Goal: Communication & Community: Answer question/provide support

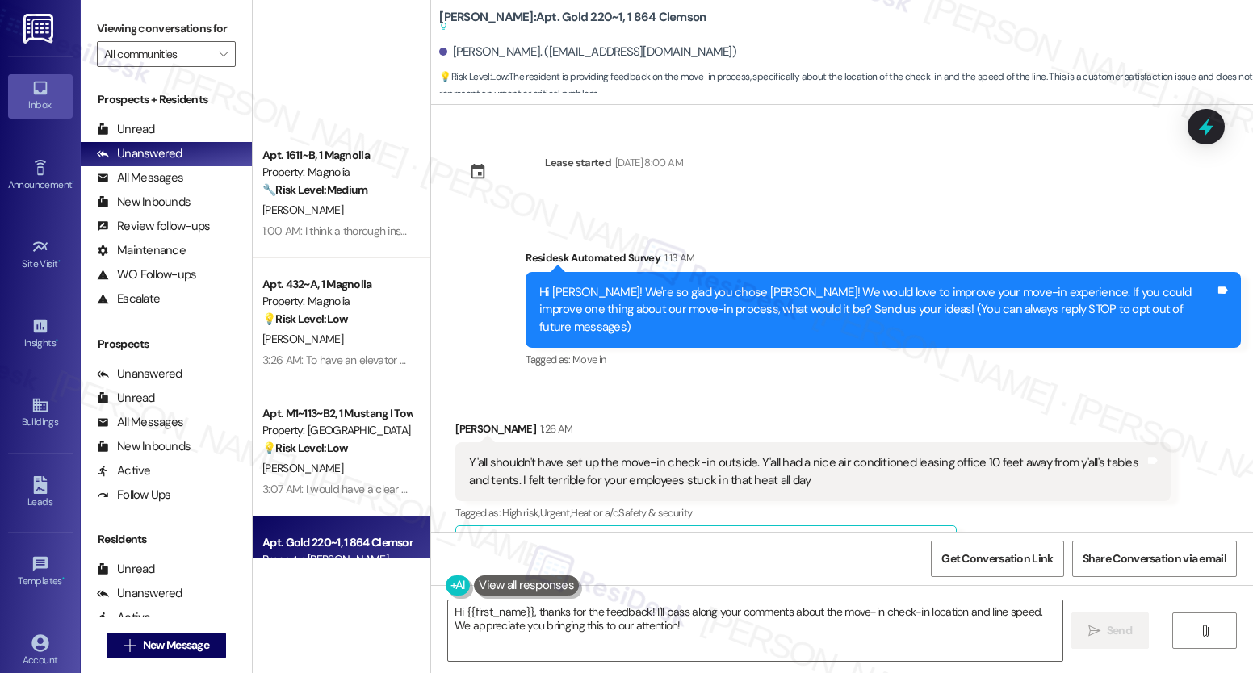
scroll to position [172, 0]
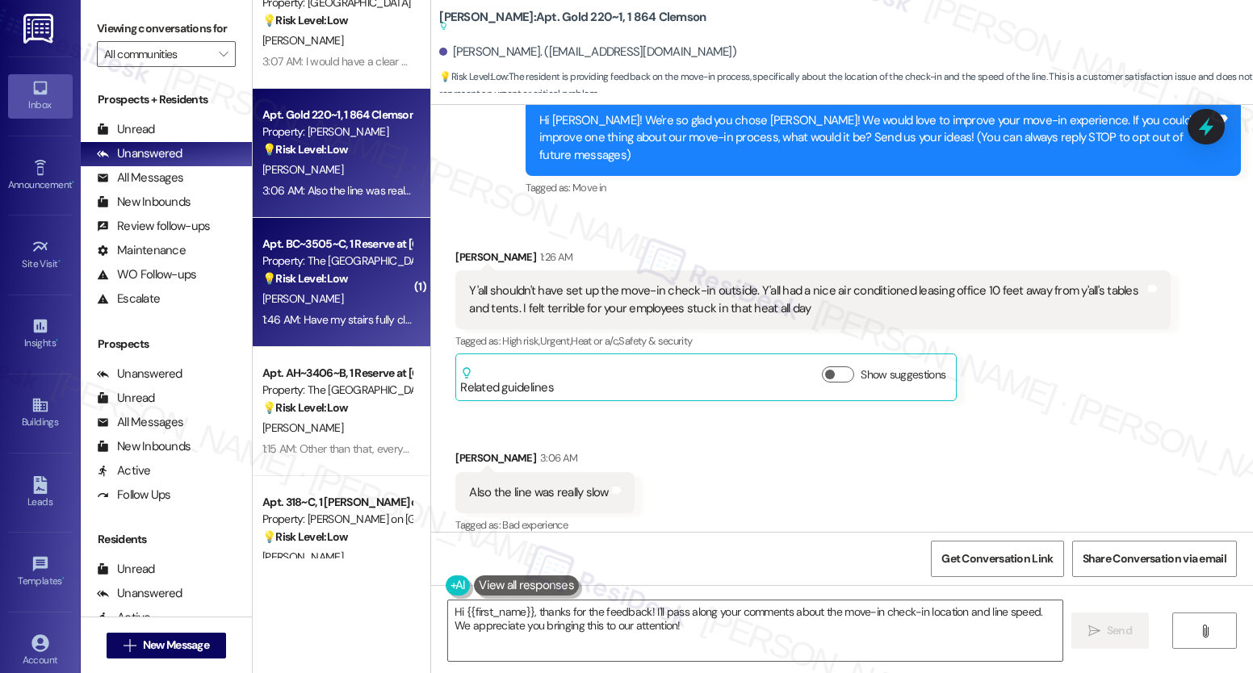
click at [280, 298] on span "[PERSON_NAME]" at bounding box center [302, 298] width 81 height 15
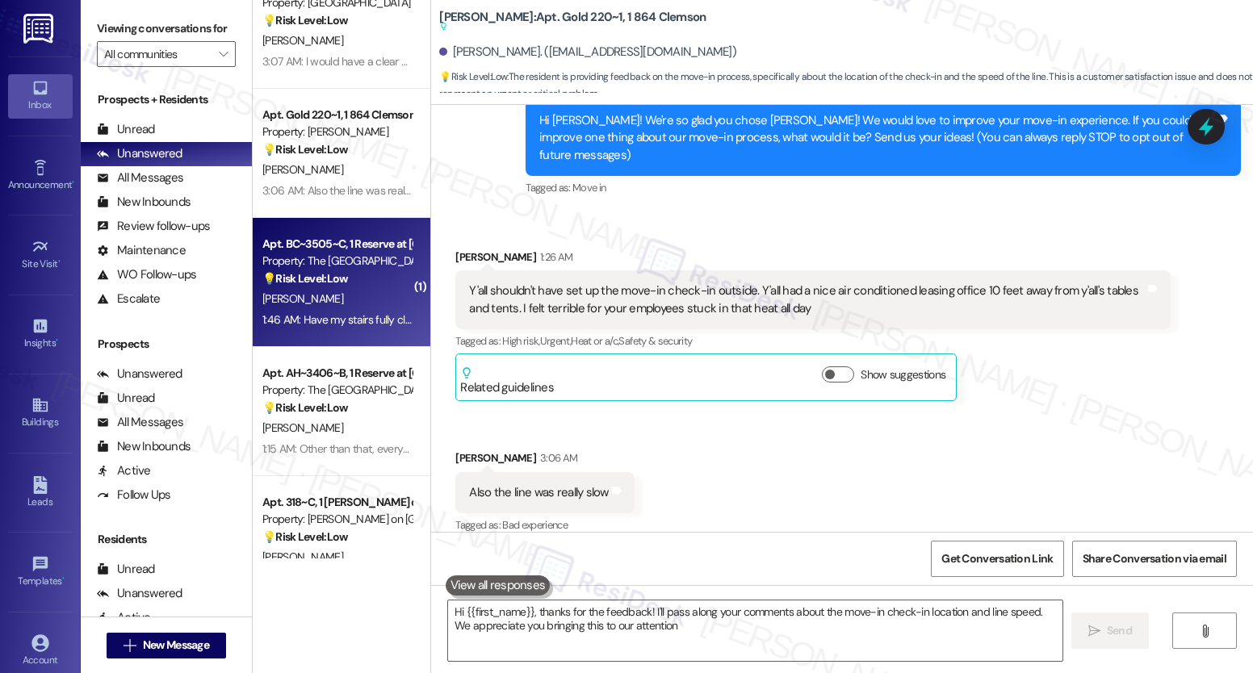
type textarea "Hi {{first_name}}, thanks for the feedback! I'll pass along your comments about…"
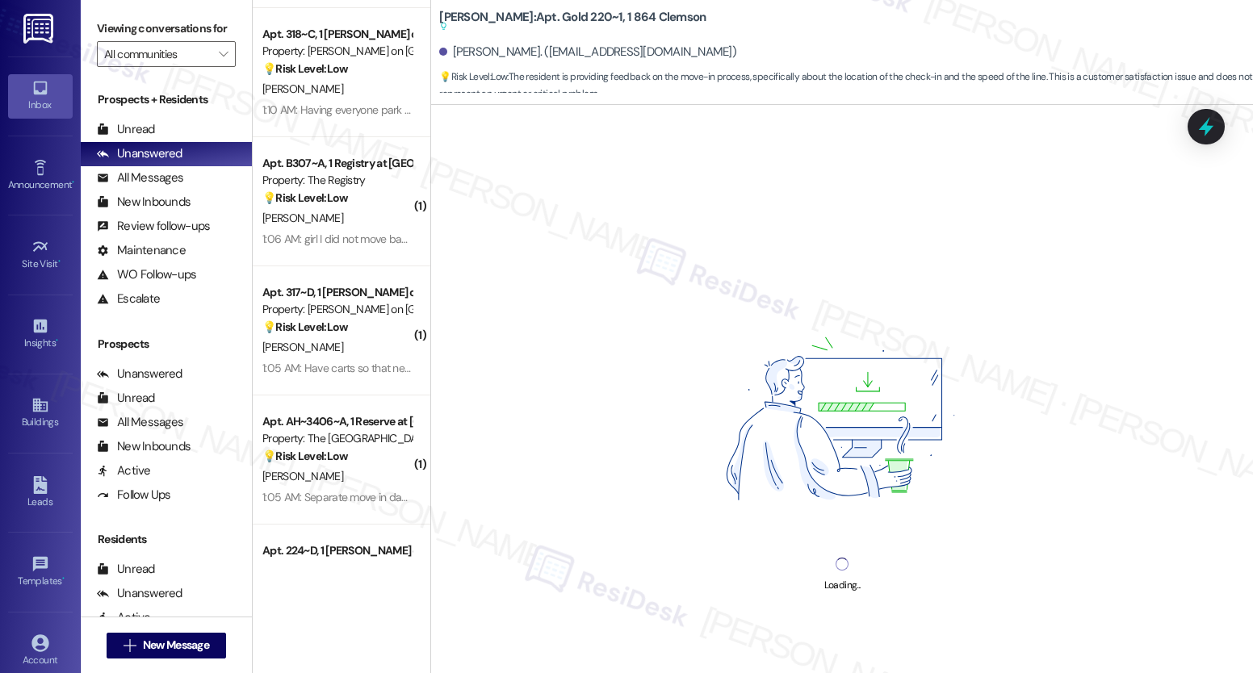
scroll to position [927, 0]
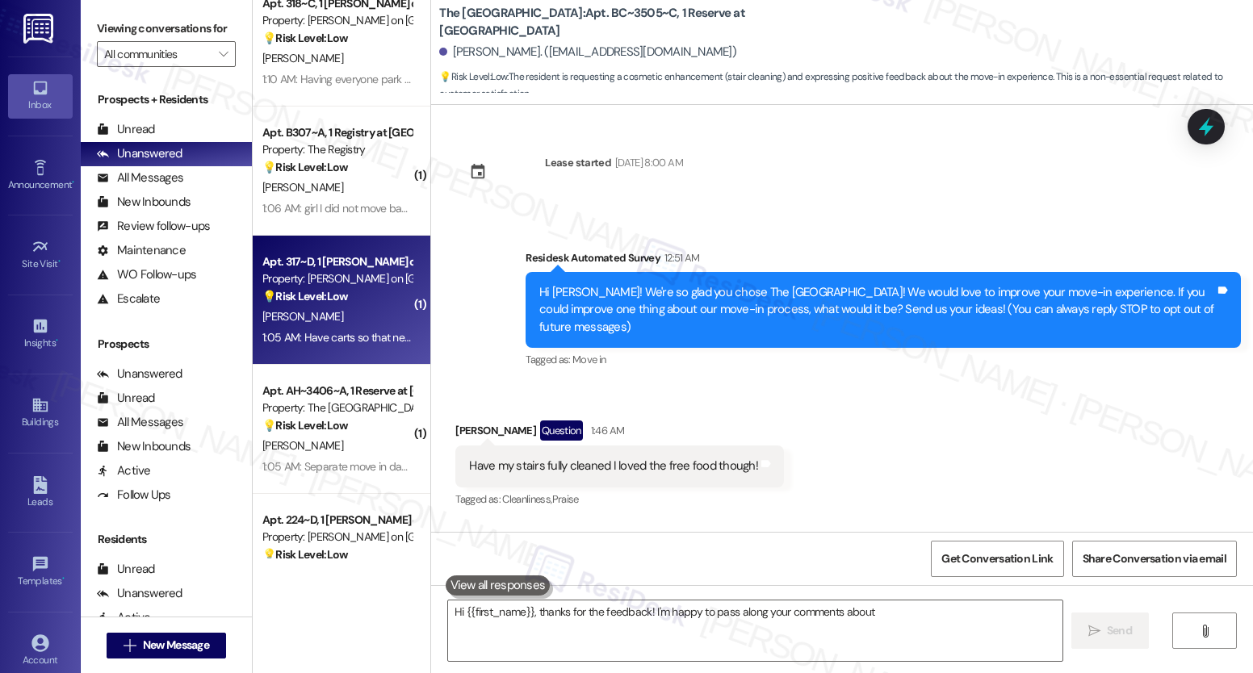
type textarea "Hi {{first_name}}, thanks for the feedback! I'm happy to pass along your commen…"
click at [277, 295] on strong "💡 Risk Level: Low" at bounding box center [305, 296] width 86 height 15
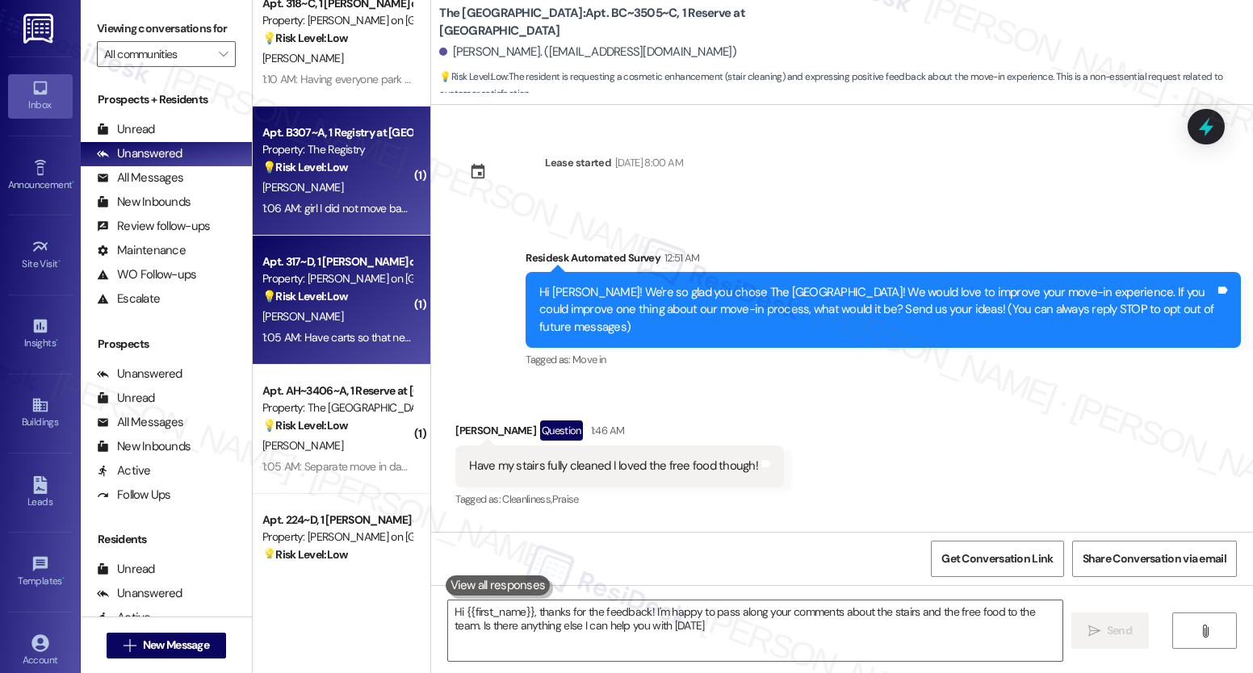
type textarea "Hi {{first_name}}, thanks for the feedback! I'm happy to pass along your commen…"
click at [262, 230] on div "Apt. B307~A, 1 Registry at [GEOGRAPHIC_DATA] Property: The Registry 💡 Risk Leve…" at bounding box center [342, 171] width 178 height 129
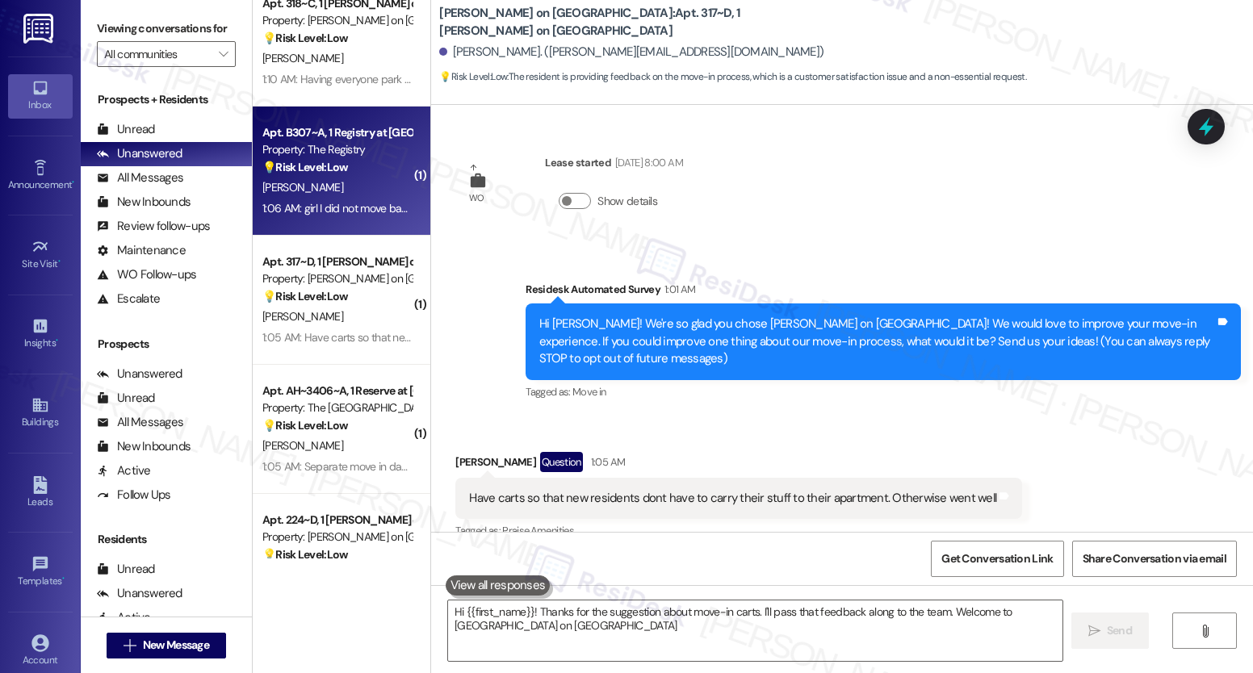
type textarea "Hi {{first_name}}! Thanks for the suggestion about move-in carts. I'll pass tha…"
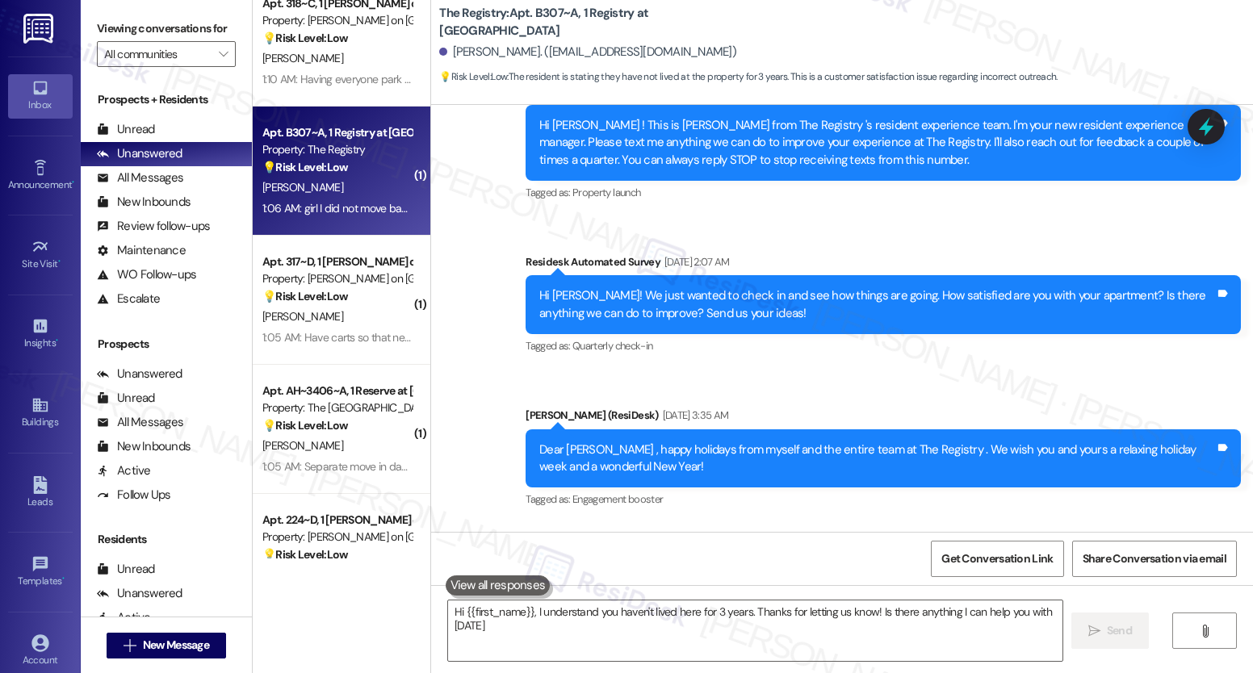
type textarea "Hi {{first_name}}, I understand you haven't lived here for 3 years. Thanks for …"
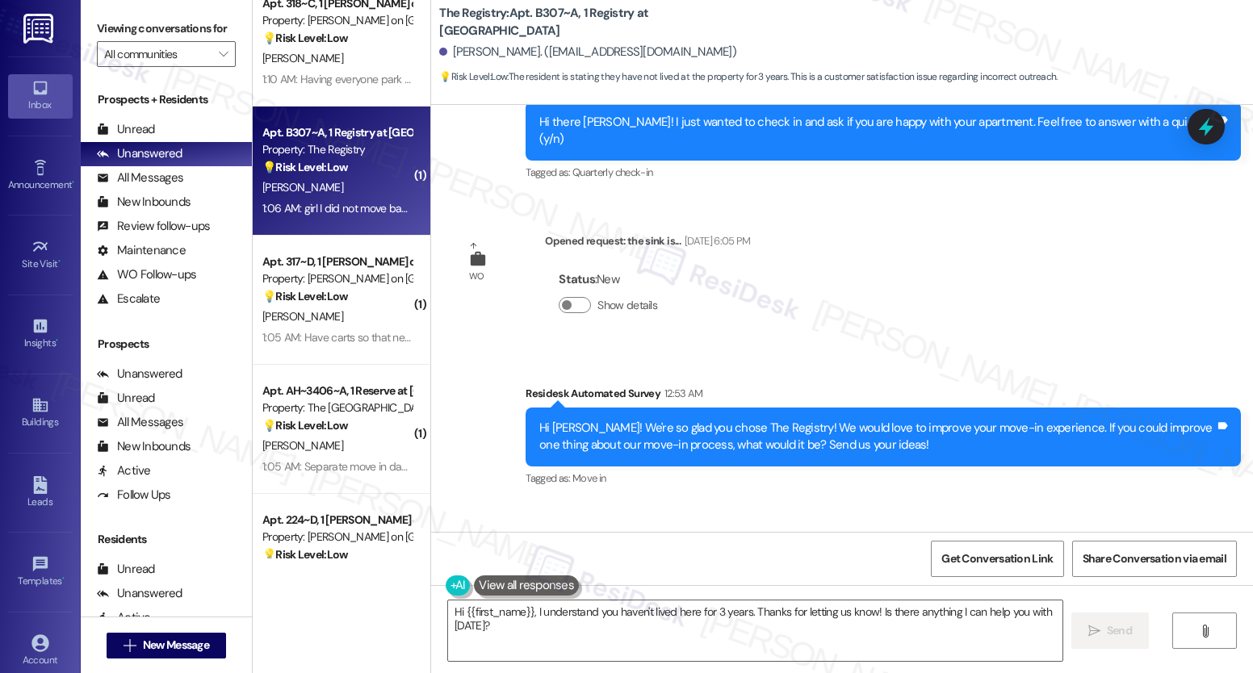
scroll to position [908, 0]
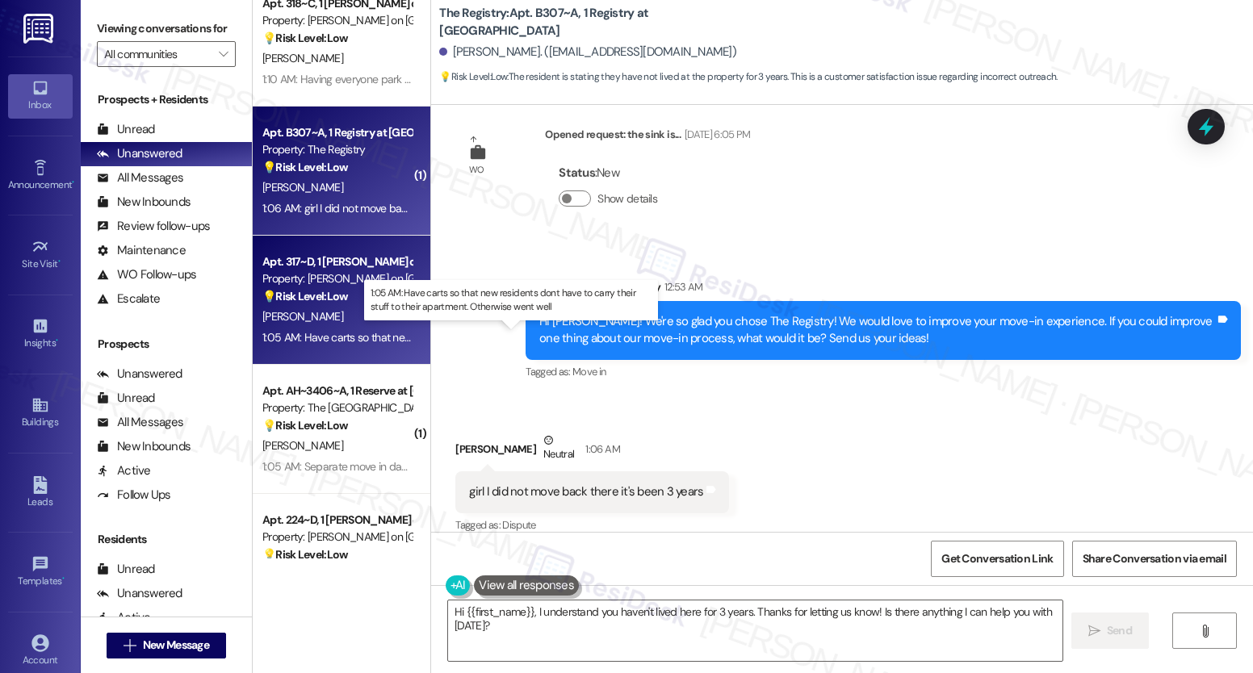
click at [342, 341] on div "1:05 AM: Have carts so that new residents dont have to carry their stuff to the…" at bounding box center [522, 337] width 521 height 15
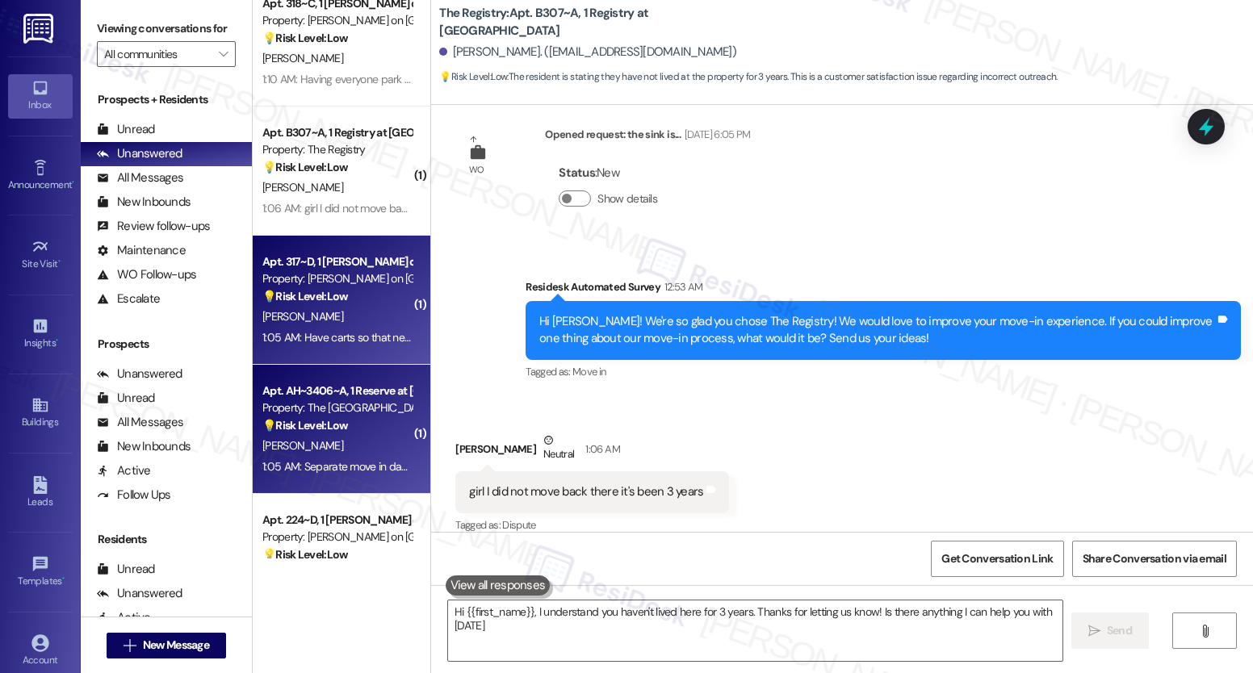
type textarea "Hi {{first_name}}, I understand you haven't lived here for 3 years. Thanks for …"
click at [355, 442] on div "[PERSON_NAME]" at bounding box center [337, 446] width 153 height 20
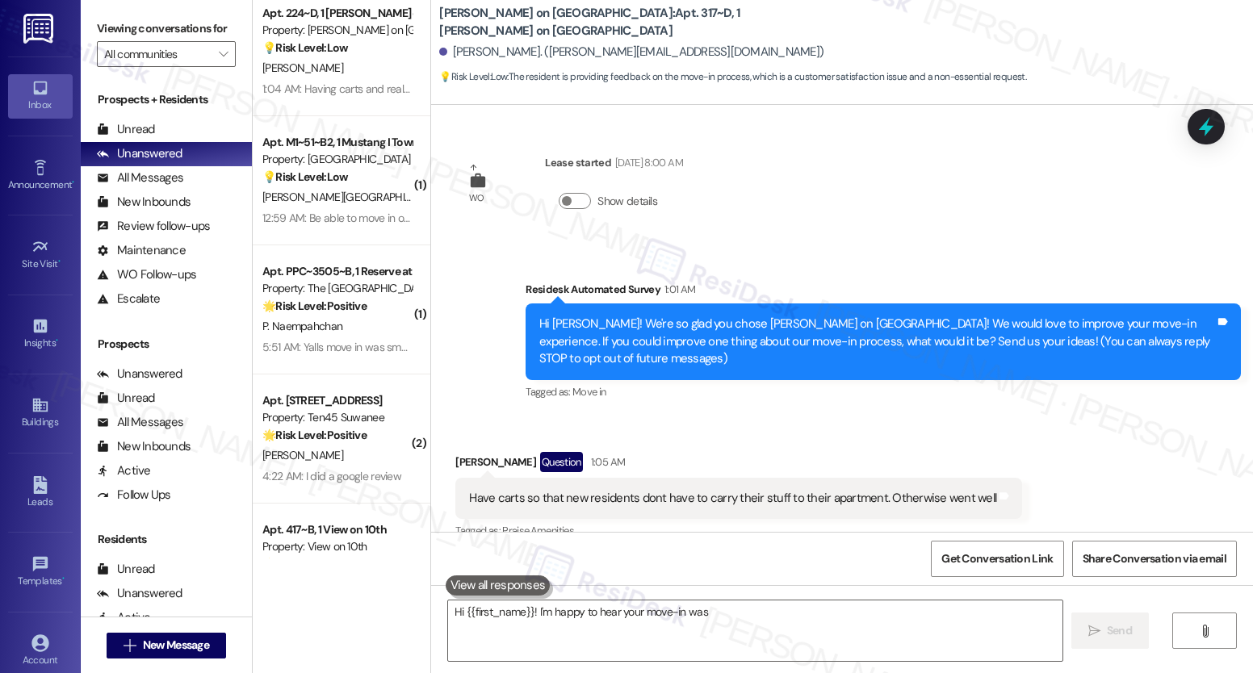
scroll to position [23, 0]
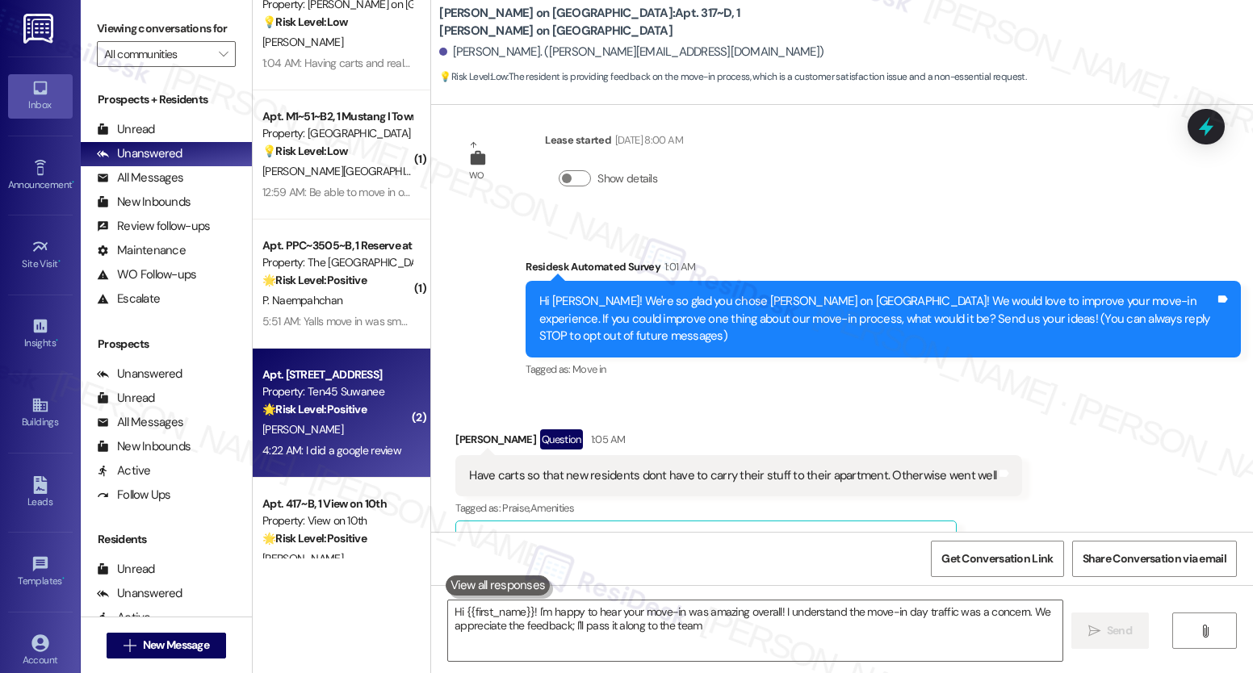
type textarea "Hi {{first_name}}! I'm happy to hear your move-in was amazing overall! I unders…"
click at [344, 353] on div "Apt. 4207, [STREET_ADDRESS] Property: Ten45 Suwanee 🌟 Risk Level: Positive The …" at bounding box center [342, 413] width 178 height 129
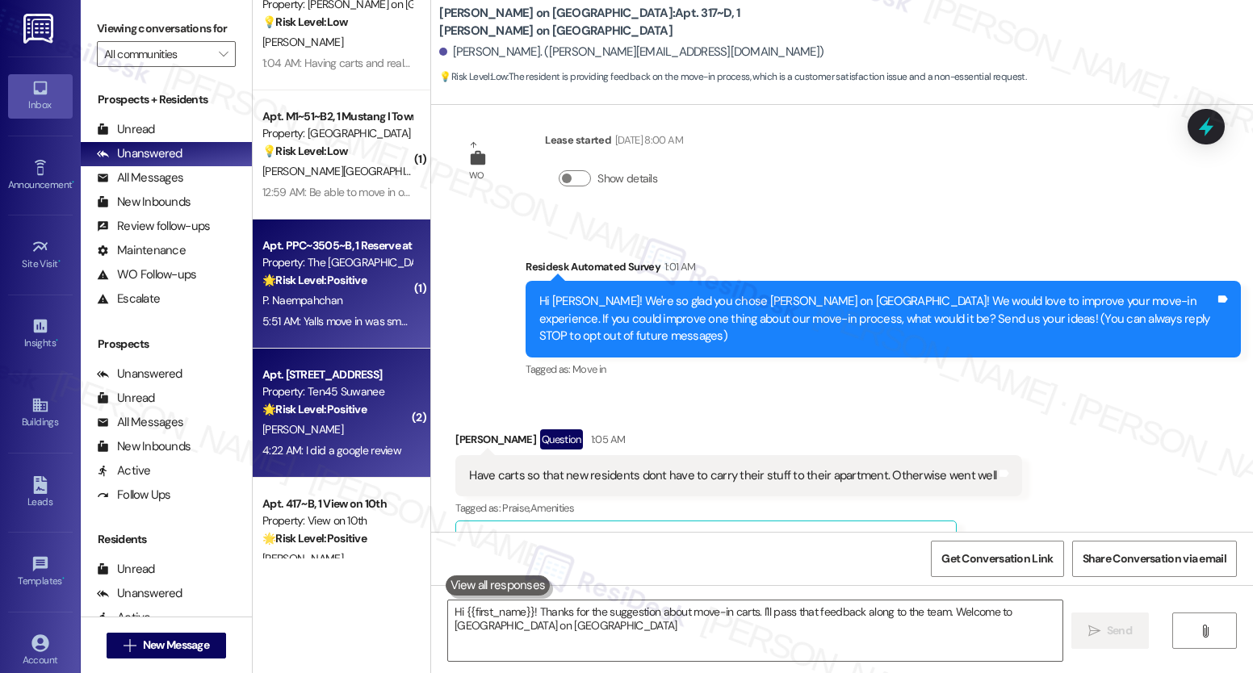
type textarea "Hi {{first_name}}! Thanks for the suggestion about move-in carts. I'll pass tha…"
click at [385, 308] on div "P. Naempahchan" at bounding box center [337, 301] width 153 height 20
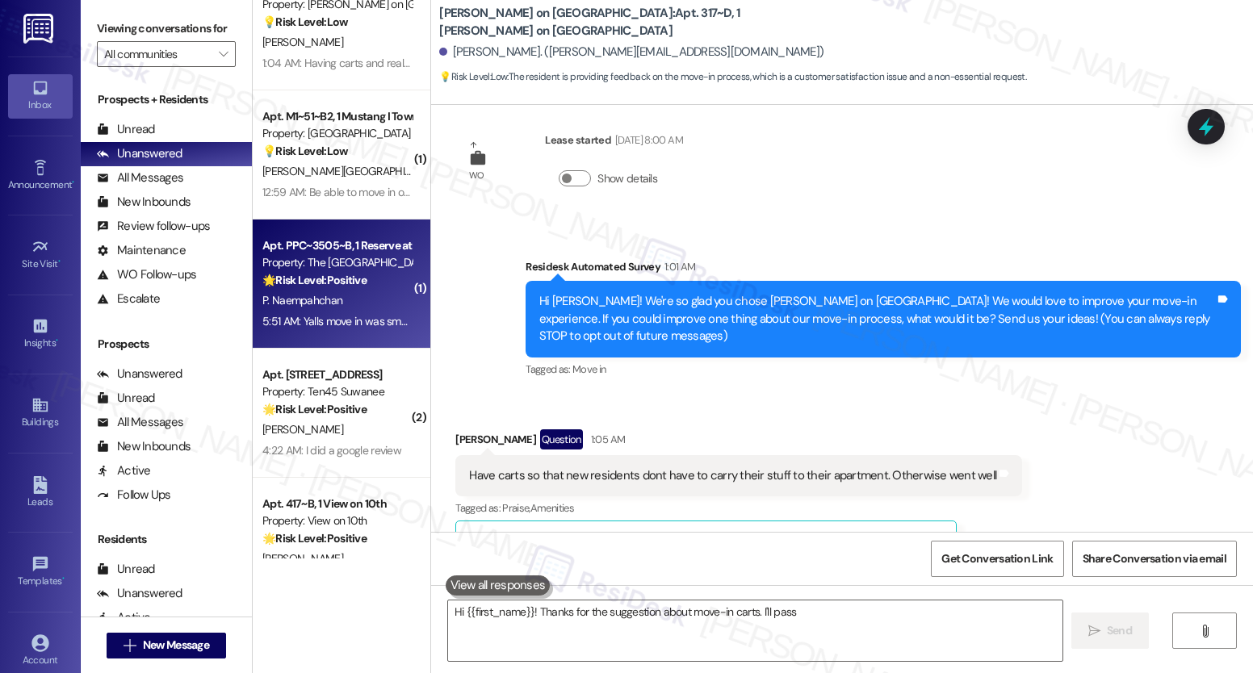
type textarea "Hi {{first_name}}! Thanks for the suggestion about move-in carts. I'll pass"
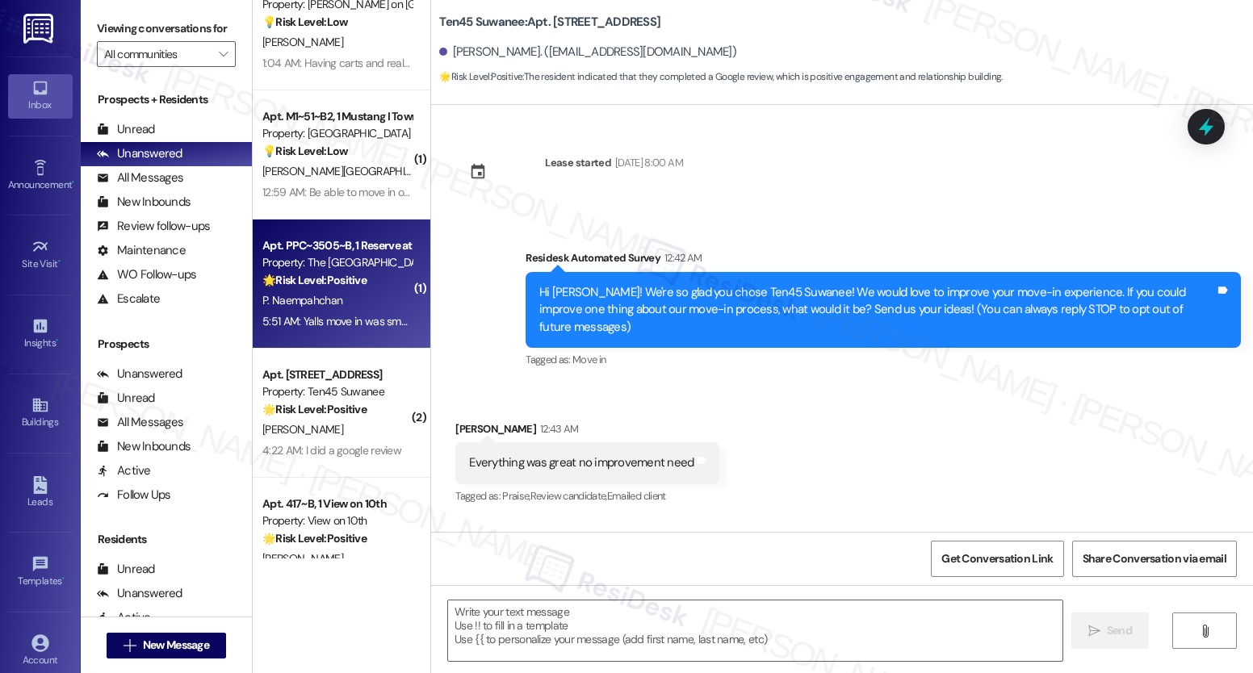
click at [396, 295] on div "P. Naempahchan" at bounding box center [337, 301] width 153 height 20
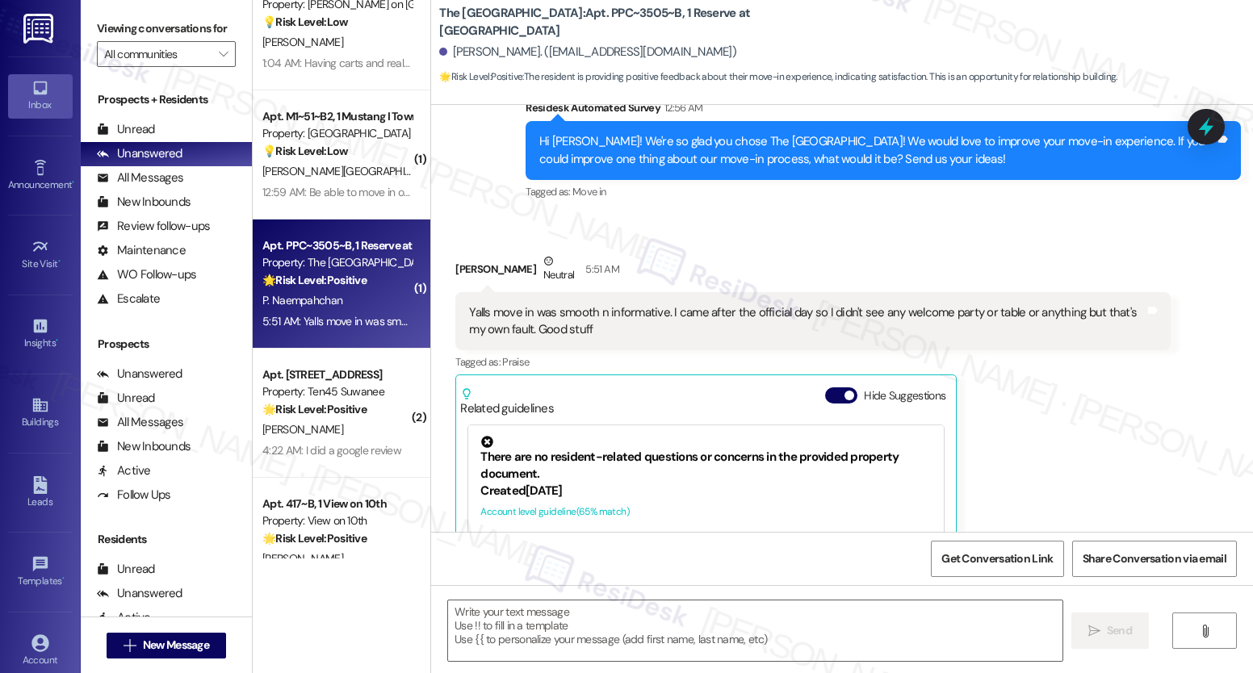
type textarea "Fetching suggested responses. Please feel free to read through the conversation…"
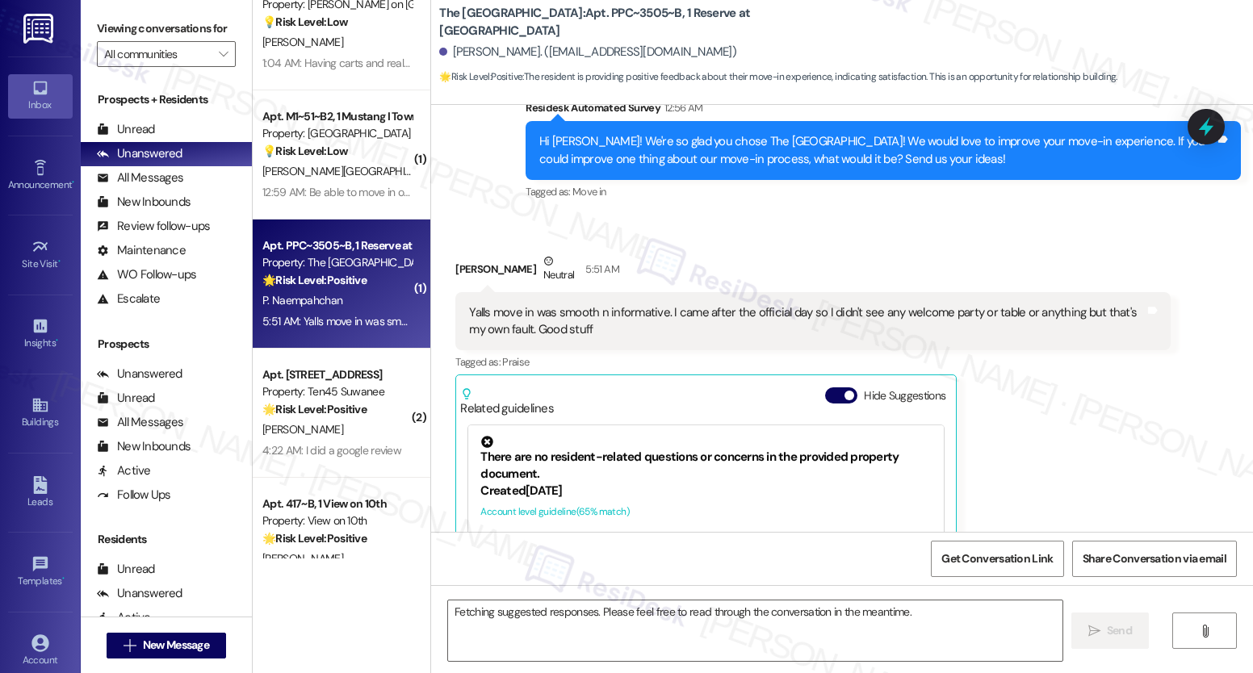
scroll to position [375, 0]
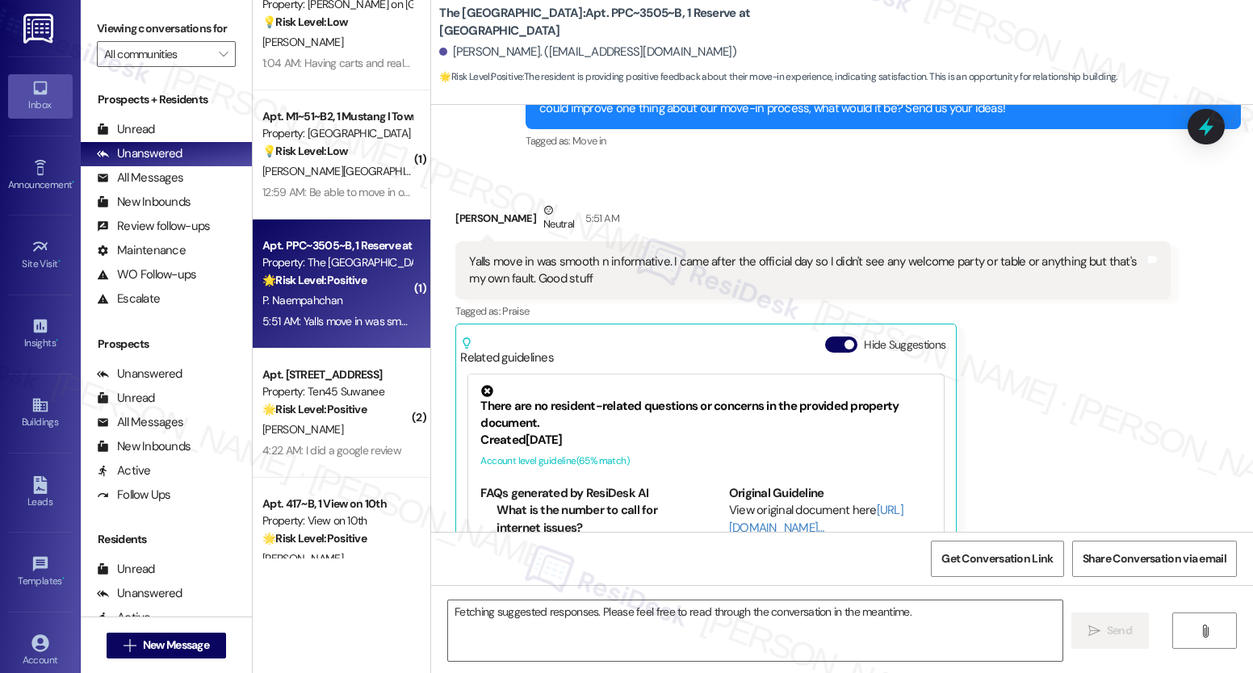
click at [431, 249] on div "Lease started [DATE] 8:00 AM Survey, sent via SMS Residesk Automated Survey 12:…" at bounding box center [842, 318] width 822 height 427
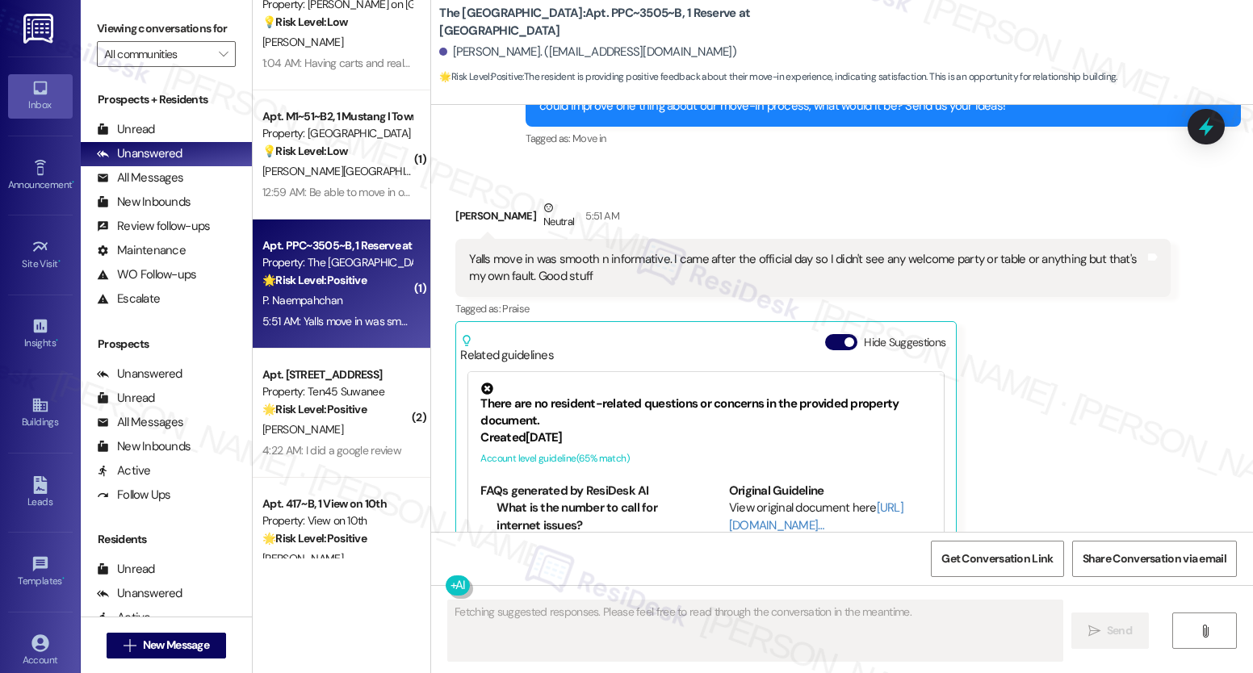
click at [431, 240] on div "Received via SMS [PERSON_NAME] Neutral 5:51 AM Yalls move in was smooth n infor…" at bounding box center [842, 407] width 822 height 488
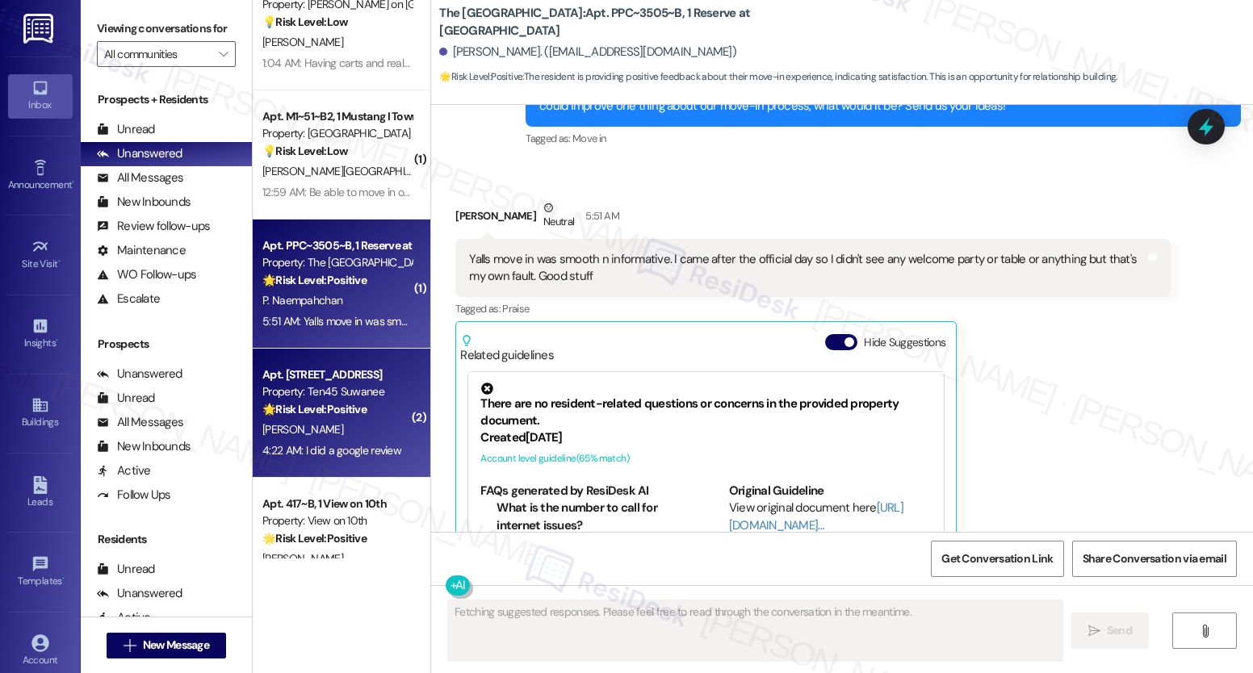
drag, startPoint x: 390, startPoint y: 348, endPoint x: 364, endPoint y: 426, distance: 82.5
click at [339, 468] on div "Apt. 4207, [STREET_ADDRESS] Property: Ten45 Suwanee 🌟 Risk Level: Positive The …" at bounding box center [342, 413] width 178 height 129
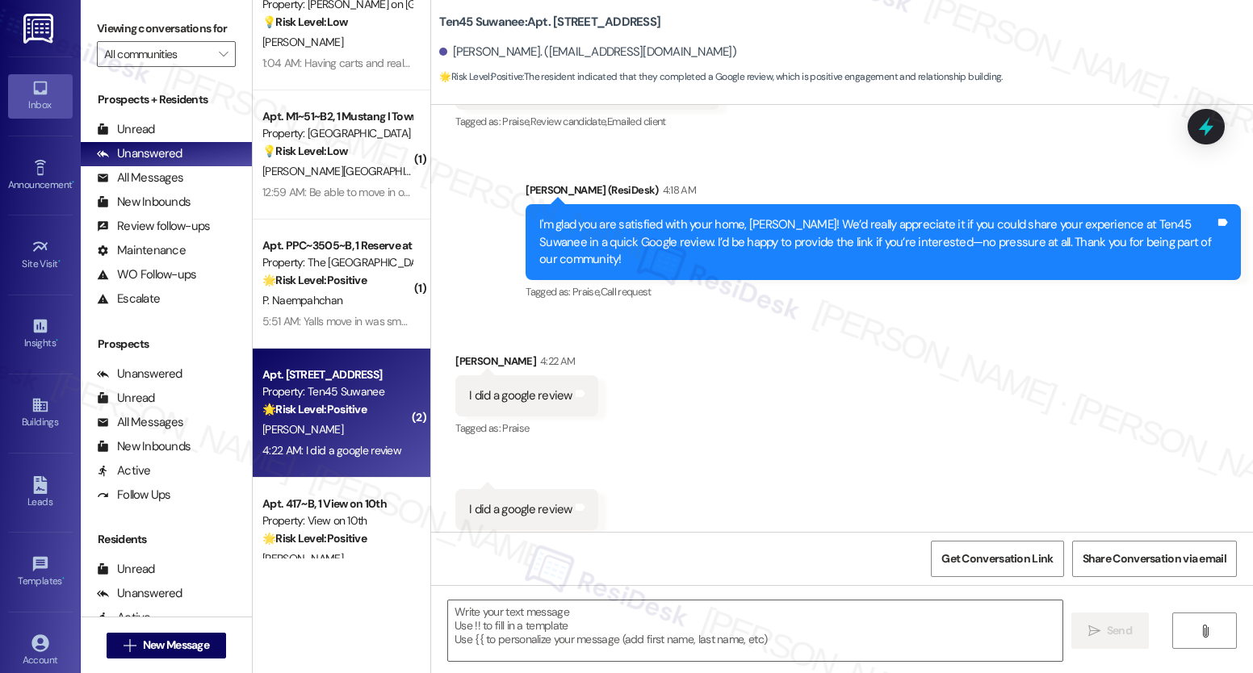
click at [115, 10] on div "Viewing conversations for All communities " at bounding box center [166, 41] width 171 height 83
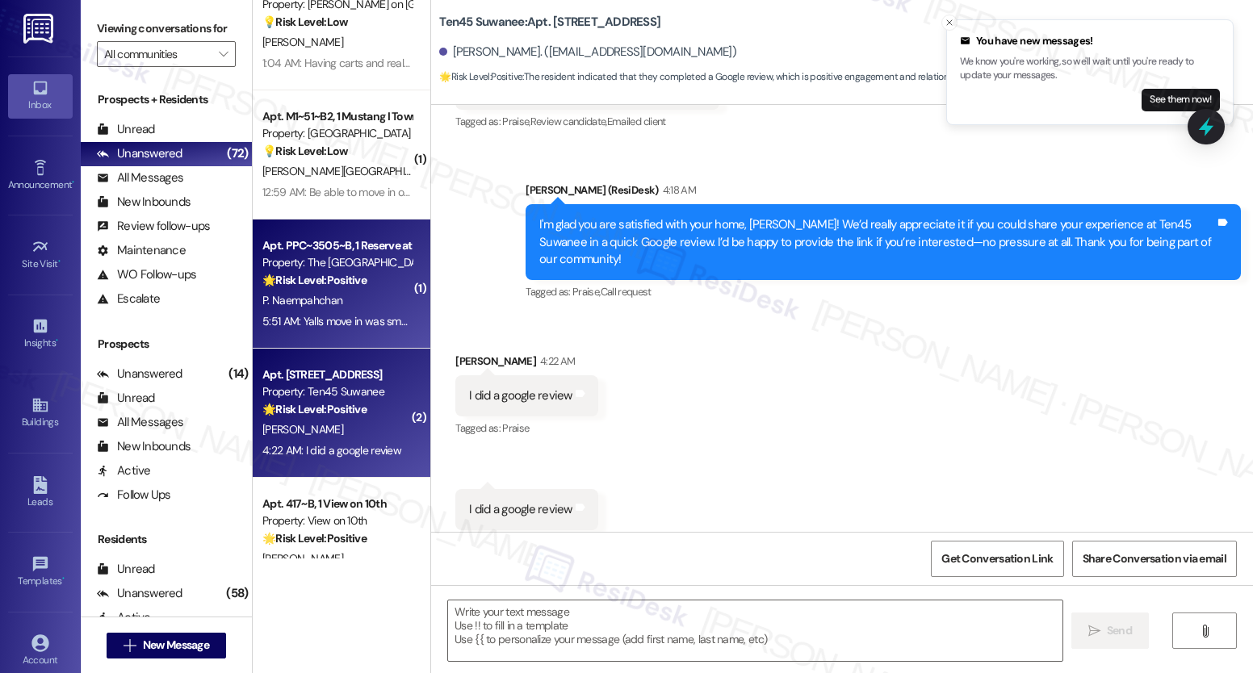
click at [346, 279] on strong "🌟 Risk Level: Positive" at bounding box center [314, 280] width 104 height 15
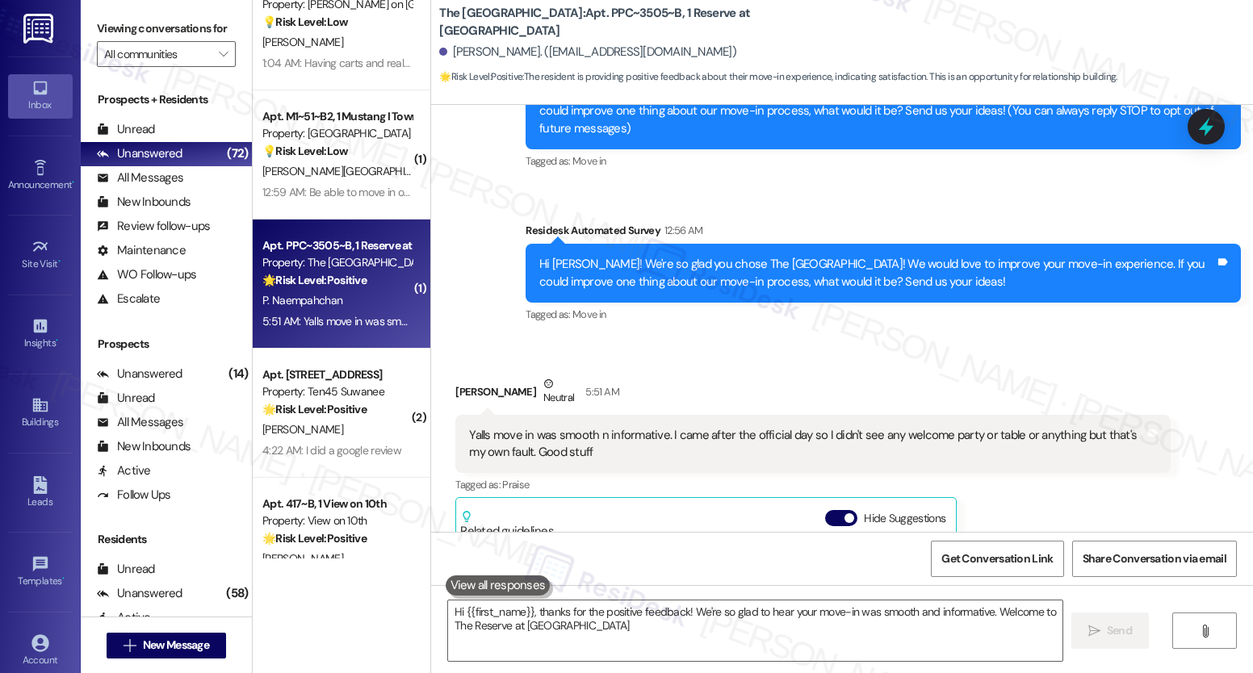
type textarea "Hi {{first_name}}, thanks for the positive feedback! We're so glad to hear your…"
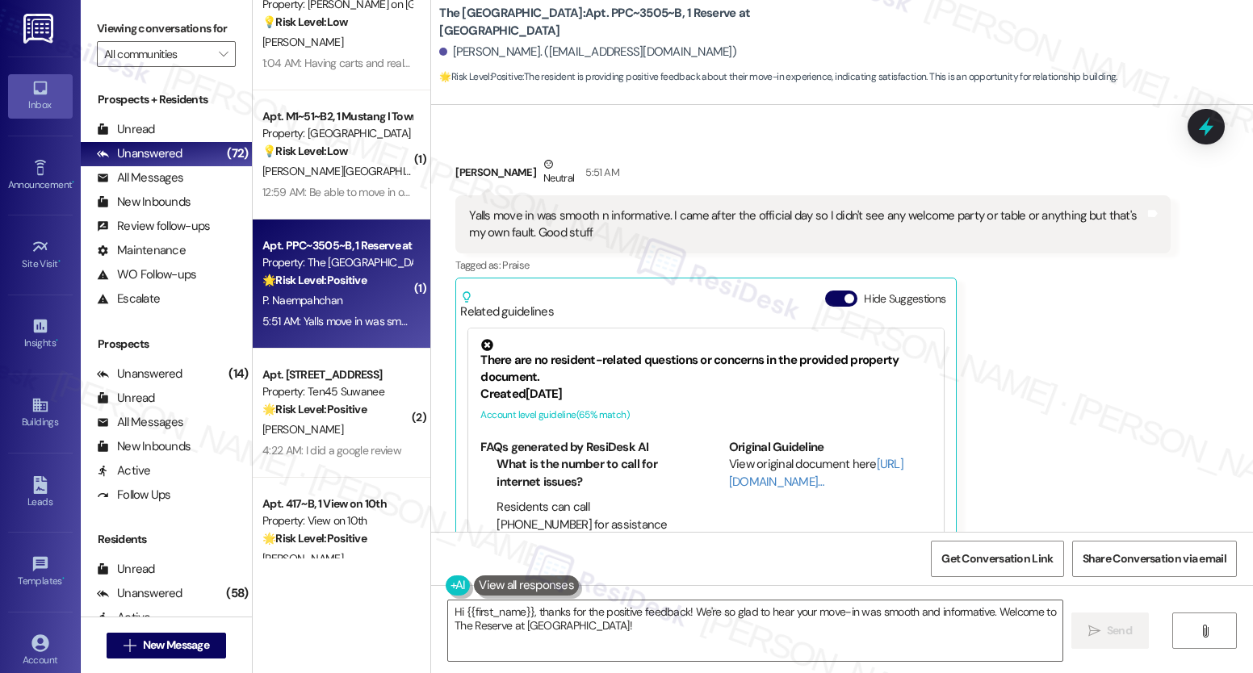
scroll to position [493, 0]
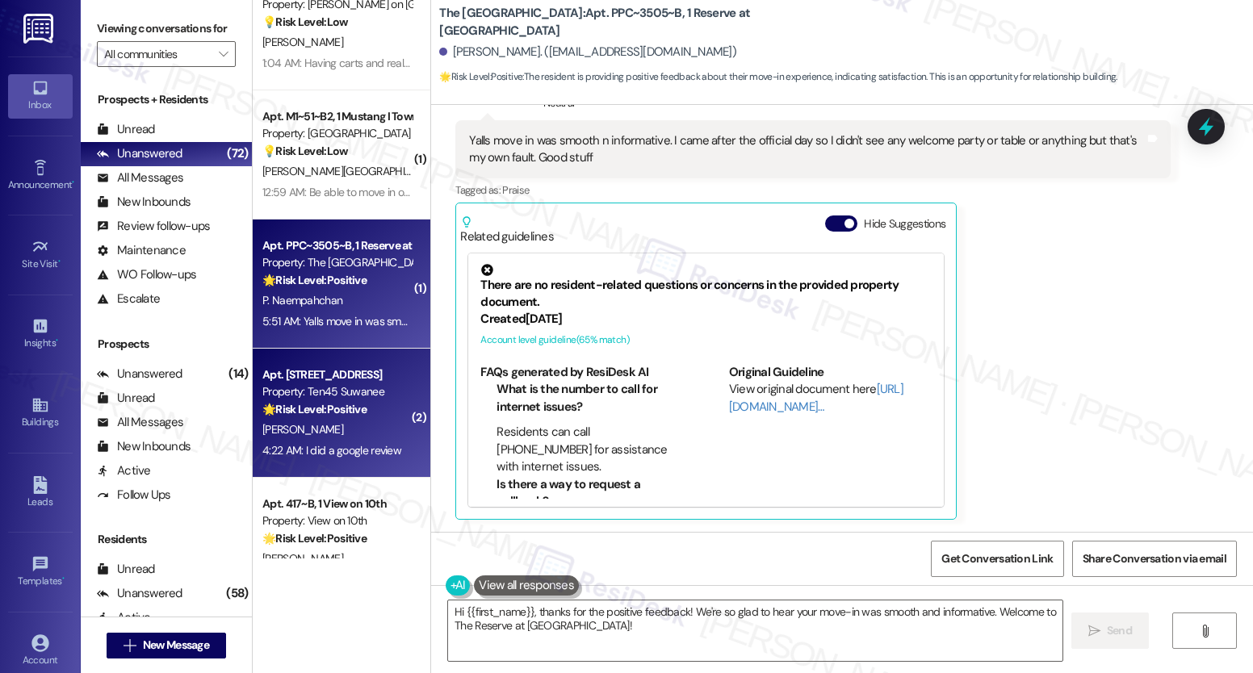
click at [355, 373] on div "Apt. [STREET_ADDRESS]" at bounding box center [336, 375] width 149 height 17
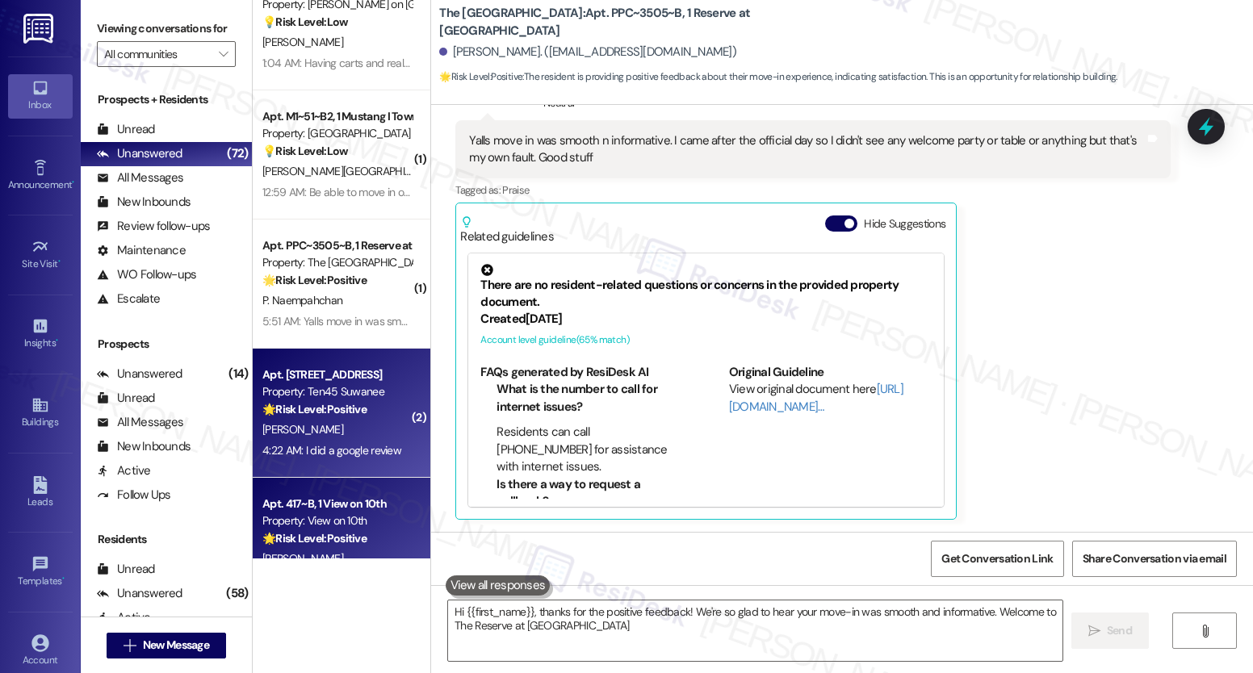
type textarea "Hi {{first_name}}, thanks for the positive feedback! We're so glad to hear your…"
click at [308, 509] on div "Apt. 417~B, 1 View on 10th" at bounding box center [336, 504] width 149 height 17
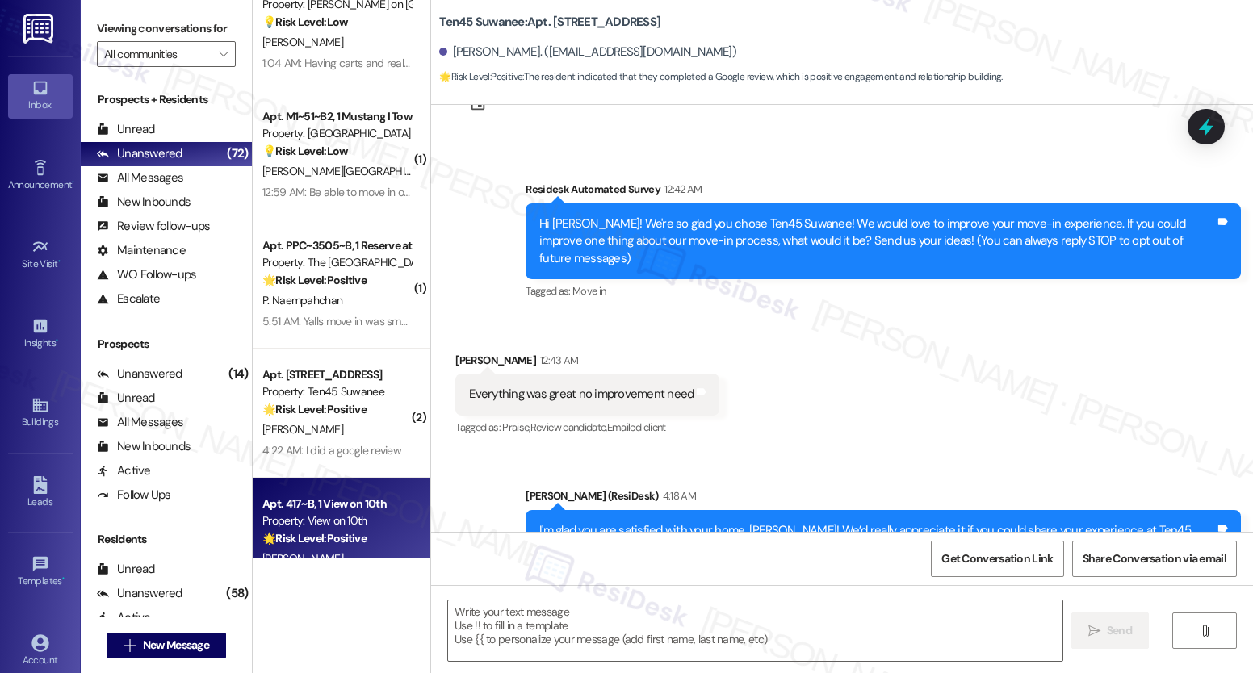
type textarea "Fetching suggested responses. Please feel free to read through the conversation…"
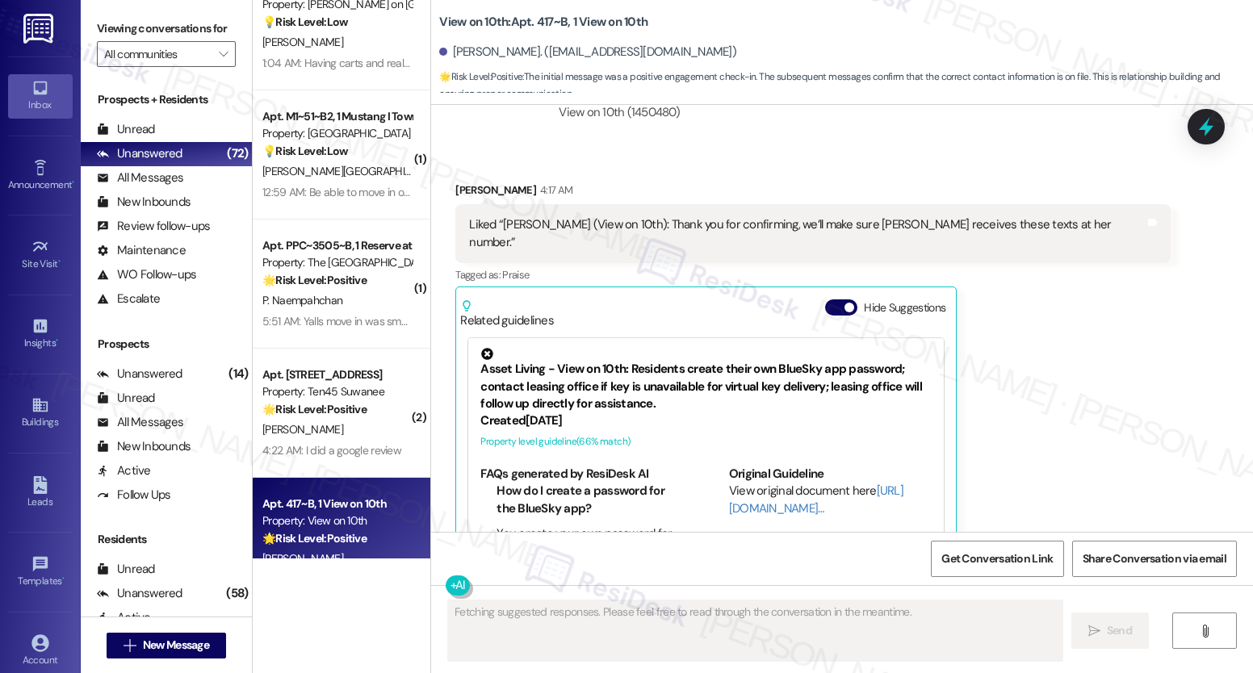
scroll to position [963, 0]
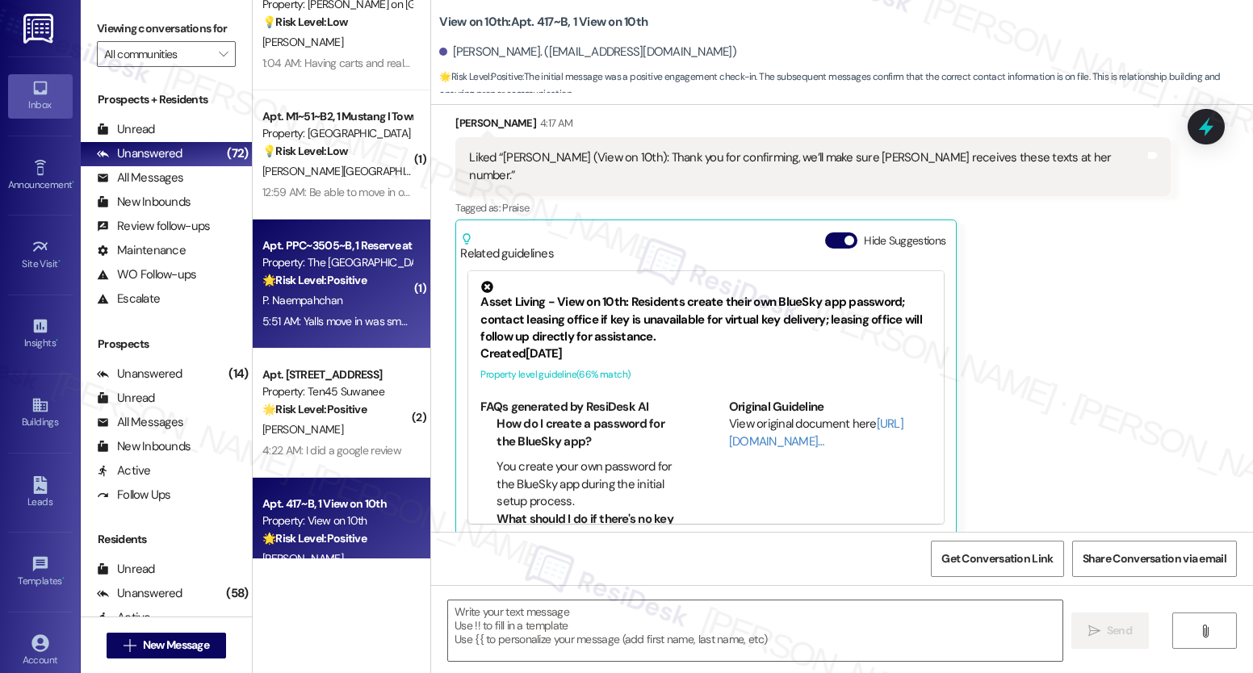
click at [352, 280] on strong "🌟 Risk Level: Positive" at bounding box center [314, 280] width 104 height 15
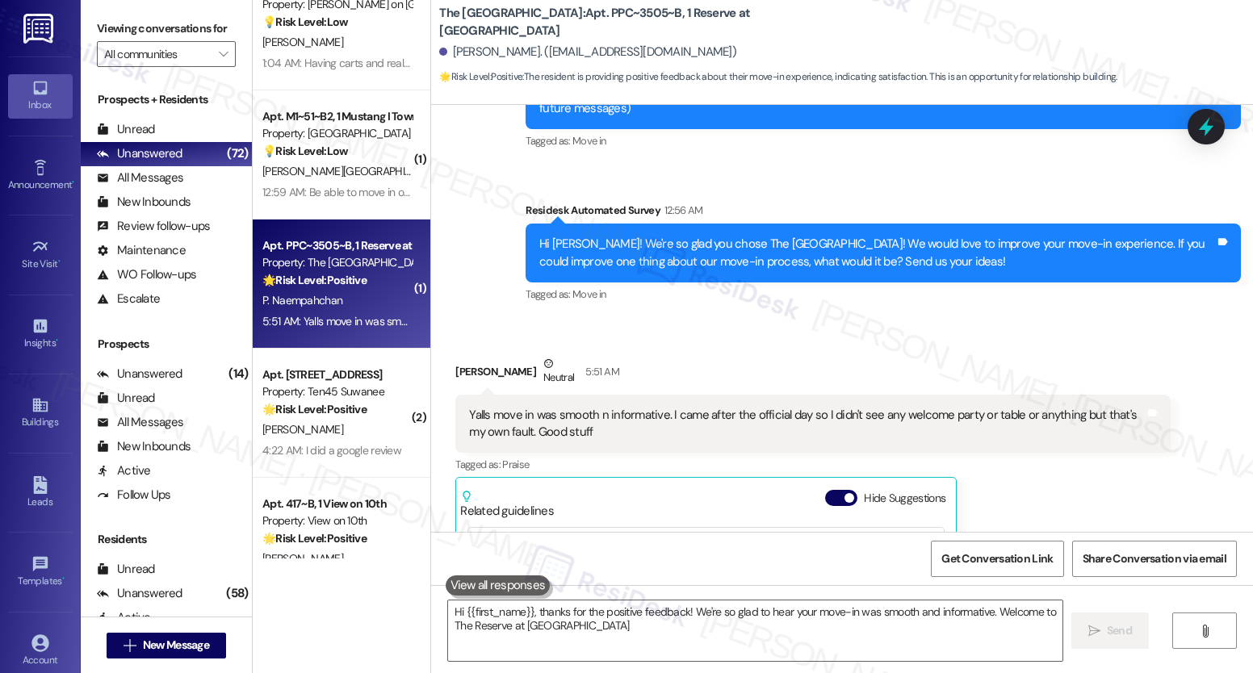
type textarea "Hi {{first_name}}, thanks for the positive feedback! We're so glad to hear your…"
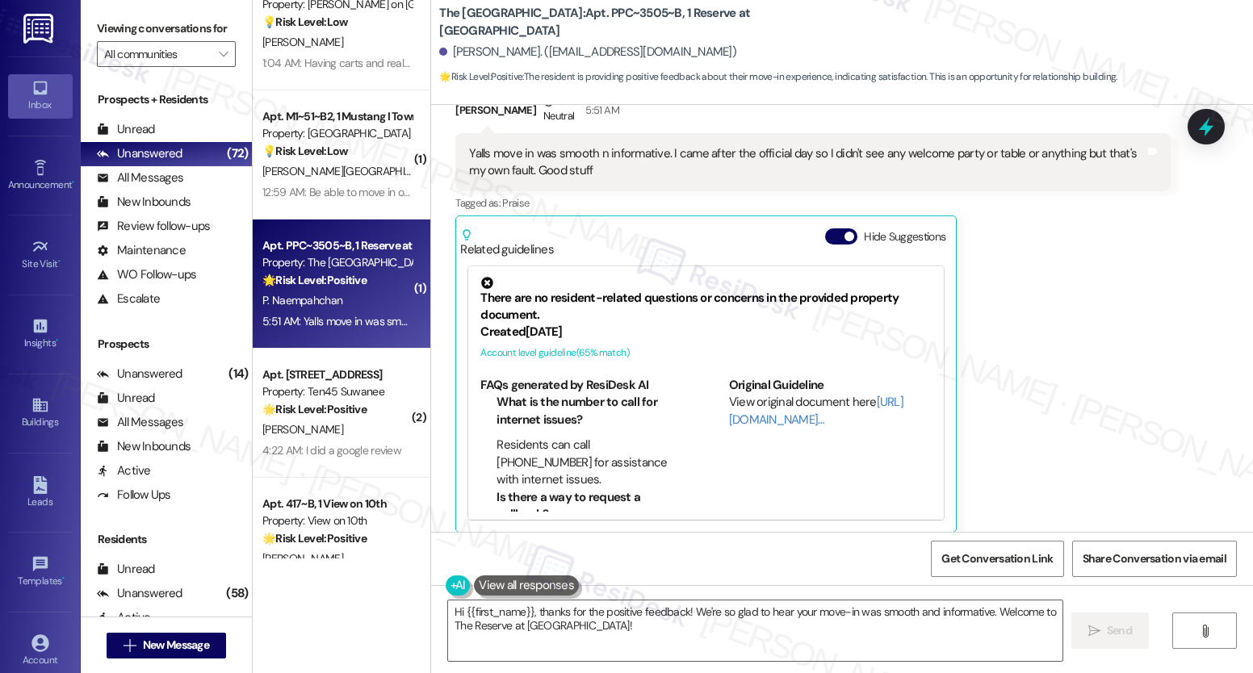
scroll to position [493, 0]
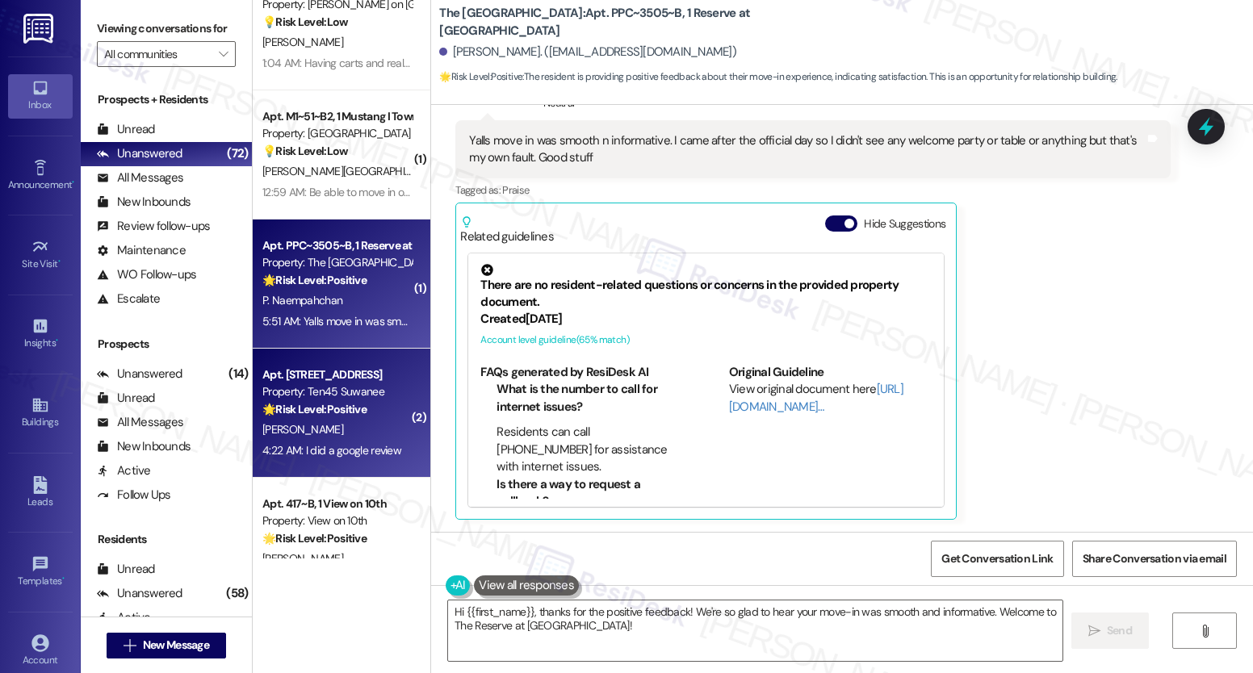
click at [325, 427] on div "[PERSON_NAME]" at bounding box center [337, 430] width 153 height 20
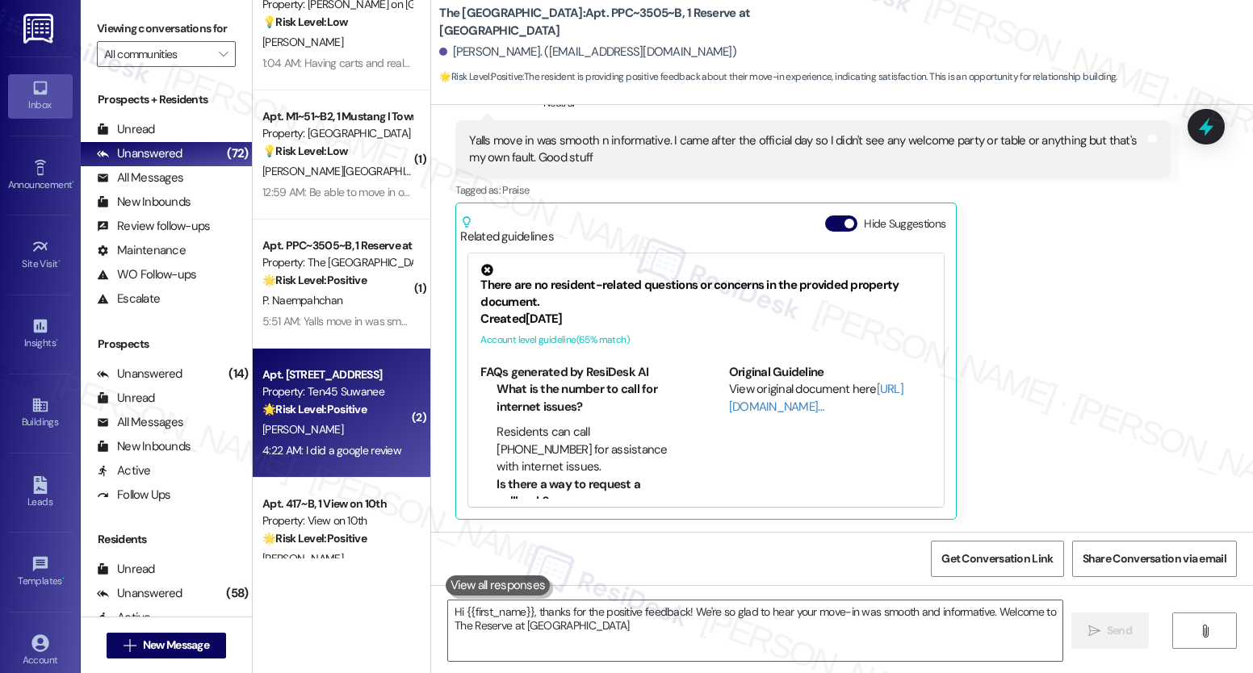
type textarea "Hi {{first_name}}, thanks for the positive feedback! We're so glad to hear your…"
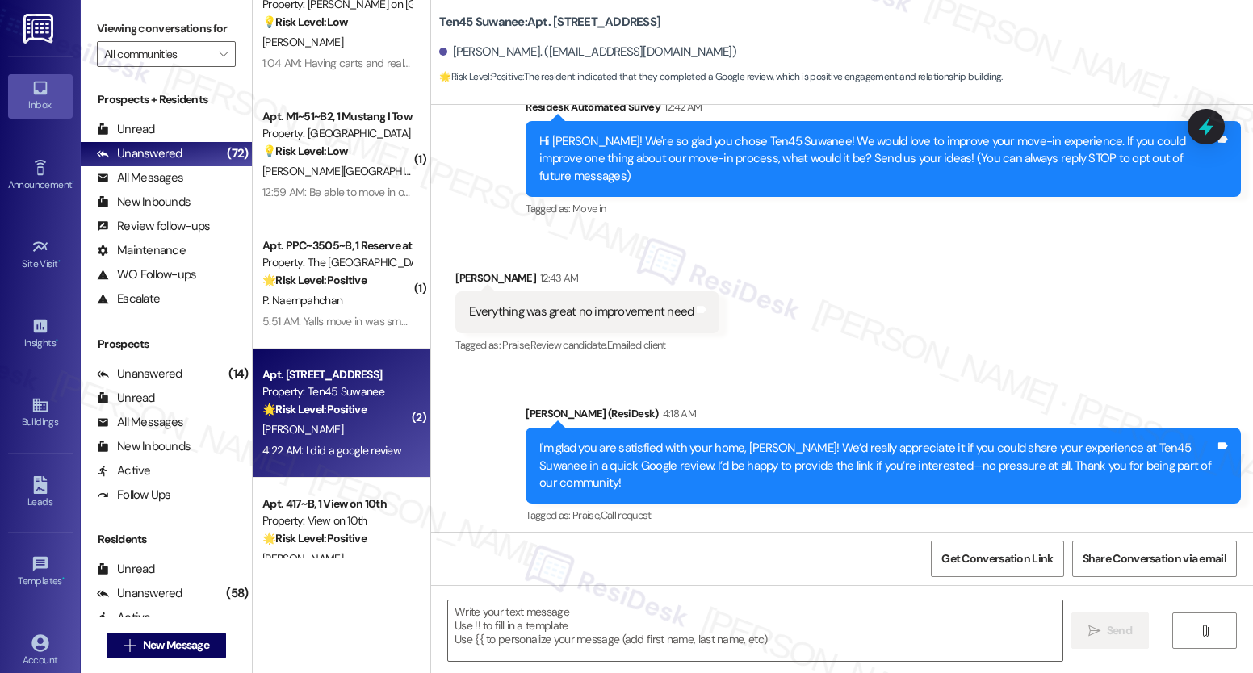
type textarea "Fetching suggested responses. Please feel free to read through the conversation…"
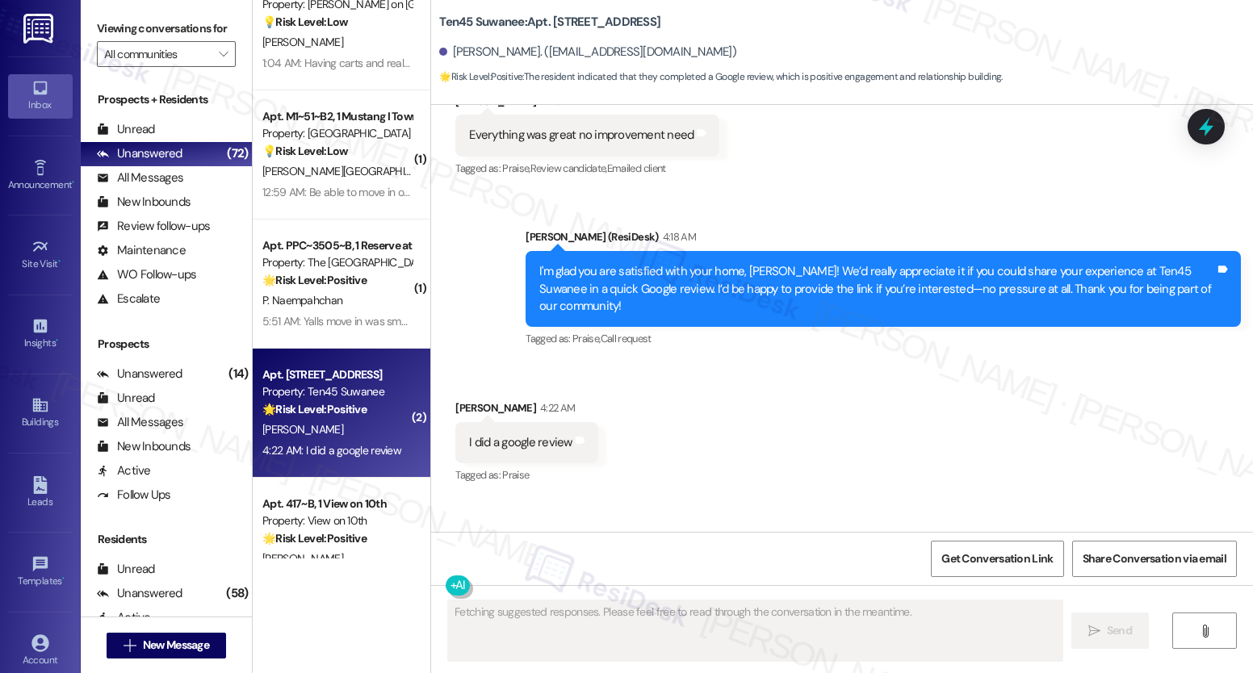
scroll to position [375, 0]
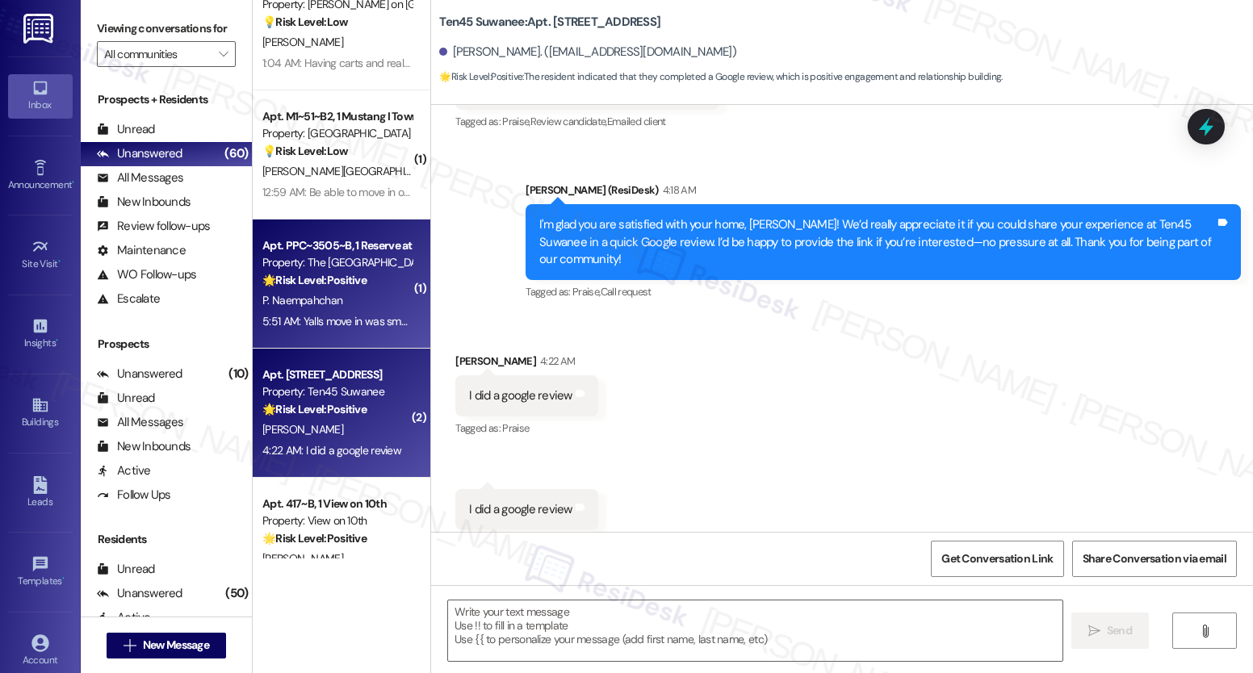
click at [360, 302] on div "P. Naempahchan" at bounding box center [337, 301] width 153 height 20
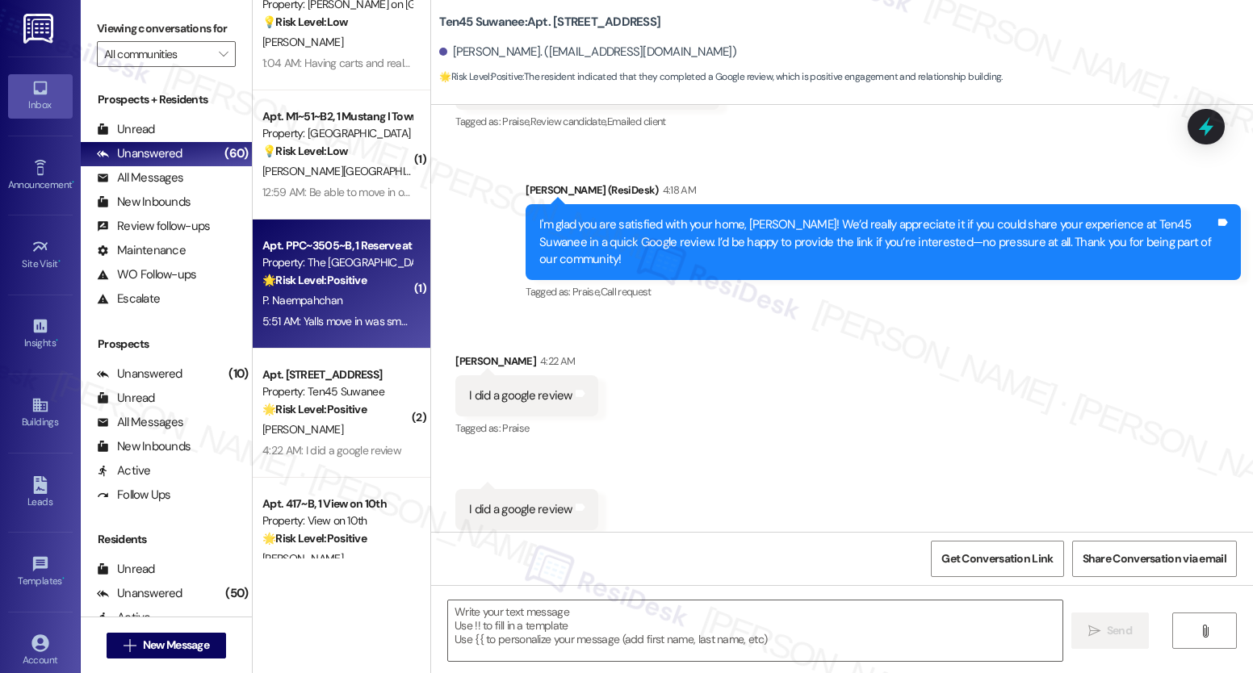
click at [360, 302] on div "P. Naempahchan" at bounding box center [337, 301] width 153 height 20
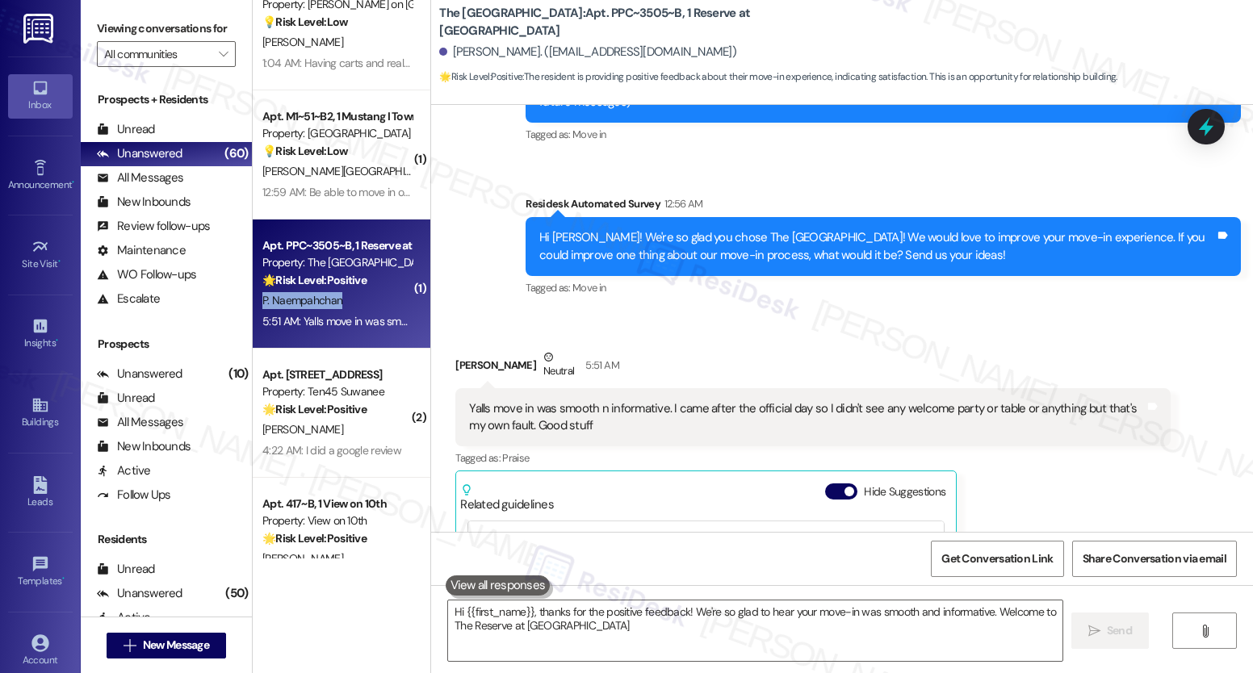
type textarea "Hi {{first_name}}, thanks for the positive feedback! We're so glad to hear your…"
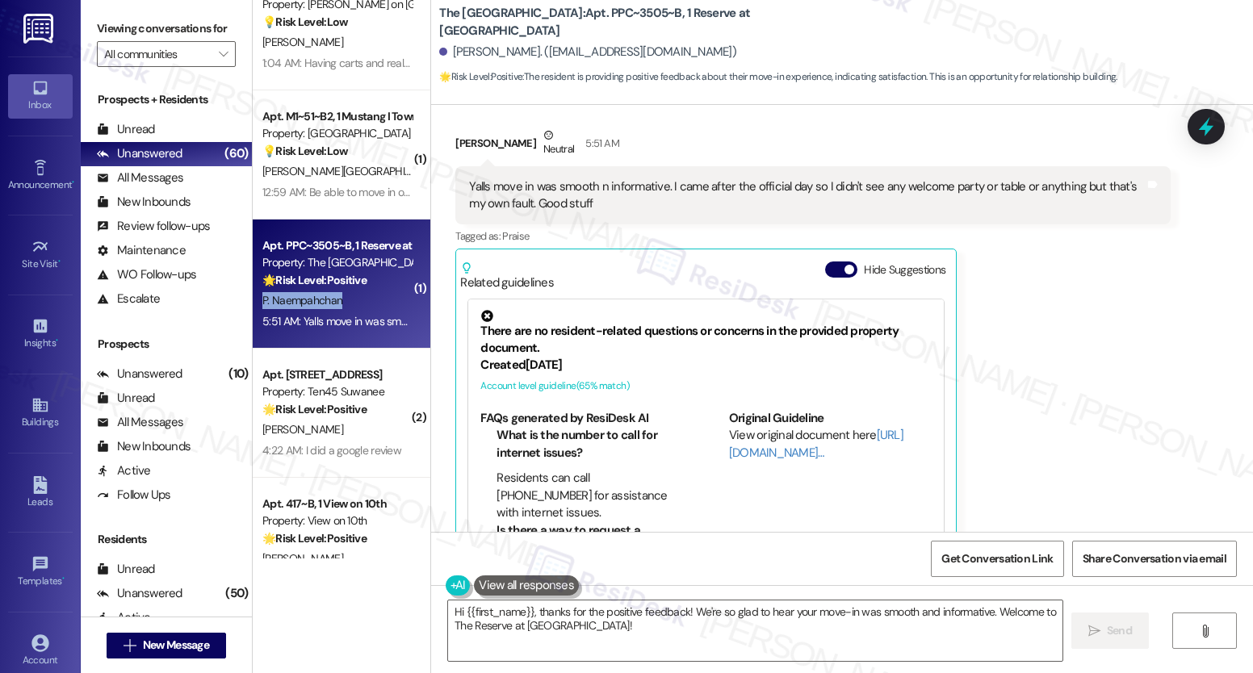
scroll to position [493, 0]
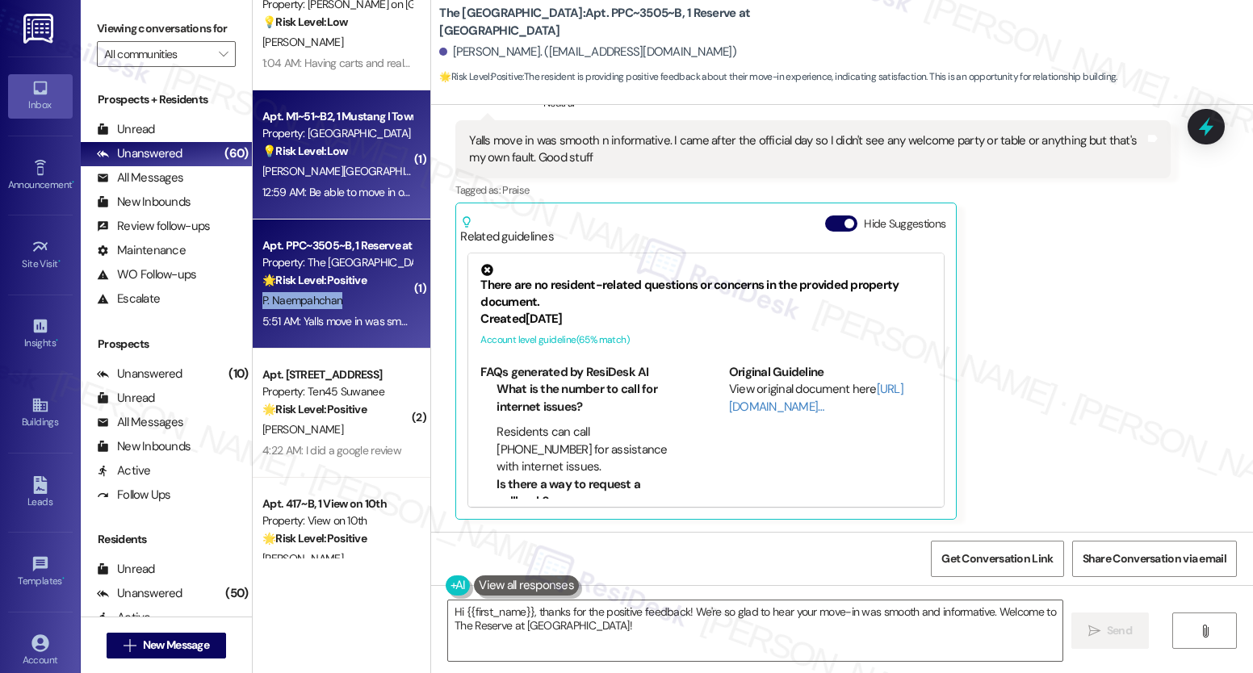
click at [320, 125] on div "Property: [GEOGRAPHIC_DATA]" at bounding box center [336, 133] width 149 height 17
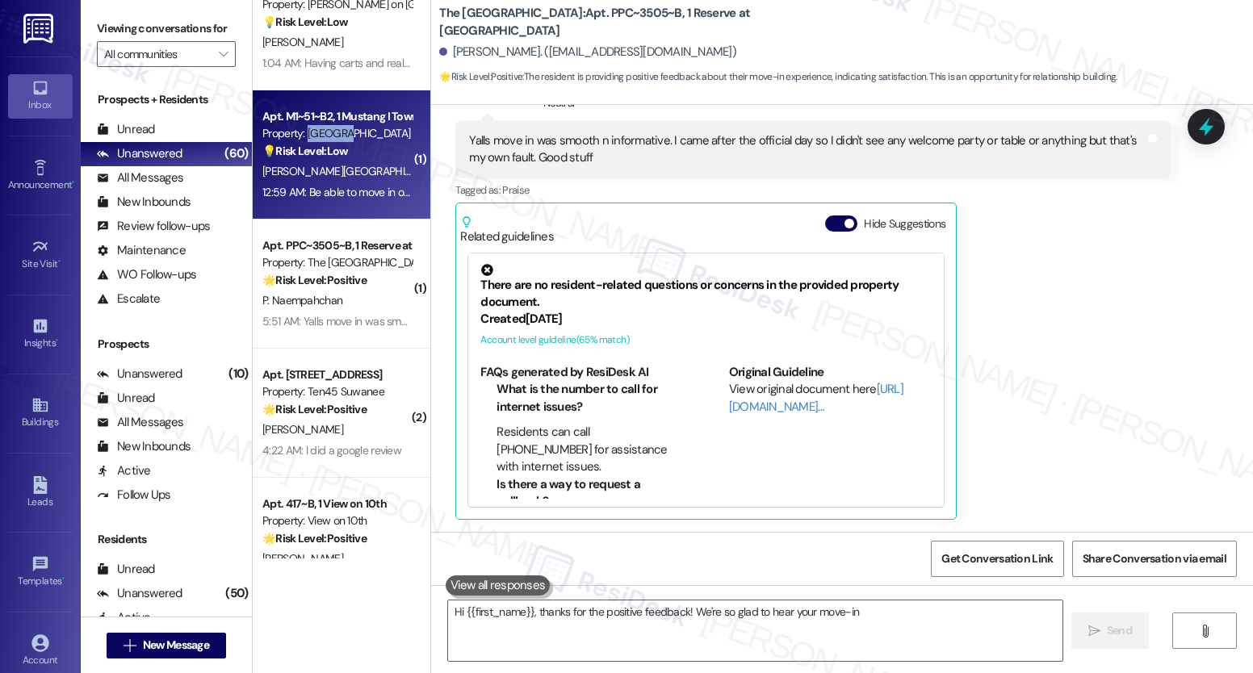
click at [320, 125] on div "Property: [GEOGRAPHIC_DATA]" at bounding box center [336, 133] width 149 height 17
type textarea "Hi {{first_name}}, thanks for the positive feedback! We're so glad to hear your…"
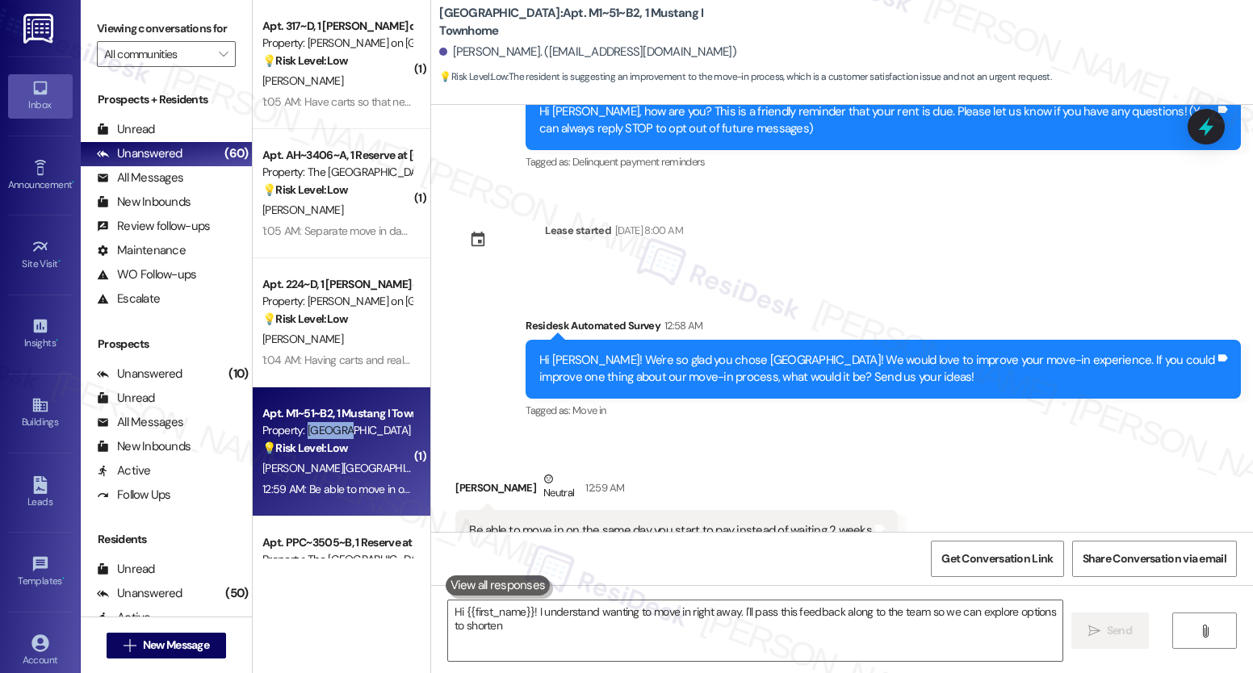
scroll to position [141, 0]
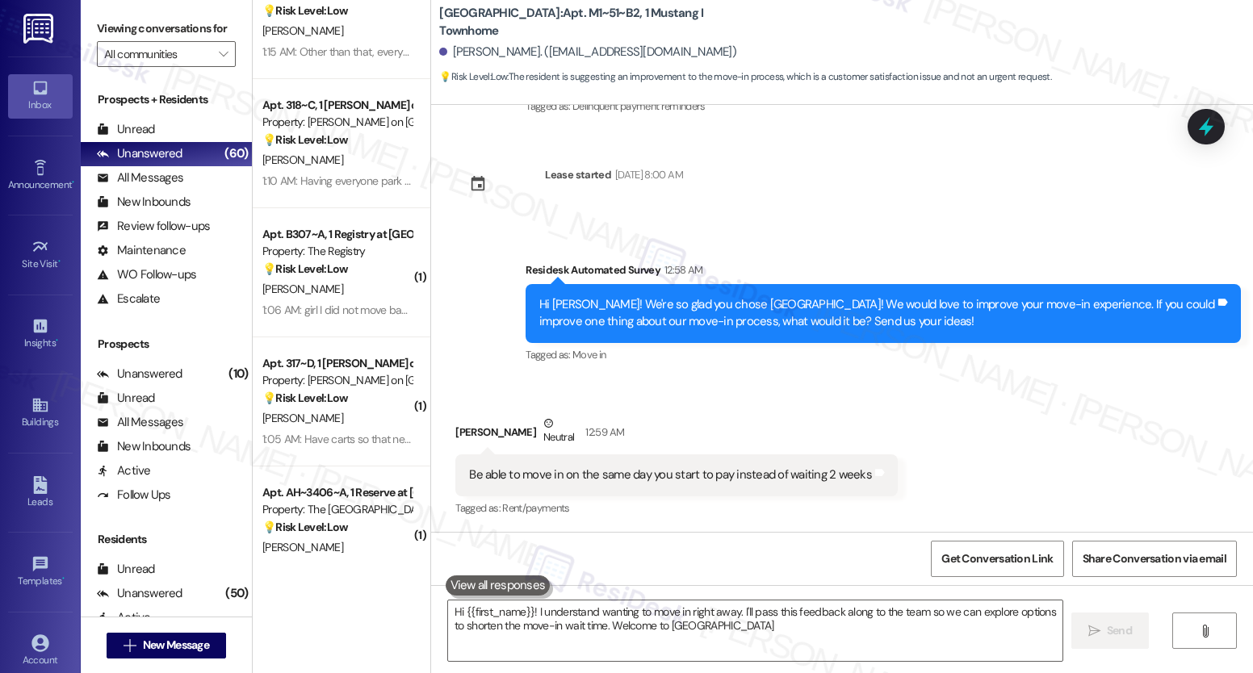
type textarea "Hi {{first_name}}! I understand wanting to move in right away. I'll pass this f…"
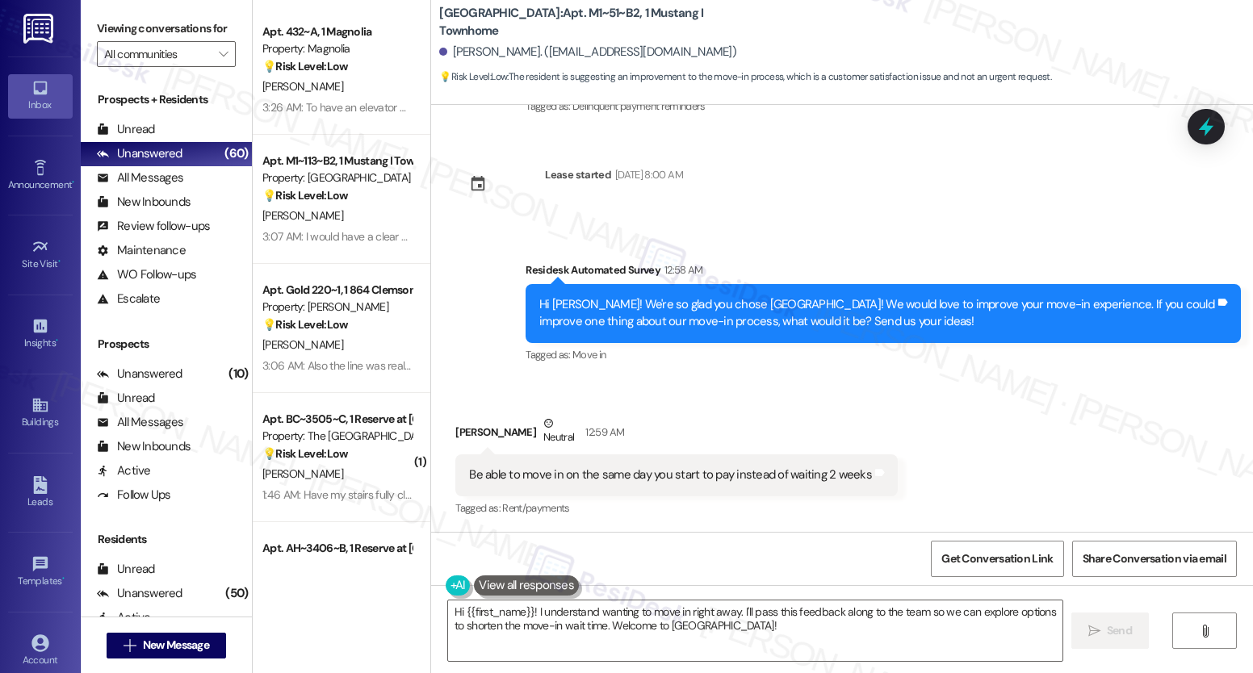
scroll to position [0, 0]
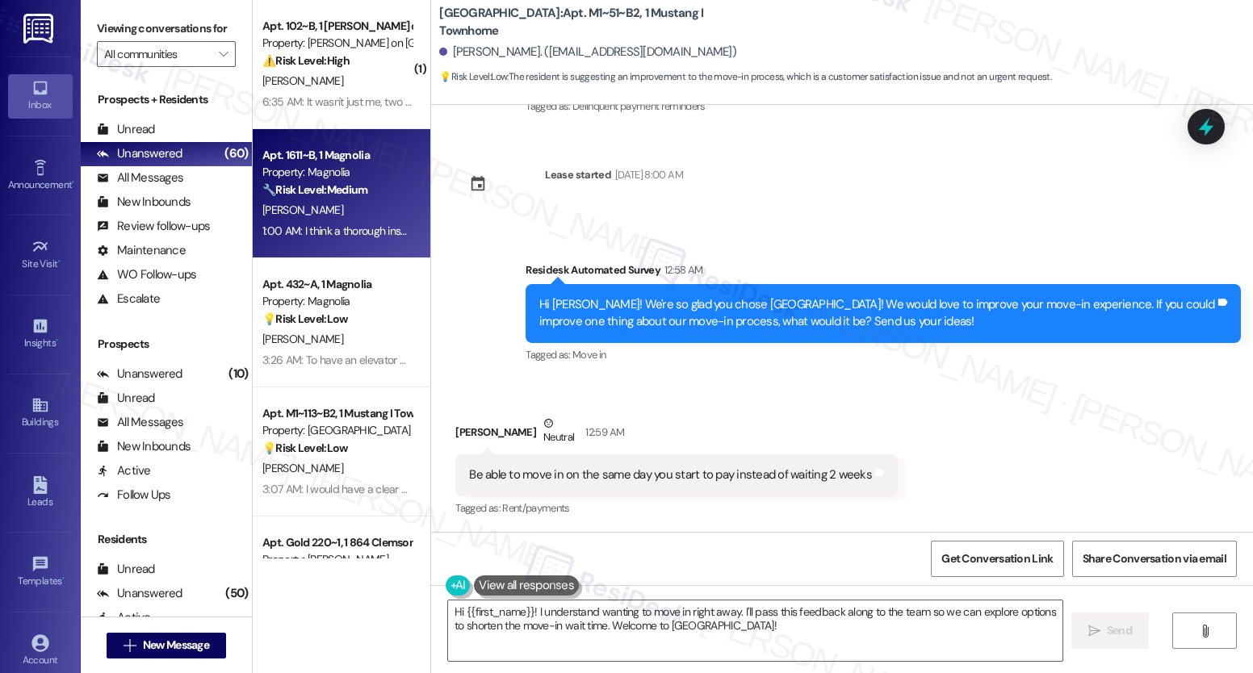
click at [297, 254] on div "Apt. 1611~B, 1 Magnolia Property: Magnolia 🔧 Risk Level: Medium The resident su…" at bounding box center [342, 193] width 178 height 129
type textarea "Hi {{first_name}}! I understand wanting to move in right away. I'll pass this f…"
click at [297, 254] on div "Apt. 1611~B, 1 Magnolia Property: Magnolia 🔧 Risk Level: Medium The resident su…" at bounding box center [342, 193] width 178 height 129
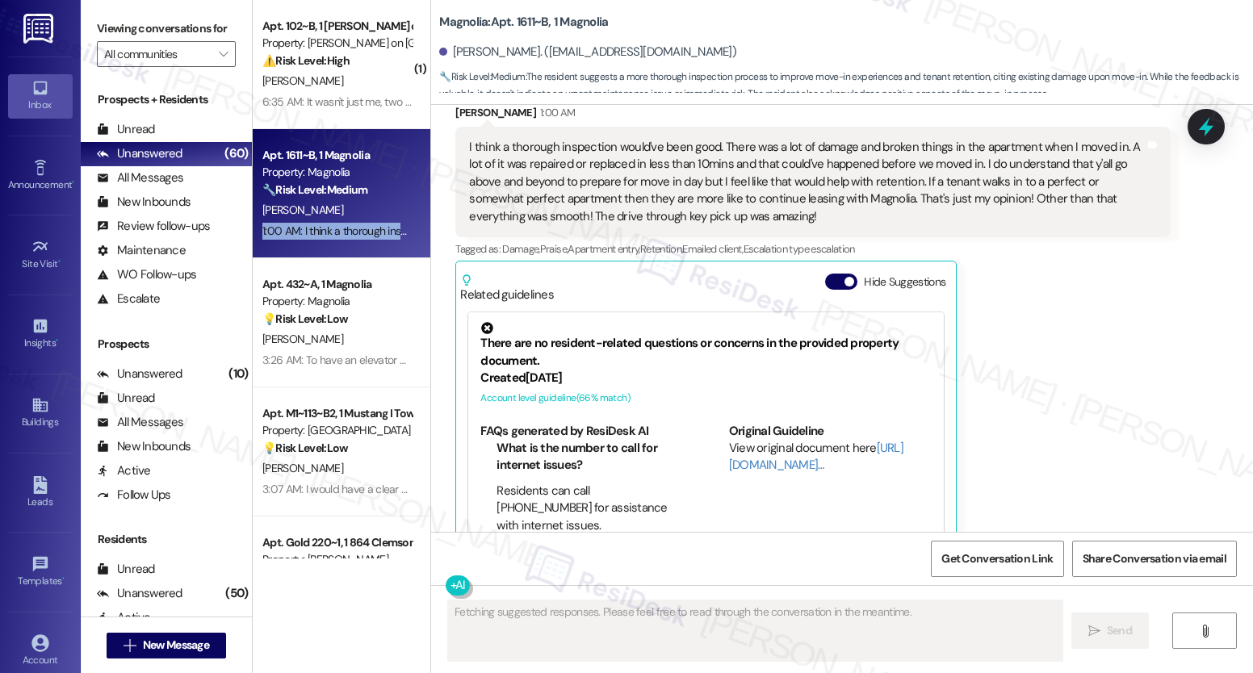
scroll to position [389, 0]
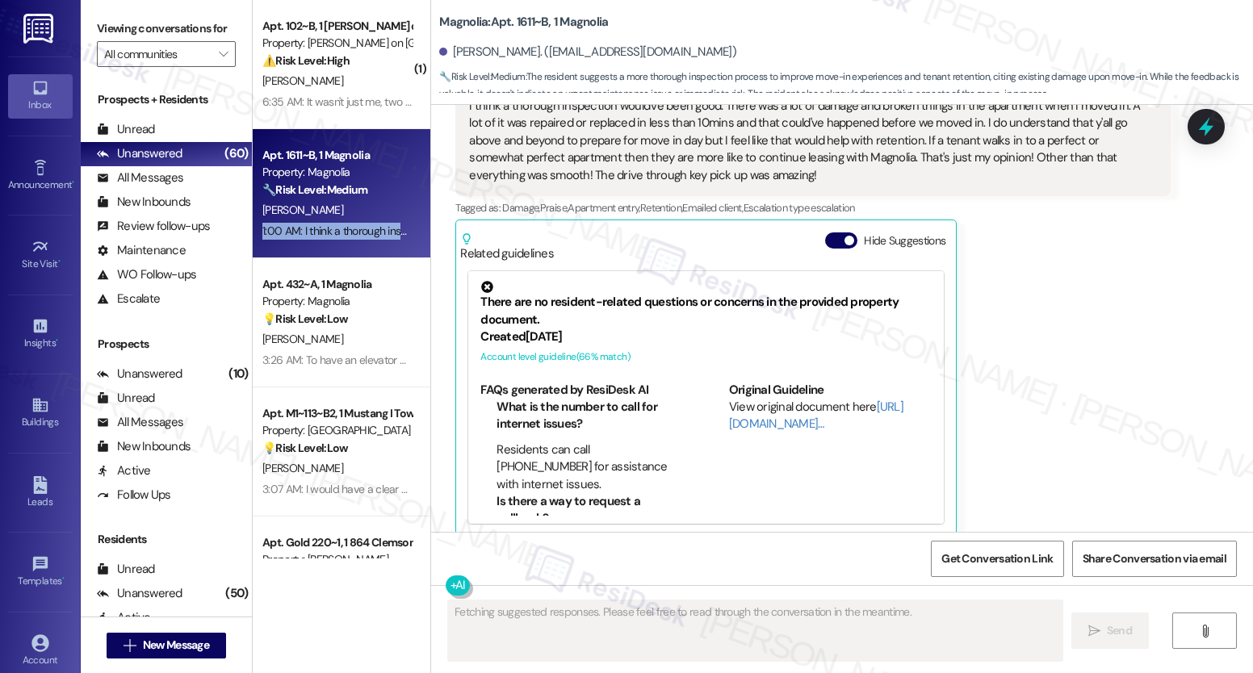
click at [293, 255] on div "Apt. 1611~B, 1 Magnolia Property: Magnolia 🔧 Risk Level: Medium The resident su…" at bounding box center [342, 193] width 178 height 129
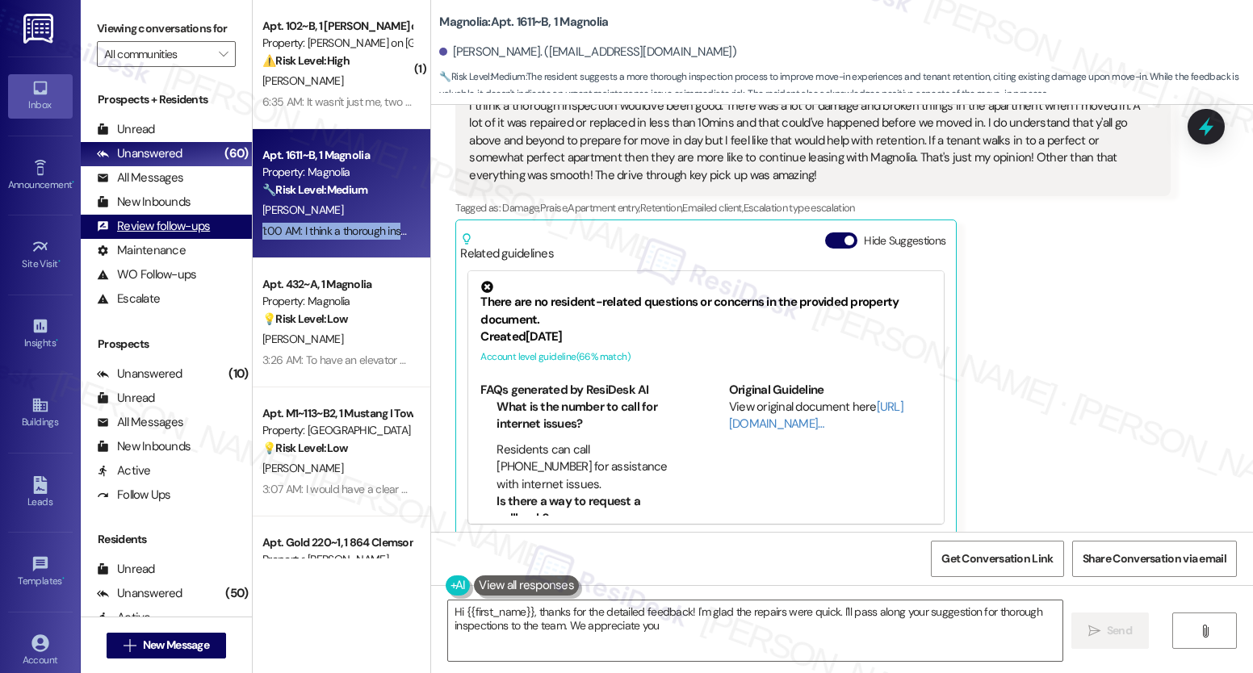
type textarea "Hi {{first_name}}, thanks for the detailed feedback! I'm glad the repairs were …"
click at [149, 235] on div "Review follow-ups" at bounding box center [153, 226] width 113 height 17
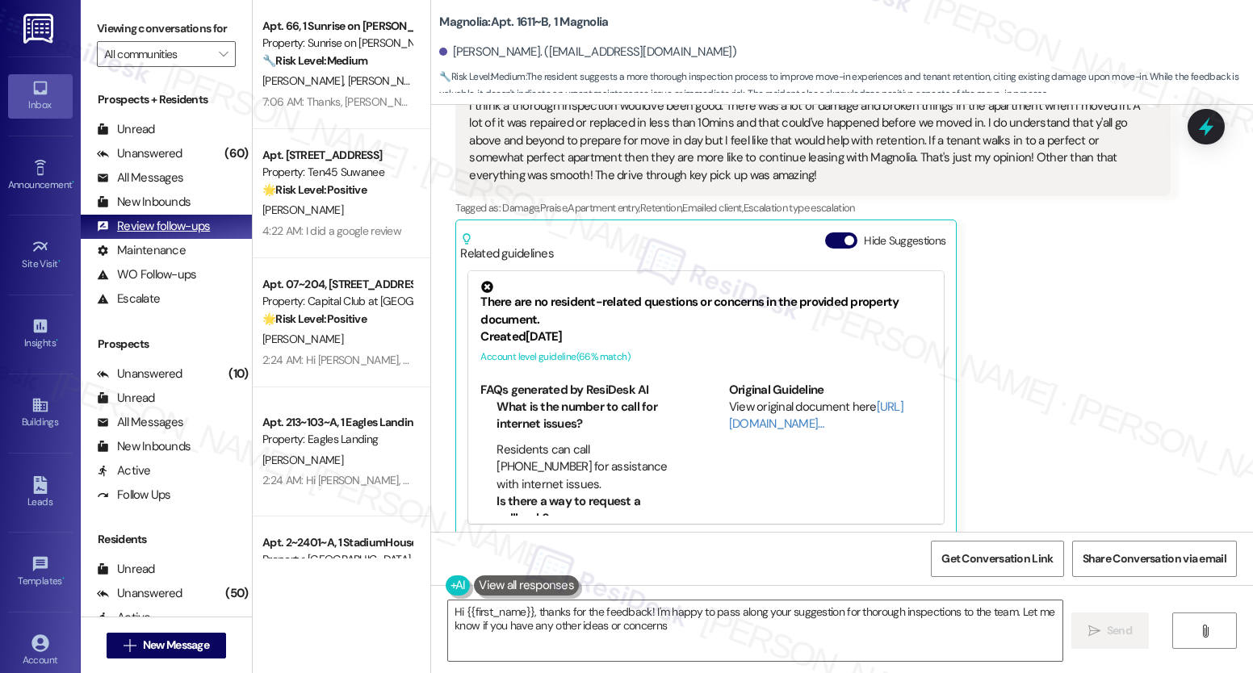
type textarea "Hi {{first_name}}, thanks for the feedback! I'm happy to pass along your sugges…"
click at [141, 239] on div "Review follow-ups (undefined)" at bounding box center [166, 227] width 171 height 24
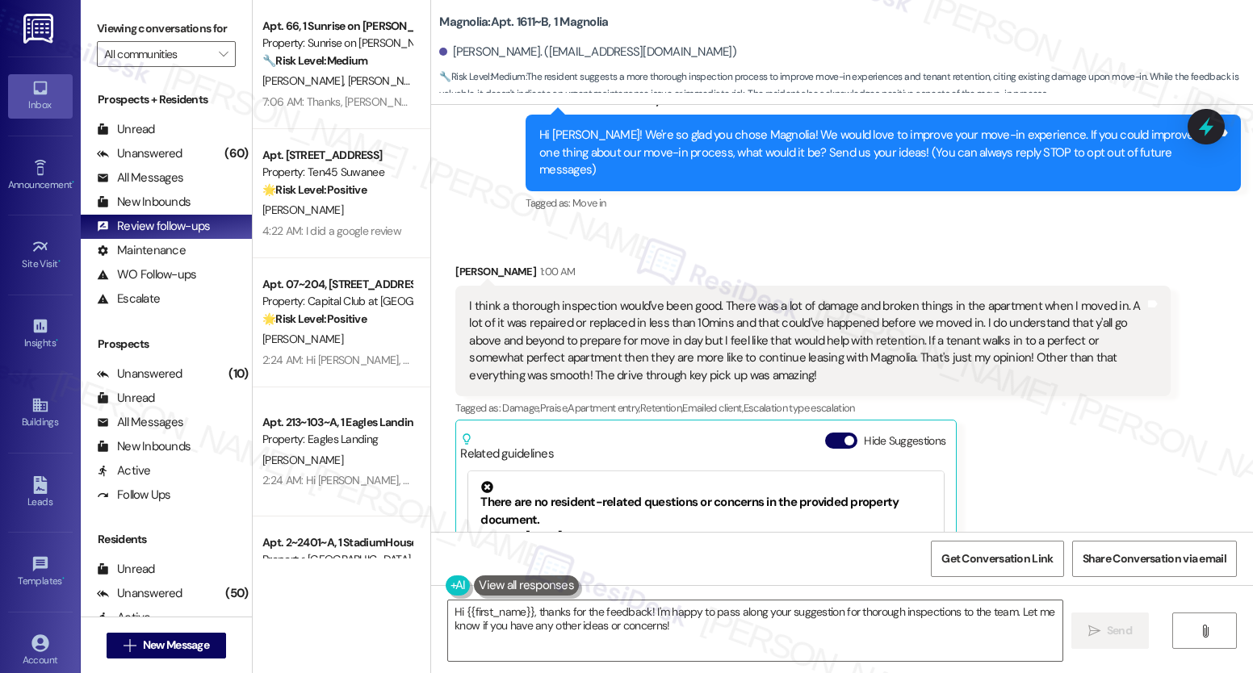
scroll to position [0, 0]
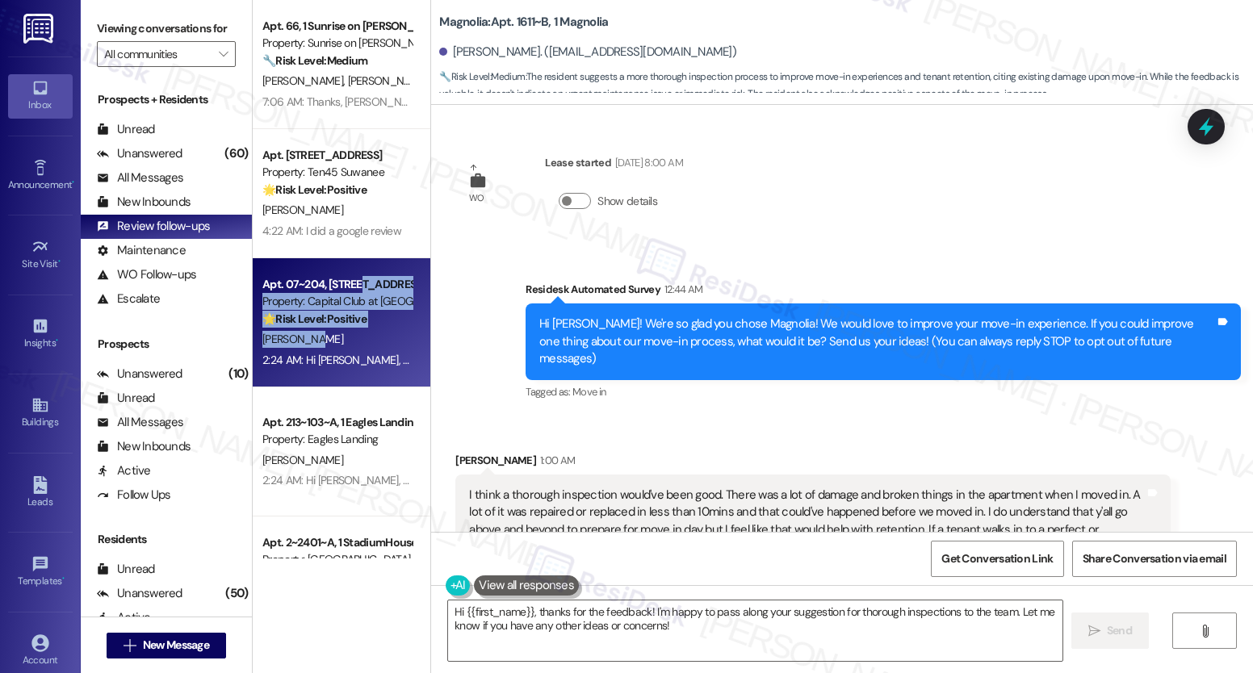
drag, startPoint x: 347, startPoint y: 285, endPoint x: 327, endPoint y: 341, distance: 60.0
click at [327, 341] on div "Apt. 07~204, [STREET_ADDRESS] Property: Capital Club at Indian Land 🌟 Risk Leve…" at bounding box center [342, 322] width 178 height 129
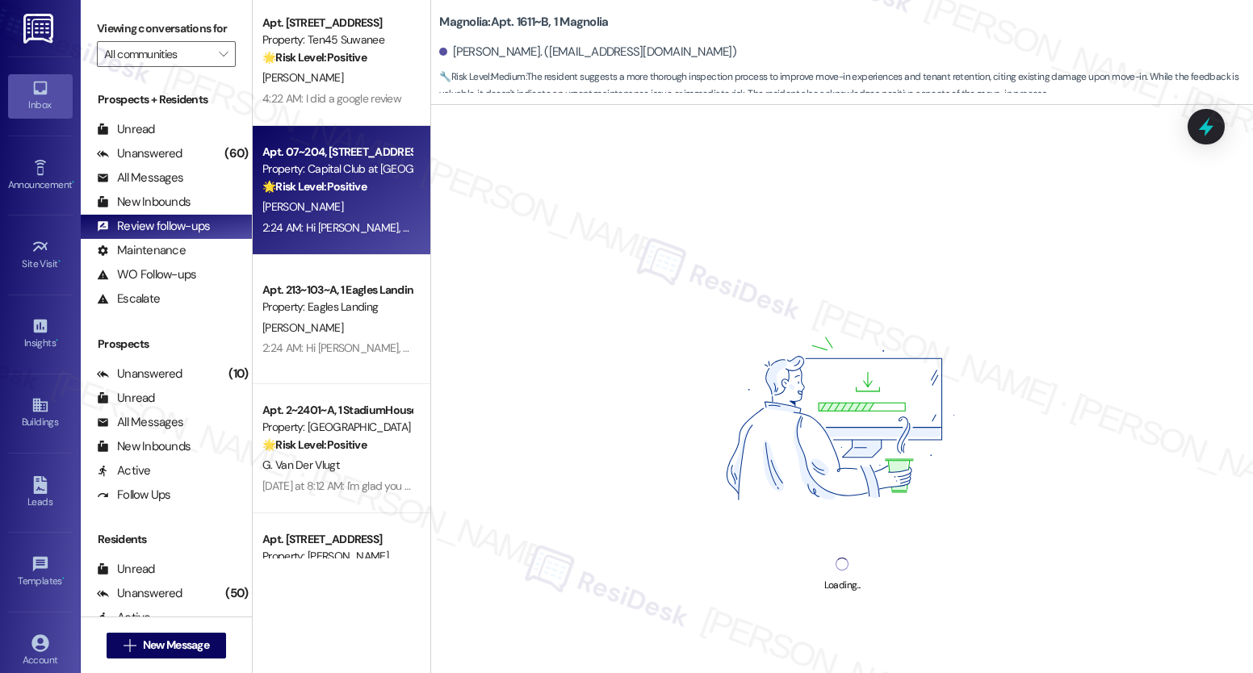
scroll to position [139, 0]
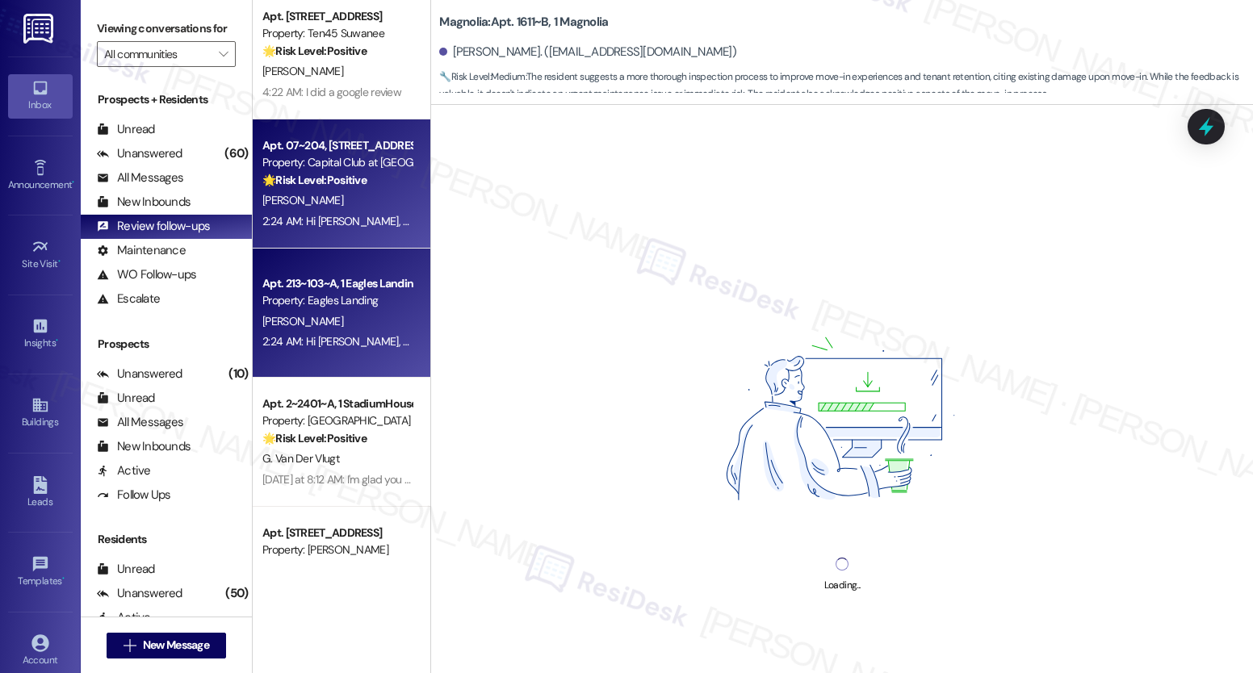
click at [312, 256] on div "Apt. 213~103~A, 1 Eagles Landing Property: Eagles Landing [PERSON_NAME] 2:24 AM…" at bounding box center [342, 313] width 178 height 129
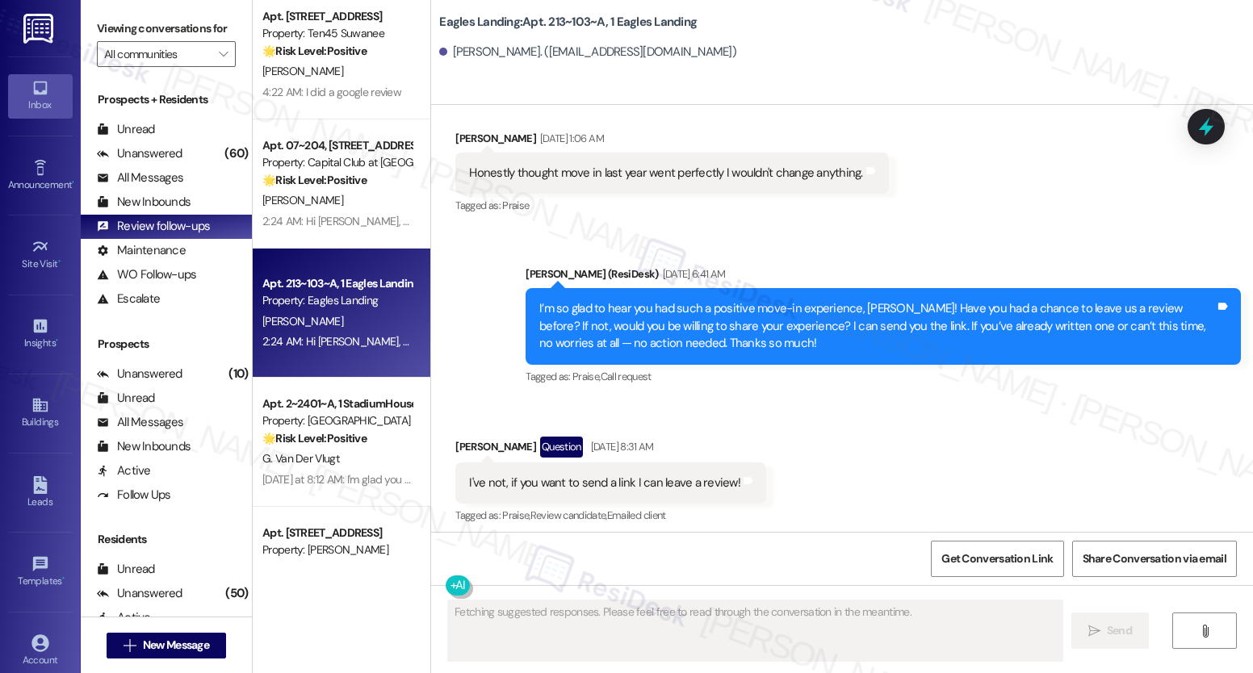
scroll to position [1894, 0]
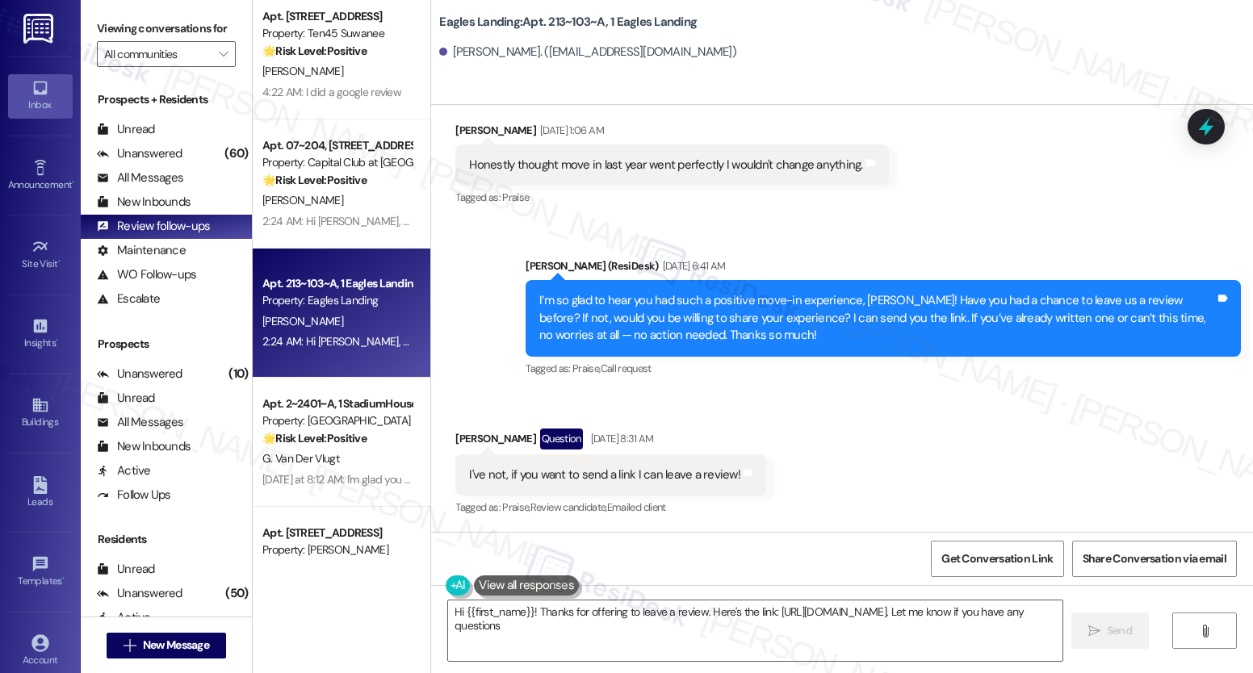
type textarea "Hi {{first_name}}! Thanks for offering to leave a review. Here's the link: [URL…"
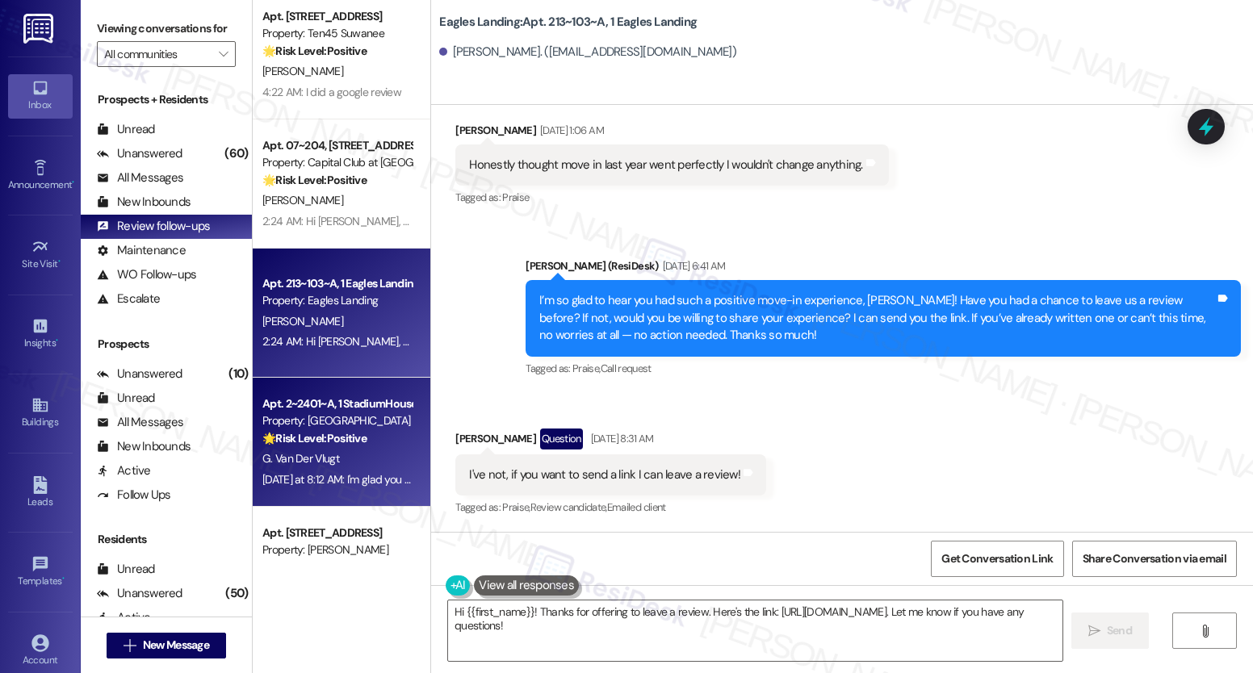
click at [287, 449] on div "G. Van Der Vlugt" at bounding box center [337, 459] width 153 height 20
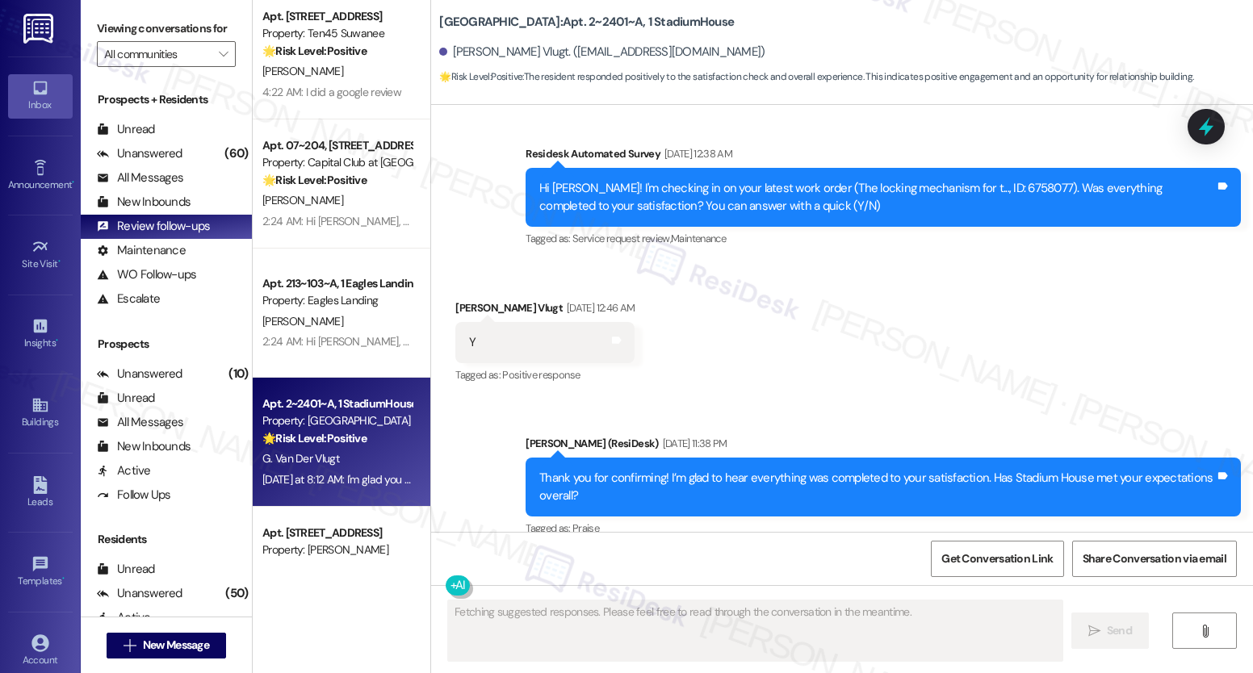
scroll to position [5494, 0]
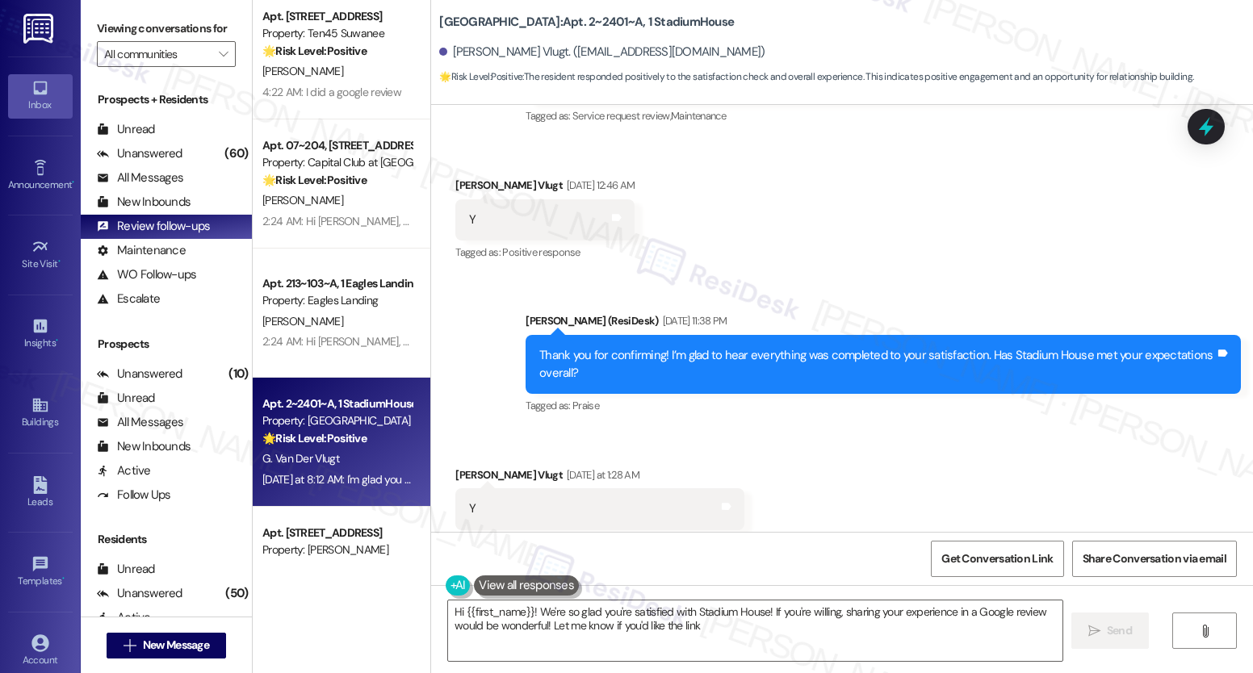
type textarea "Hi {{first_name}}! We're so glad you're satisfied with Stadium House! If you're…"
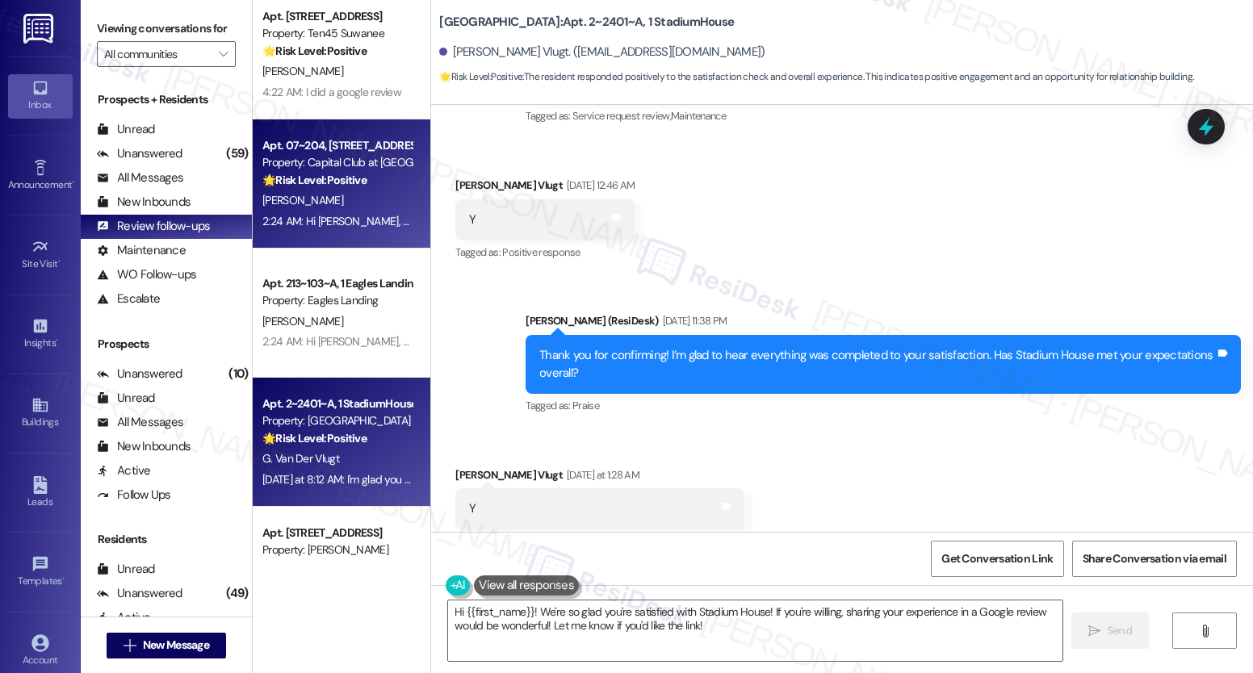
click at [304, 149] on div "Apt. 07~204, [STREET_ADDRESS]" at bounding box center [336, 145] width 149 height 17
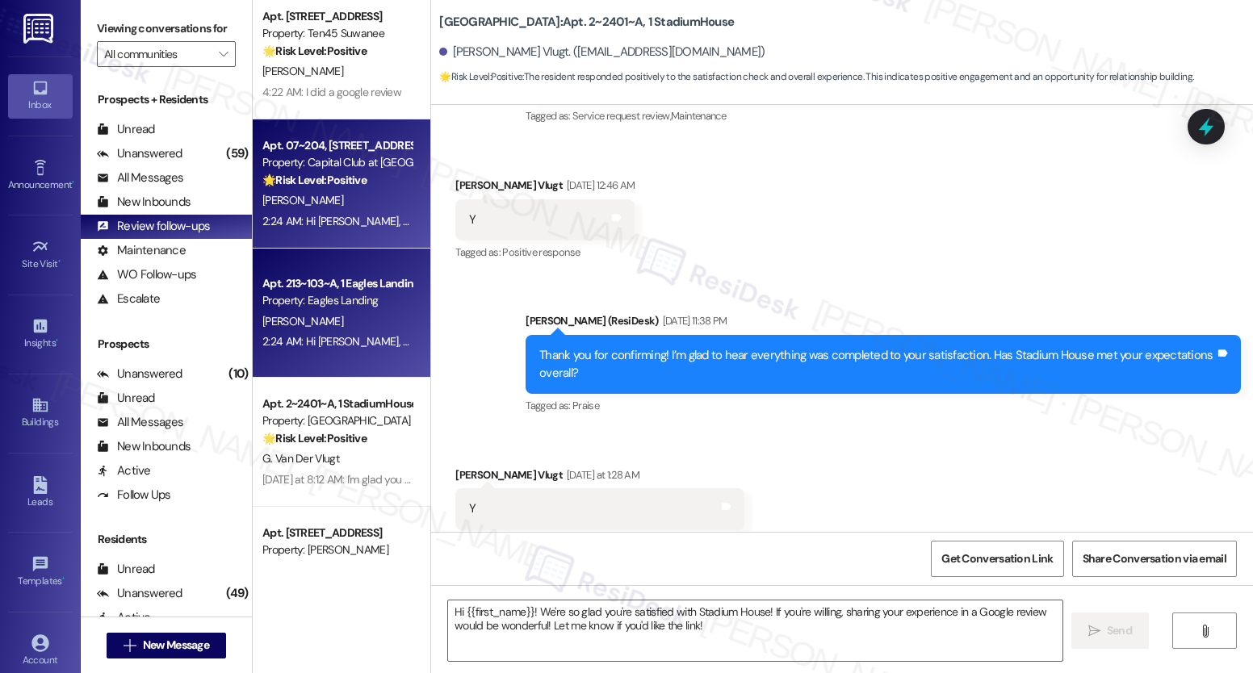
click at [272, 372] on div "Apt. 213~103~A, 1 Eagles Landing Property: Eagles Landing [PERSON_NAME] 2:24 AM…" at bounding box center [342, 313] width 178 height 129
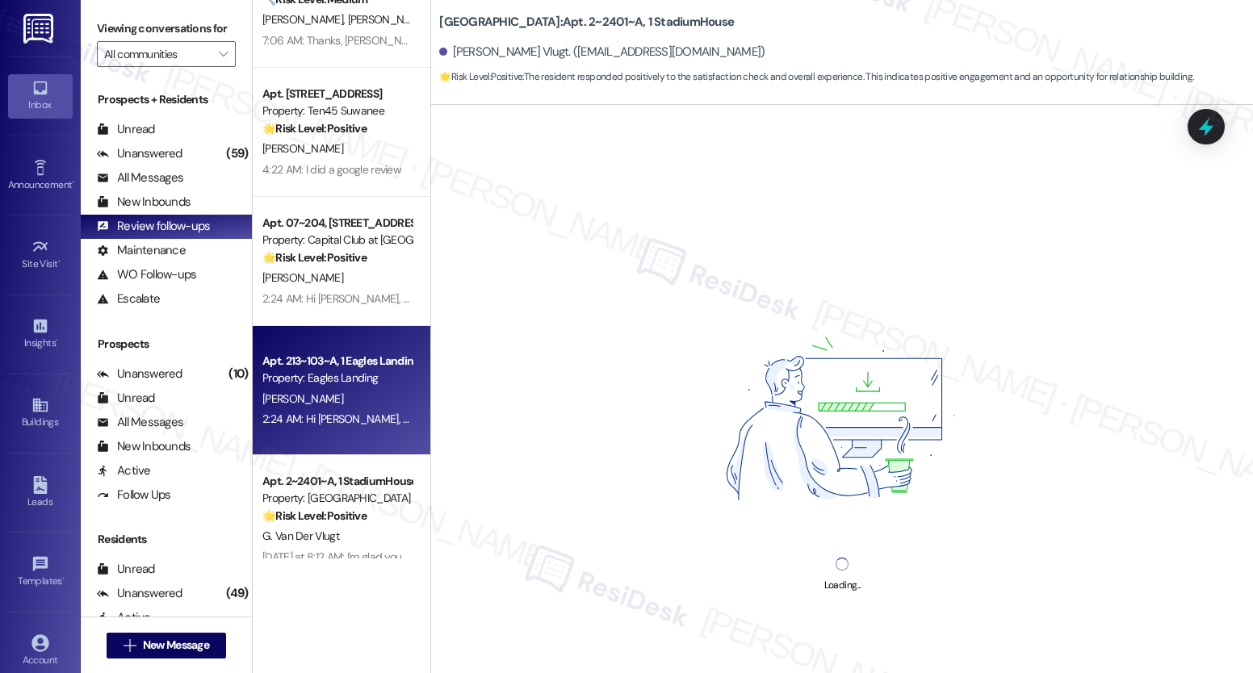
scroll to position [0, 0]
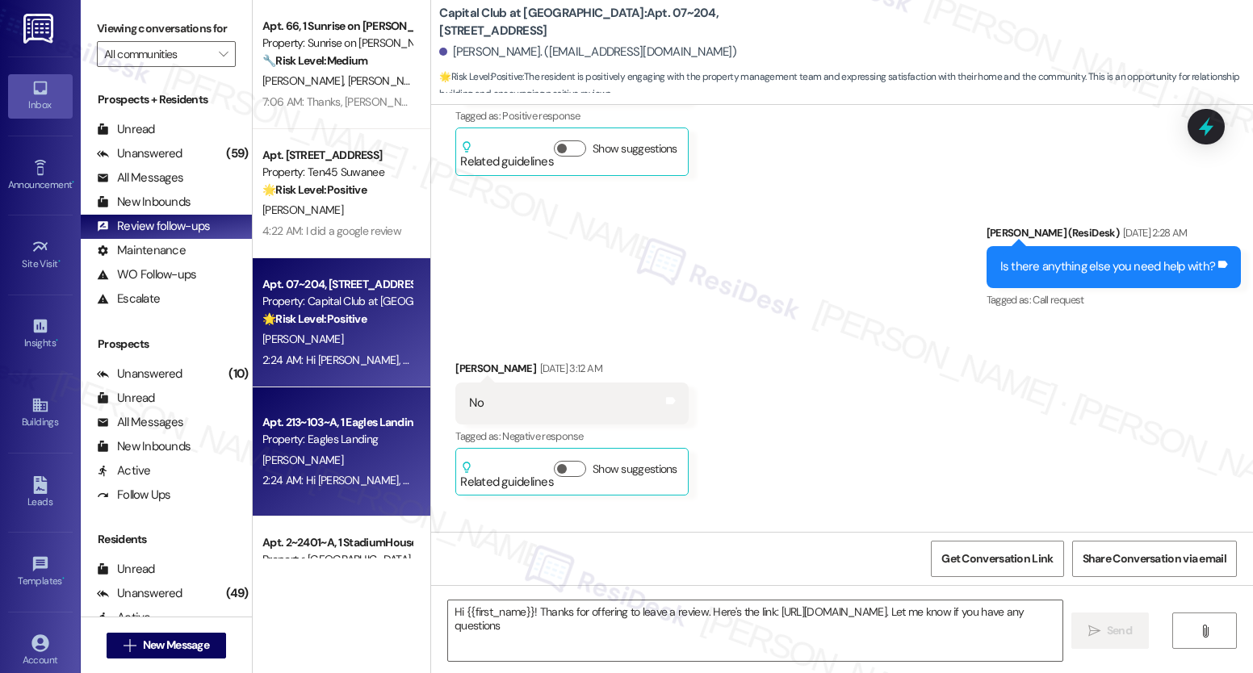
type textarea "Hi {{first_name}}! Thanks for offering to leave a review. Here's the link: [URL…"
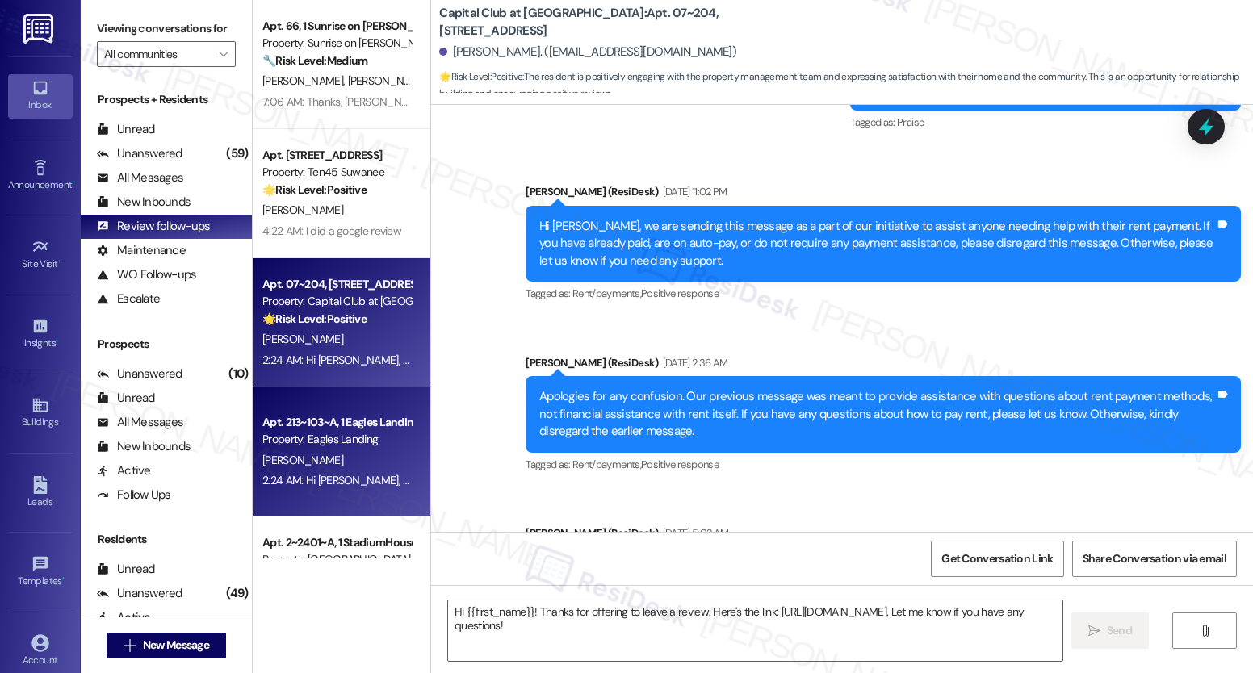
click at [266, 329] on div "[PERSON_NAME]" at bounding box center [337, 339] width 153 height 20
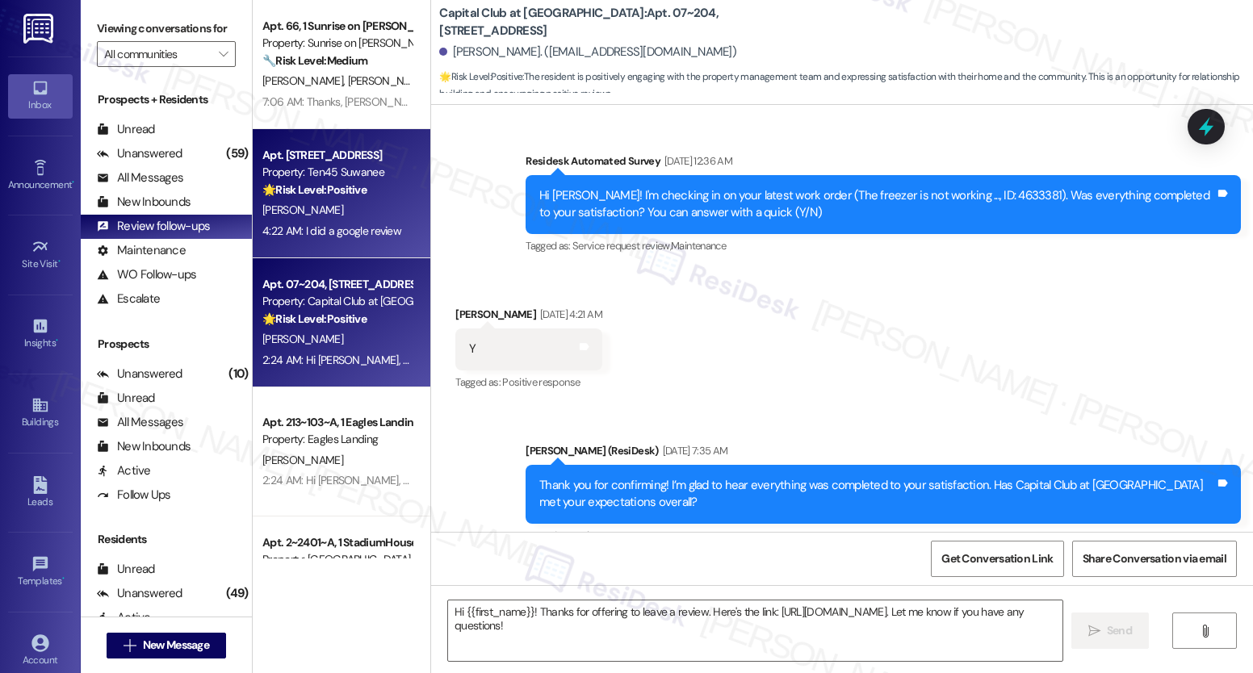
click at [266, 244] on div "Apt. 4207, [STREET_ADDRESS] Property: Ten45 Suwanee 🌟 Risk Level: Positive The …" at bounding box center [342, 193] width 178 height 129
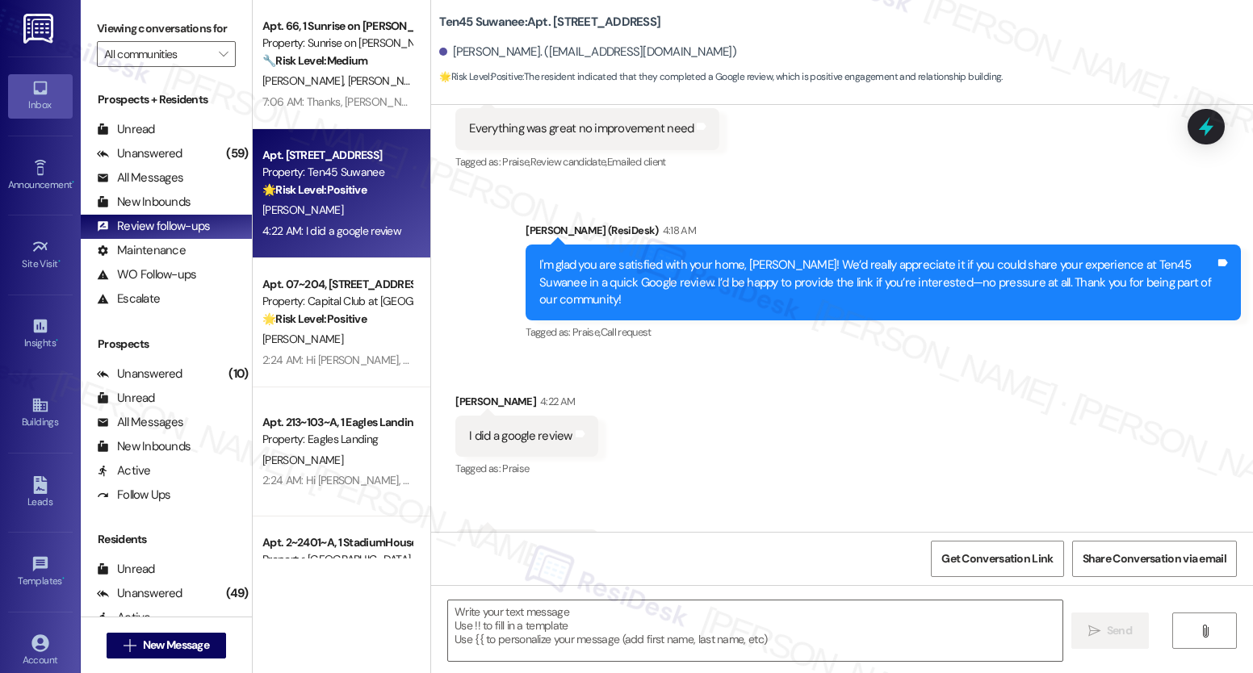
scroll to position [375, 0]
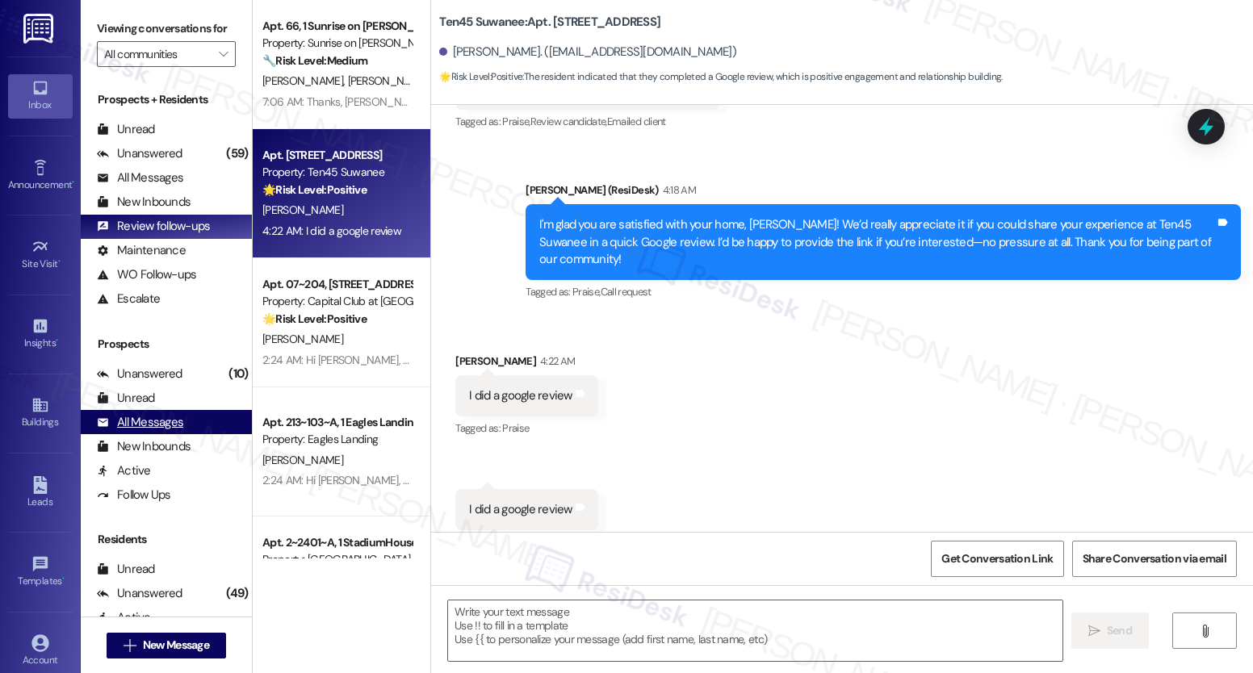
type textarea "Fetching suggested responses. Please feel free to read through the conversation…"
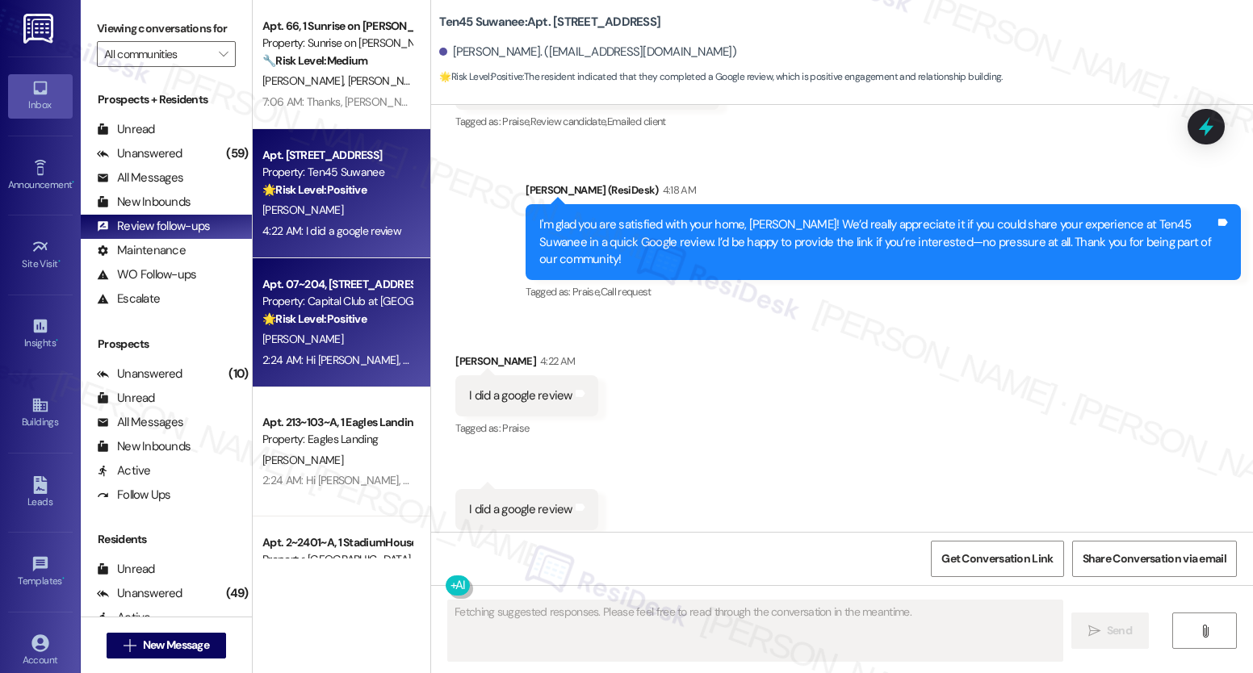
click at [373, 339] on div "[PERSON_NAME]" at bounding box center [337, 339] width 153 height 20
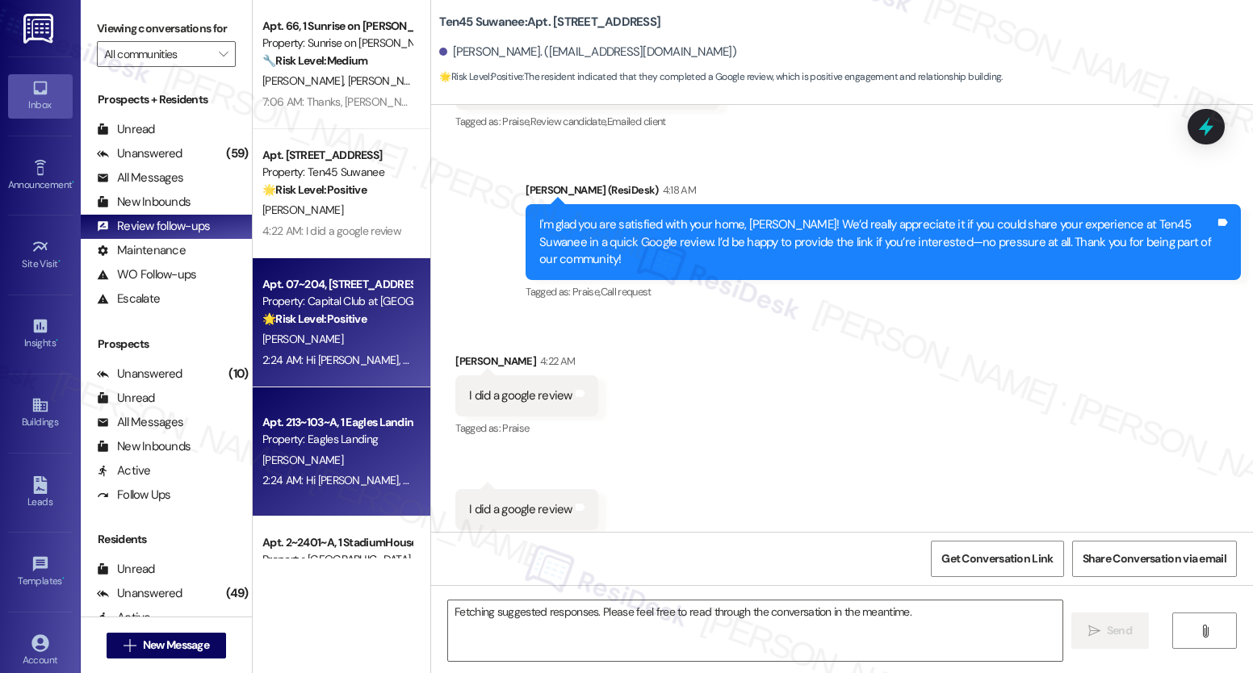
click at [329, 393] on div "Apt. 213~103~A, 1 Eagles Landing Property: Eagles Landing [PERSON_NAME] 2:24 AM…" at bounding box center [342, 452] width 178 height 129
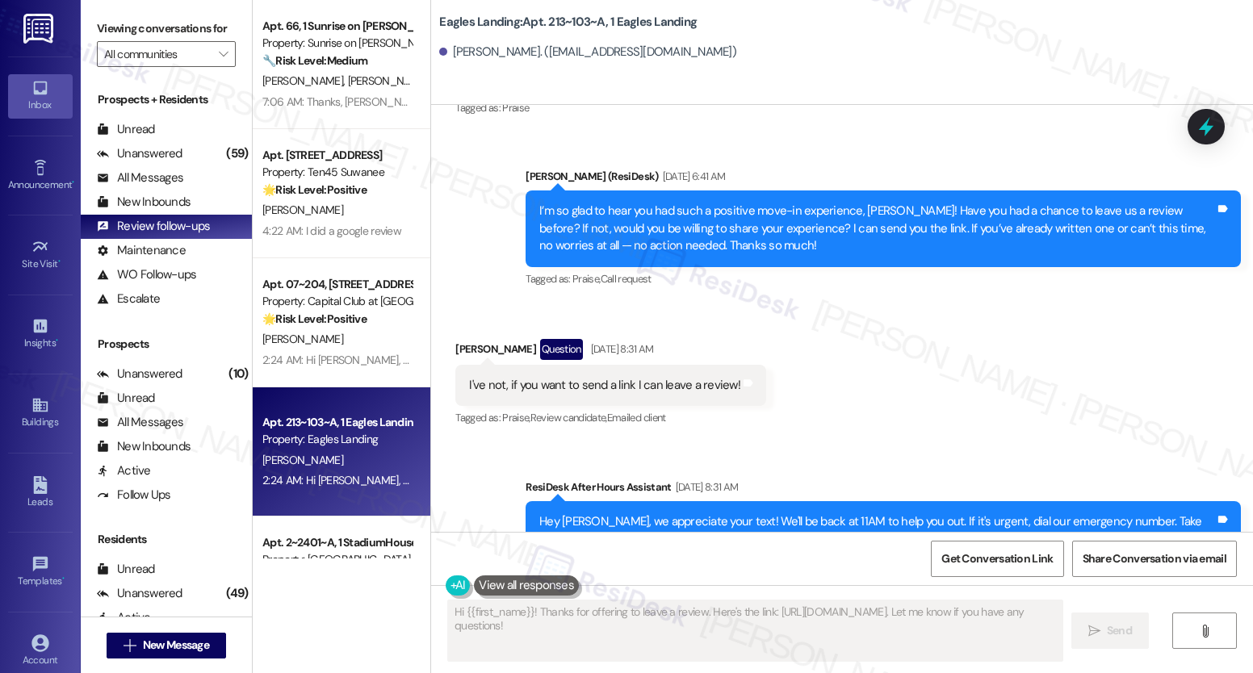
scroll to position [1894, 0]
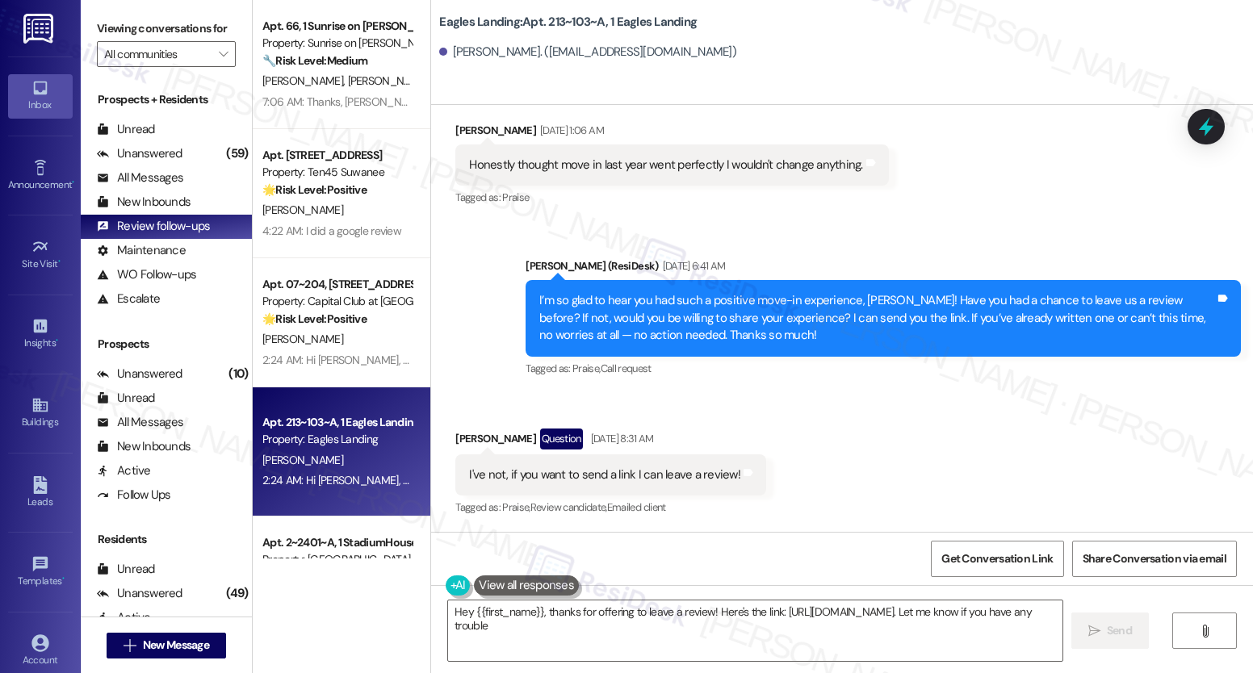
type textarea "Hey {{first_name}}, thanks for offering to leave a review! Here's the link: [UR…"
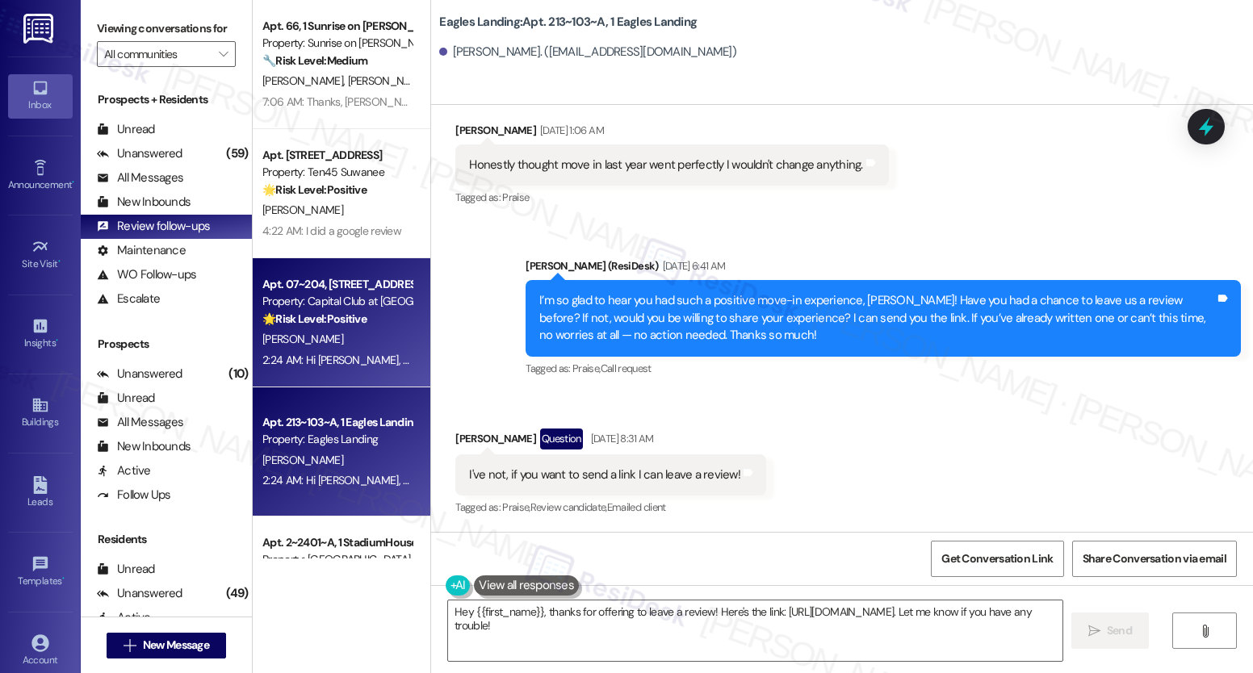
click at [310, 332] on div "[PERSON_NAME]" at bounding box center [337, 339] width 153 height 20
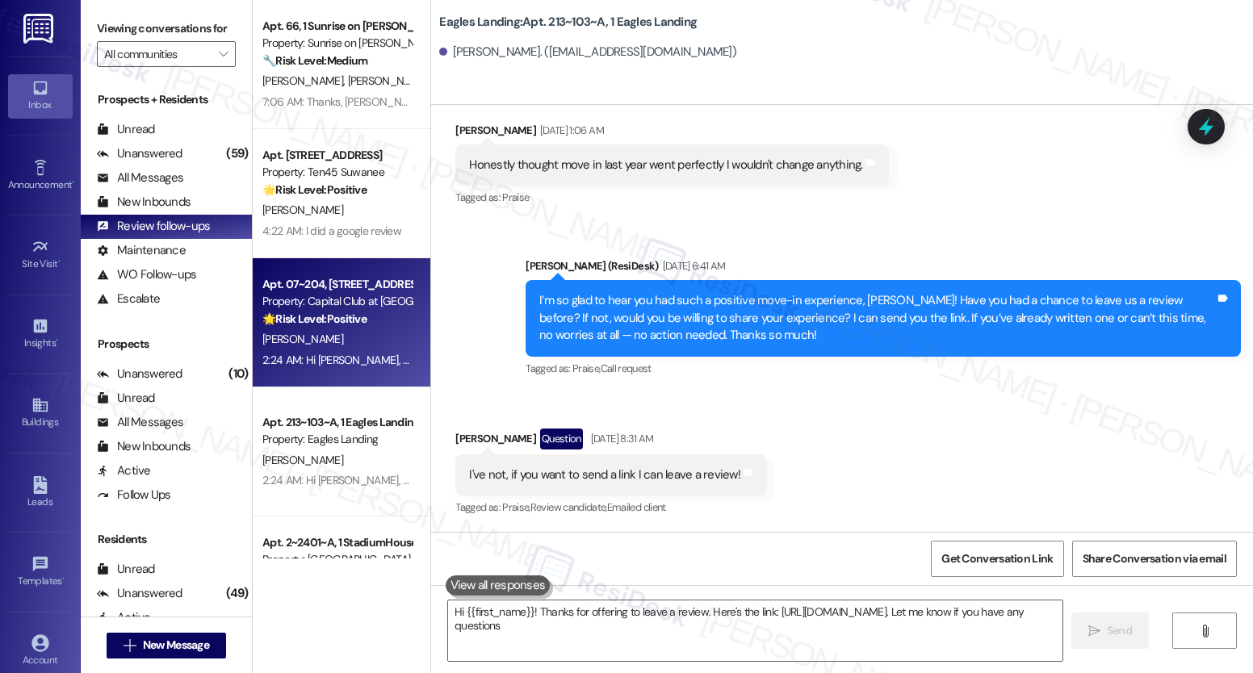
type textarea "Hi {{first_name}}! Thanks for offering to leave a review. Here's the link: [URL…"
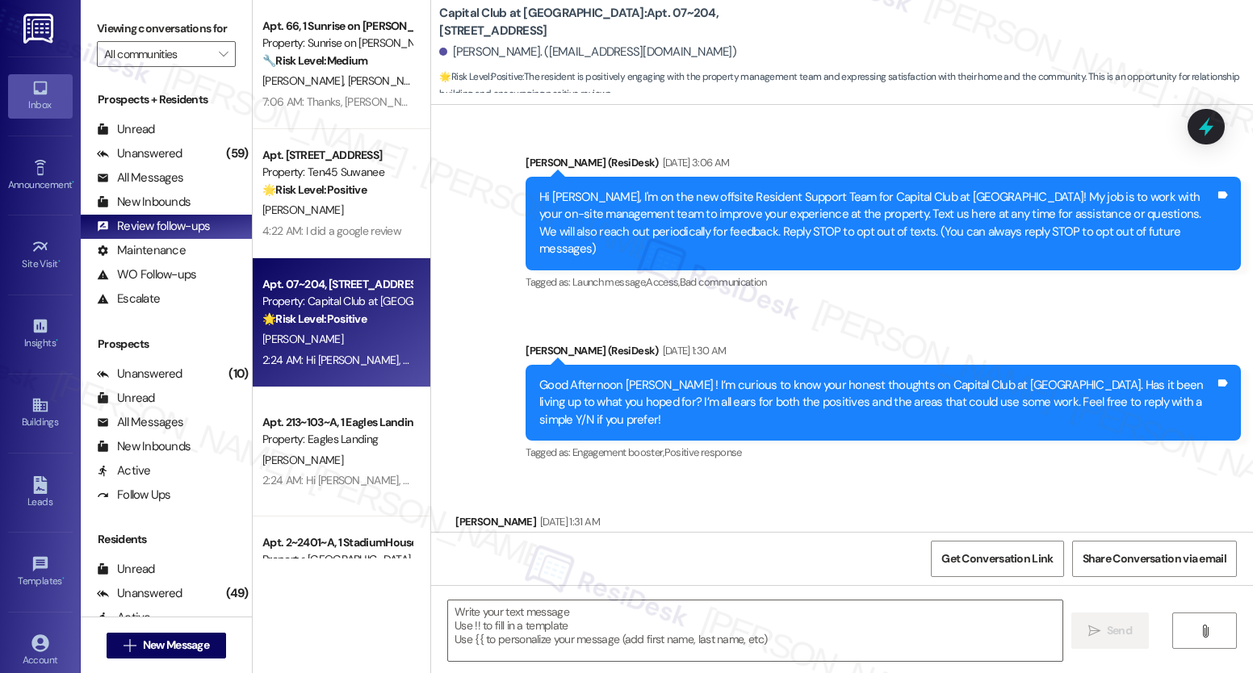
scroll to position [20573, 0]
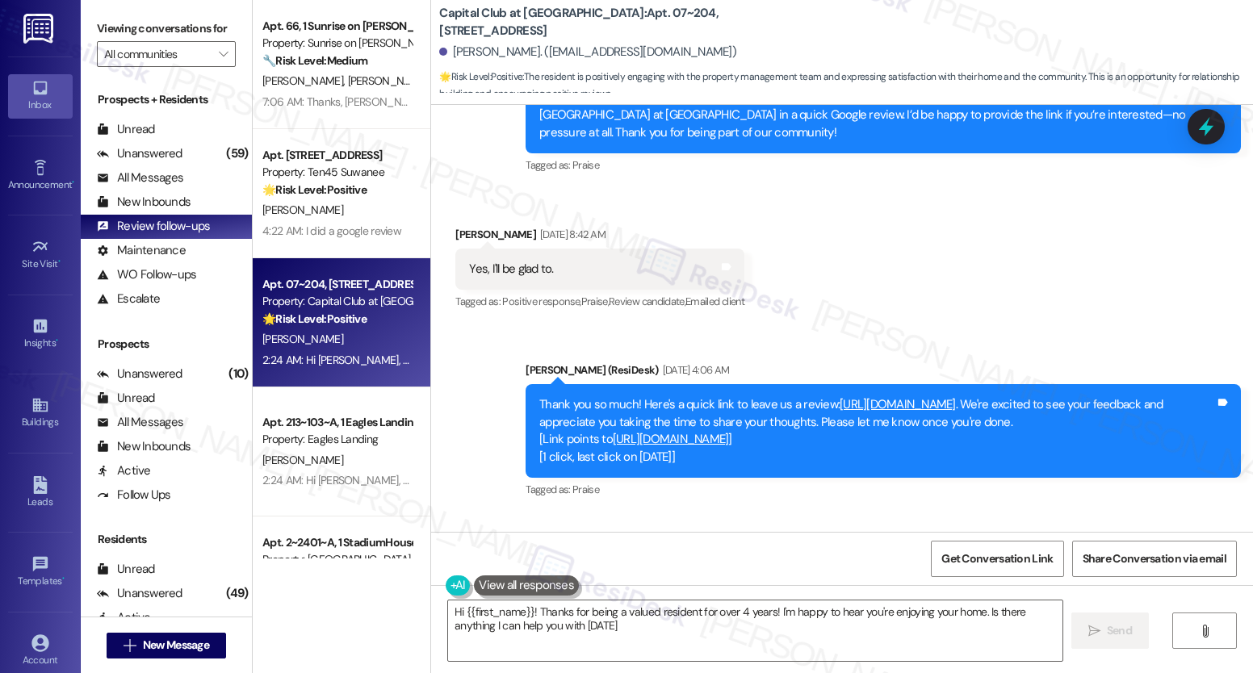
type textarea "Hi {{first_name}}! Thanks for being a valued resident for over 4 years! I'm hap…"
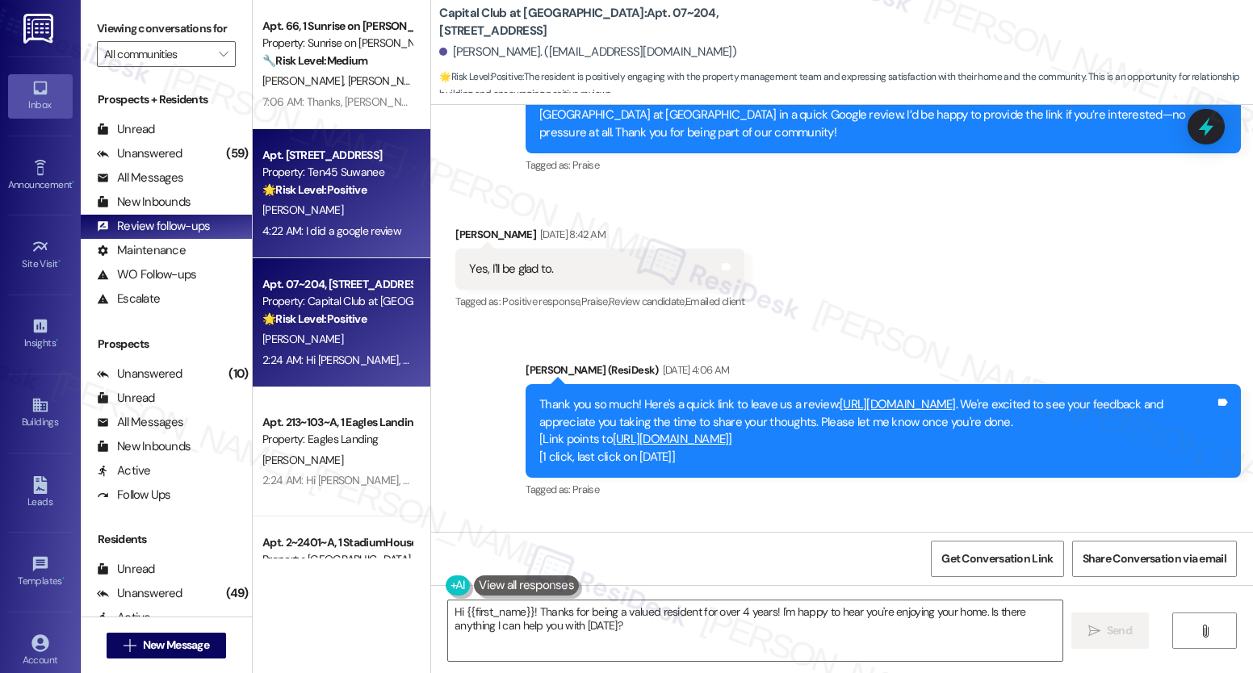
click at [358, 158] on div "Apt. [STREET_ADDRESS]" at bounding box center [336, 155] width 149 height 17
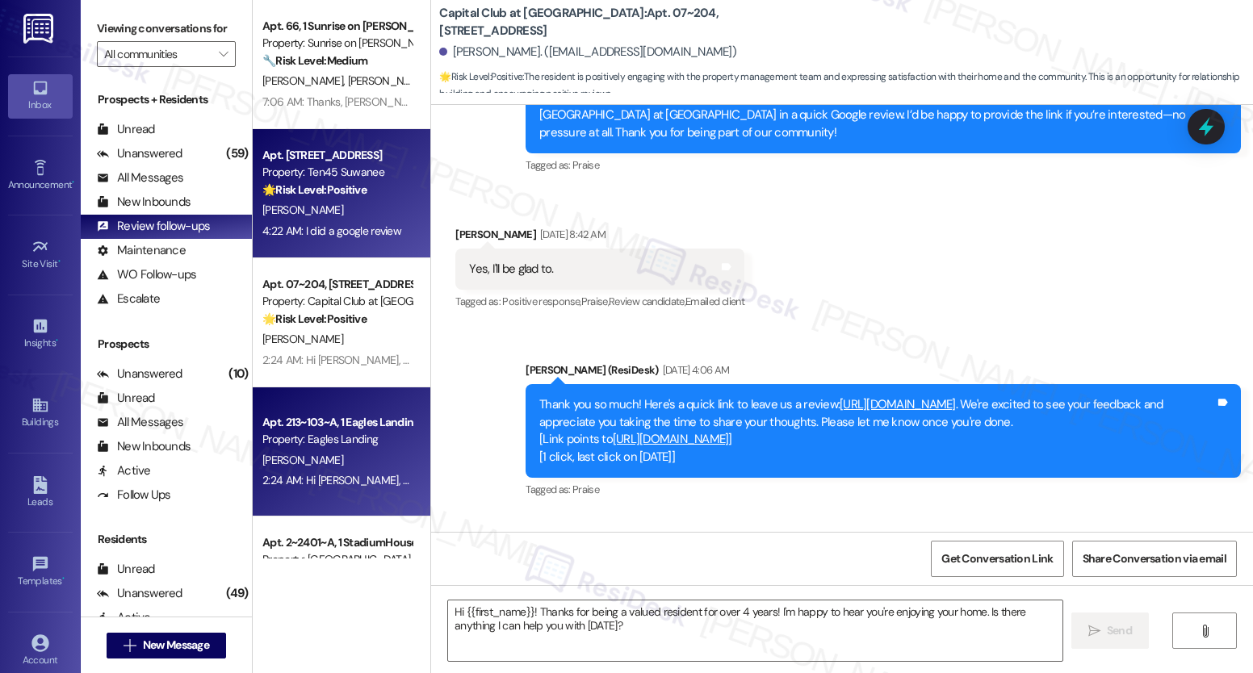
click at [262, 417] on div "Apt. 213~103~A, 1 Eagles Landing" at bounding box center [336, 422] width 149 height 17
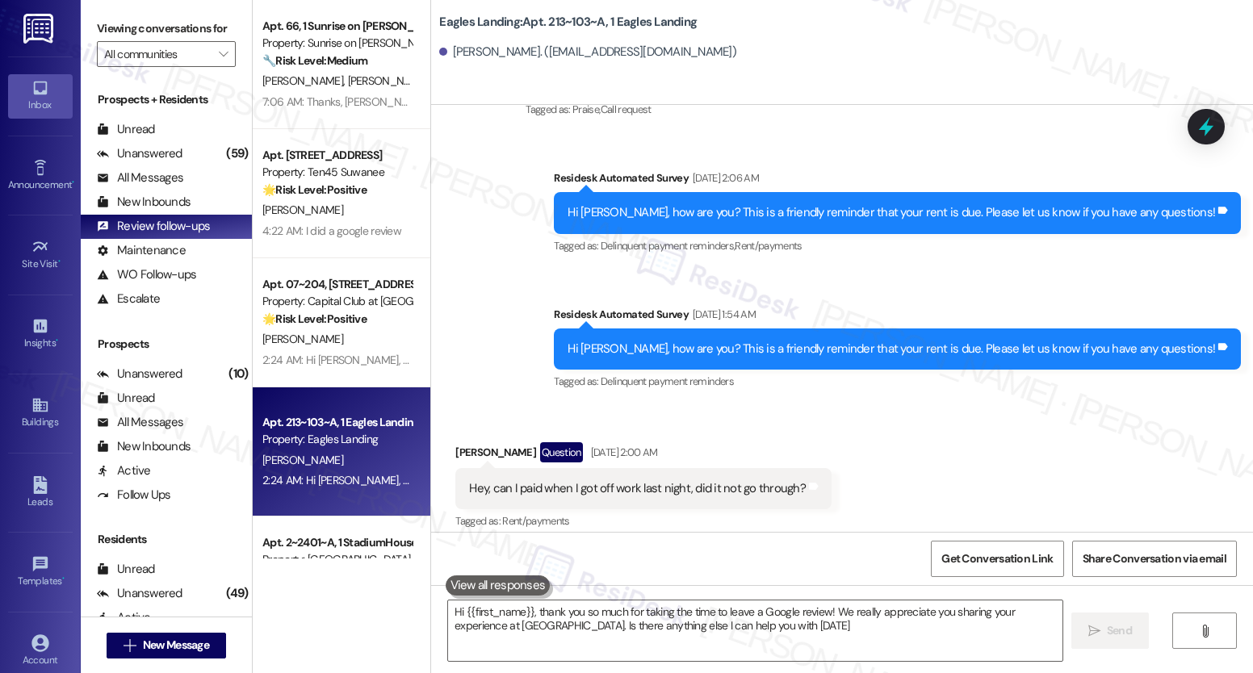
type textarea "Hi {{first_name}}, thank you so much for taking the time to leave a Google revi…"
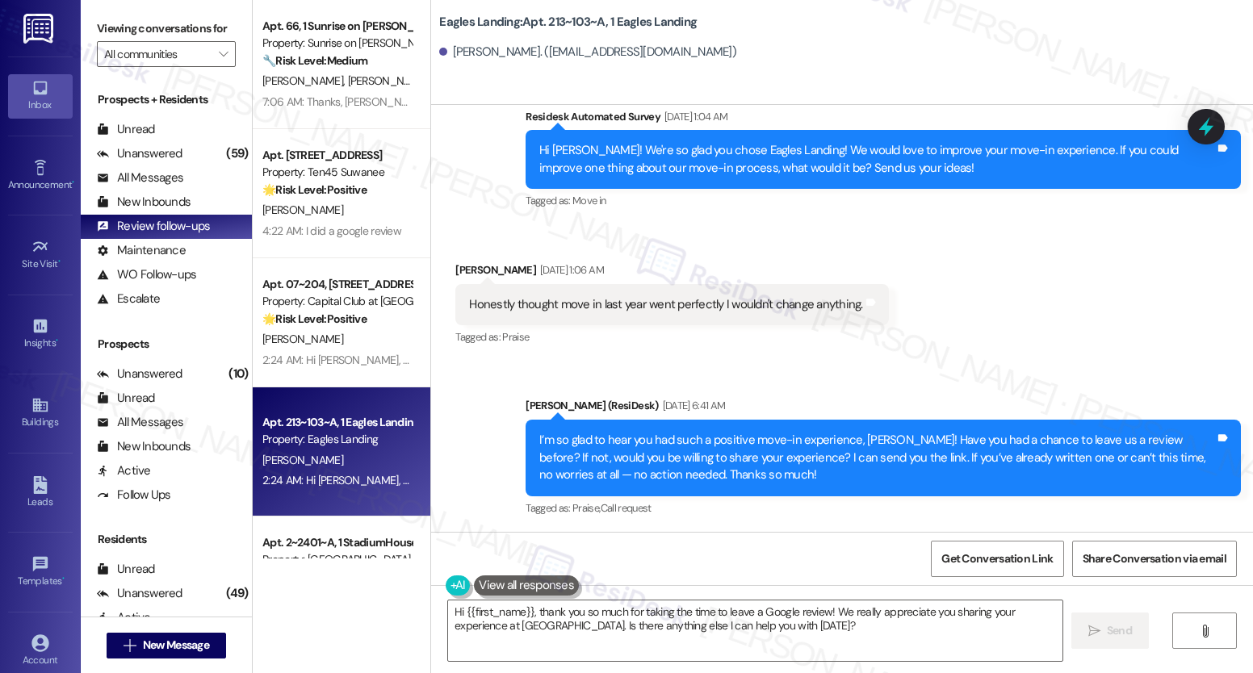
scroll to position [1894, 0]
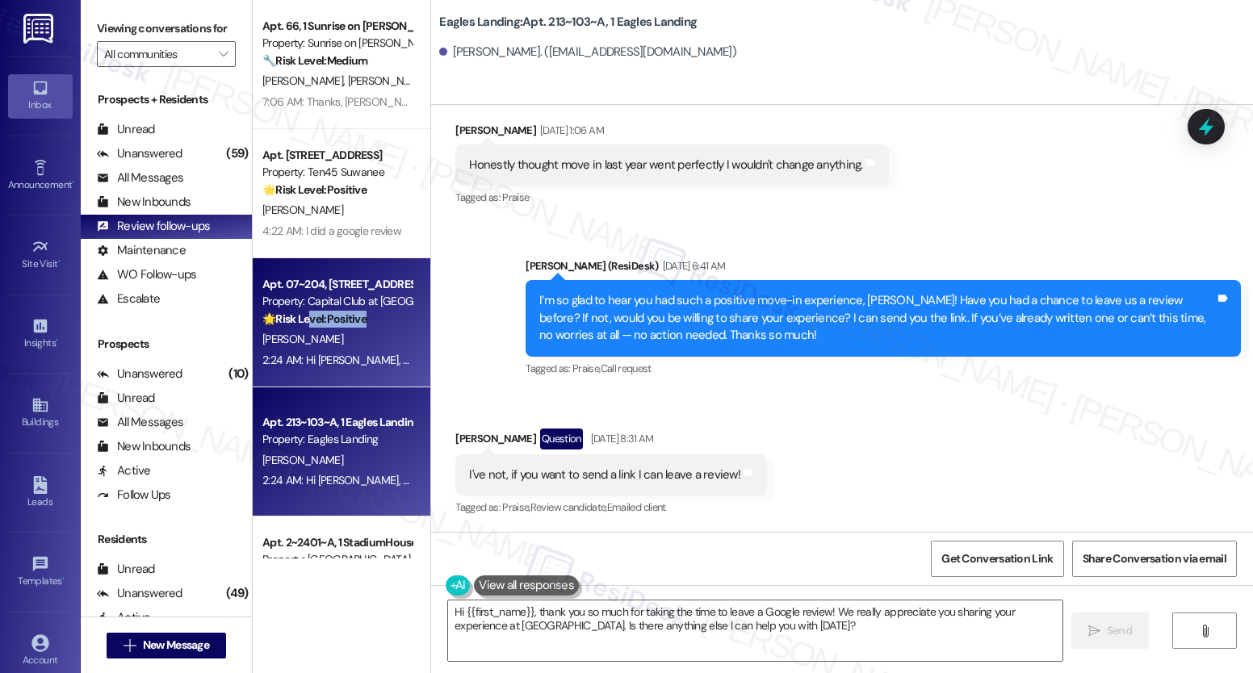
click at [293, 329] on div "Apt. 07~204, [STREET_ADDRESS] Property: Capital Club at Indian Land 🌟 Risk Leve…" at bounding box center [342, 322] width 178 height 129
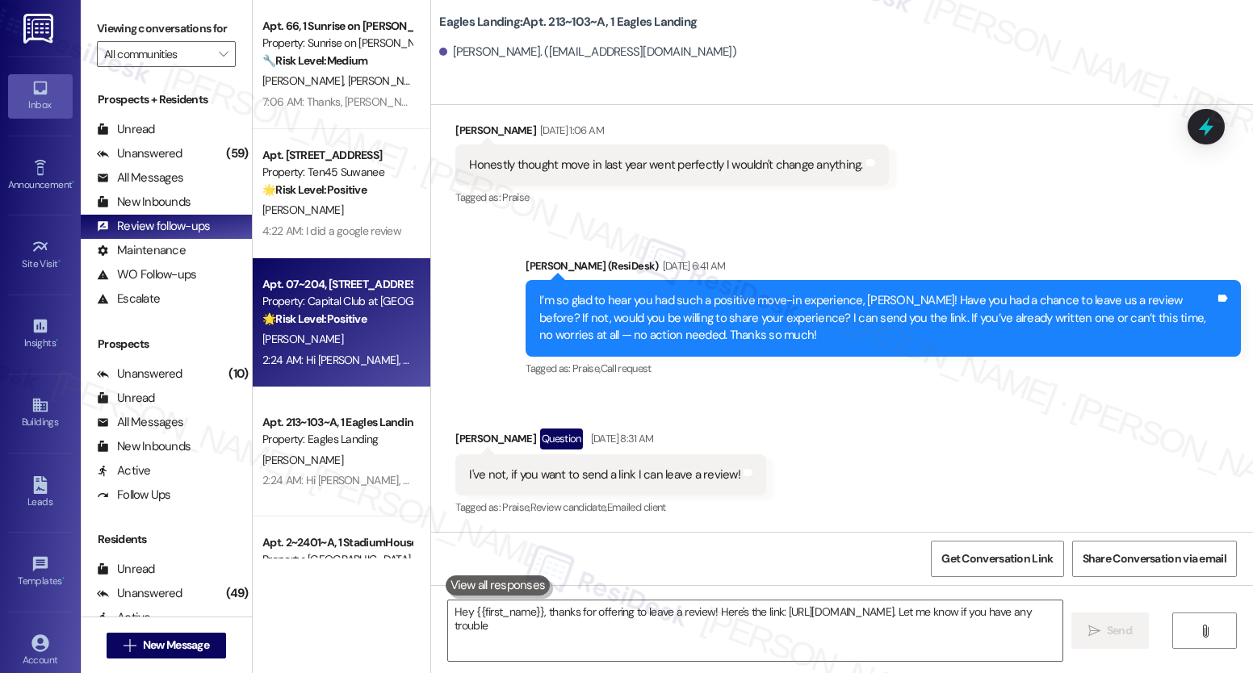
type textarea "Hey {{first_name}}, thanks for offering to leave a review! Here's the link: [UR…"
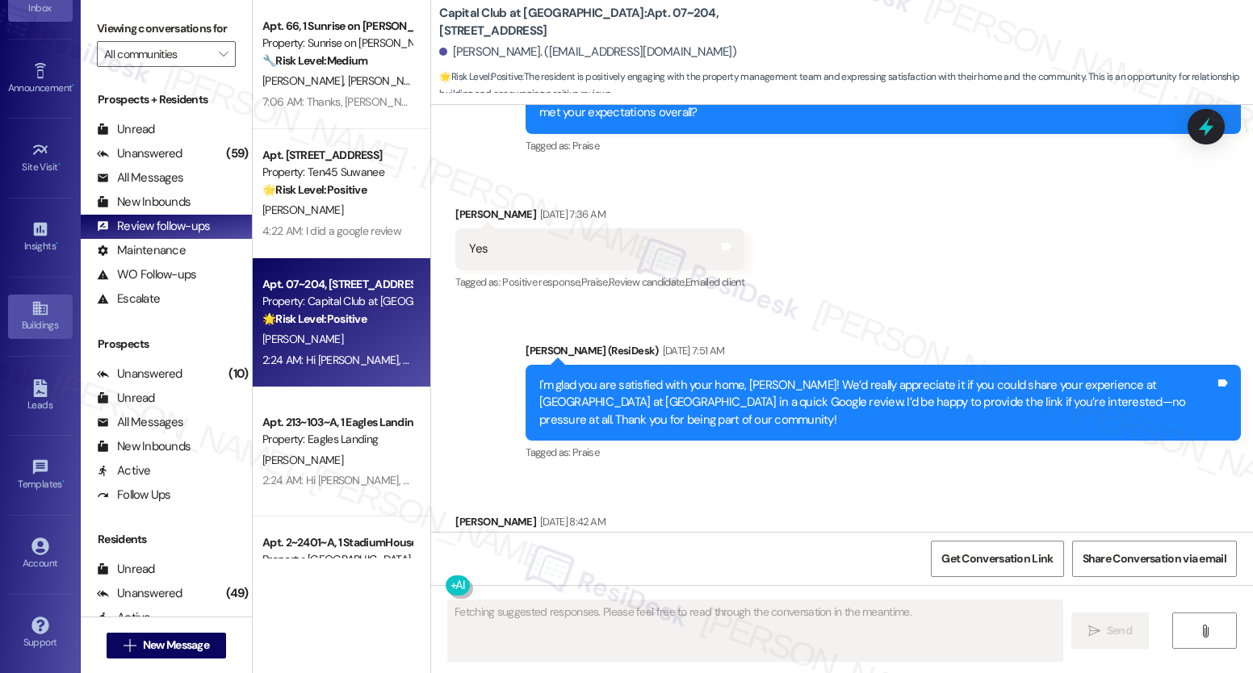
scroll to position [20231, 0]
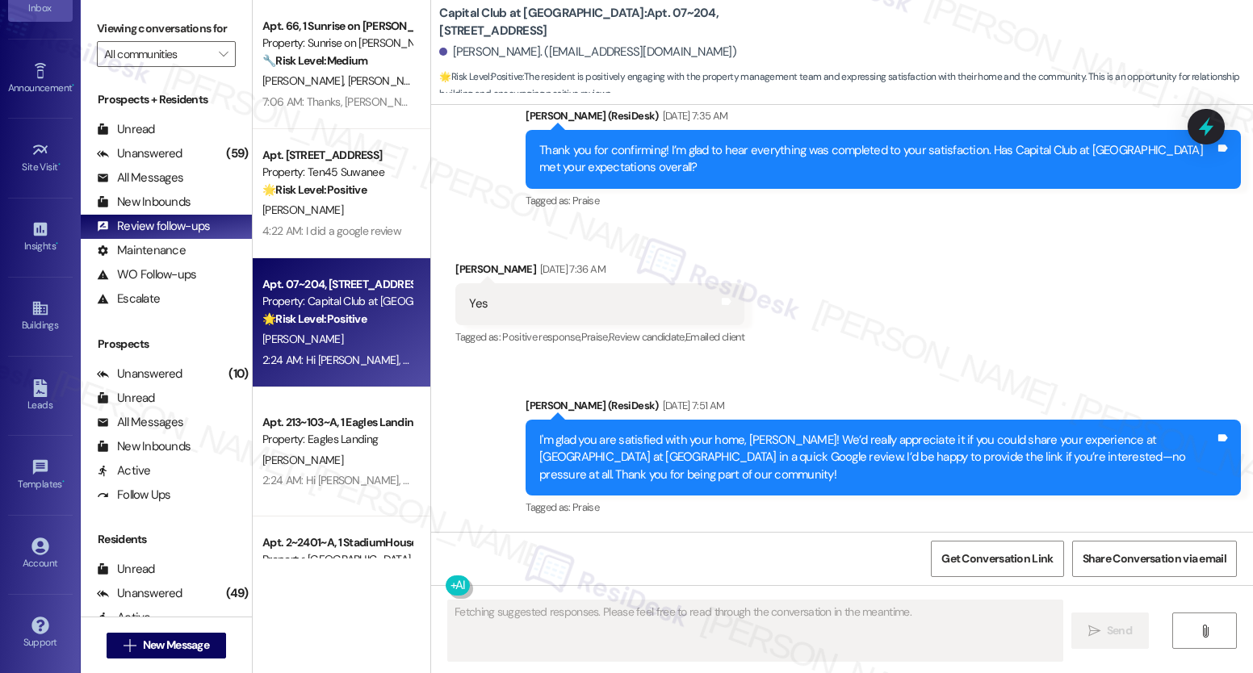
click at [171, 353] on div "Prospects" at bounding box center [166, 344] width 171 height 17
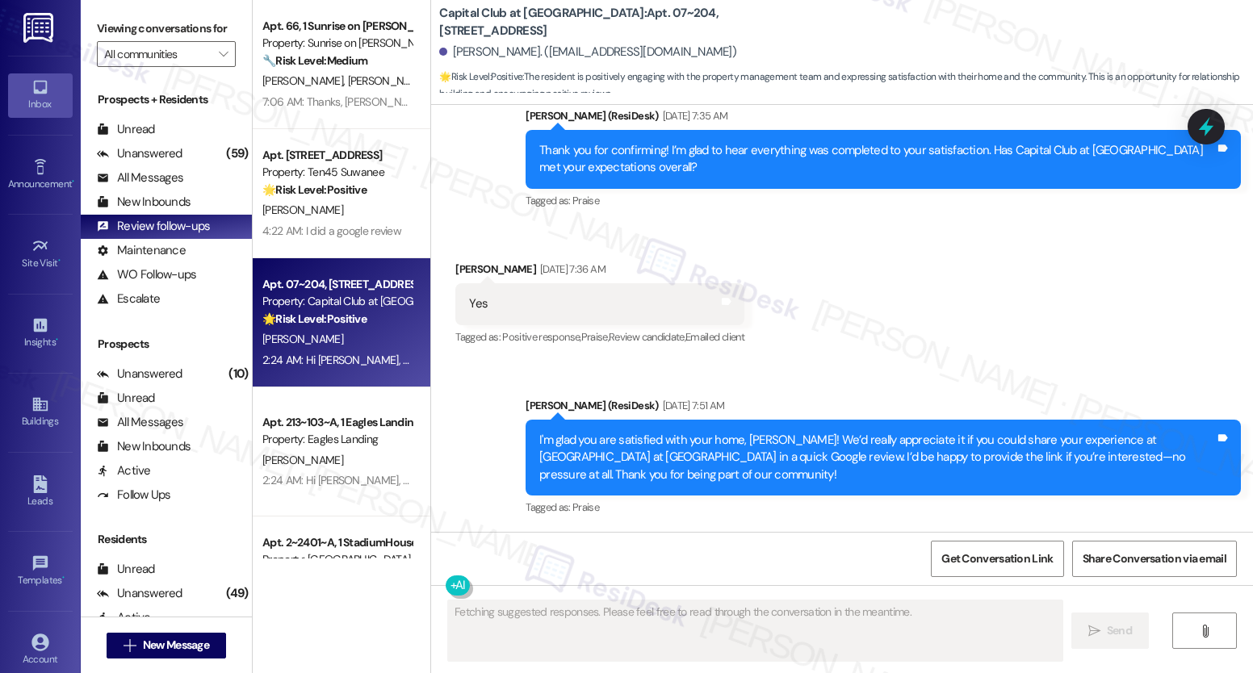
scroll to position [0, 0]
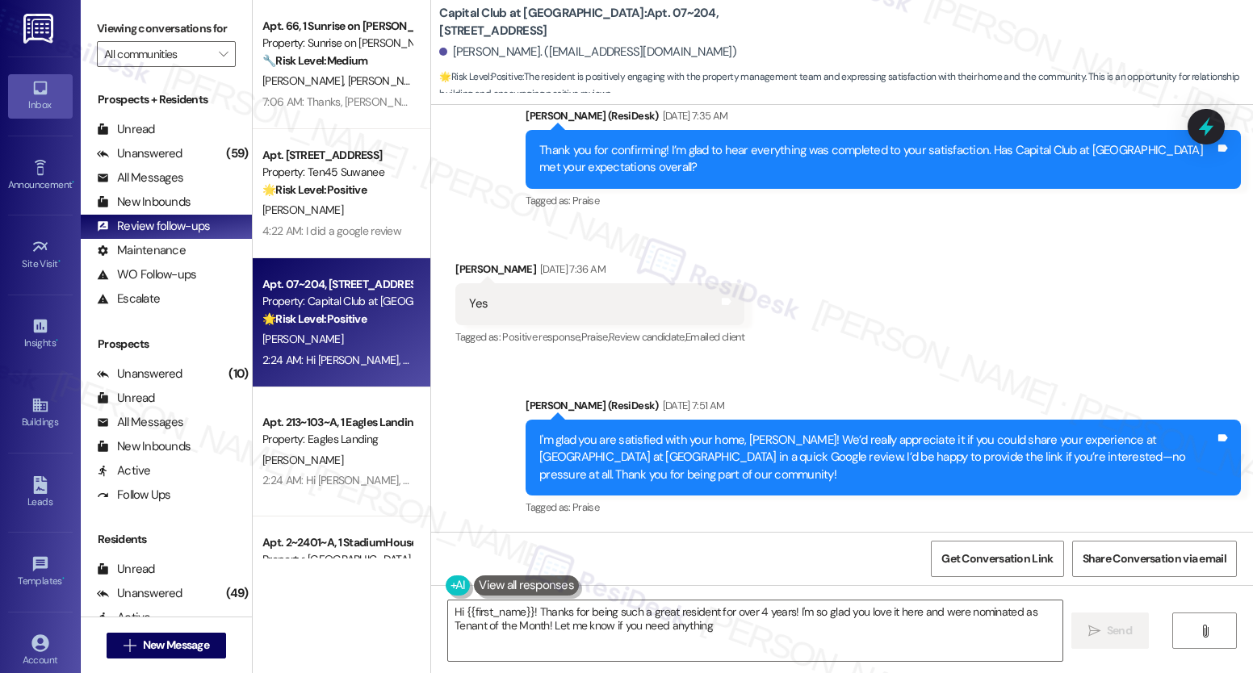
type textarea "Hi {{first_name}}! Thanks for being such a great resident for over 4 years! I'm…"
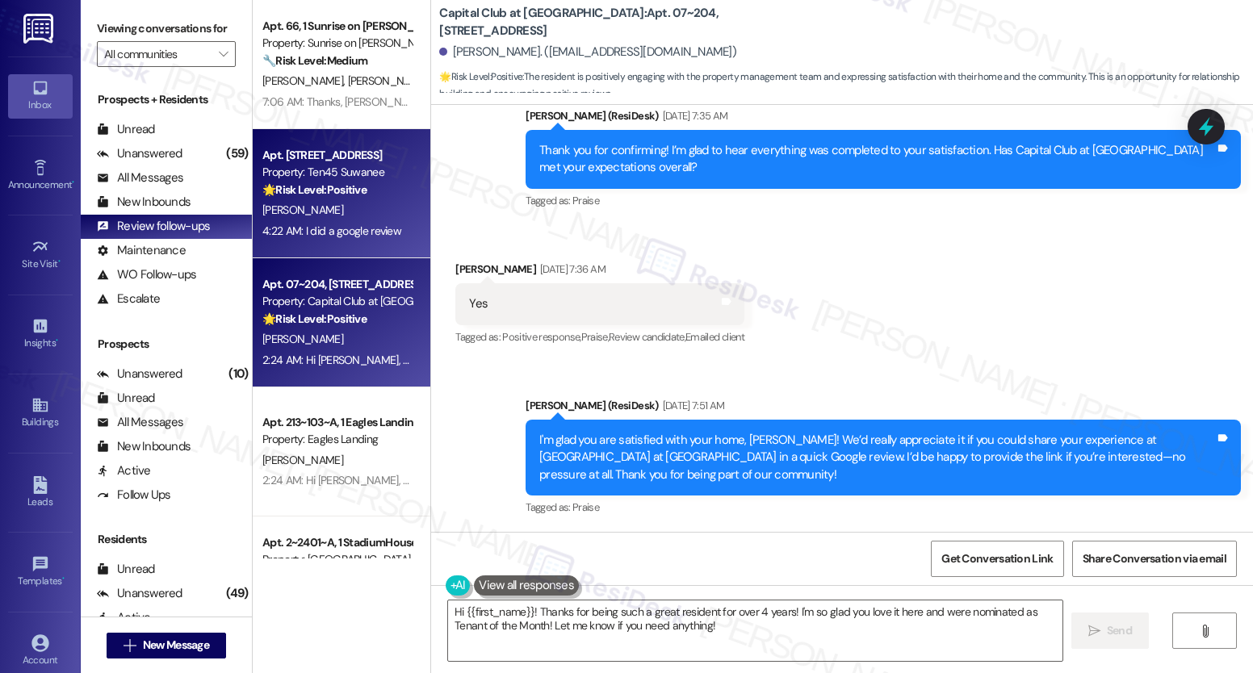
click at [314, 170] on div "Property: Ten45 Suwanee" at bounding box center [336, 172] width 149 height 17
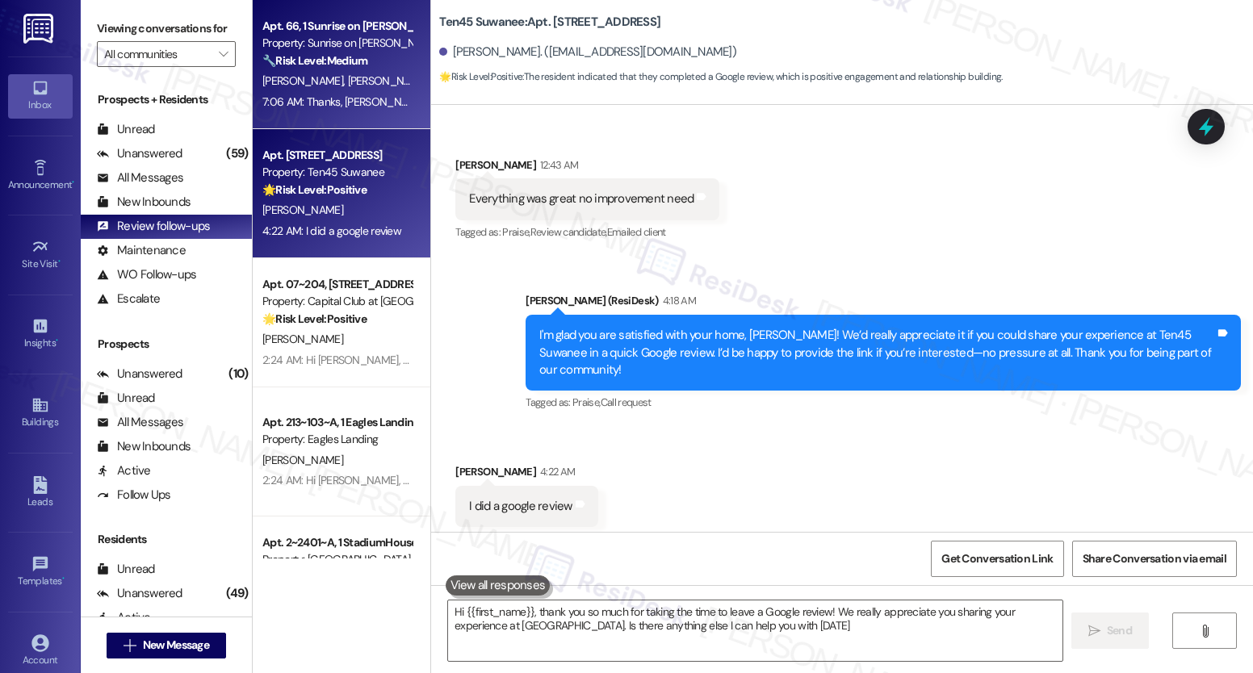
type textarea "Hi {{first_name}}, thank you so much for taking the time to leave a Google revi…"
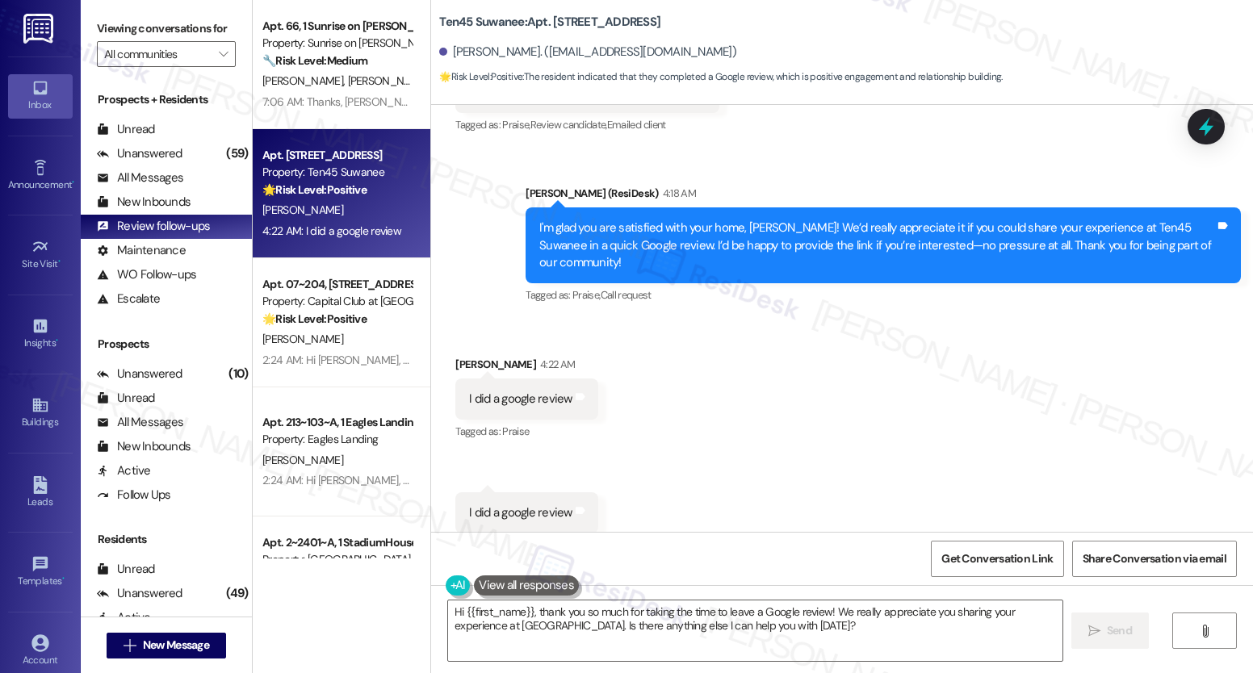
scroll to position [375, 0]
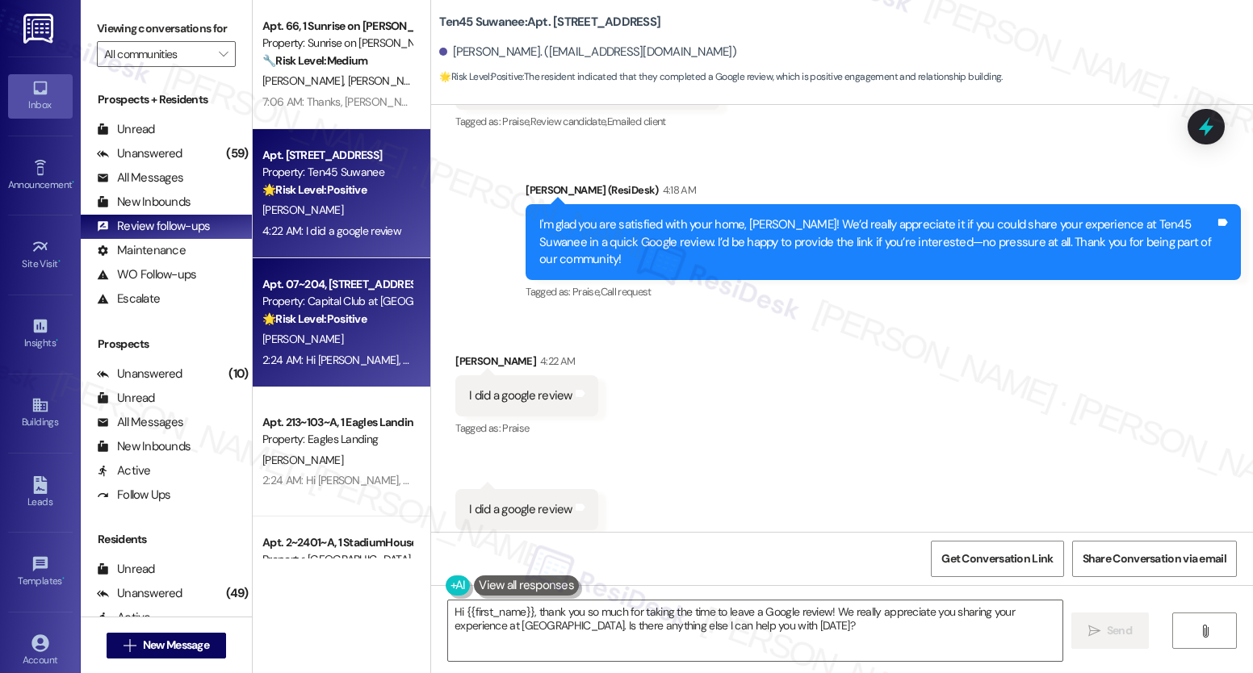
click at [371, 303] on div "Property: Capital Club at [GEOGRAPHIC_DATA]" at bounding box center [336, 301] width 149 height 17
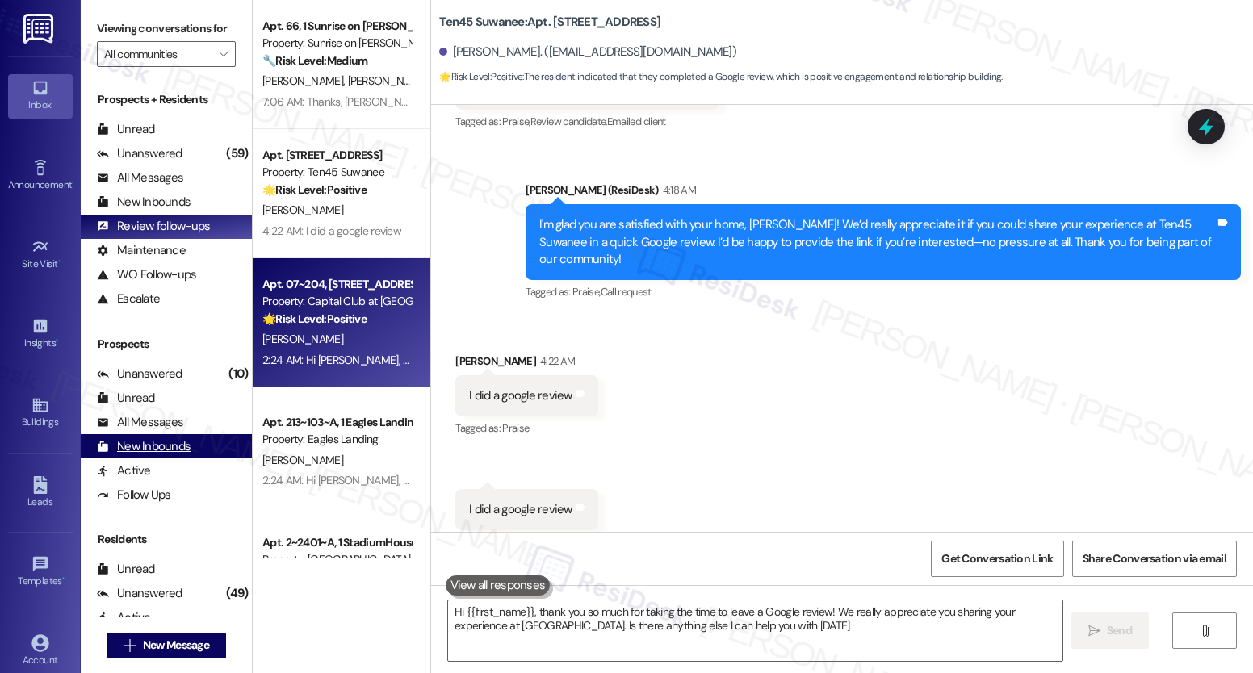
type textarea "Hi {{first_name}}, thank you so much for taking the time to leave a Google revi…"
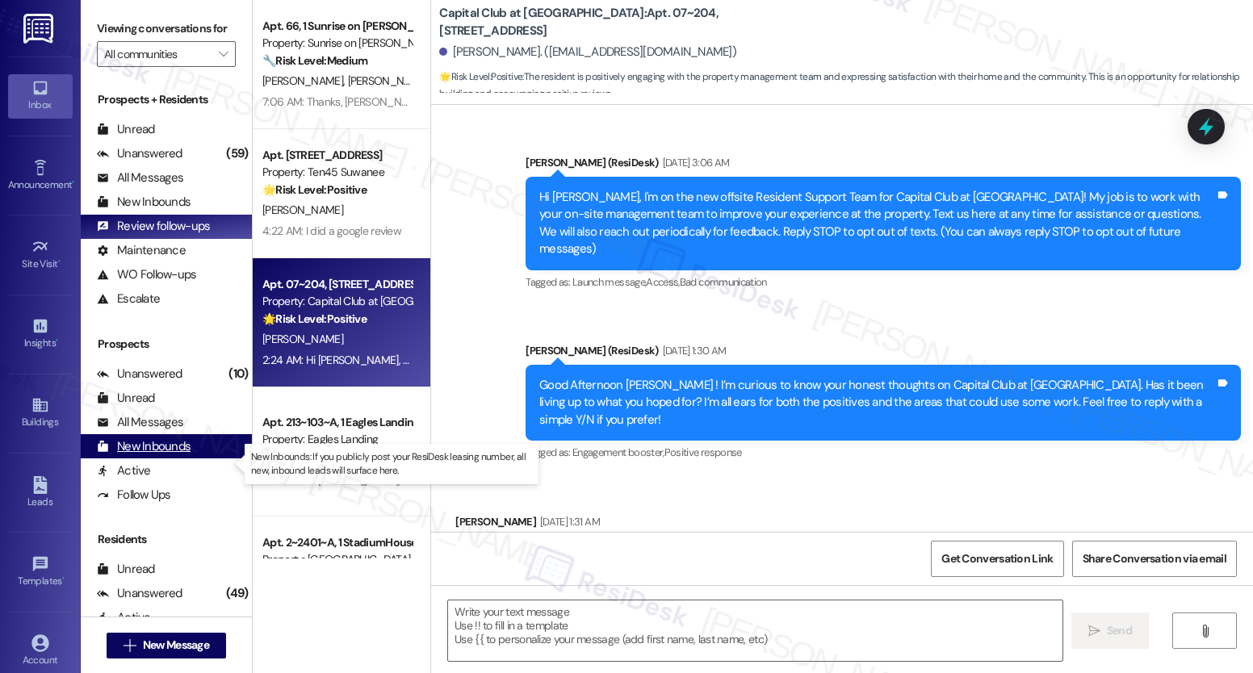
scroll to position [20573, 0]
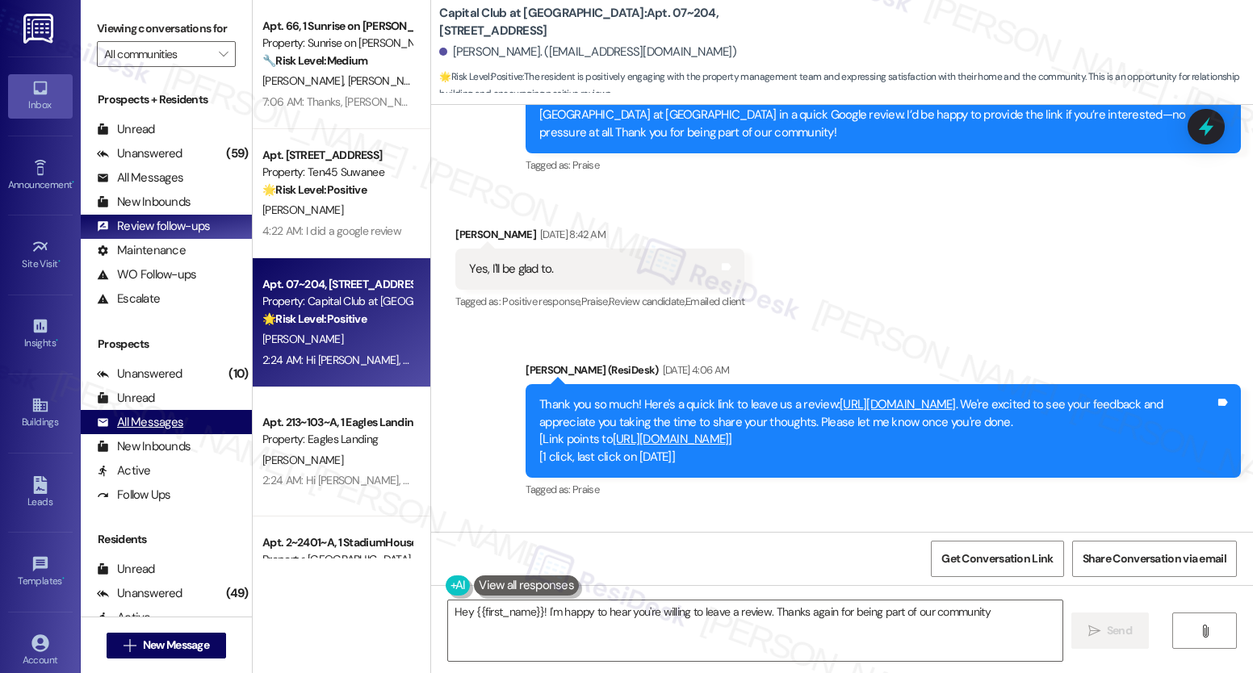
type textarea "Hey {{first_name}}! I'm happy to hear you're willing to leave a review. Thanks …"
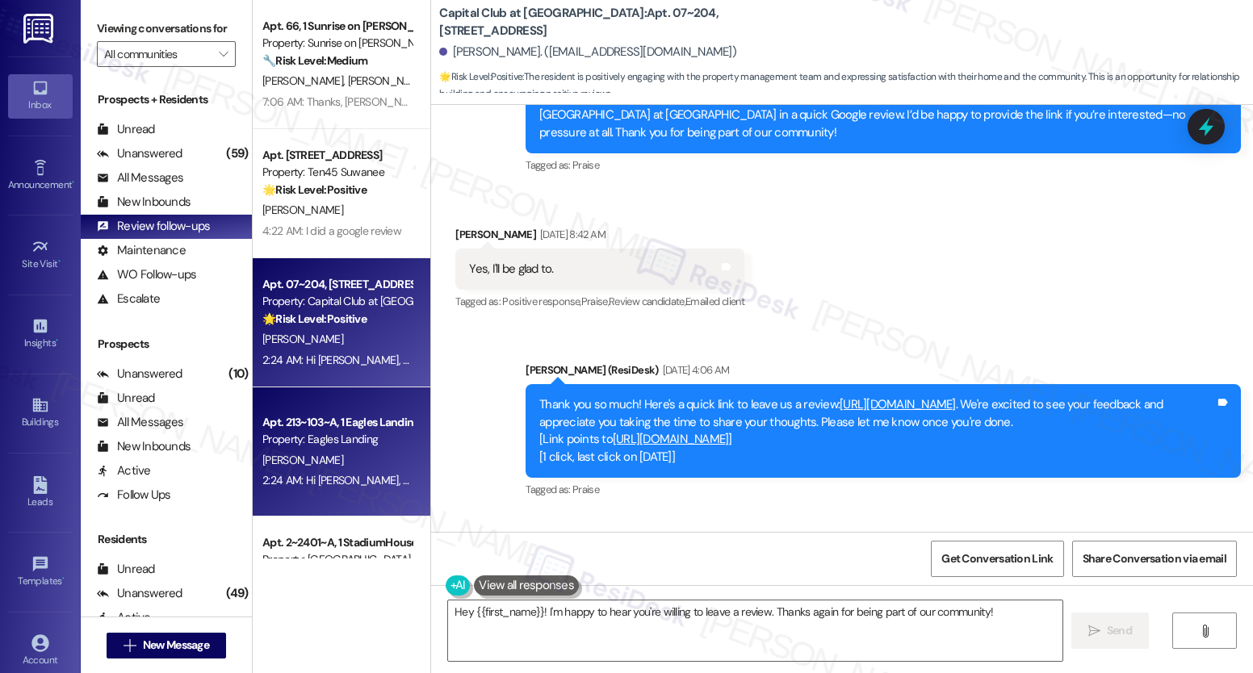
click at [345, 434] on div "Property: Eagles Landing" at bounding box center [336, 439] width 149 height 17
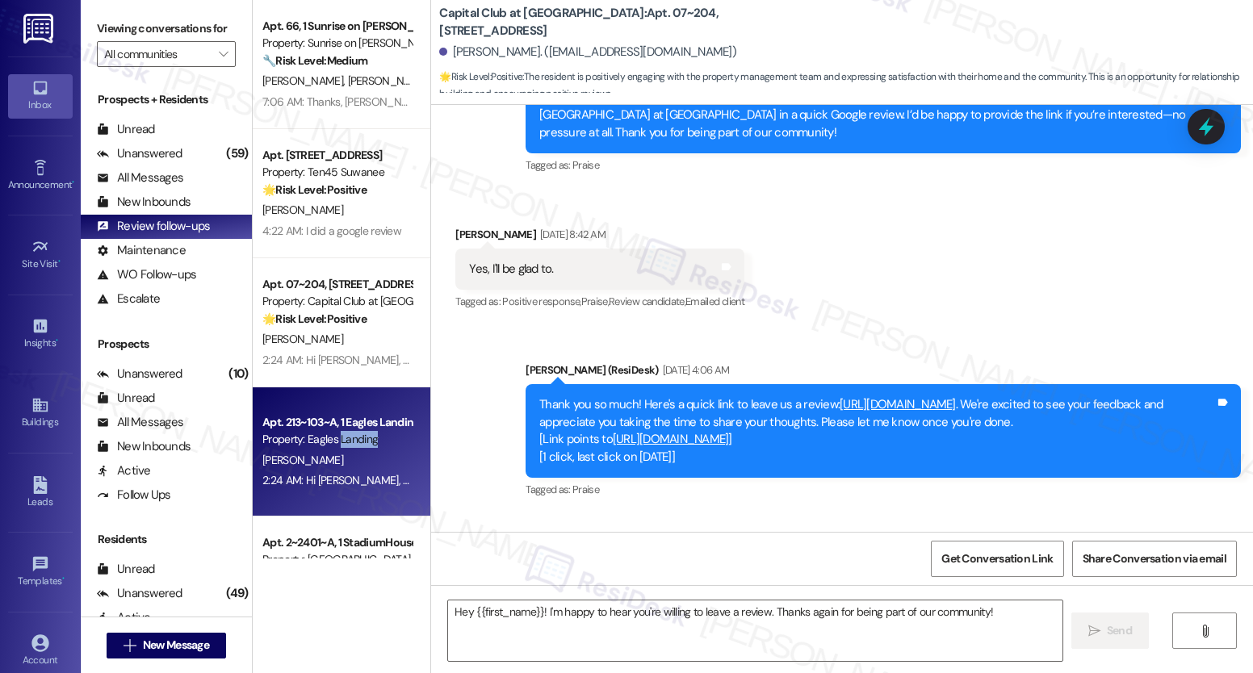
click at [345, 434] on div "Property: Eagles Landing" at bounding box center [336, 439] width 149 height 17
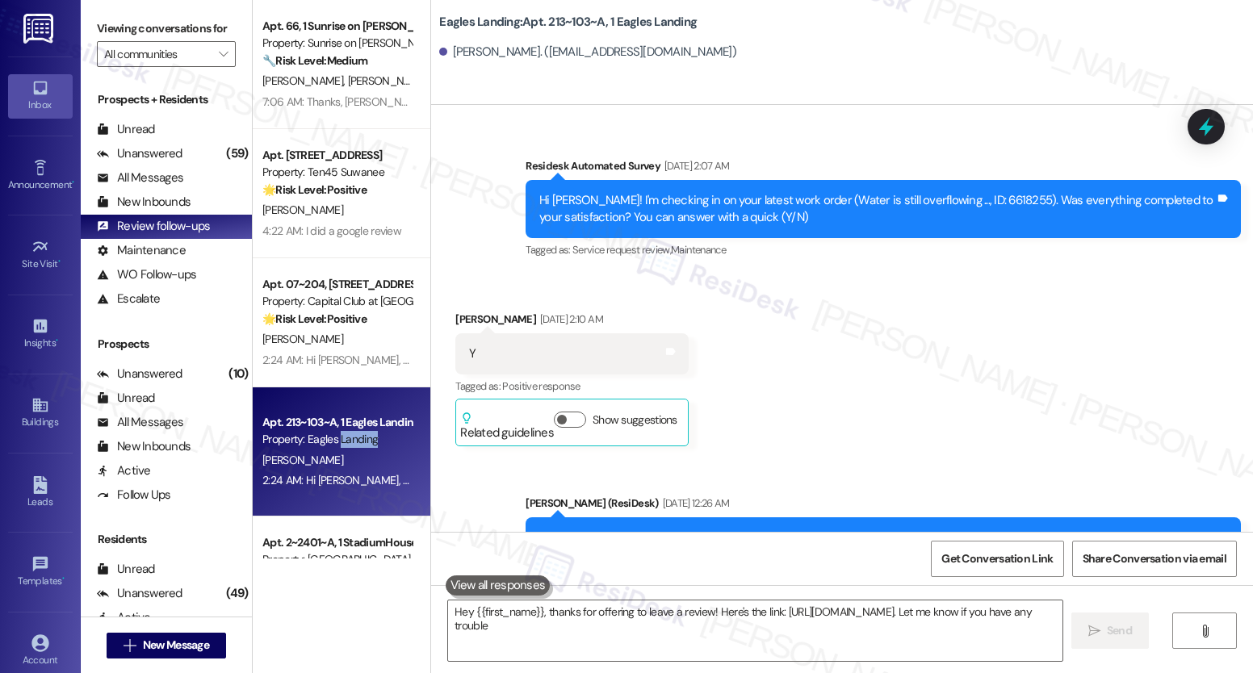
type textarea "Hey {{first_name}}, thanks for offering to leave a review! Here's the link: [UR…"
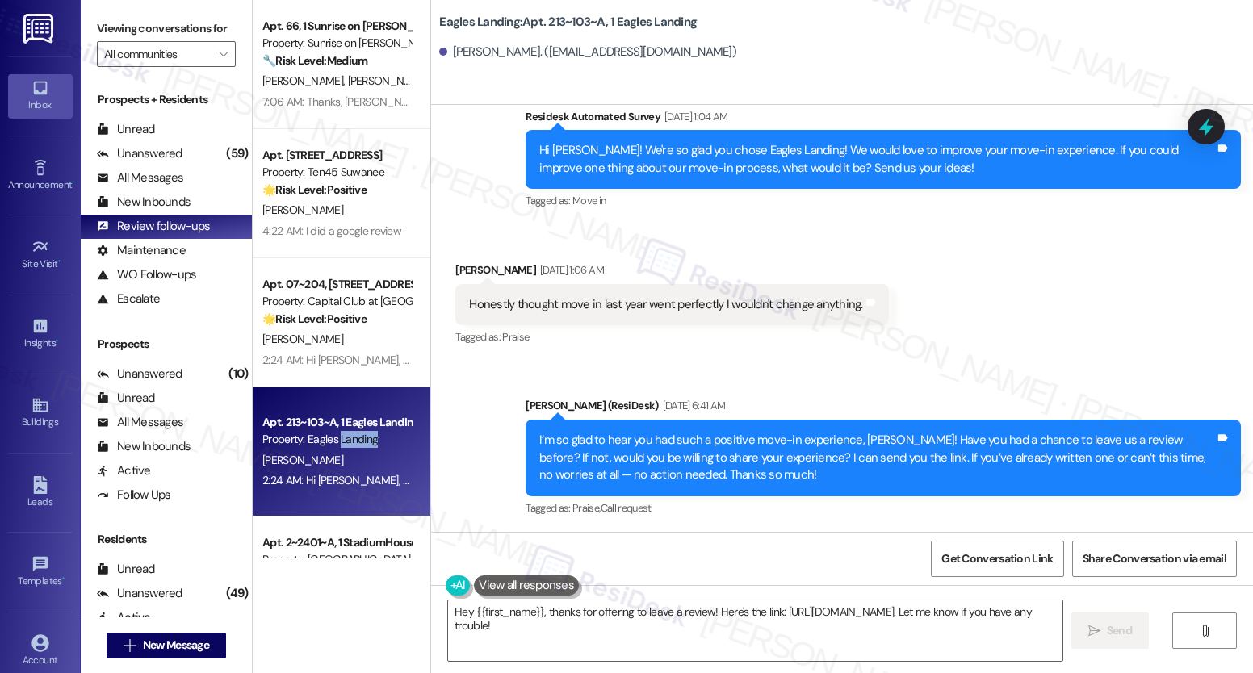
scroll to position [1894, 0]
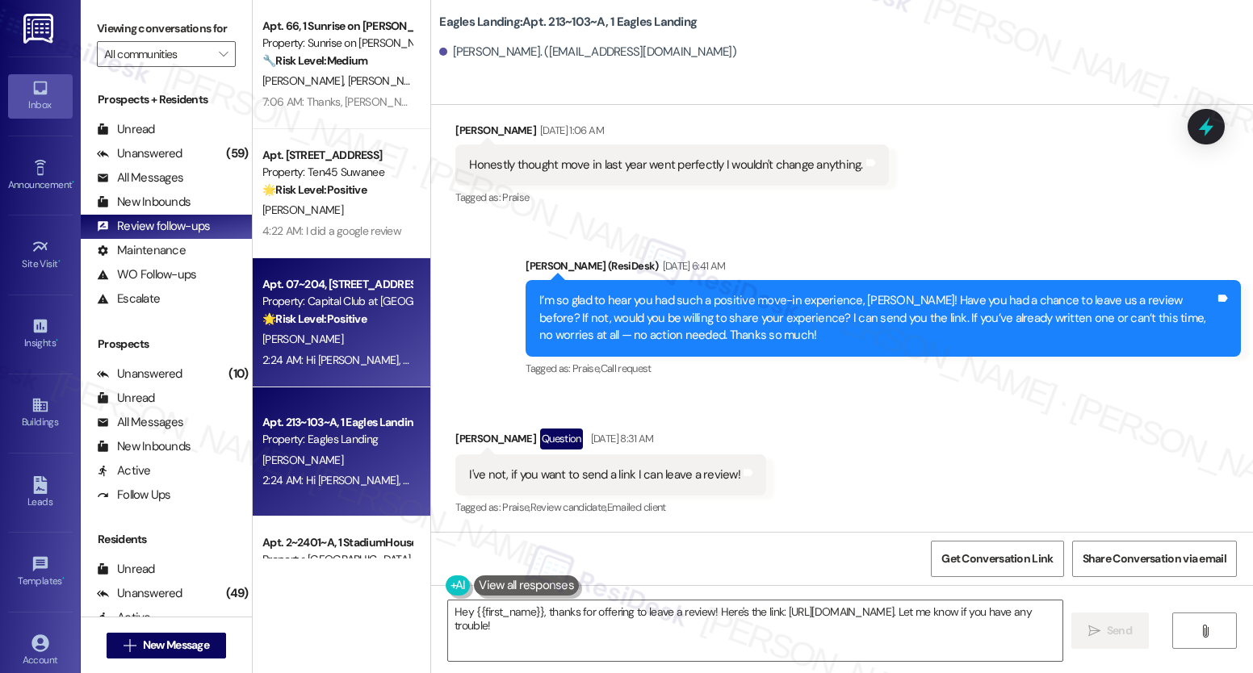
click at [297, 320] on strong "🌟 Risk Level: Positive" at bounding box center [314, 319] width 104 height 15
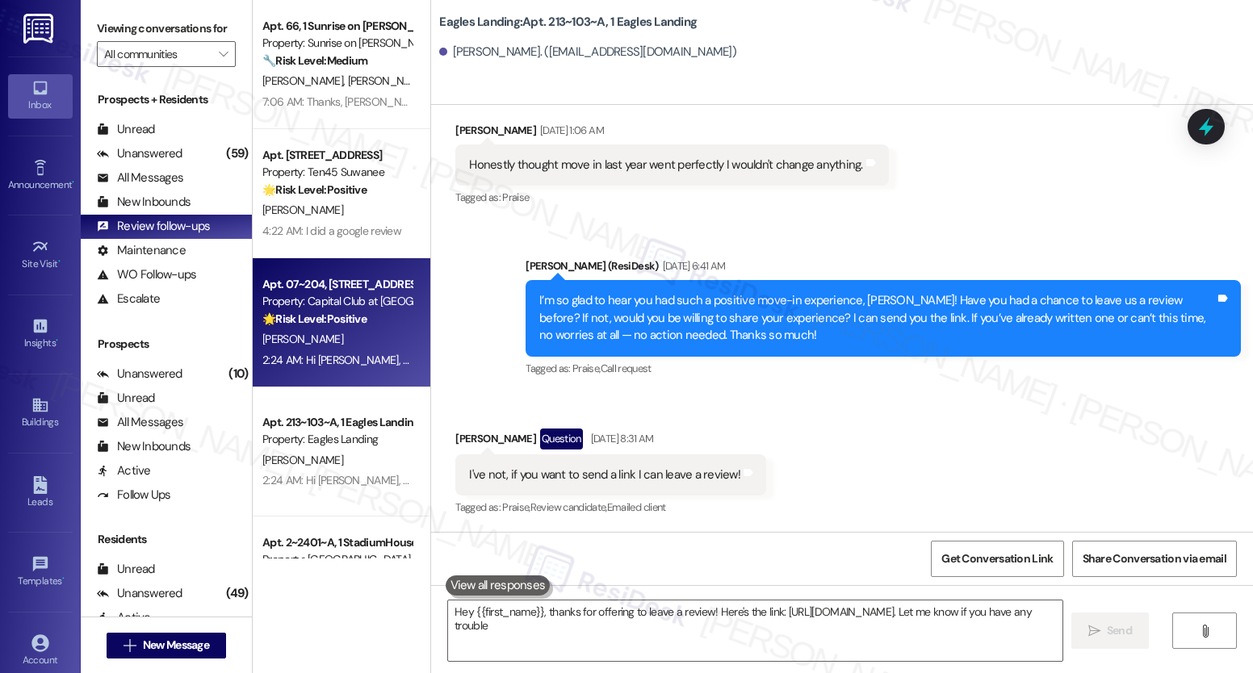
type textarea "Hey {{first_name}}, thanks for offering to leave a review! Here's the link: [UR…"
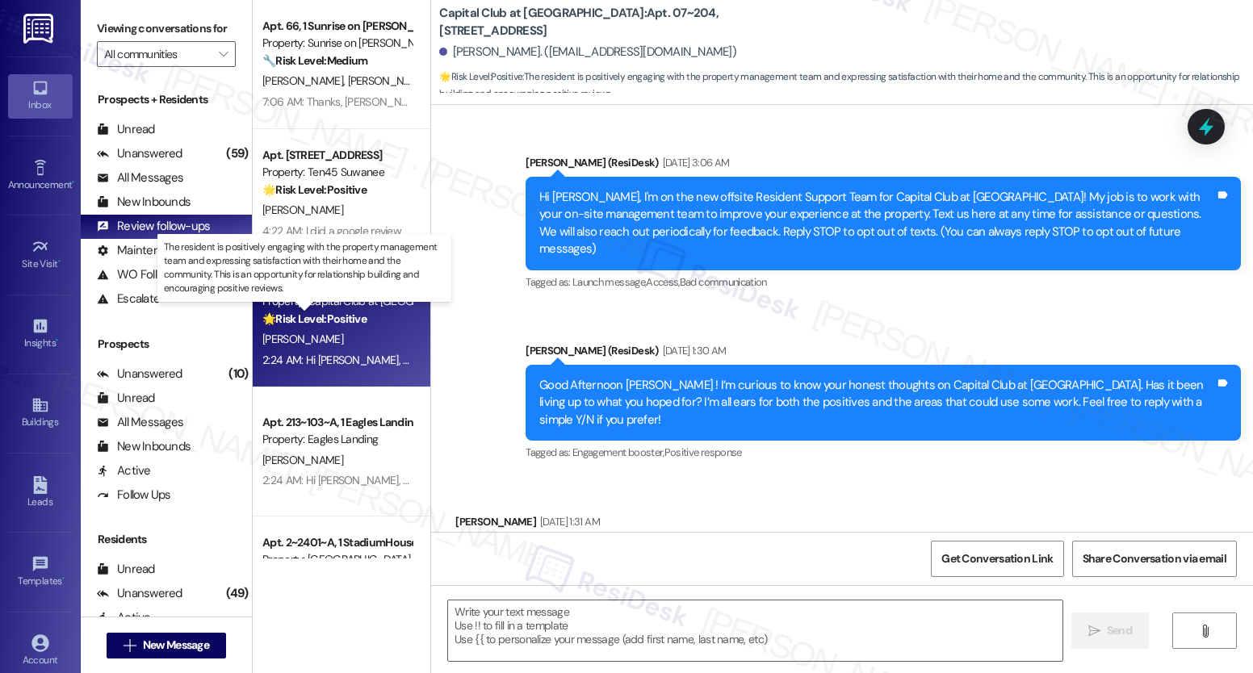
scroll to position [20573, 0]
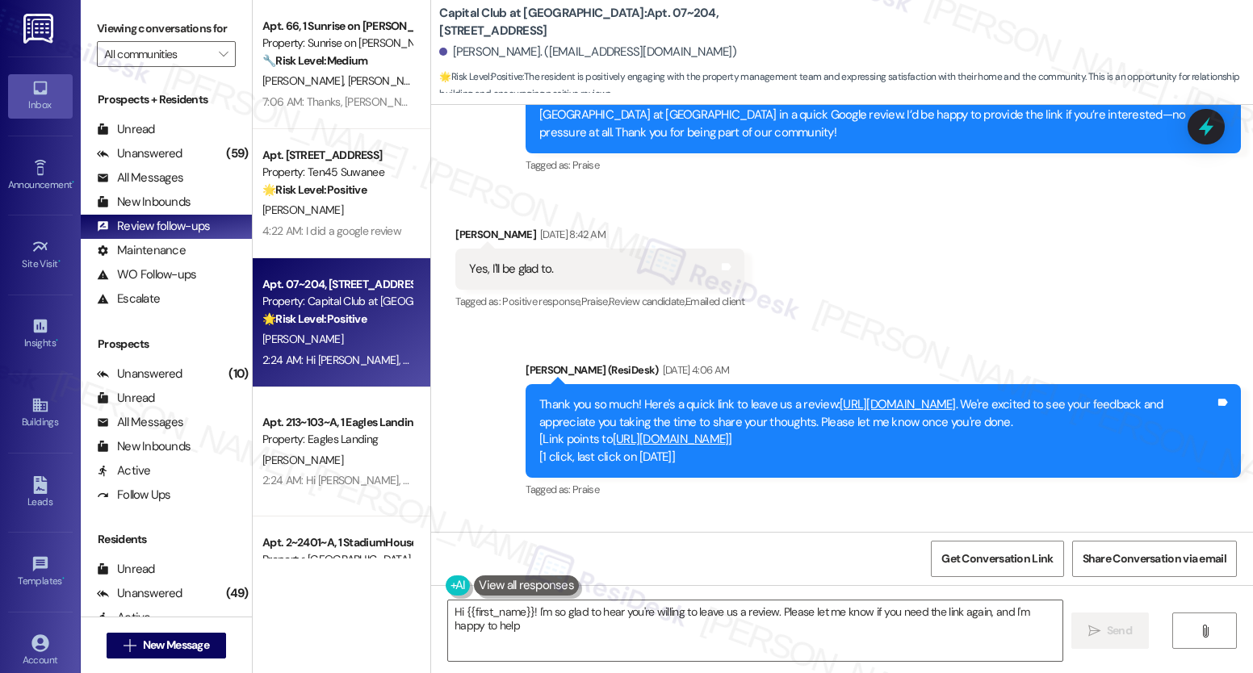
type textarea "Hi {{first_name}}! I'm so glad to hear you're willing to leave us a review. Ple…"
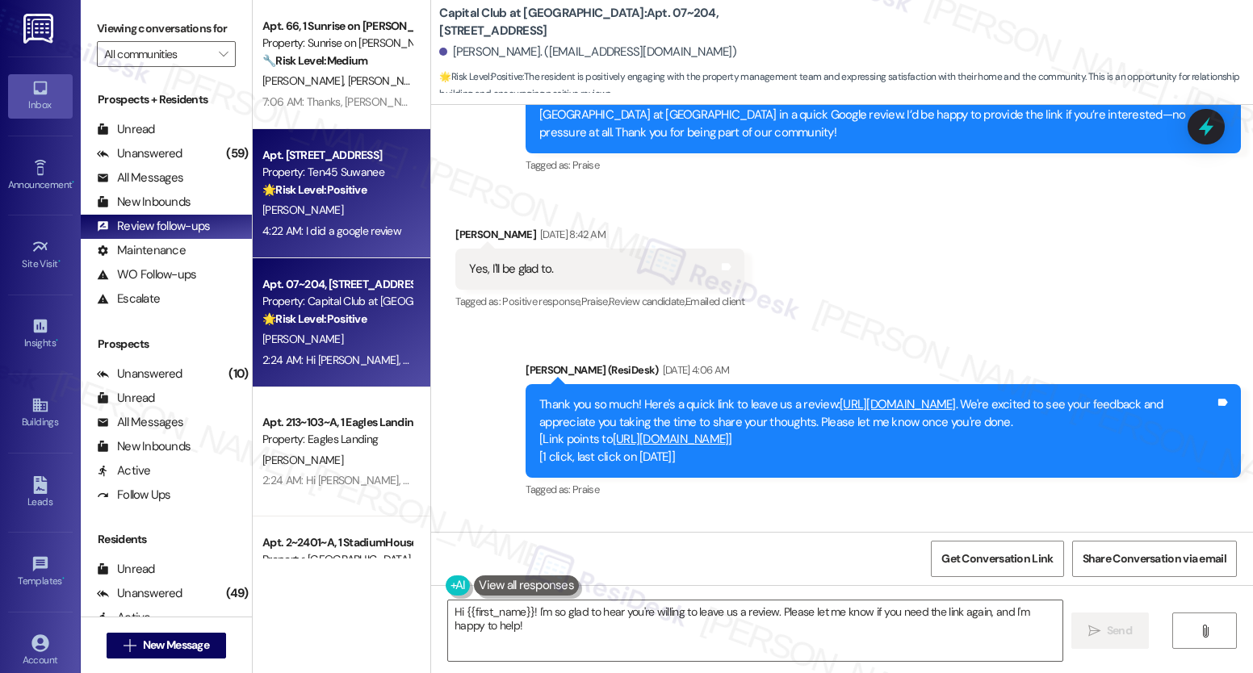
click at [369, 200] on div "[PERSON_NAME]" at bounding box center [337, 210] width 153 height 20
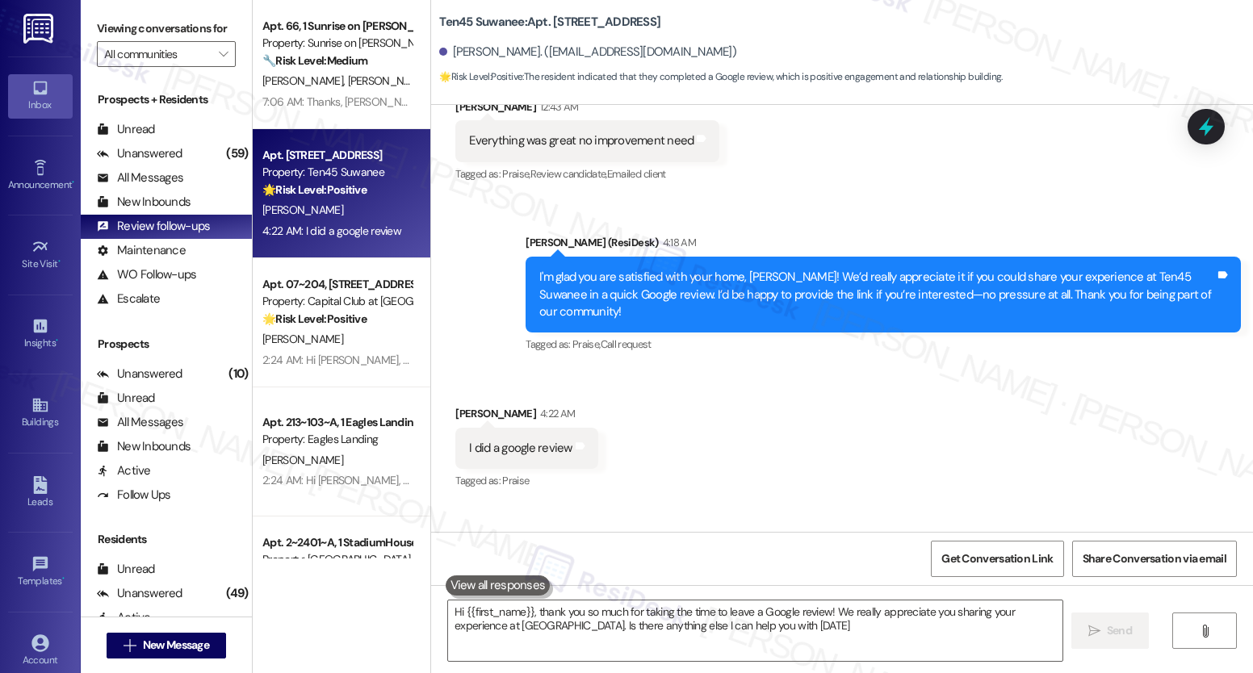
type textarea "Hi {{first_name}}, thank you so much for taking the time to leave a Google revi…"
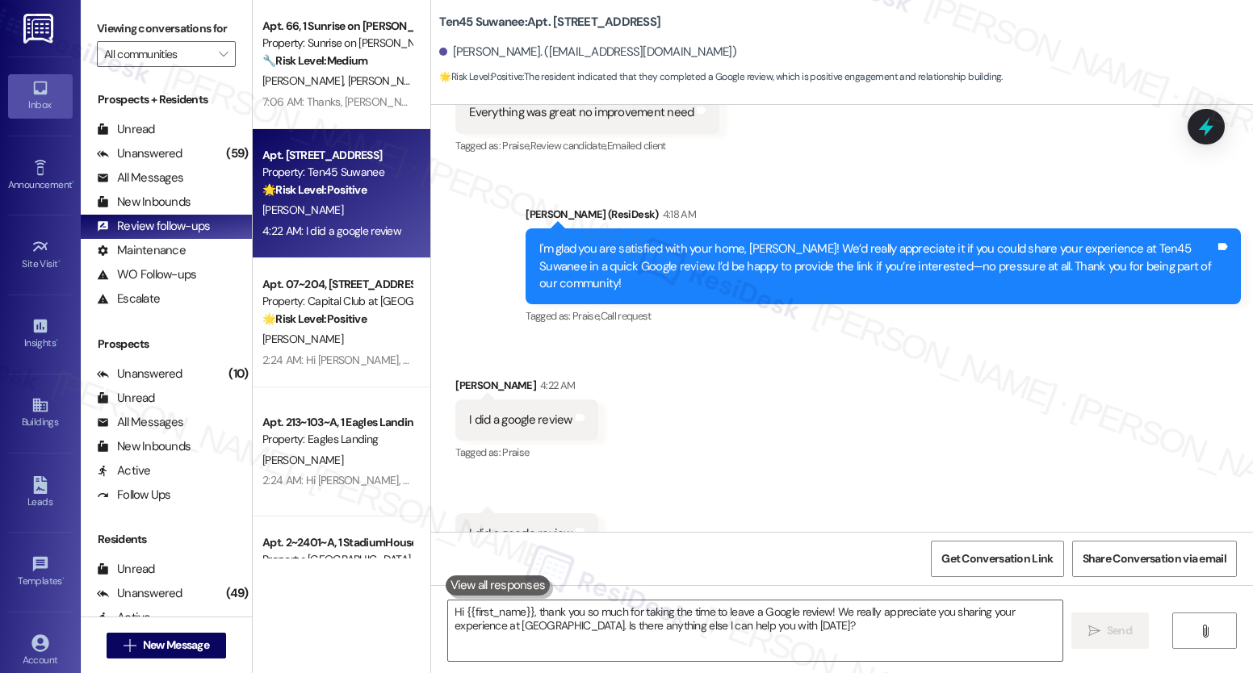
scroll to position [375, 0]
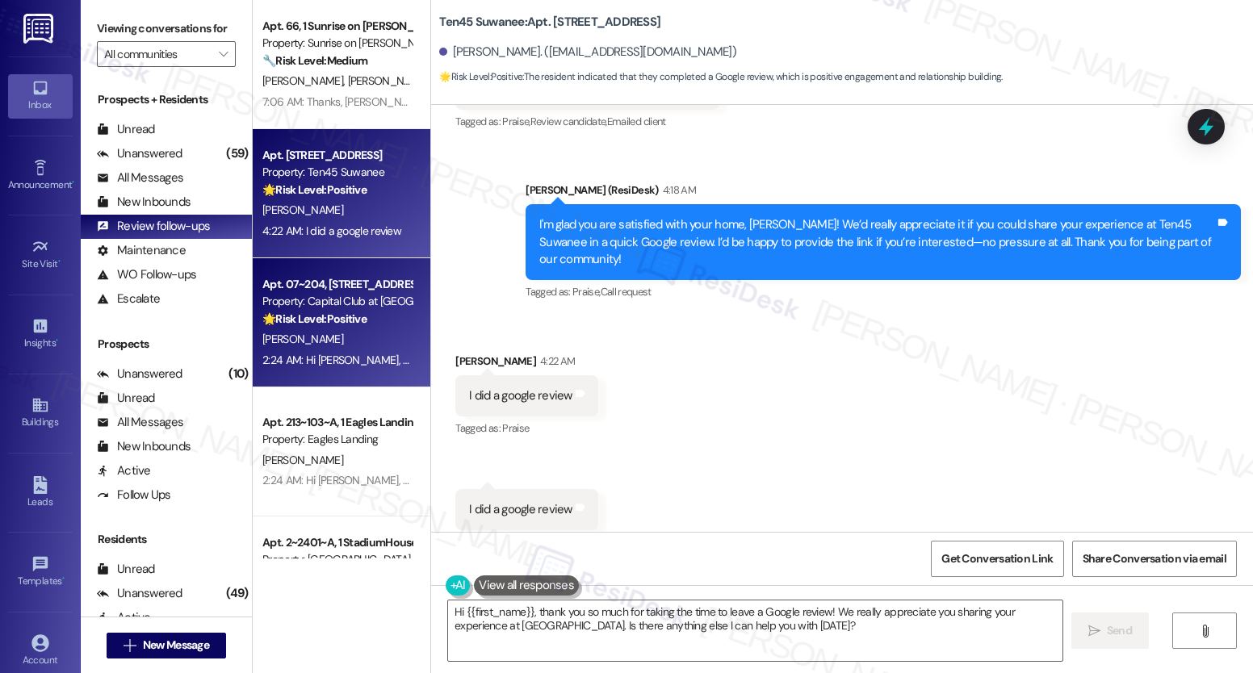
click at [299, 331] on div "[PERSON_NAME]" at bounding box center [337, 339] width 153 height 20
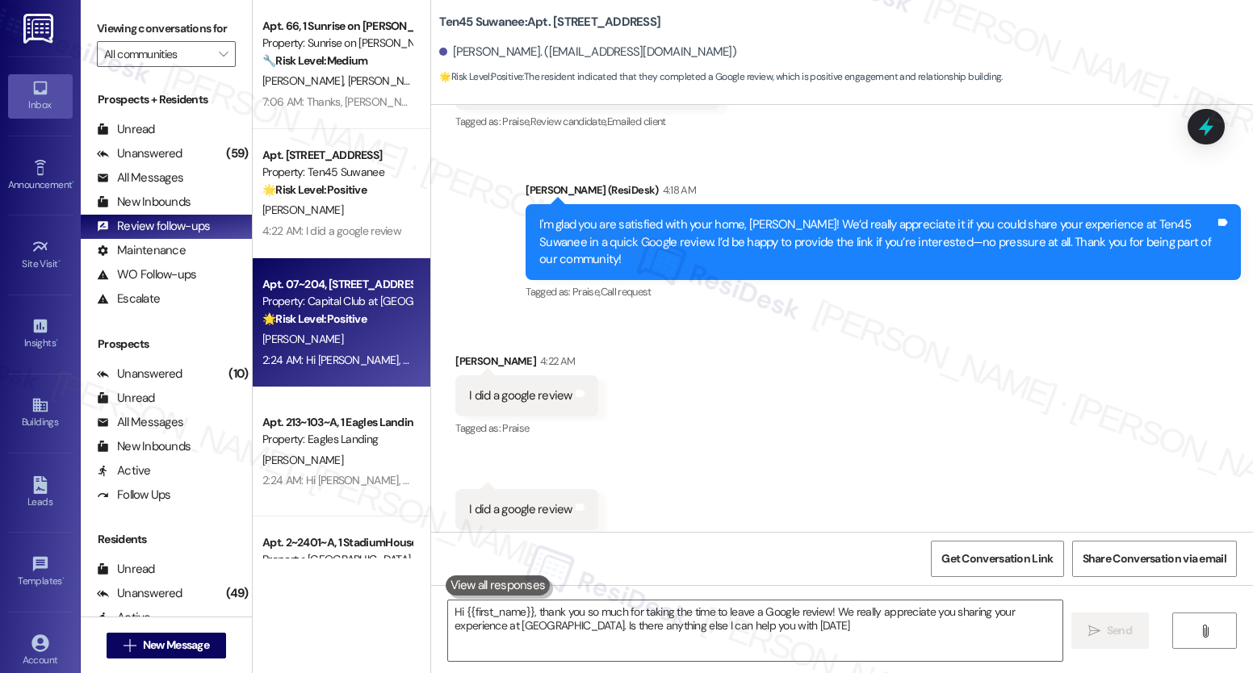
type textarea "Hi {{first_name}}, thank you so much for taking the time to leave a Google revi…"
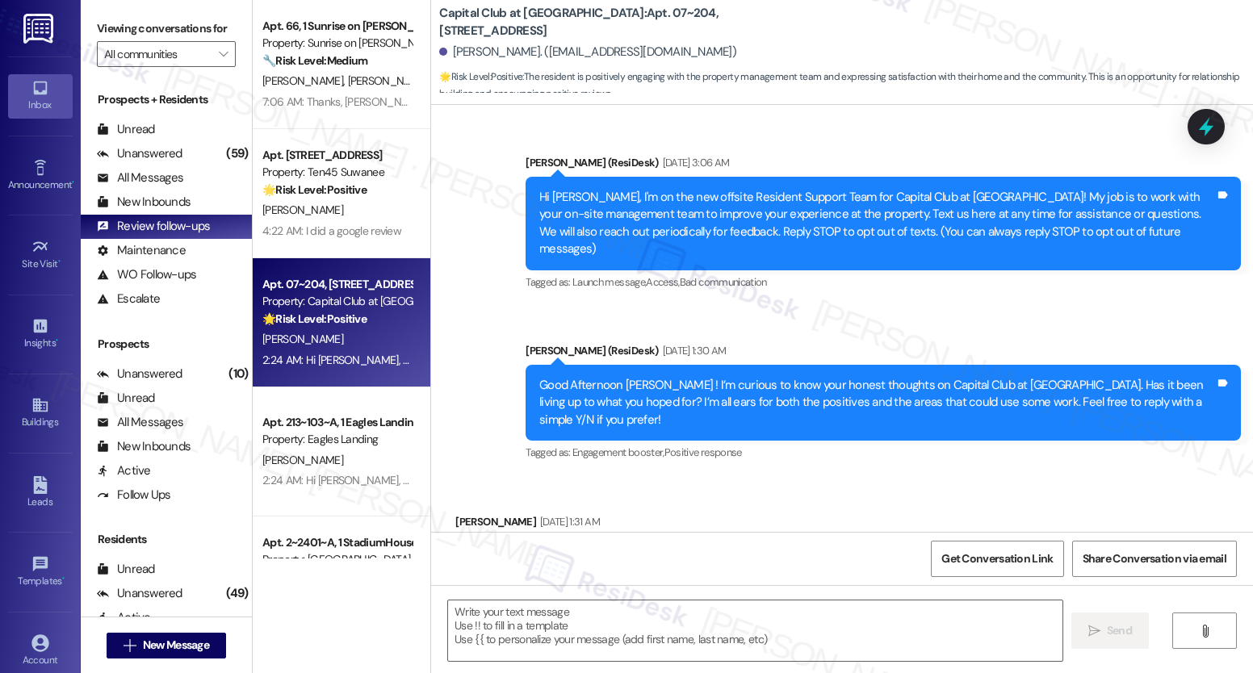
scroll to position [20573, 0]
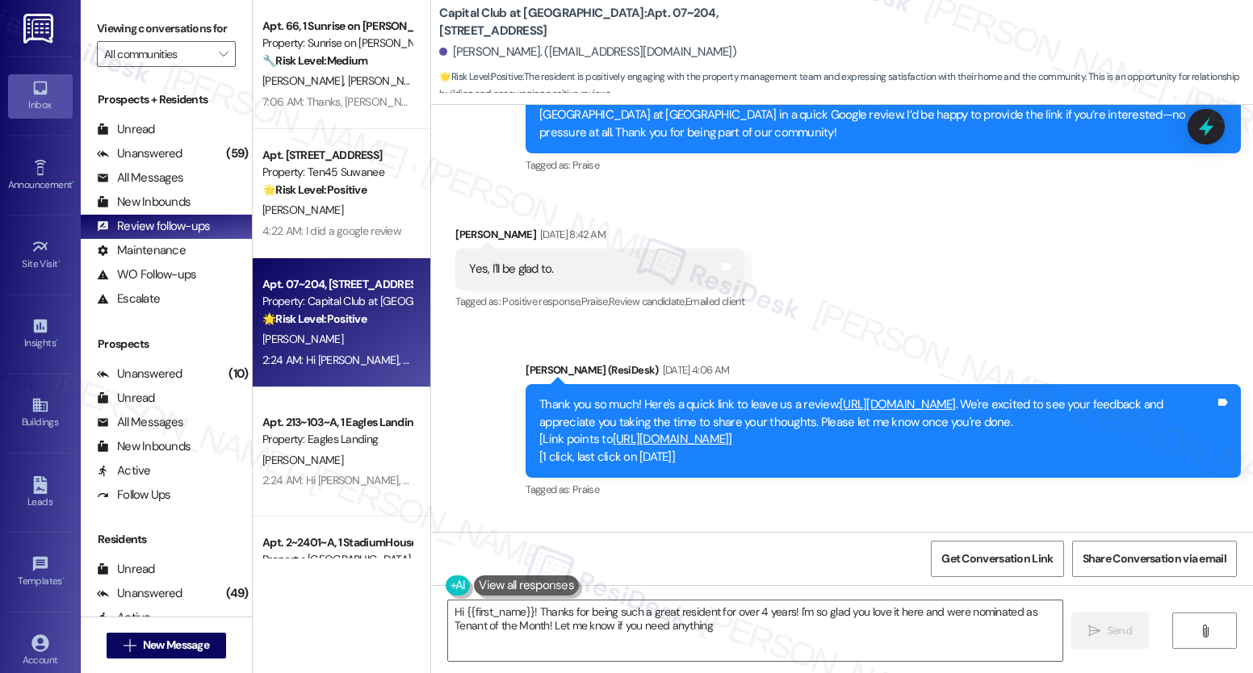
type textarea "Hi {{first_name}}! Thanks for being such a great resident for over 4 years! I'm…"
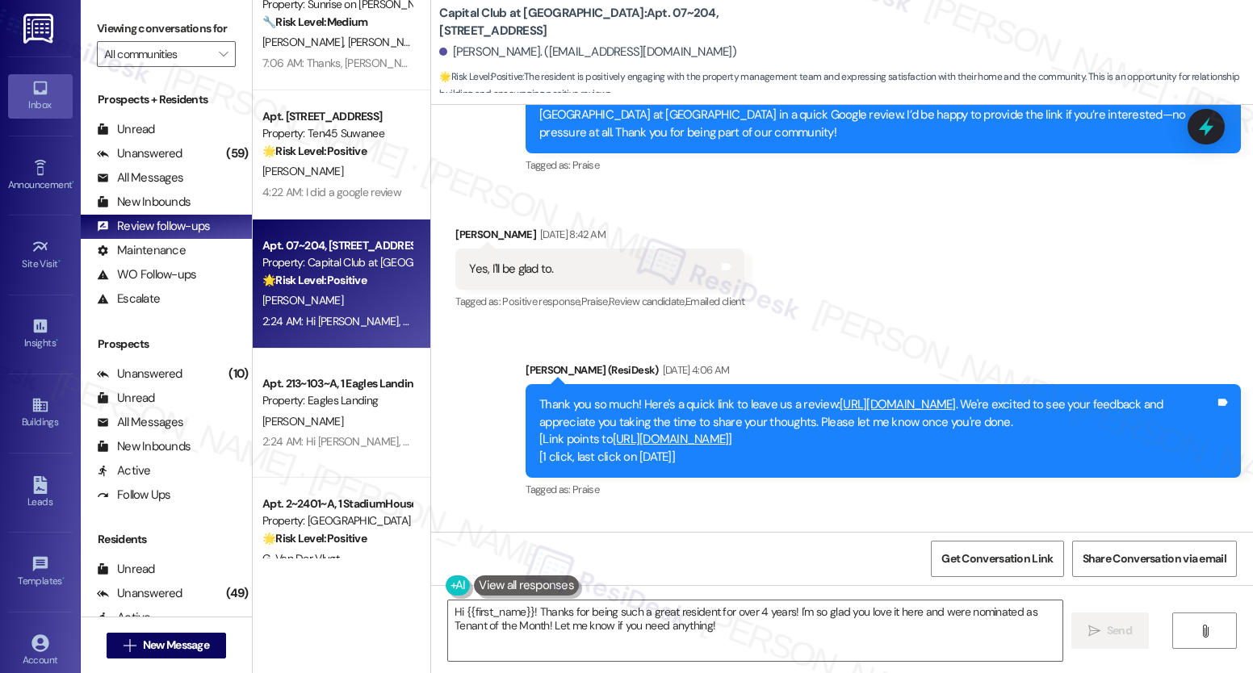
scroll to position [160, 0]
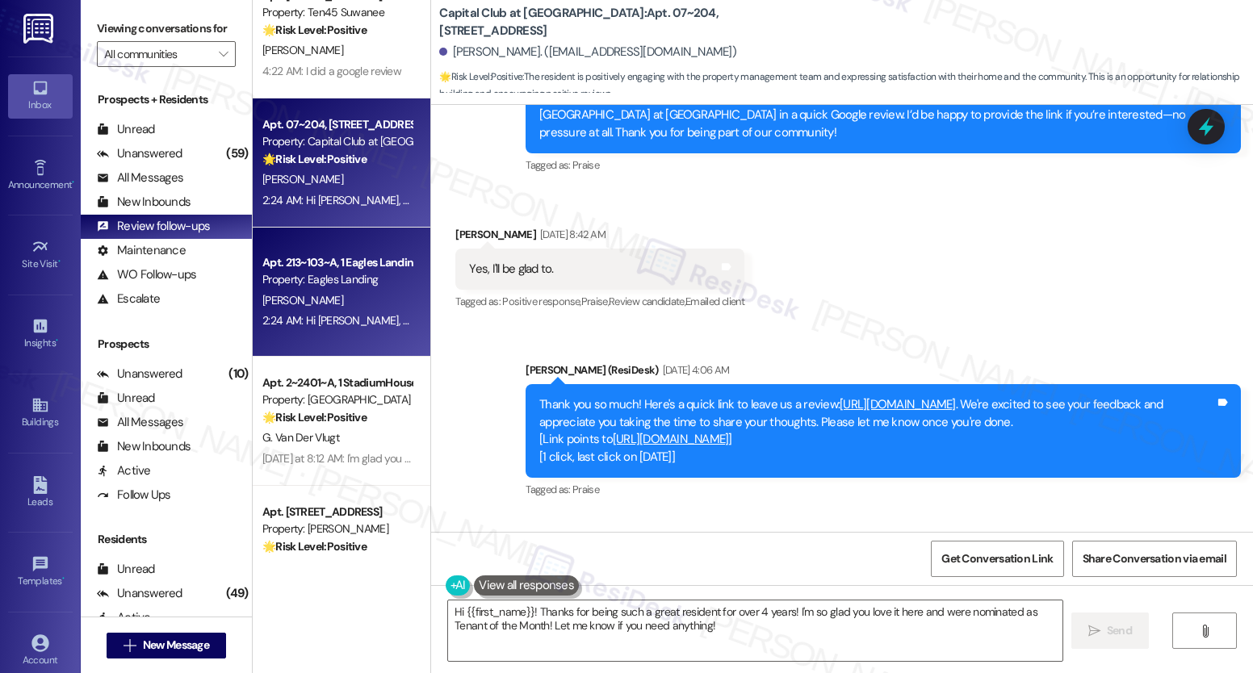
click at [316, 319] on div "2:24 AM: Hi [PERSON_NAME], thank you so much for leaving a review! We really ap…" at bounding box center [707, 320] width 890 height 15
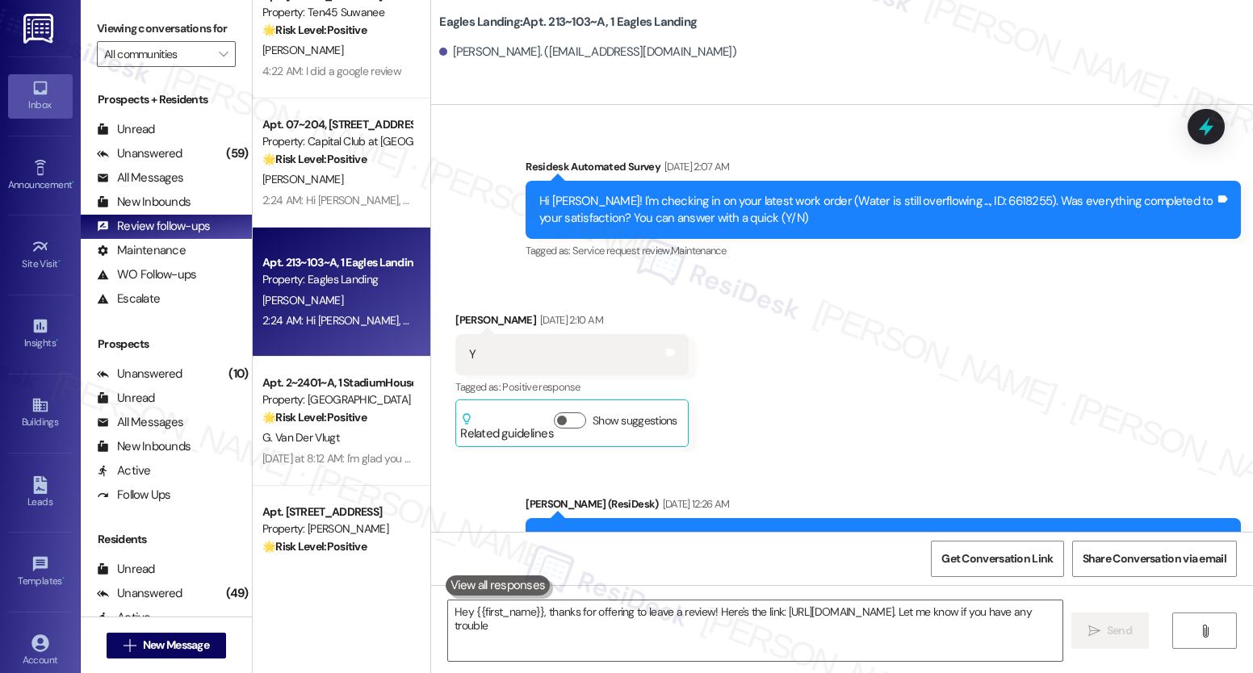
type textarea "Hey {{first_name}}, thanks for offering to leave a review! Here's the link: [UR…"
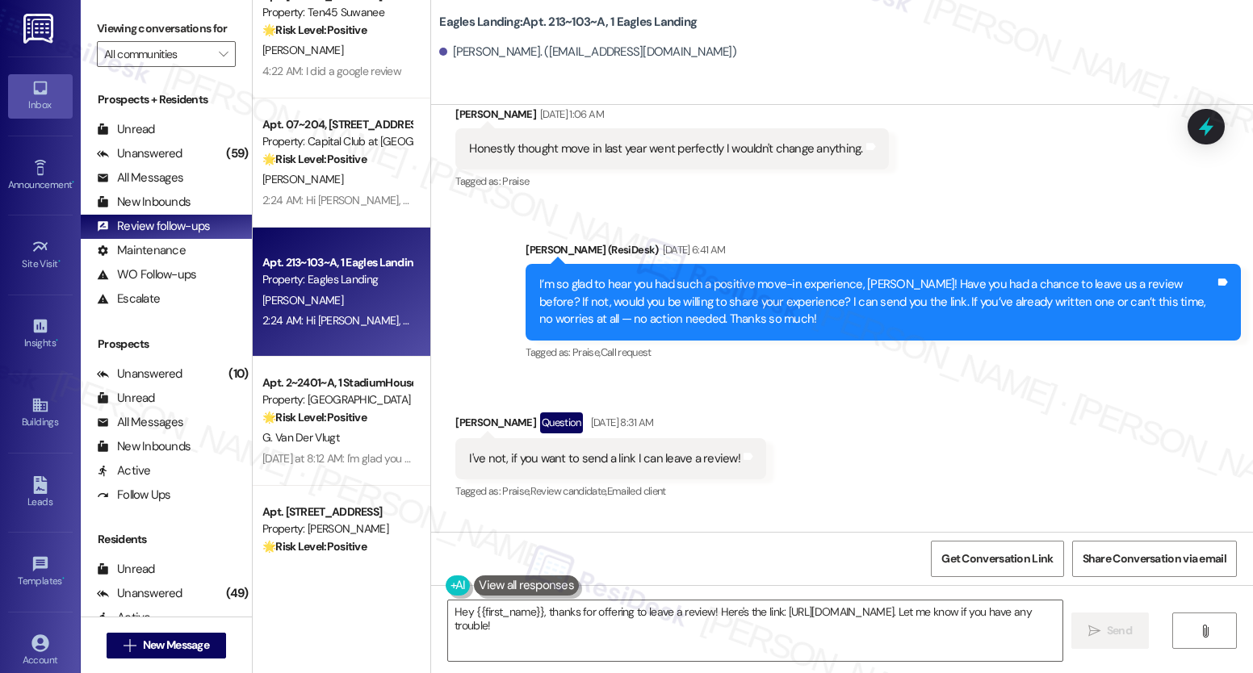
scroll to position [1916, 0]
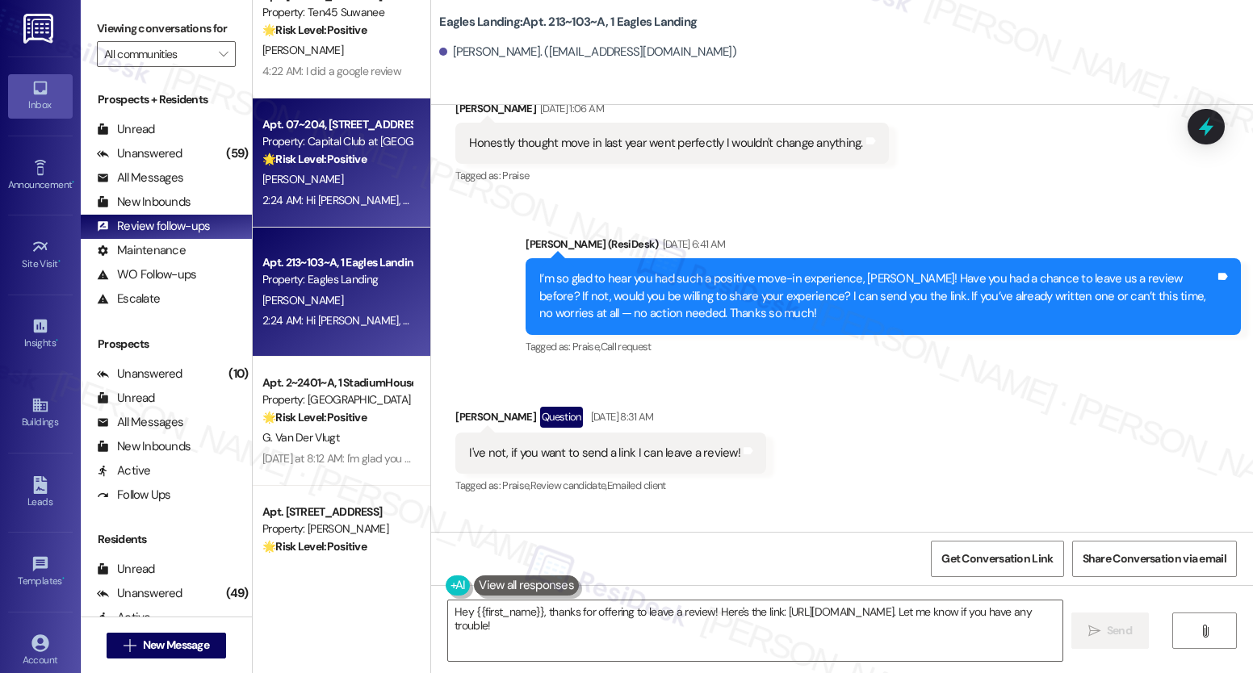
click at [331, 145] on div "Property: Capital Club at [GEOGRAPHIC_DATA]" at bounding box center [336, 141] width 149 height 17
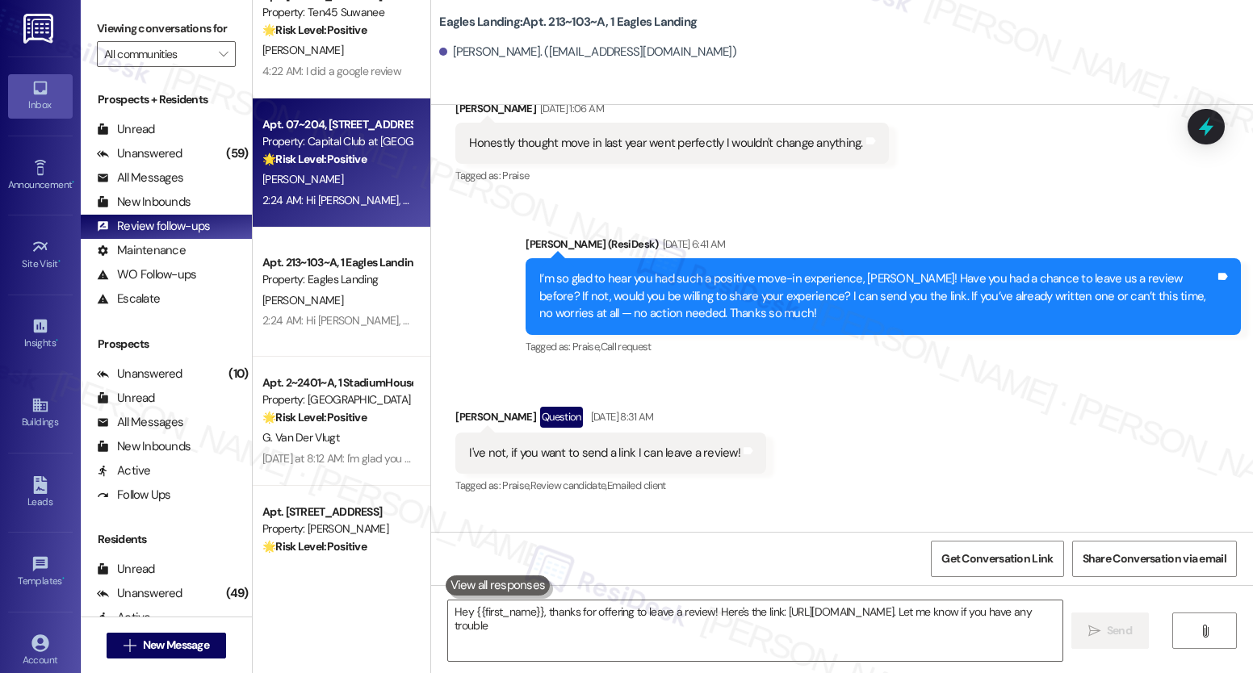
type textarea "Hey {{first_name}}, thanks for offering to leave a review! Here's the link: [UR…"
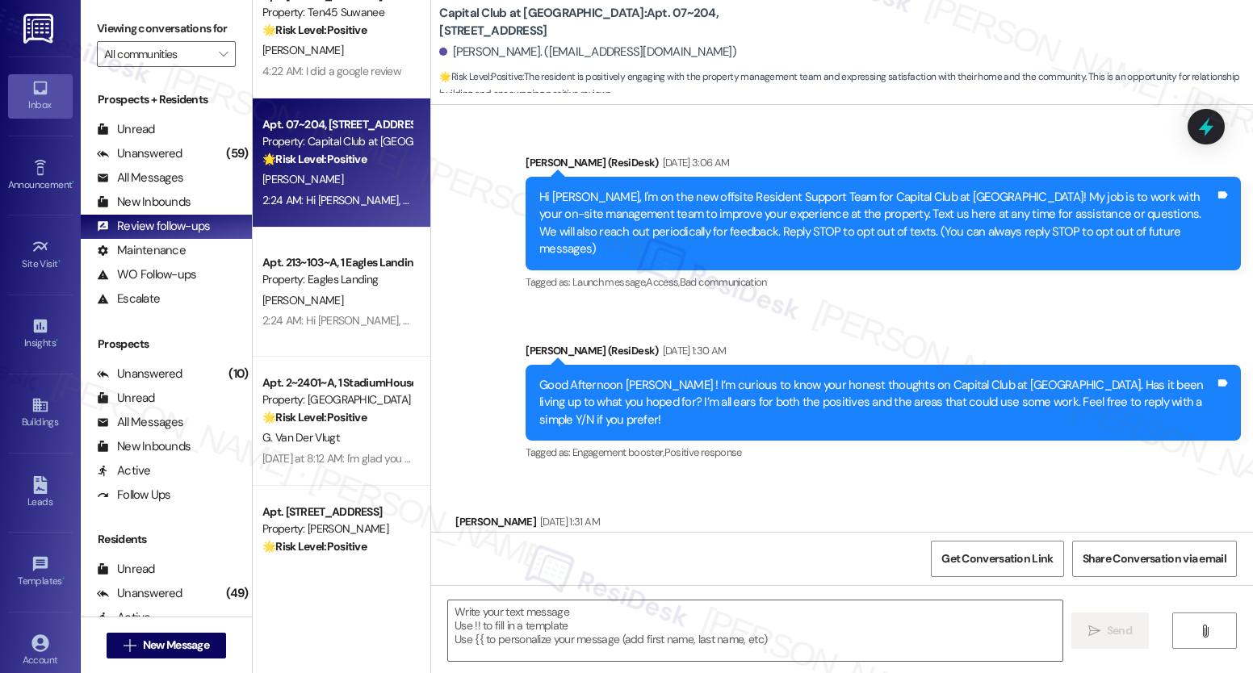
scroll to position [20573, 0]
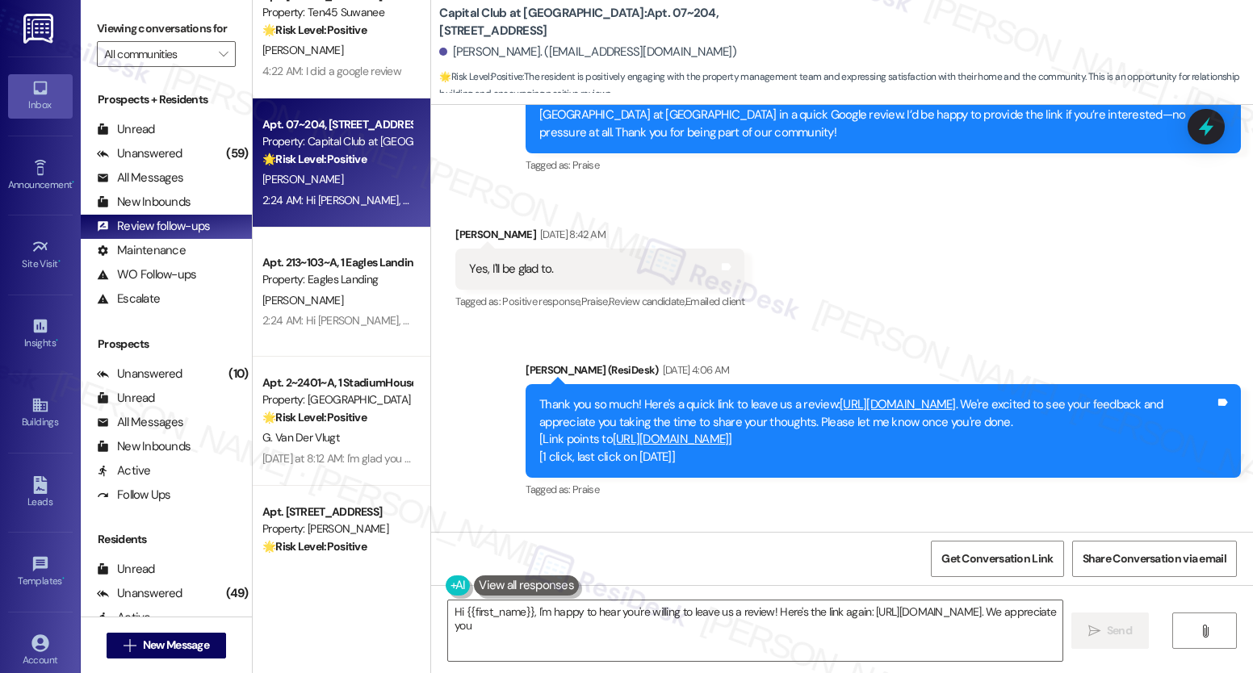
type textarea "Hi {{first_name}}, I'm happy to hear you're willing to leave us a review! Here'…"
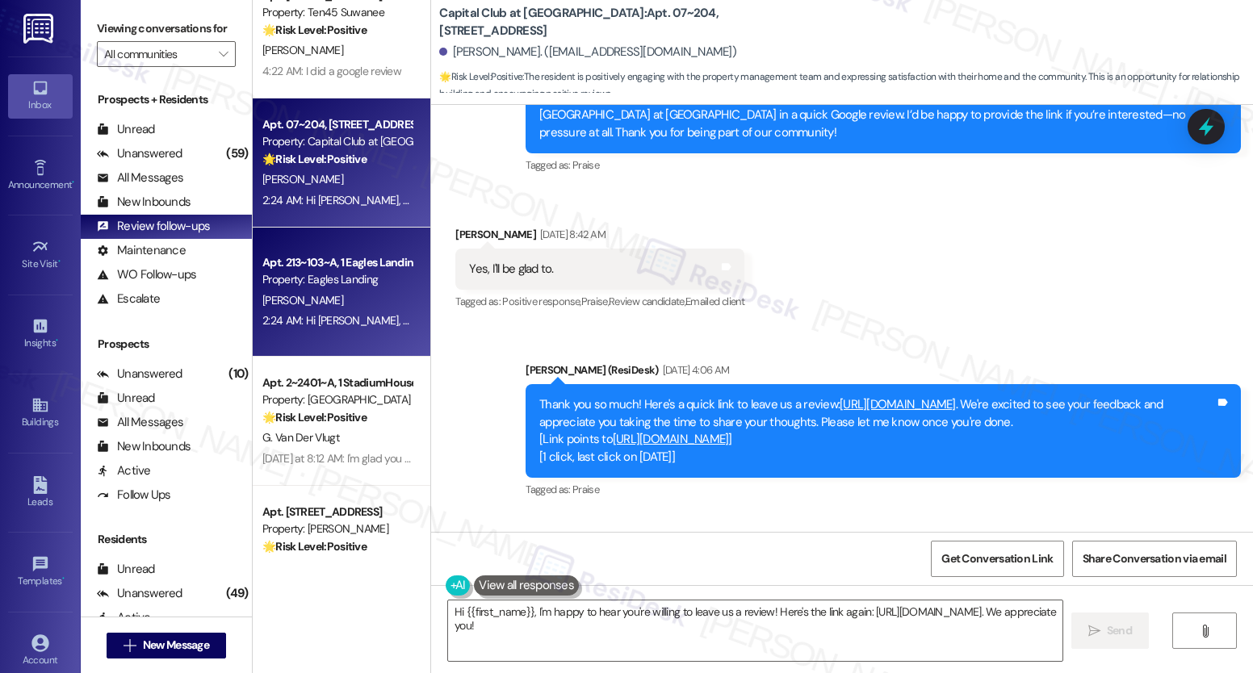
click at [280, 295] on span "[PERSON_NAME]" at bounding box center [302, 300] width 81 height 15
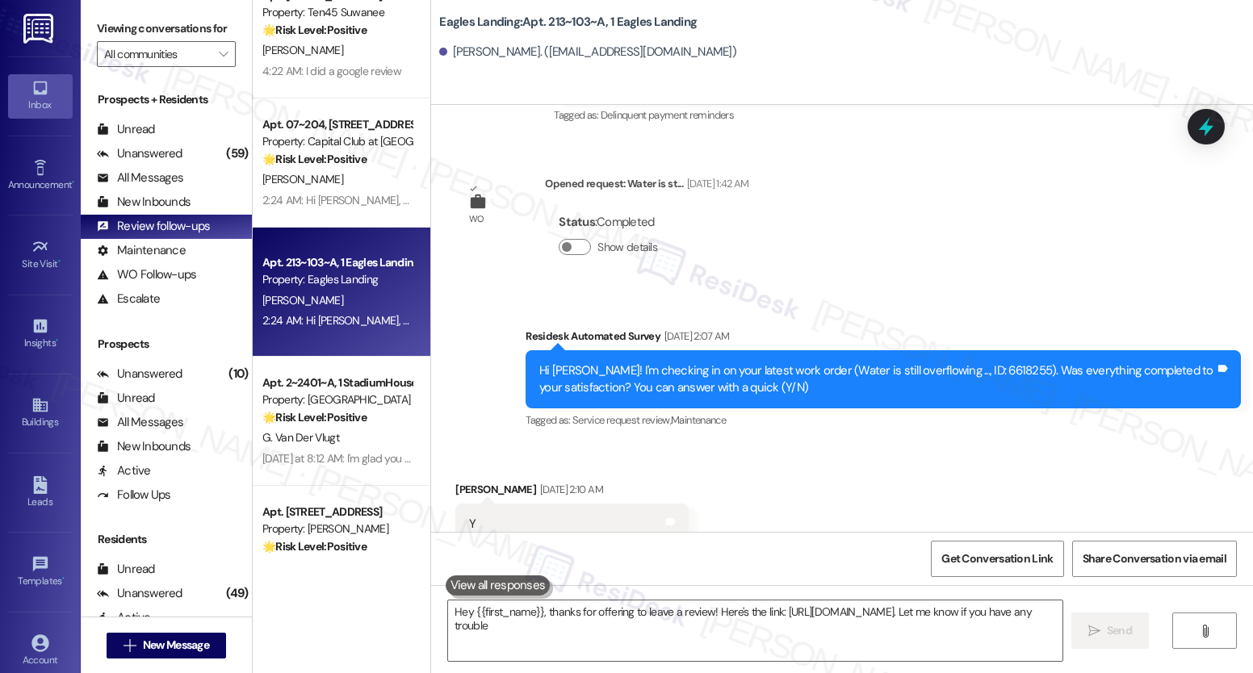
type textarea "Hey {{first_name}}, thanks for offering to leave a review! Here's the link: [UR…"
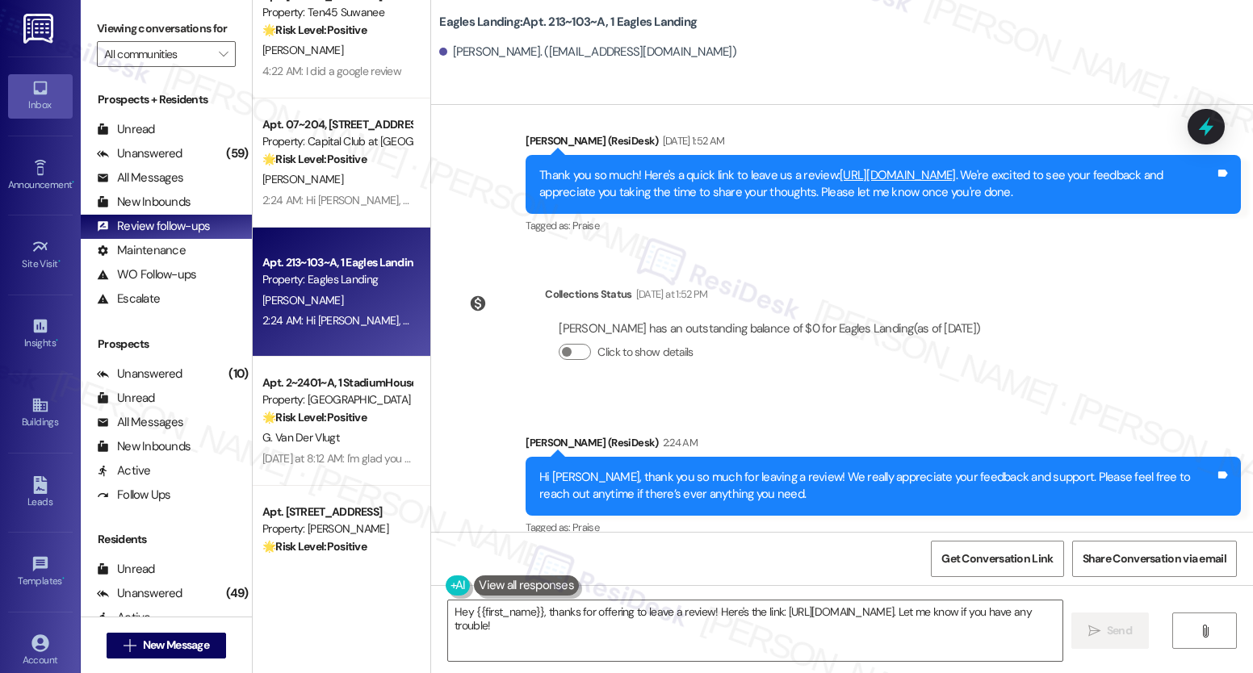
scroll to position [2486, 0]
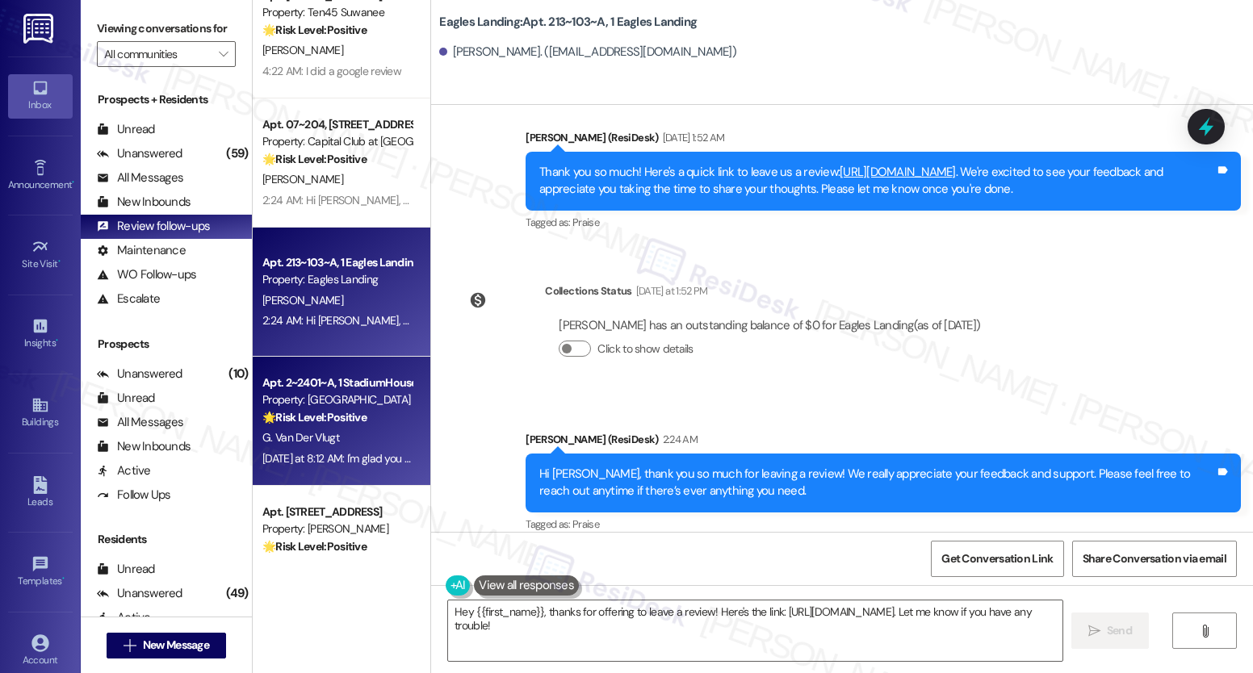
click at [318, 394] on div "Property: [GEOGRAPHIC_DATA]" at bounding box center [336, 400] width 149 height 17
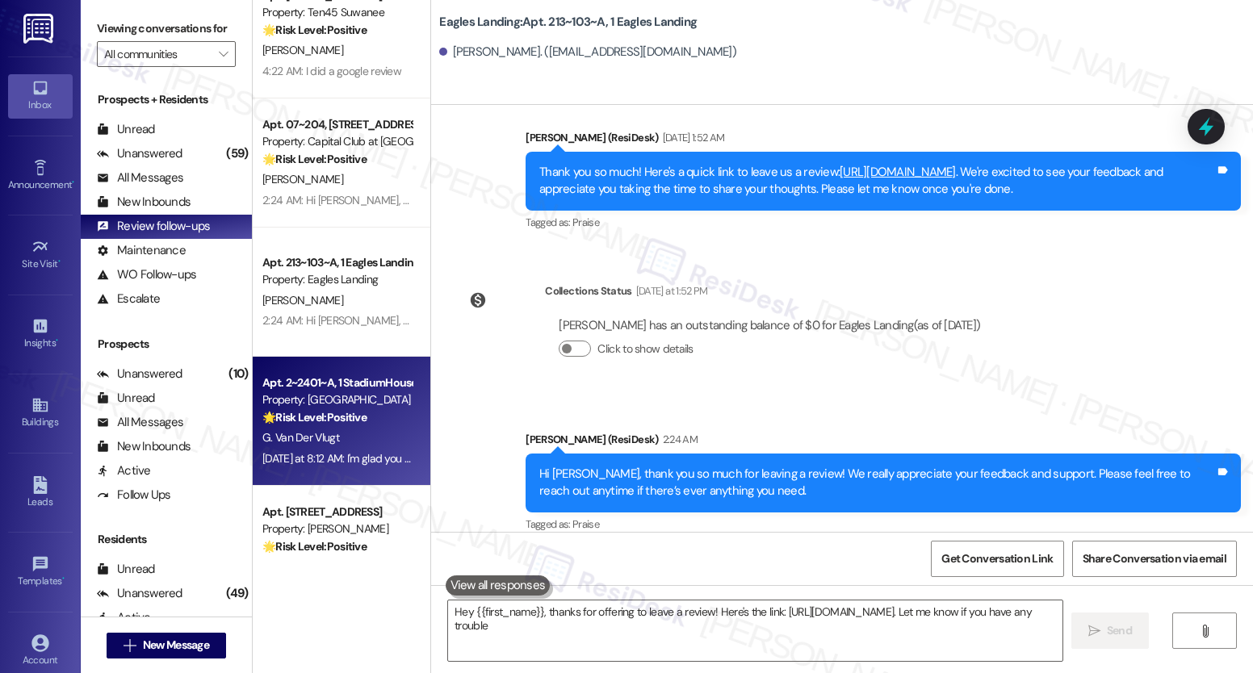
type textarea "Hey {{first_name}}, thanks for offering to leave a review! Here's the link: [UR…"
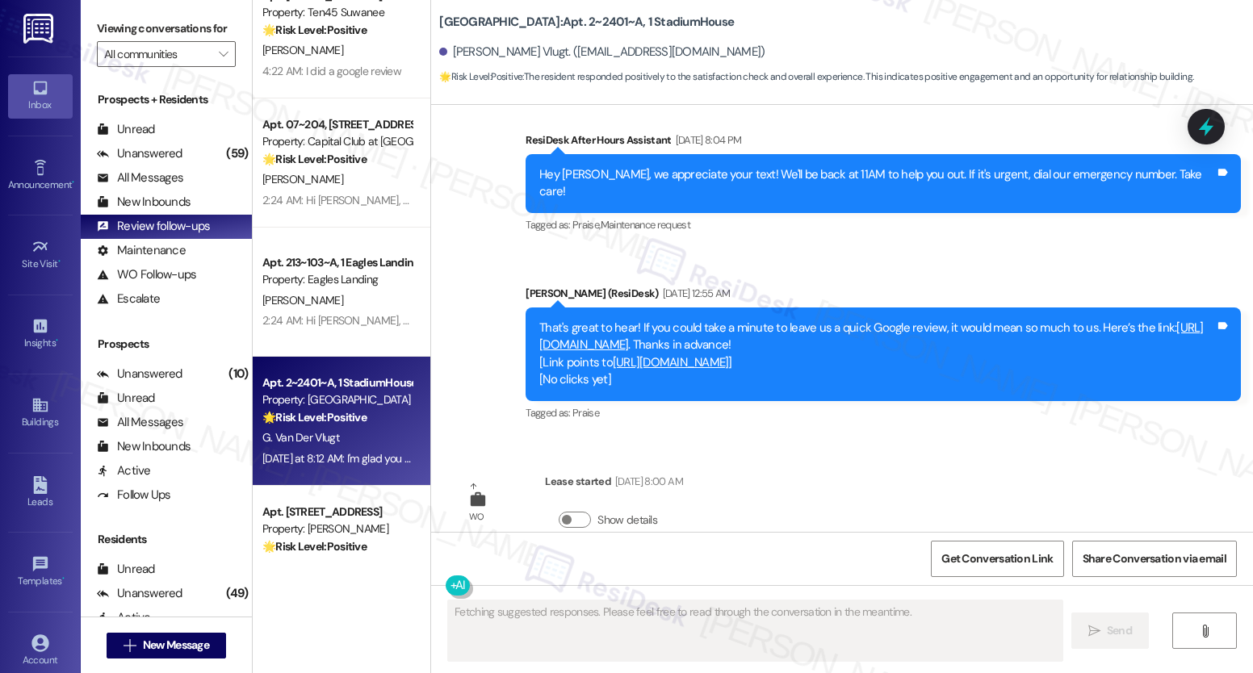
scroll to position [5494, 0]
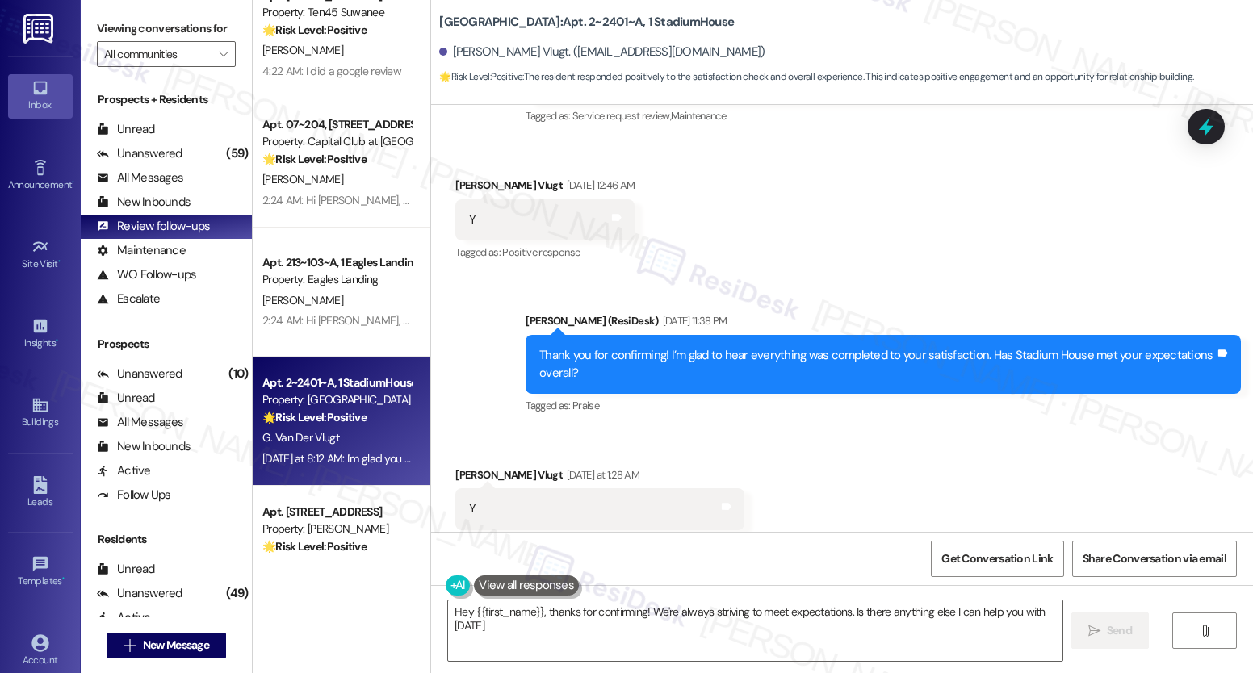
type textarea "Hey {{first_name}}, thanks for confirming! We're always striving to meet expect…"
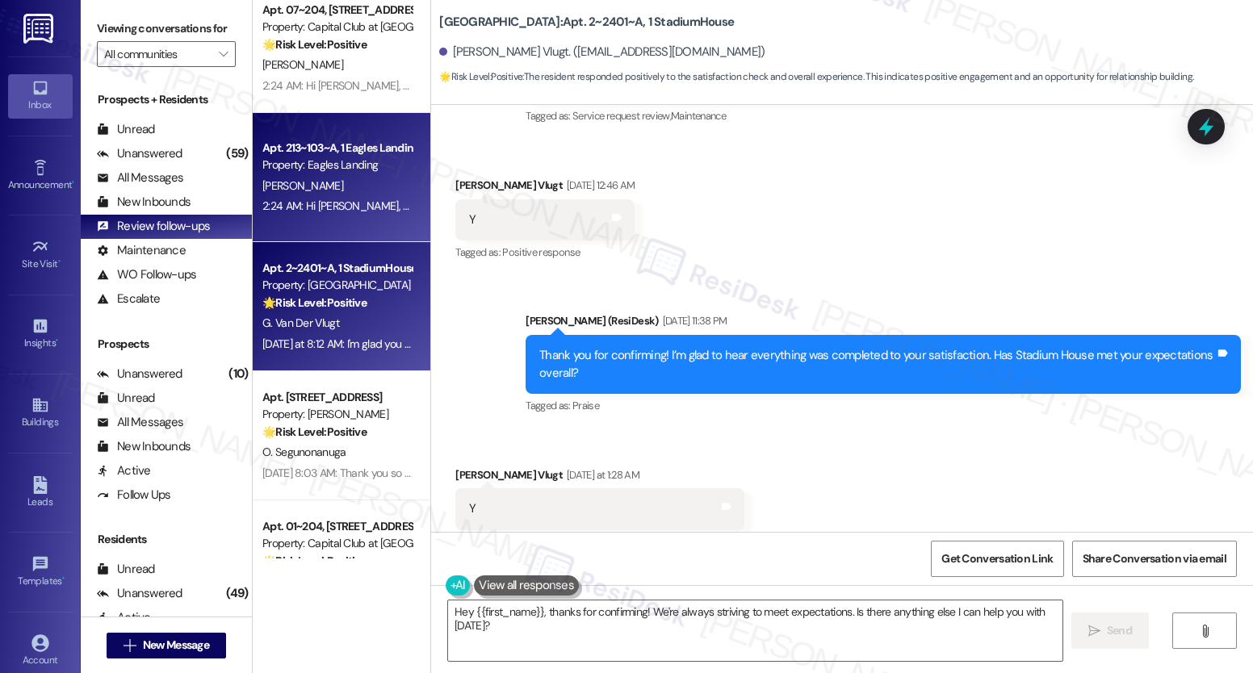
scroll to position [405, 0]
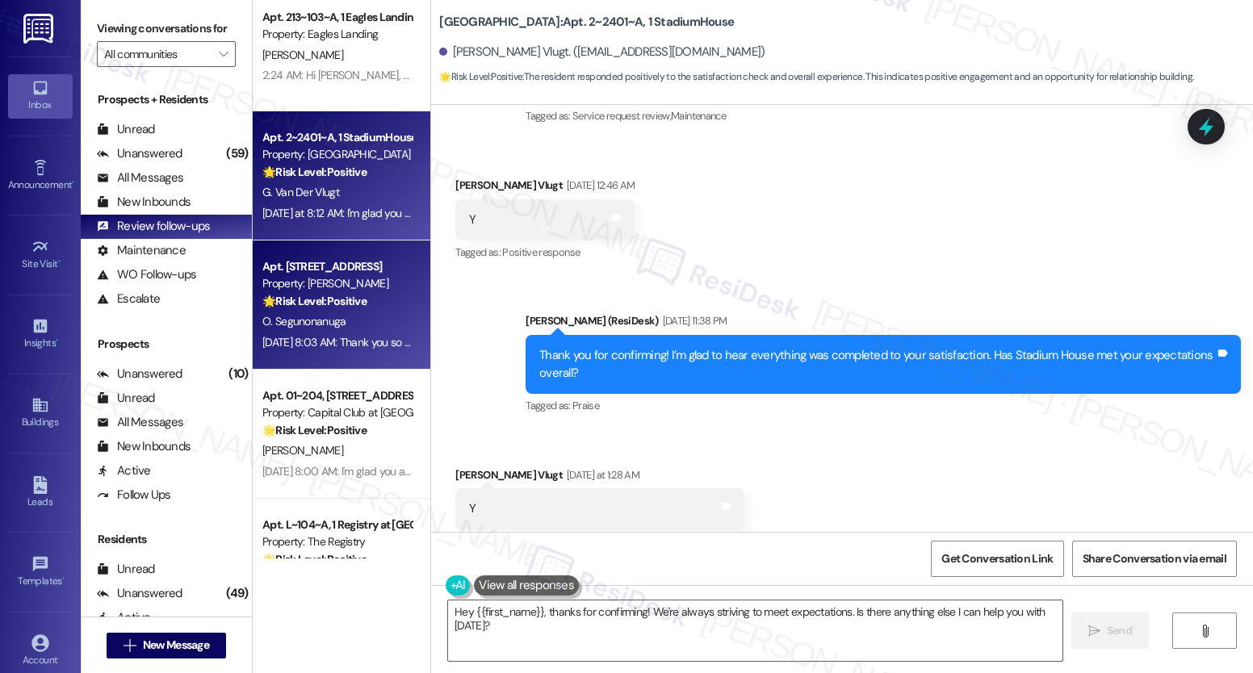
click at [348, 325] on div "O. Segunonanuga" at bounding box center [337, 322] width 153 height 20
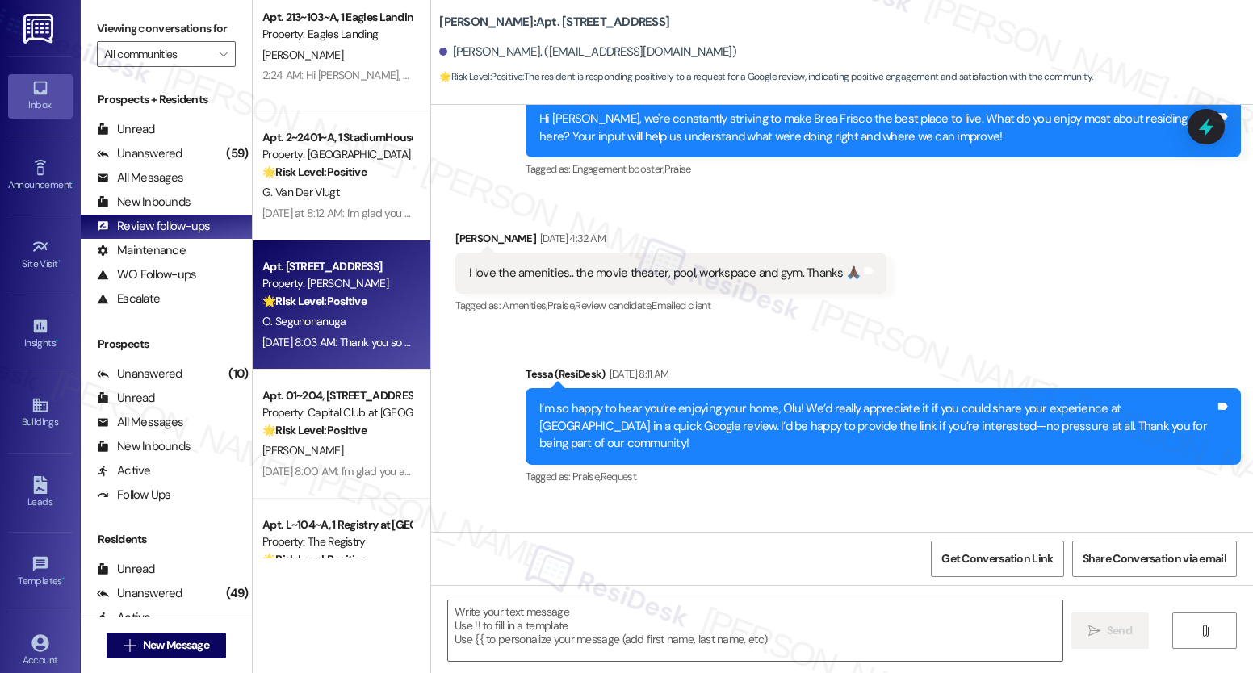
scroll to position [431, 0]
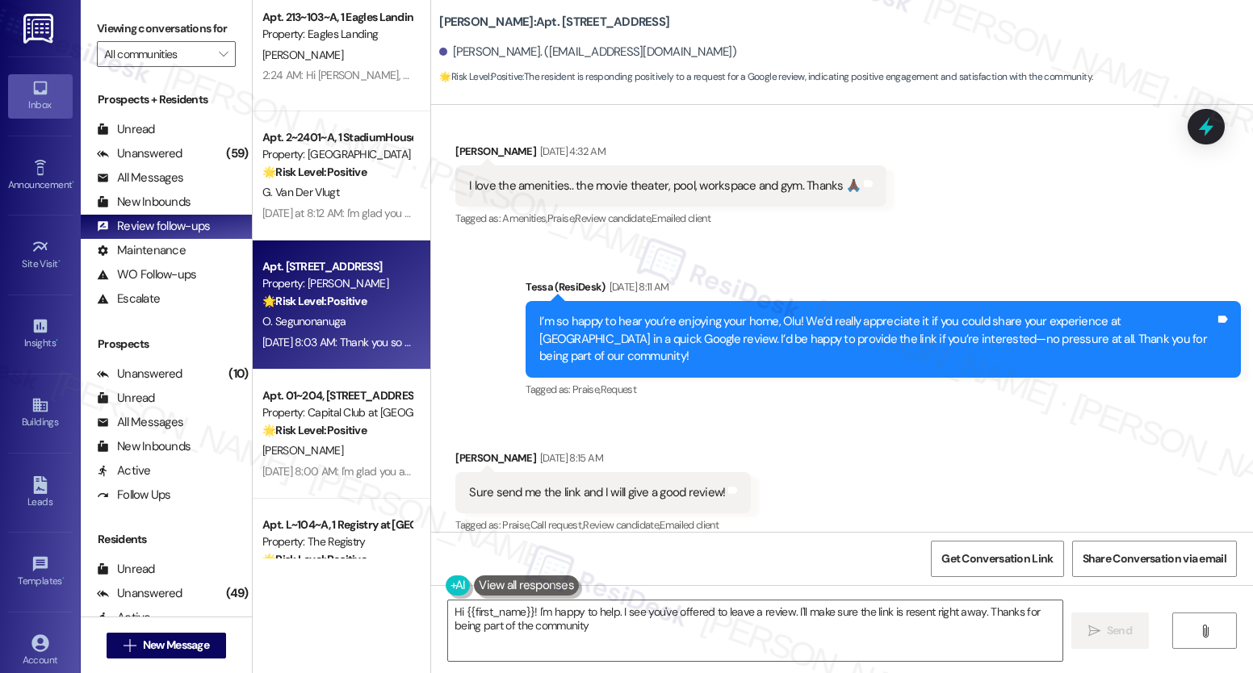
type textarea "Hi {{first_name}}! I'm happy to help. I see you've offered to leave a review. I…"
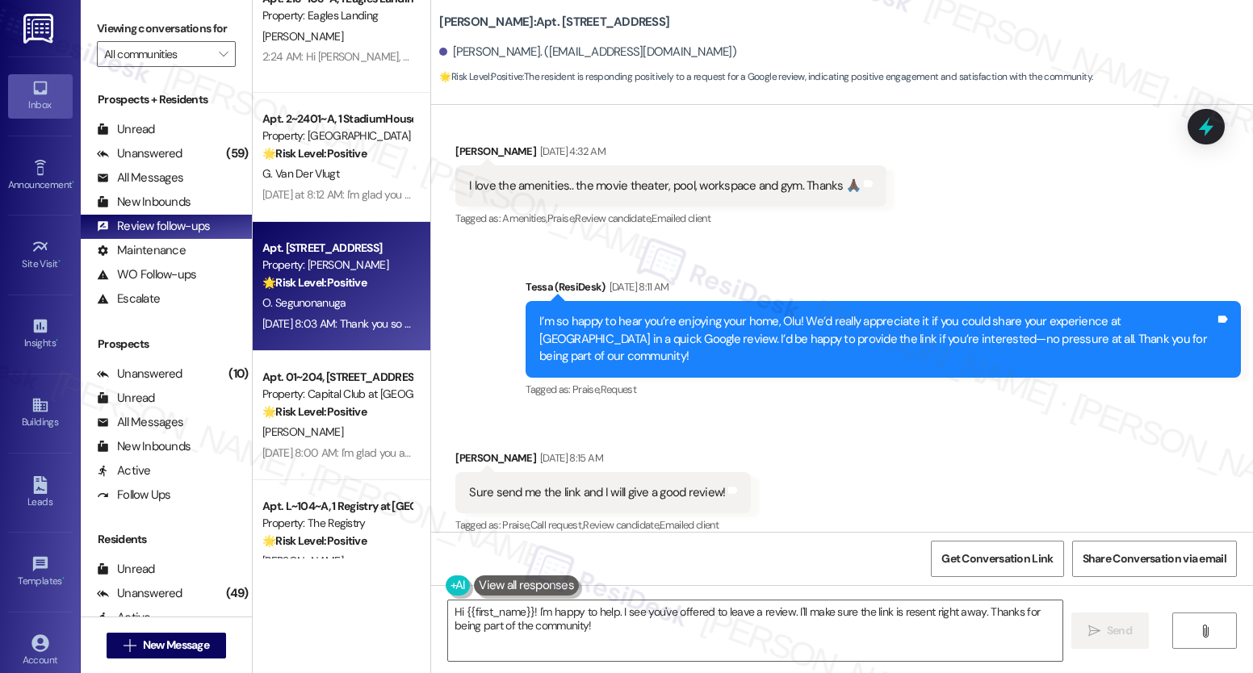
scroll to position [430, 0]
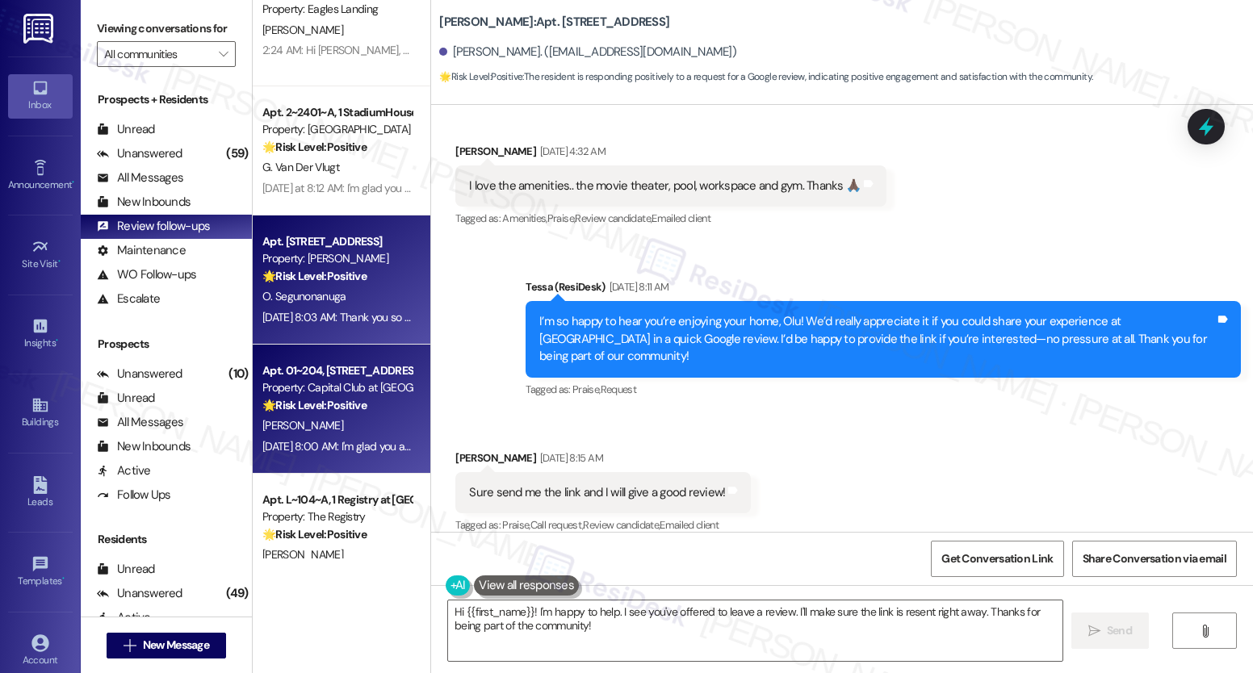
click at [371, 399] on div "🌟 Risk Level: Positive The resident is responding positively to a satisfaction …" at bounding box center [336, 405] width 149 height 17
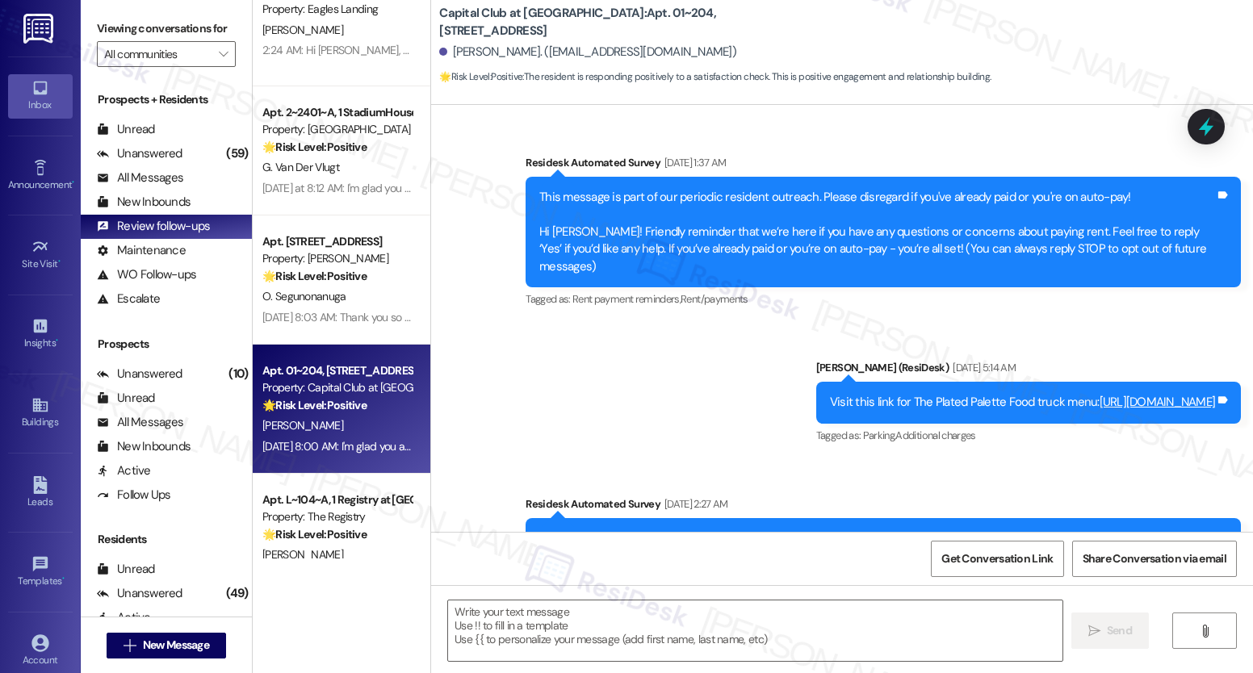
scroll to position [7747, 0]
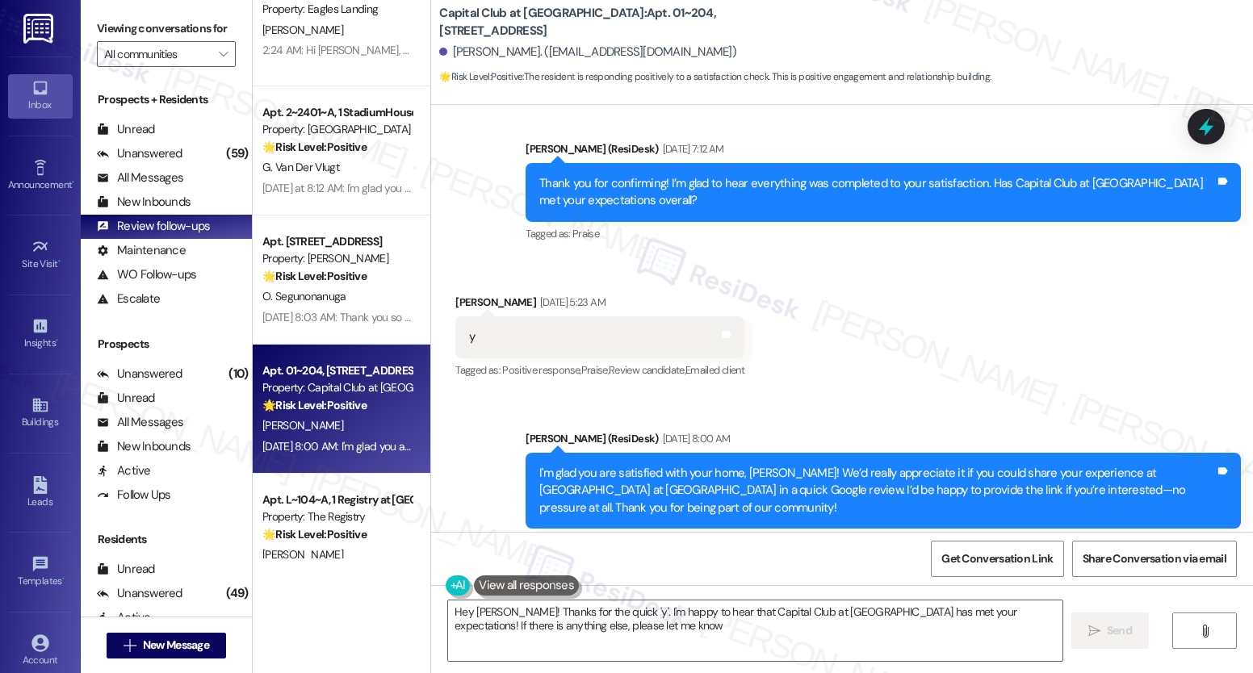
type textarea "Hey [PERSON_NAME]! Thanks for the quick 'y'. I'm happy to hear that Capital Clu…"
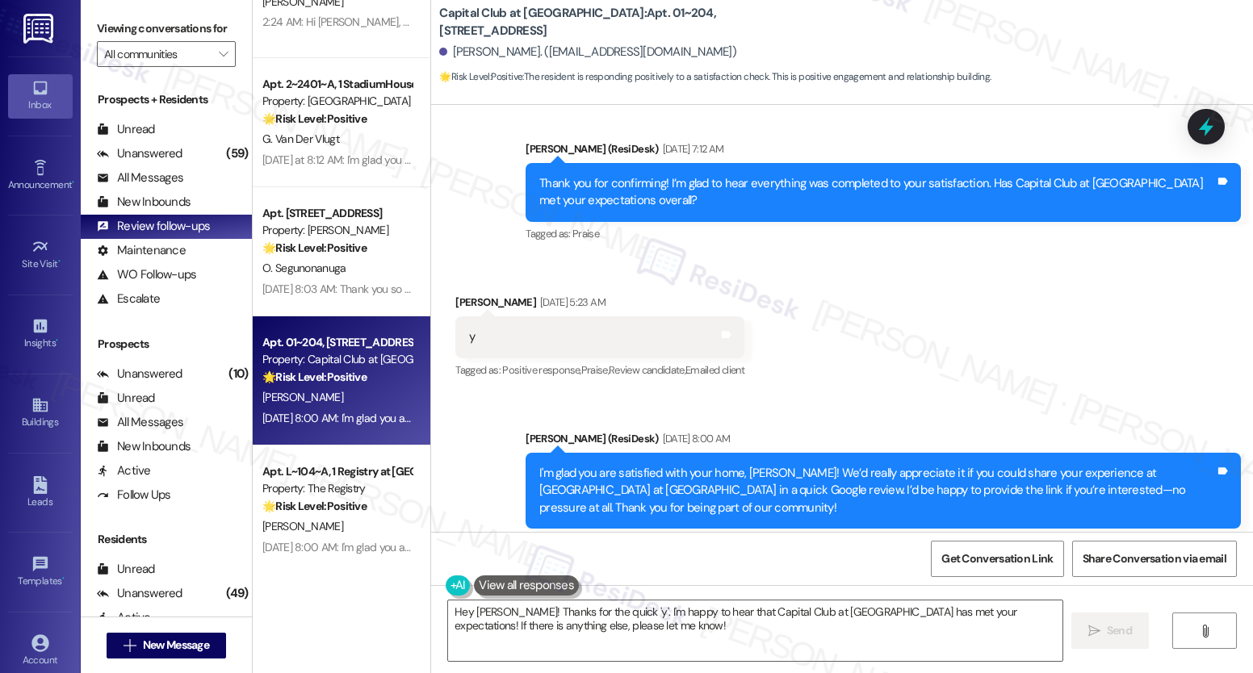
scroll to position [601, 0]
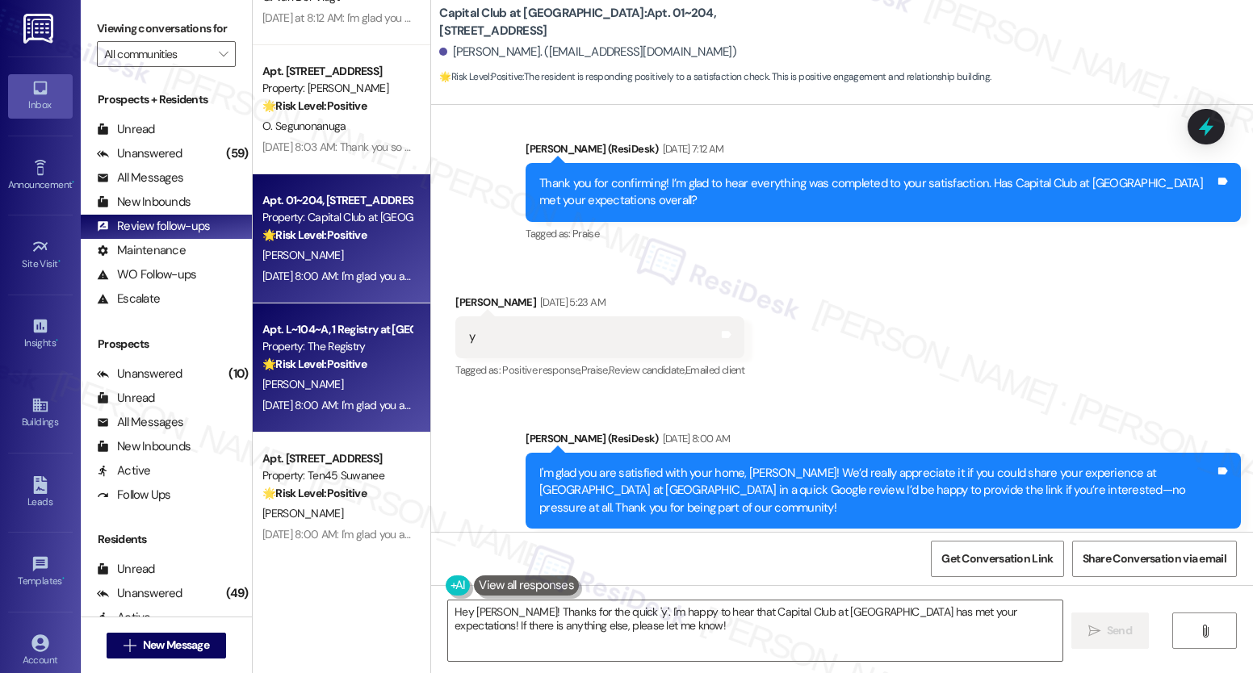
click at [316, 371] on strong "🌟 Risk Level: Positive" at bounding box center [314, 364] width 104 height 15
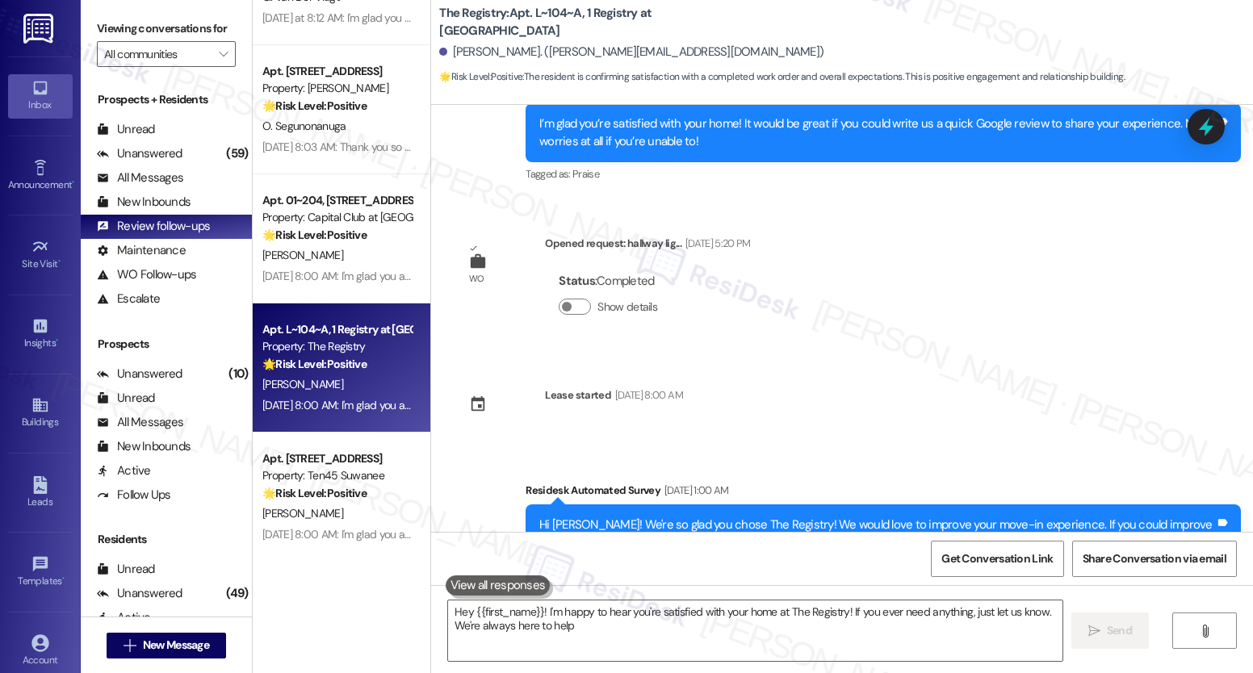
type textarea "Hey {{first_name}}! I'm happy to hear you're satisfied with your home at The Re…"
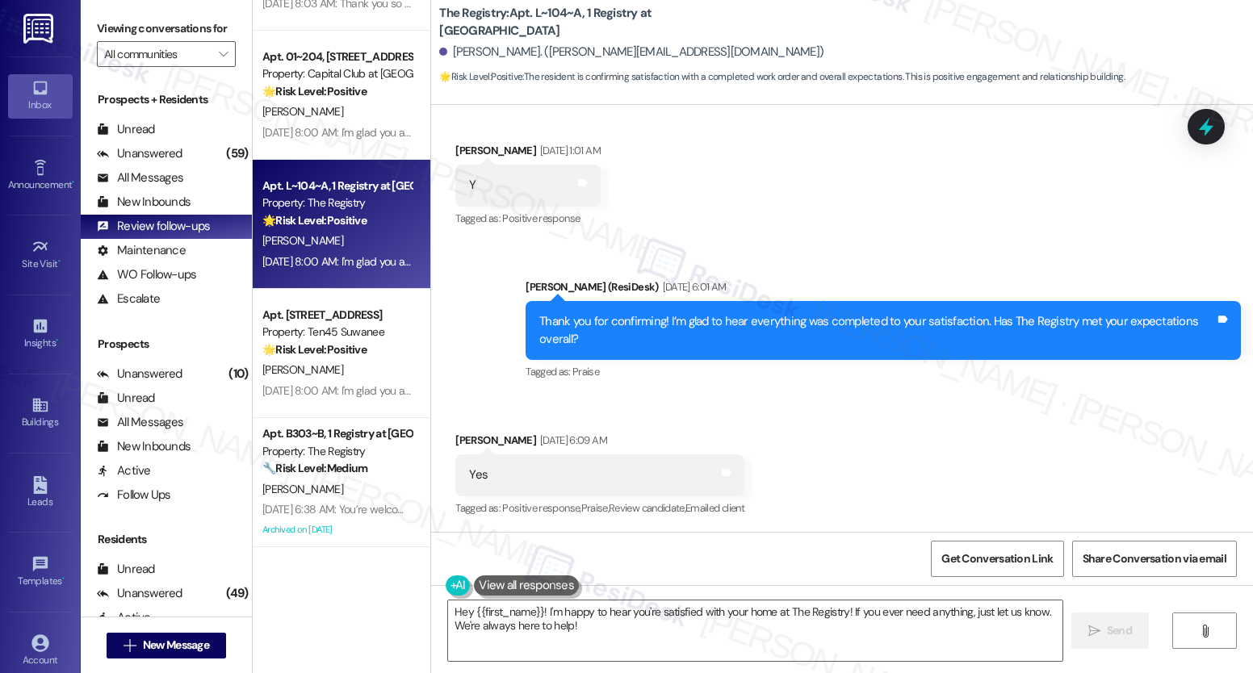
scroll to position [861, 0]
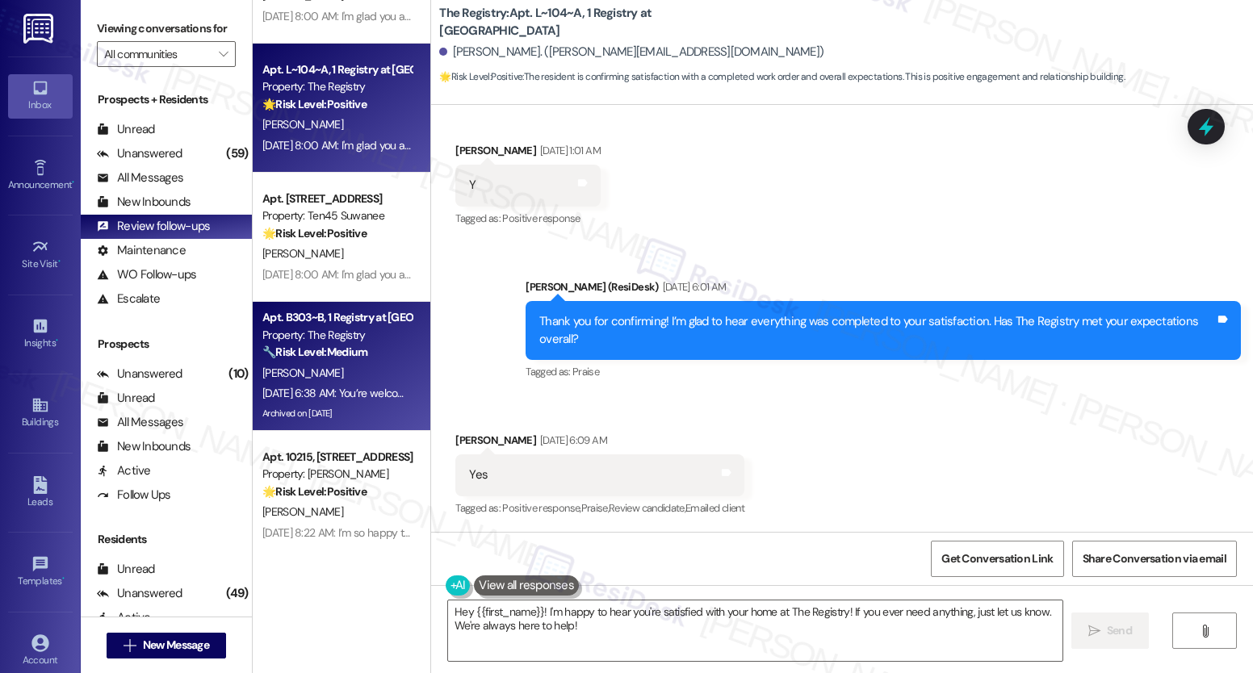
click at [352, 329] on div "Property: The Registry" at bounding box center [336, 335] width 149 height 17
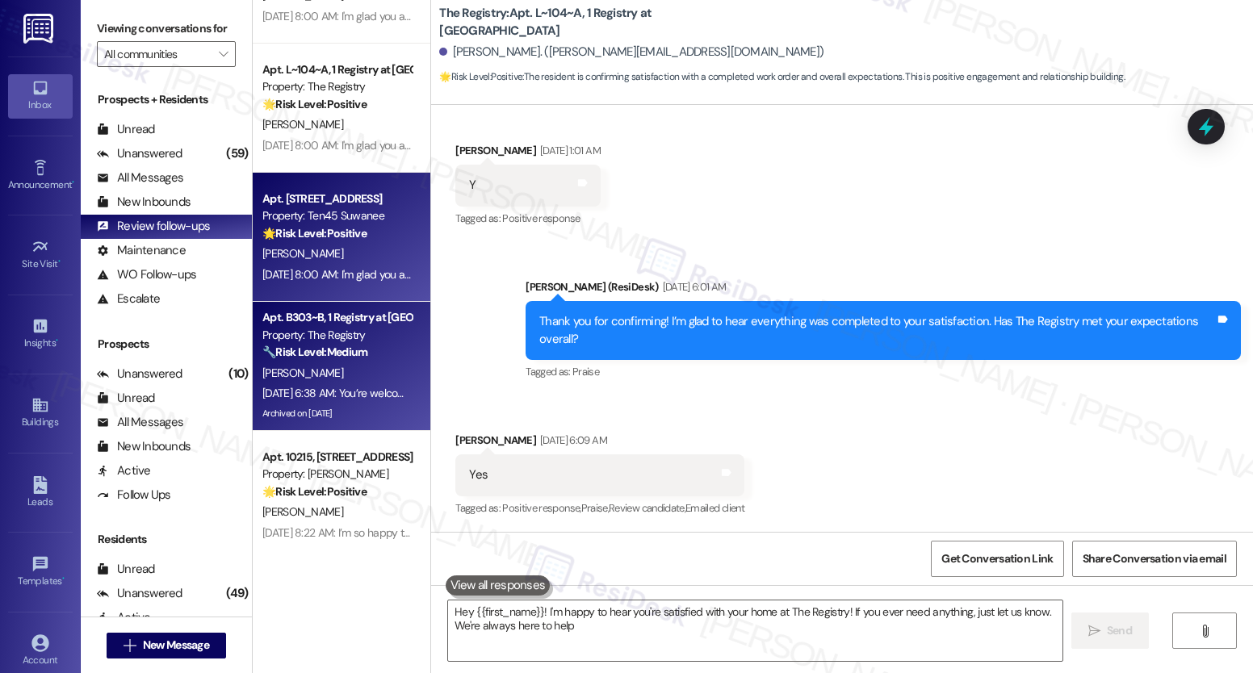
type textarea "Hey {{first_name}}! I'm happy to hear you're satisfied with your home at The Re…"
click at [350, 284] on div "Apt. [STREET_ADDRESS] Property: Ten45 Suwanee 🌟 Risk Level: Positive The conver…" at bounding box center [342, 237] width 178 height 129
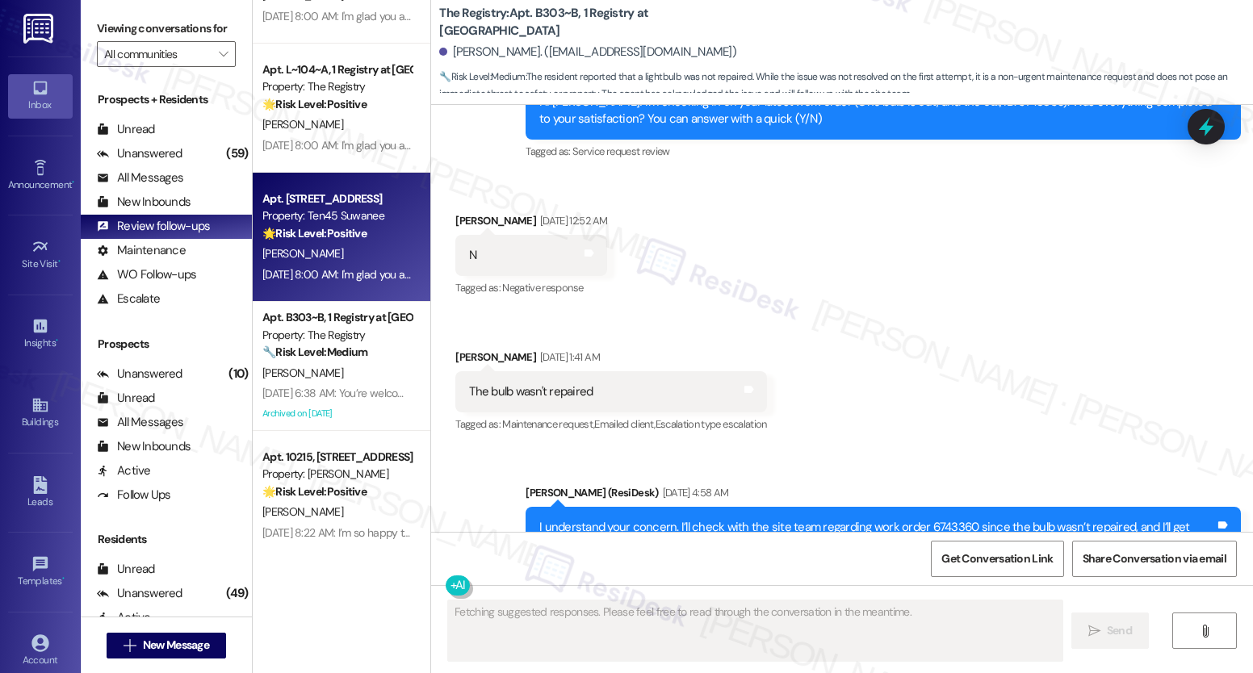
scroll to position [4654, 0]
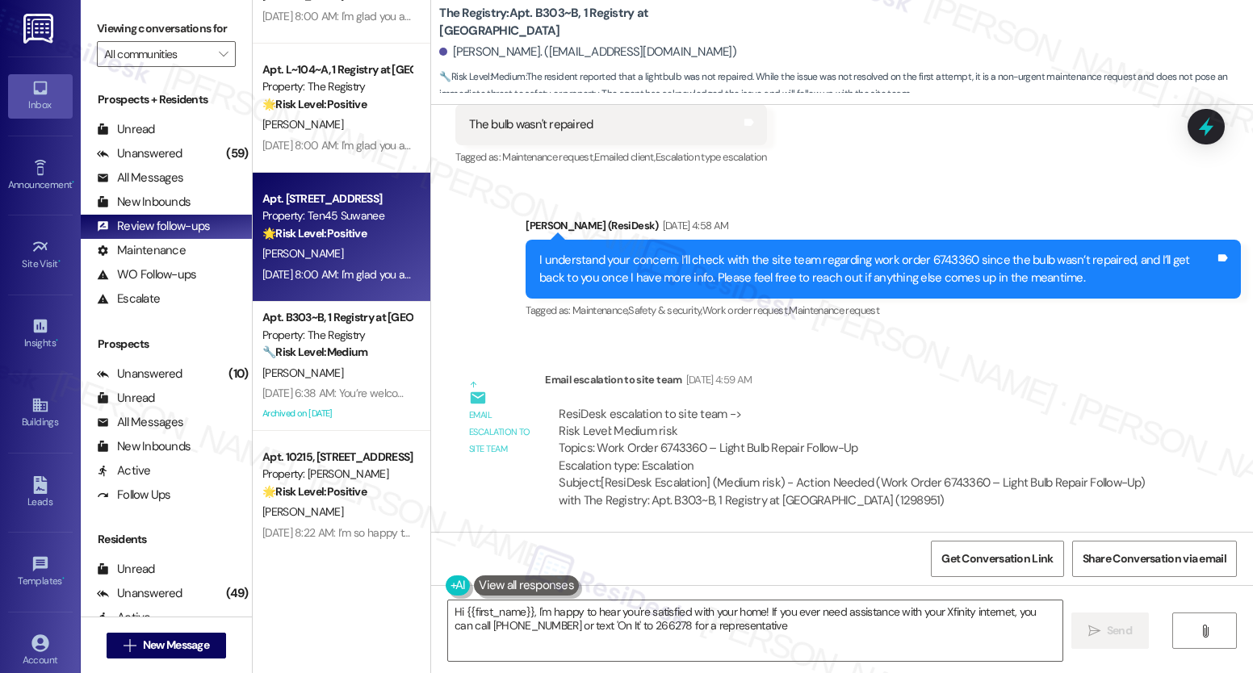
type textarea "Hi {{first_name}}, I'm happy to hear you're satisfied with your home! If you ev…"
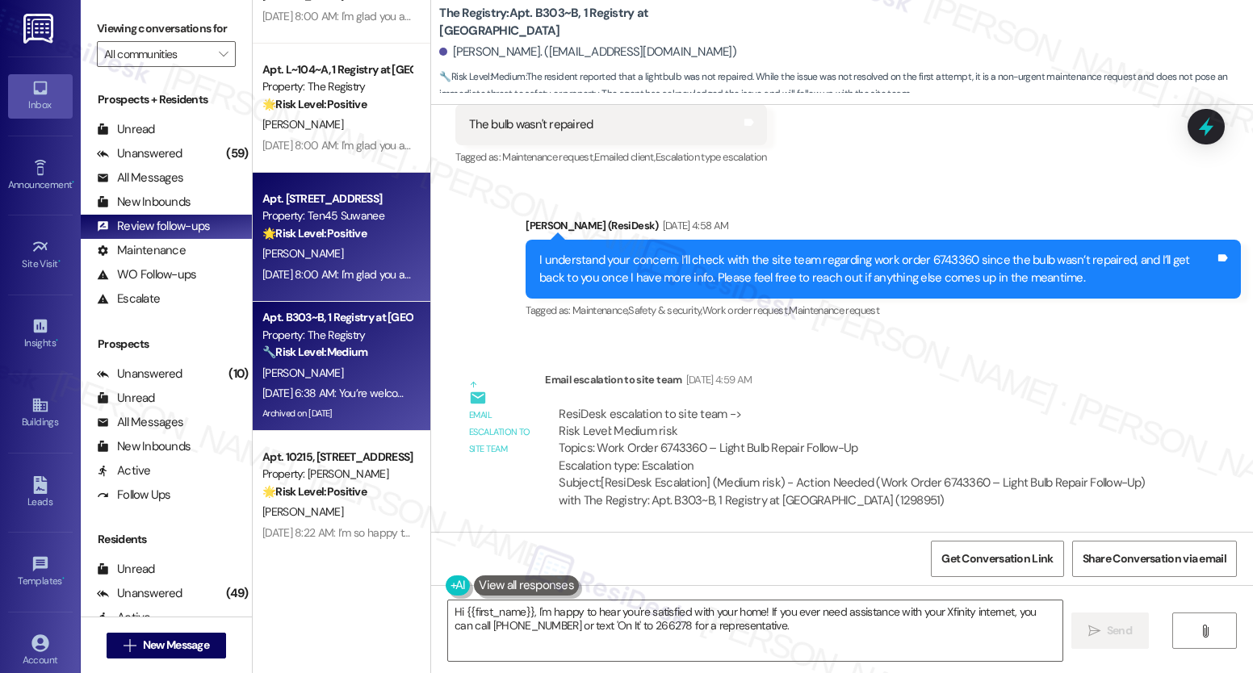
click at [361, 344] on div "🔧 Risk Level: Medium The resident reported that a lightbulb was not repaired. W…" at bounding box center [336, 352] width 149 height 17
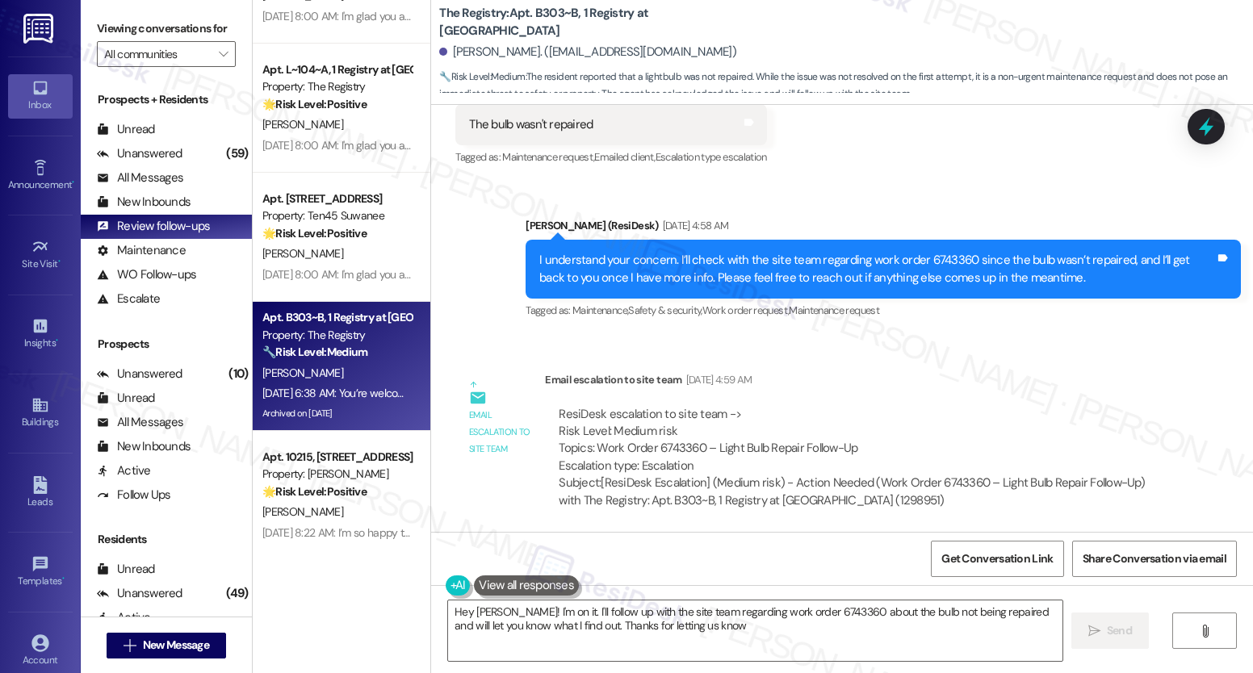
type textarea "Hey [PERSON_NAME]! I'm on it. I'll follow up with the site team regarding work …"
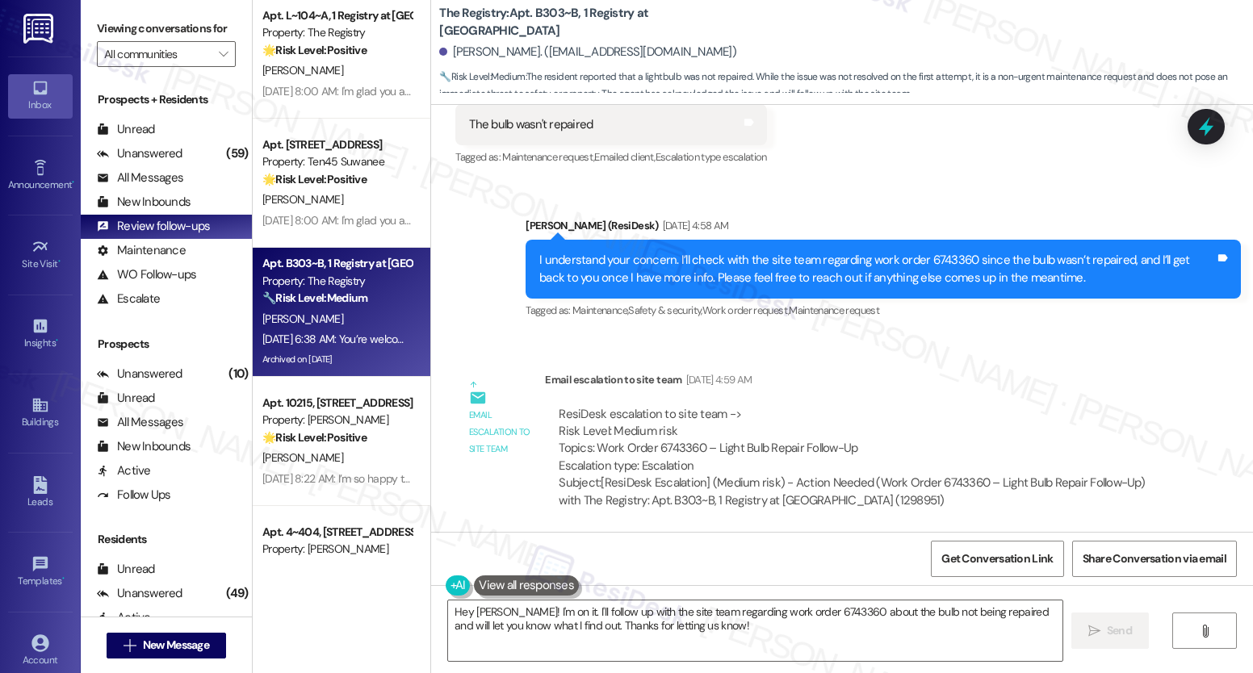
scroll to position [917, 0]
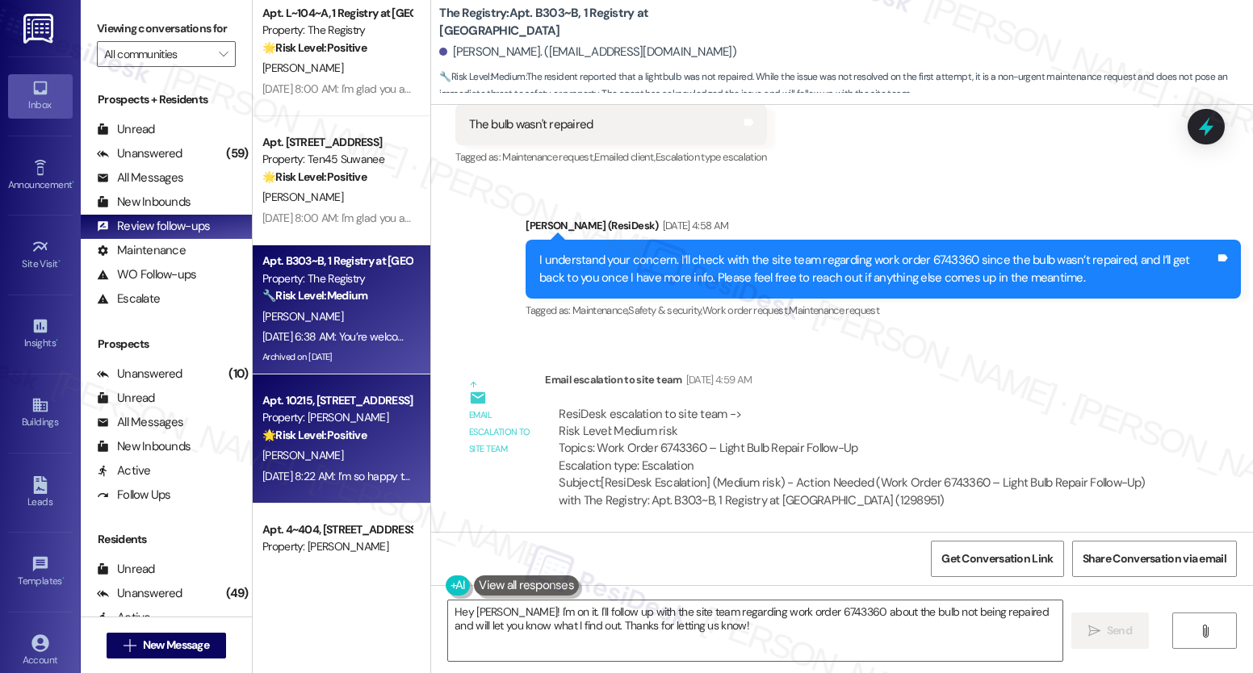
click at [348, 397] on div "Apt. 10215, [STREET_ADDRESS]" at bounding box center [336, 400] width 149 height 17
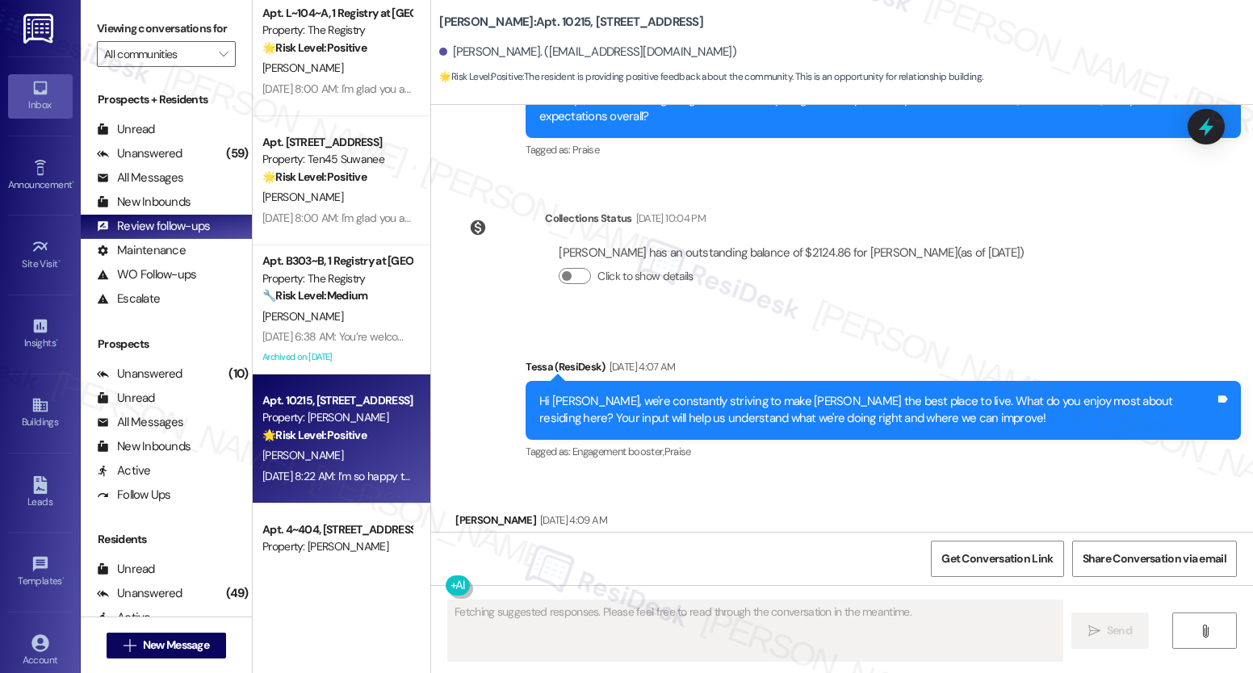
scroll to position [989, 0]
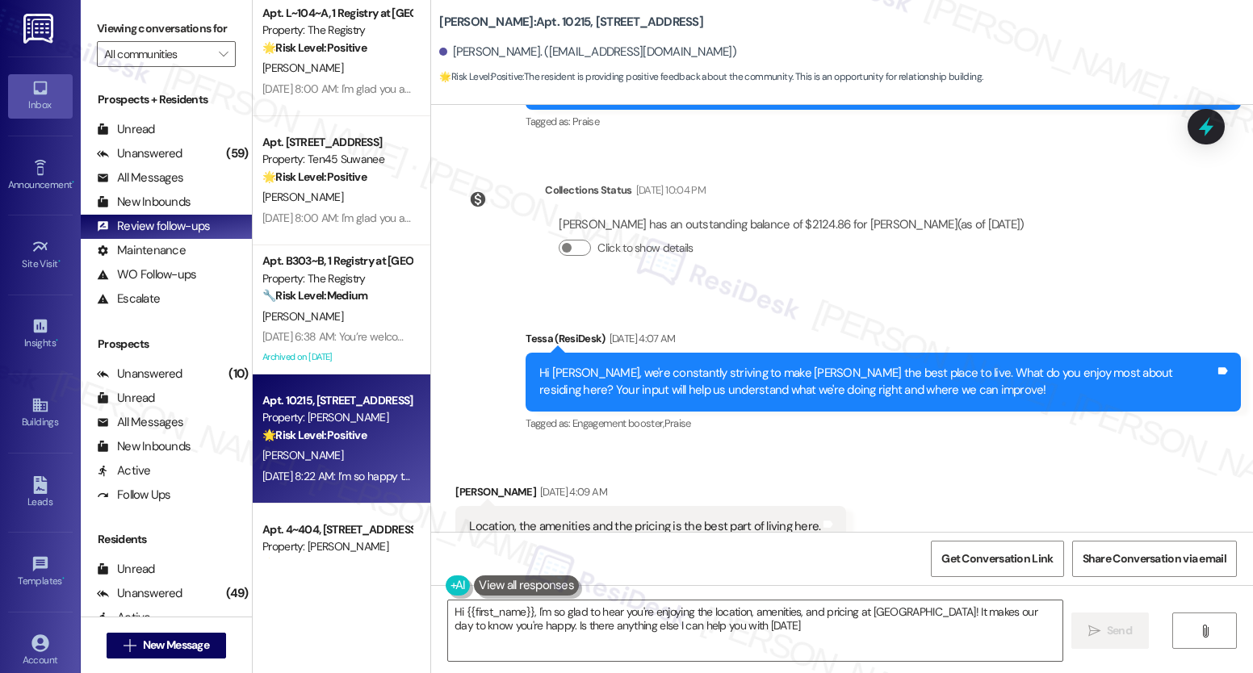
type textarea "Hi {{first_name}}, I'm so glad to hear you're enjoying the location, amenities,…"
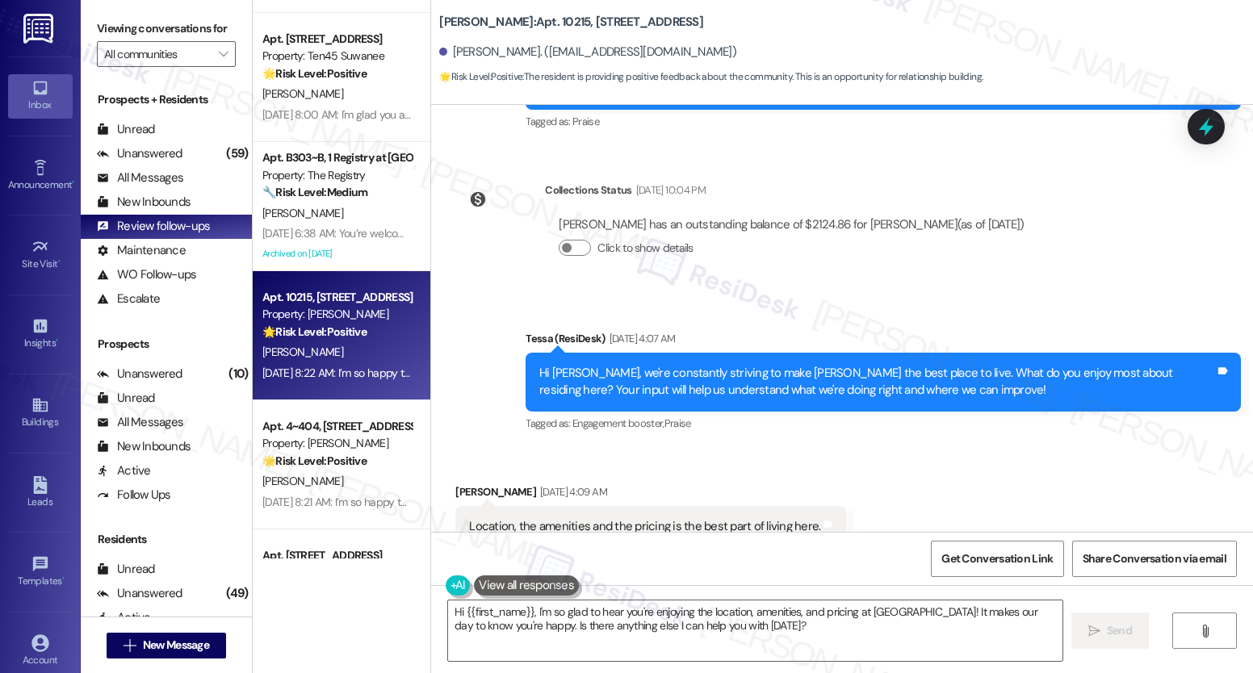
scroll to position [1022, 0]
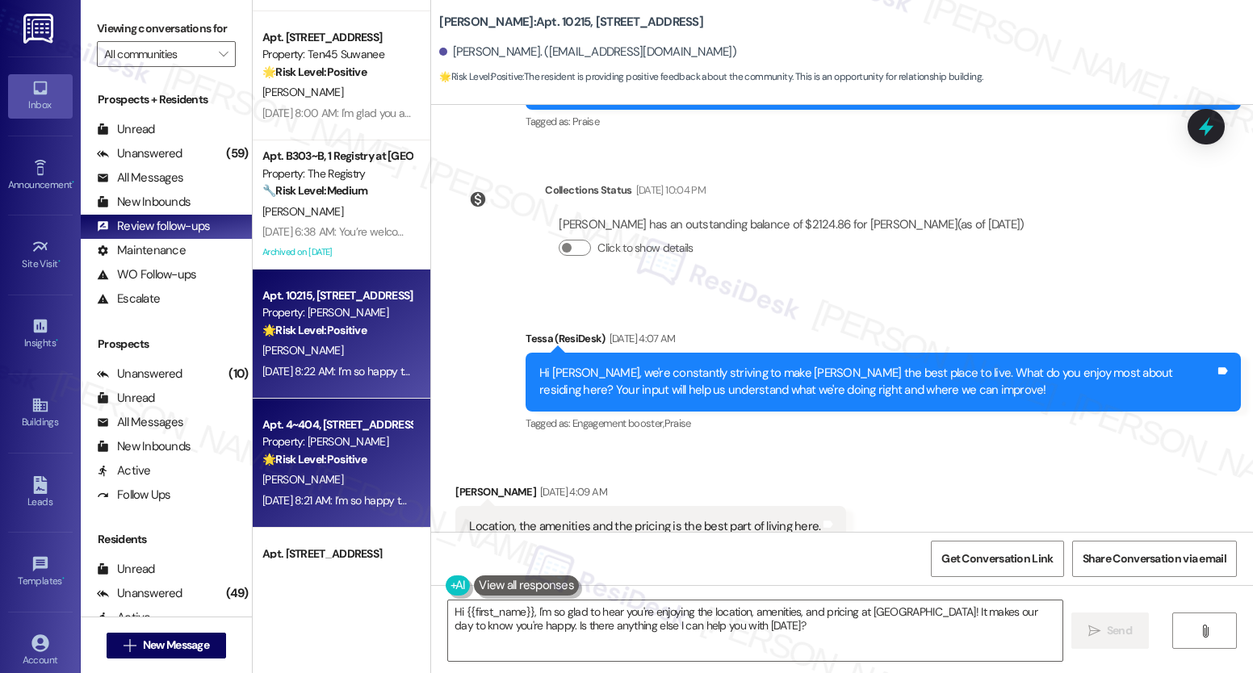
click at [345, 432] on div "Apt. 4~404, [STREET_ADDRESS]" at bounding box center [336, 425] width 149 height 17
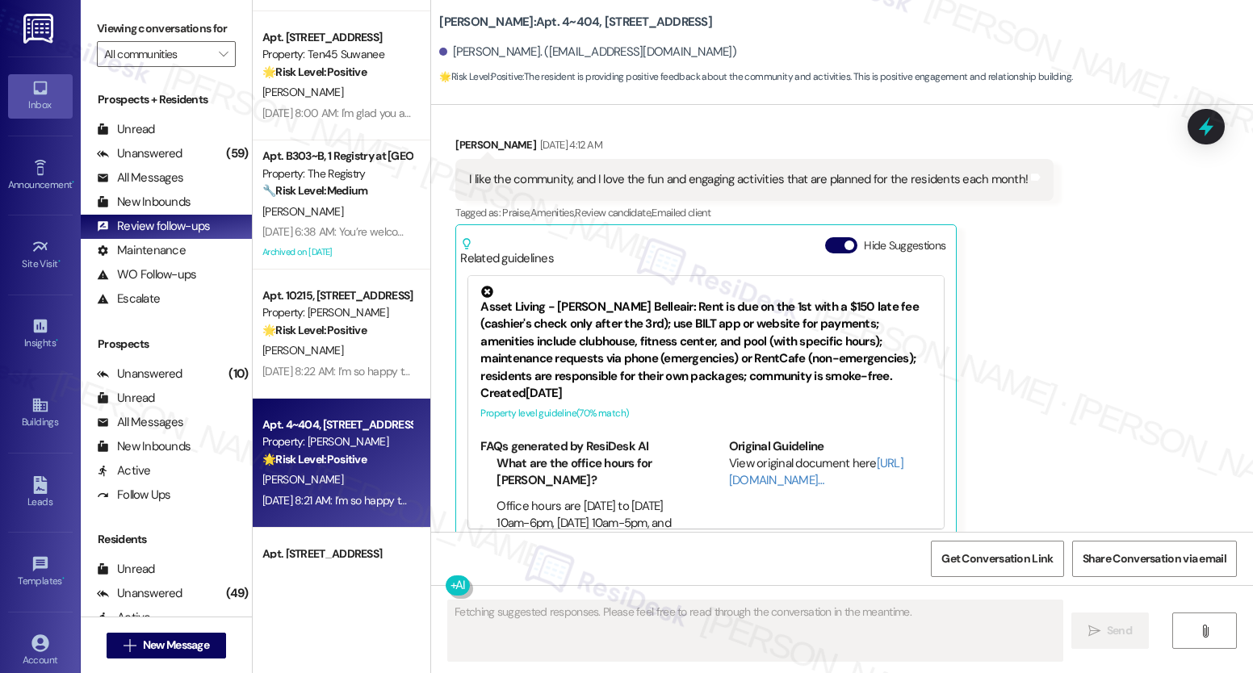
scroll to position [1116, 0]
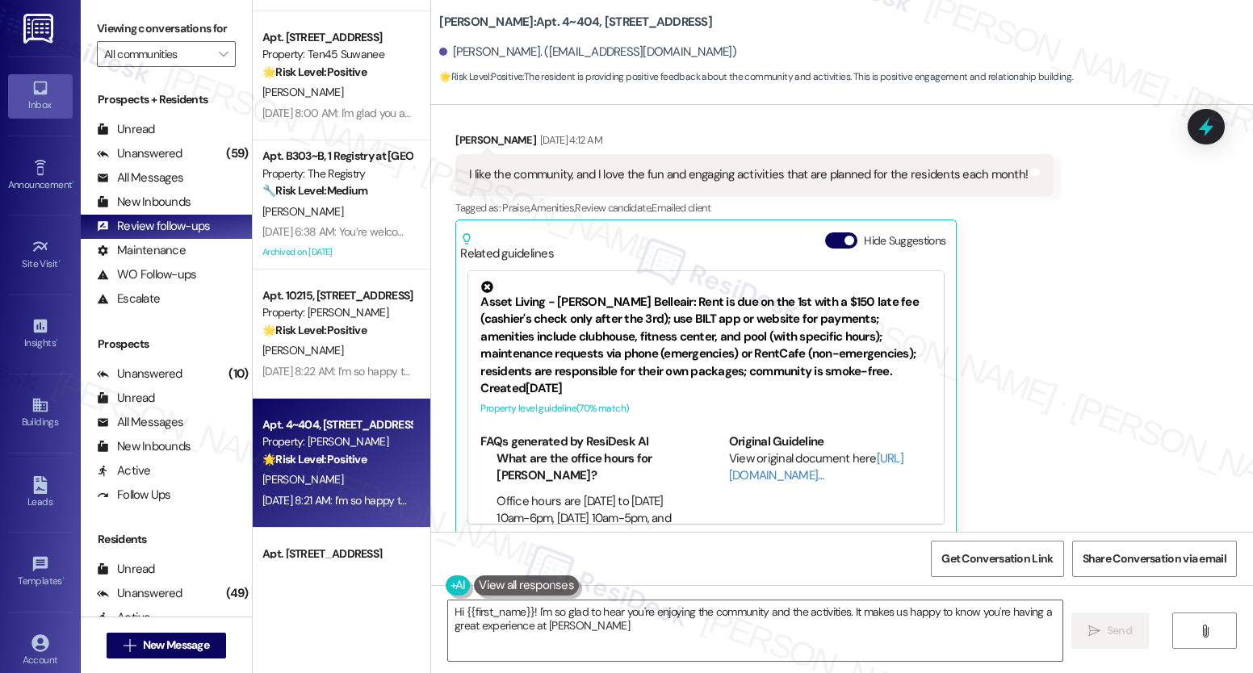
type textarea "Hi {{first_name}}! I'm so glad to hear you're enjoying the community and the ac…"
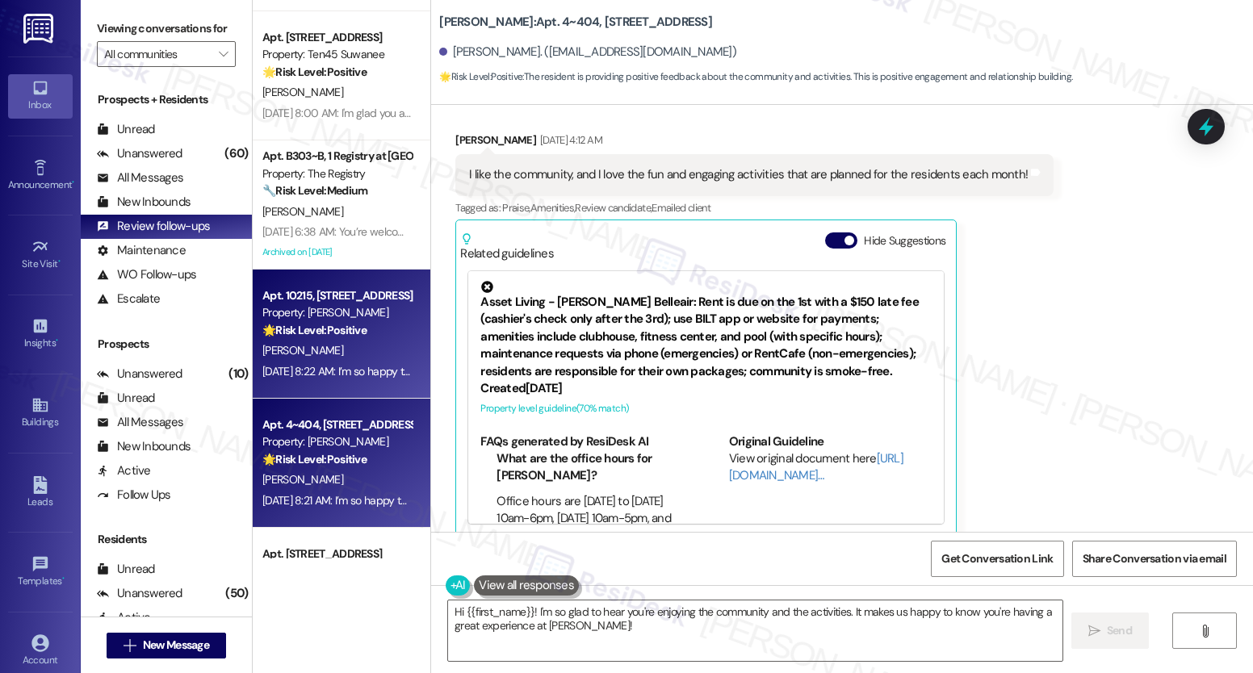
click at [324, 319] on div "Property: [PERSON_NAME]" at bounding box center [336, 312] width 149 height 17
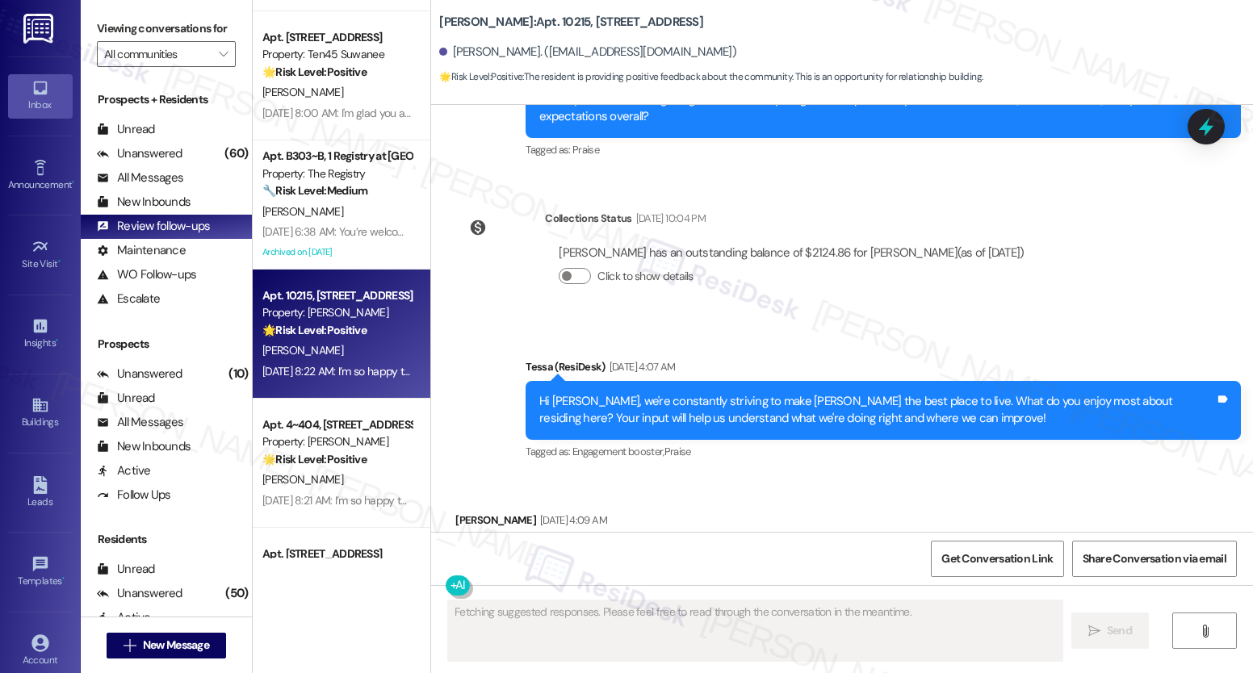
scroll to position [989, 0]
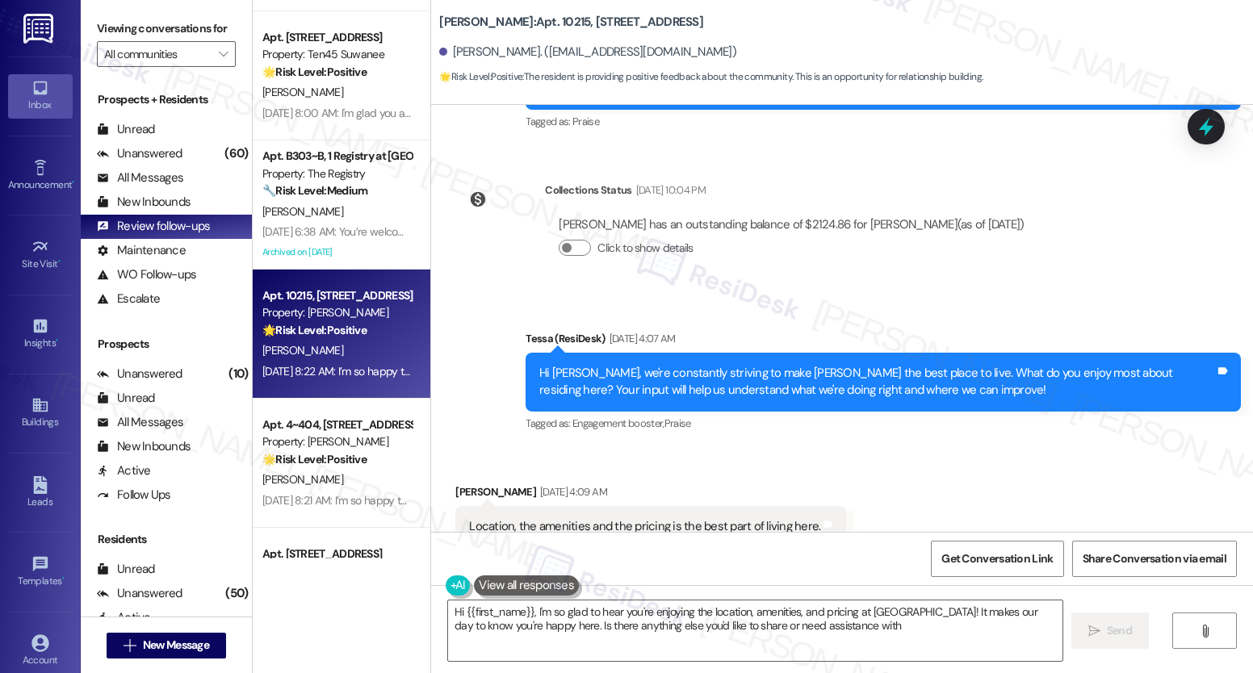
type textarea "Hi {{first_name}}, I'm so glad to hear you're enjoying the location, amenities,…"
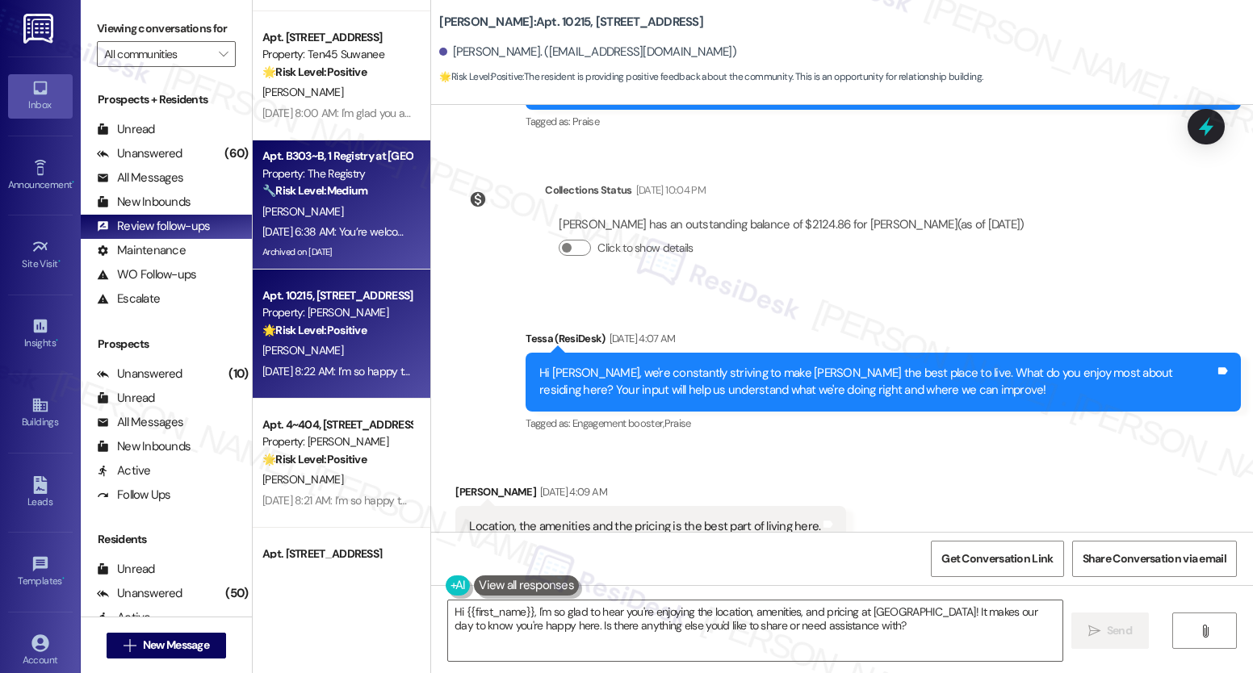
click at [359, 184] on div "🔧 Risk Level: Medium The resident reported that a lightbulb was not repaired. W…" at bounding box center [336, 190] width 149 height 17
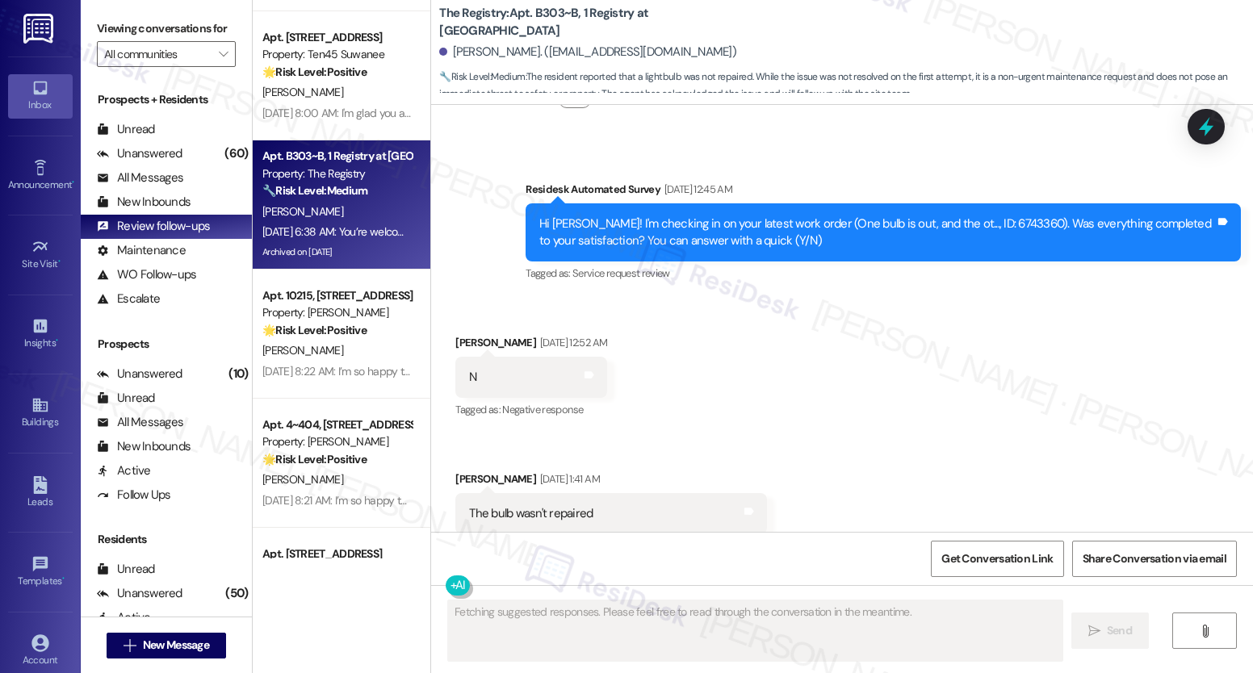
scroll to position [4654, 0]
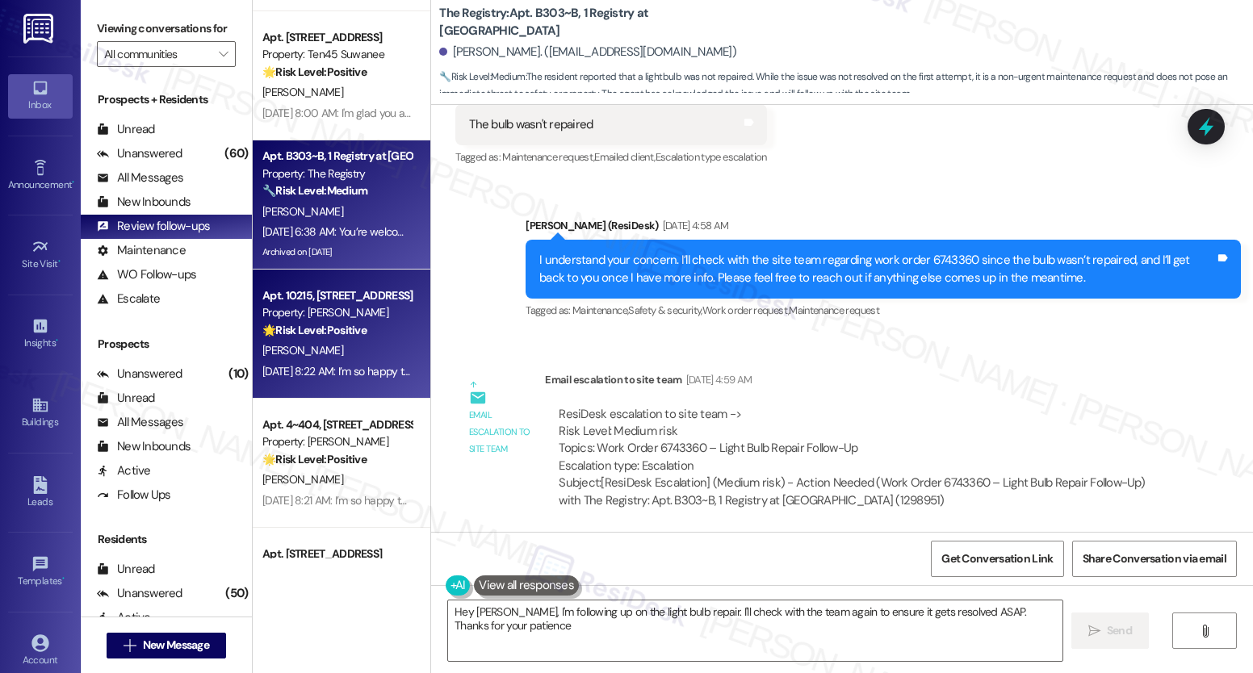
type textarea "Hey [PERSON_NAME], I'm following up on the light bulb repair. I'll check with t…"
click at [338, 334] on strong "🌟 Risk Level: Positive" at bounding box center [314, 330] width 104 height 15
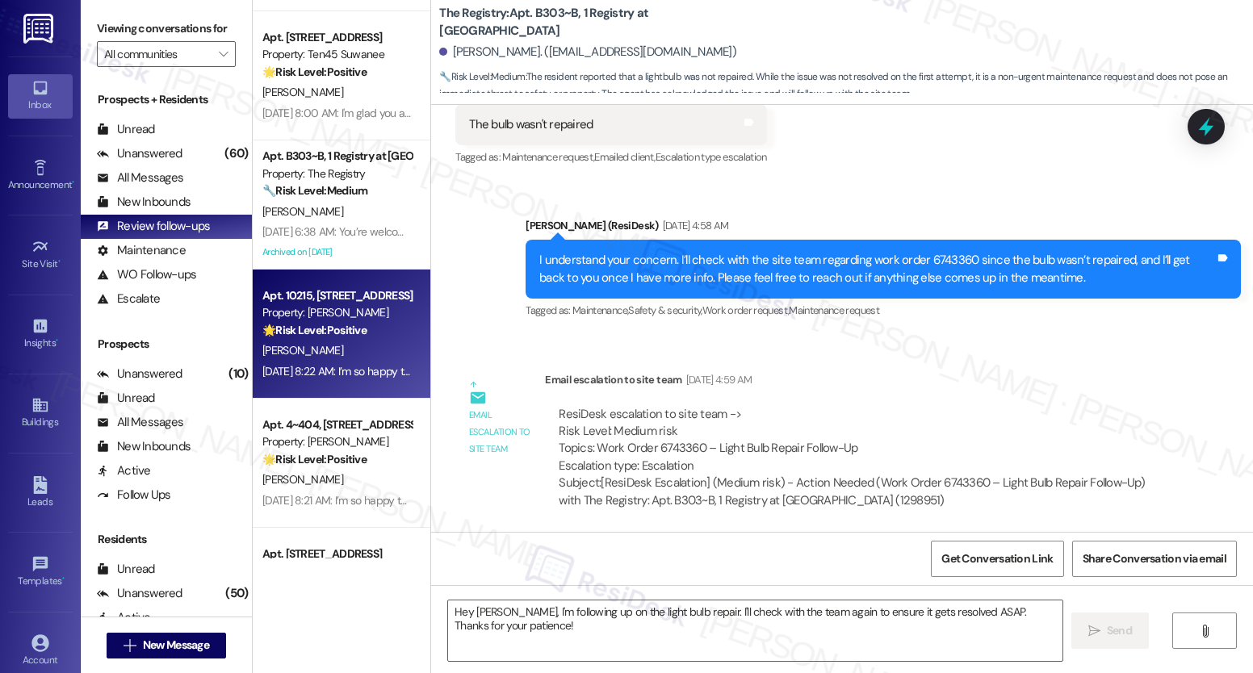
type textarea "Fetching suggested responses. Please feel free to read through the conversation…"
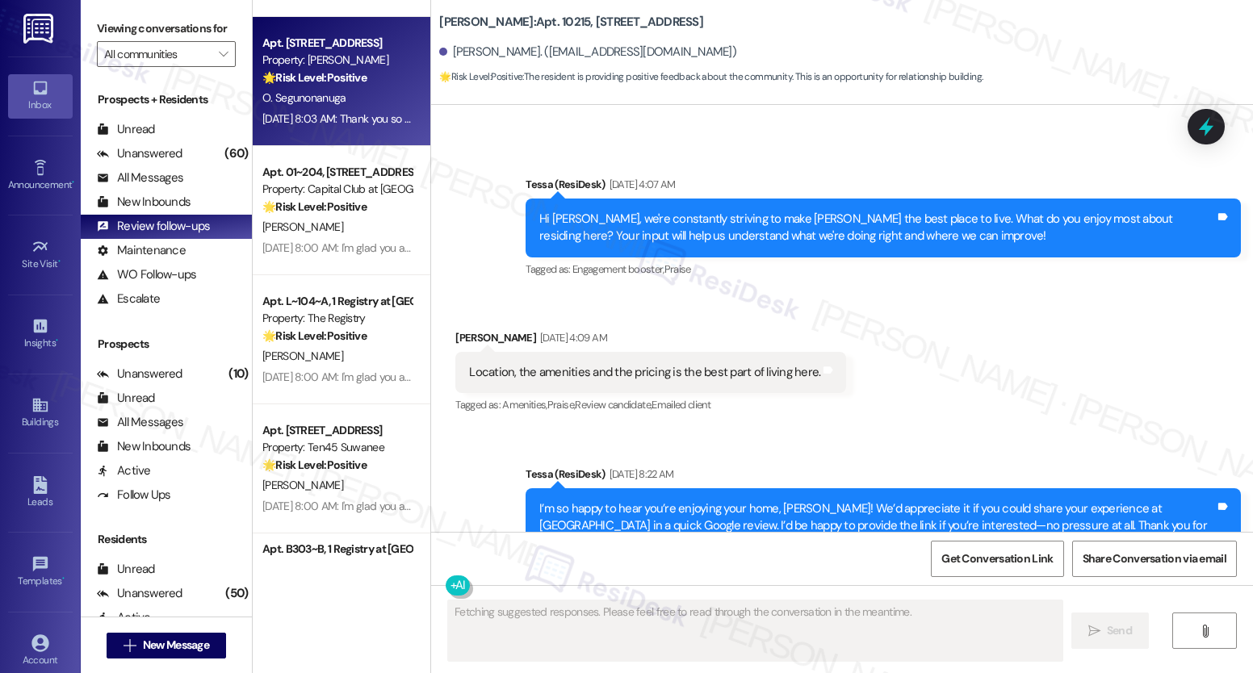
scroll to position [573, 0]
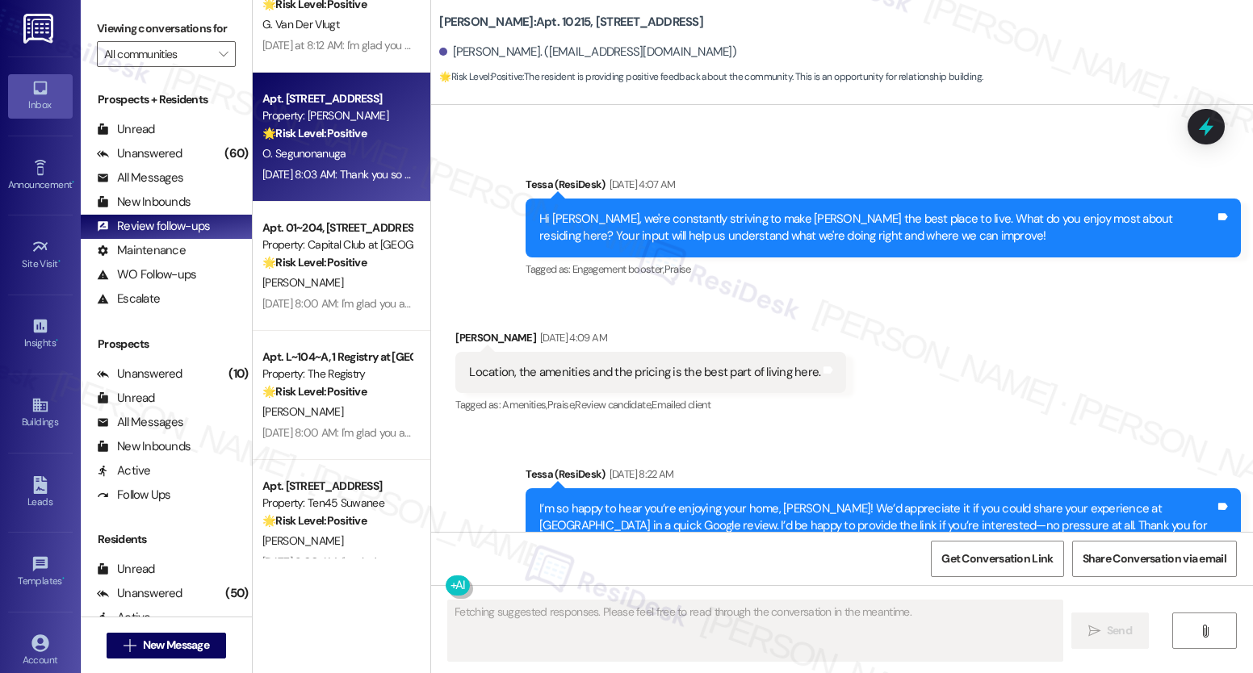
click at [344, 144] on div "O. Segunonanuga" at bounding box center [337, 154] width 153 height 20
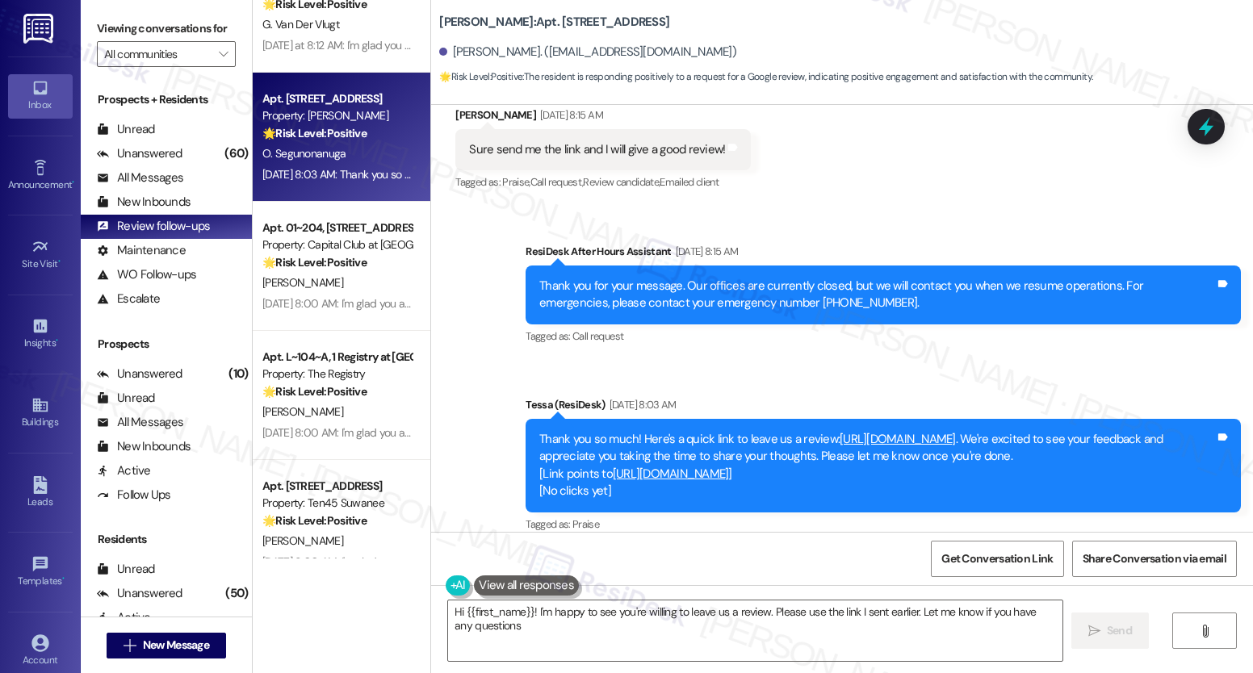
type textarea "Hi {{first_name}}! I'm happy to see you're willing to leave us a review. Please…"
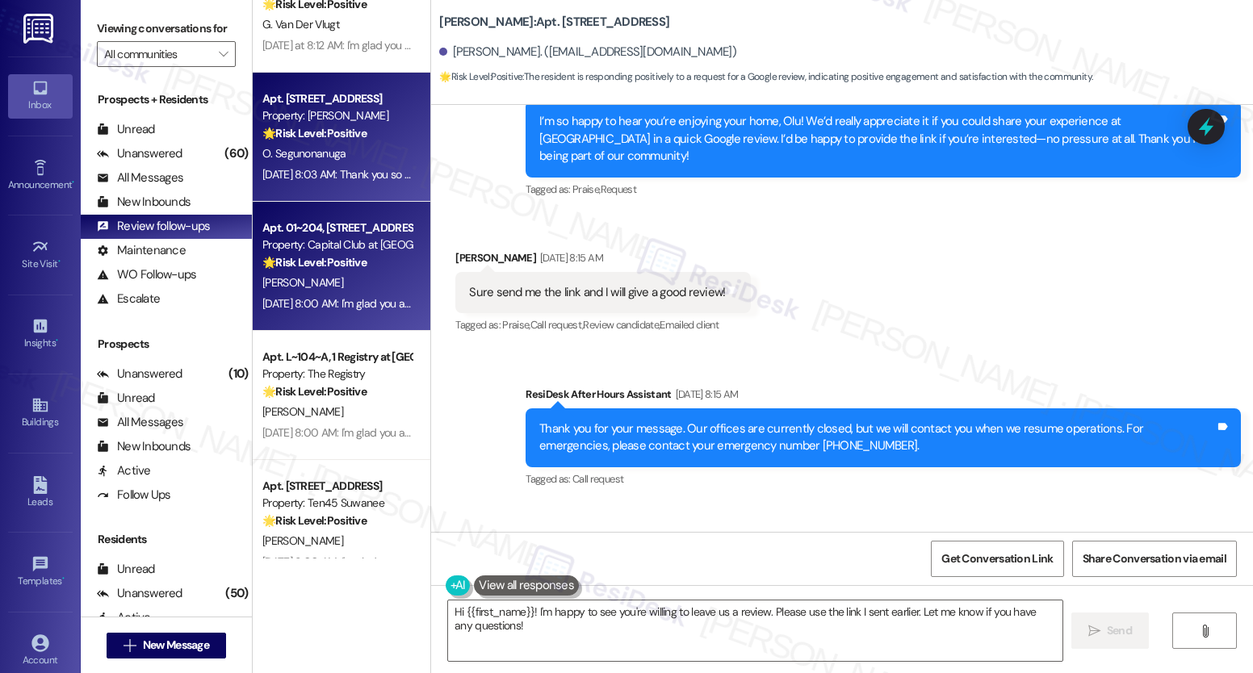
click at [345, 283] on div "[PERSON_NAME]" at bounding box center [337, 283] width 153 height 20
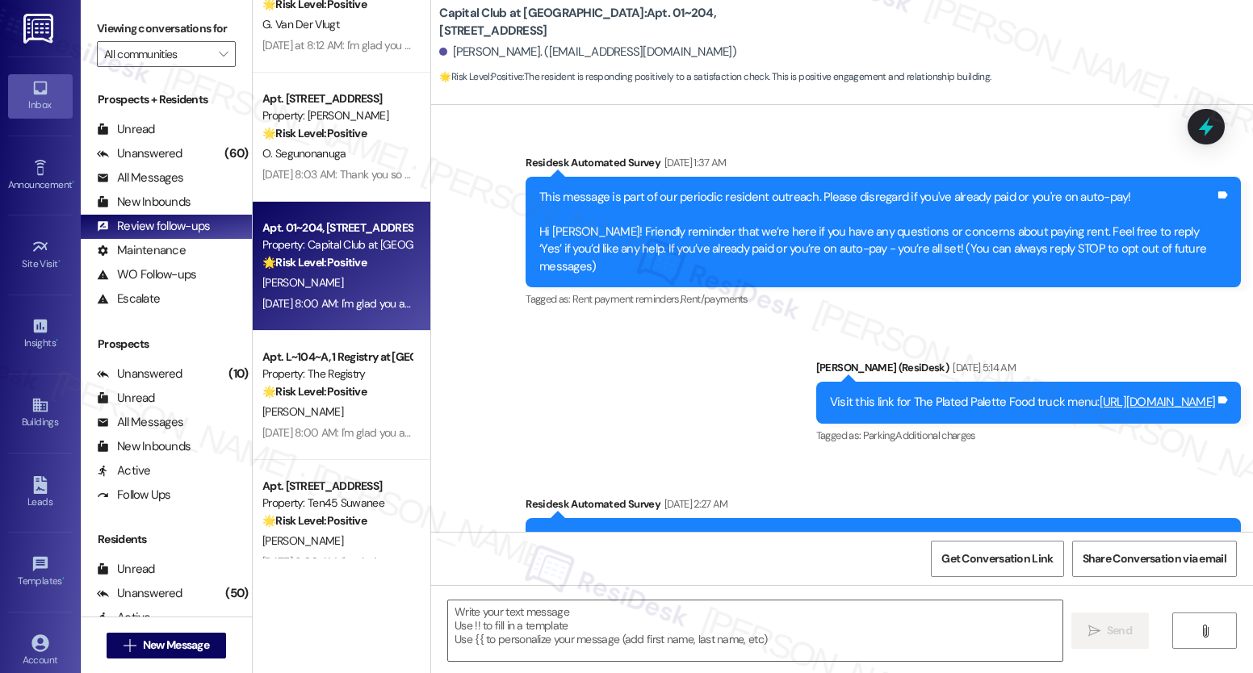
scroll to position [7747, 0]
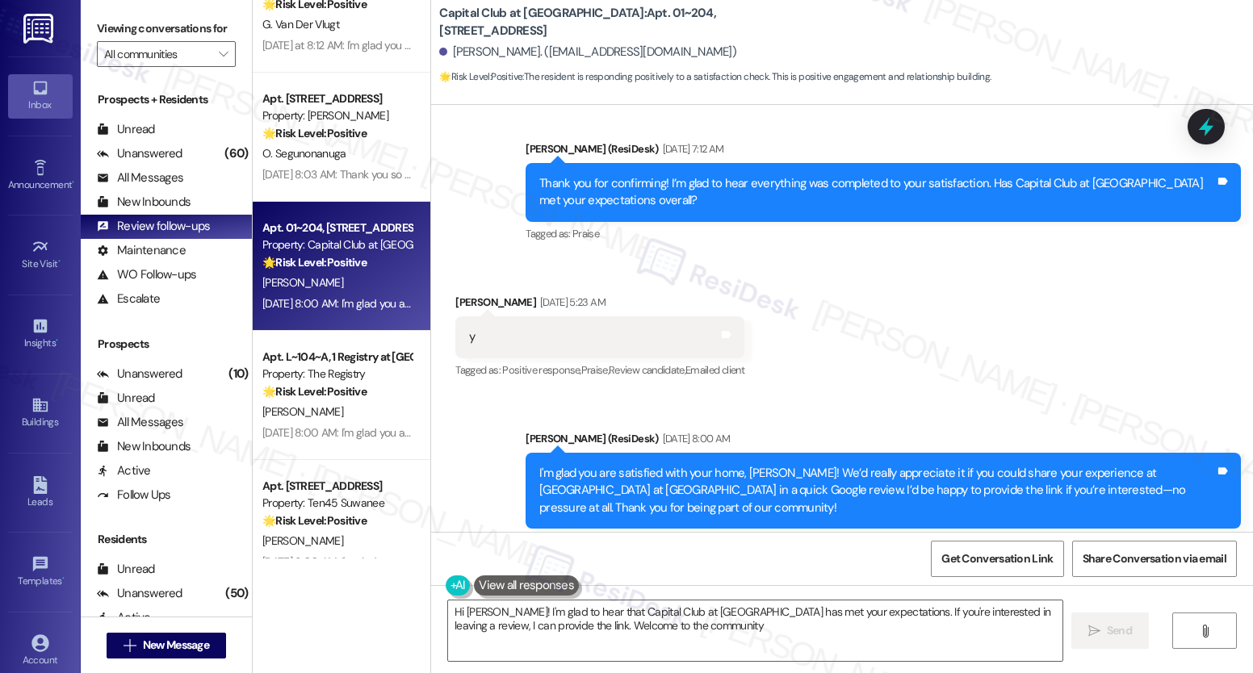
type textarea "Hi [PERSON_NAME]! I'm glad to hear that Capital Club at [GEOGRAPHIC_DATA] has m…"
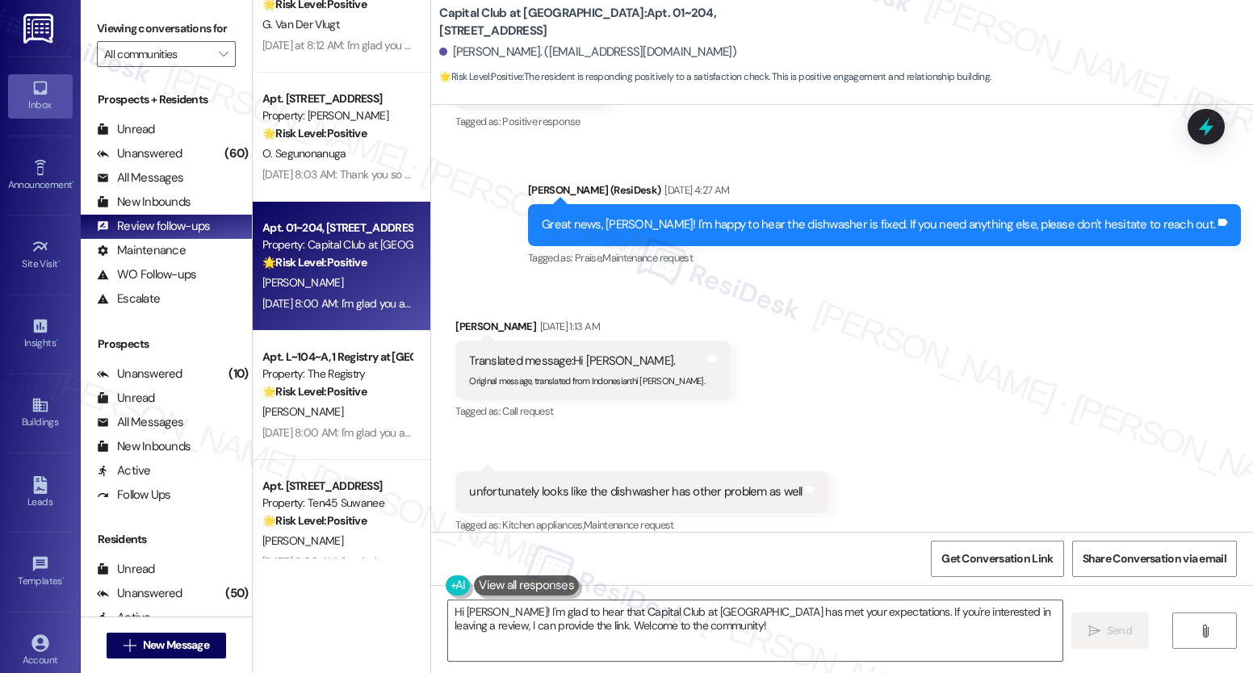
scroll to position [6745, 0]
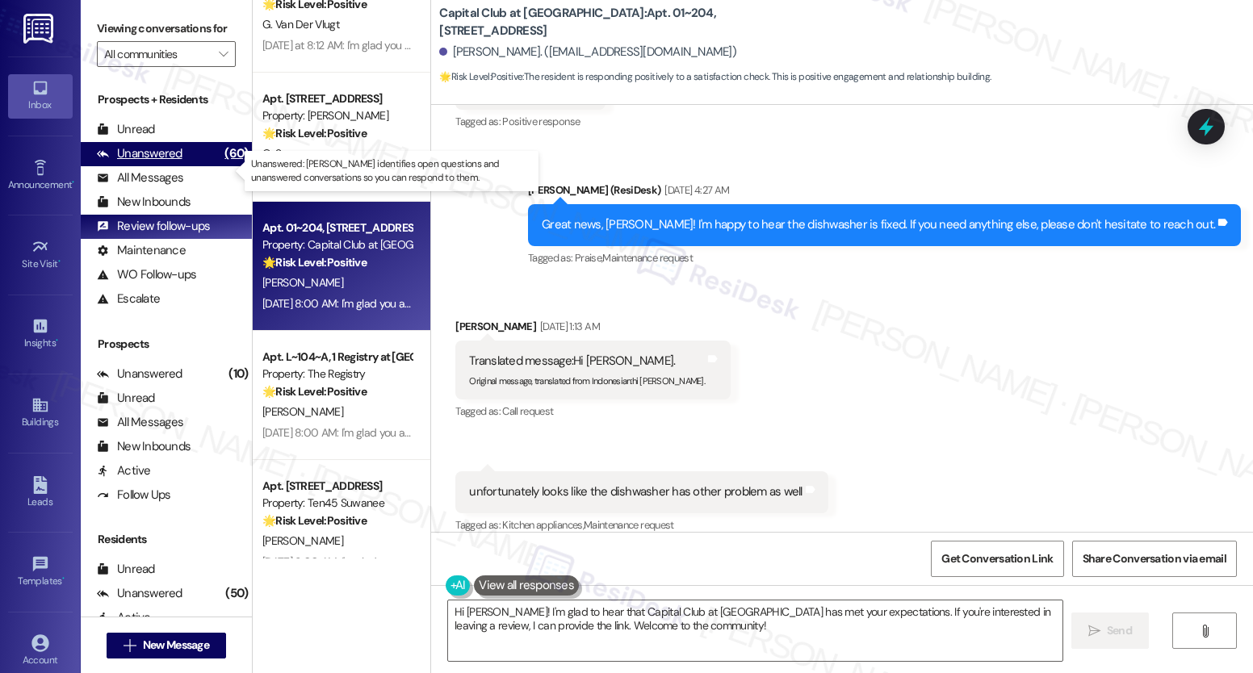
click at [223, 166] on div "(60)" at bounding box center [235, 153] width 31 height 25
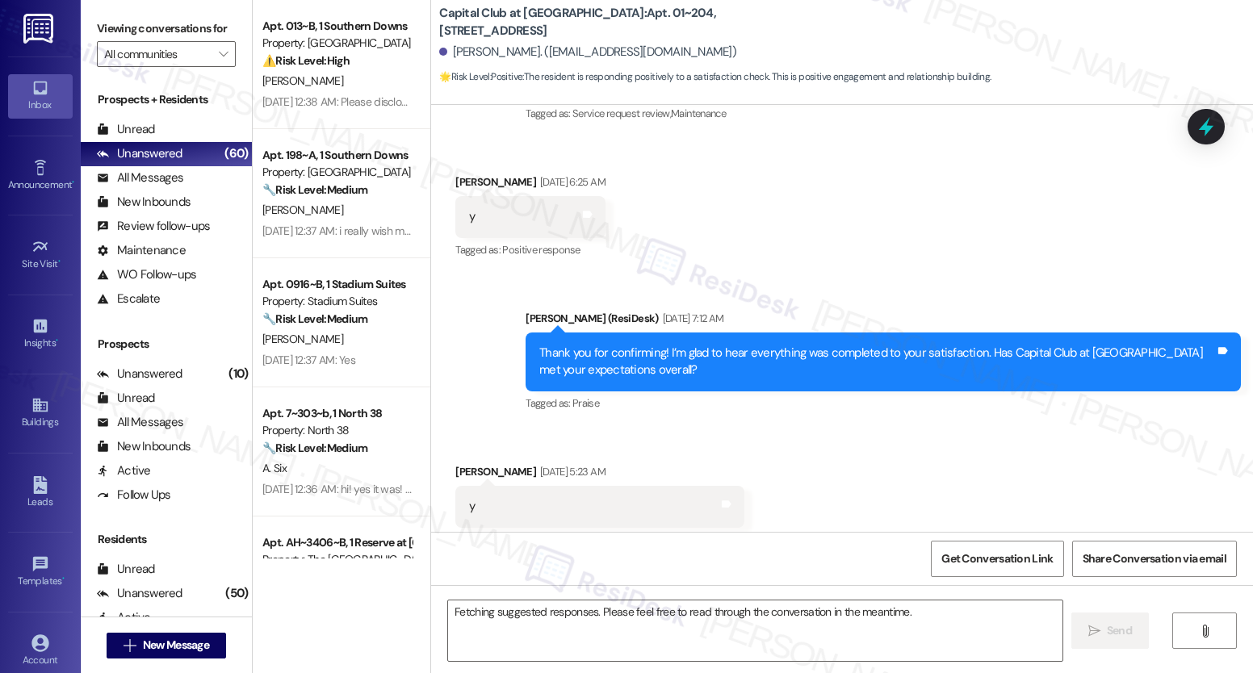
scroll to position [7575, 0]
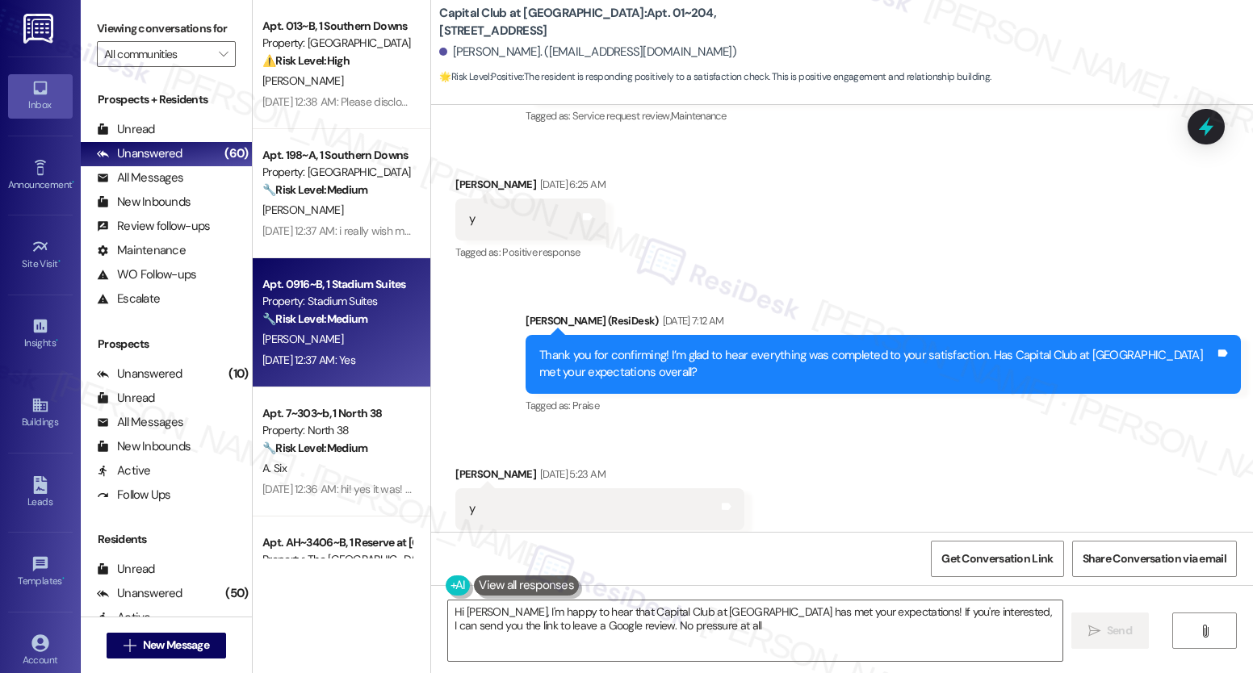
type textarea "Hi [PERSON_NAME], I'm happy to hear that Capital Club at [GEOGRAPHIC_DATA] has …"
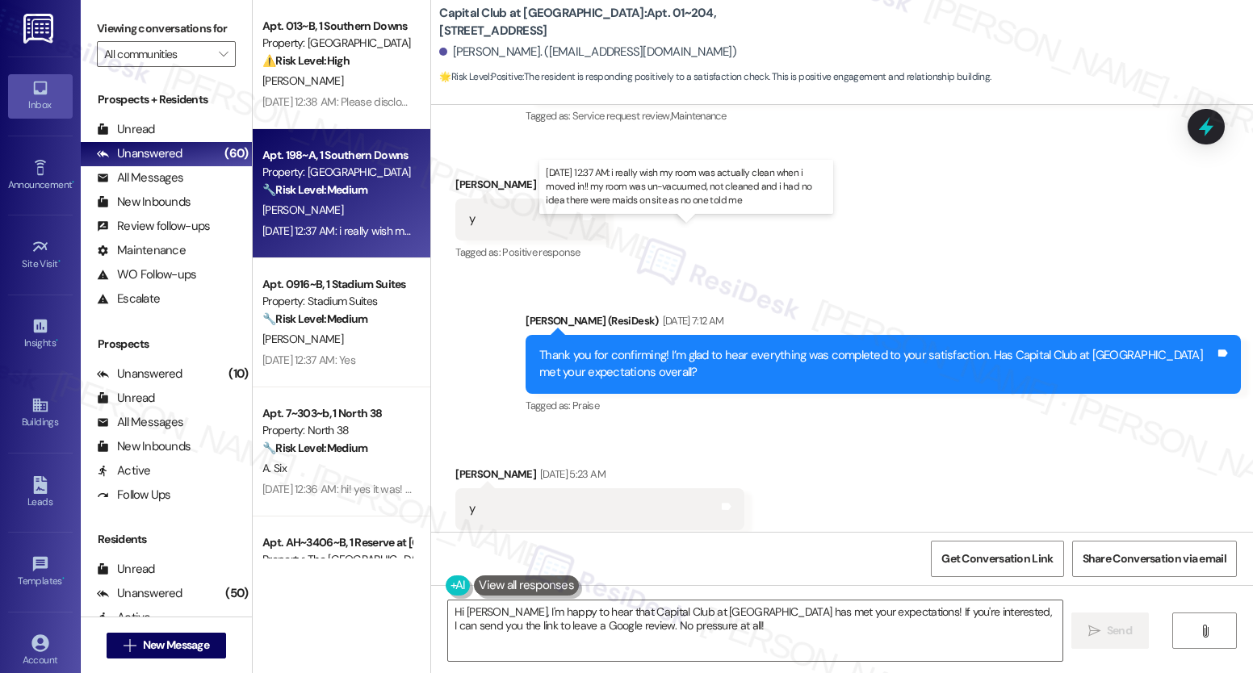
click at [325, 230] on div "[DATE] 12:37 AM: i really wish my room was actually clean when i moved in!! my …" at bounding box center [680, 231] width 836 height 15
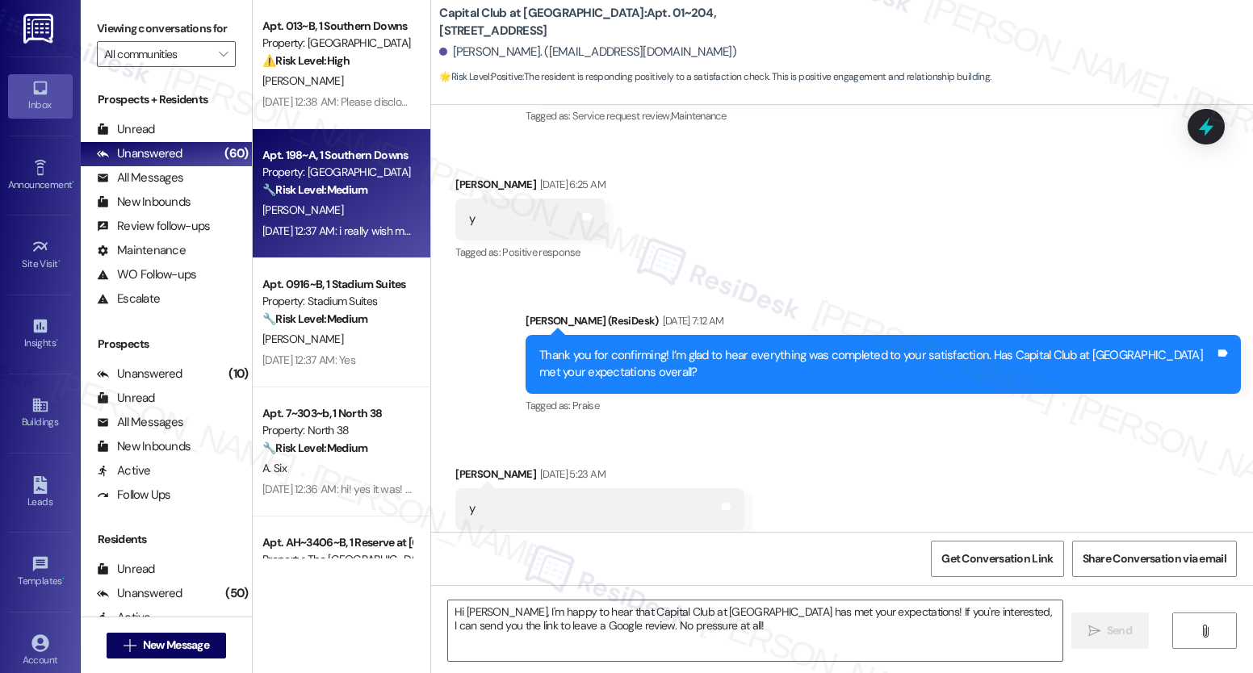
type textarea "Fetching suggested responses. Please feel free to read through the conversation…"
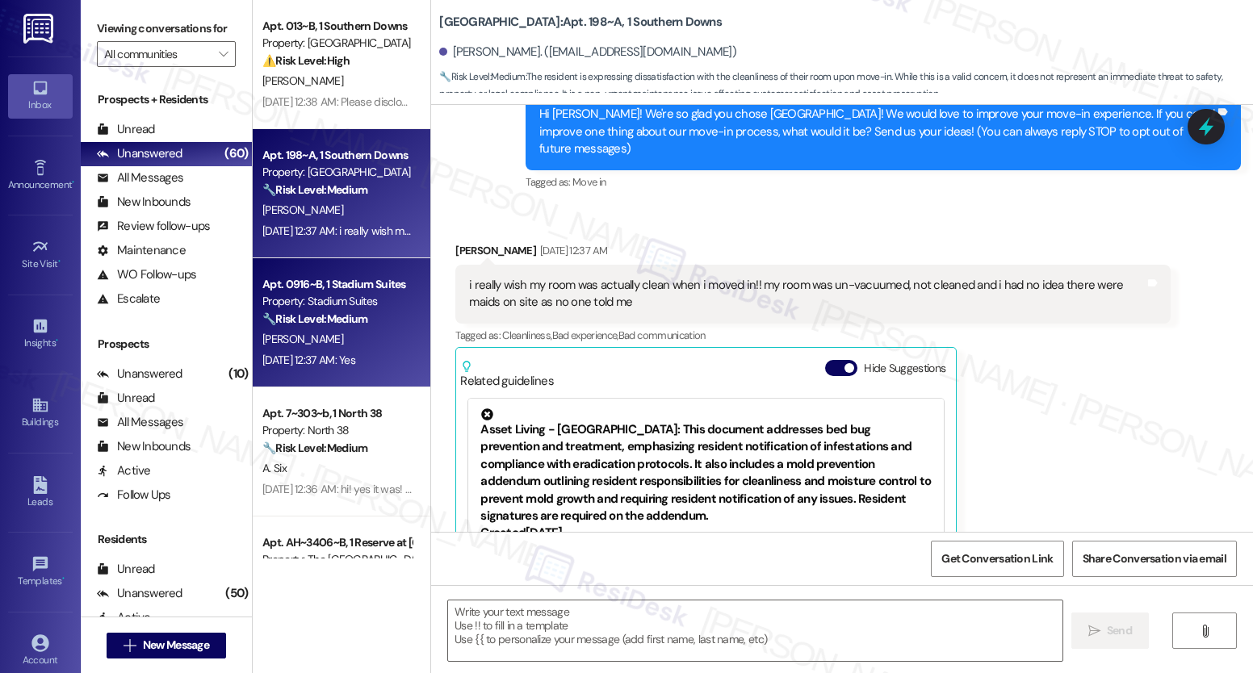
type textarea "Fetching suggested responses. Please feel free to read through the conversation…"
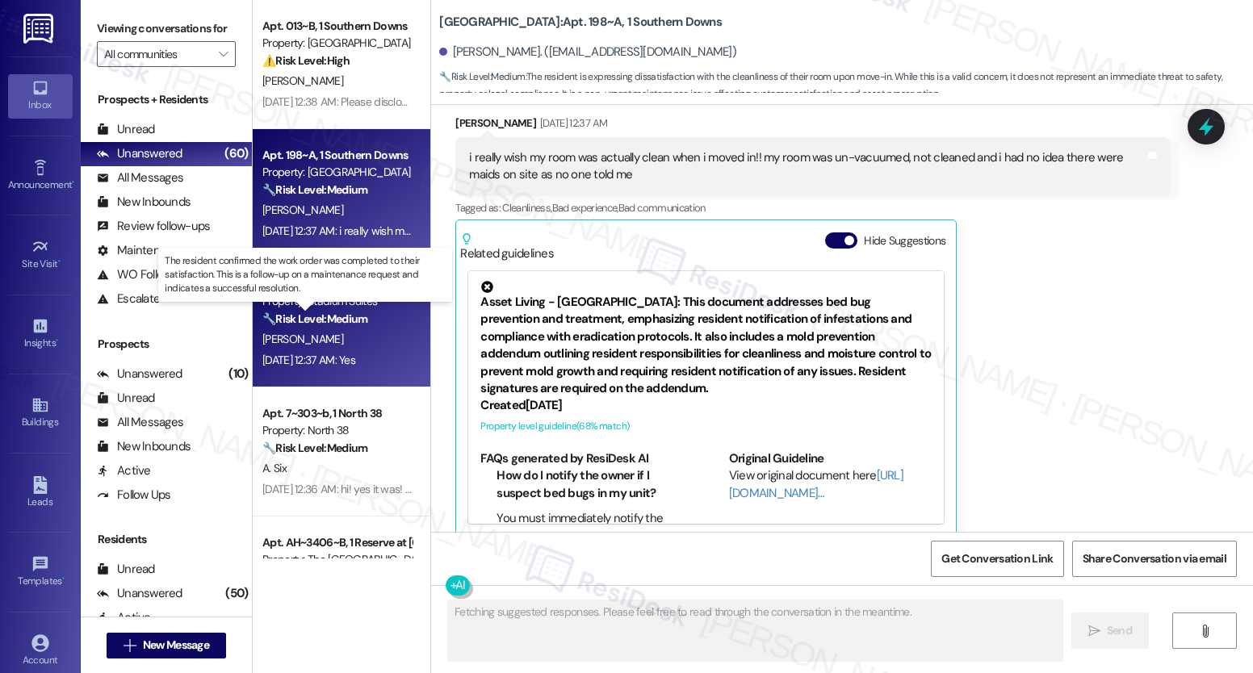
click at [295, 316] on strong "🔧 Risk Level: Medium" at bounding box center [314, 319] width 105 height 15
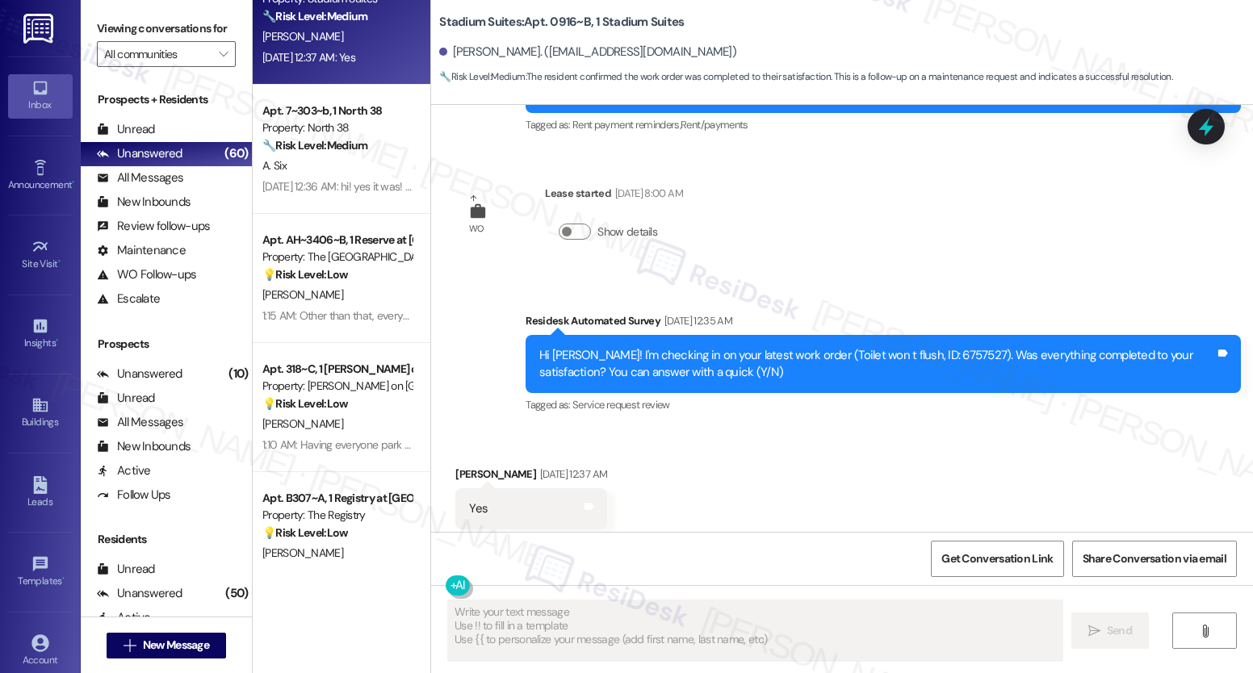
scroll to position [1543, 0]
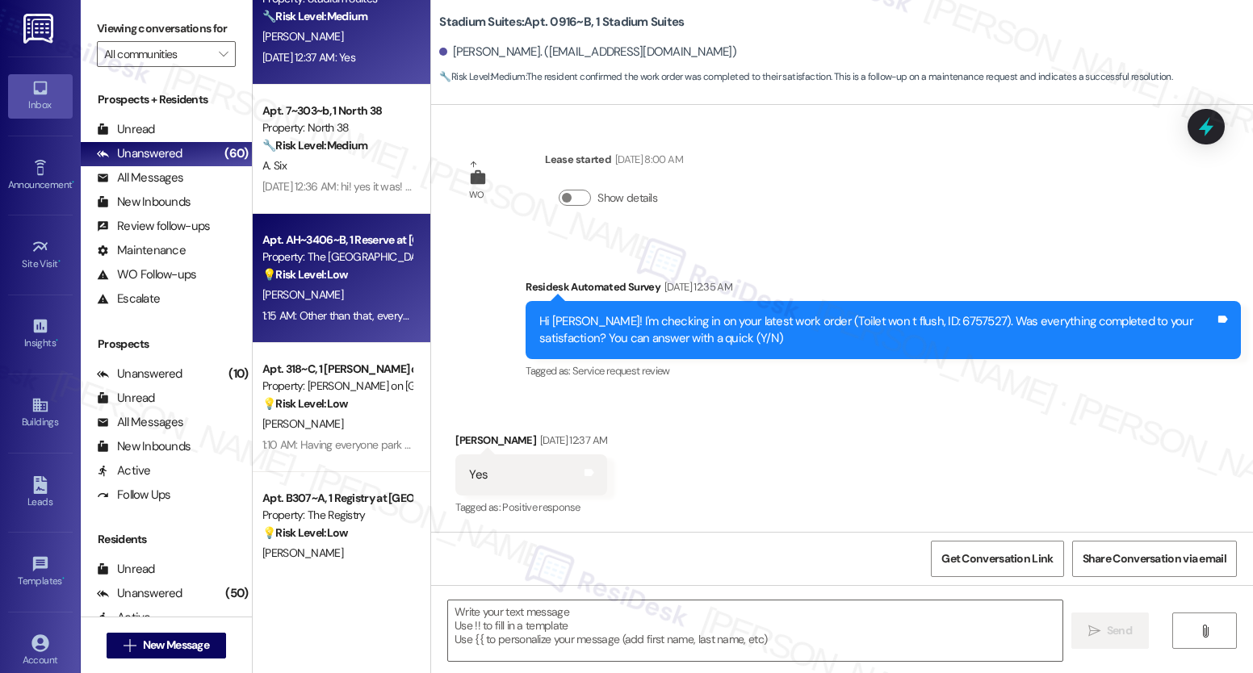
click at [274, 220] on div "Apt. AH~3406~B, 1 Reserve at [GEOGRAPHIC_DATA] Property: The Reserve College St…" at bounding box center [342, 278] width 178 height 129
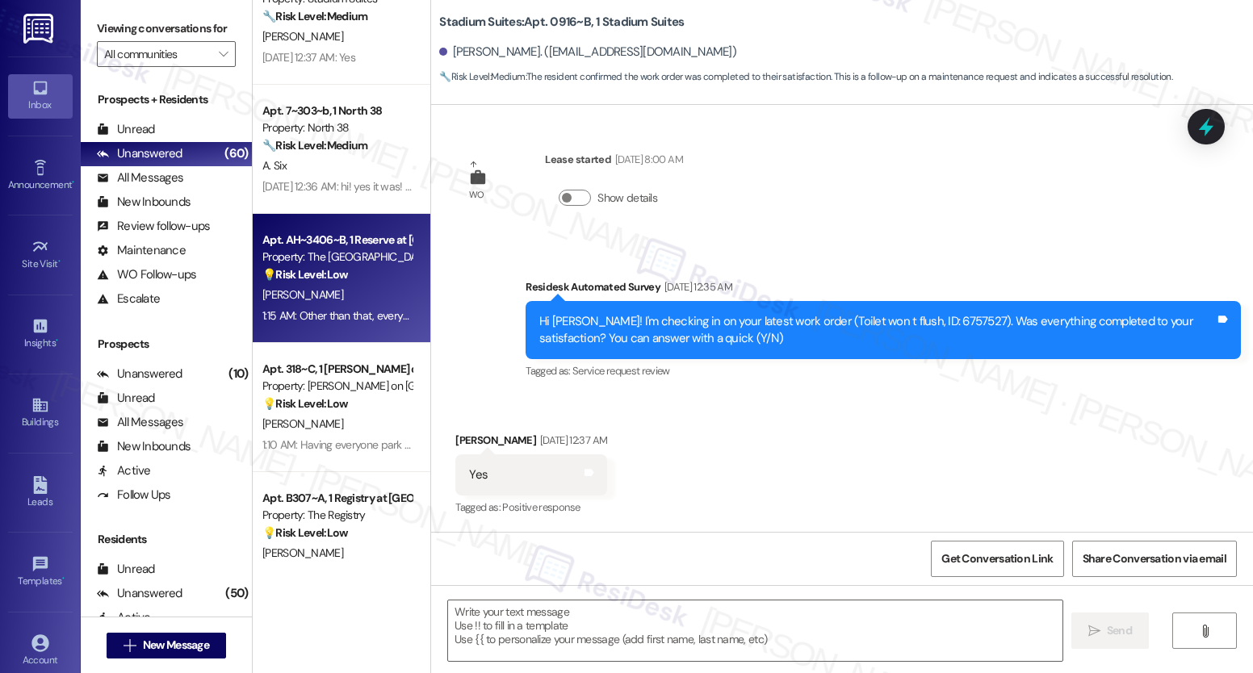
type textarea "Fetching suggested responses. Please feel free to read through the conversation…"
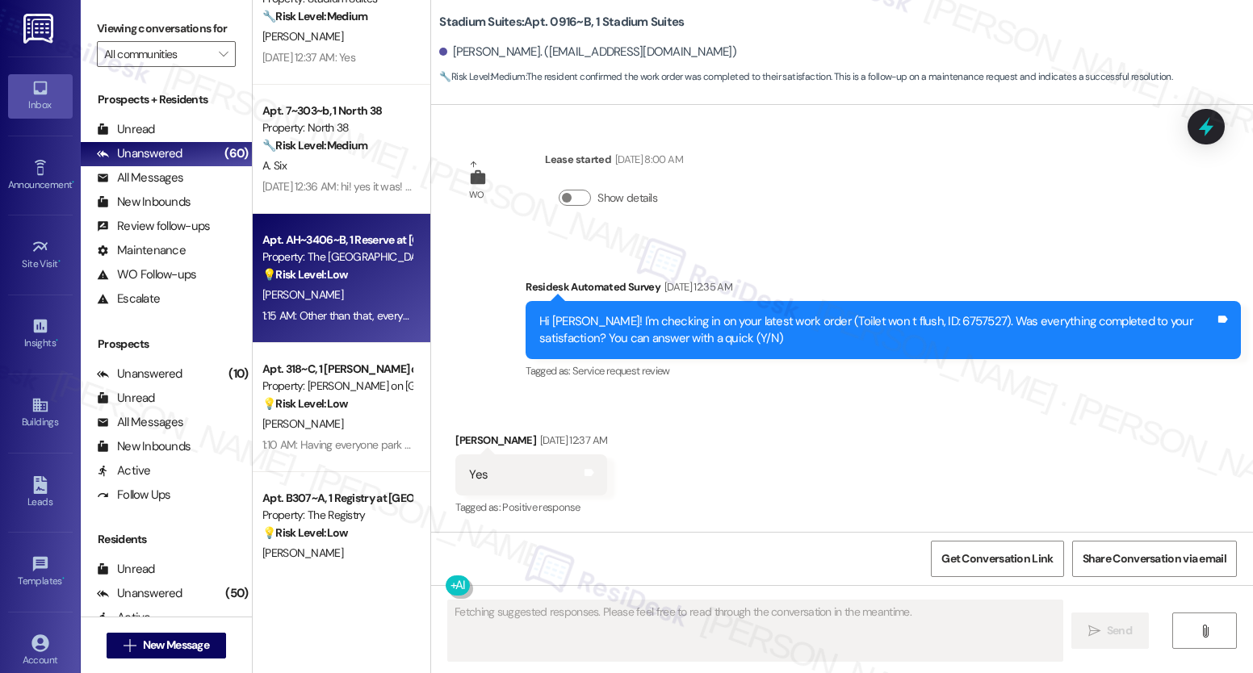
scroll to position [103, 0]
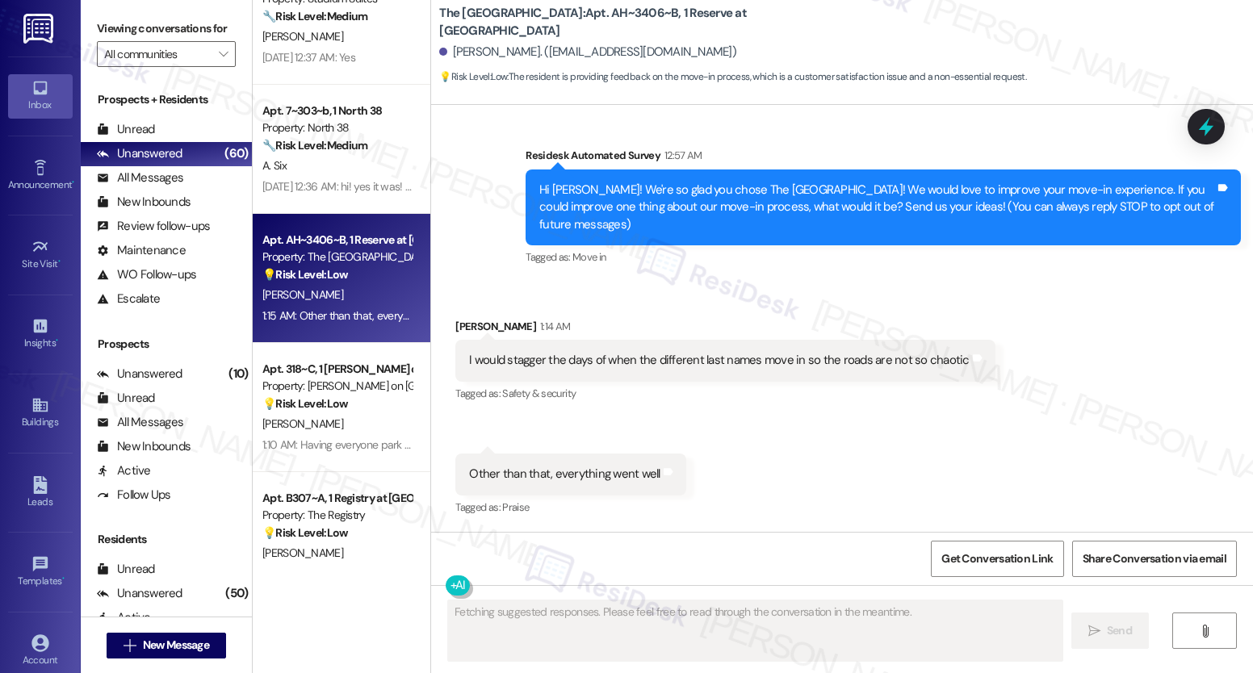
click at [291, 288] on span "[PERSON_NAME]" at bounding box center [302, 294] width 81 height 15
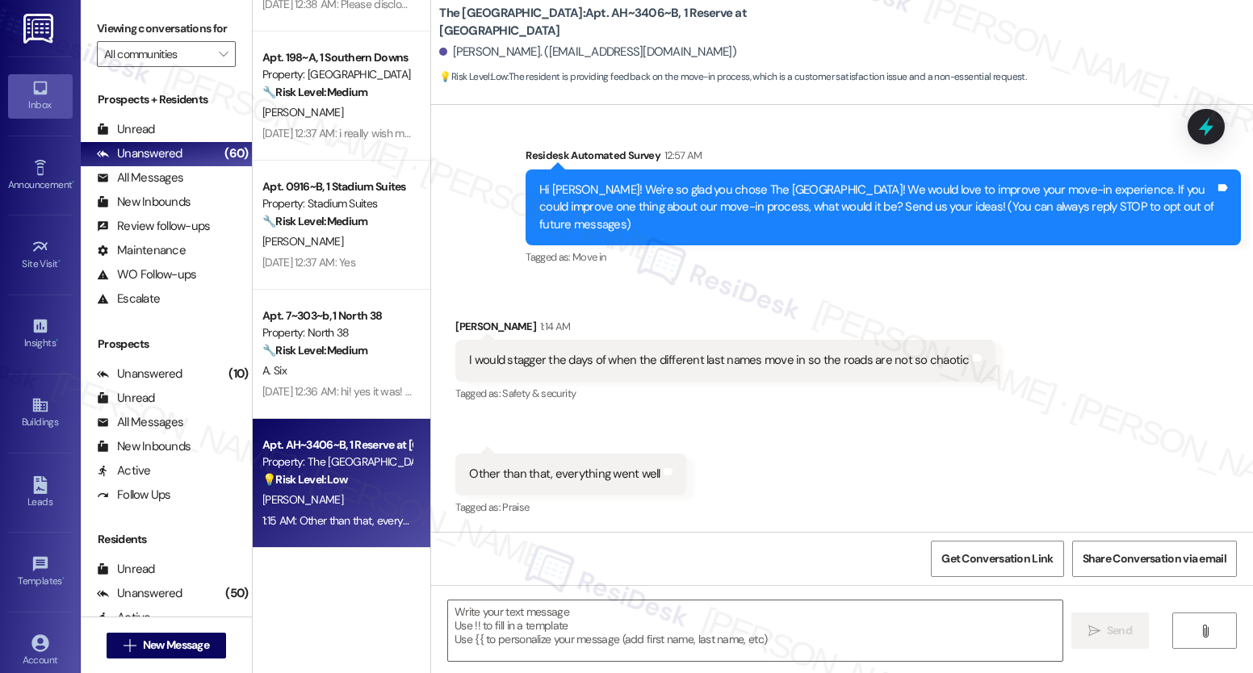
scroll to position [0, 0]
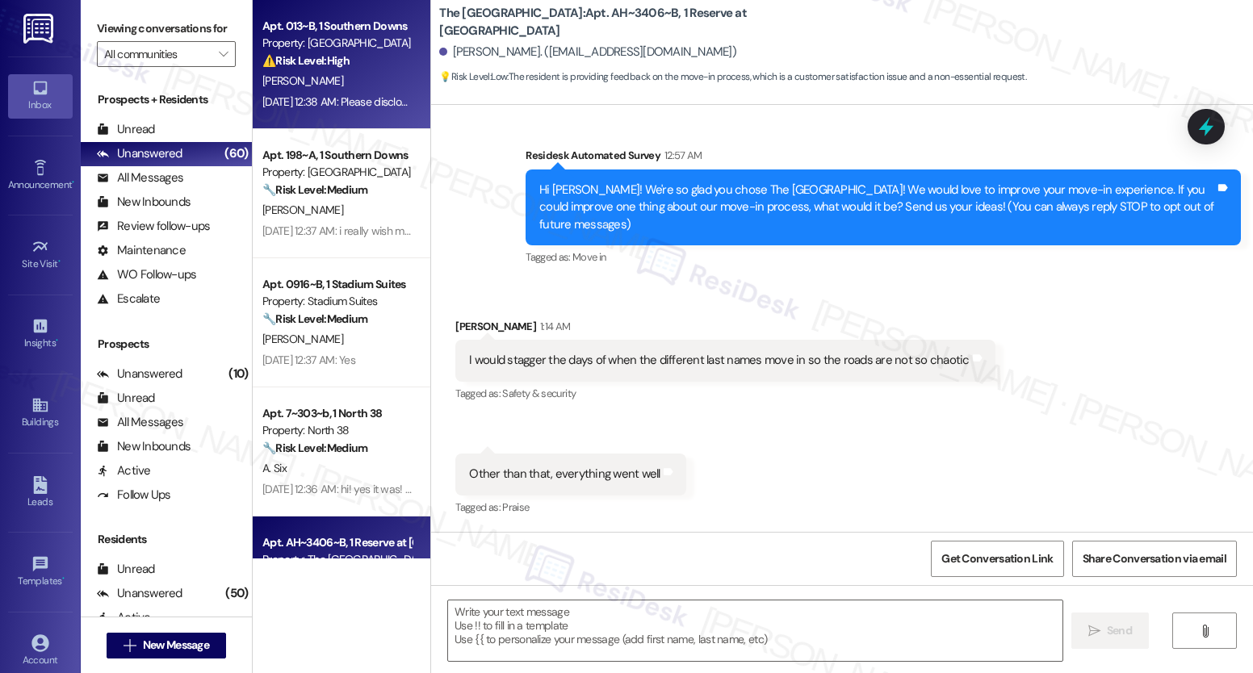
click at [330, 66] on strong "⚠️ Risk Level: High" at bounding box center [305, 60] width 87 height 15
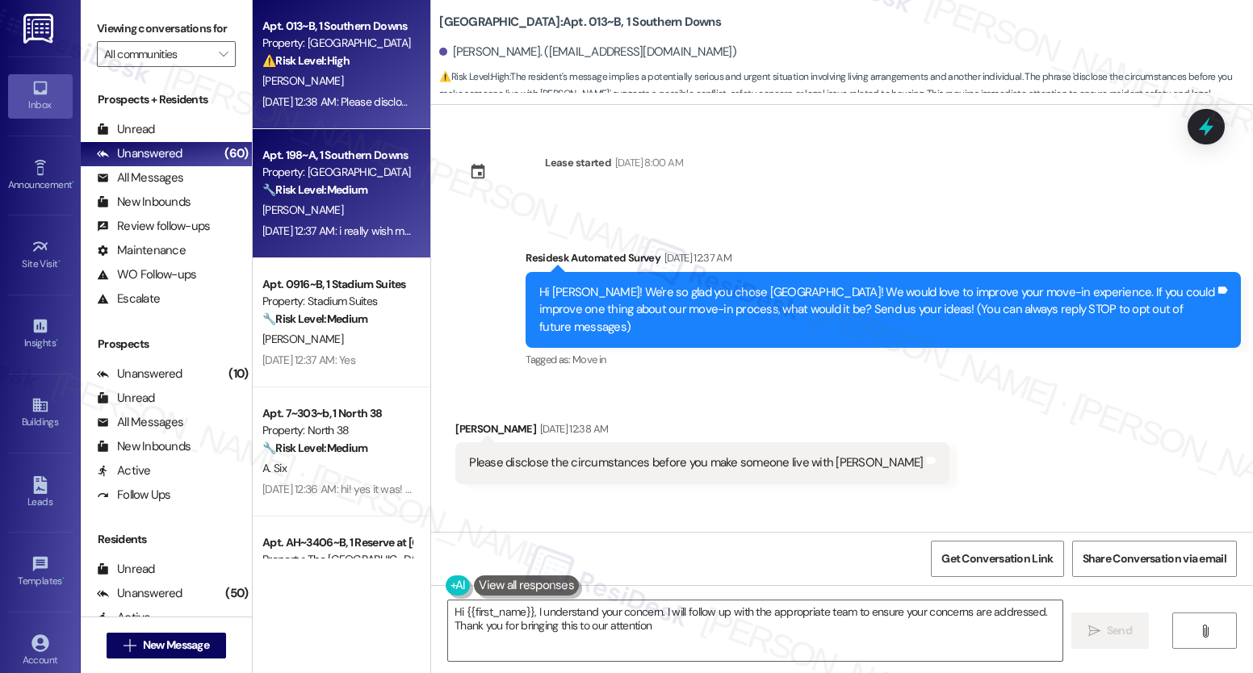
type textarea "Hi {{first_name}}, I understand your concern. I will follow up with the appropr…"
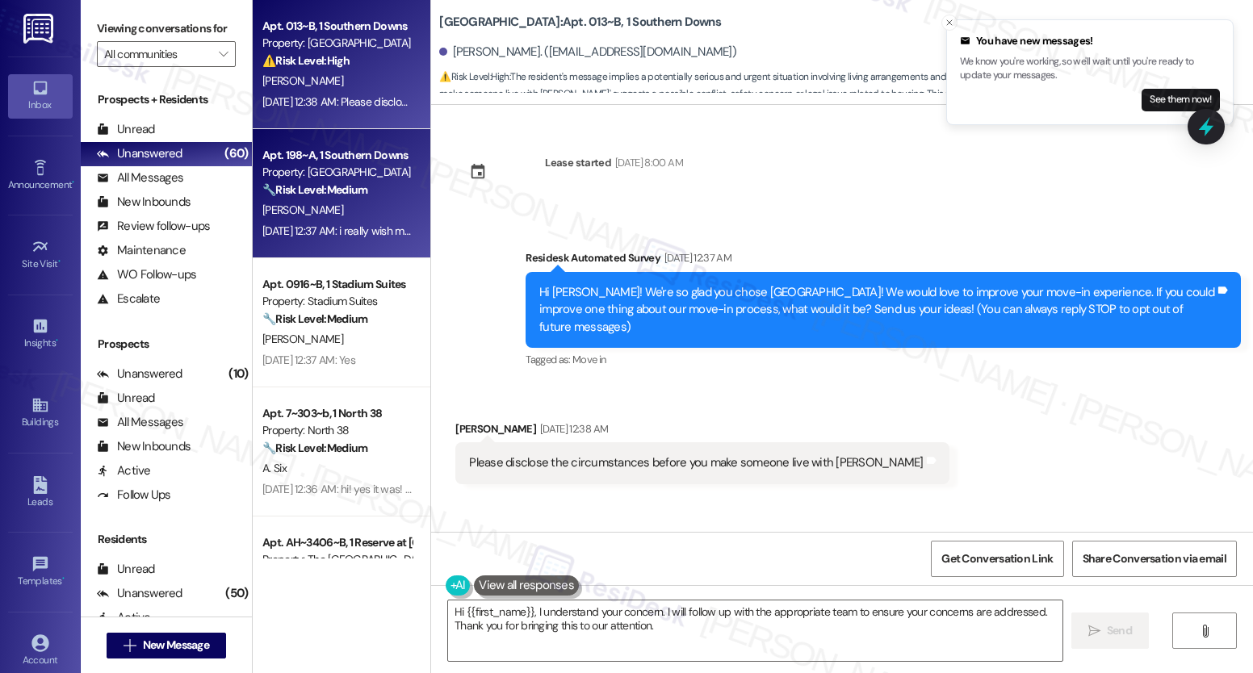
click at [367, 216] on div "[PERSON_NAME]" at bounding box center [337, 210] width 153 height 20
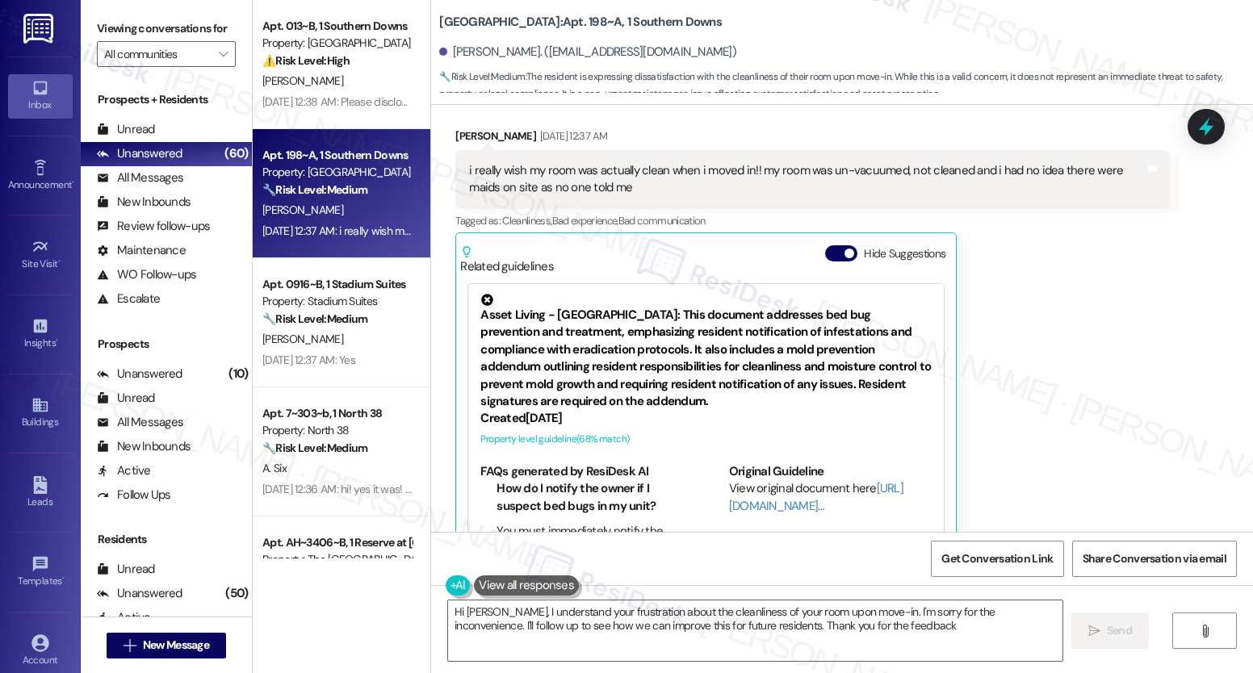
type textarea "Hi [PERSON_NAME], I understand your frustration about the cleanliness of your r…"
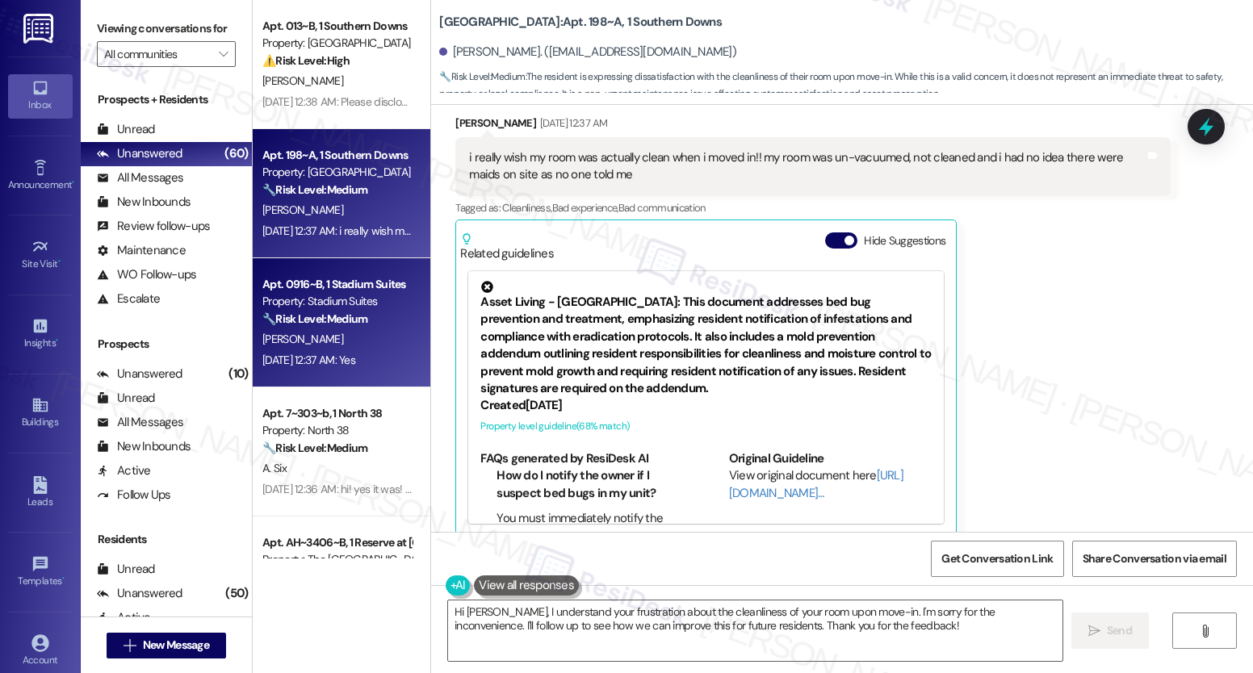
click at [308, 269] on div "Apt. 0916~B, 1 Stadium Suites Property: Stadium Suites 🔧 Risk Level: Medium The…" at bounding box center [342, 322] width 178 height 129
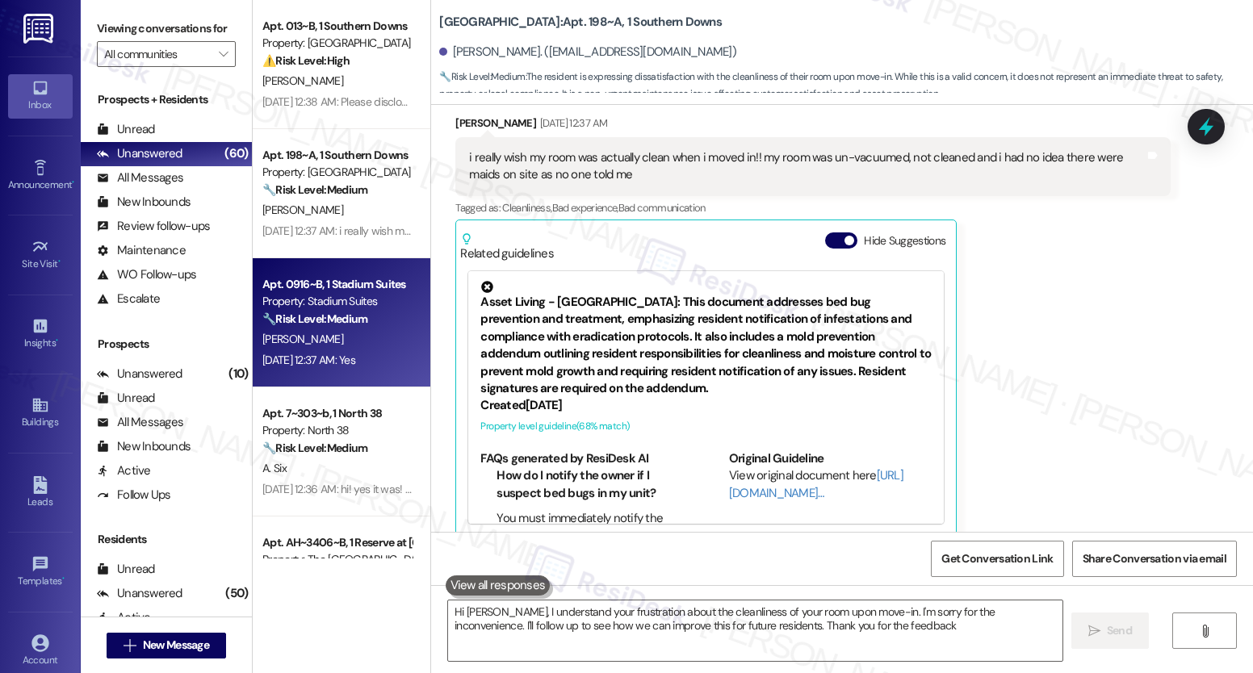
type textarea "Hi [PERSON_NAME], I understand your frustration about the cleanliness of your r…"
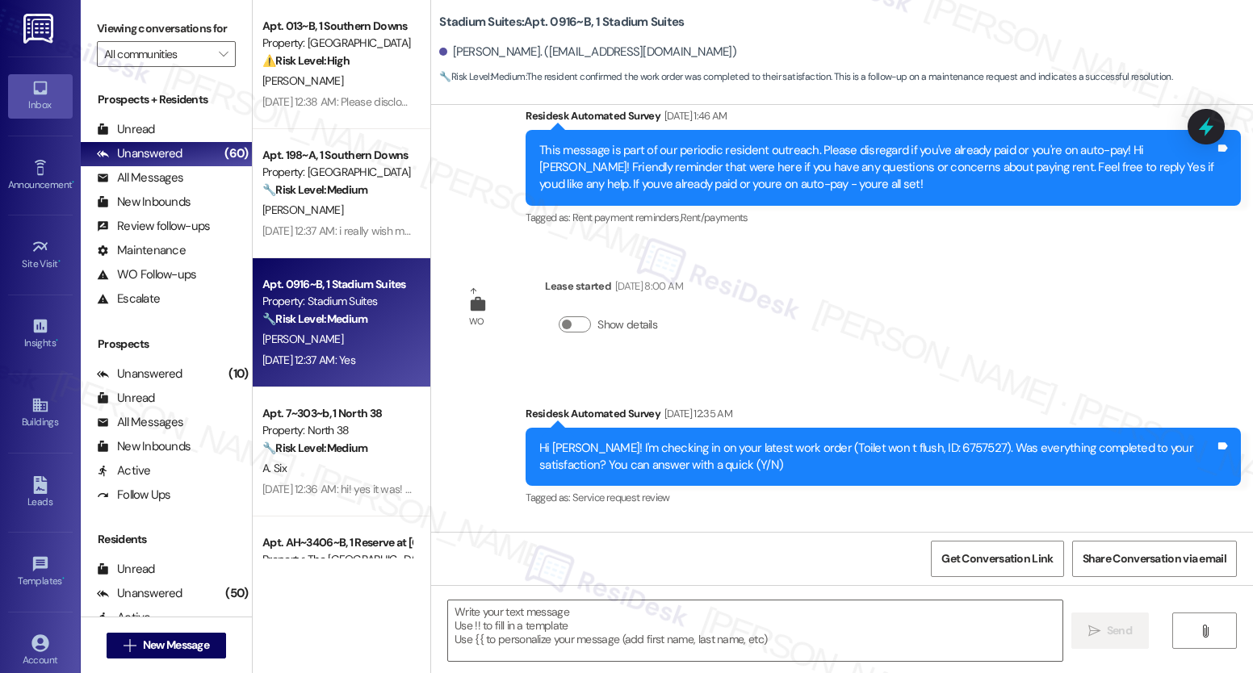
type textarea "Fetching suggested responses. Please feel free to read through the conversation…"
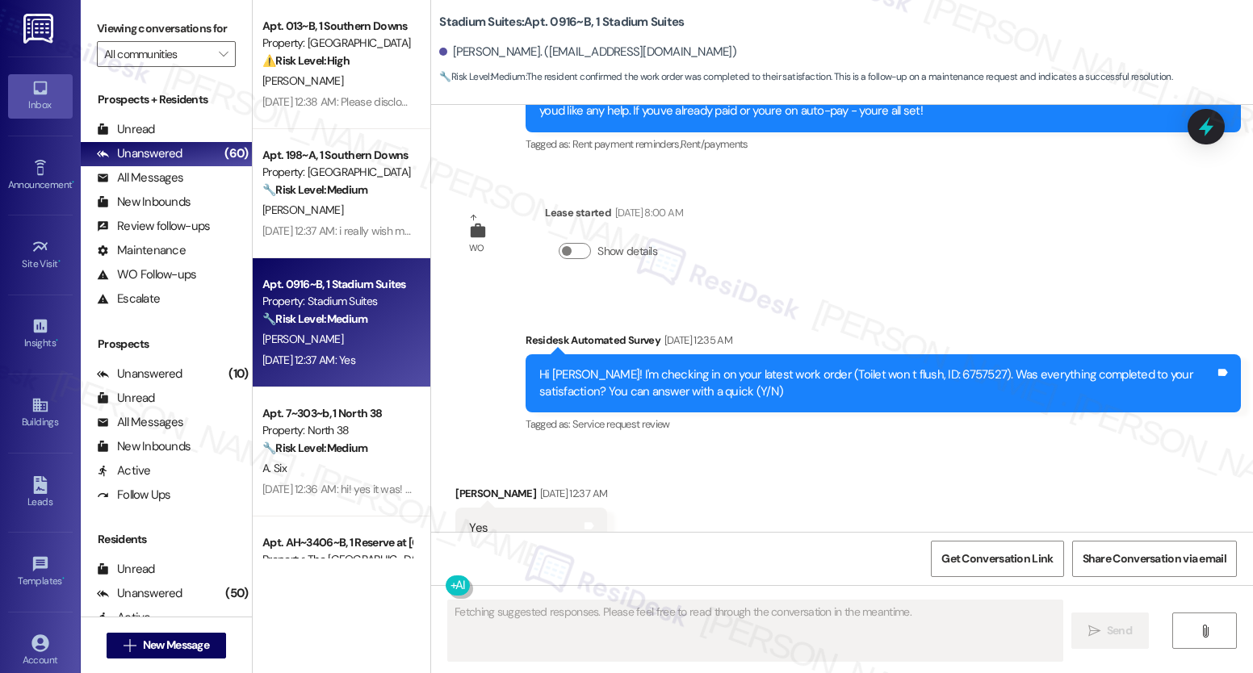
scroll to position [1543, 0]
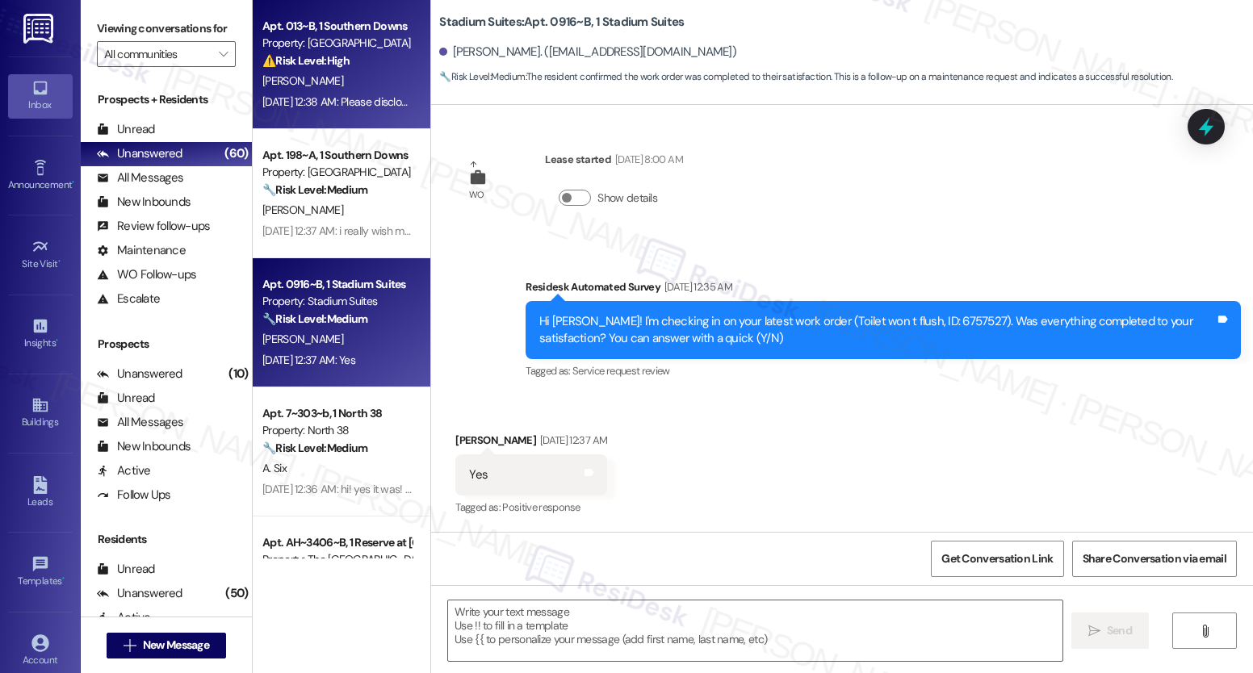
click at [325, 97] on div "[DATE] 12:38 AM: Please disclose the circumstances before you make someone live…" at bounding box center [507, 101] width 490 height 15
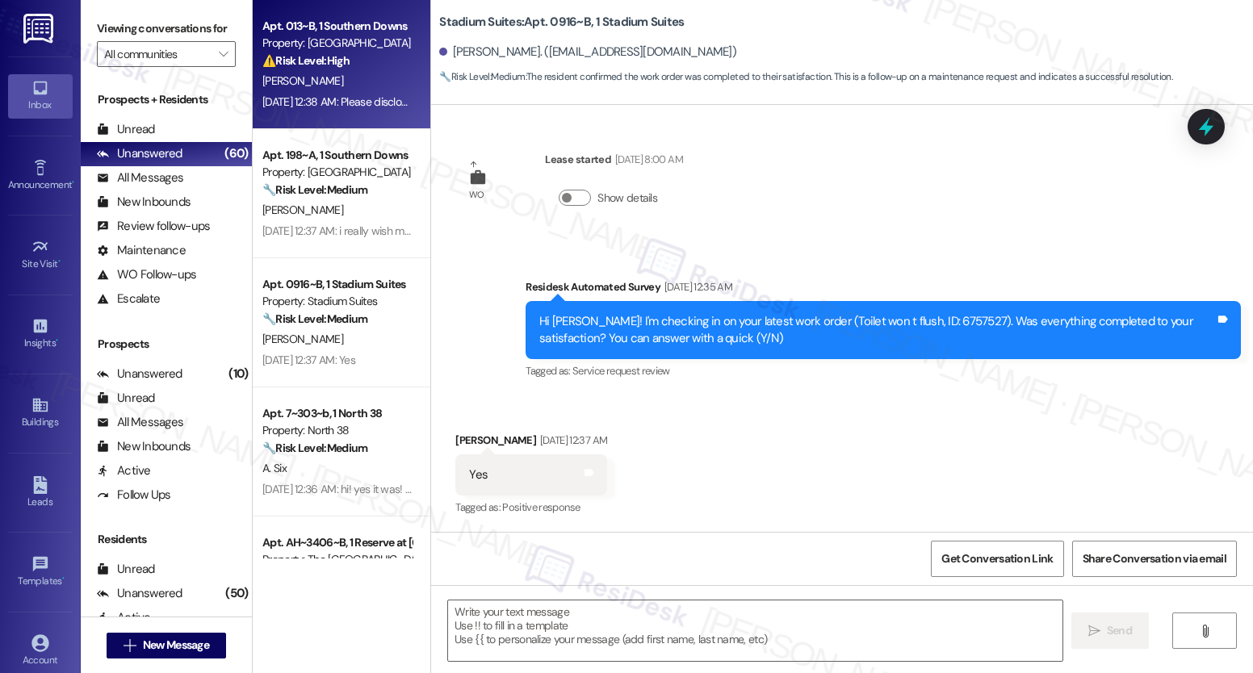
type textarea "Fetching suggested responses. Please feel free to read through the conversation…"
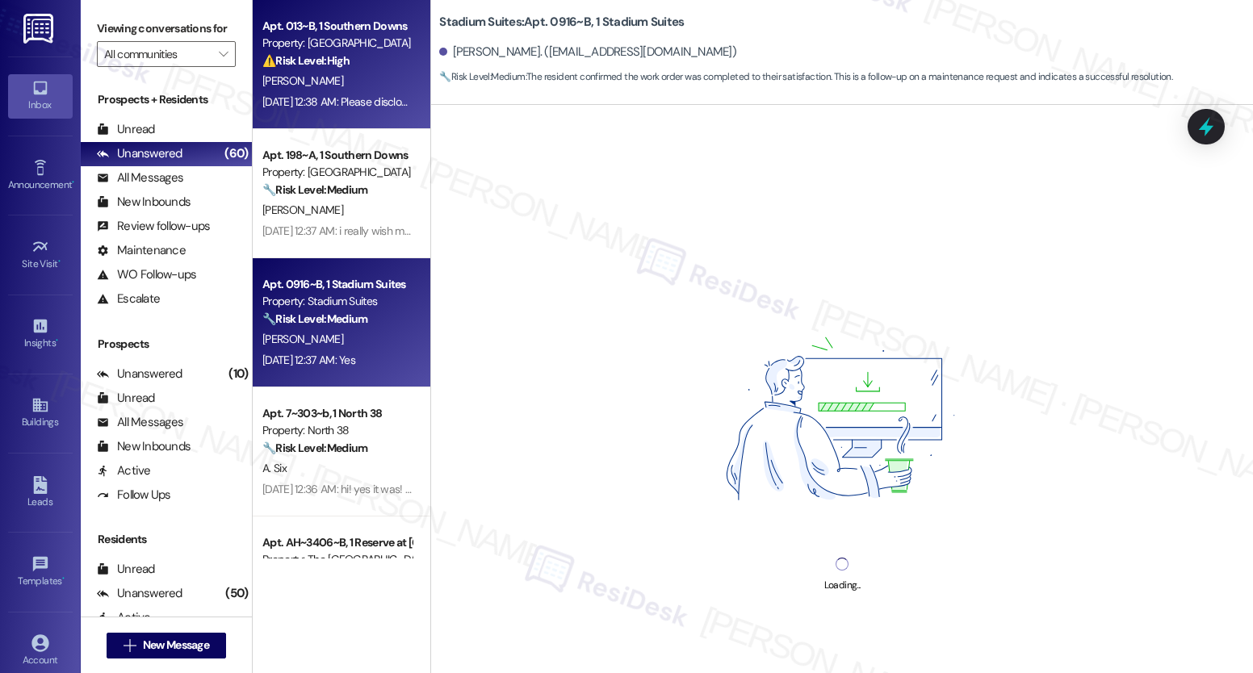
click at [315, 329] on div "Apt. 0916~B, 1 Stadium Suites Property: Stadium Suites 🔧 Risk Level: Medium The…" at bounding box center [337, 301] width 153 height 55
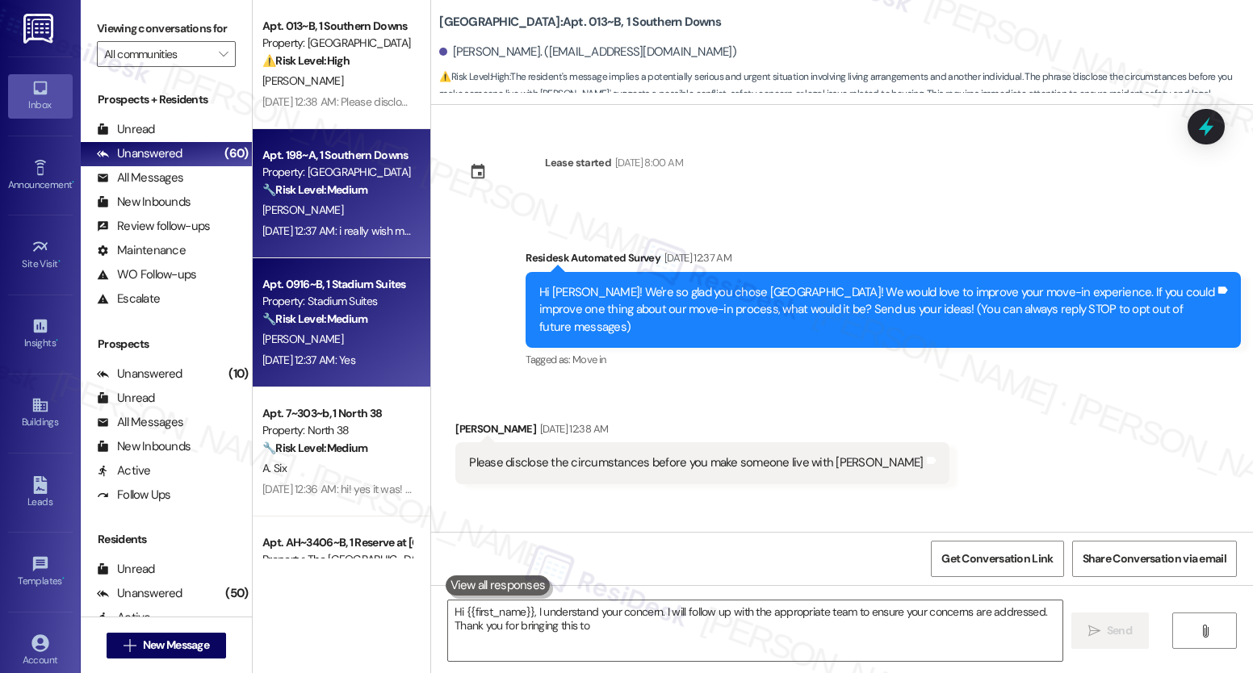
type textarea "Hi {{first_name}}, I understand your concern. I will follow up with the appropr…"
click at [316, 232] on div "[DATE] 12:37 AM: i really wish my room was actually clean when i moved in!! my …" at bounding box center [680, 231] width 836 height 15
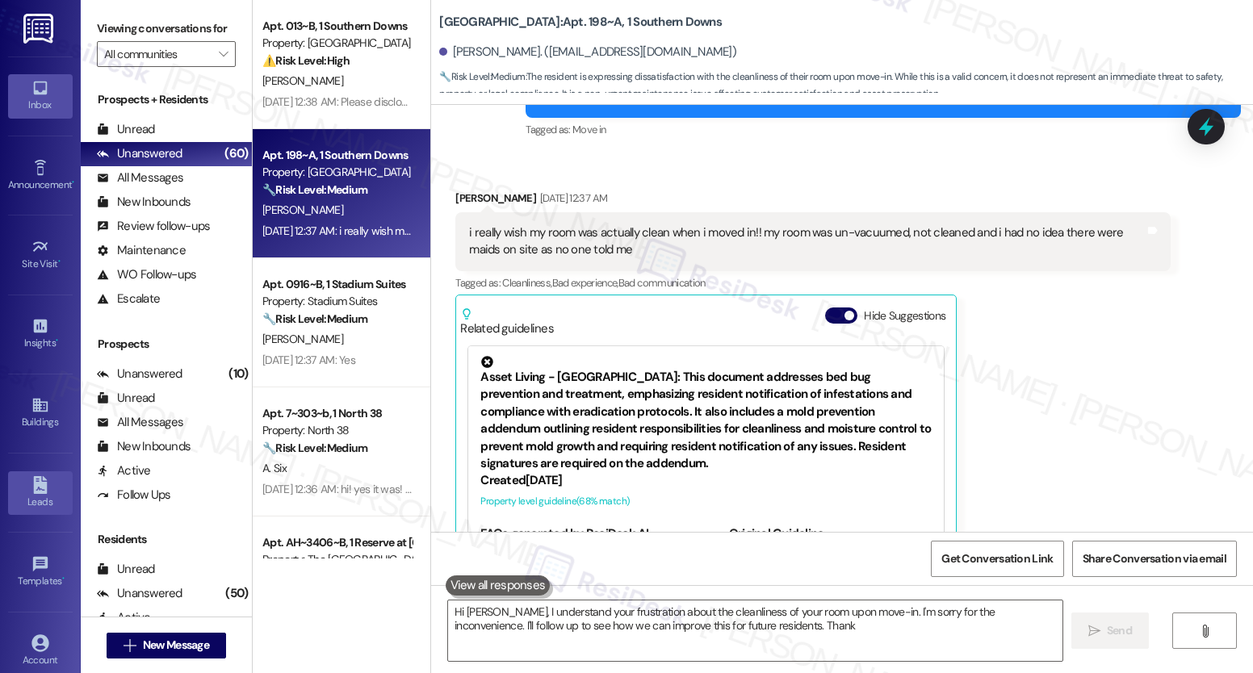
scroll to position [337, 0]
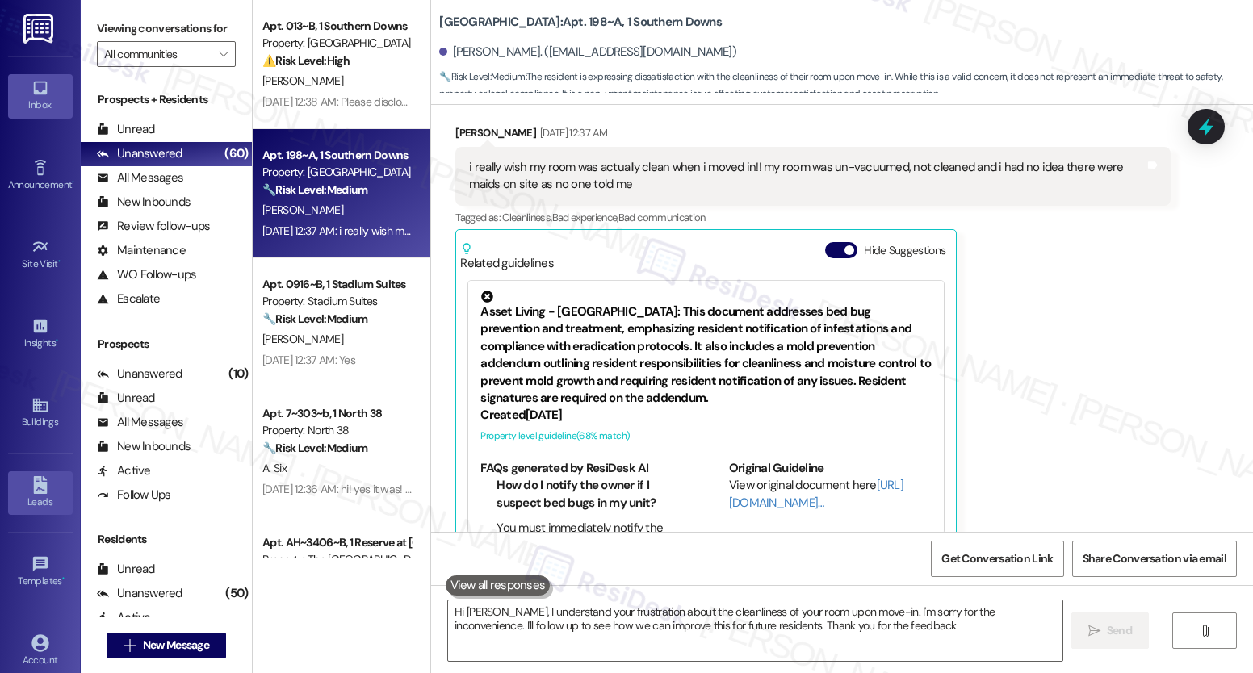
type textarea "Hi [PERSON_NAME], I understand your frustration about the cleanliness of your r…"
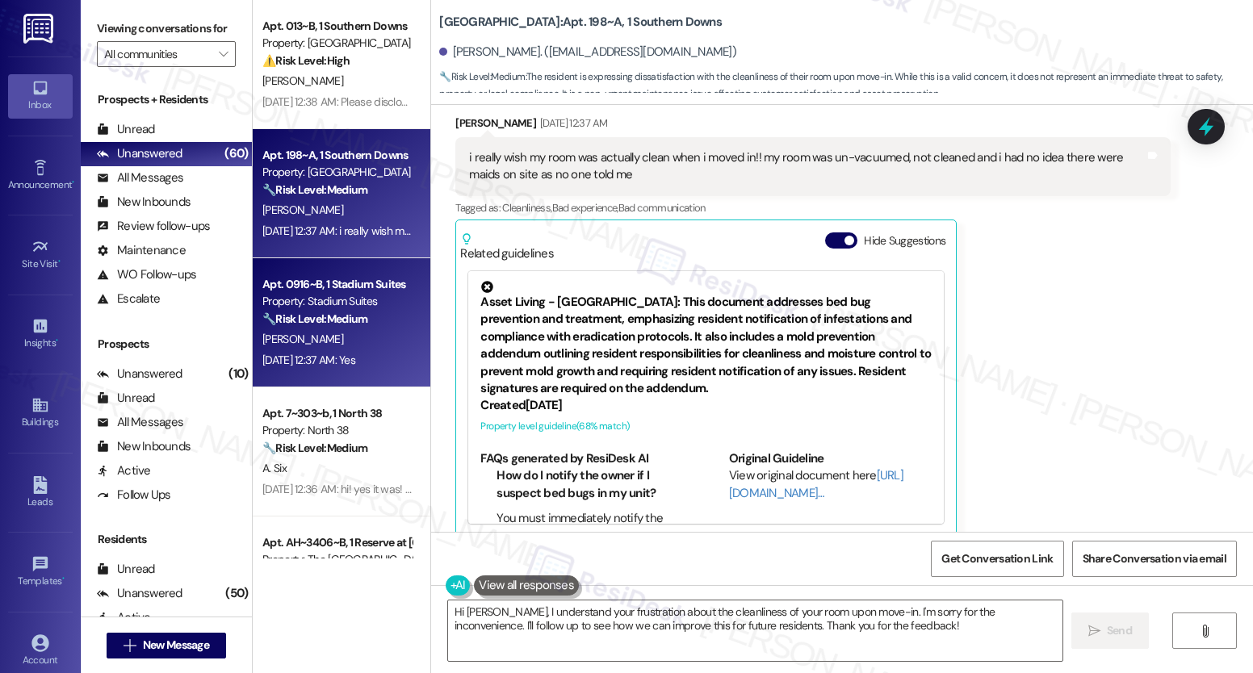
click at [353, 341] on div "[PERSON_NAME]" at bounding box center [337, 339] width 153 height 20
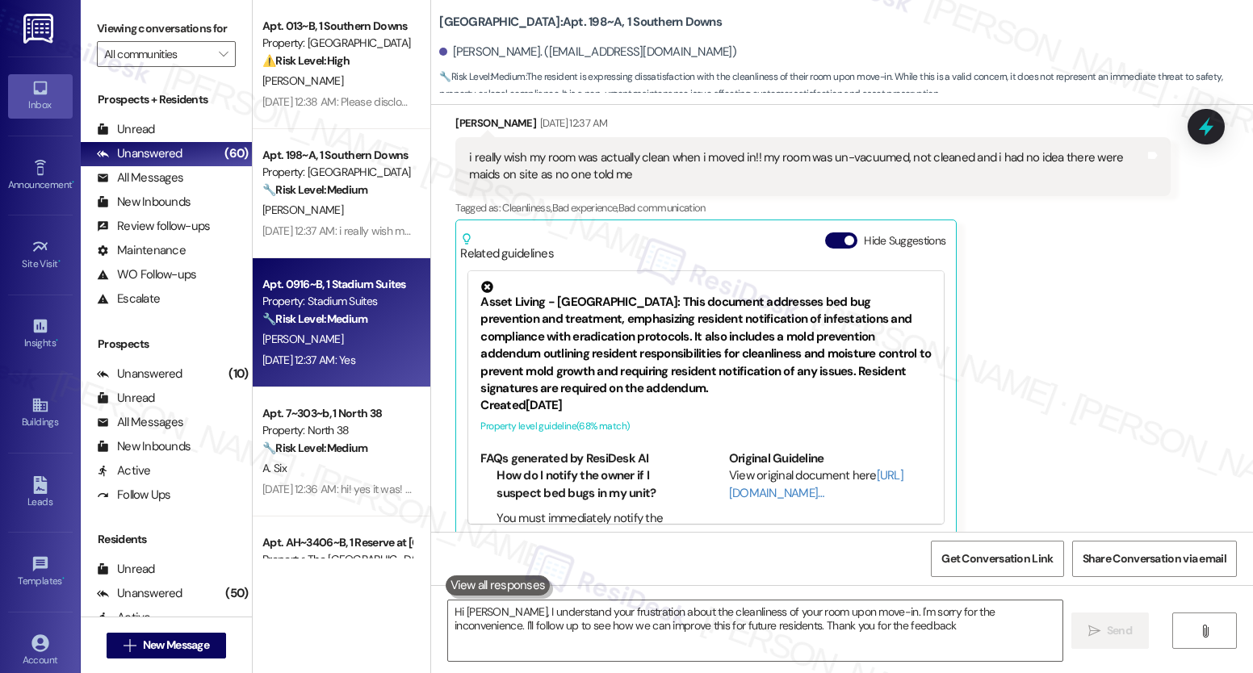
type textarea "Hi [PERSON_NAME], I understand your frustration about the cleanliness of your r…"
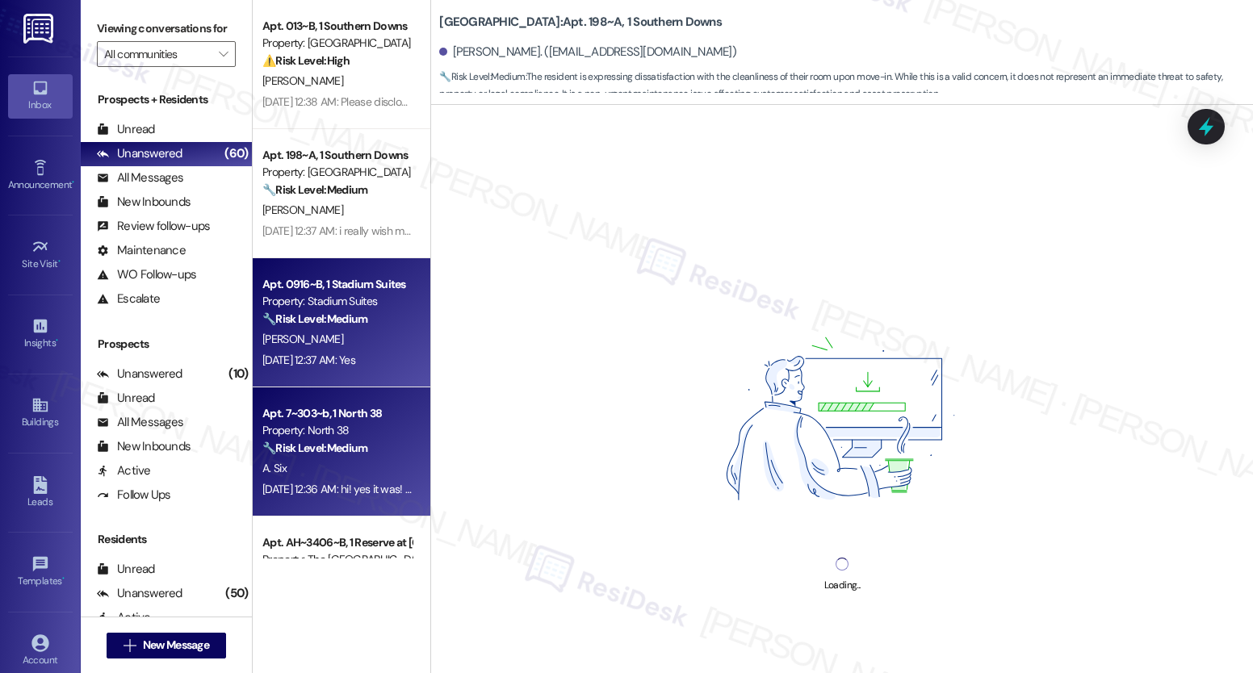
click at [327, 440] on div "🔧 Risk Level: Medium The resident confirms the work order was completed to thei…" at bounding box center [336, 448] width 149 height 17
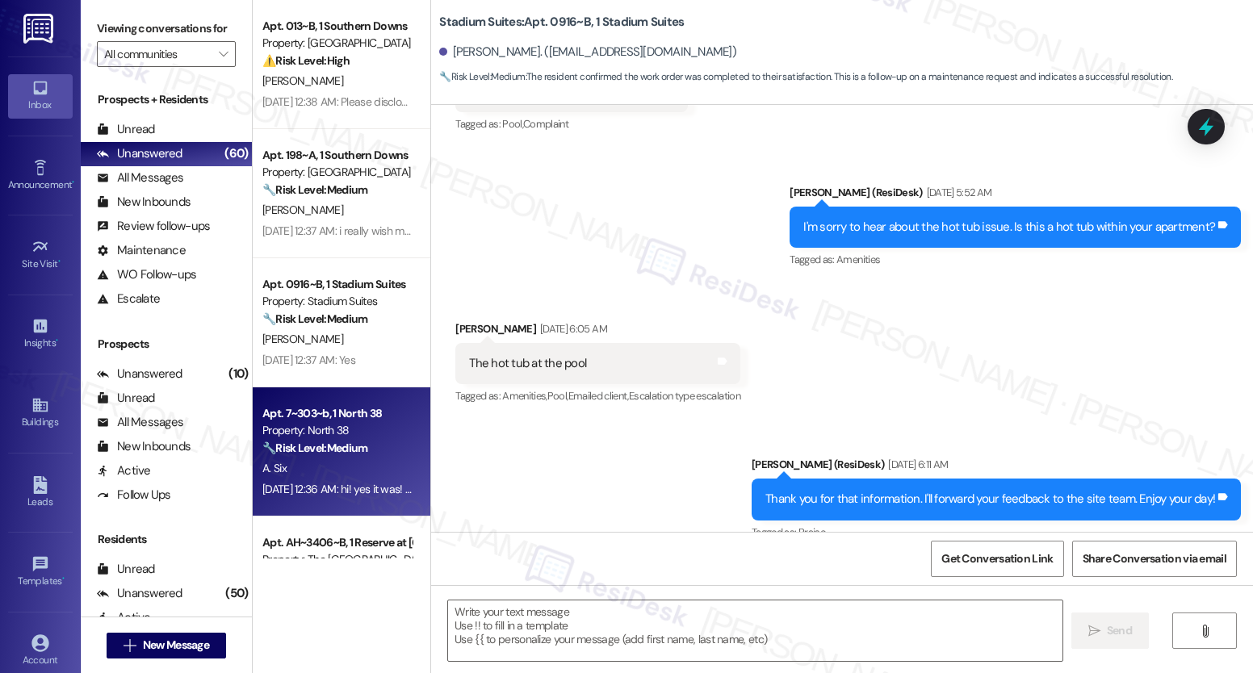
scroll to position [283, 0]
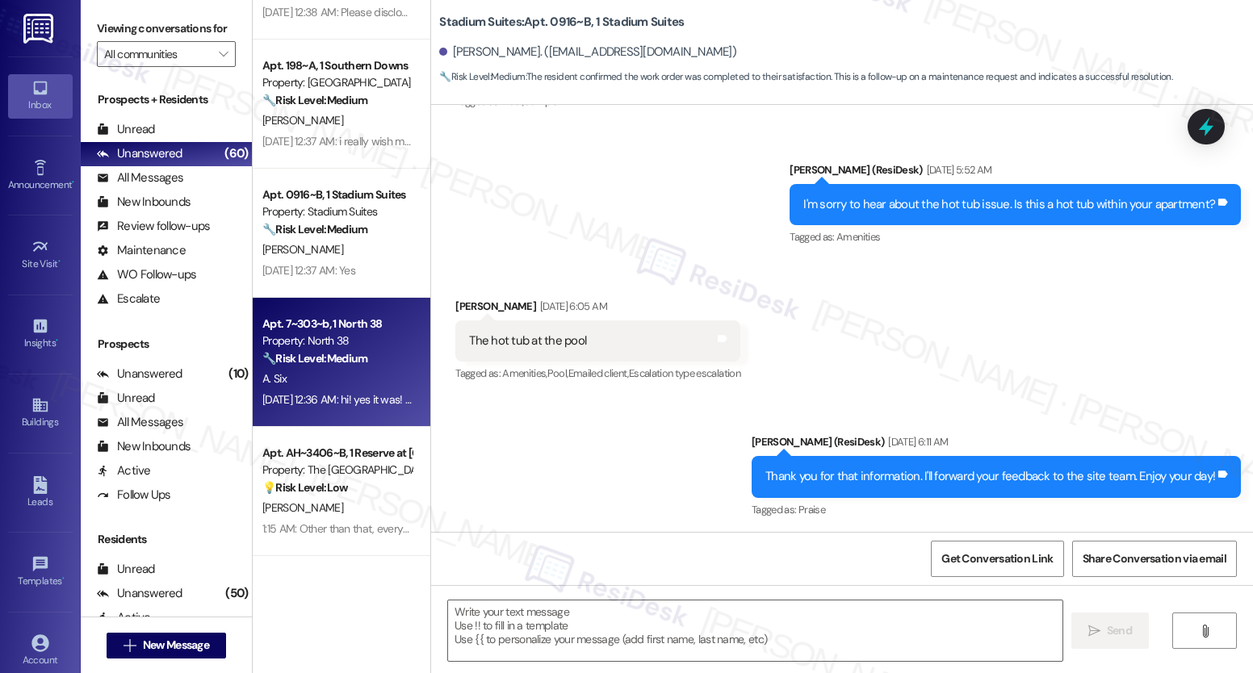
type textarea "Fetching suggested responses. Please feel free to read through the conversation…"
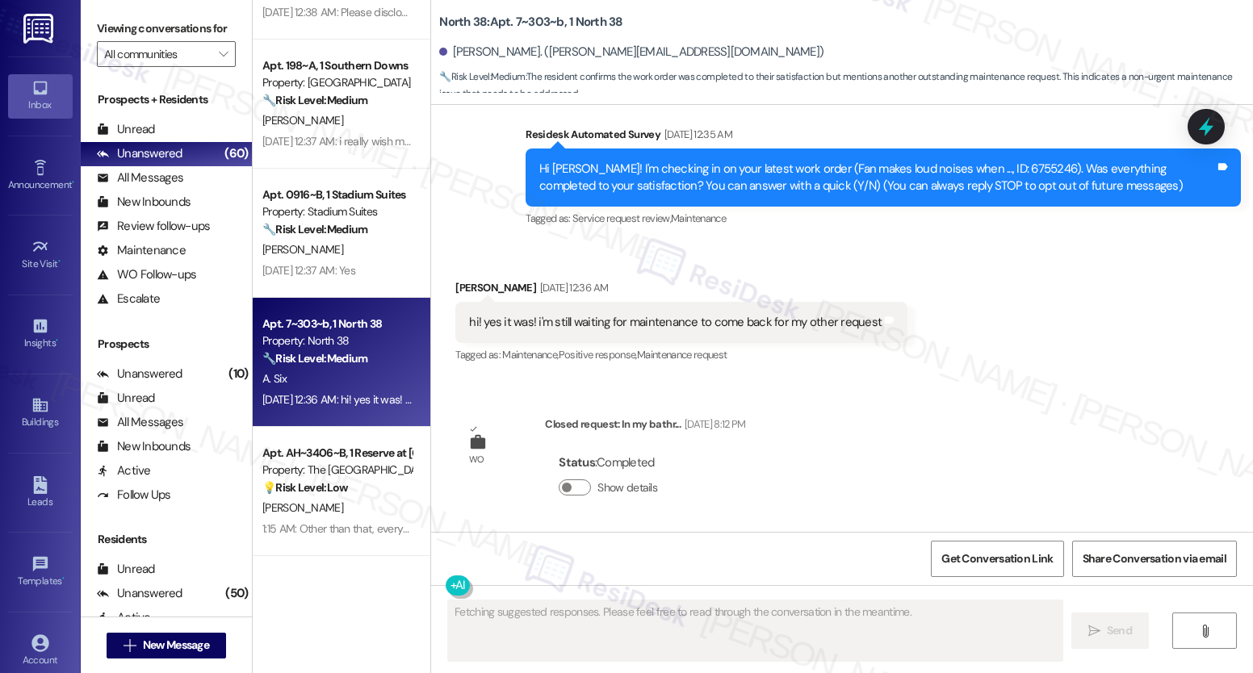
scroll to position [308, 0]
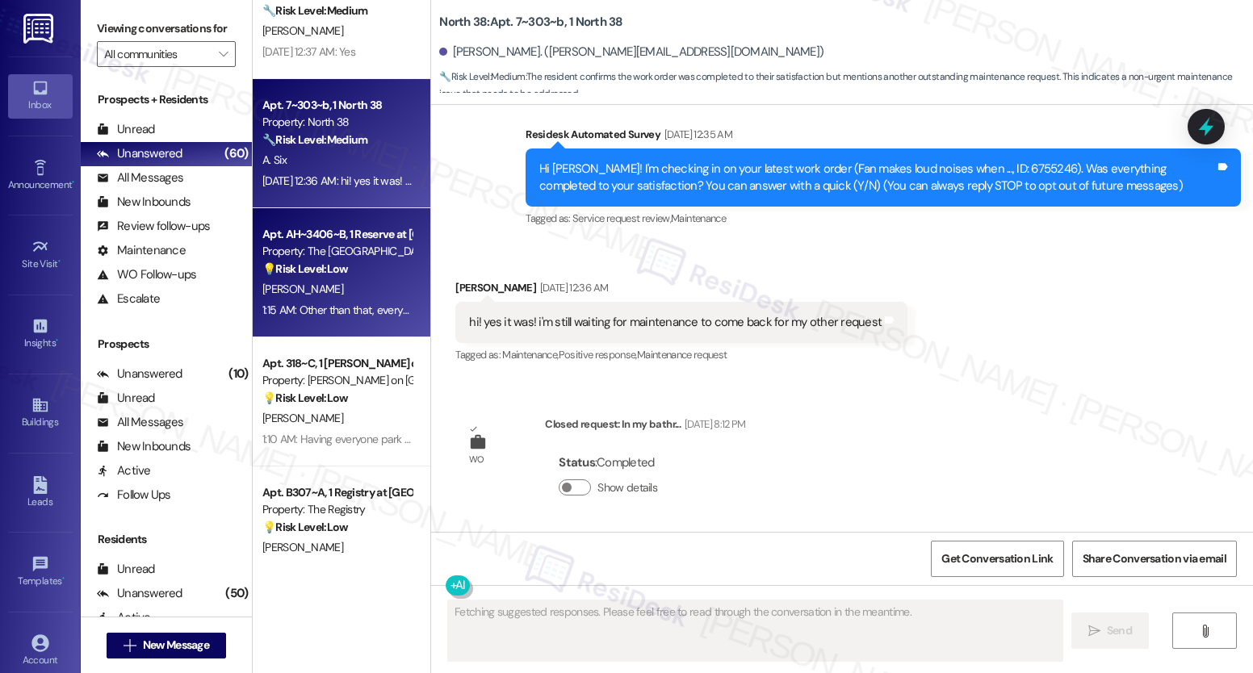
click at [311, 288] on div "[PERSON_NAME]" at bounding box center [337, 289] width 153 height 20
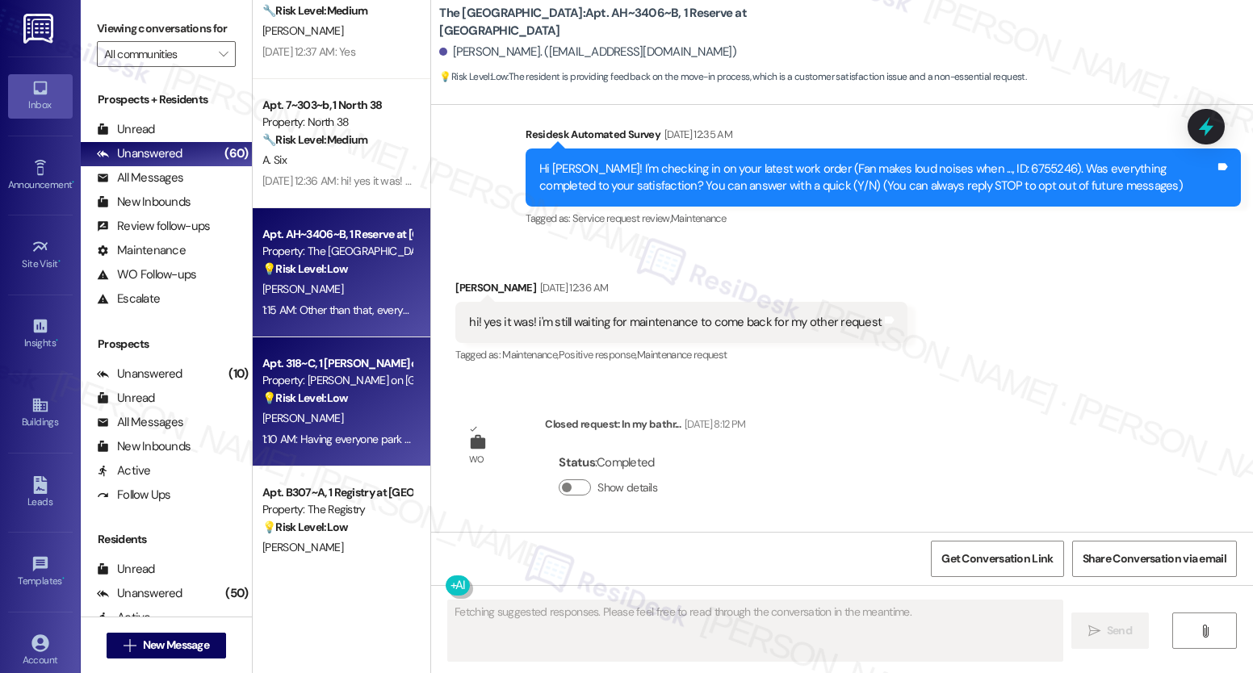
scroll to position [103, 0]
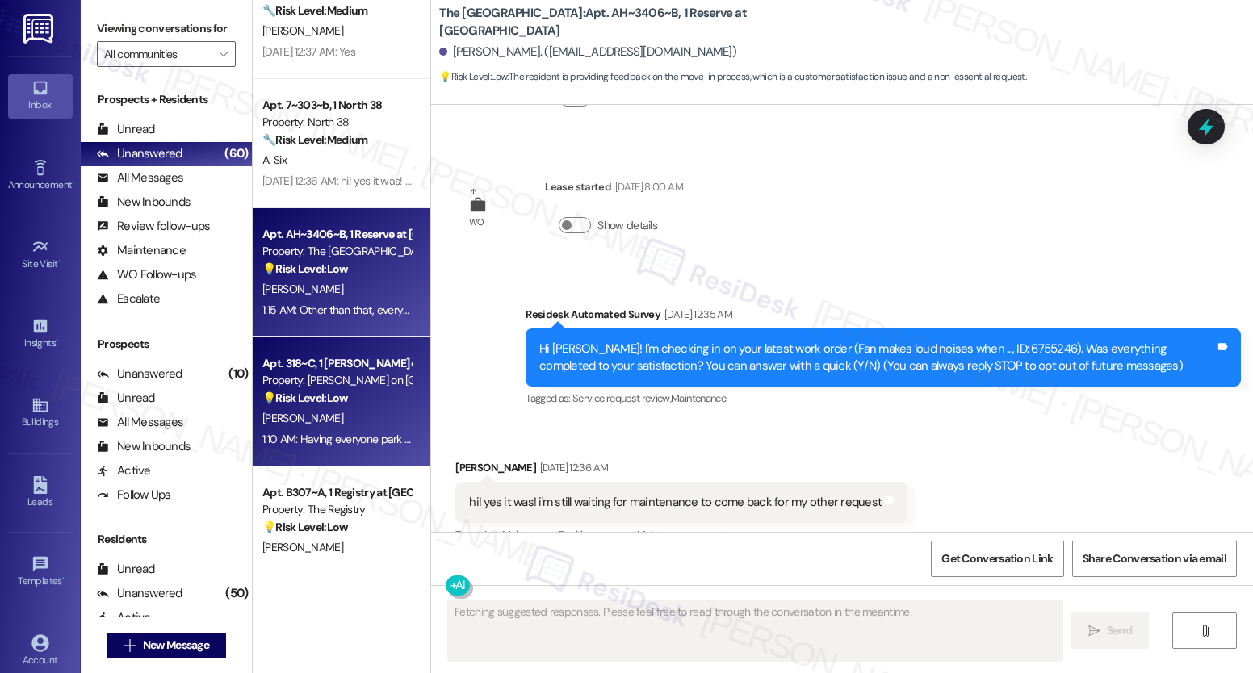
click at [314, 381] on div "Property: [PERSON_NAME] on [GEOGRAPHIC_DATA]" at bounding box center [336, 380] width 149 height 17
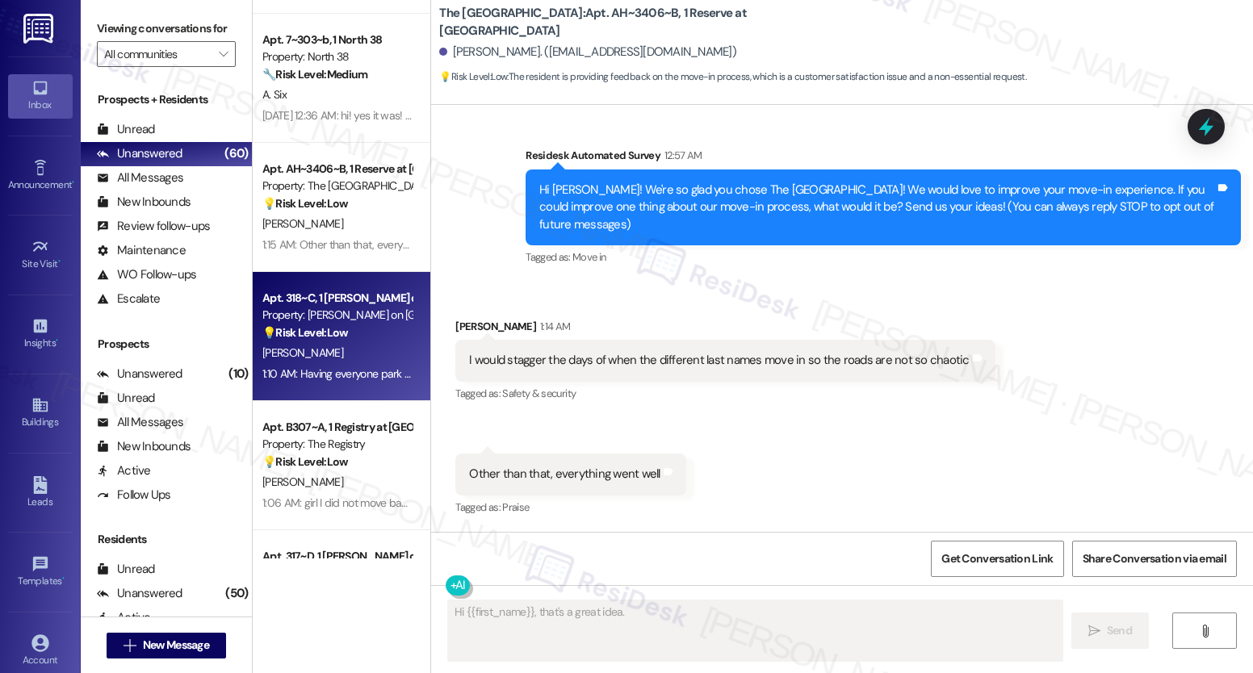
scroll to position [421, 0]
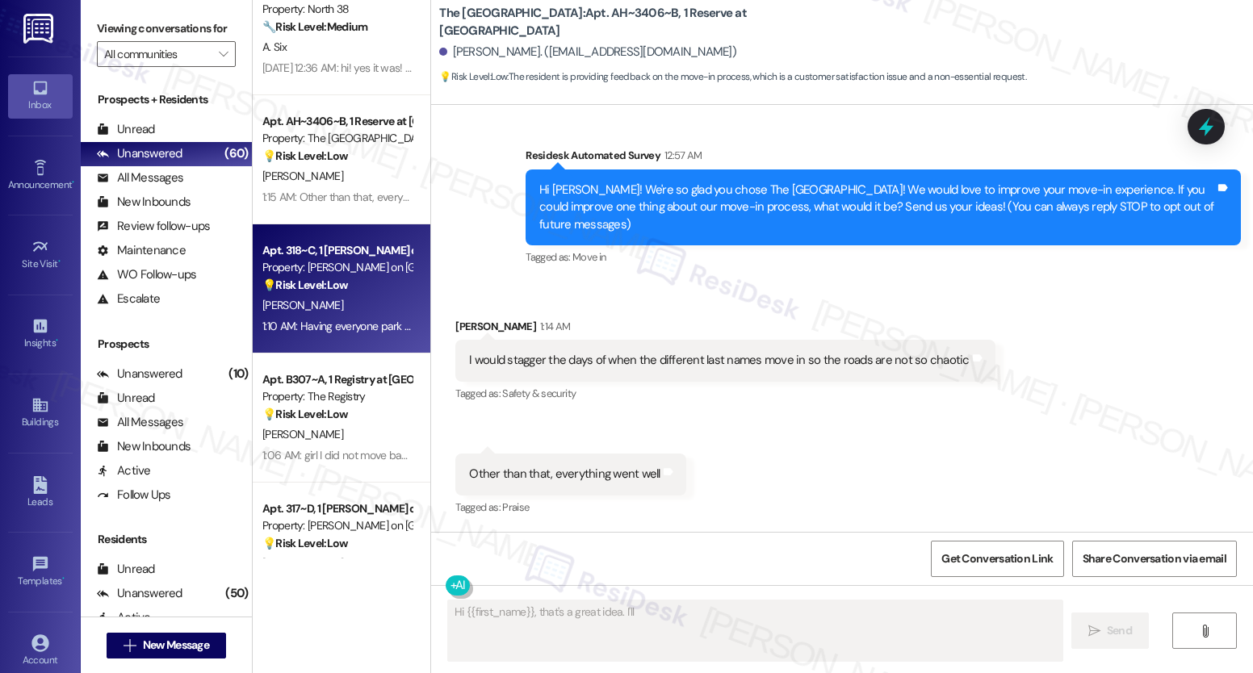
type textarea "Hi {{first_name}}, that's a great idea. I'll pass"
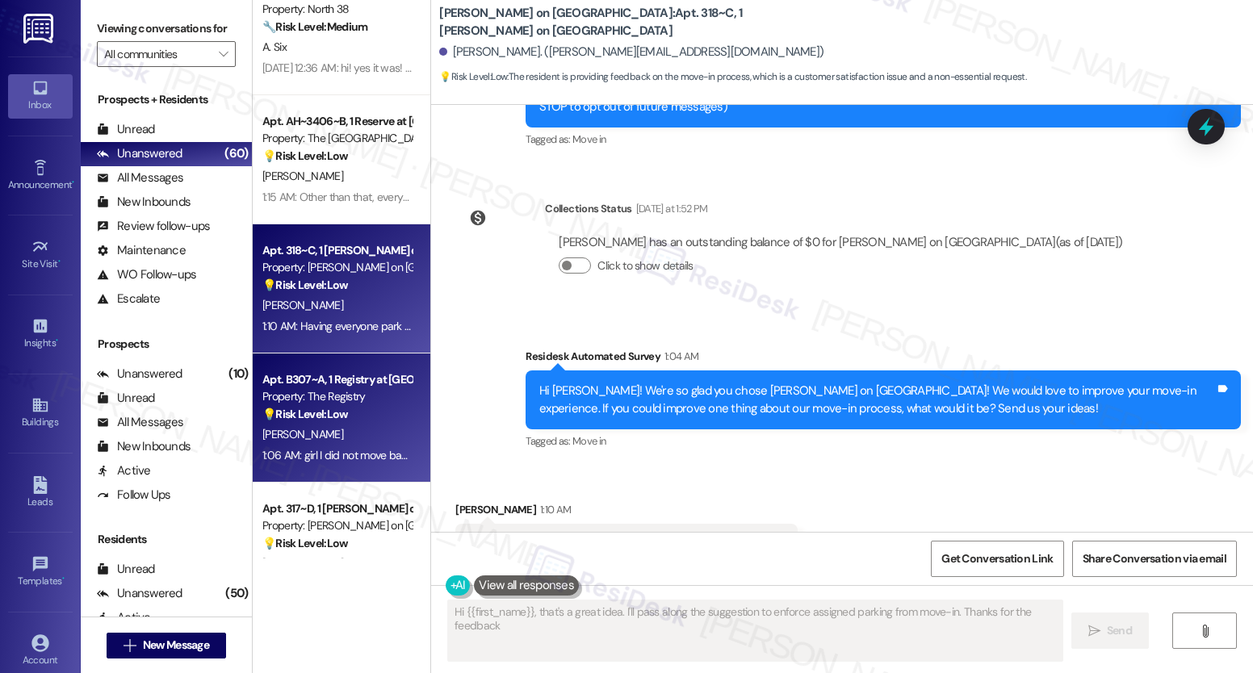
type textarea "Hi {{first_name}}, that's a great idea. I'll pass along the suggestion to enfor…"
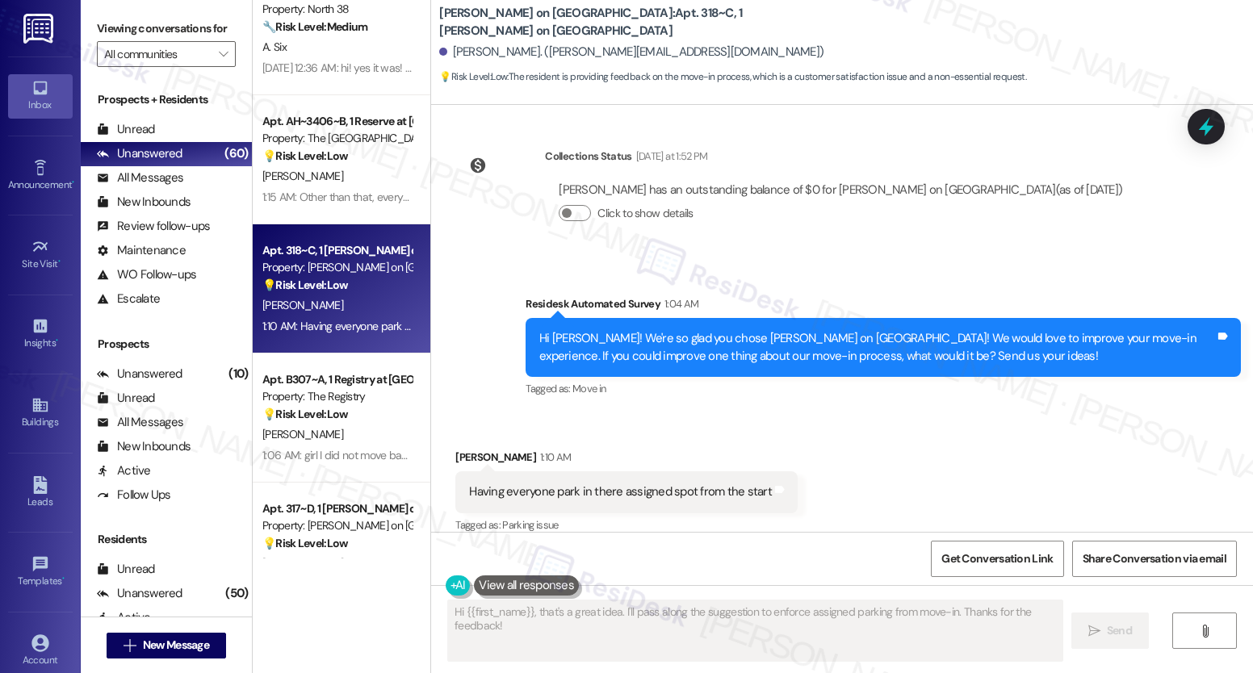
click at [320, 407] on strong "💡 Risk Level: Low" at bounding box center [305, 414] width 86 height 15
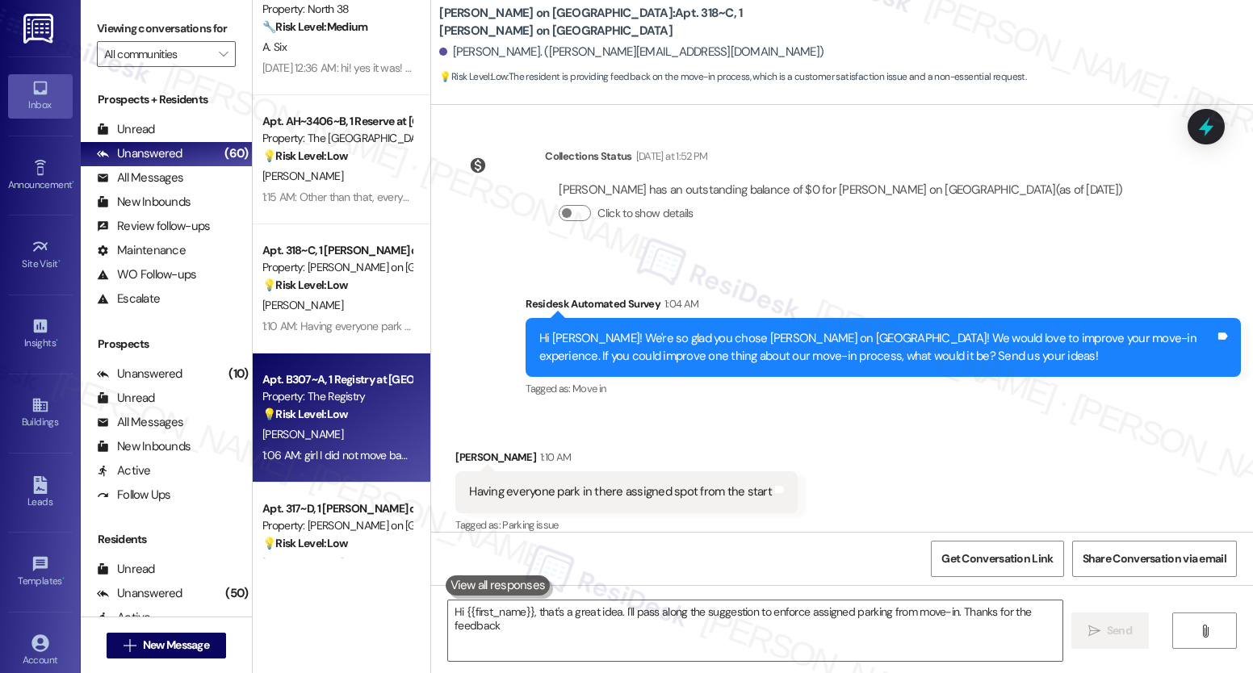
type textarea "Hi {{first_name}}, that's a great idea. I'll pass along the suggestion to enfor…"
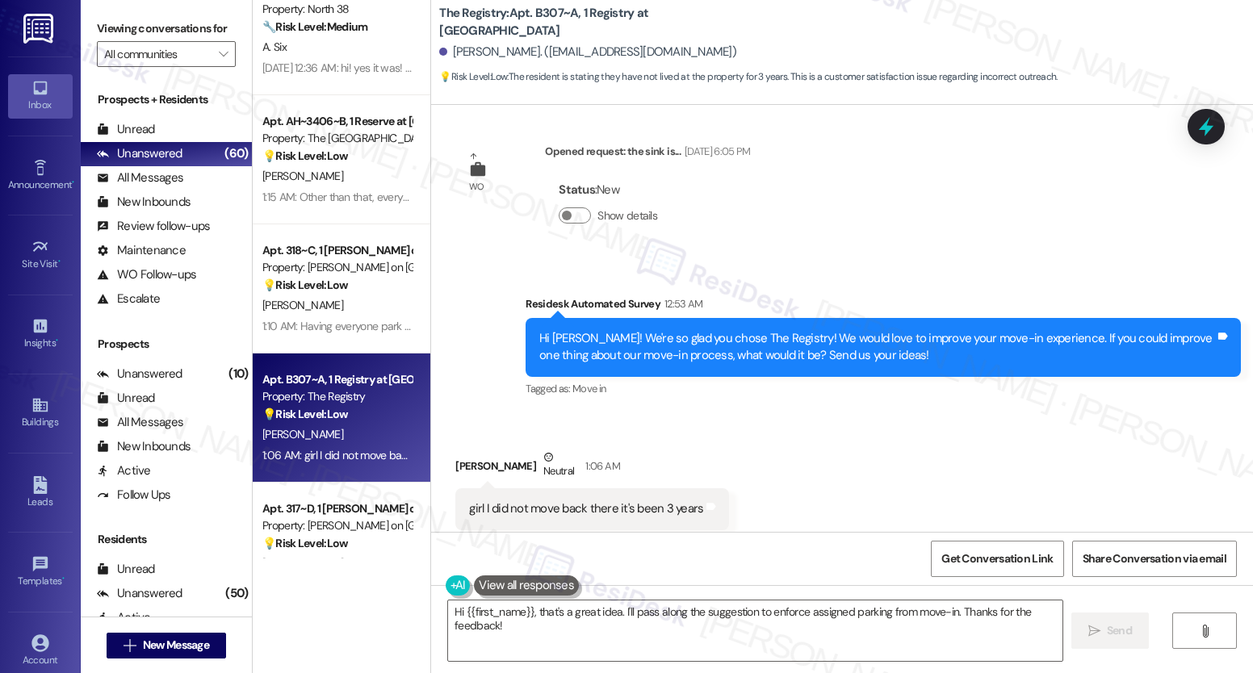
scroll to position [743, 0]
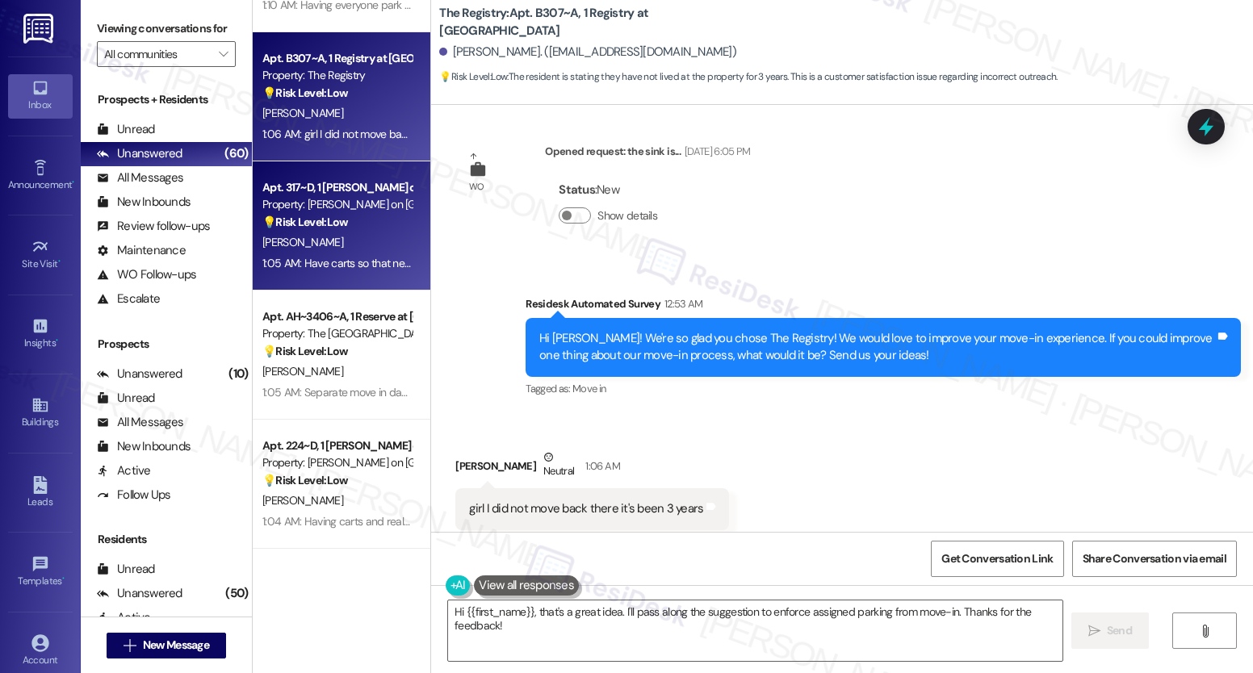
click at [329, 216] on strong "💡 Risk Level: Low" at bounding box center [305, 222] width 86 height 15
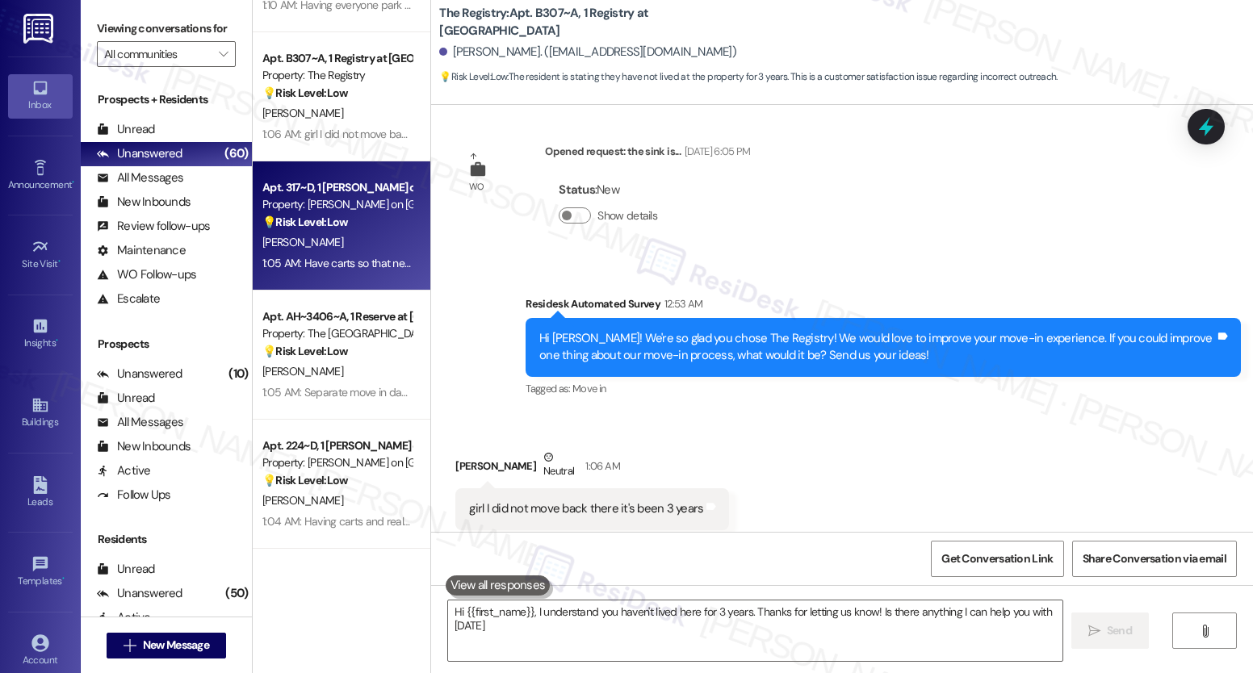
type textarea "Hi {{first_name}}, I understand you haven't lived here for 3 years. Thanks for …"
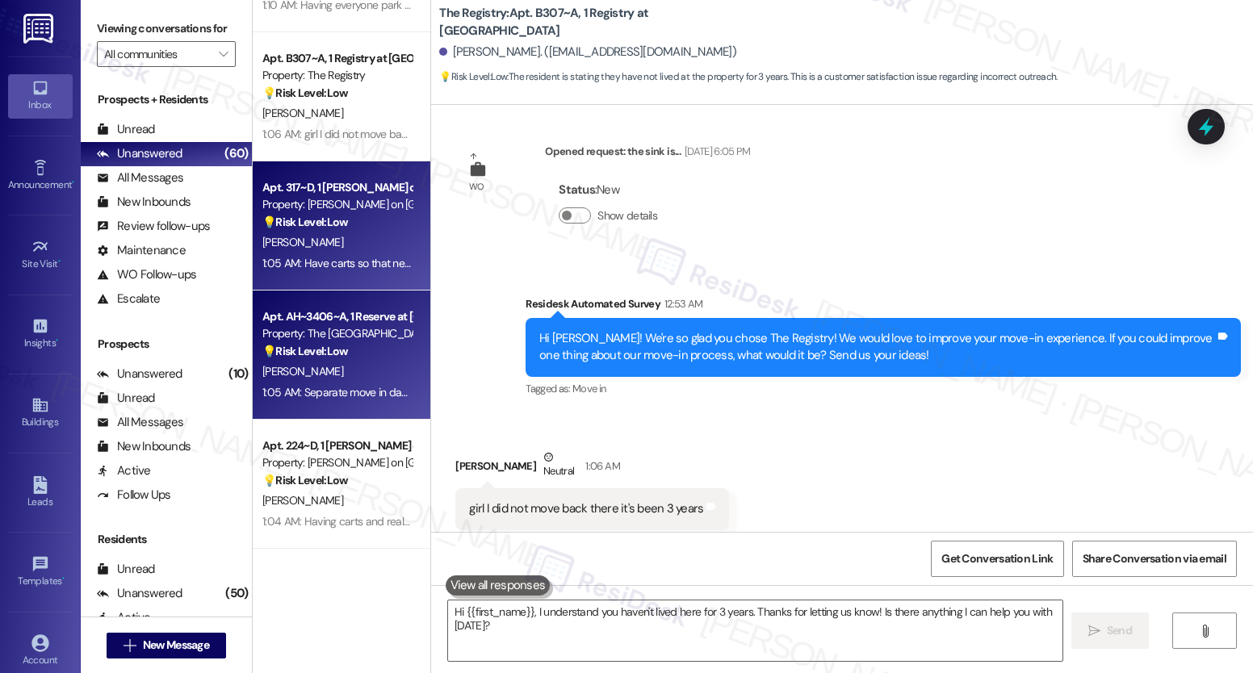
click at [312, 313] on div "Apt. AH~3406~A, 1 Reserve at [GEOGRAPHIC_DATA]" at bounding box center [336, 316] width 149 height 17
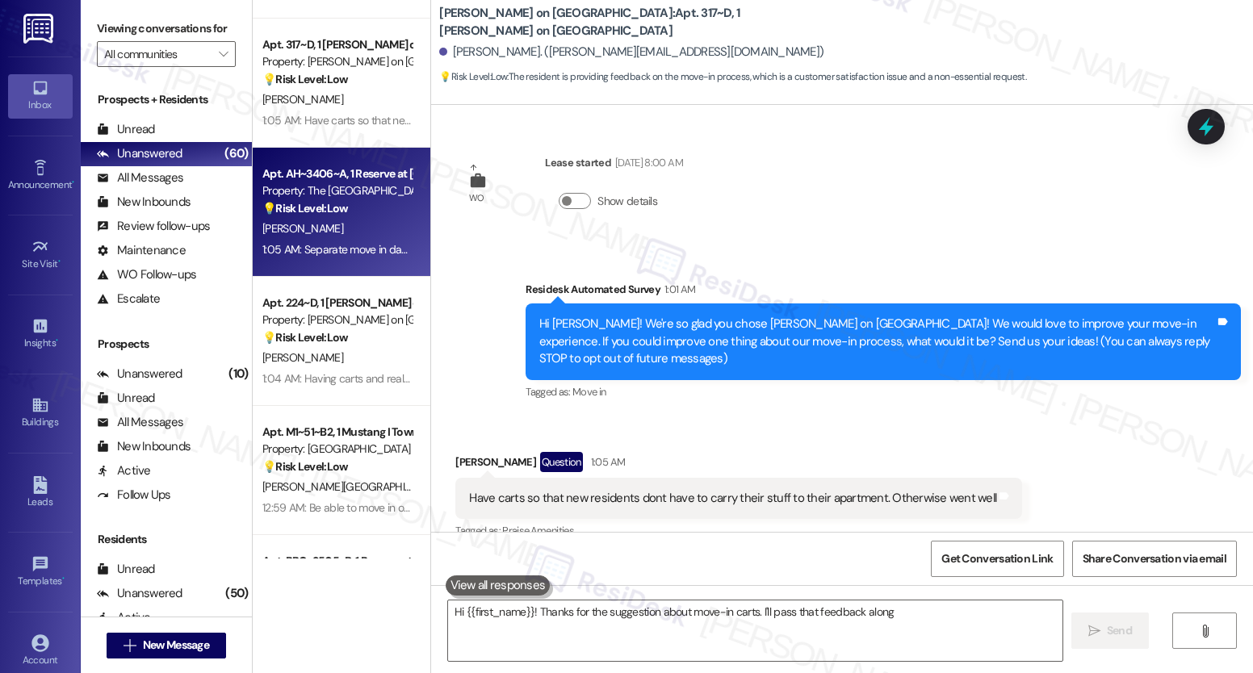
scroll to position [23, 0]
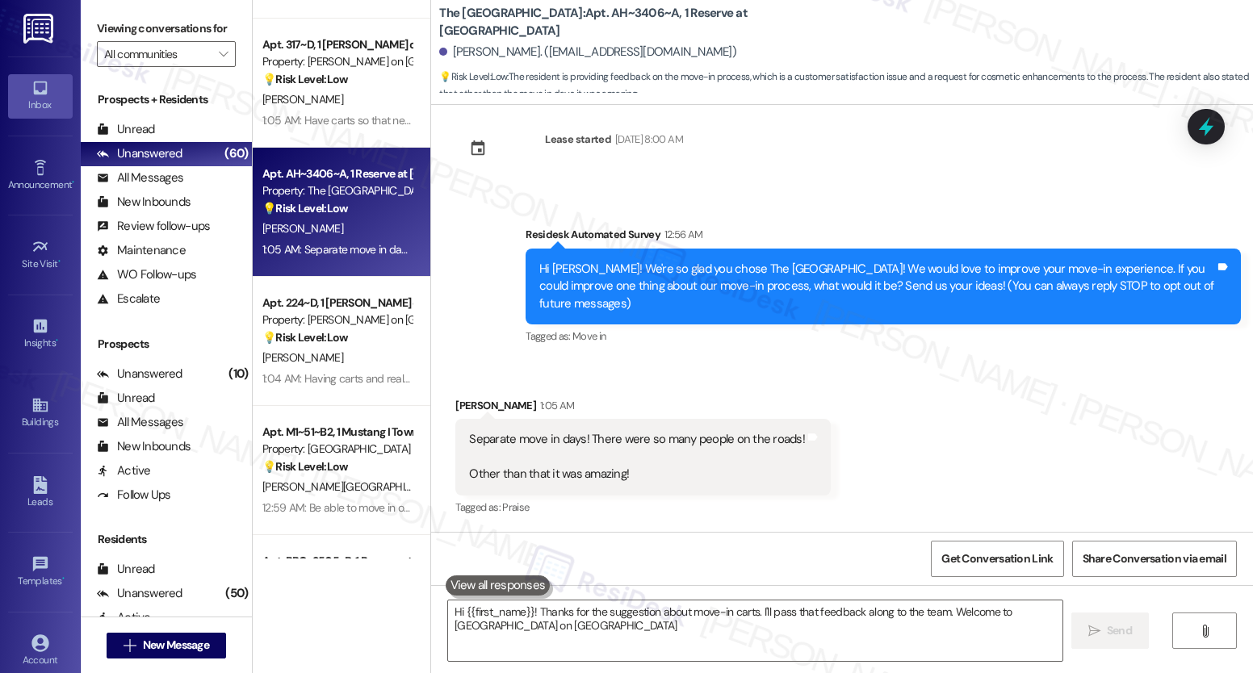
type textarea "Hi {{first_name}}! Thanks for the suggestion about move-in carts. I'll pass tha…"
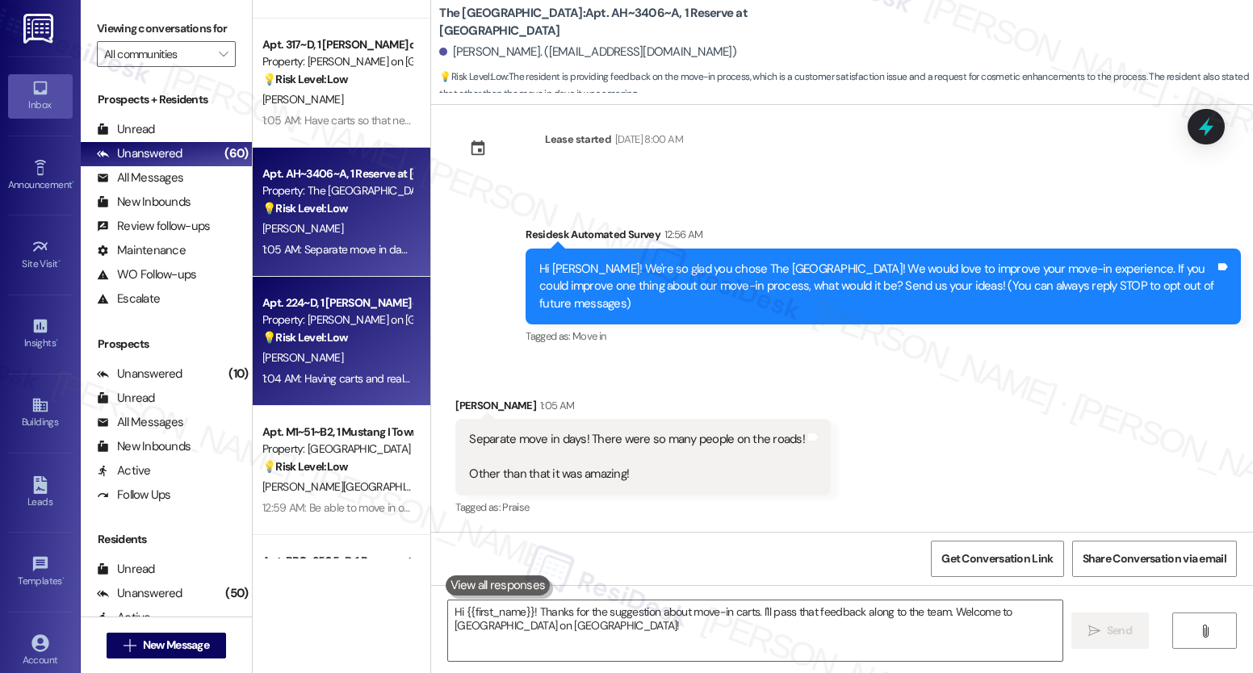
click at [314, 312] on div "Property: [PERSON_NAME] on [GEOGRAPHIC_DATA]" at bounding box center [336, 320] width 149 height 17
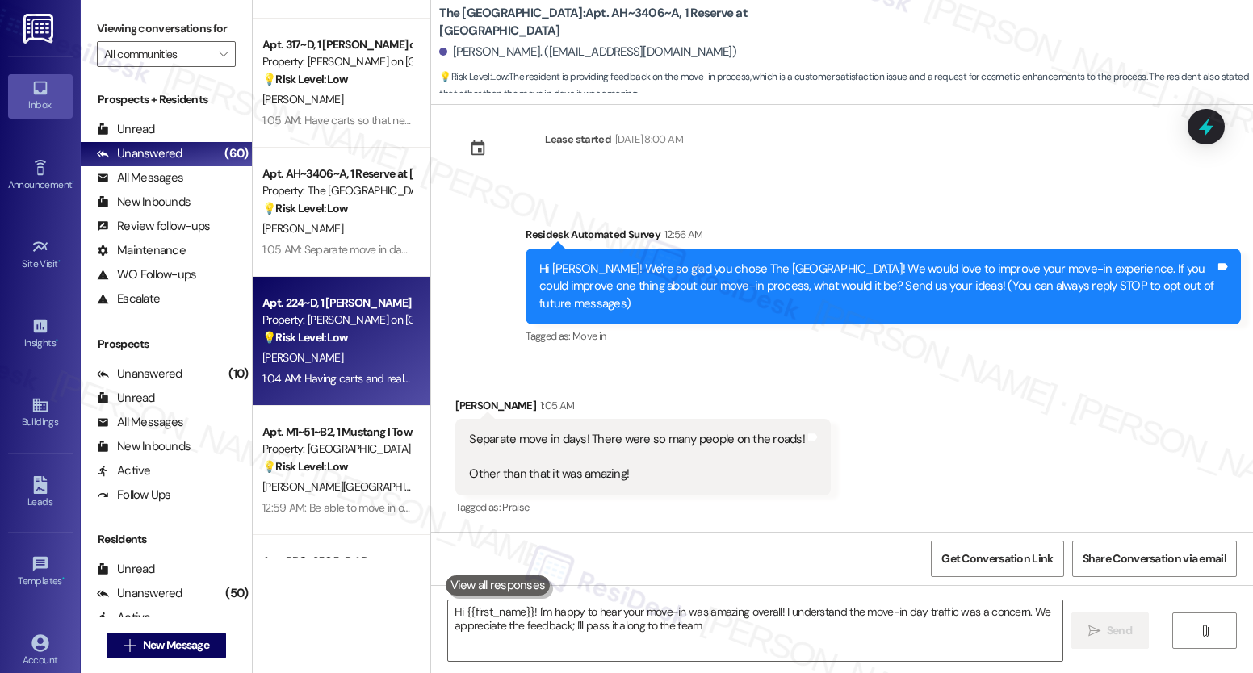
type textarea "Hi {{first_name}}! I'm happy to hear your move-in was amazing overall! I unders…"
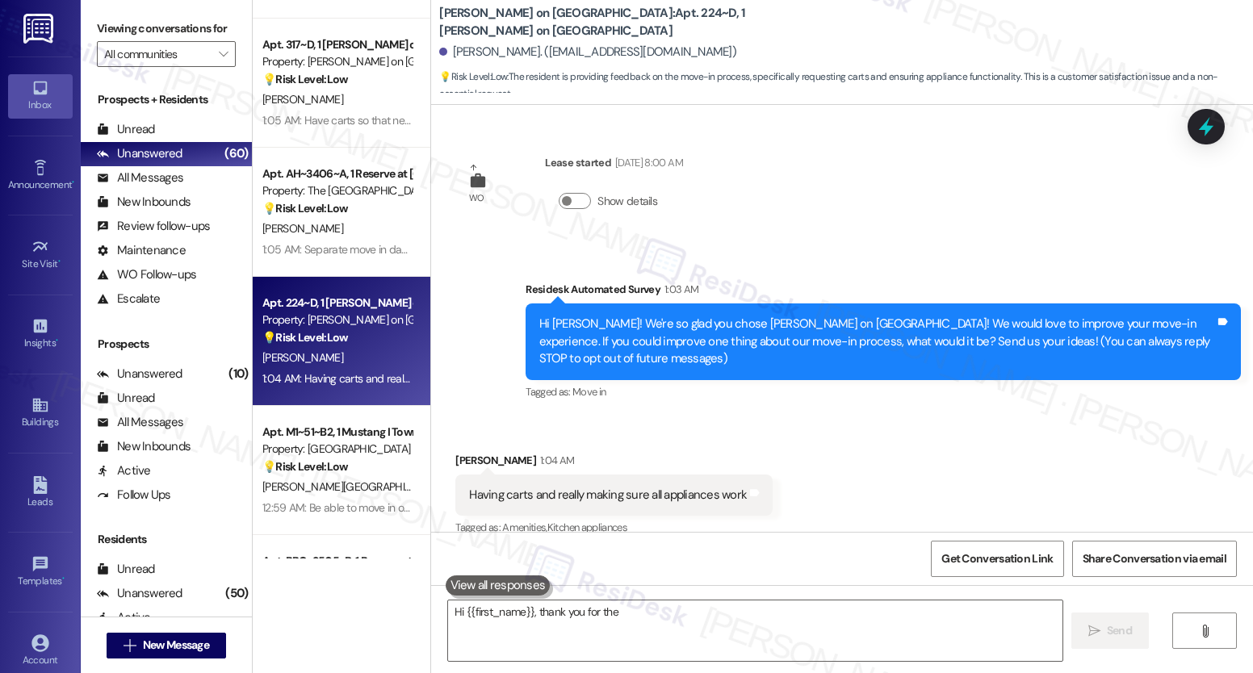
scroll to position [2, 0]
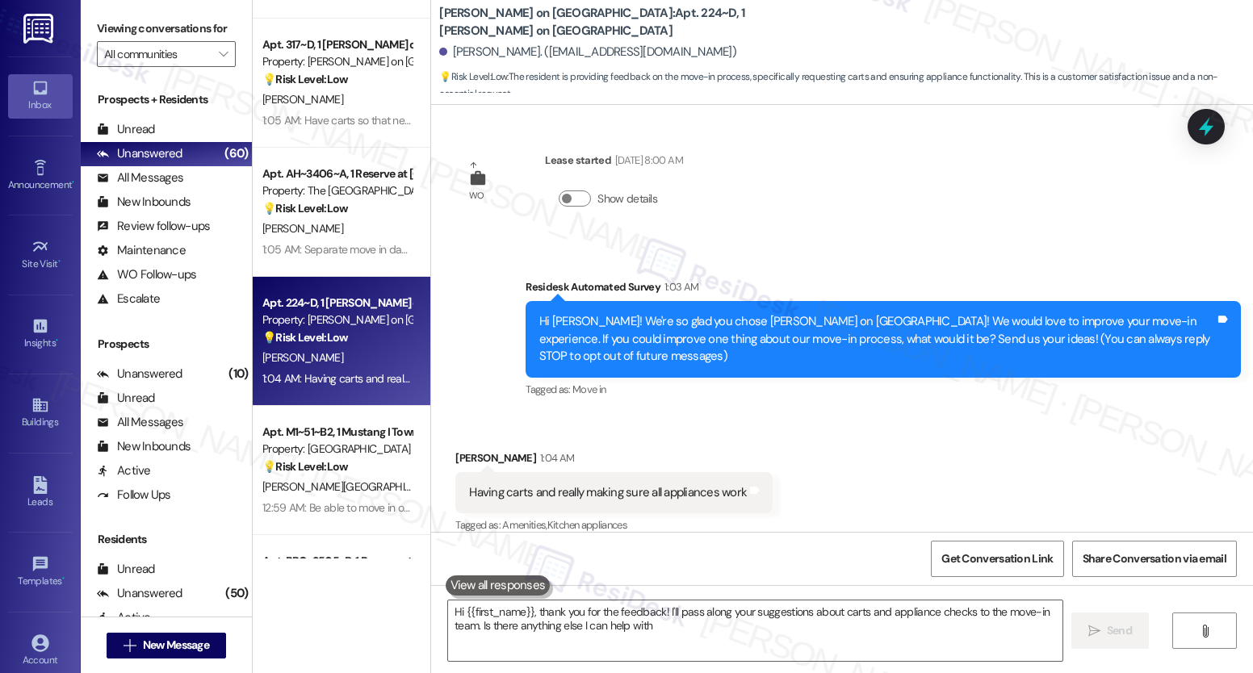
type textarea "Hi {{first_name}}, thank you for the feedback! I'll pass along your suggestions…"
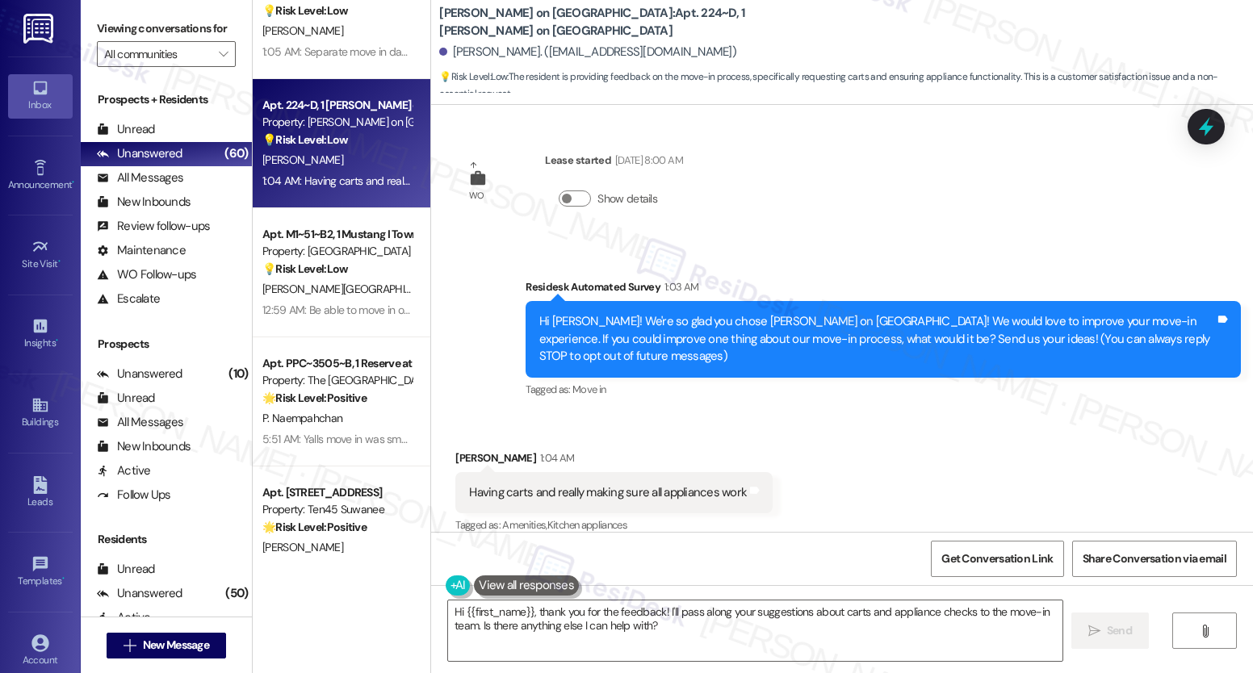
scroll to position [1145, 0]
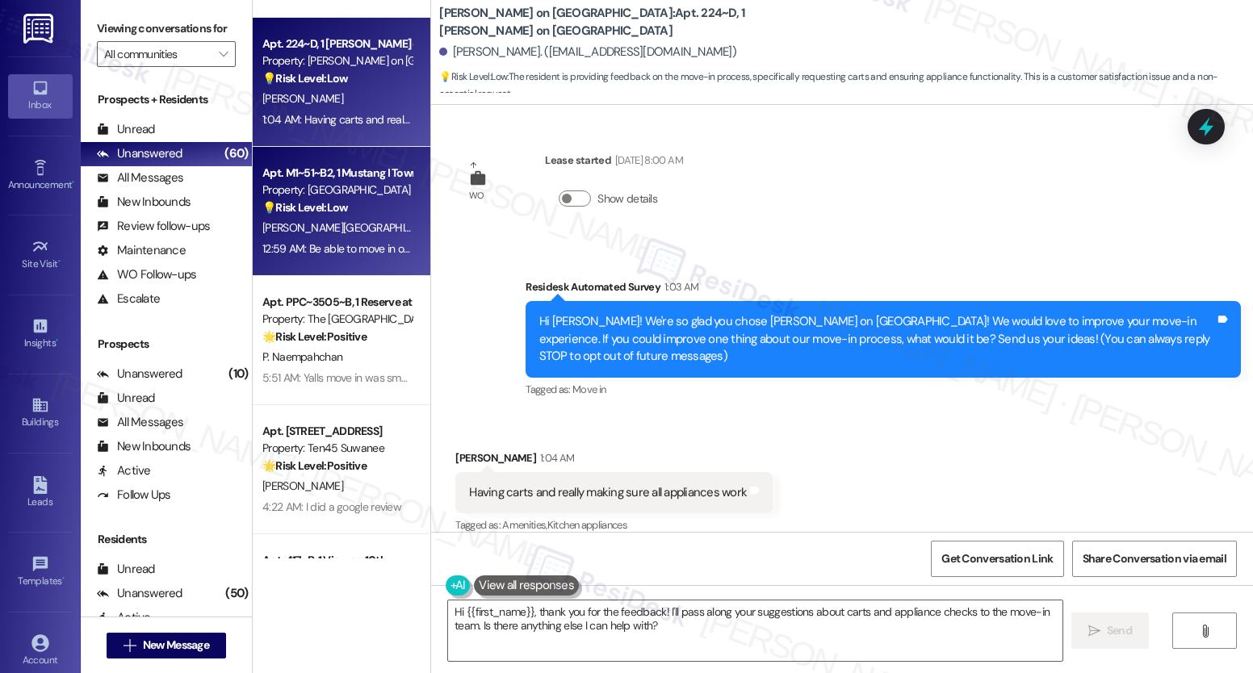
click at [315, 246] on div "12:59 AM: Be able to move in on the same day you start to pay instead of waitin…" at bounding box center [471, 248] width 418 height 15
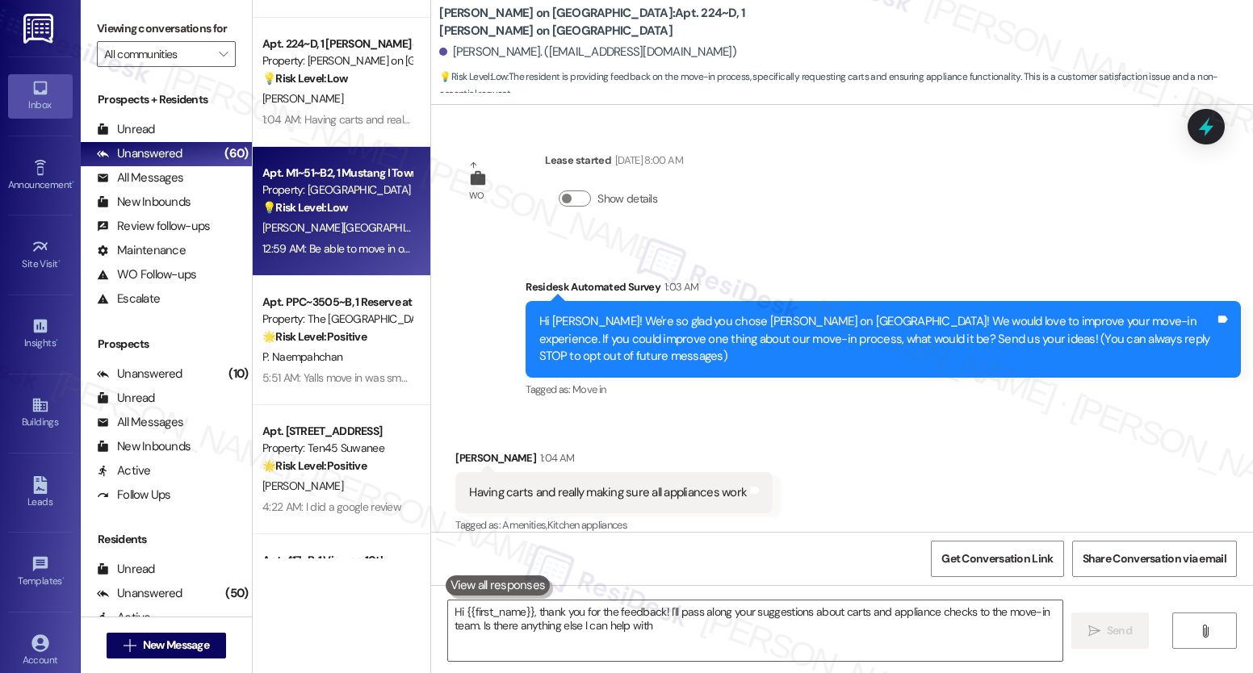
type textarea "Hi {{first_name}}, thank you for the feedback! I'll pass along your suggestions…"
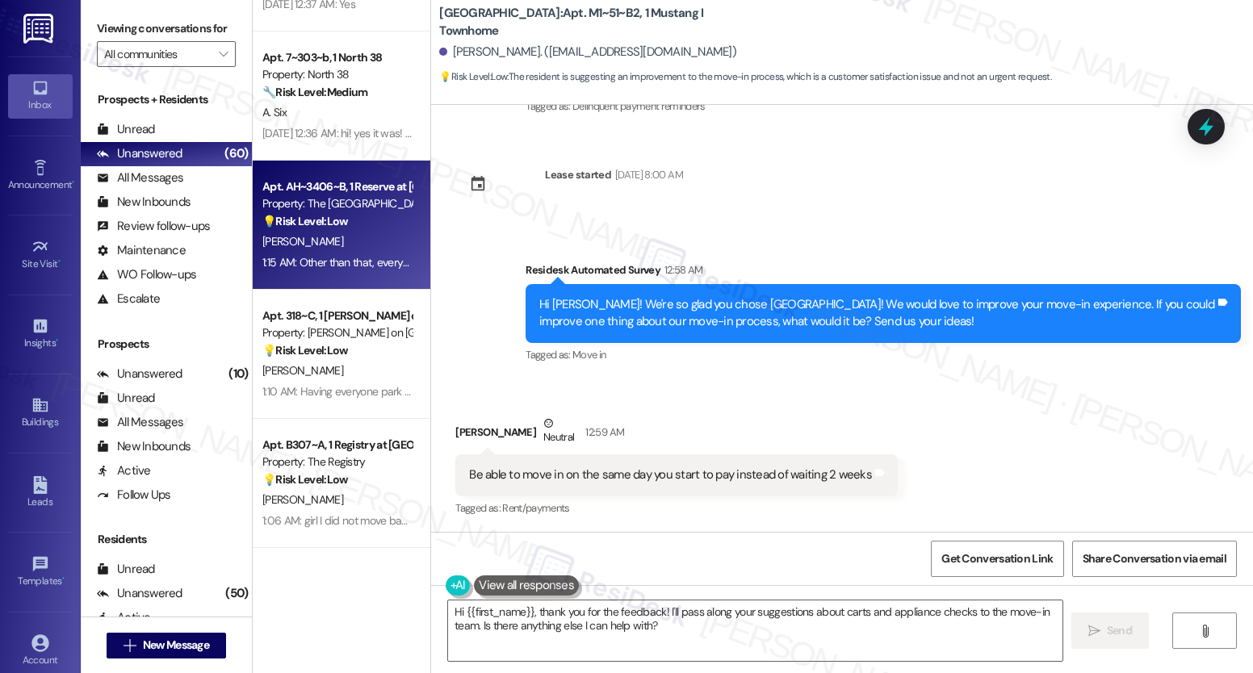
scroll to position [0, 0]
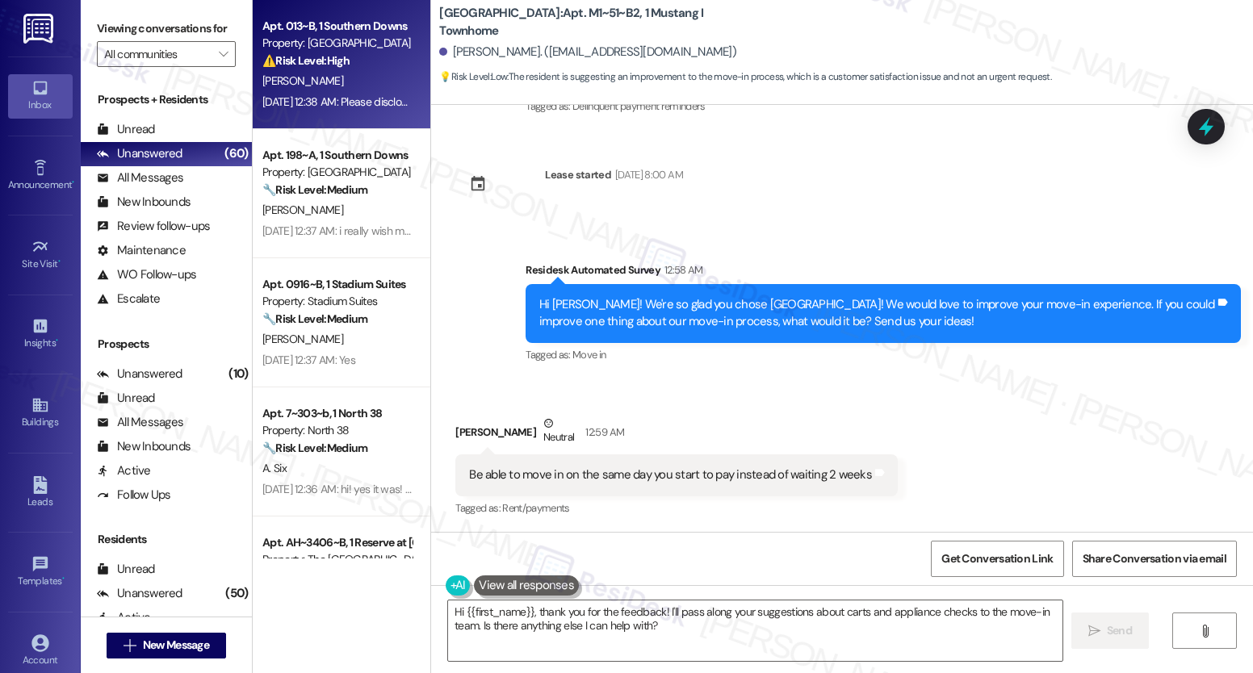
click at [352, 69] on div "⚠️ Risk Level: High The resident's message implies a potentially serious and ur…" at bounding box center [336, 60] width 149 height 17
type textarea "Hi {{first_name}}! I understand wanting to move in right away. I'll pass this f…"
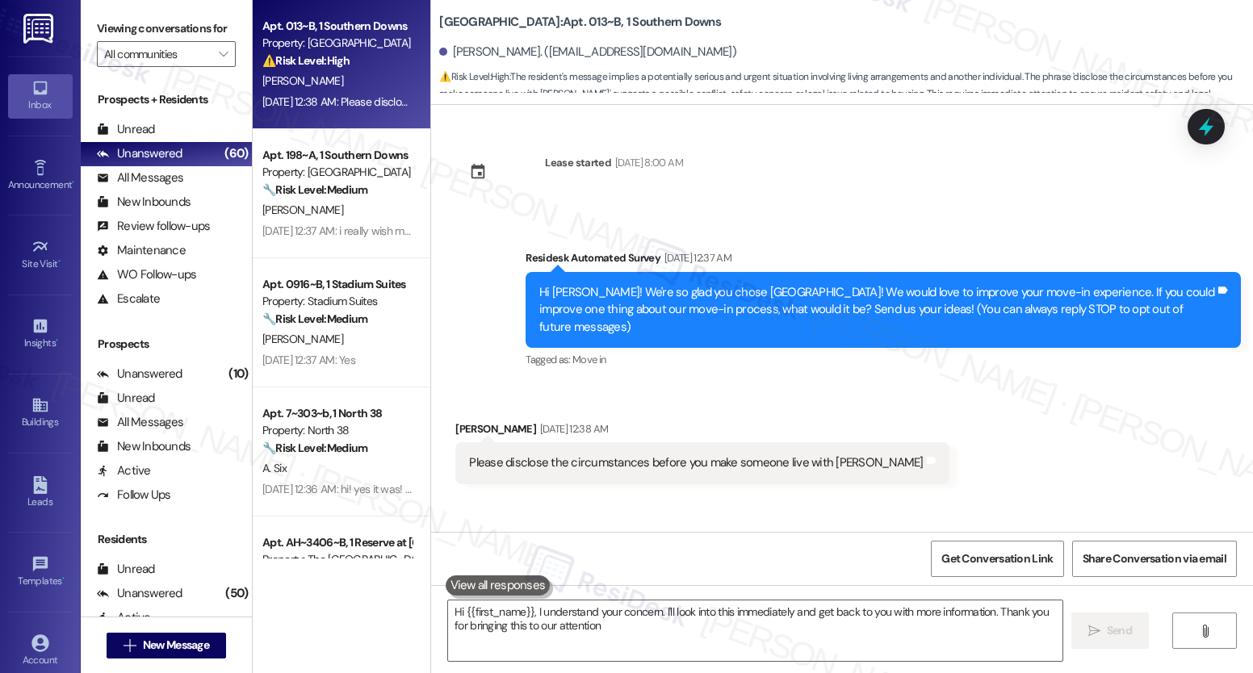
type textarea "Hi {{first_name}}, I understand your concern. I'll look into this immediately a…"
click at [326, 84] on div "[PERSON_NAME]" at bounding box center [337, 81] width 153 height 20
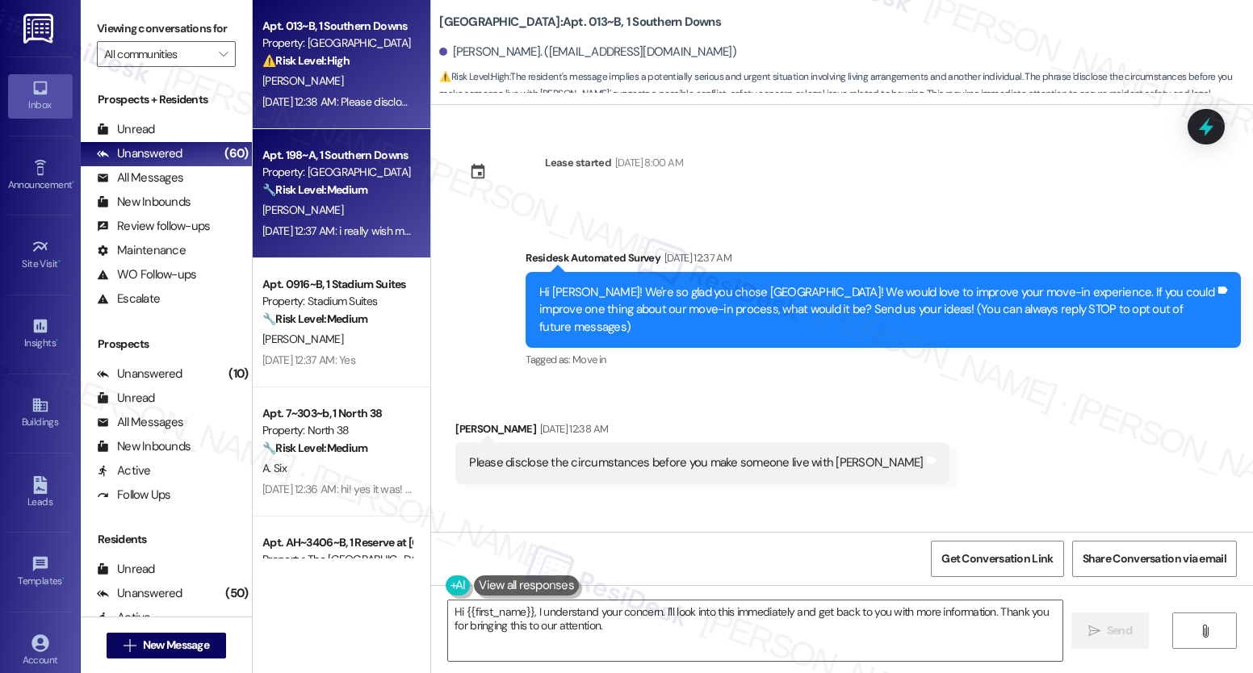
click at [371, 203] on div "[PERSON_NAME]" at bounding box center [337, 210] width 153 height 20
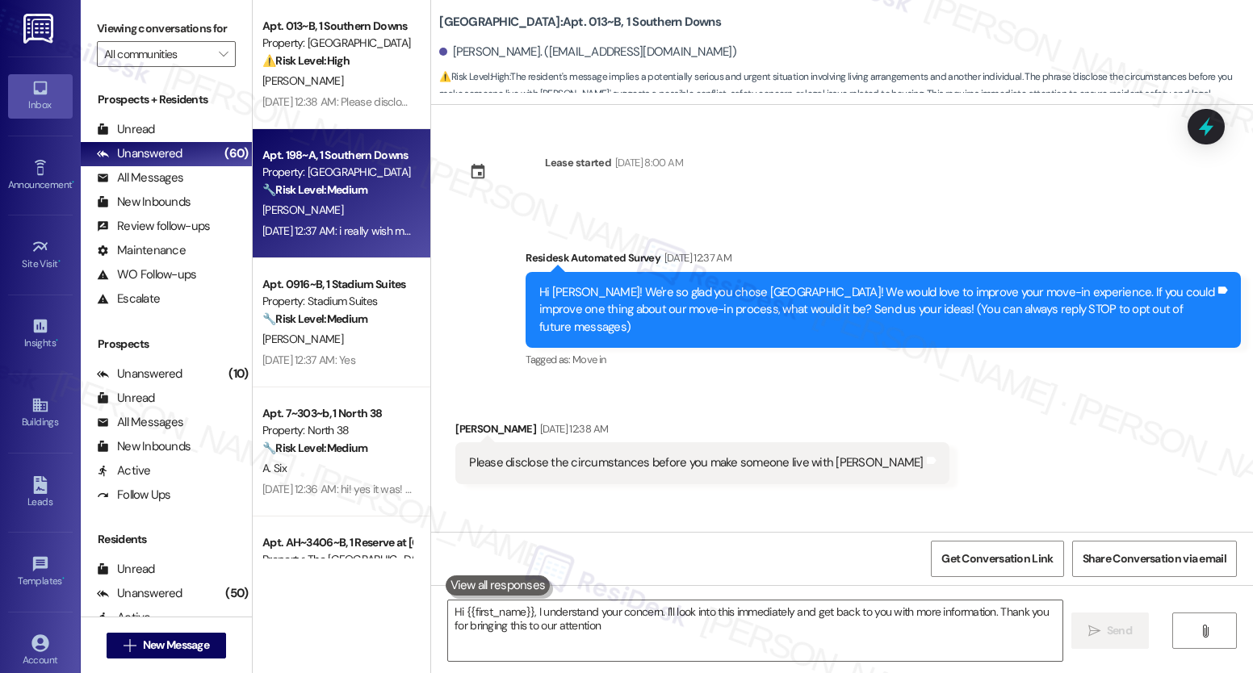
type textarea "Hi {{first_name}}, I understand your concern. I'll look into this immediately a…"
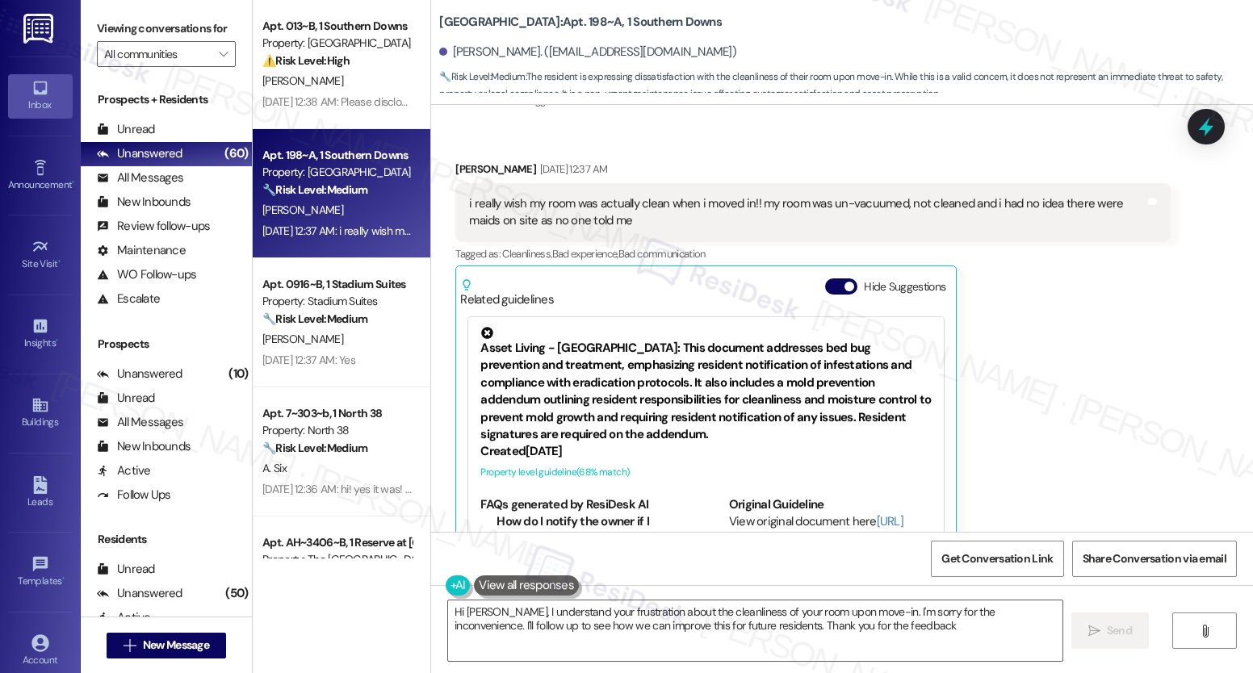
type textarea "Hi [PERSON_NAME], I understand your frustration about the cleanliness of your r…"
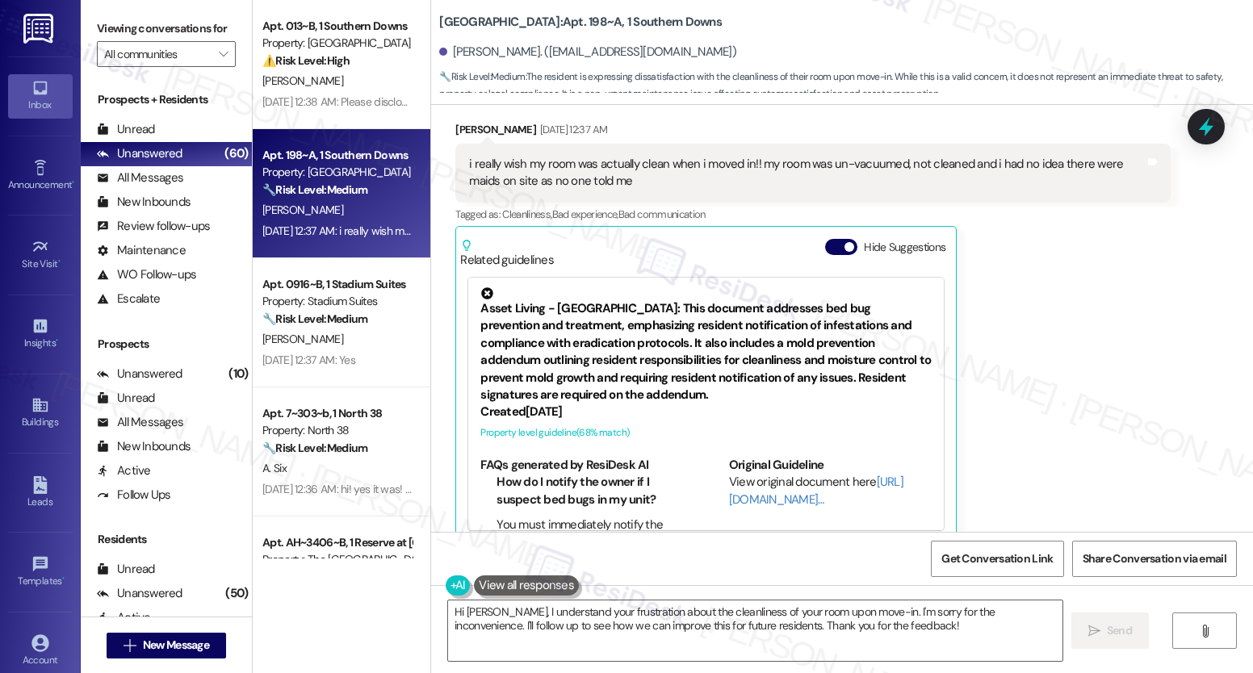
scroll to position [337, 0]
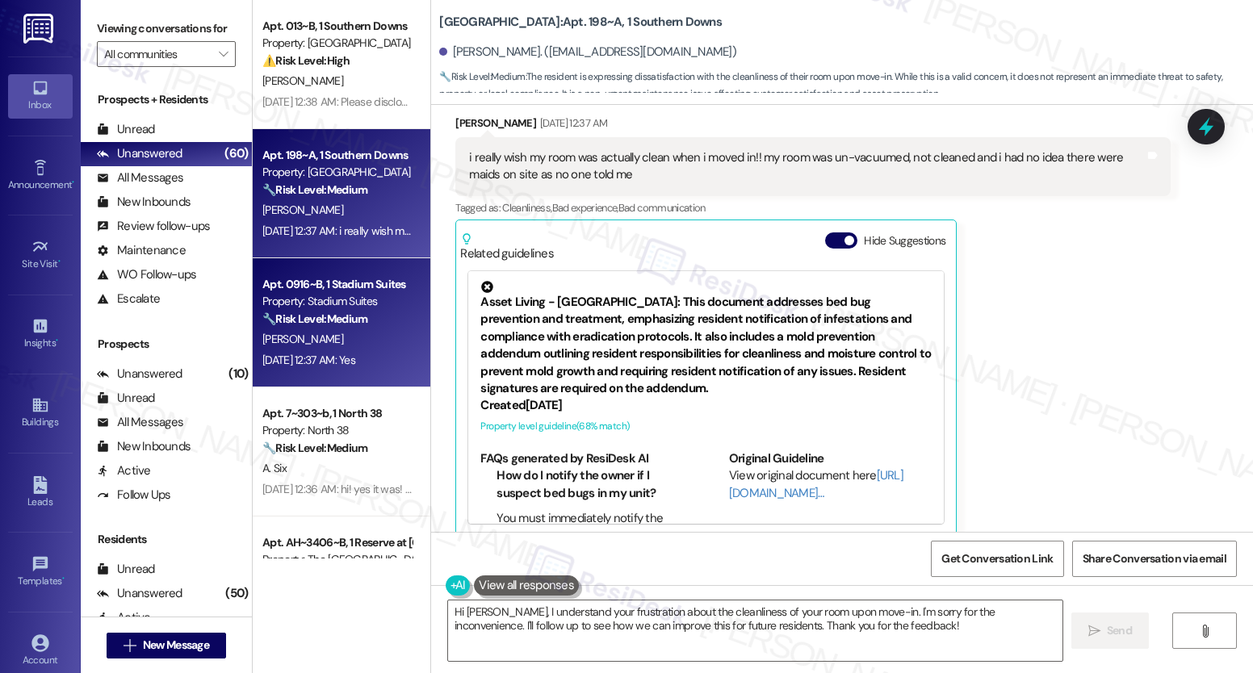
click at [347, 333] on div "[PERSON_NAME]" at bounding box center [337, 339] width 153 height 20
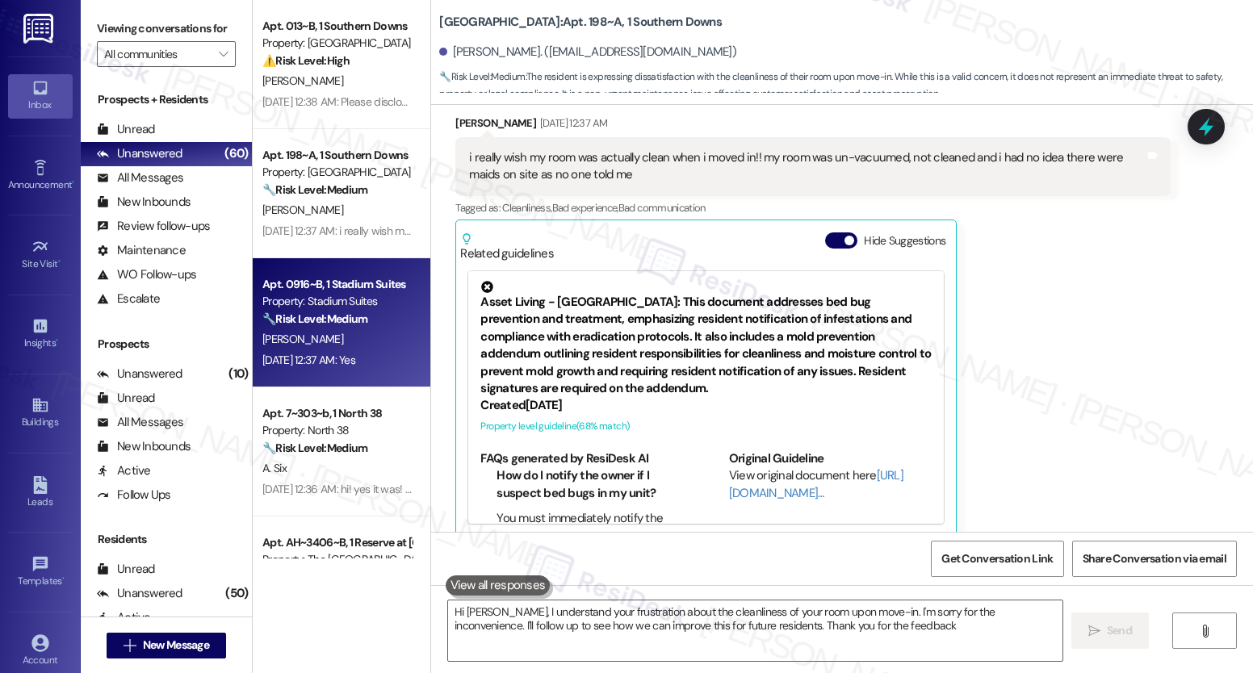
type textarea "Hi [PERSON_NAME], I understand your frustration about the cleanliness of your r…"
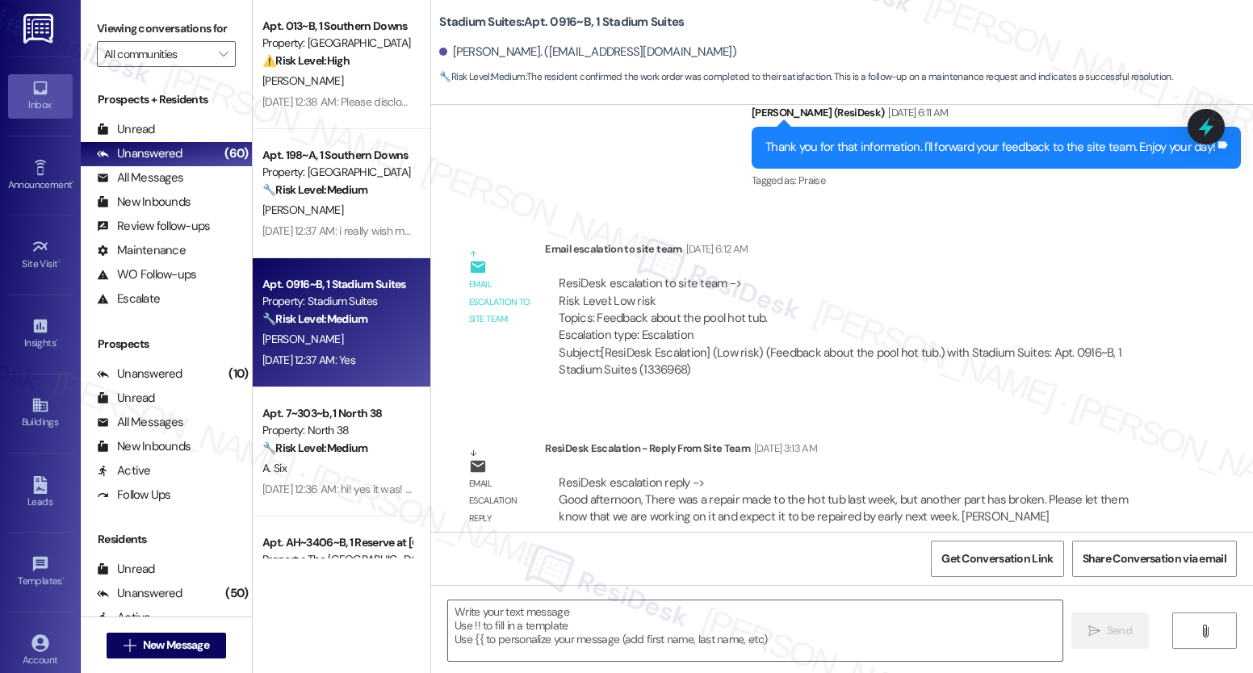
type textarea "Fetching suggested responses. Please feel free to read through the conversation…"
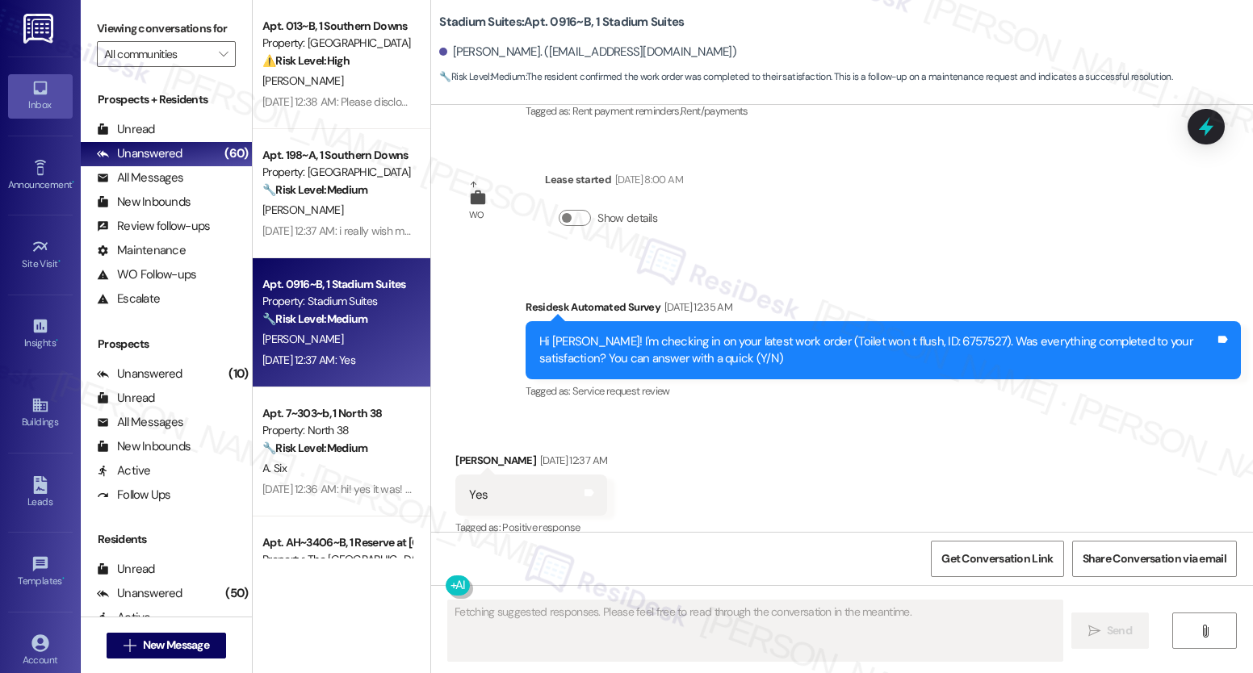
scroll to position [1543, 0]
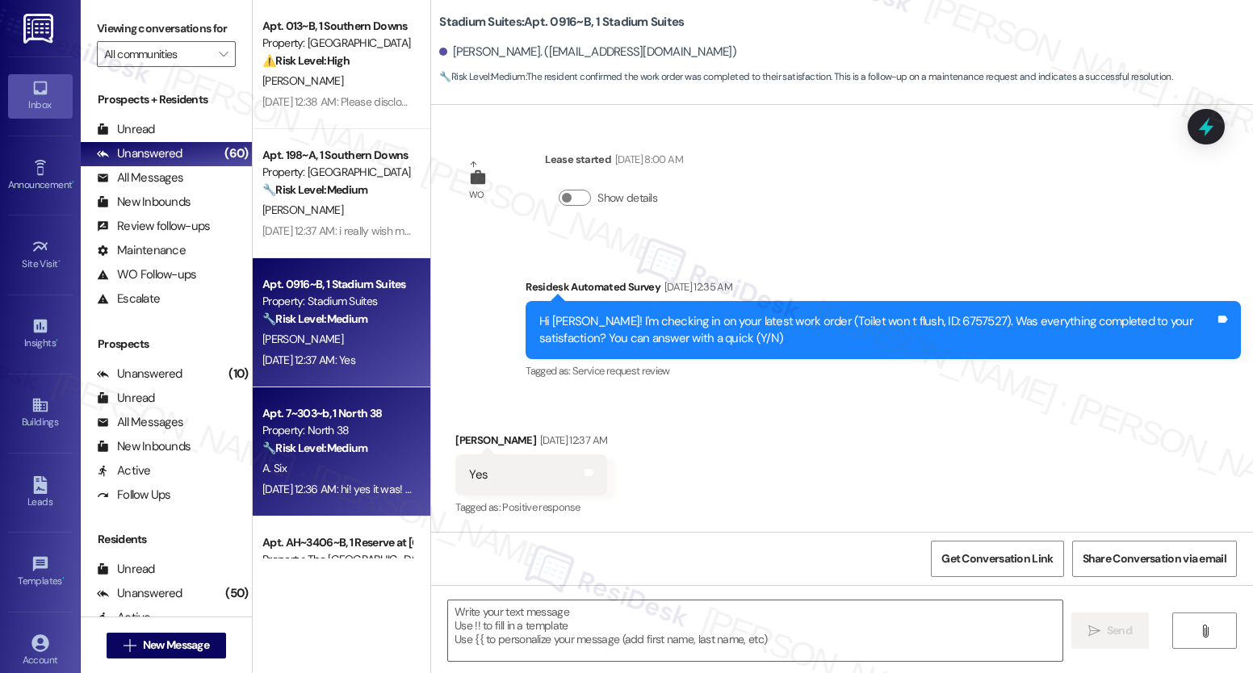
click at [312, 444] on strong "🔧 Risk Level: Medium" at bounding box center [314, 448] width 105 height 15
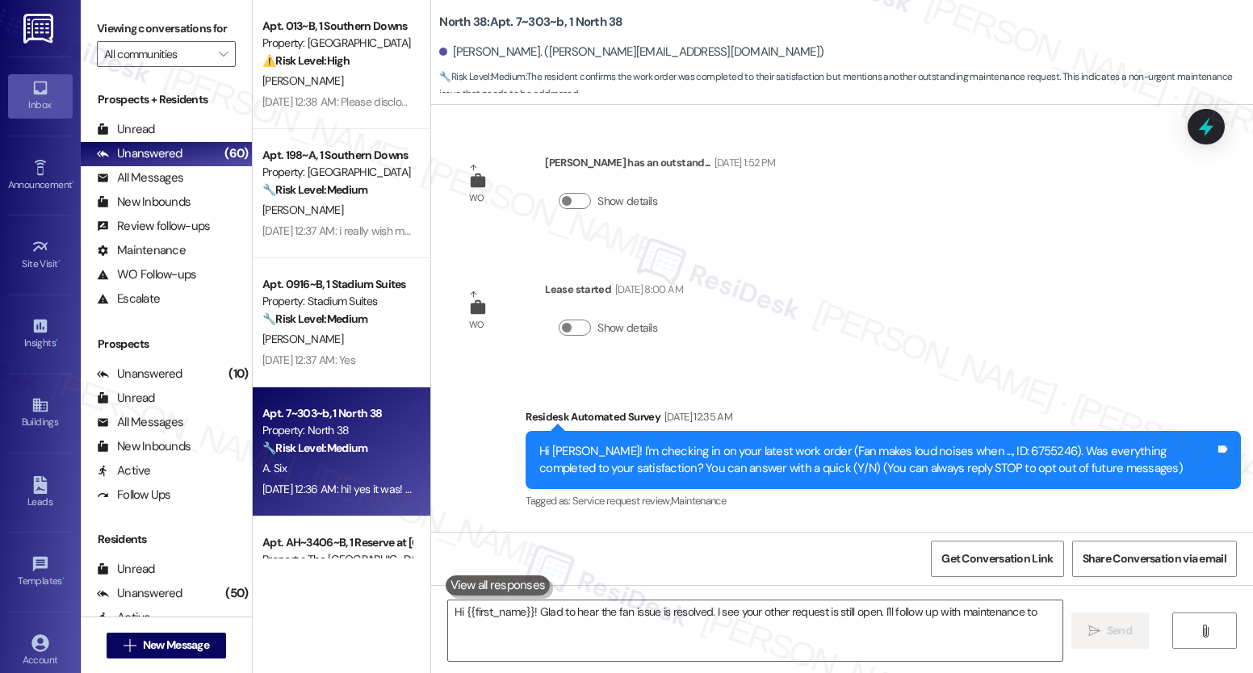
scroll to position [129, 0]
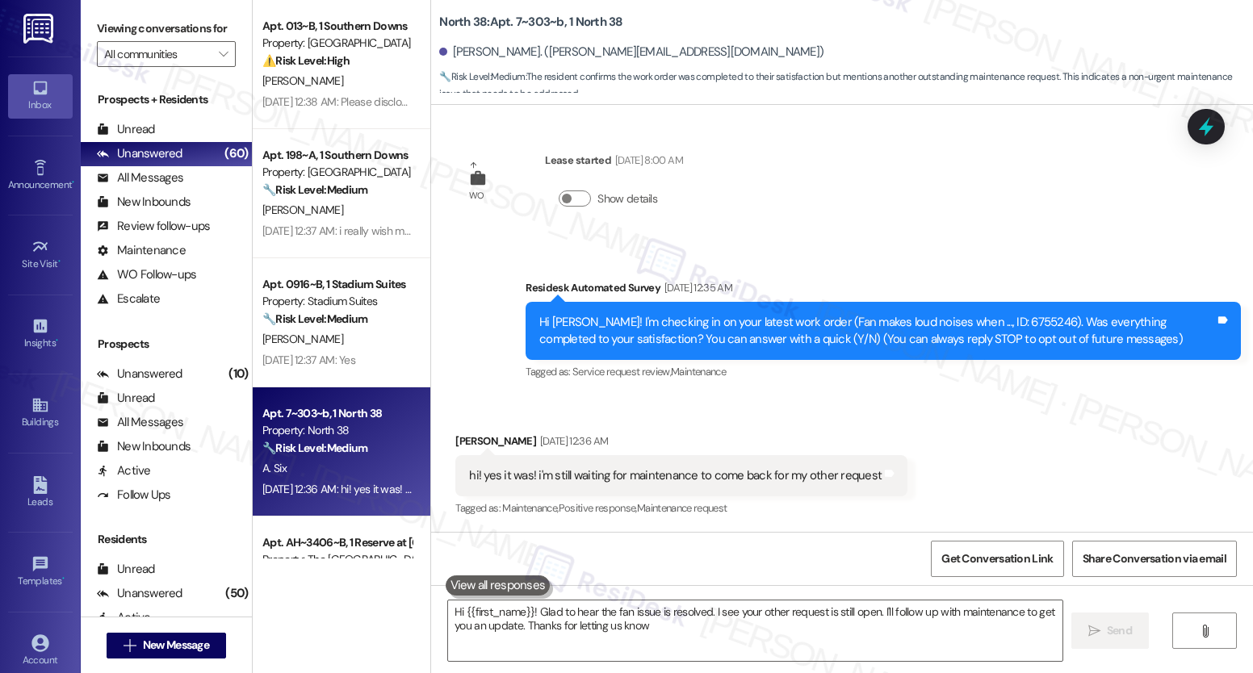
type textarea "Hi {{first_name}}! Glad to hear the fan issue is resolved. I see your other req…"
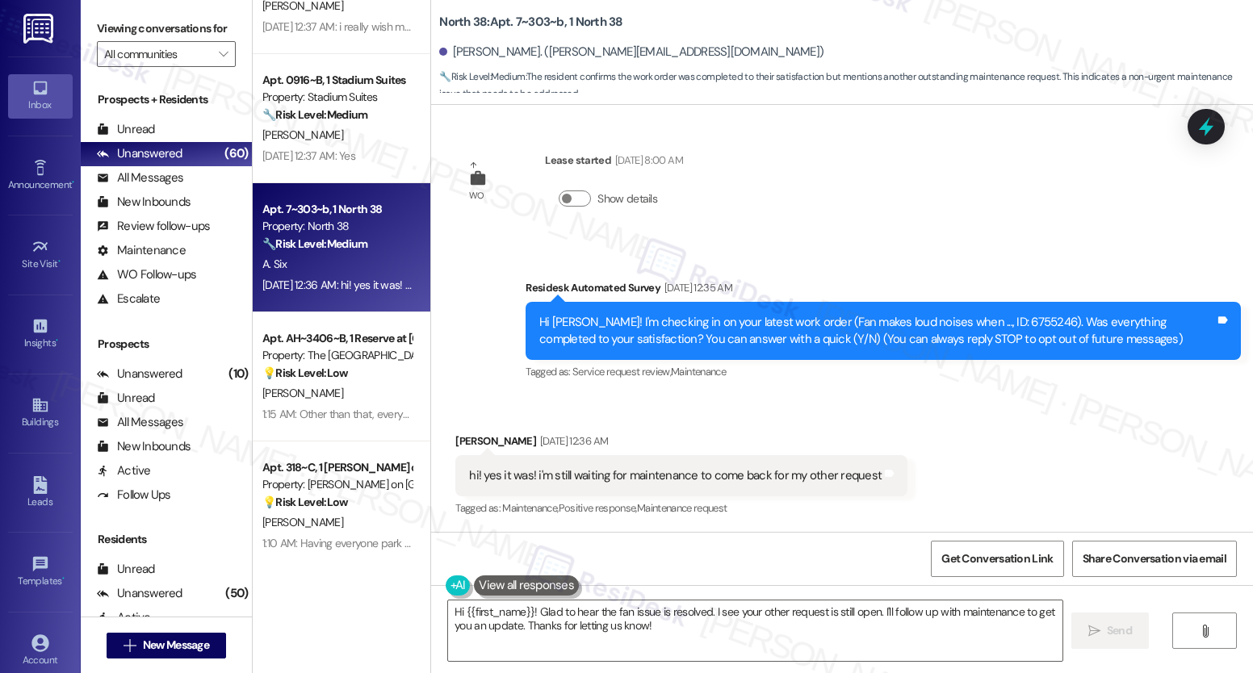
scroll to position [555, 0]
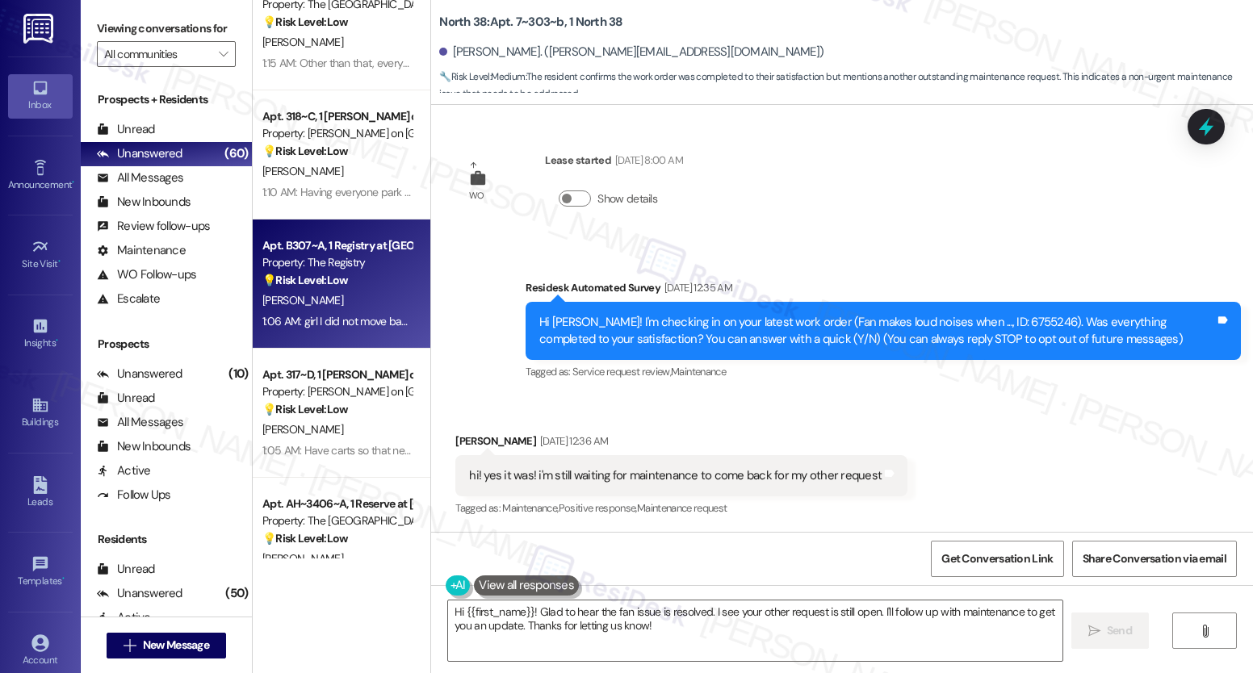
click at [342, 271] on div "Property: The Registry" at bounding box center [336, 262] width 149 height 17
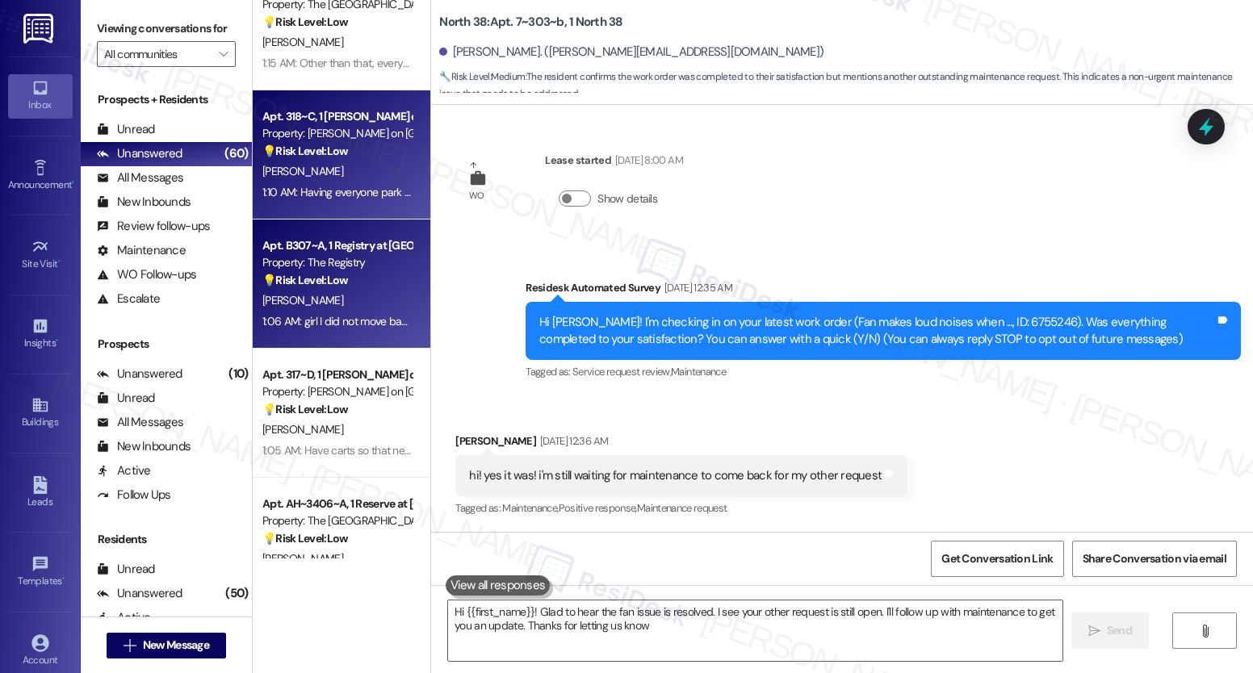
type textarea "Hi {{first_name}}! Glad to hear the fan issue is resolved. I see your other req…"
click at [342, 131] on div "Property: [PERSON_NAME] on [GEOGRAPHIC_DATA]" at bounding box center [336, 133] width 149 height 17
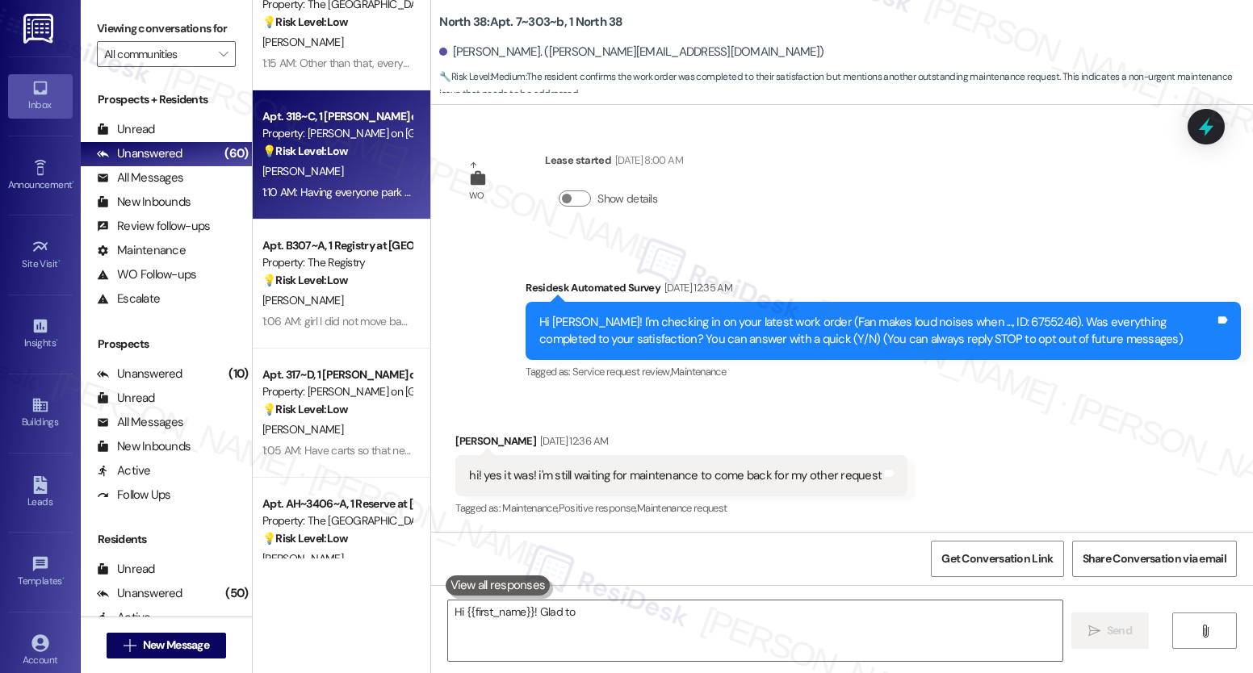
type textarea "Hi {{first_name}}! Glad to"
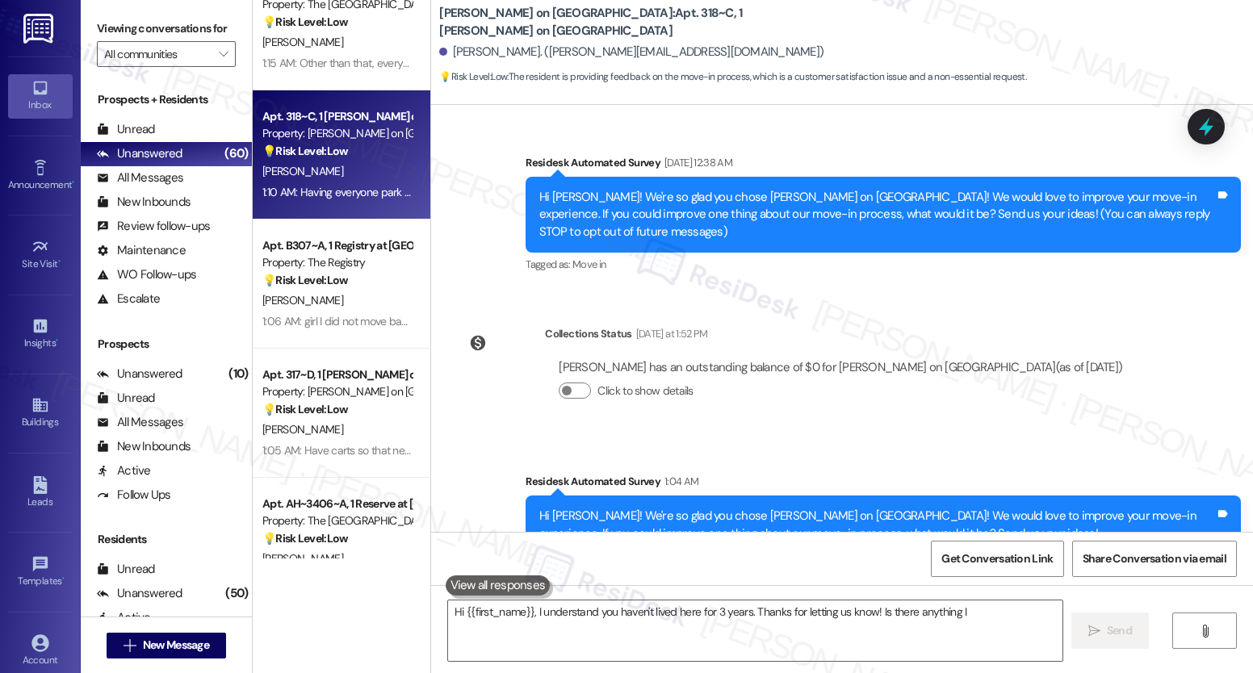
scroll to position [274, 0]
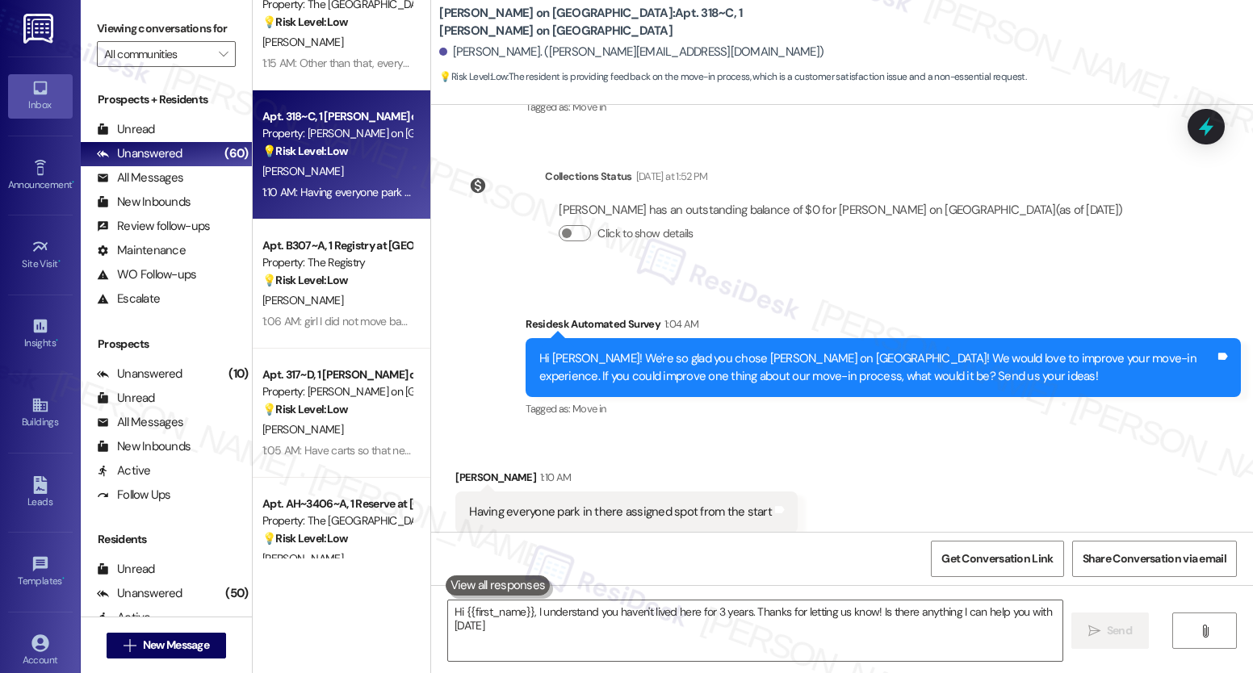
type textarea "Hi {{first_name}}, I understand you haven't lived here for 3 years. Thanks for …"
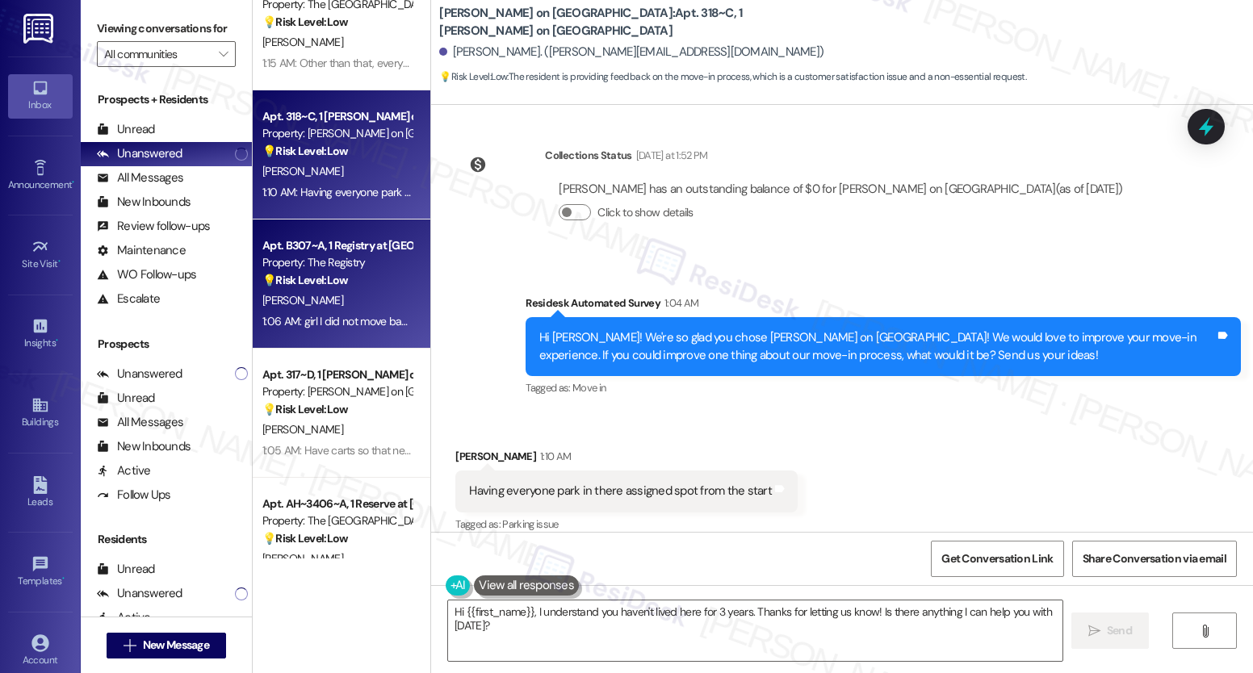
click at [303, 345] on div "Apt. B307~A, 1 Registry at [GEOGRAPHIC_DATA] Property: The Registry 💡 Risk Leve…" at bounding box center [342, 284] width 178 height 129
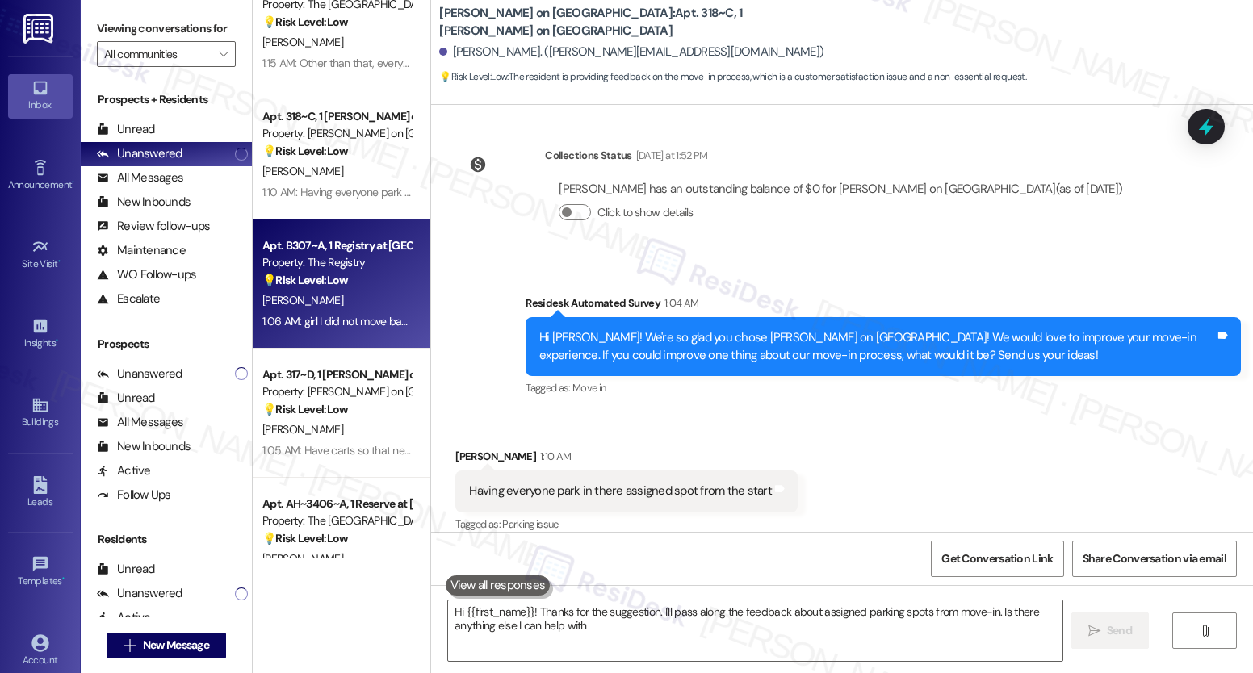
type textarea "Hi {{first_name}}! Thanks for the suggestion. I'll pass along the feedback abou…"
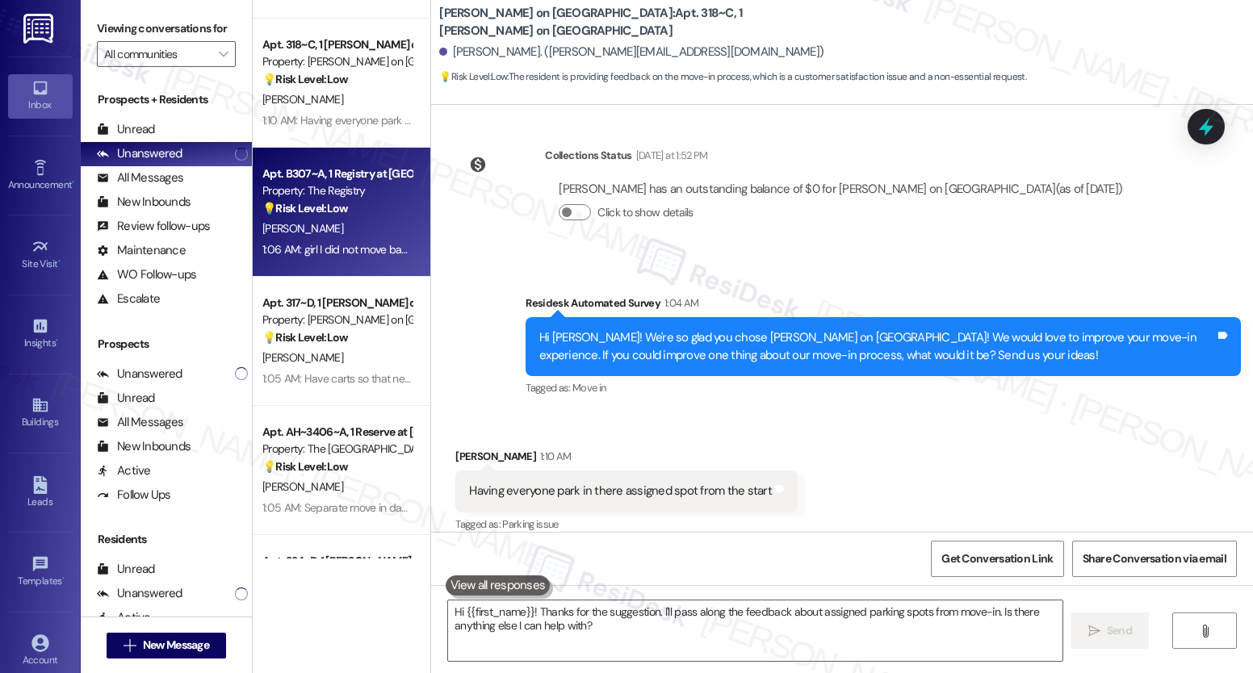
scroll to position [710, 0]
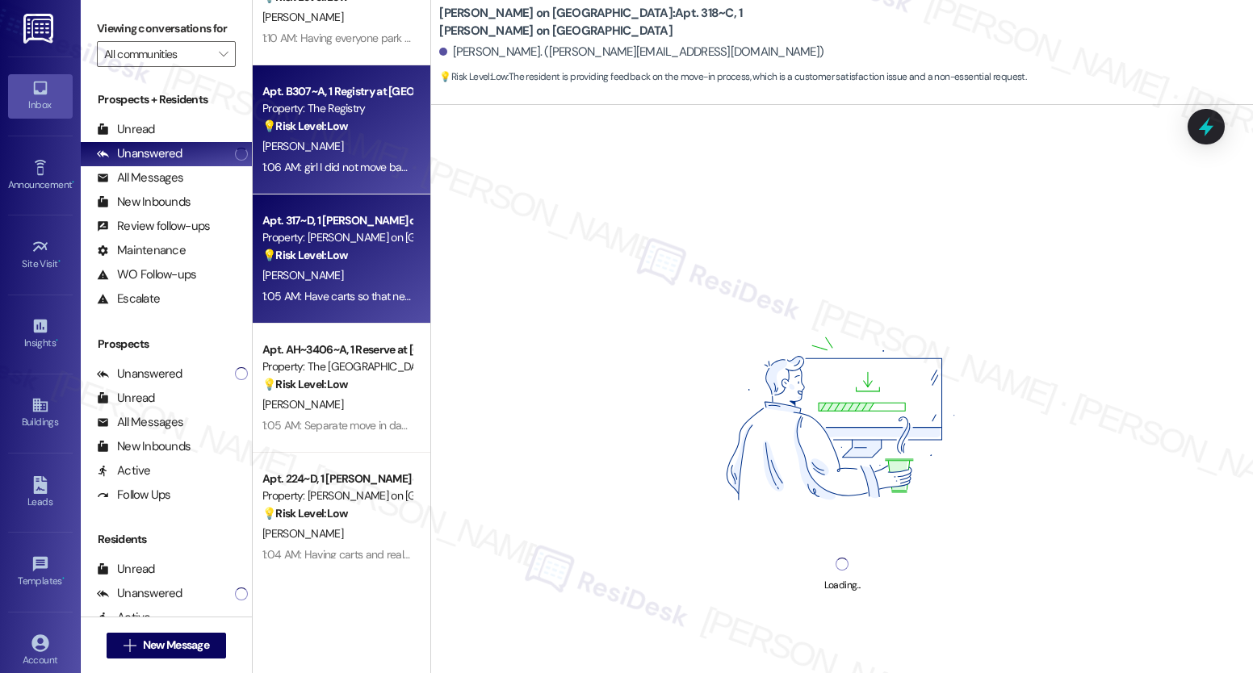
click at [341, 310] on div "Apt. 317~D, 1 [PERSON_NAME] on College Ave Property: [PERSON_NAME] on College A…" at bounding box center [342, 259] width 178 height 129
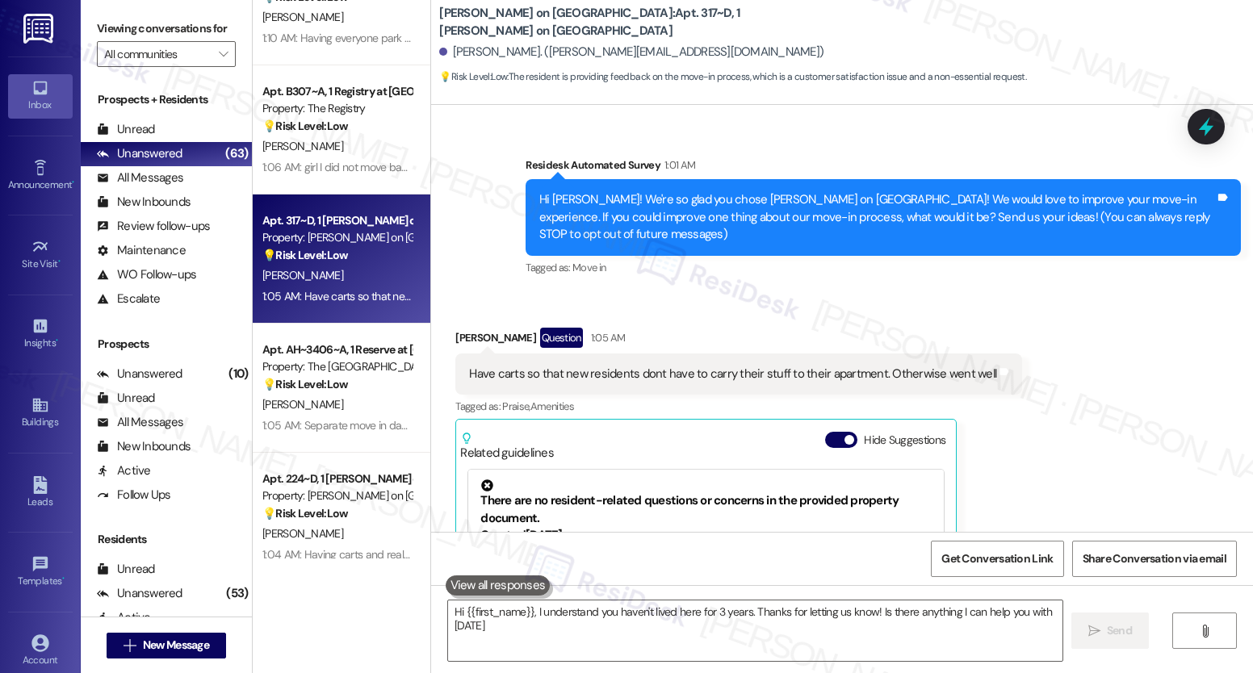
type textarea "Hi {{first_name}}, I understand you haven't lived here for 3 years. Thanks for …"
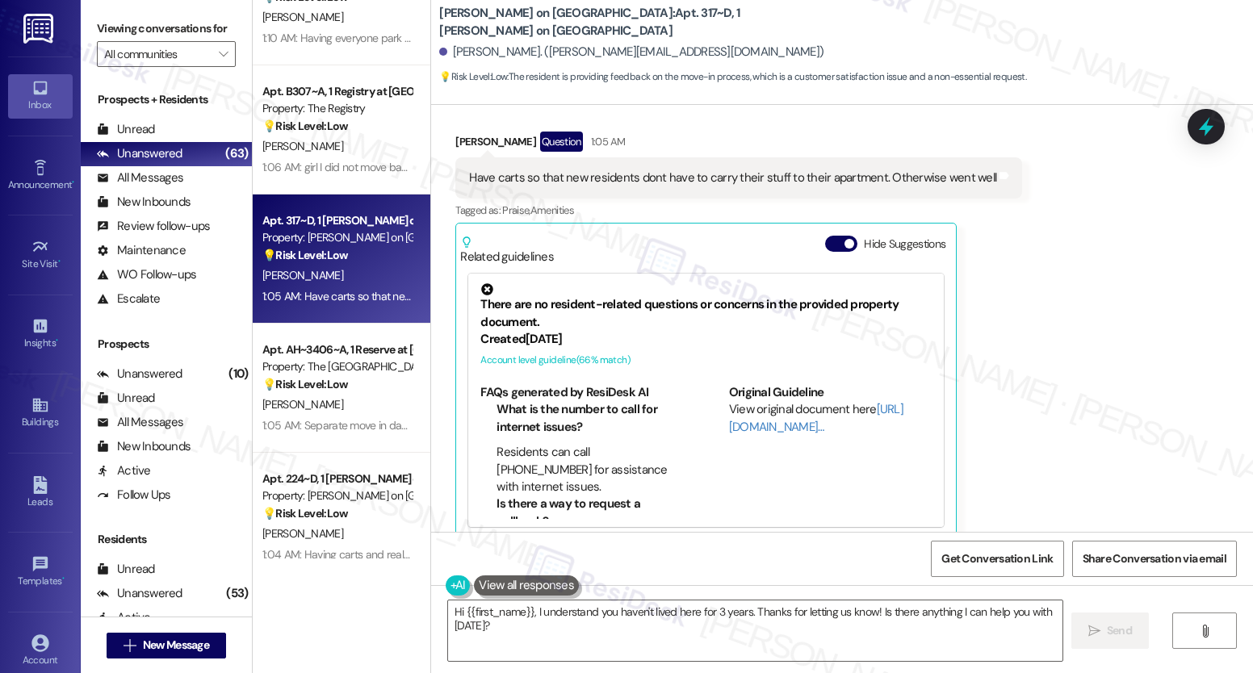
scroll to position [323, 0]
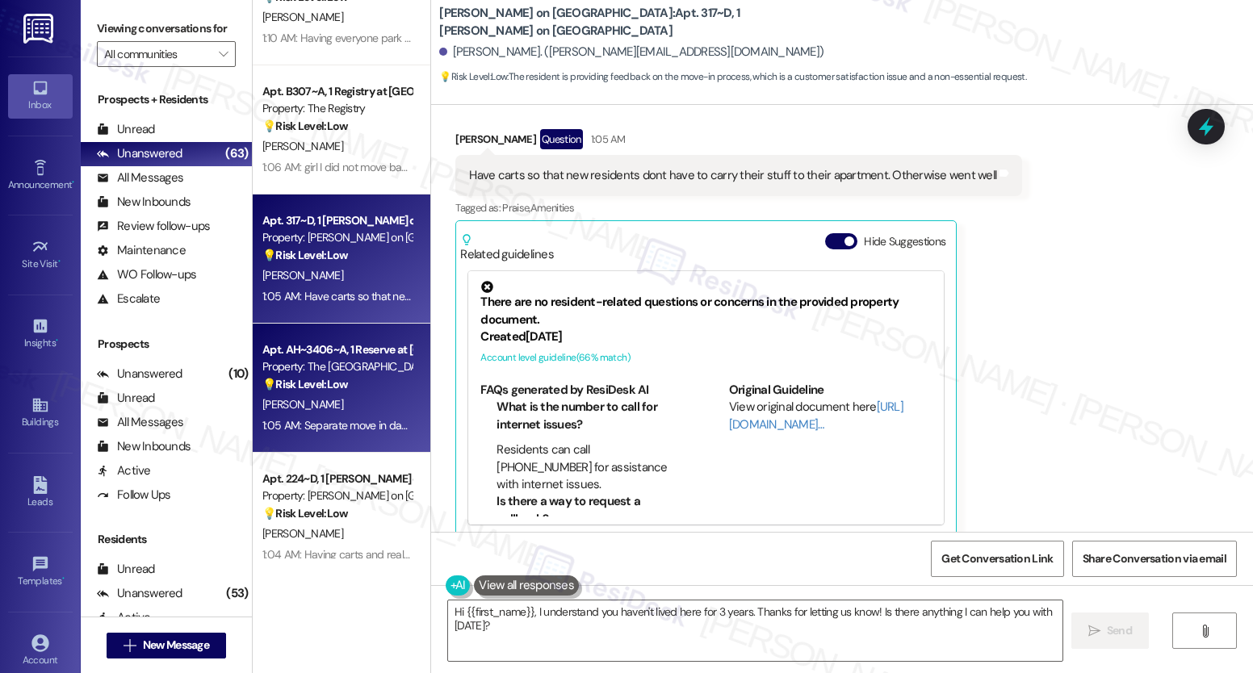
click at [344, 358] on div "Apt. AH~3406~A, 1 Reserve at [GEOGRAPHIC_DATA]" at bounding box center [336, 349] width 149 height 17
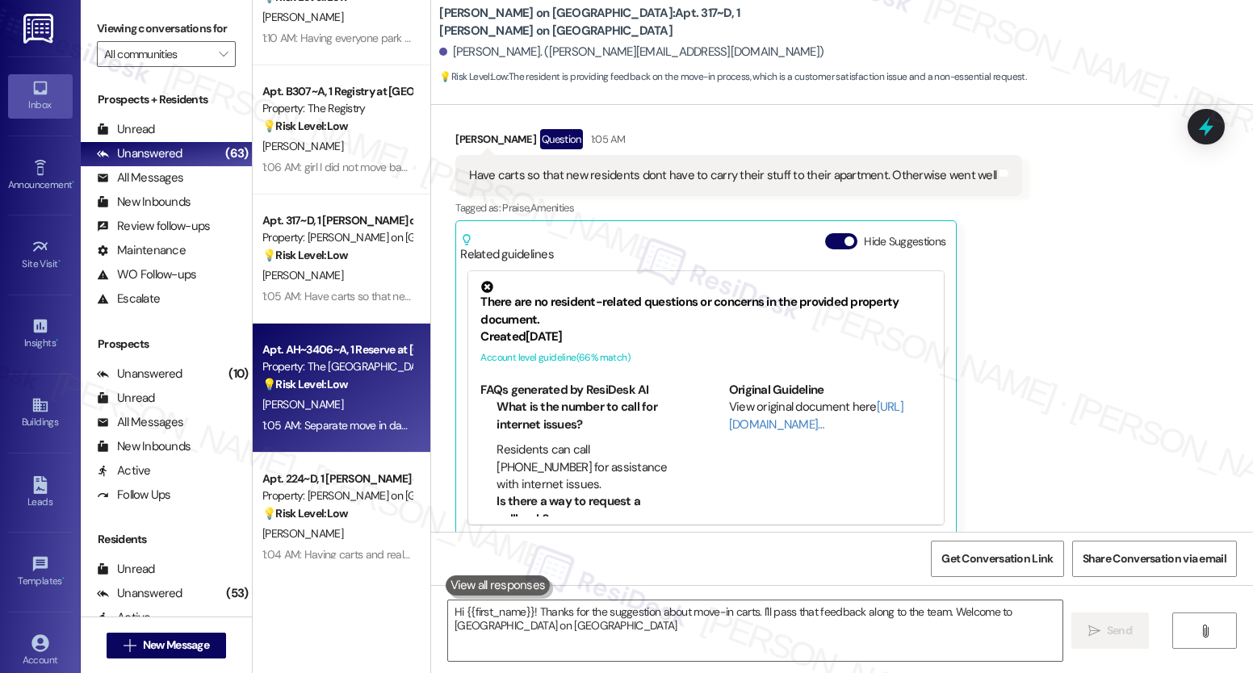
type textarea "Hi {{first_name}}! Thanks for the suggestion about move-in carts. I'll pass tha…"
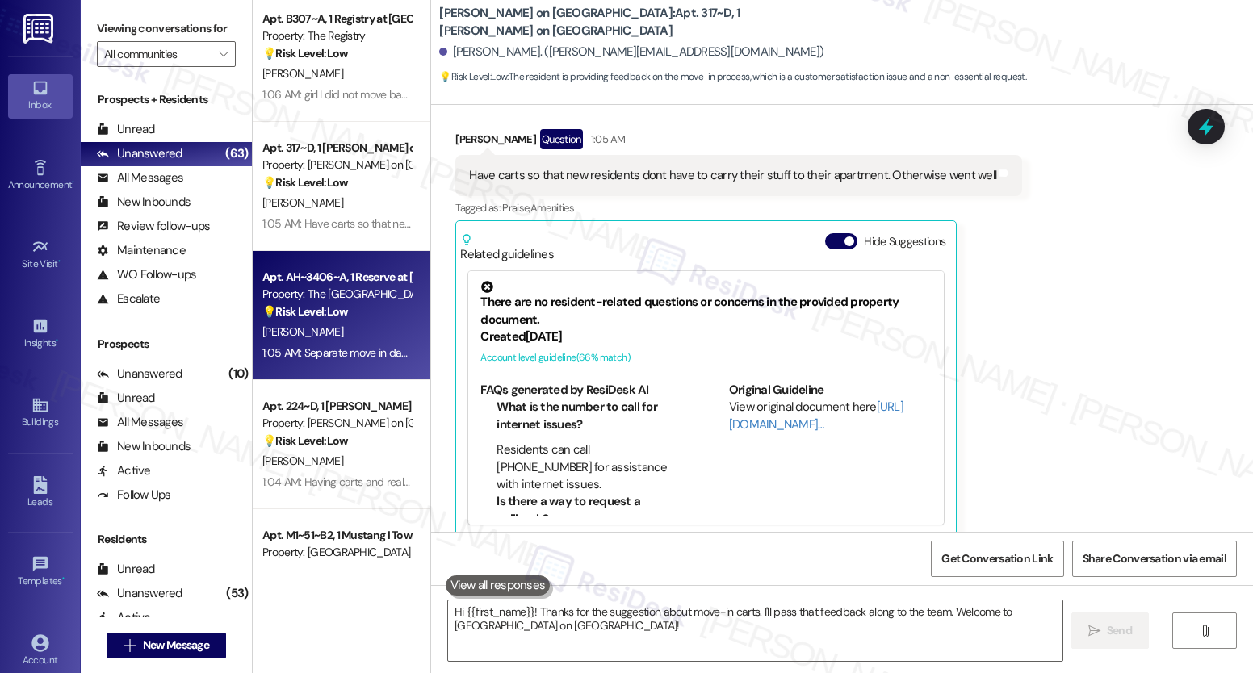
scroll to position [852, 0]
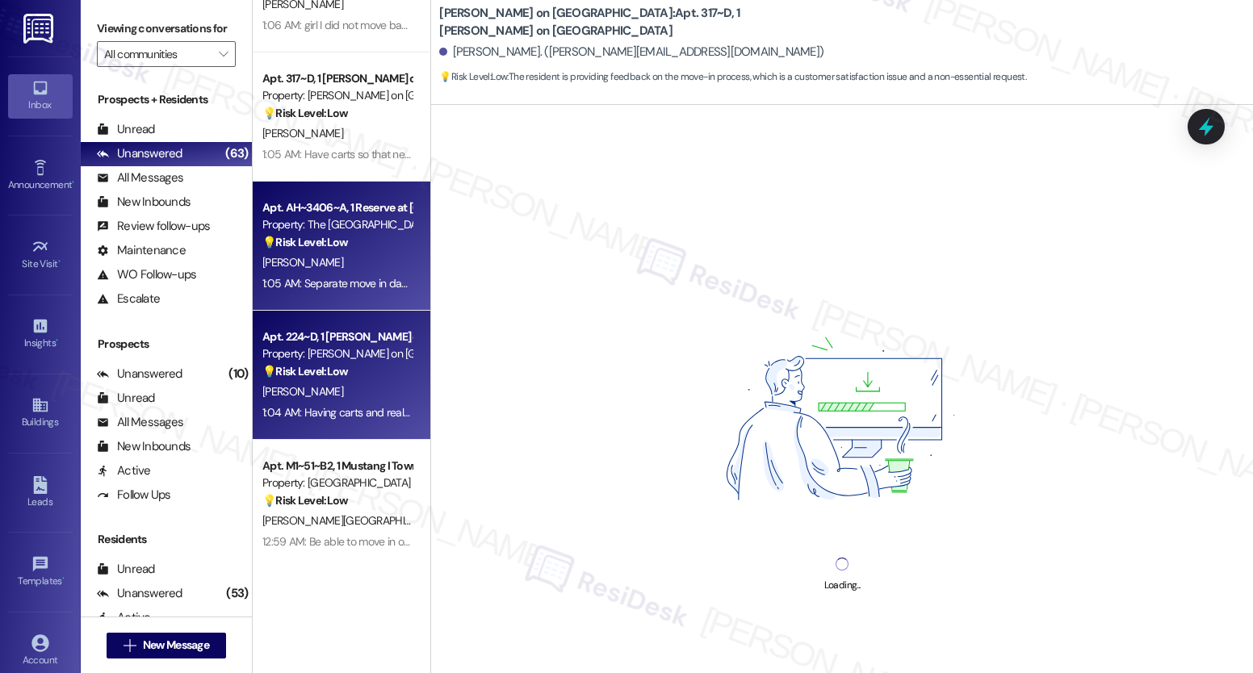
click at [342, 354] on div "Property: [PERSON_NAME] on [GEOGRAPHIC_DATA]" at bounding box center [336, 354] width 149 height 17
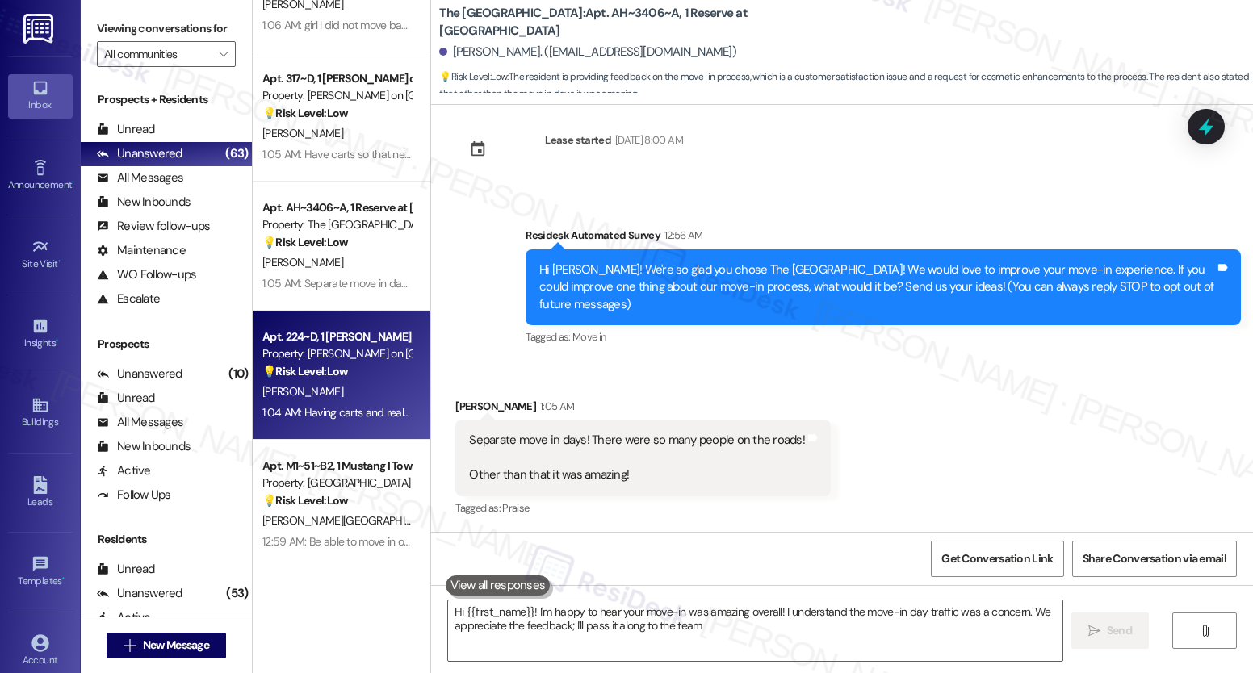
type textarea "Hi {{first_name}}! I'm happy to hear your move-in was amazing overall! I unders…"
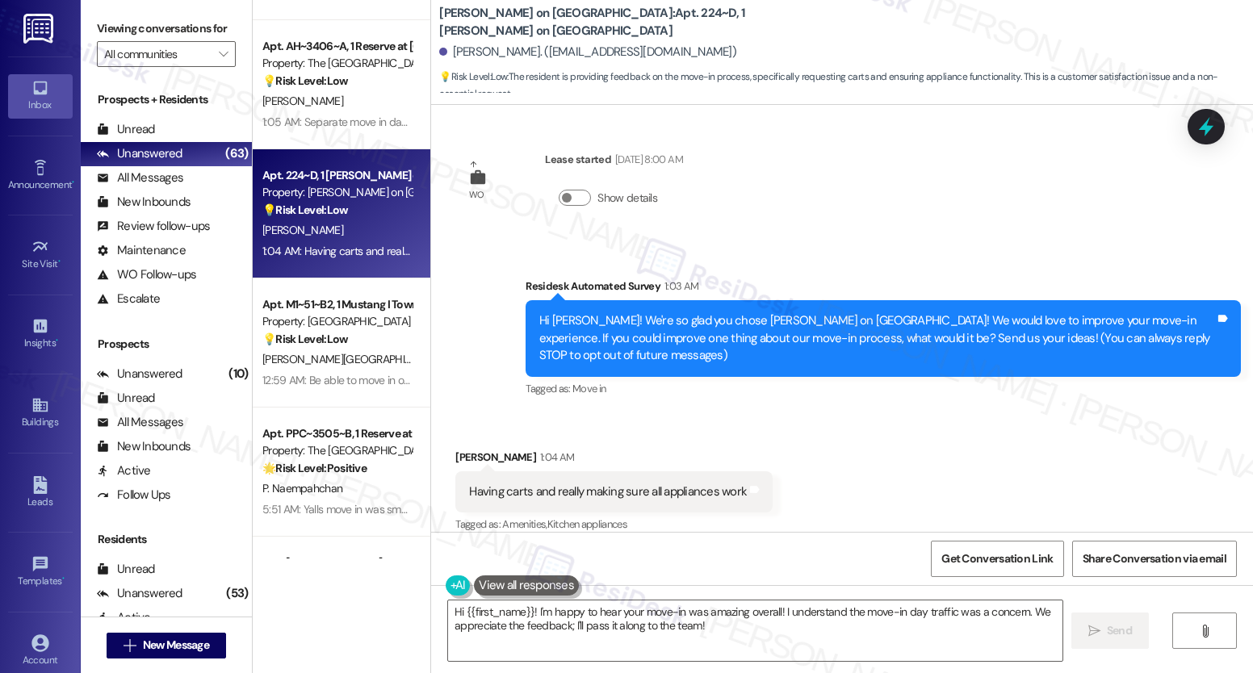
scroll to position [1015, 0]
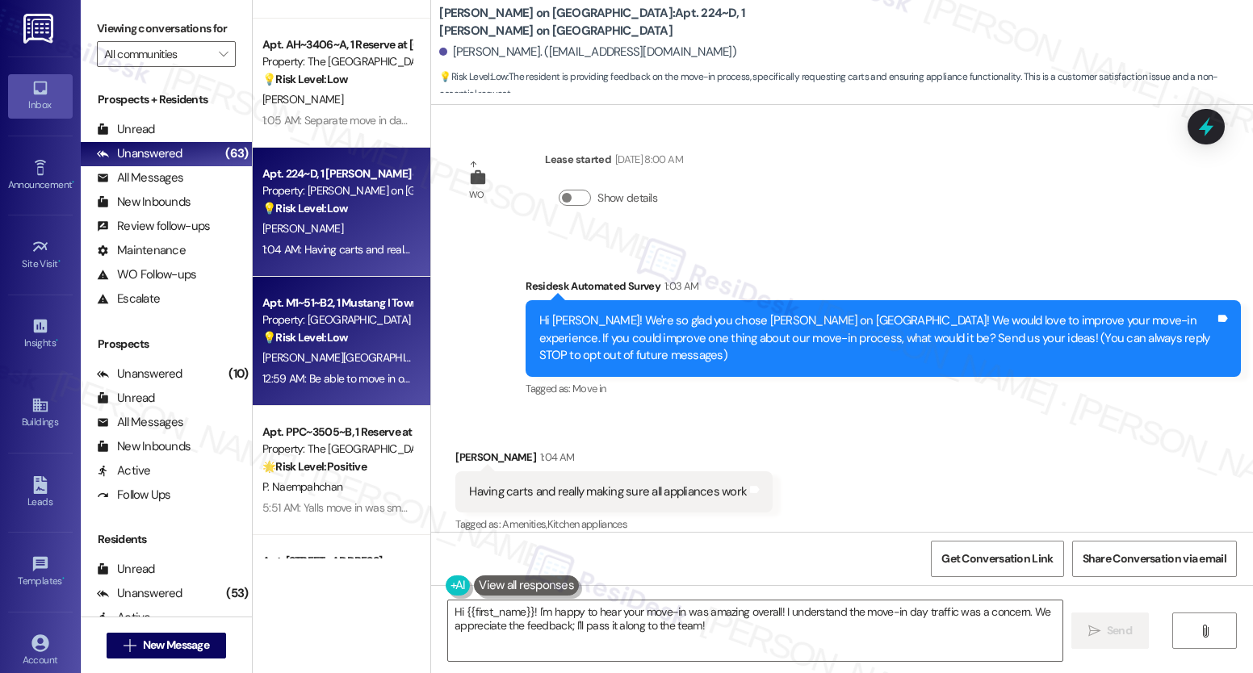
click at [340, 291] on div "Apt. M1~51~B2, 1 Mustang I Townhome Property: Mustang Village 💡 Risk Level: Low…" at bounding box center [342, 341] width 178 height 129
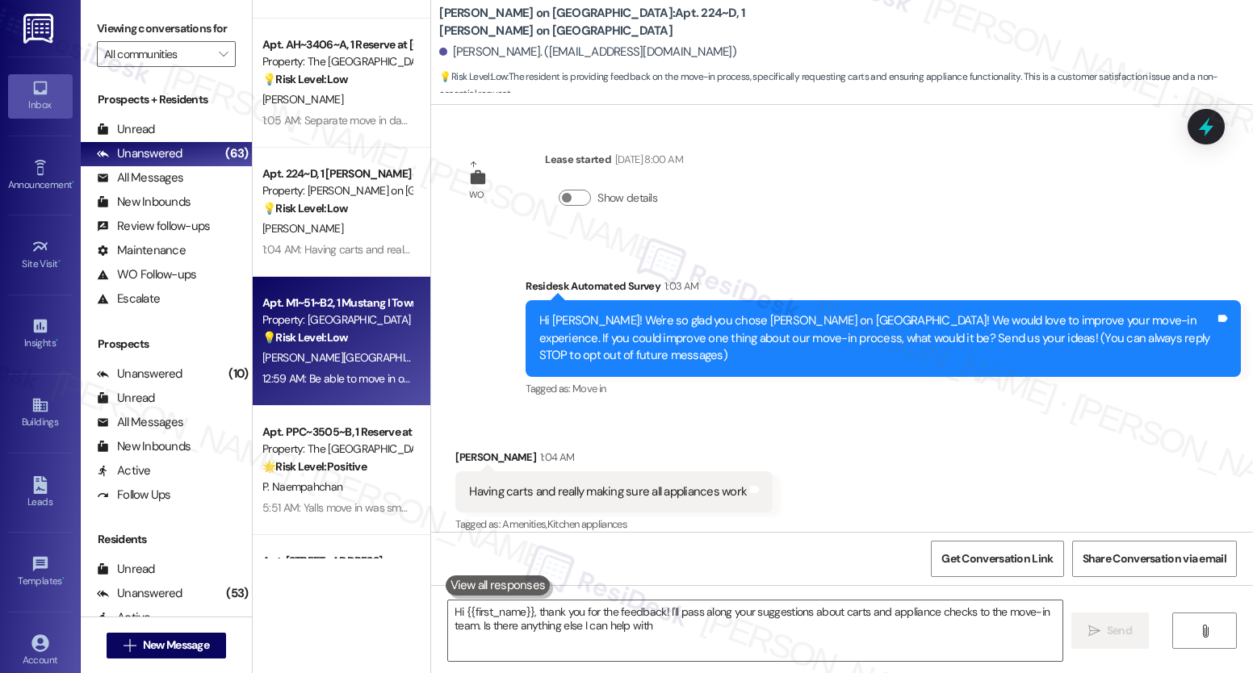
type textarea "Hi {{first_name}}, thank you for the feedback! I'll pass along your suggestions…"
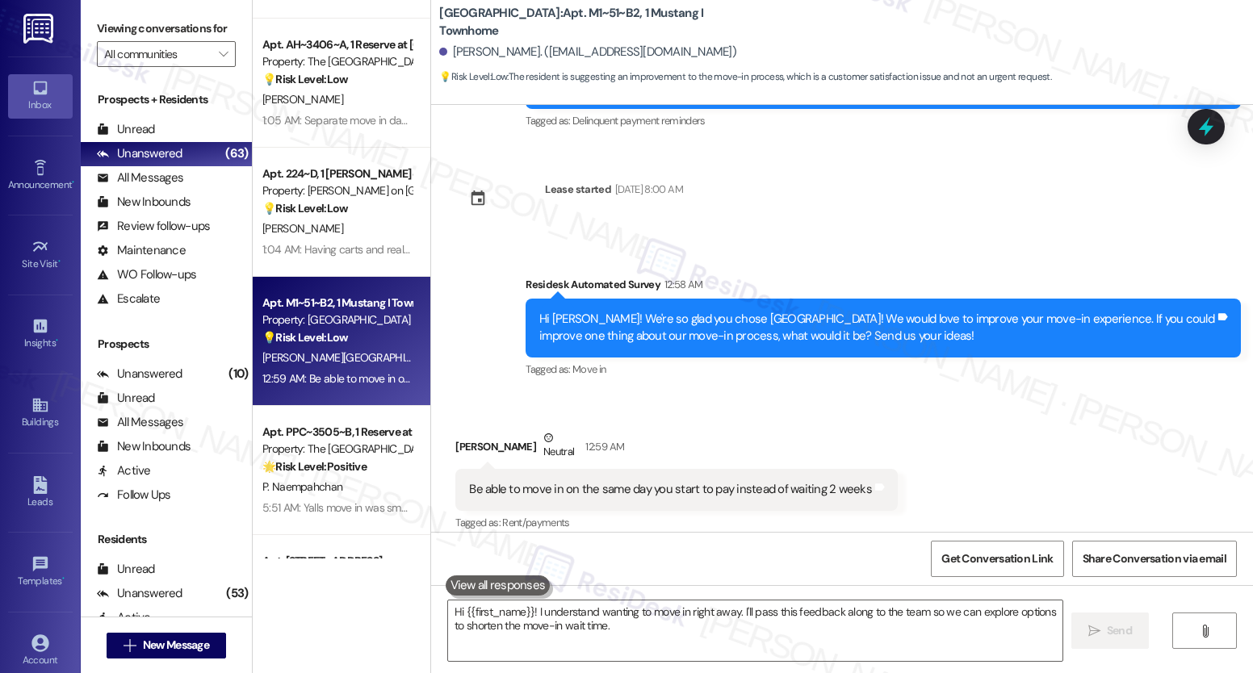
scroll to position [141, 0]
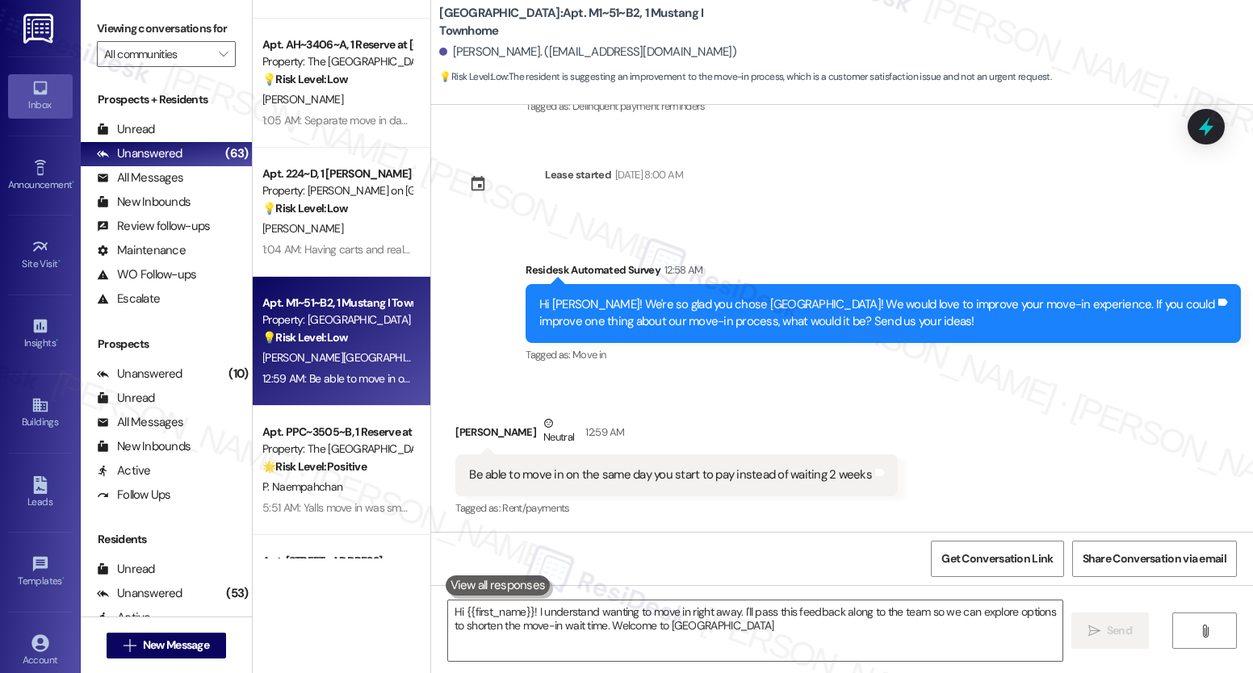
type textarea "Hi {{first_name}}! I understand wanting to move in right away. I'll pass this f…"
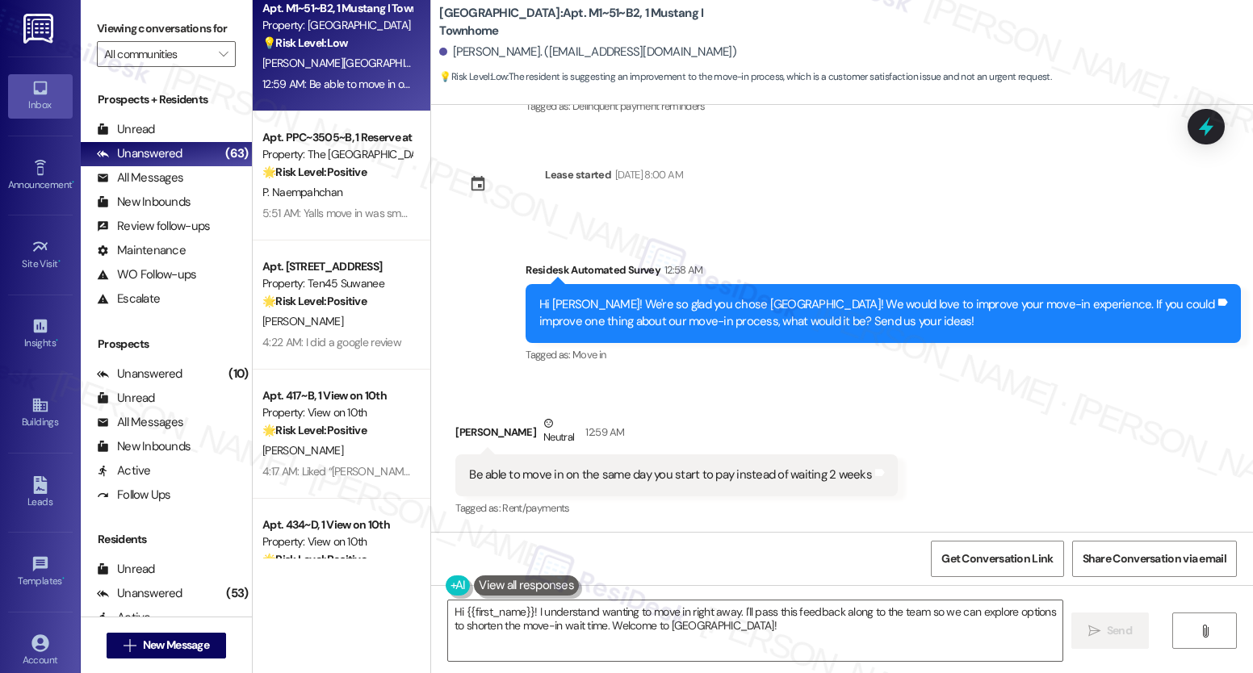
scroll to position [1368, 0]
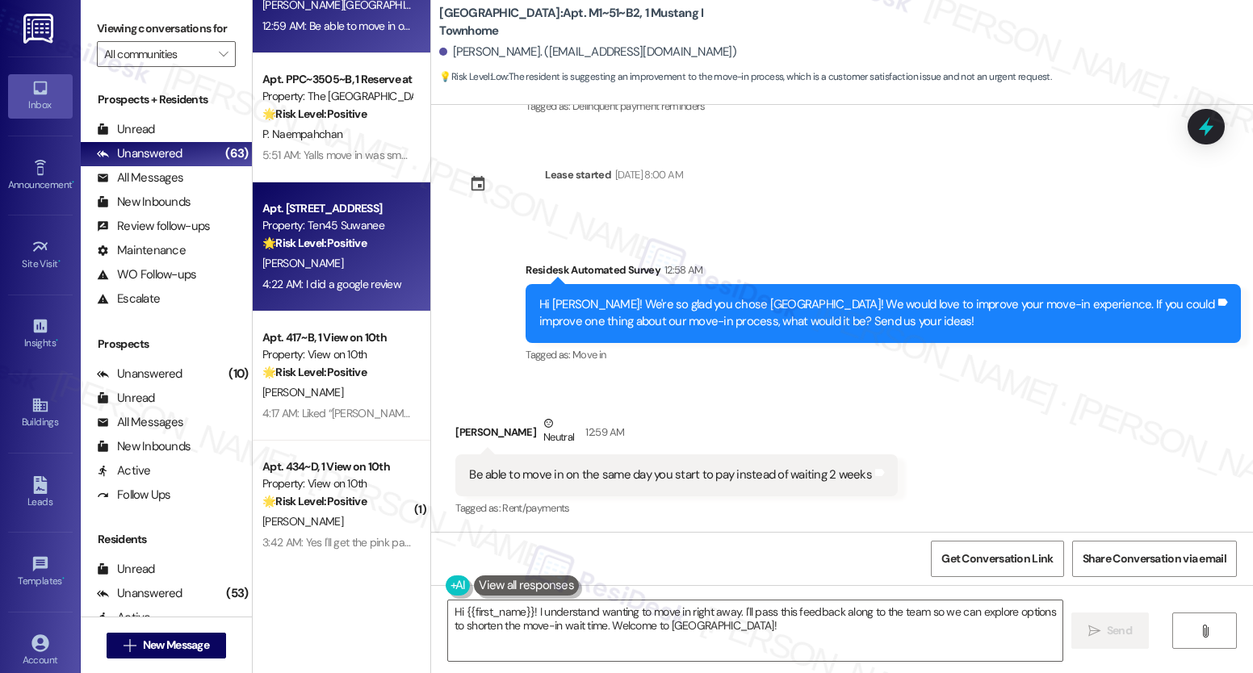
click at [361, 270] on div "[PERSON_NAME]" at bounding box center [337, 263] width 153 height 20
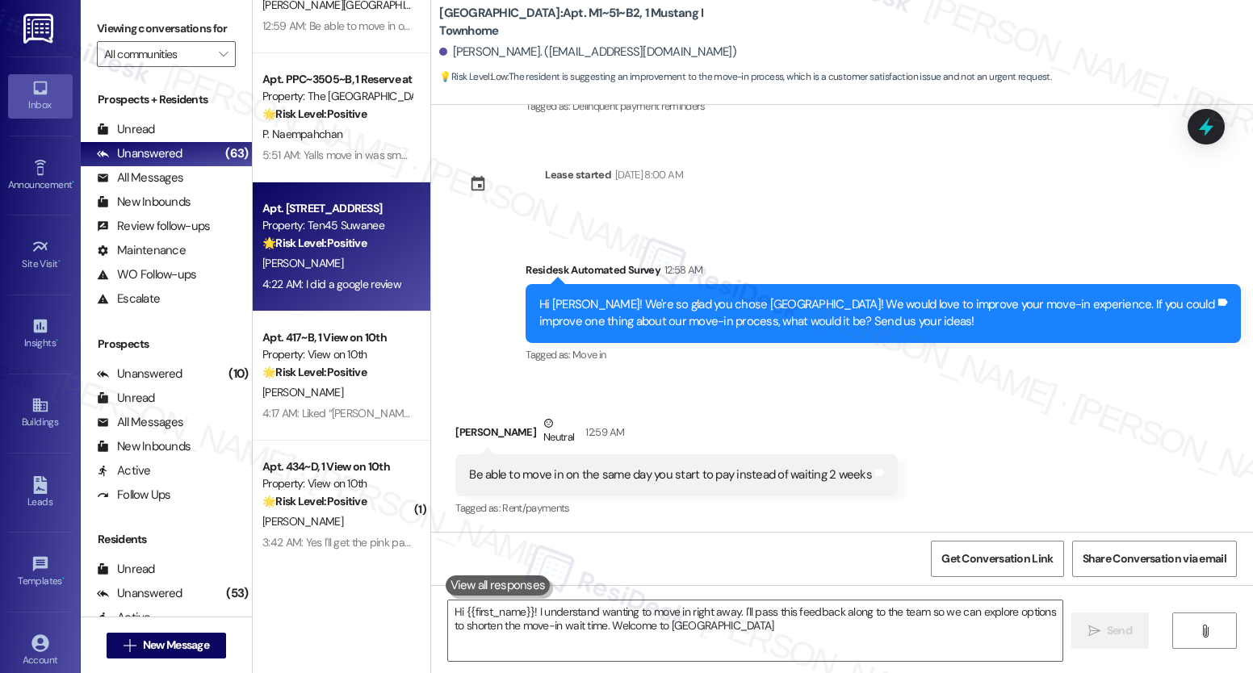
type textarea "Hi {{first_name}}! I understand wanting to move in right away. I'll pass this f…"
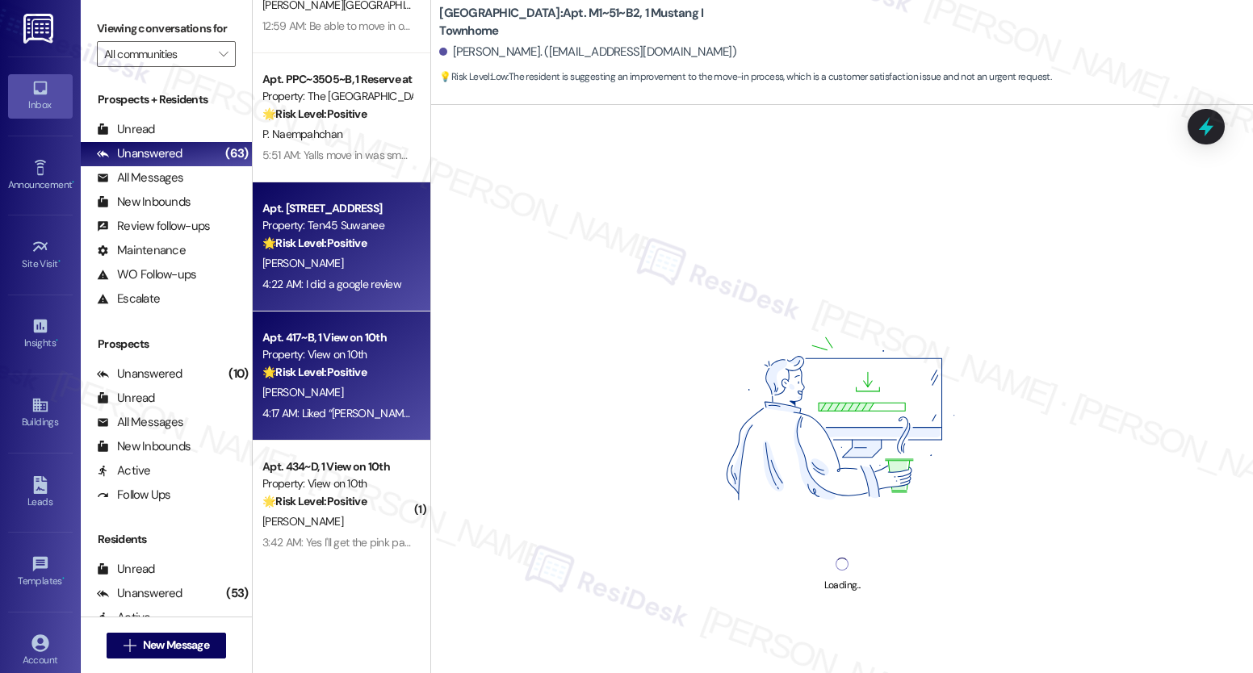
click at [328, 324] on div "Apt. 417~B, 1 View on 10th Property: View on 10th 🌟 Risk Level: Positive The in…" at bounding box center [342, 376] width 178 height 129
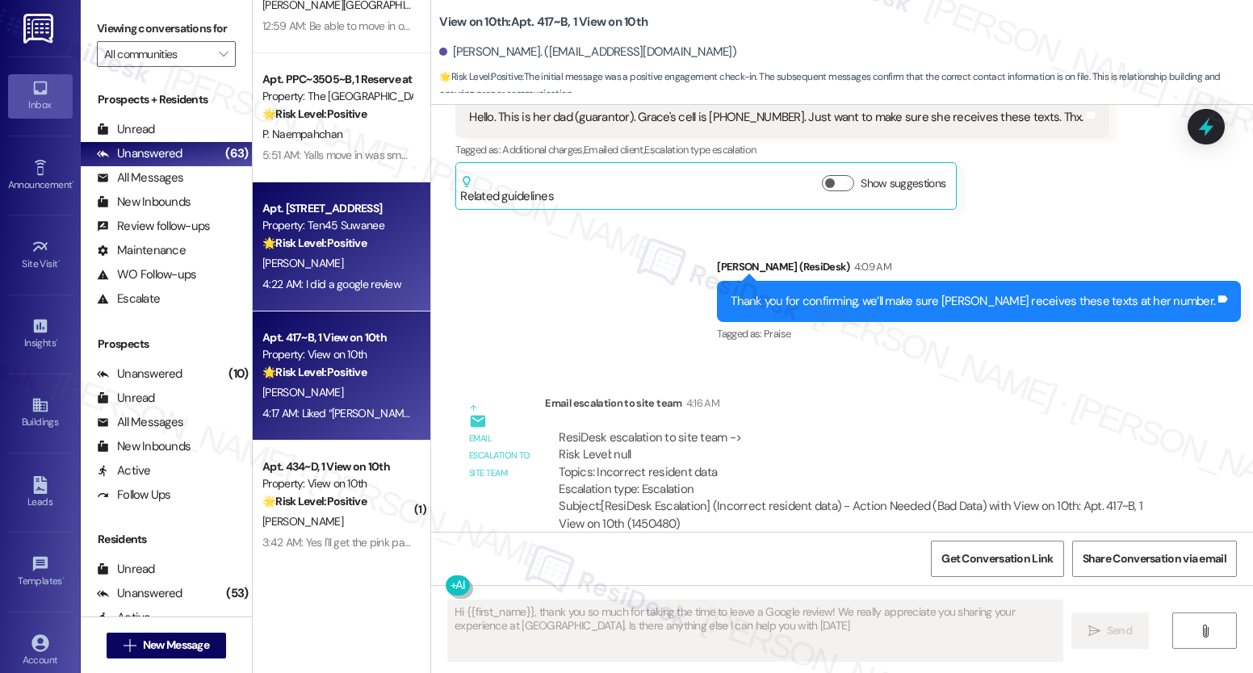
type textarea "Hi {{first_name}}, thank you so much for taking the time to leave a Google revi…"
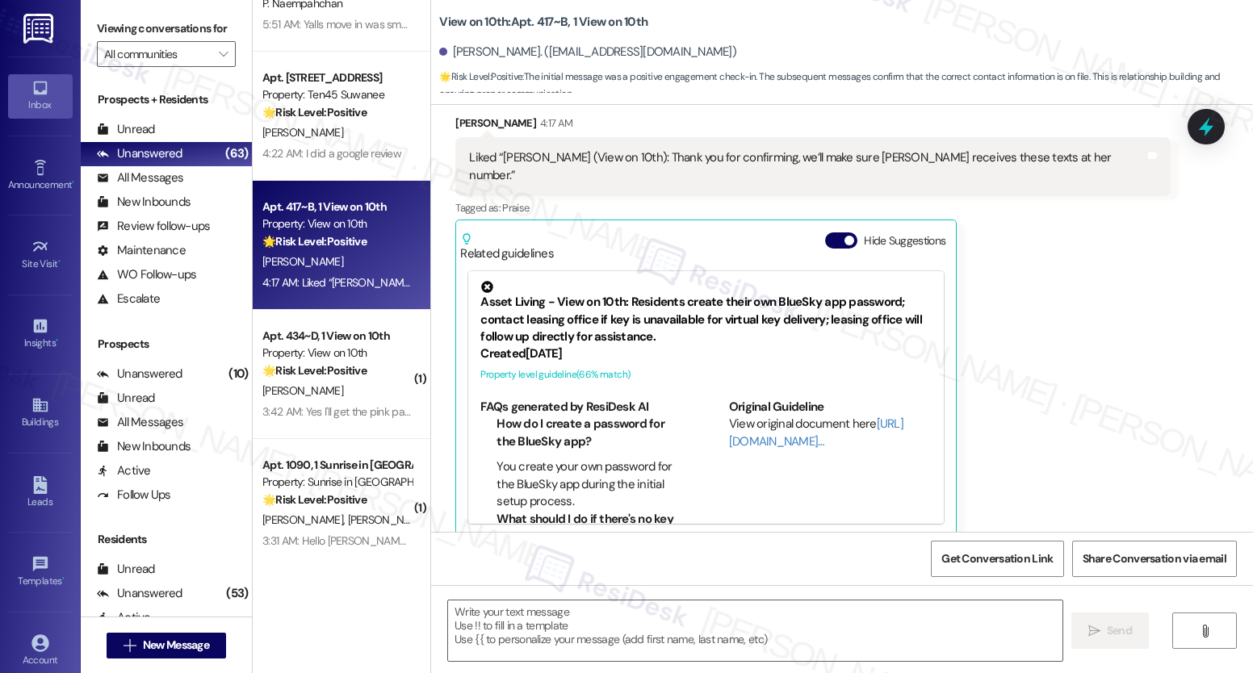
scroll to position [1506, 0]
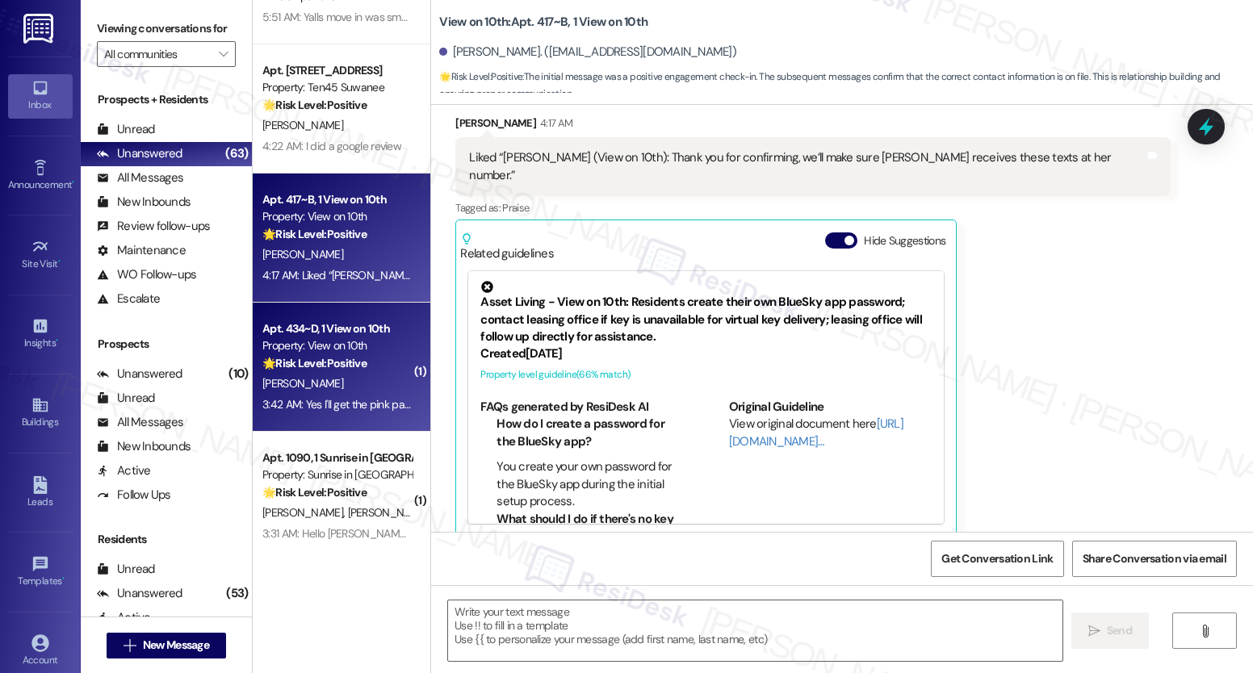
click at [342, 348] on div "Property: View on 10th" at bounding box center [336, 345] width 149 height 17
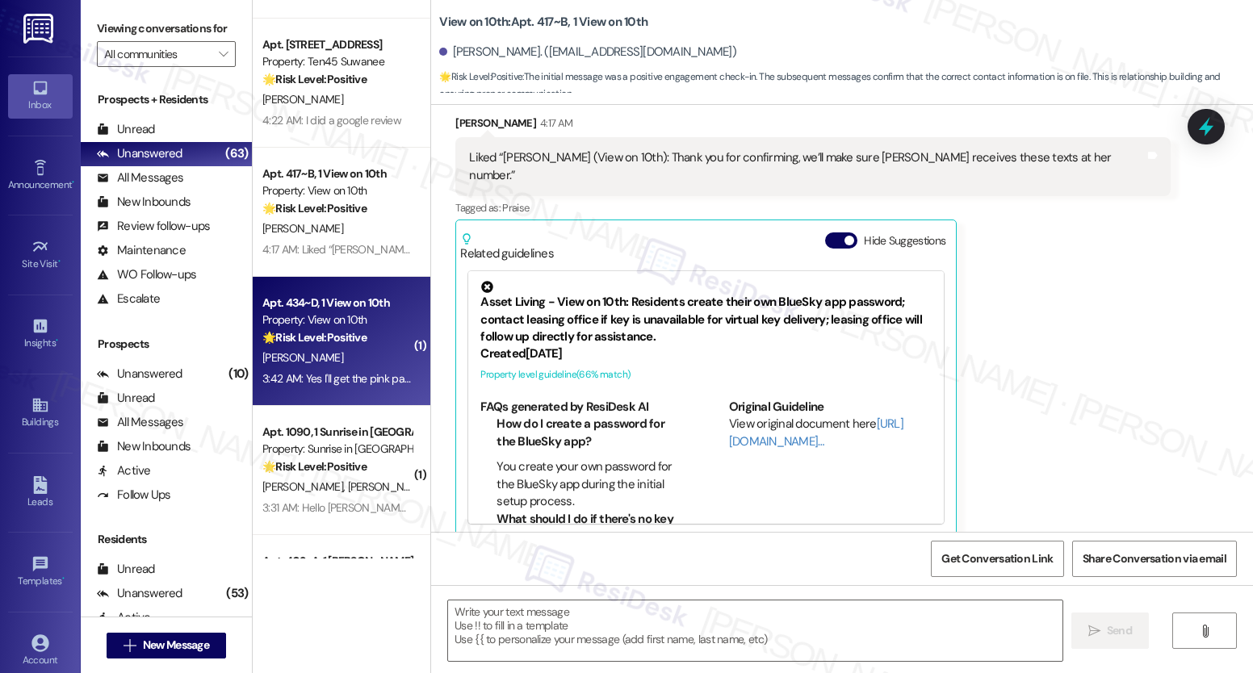
scroll to position [1534, 0]
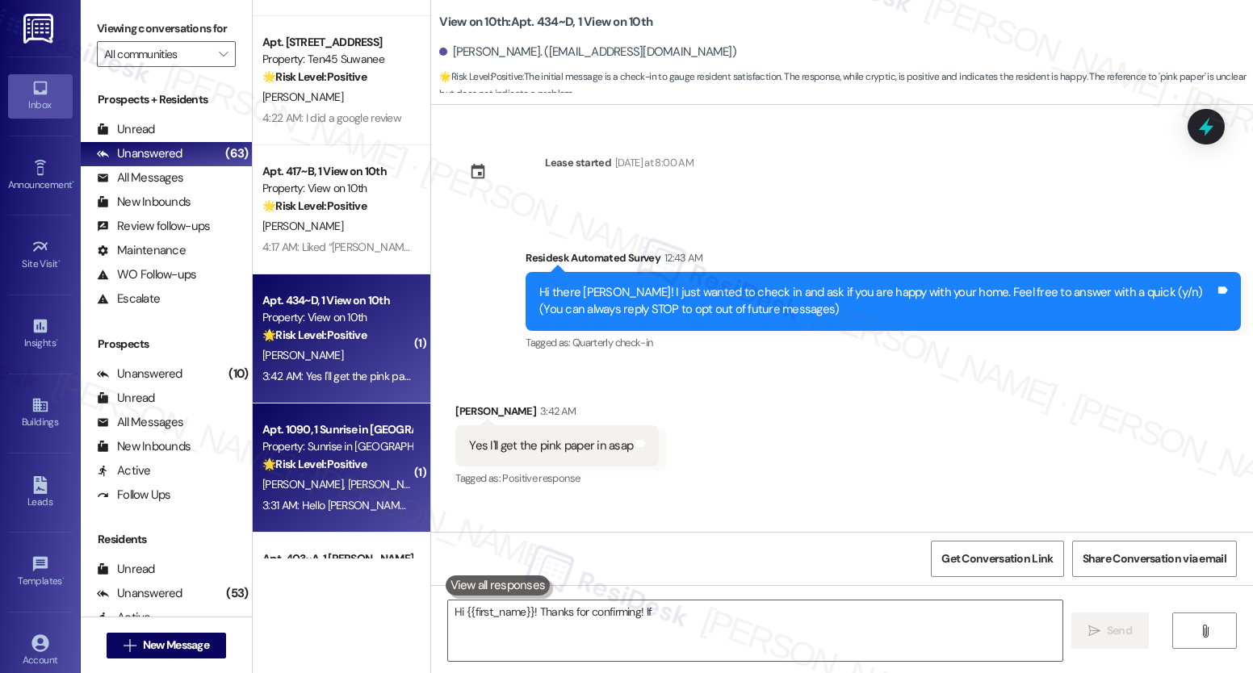
type textarea "Hi {{first_name}}! Thanks for confirming! If"
click at [323, 414] on div "Apt. 1090, 1 Sunrise in [GEOGRAPHIC_DATA] Property: Sunrise in [GEOGRAPHIC_DATA…" at bounding box center [342, 468] width 178 height 129
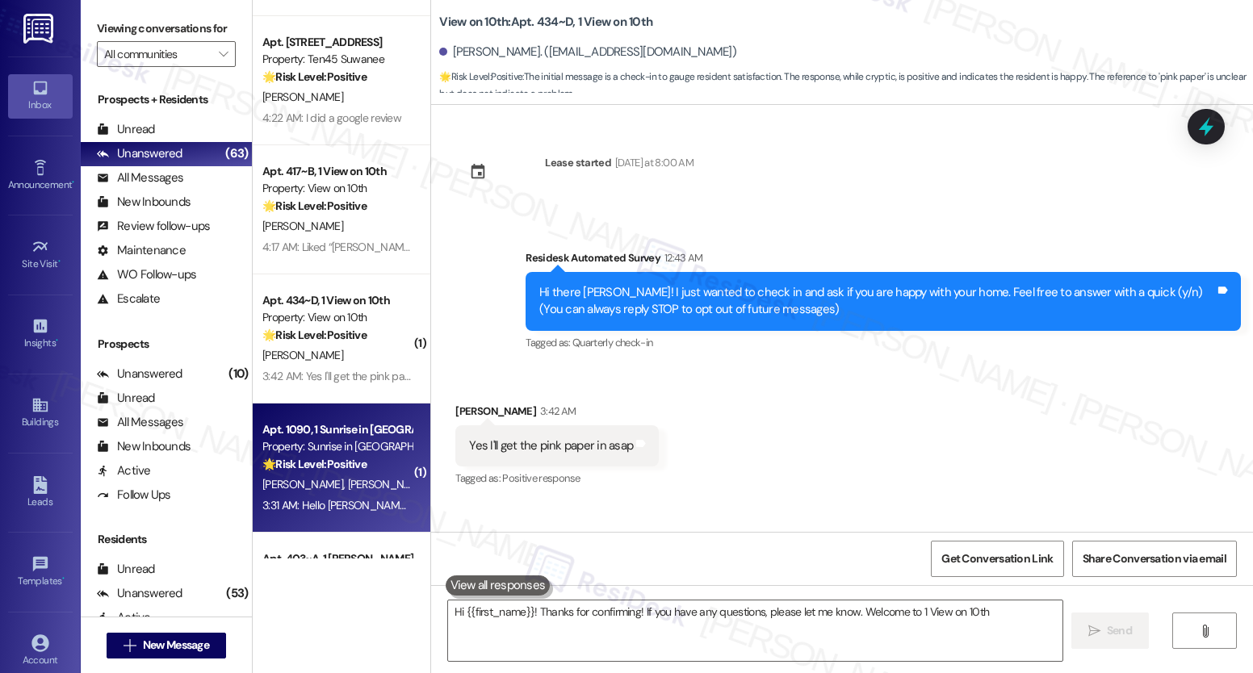
type textarea "Hi {{first_name}}! Thanks for confirming! If you have any questions, please let…"
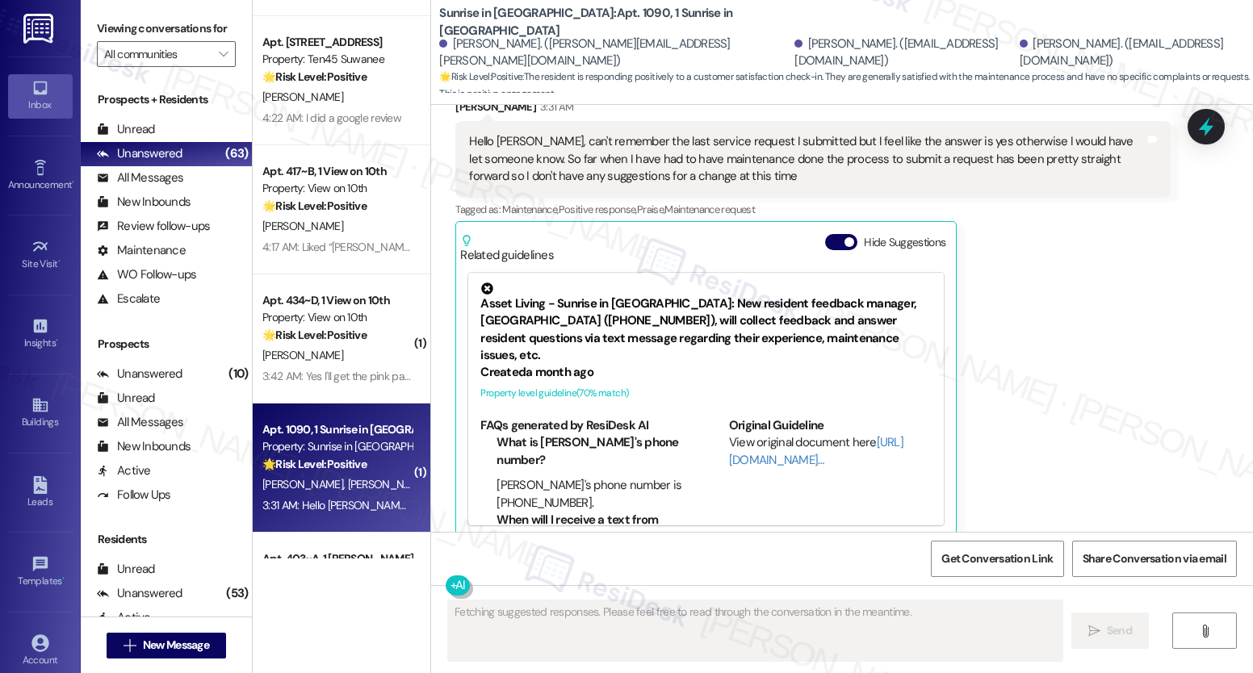
scroll to position [625, 0]
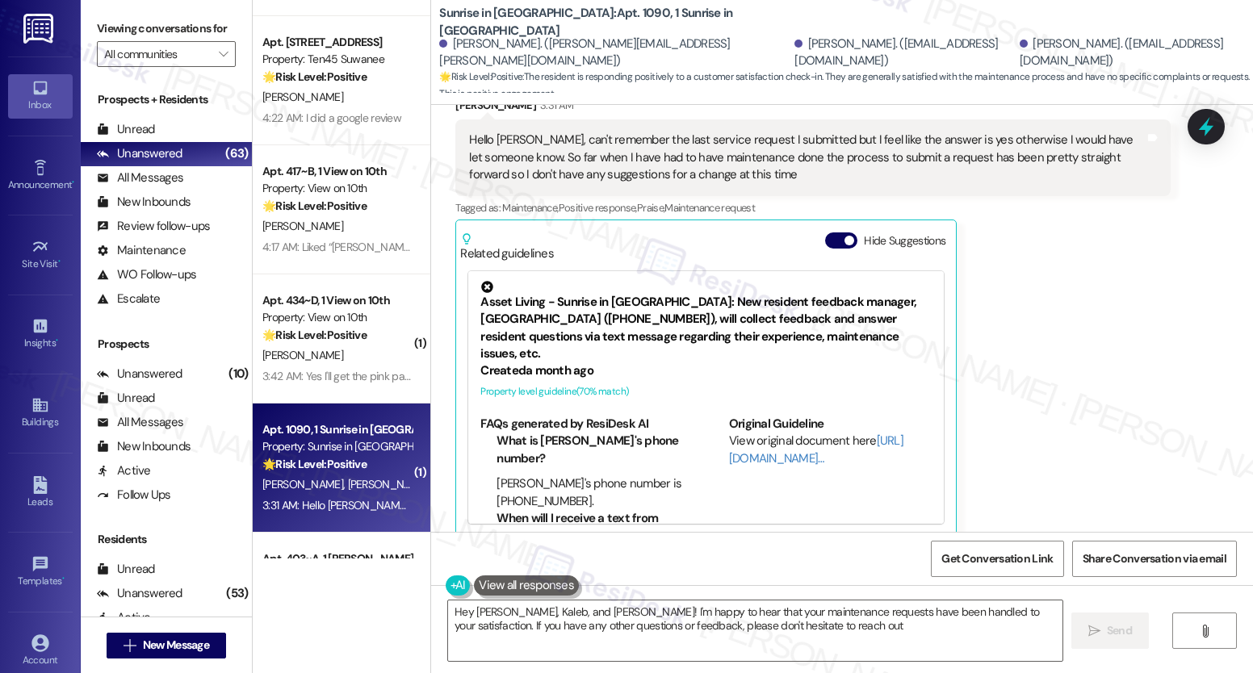
type textarea "Hey [PERSON_NAME], Kaleb, and [PERSON_NAME]! I'm happy to hear that your mainte…"
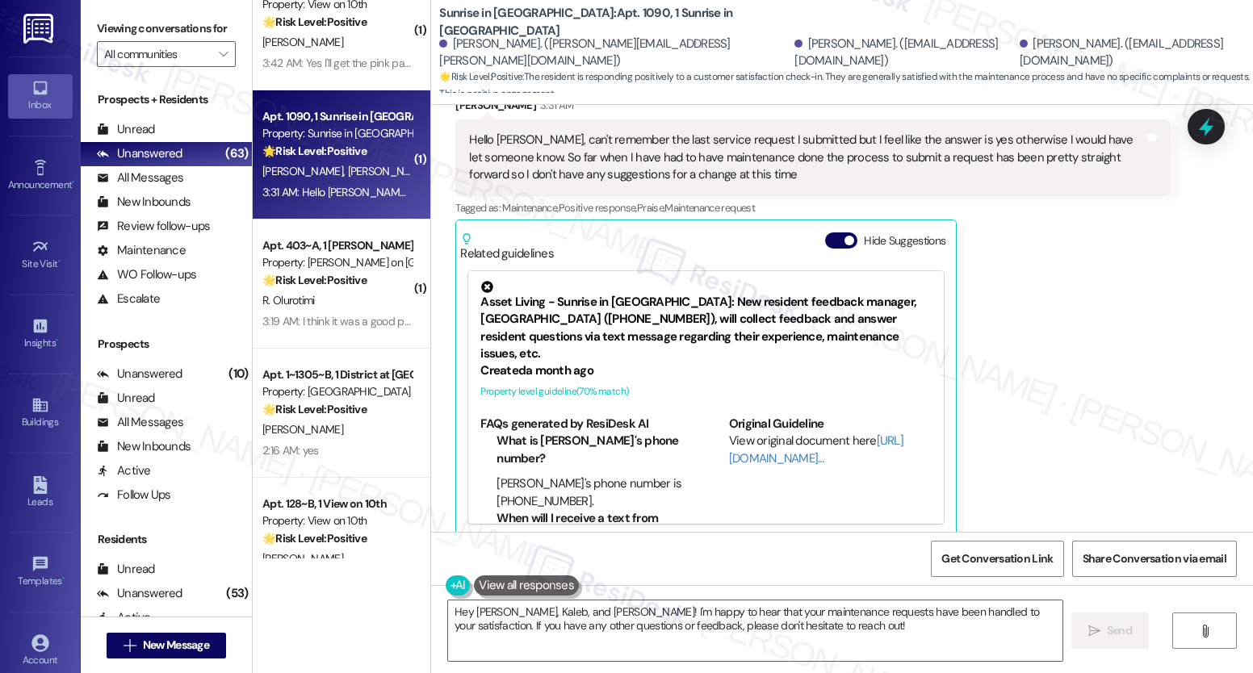
scroll to position [1854, 0]
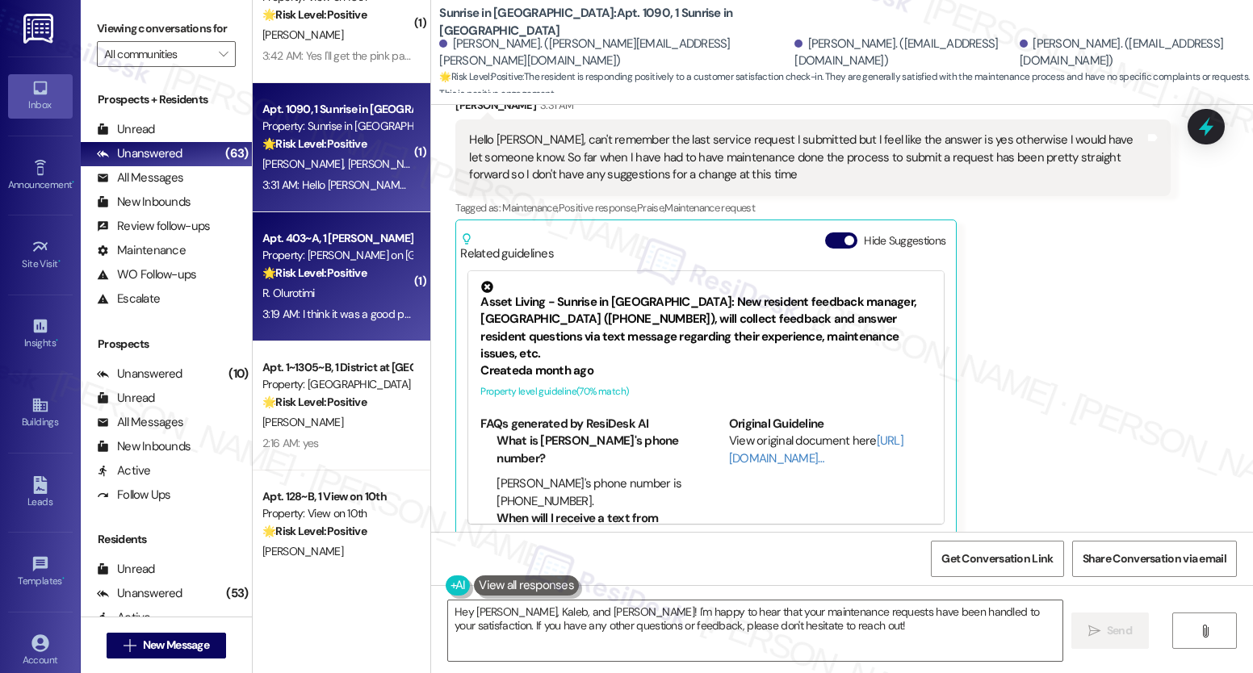
click at [329, 309] on div "3:19 AM: I think it was a good process. We were able to park our two cars next …" at bounding box center [1273, 314] width 2023 height 15
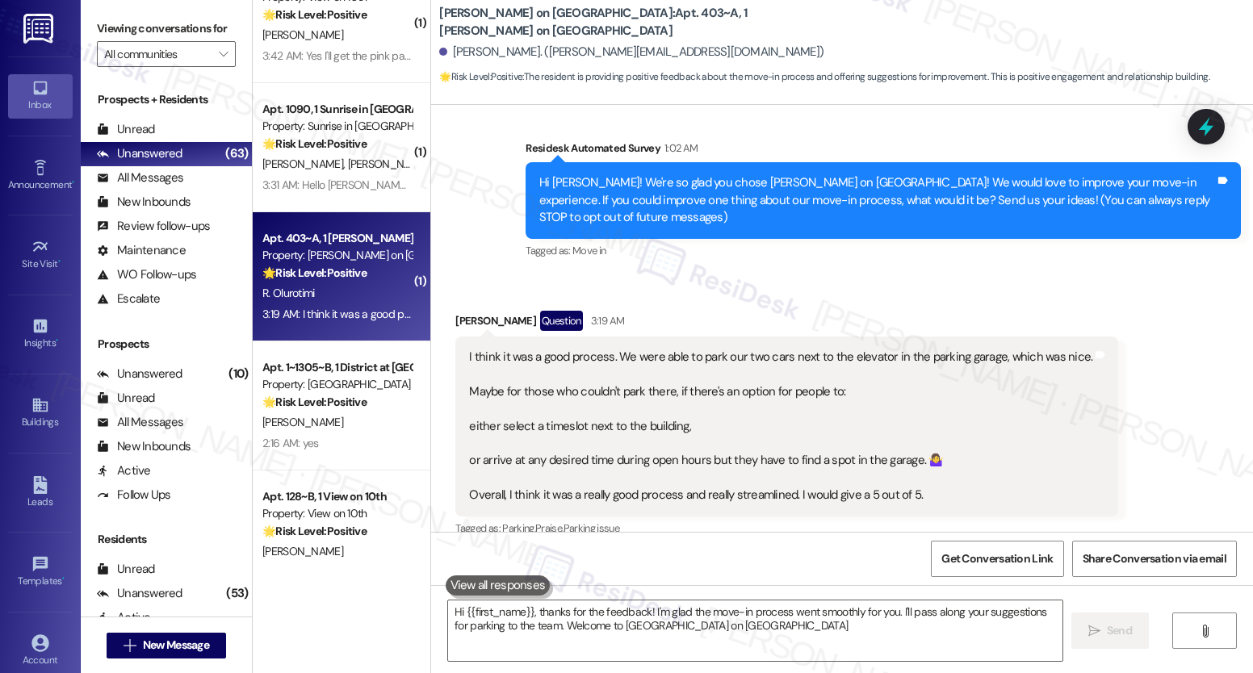
type textarea "Hi {{first_name}}, thanks for the feedback! I'm glad the move-in process went s…"
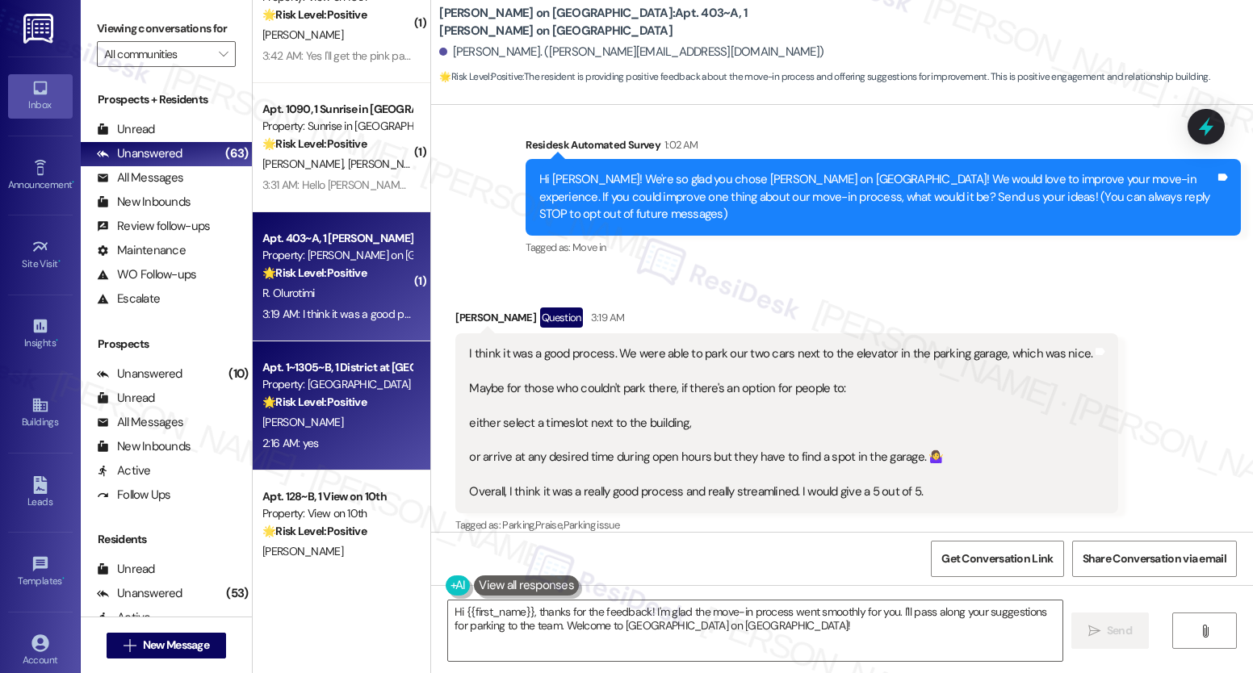
click at [322, 421] on div "[PERSON_NAME]" at bounding box center [337, 423] width 153 height 20
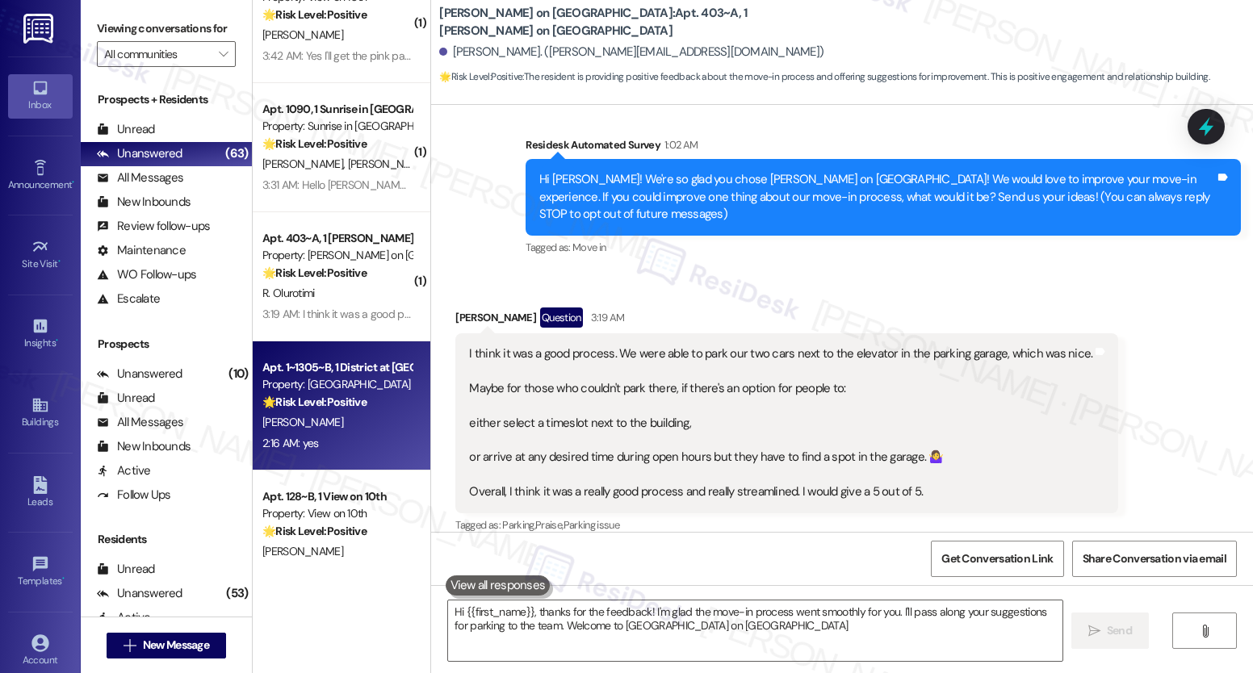
type textarea "Hi {{first_name}}, thanks for the feedback! I'm glad the move-in process went s…"
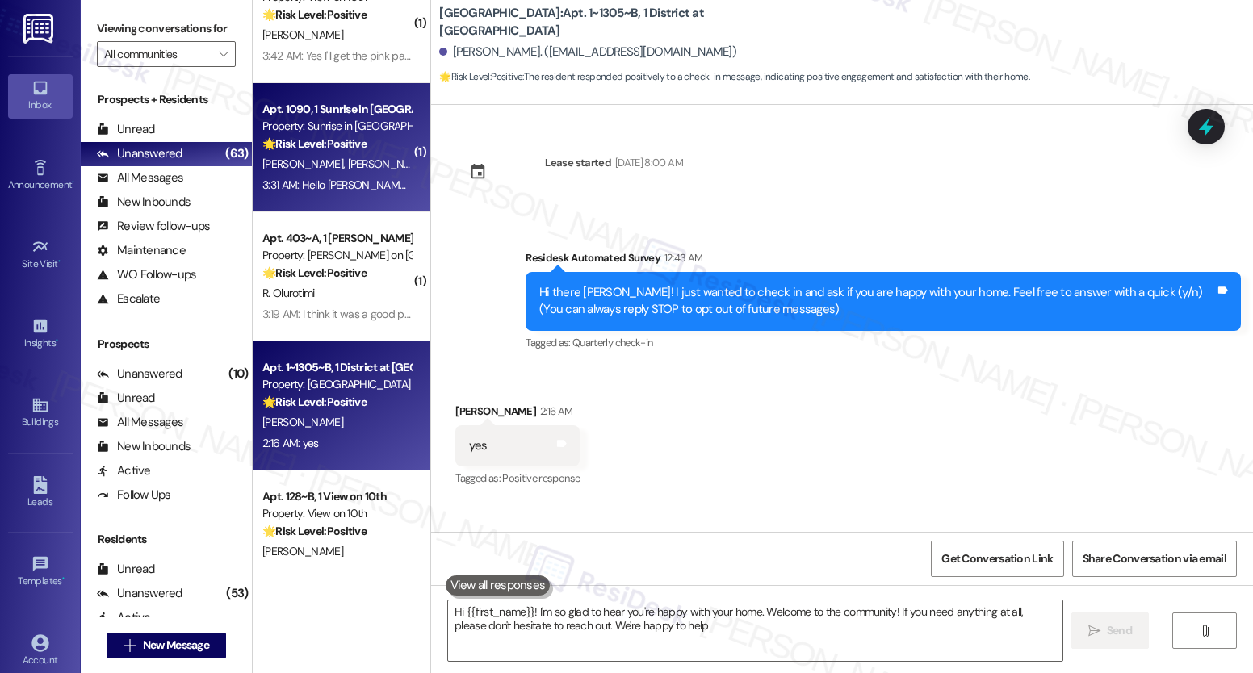
type textarea "Hi {{first_name}}! I'm so glad to hear you're happy with your home. Welcome to …"
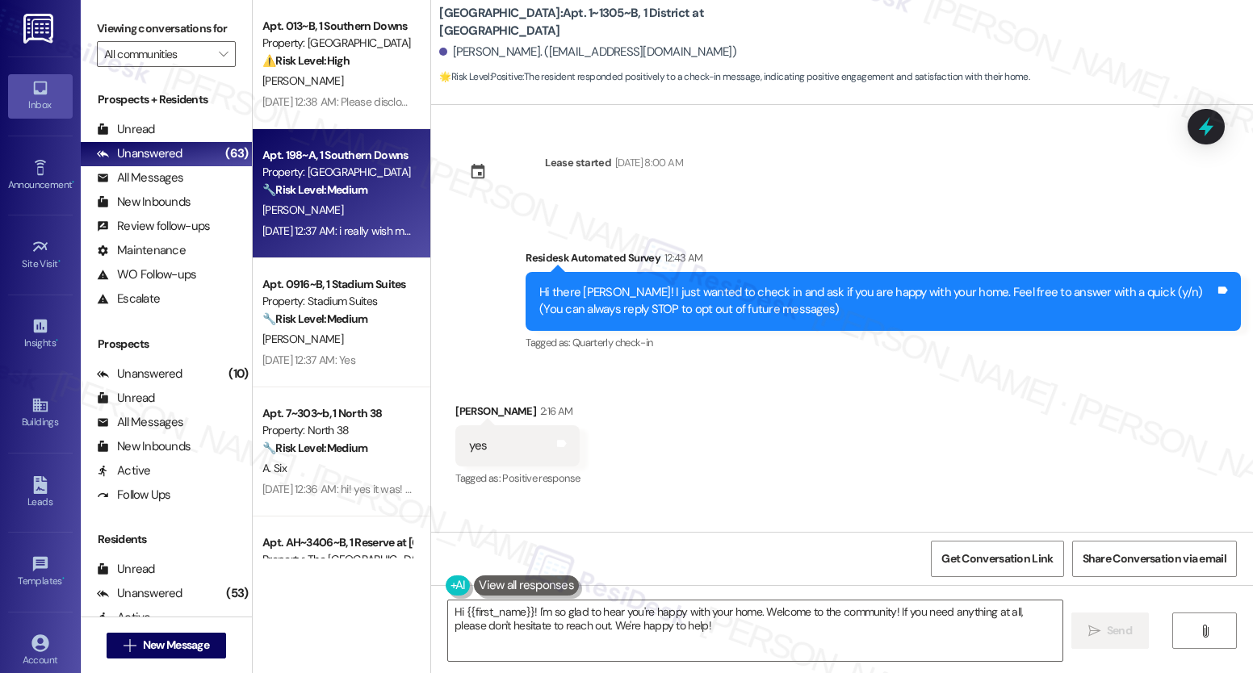
click at [377, 198] on div "🔧 Risk Level: Medium The resident is expressing dissatisfaction with the cleanl…" at bounding box center [336, 190] width 149 height 17
type textarea "Hi {{first_name}}! I'm so glad to hear you're happy with your home. Welcome to …"
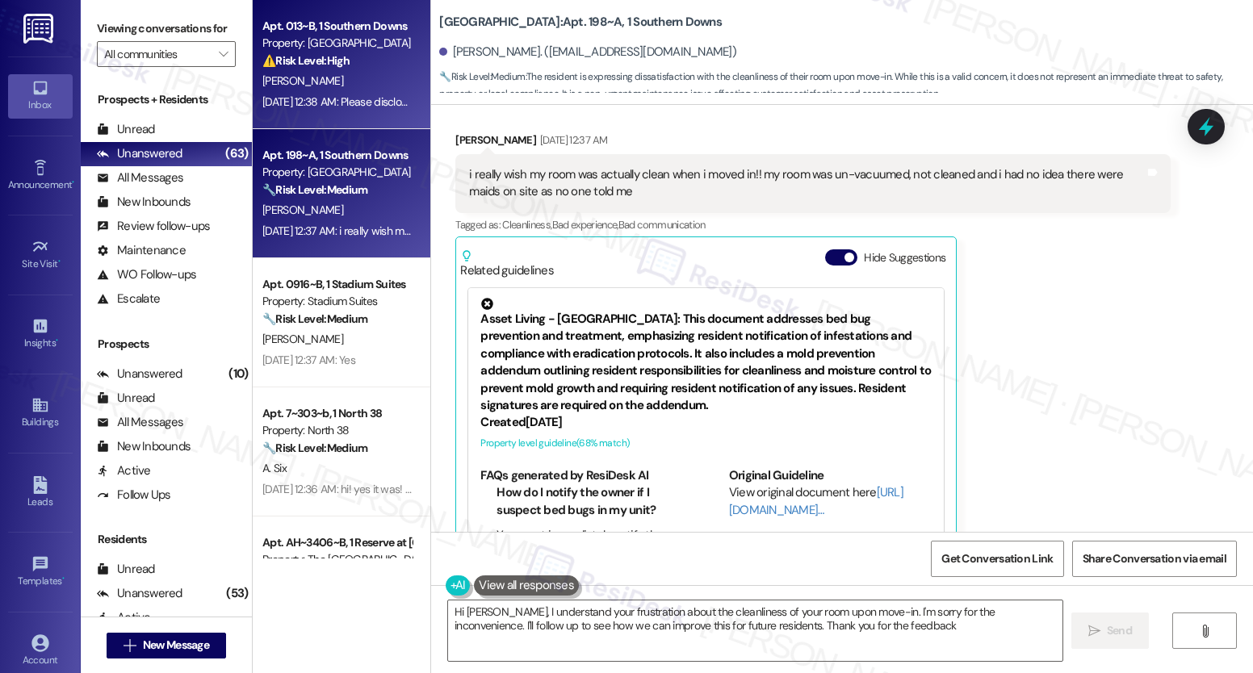
type textarea "Hi [PERSON_NAME], I understand your frustration about the cleanliness of your r…"
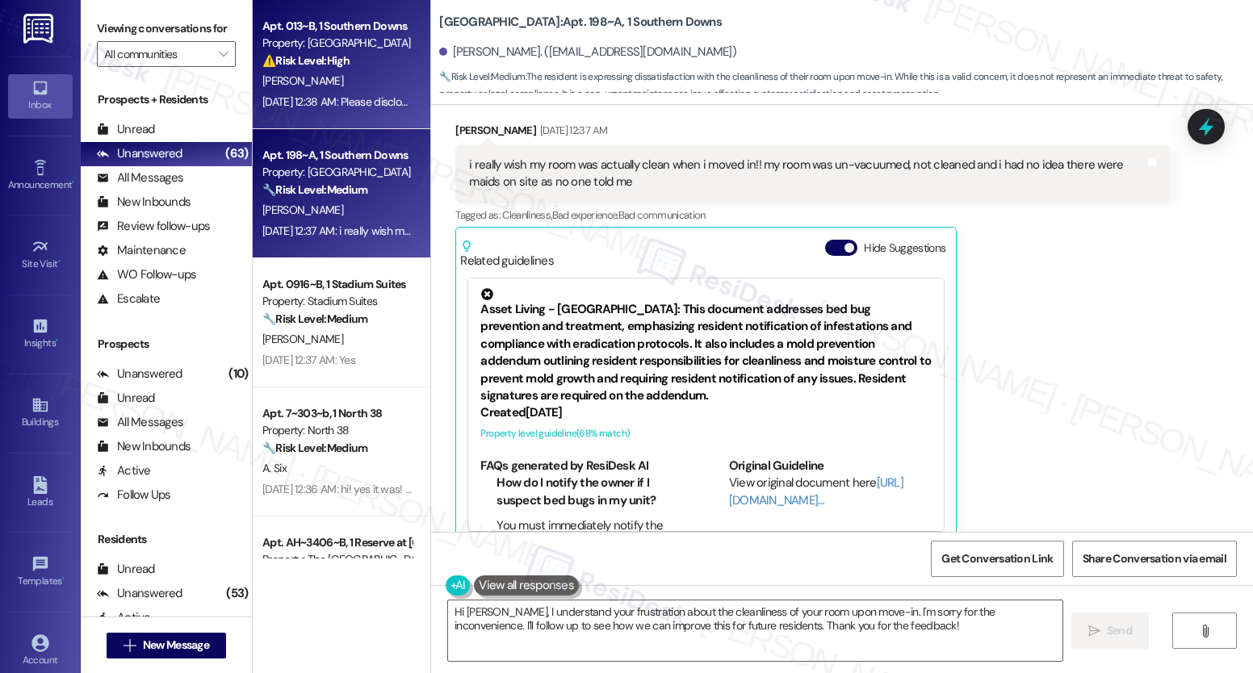
scroll to position [337, 0]
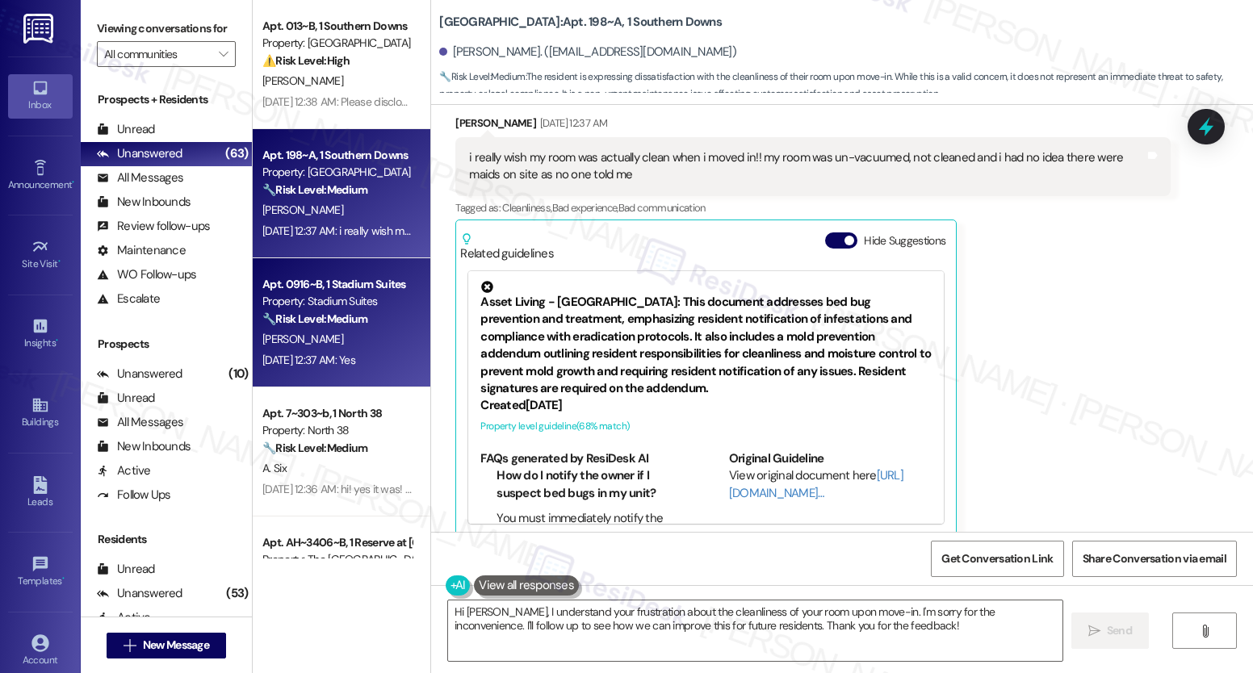
click at [347, 317] on strong "🔧 Risk Level: Medium" at bounding box center [314, 319] width 105 height 15
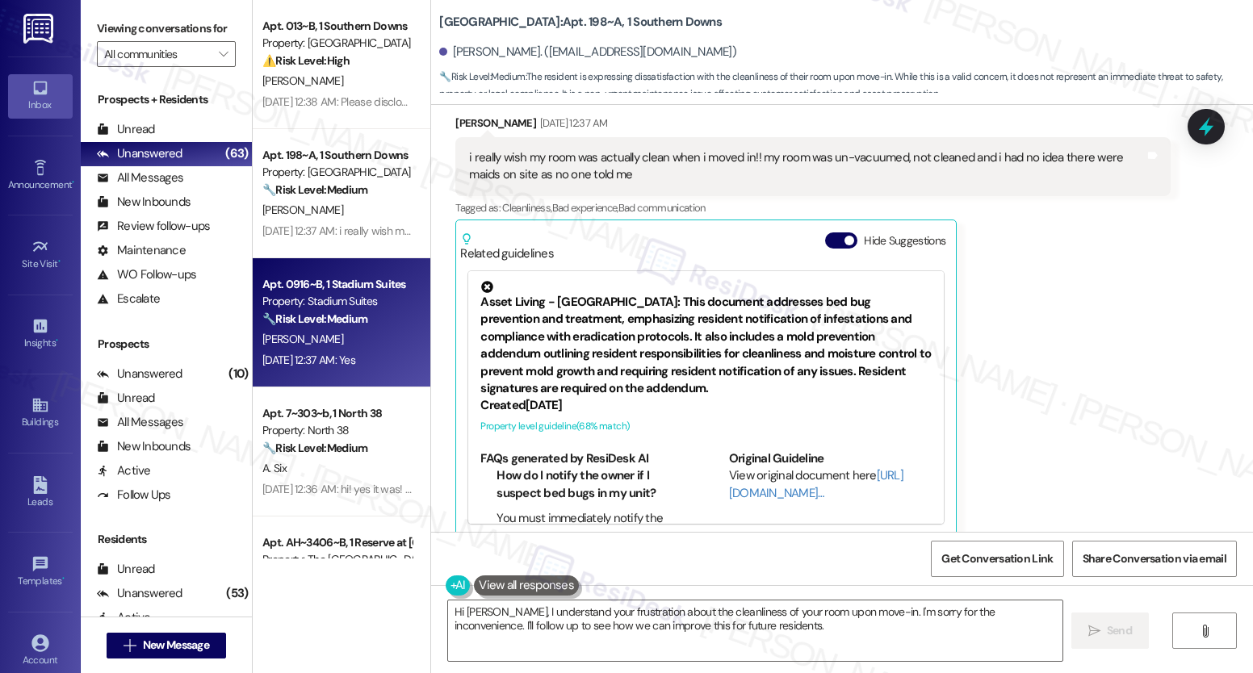
scroll to position [123, 0]
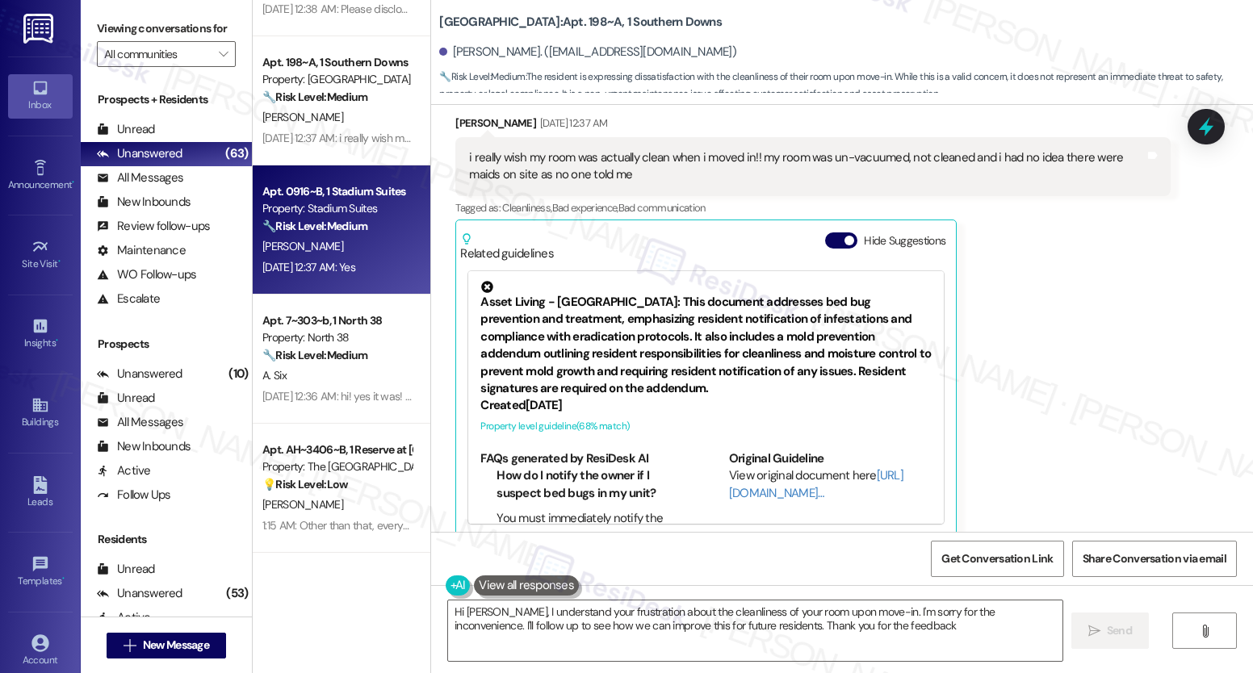
type textarea "Hi [PERSON_NAME], I understand your frustration about the cleanliness of your r…"
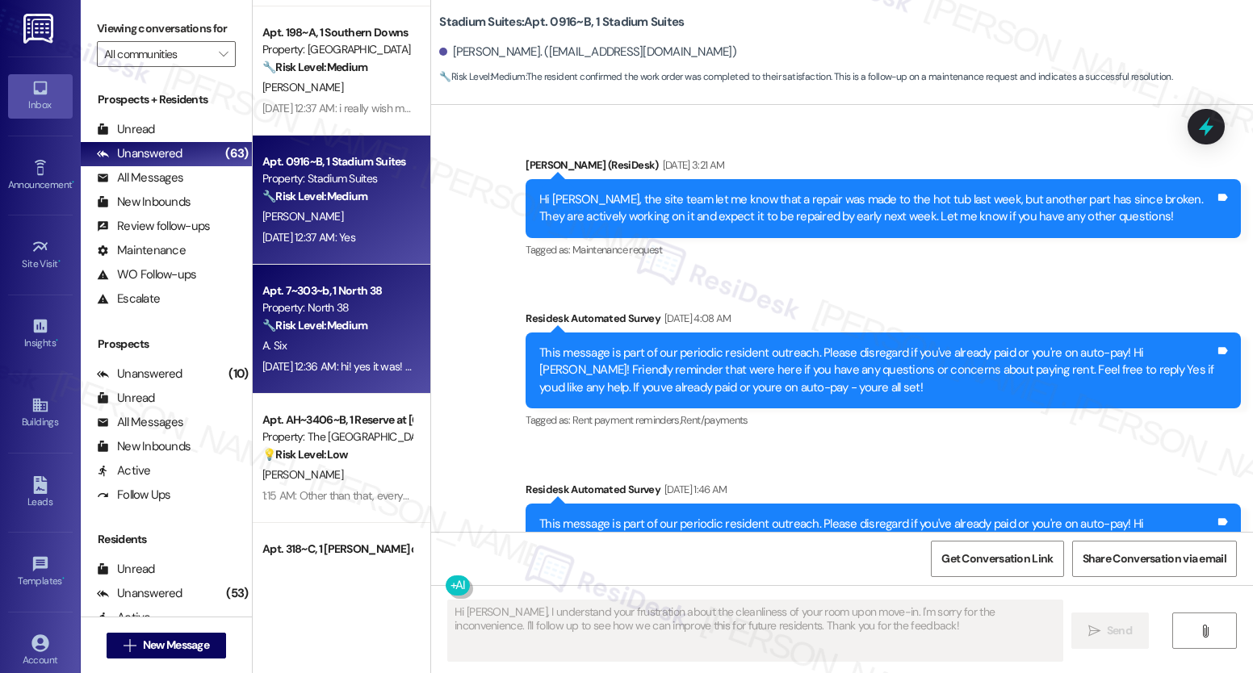
click at [343, 321] on strong "🔧 Risk Level: Medium" at bounding box center [314, 325] width 105 height 15
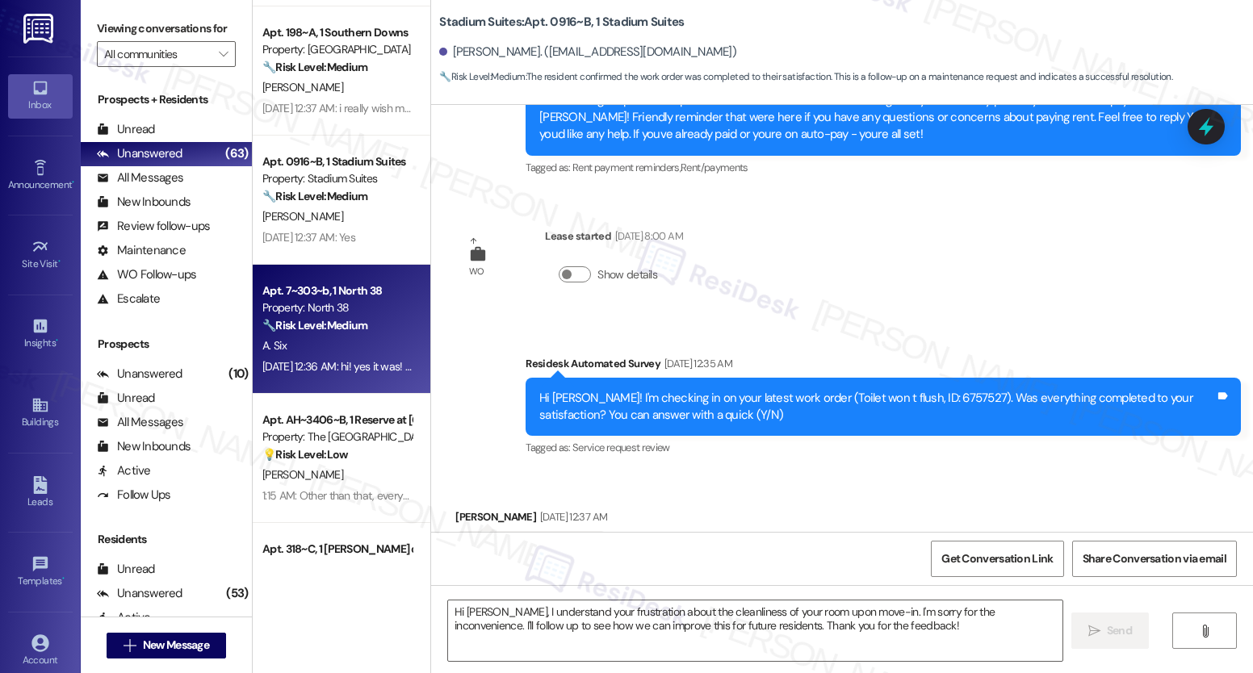
scroll to position [1543, 0]
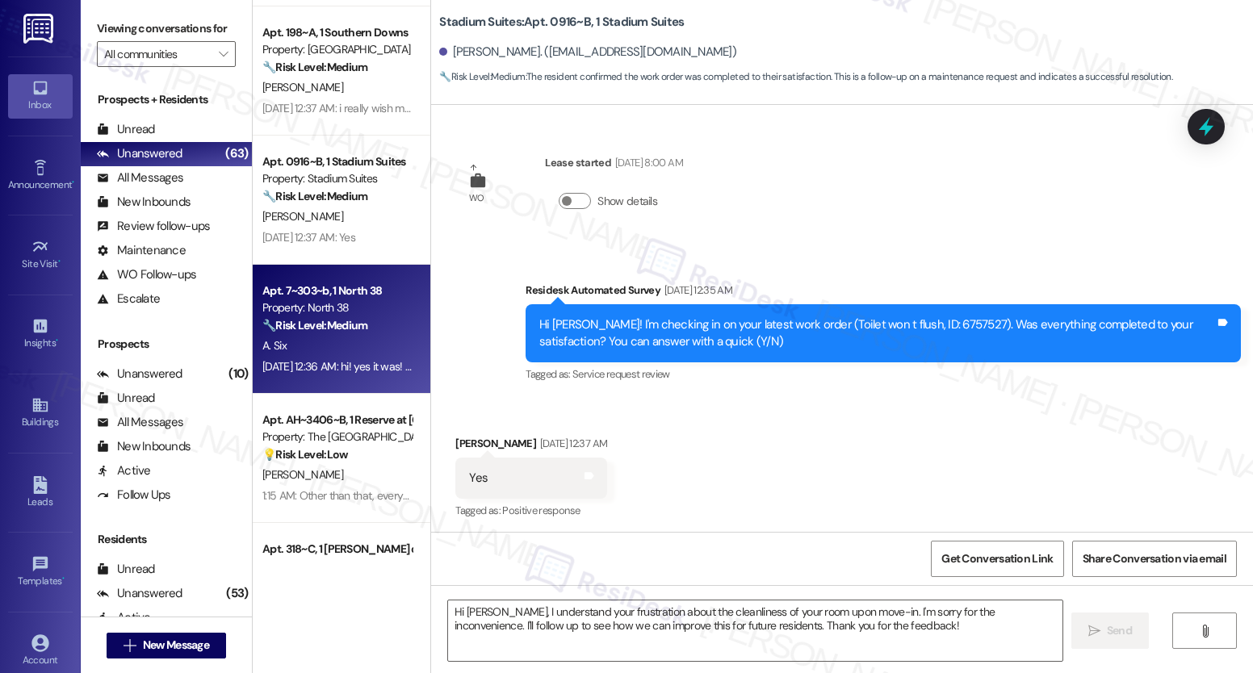
type textarea "Fetching suggested responses. Please feel free to read through the conversation…"
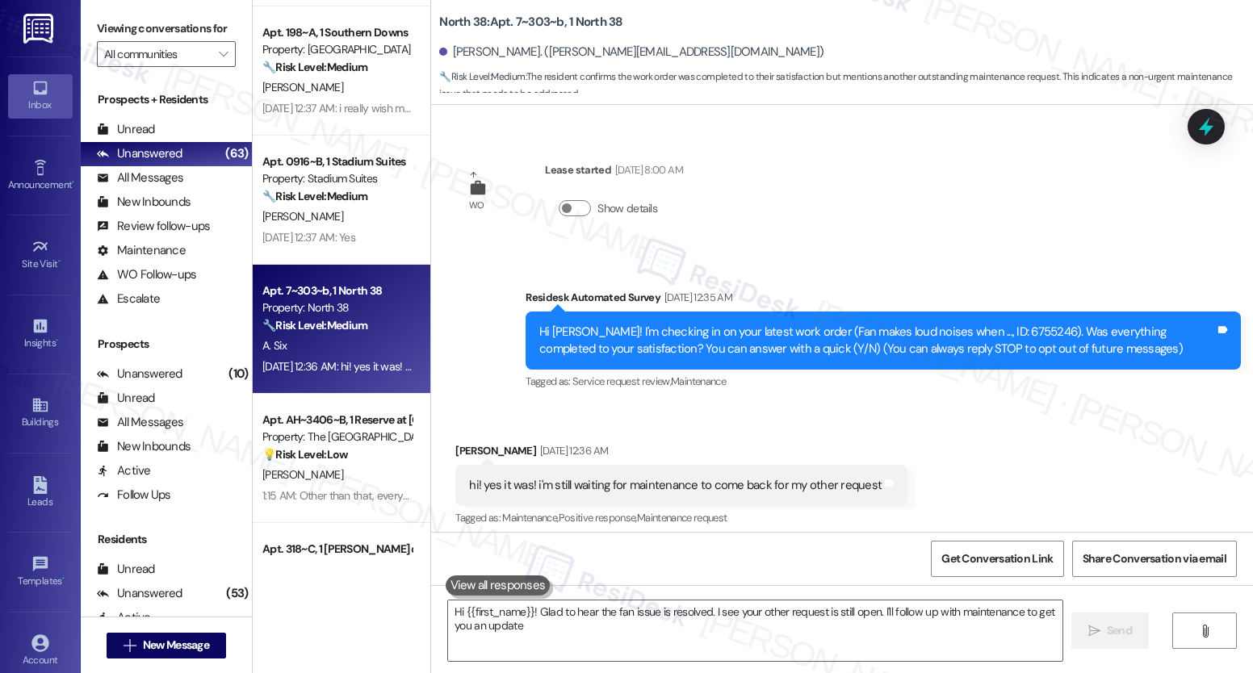
scroll to position [129, 0]
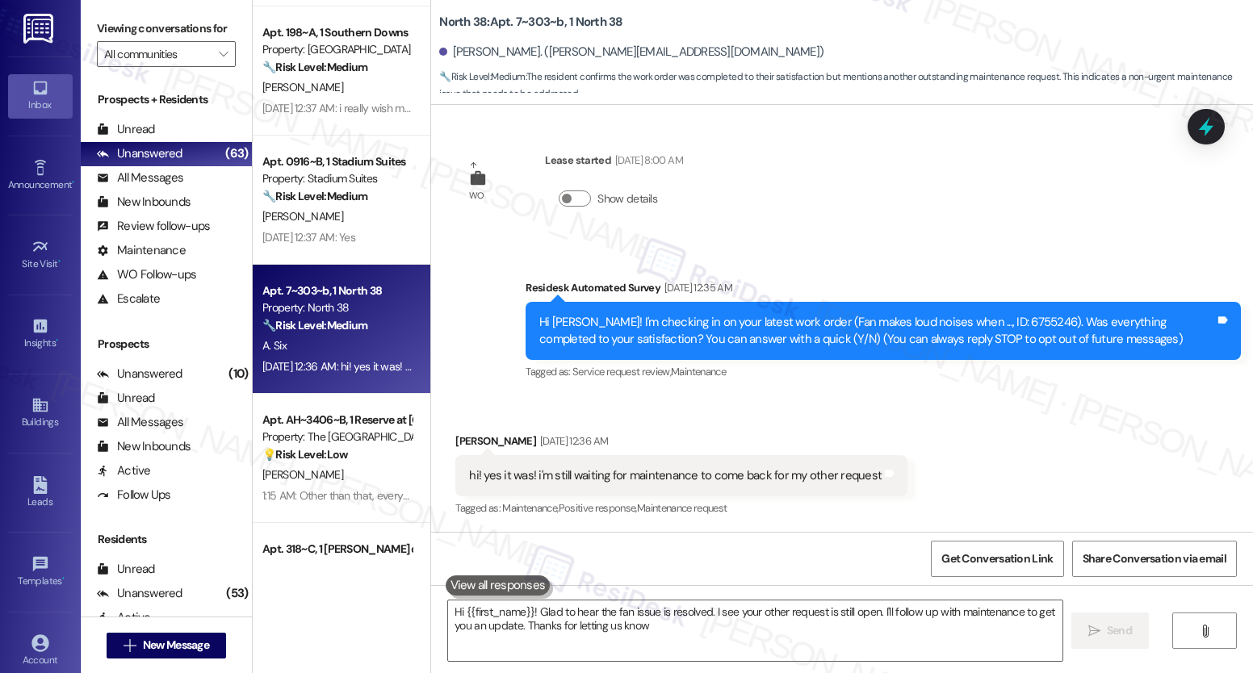
type textarea "Hi {{first_name}}! Glad to hear the fan issue is resolved. I see your other req…"
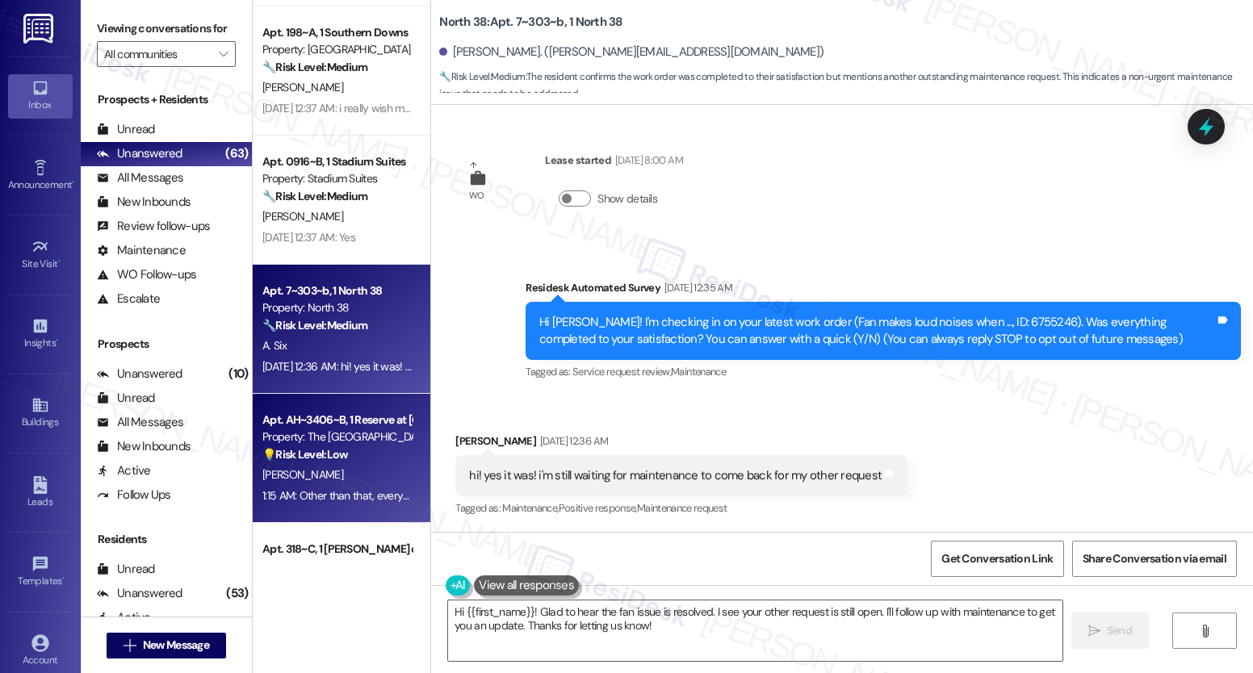
click at [314, 408] on div "Apt. AH~3406~B, 1 Reserve at [GEOGRAPHIC_DATA] Property: The Reserve College St…" at bounding box center [342, 458] width 178 height 129
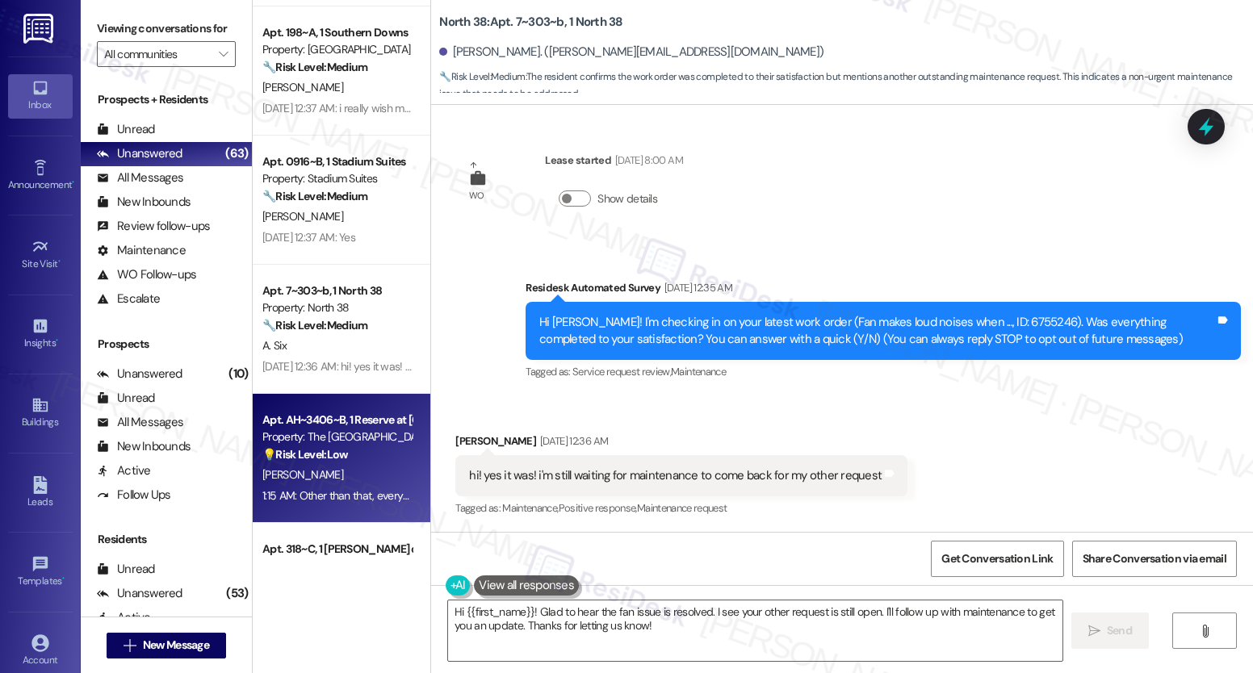
type textarea "Fetching suggested responses. Please feel free to read through the conversation…"
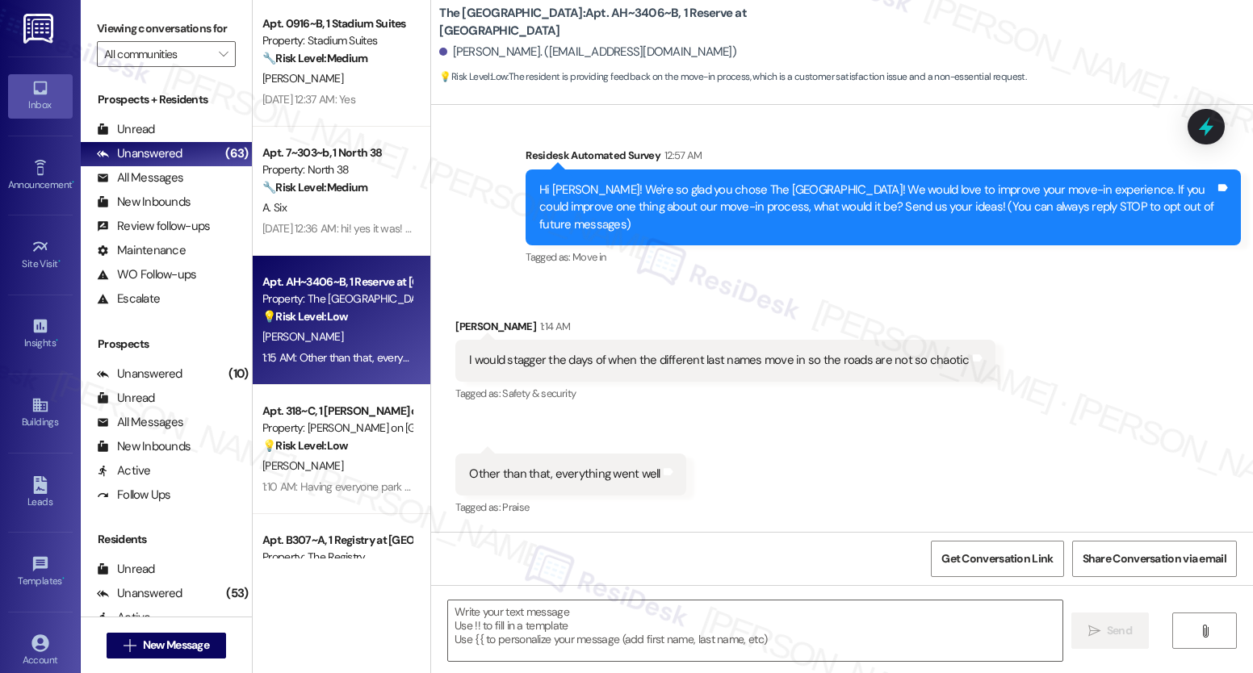
scroll to position [463, 0]
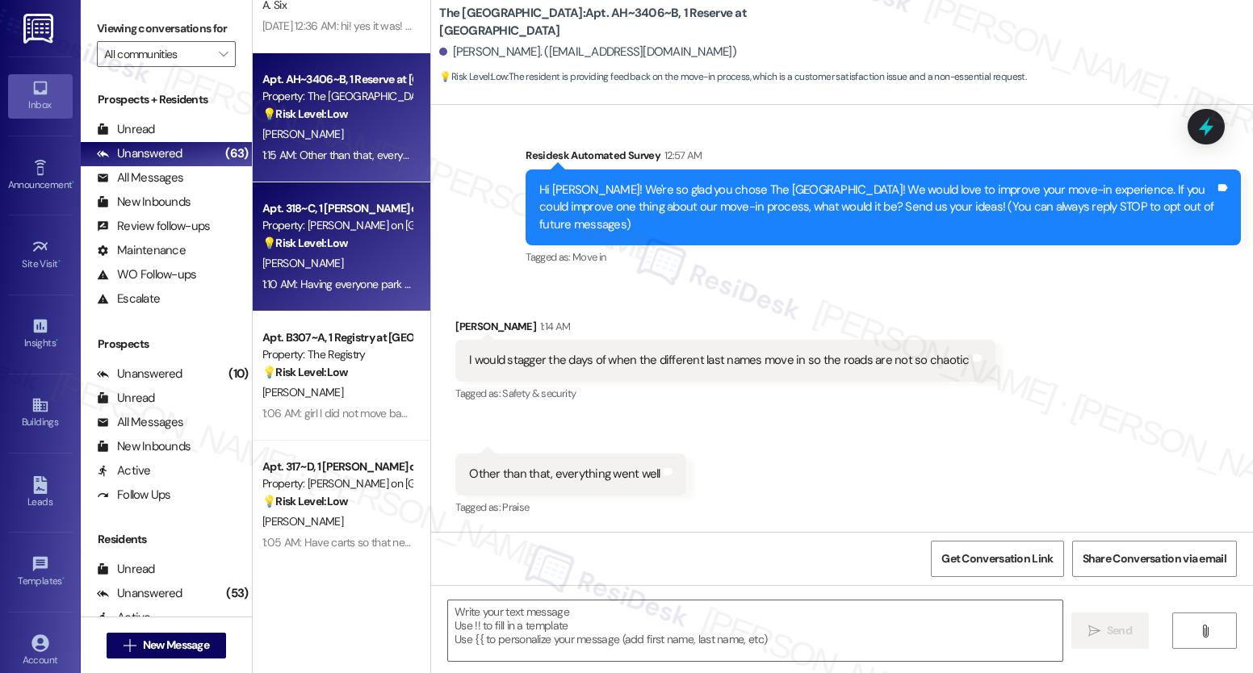
click at [316, 207] on div "Apt. 318~C, 1 [PERSON_NAME] on [GEOGRAPHIC_DATA]" at bounding box center [336, 208] width 149 height 17
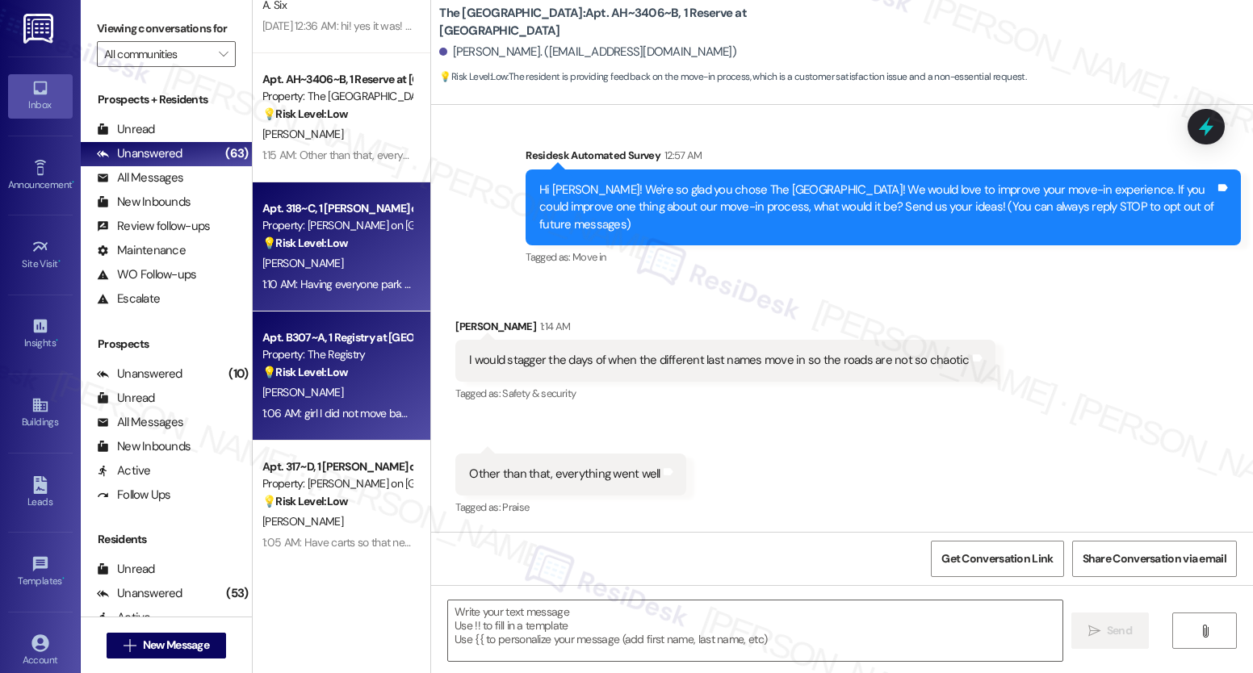
click at [341, 325] on div "Apt. B307~A, 1 Registry at [GEOGRAPHIC_DATA] Property: The Registry 💡 Risk Leve…" at bounding box center [342, 376] width 178 height 129
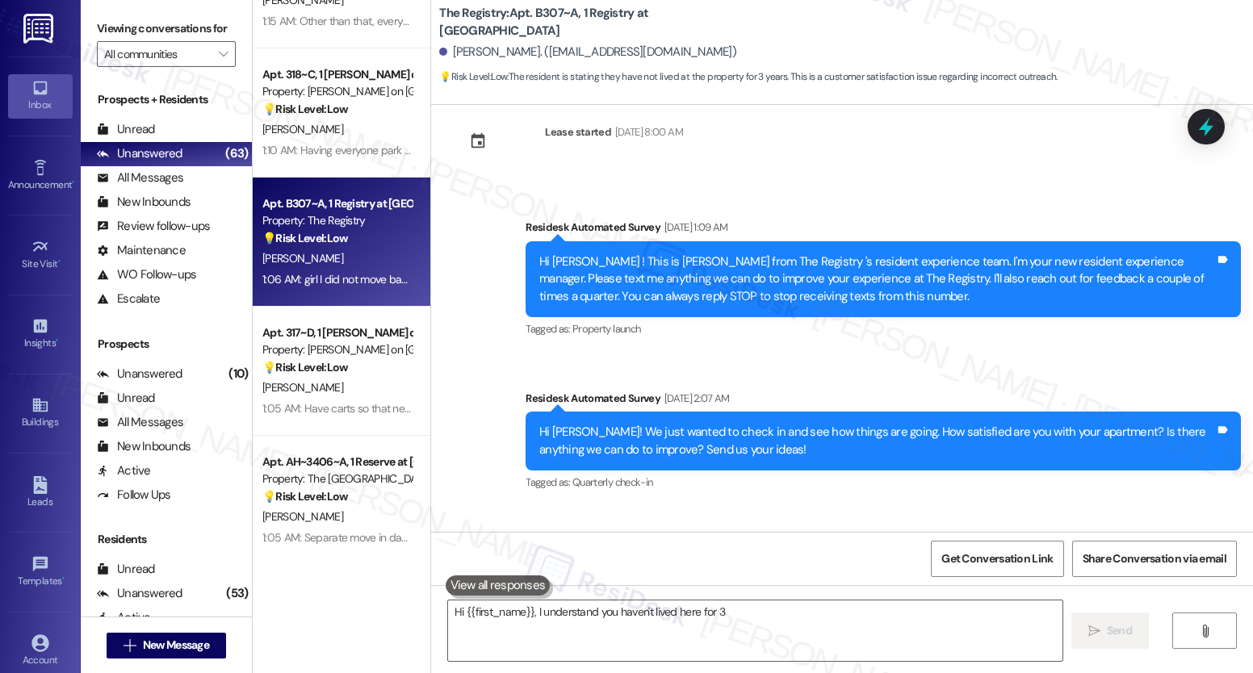
scroll to position [598, 0]
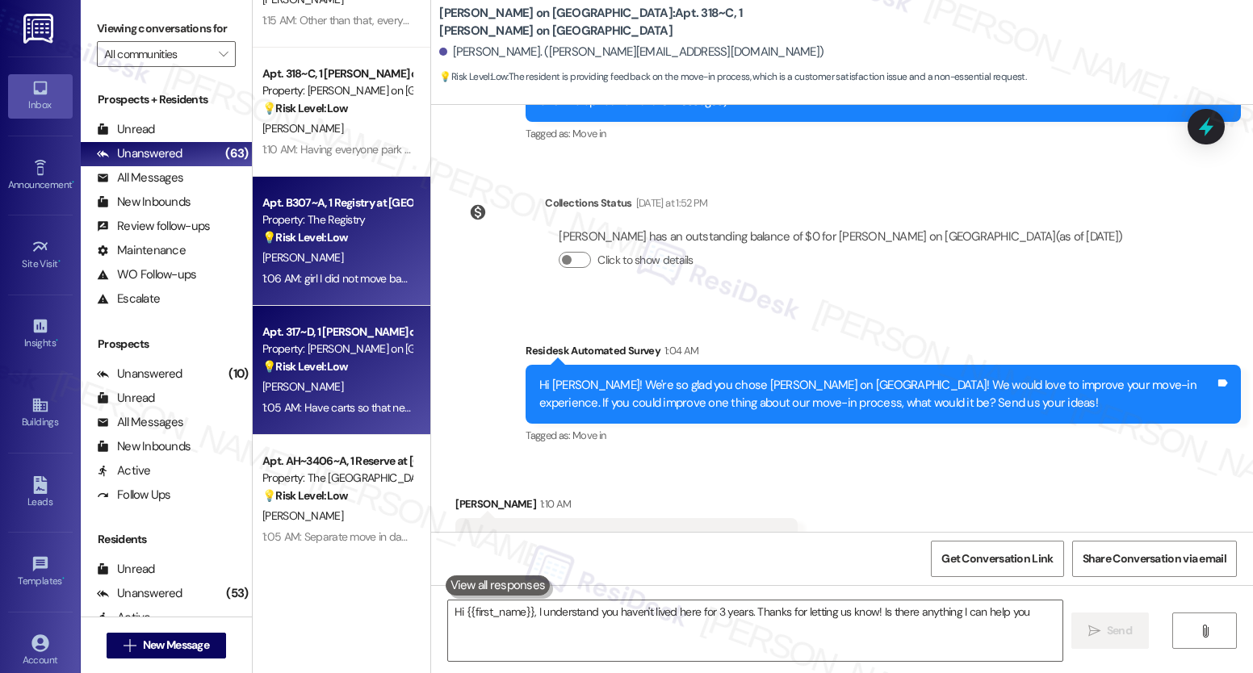
click at [308, 414] on div "Apt. 0916~B, 1 Stadium Suites Property: Stadium Suites 🔧 Risk Level: Medium The…" at bounding box center [342, 279] width 178 height 559
type textarea "Hi {{first_name}}, I understand you haven't lived here for 3 years. Thanks for …"
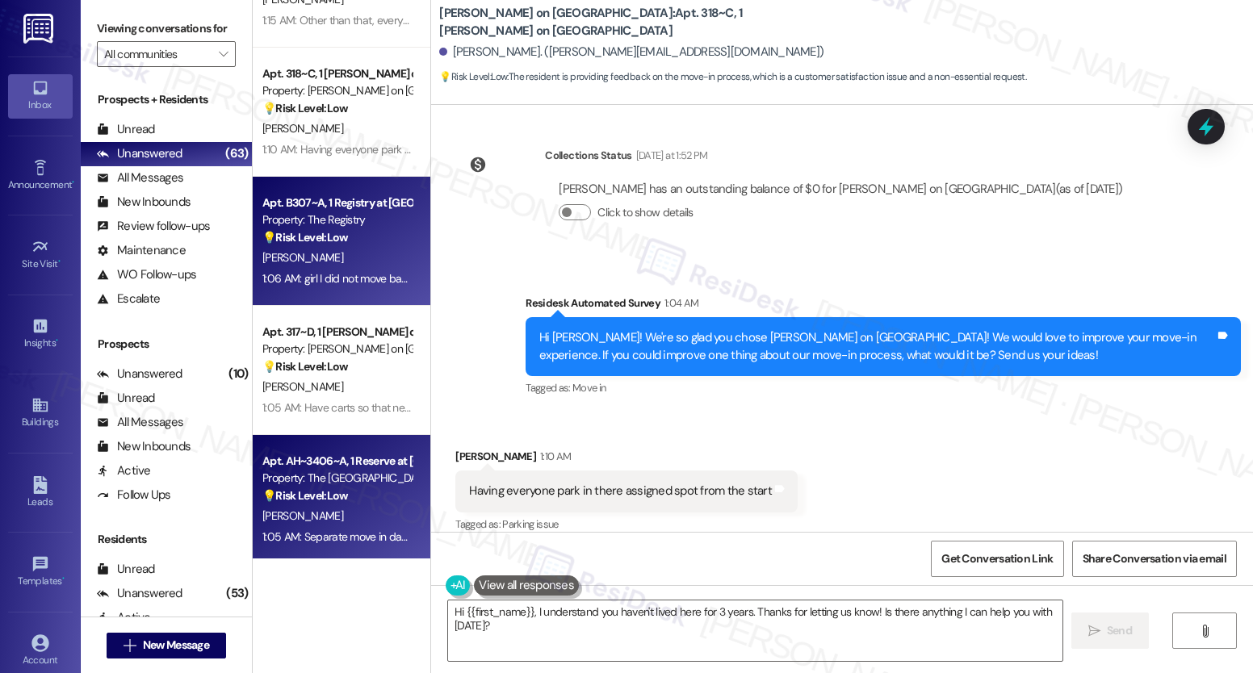
click at [290, 482] on div "Property: The [GEOGRAPHIC_DATA]" at bounding box center [336, 478] width 149 height 17
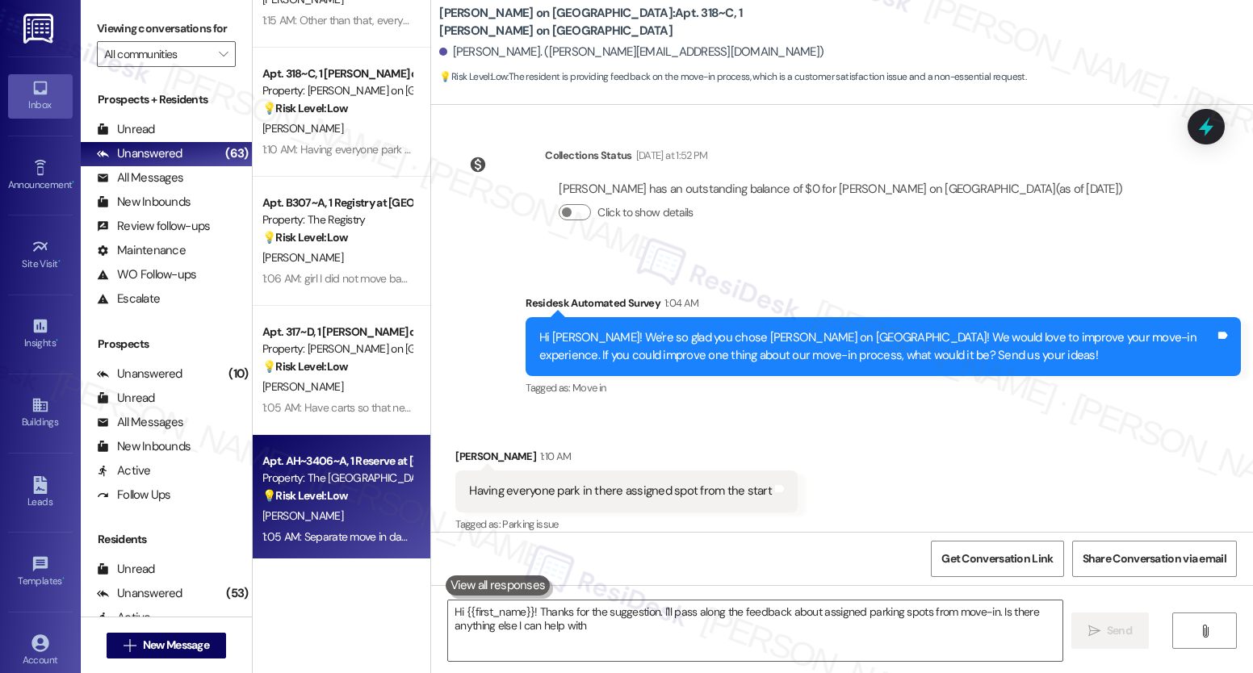
type textarea "Hi {{first_name}}! Thanks for the suggestion. I'll pass along the feedback abou…"
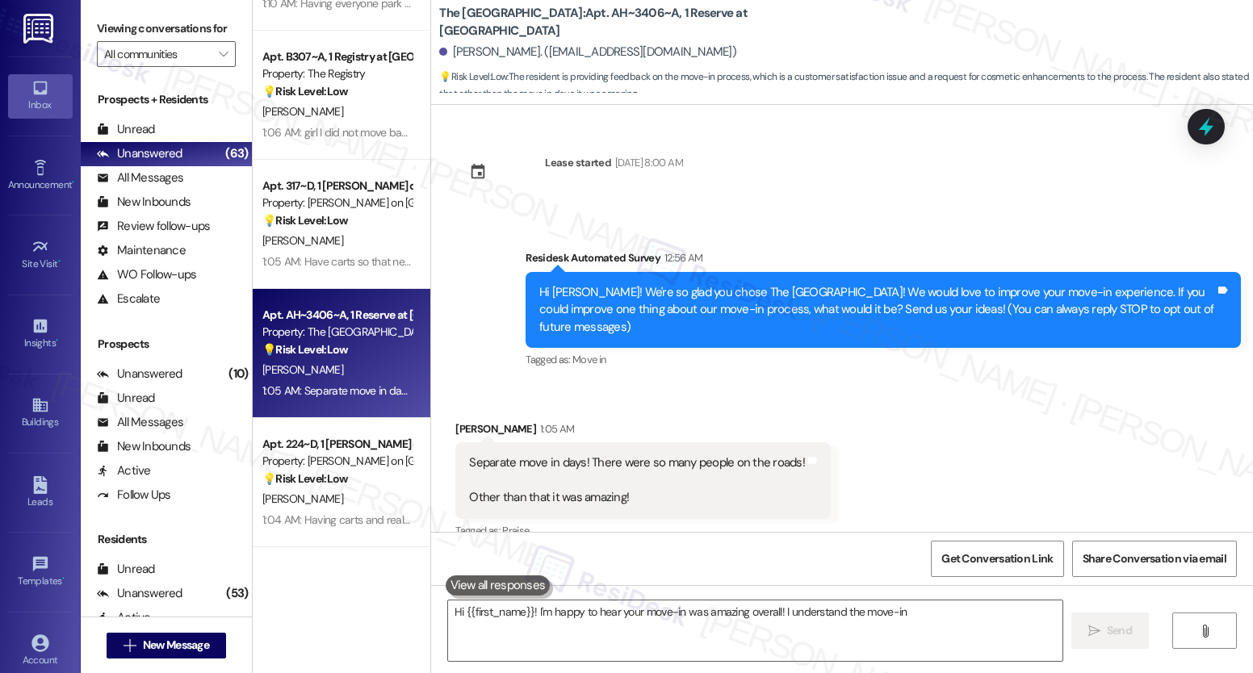
scroll to position [23, 0]
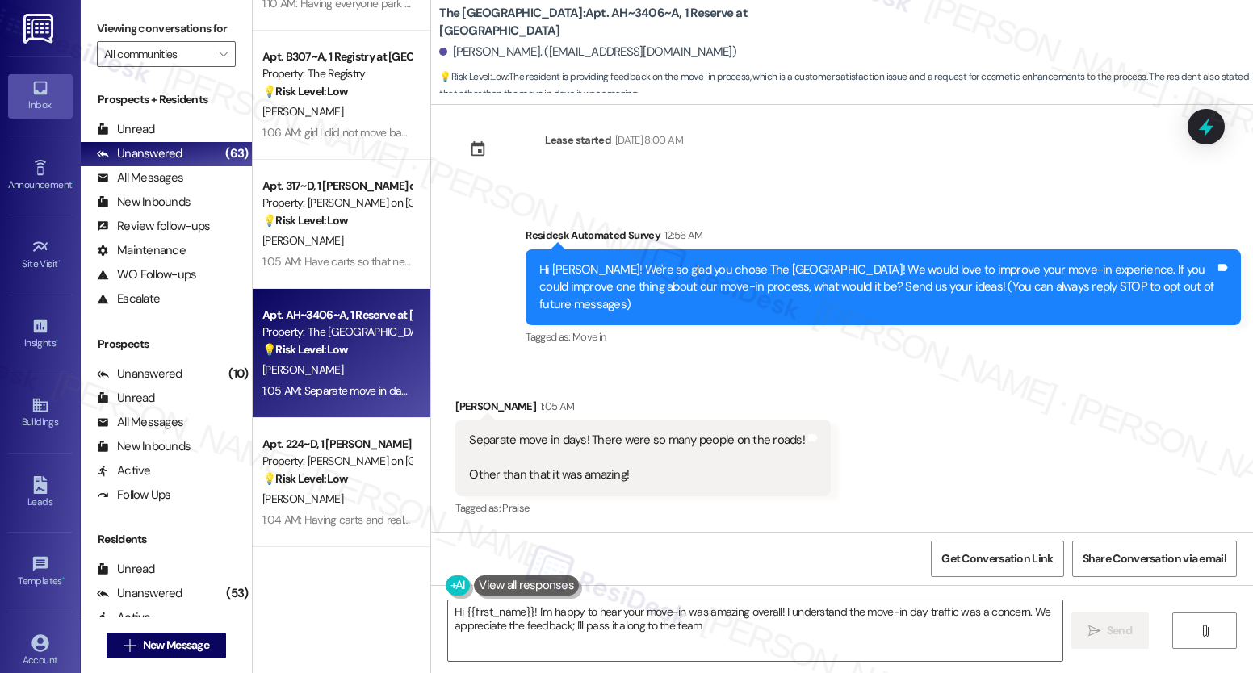
type textarea "Hi {{first_name}}! I'm happy to hear your move-in was amazing overall! I unders…"
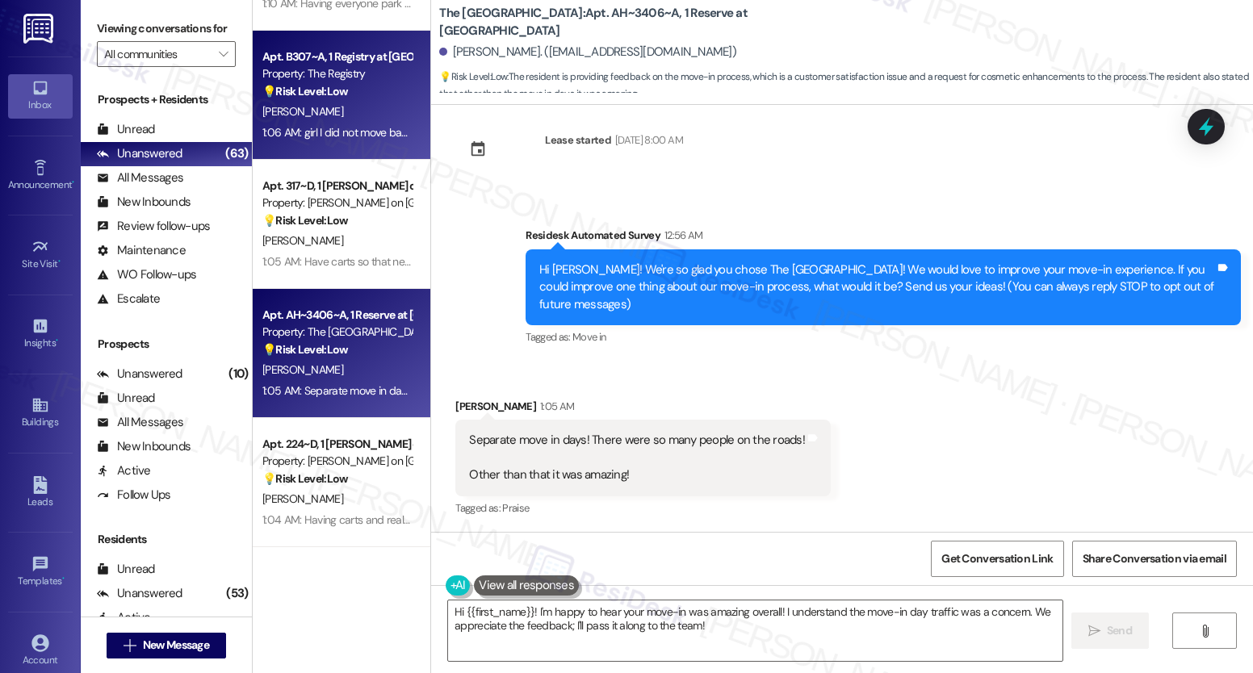
click at [355, 119] on div "[PERSON_NAME]" at bounding box center [337, 112] width 153 height 20
type textarea "Hi {{first_name}}! I'm happy to hear your move-in was amazing overall! I unders…"
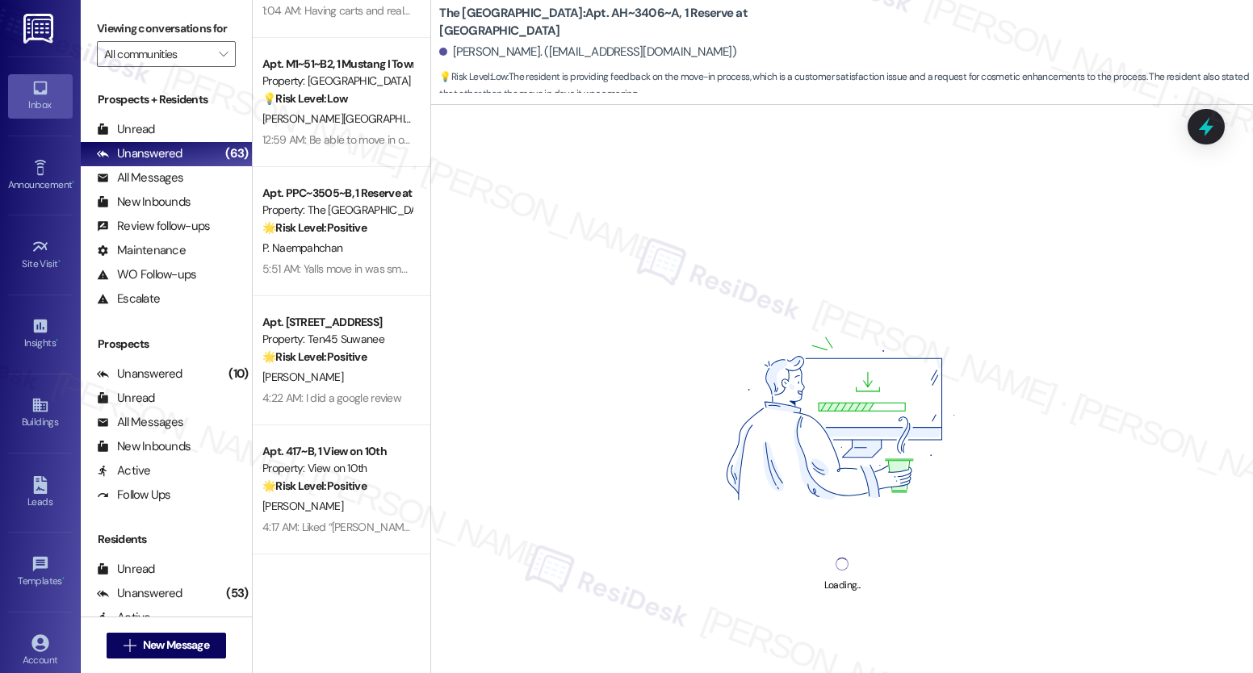
scroll to position [1278, 0]
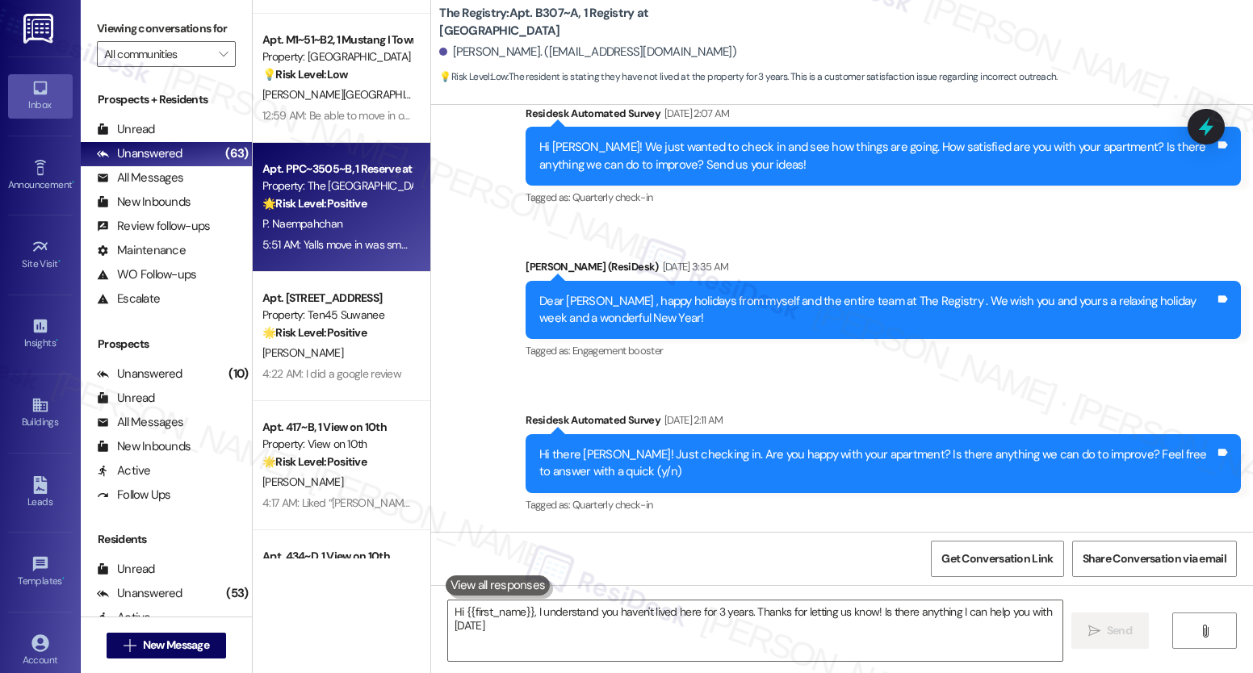
type textarea "Hi {{first_name}}, I understand you haven't lived here for 3 years. Thanks for …"
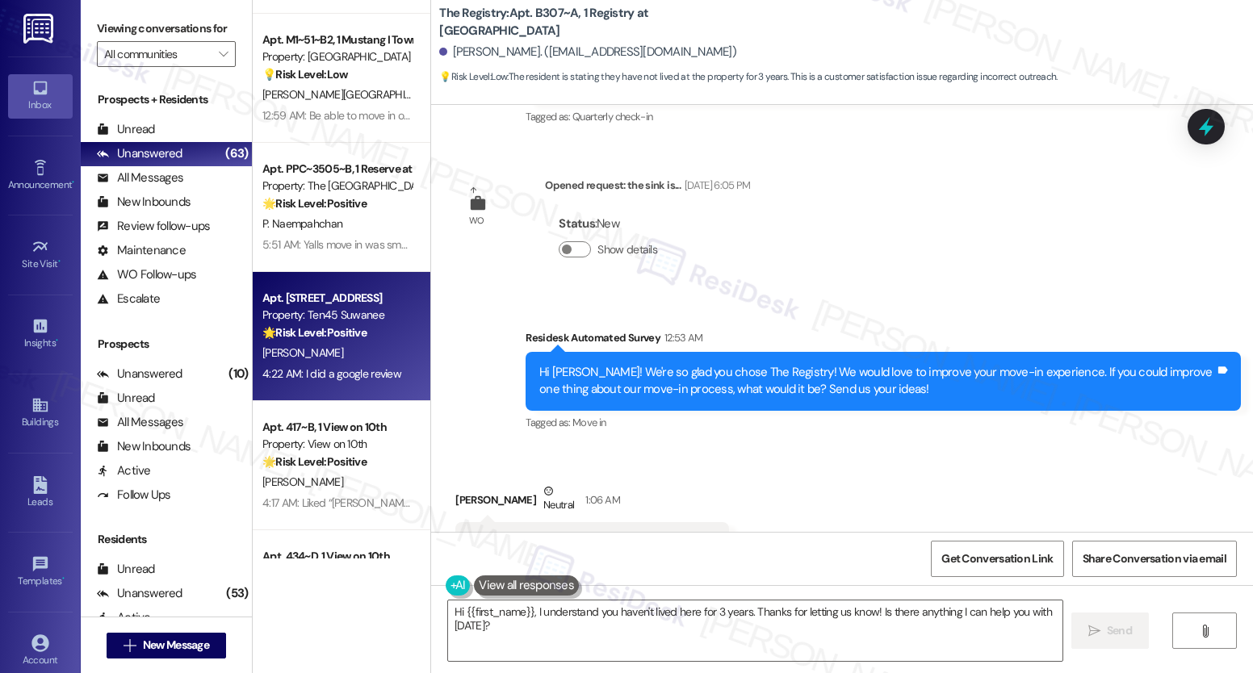
scroll to position [908, 0]
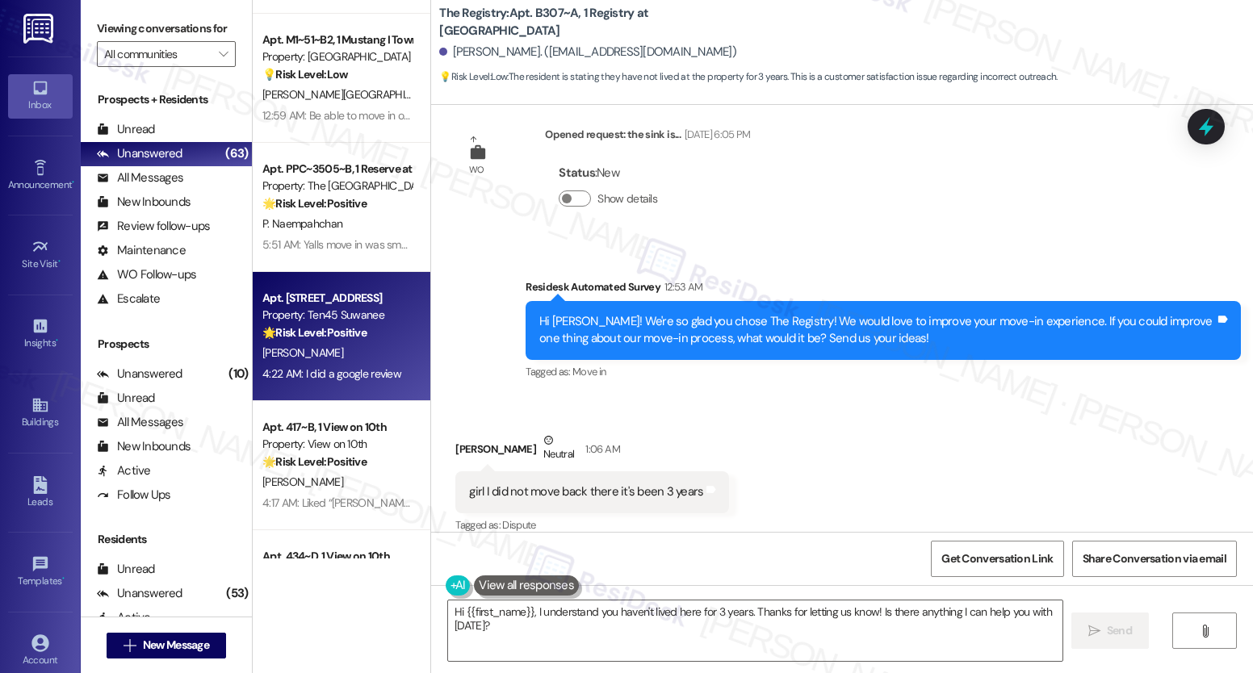
click at [318, 353] on div "[PERSON_NAME]" at bounding box center [337, 353] width 153 height 20
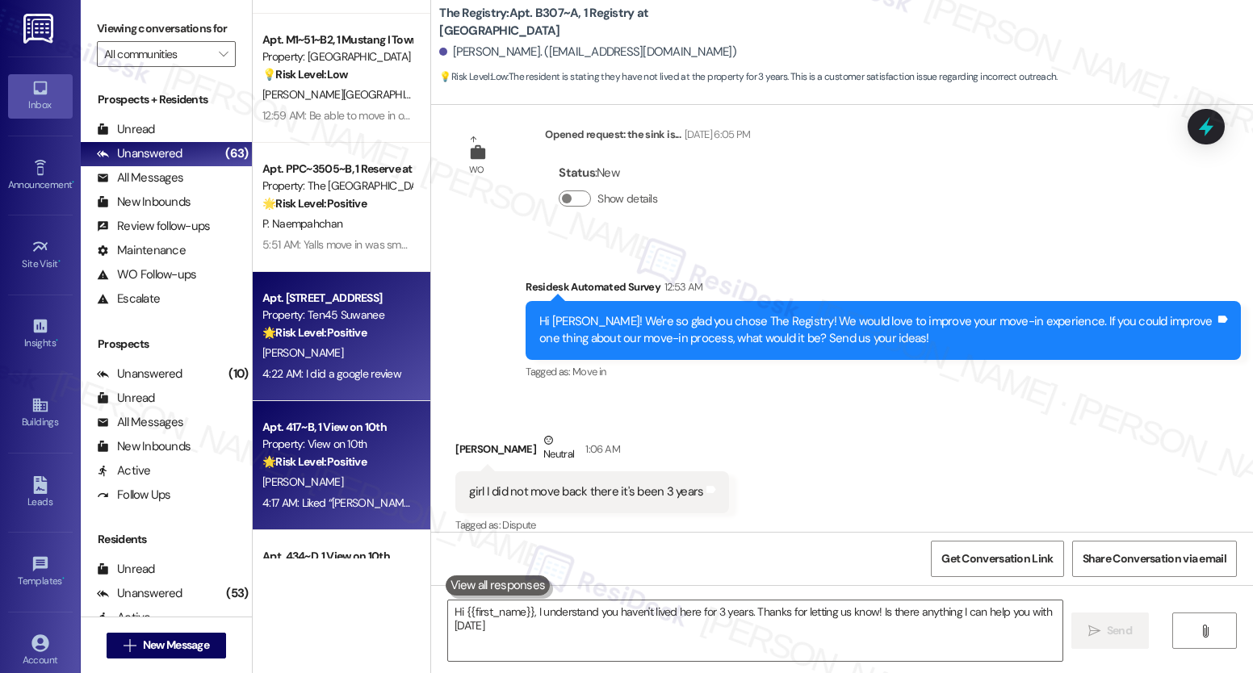
type textarea "Hi {{first_name}}, I understand you haven't lived here for 3 years. Thanks for …"
click at [320, 459] on strong "🌟 Risk Level: Positive" at bounding box center [314, 462] width 104 height 15
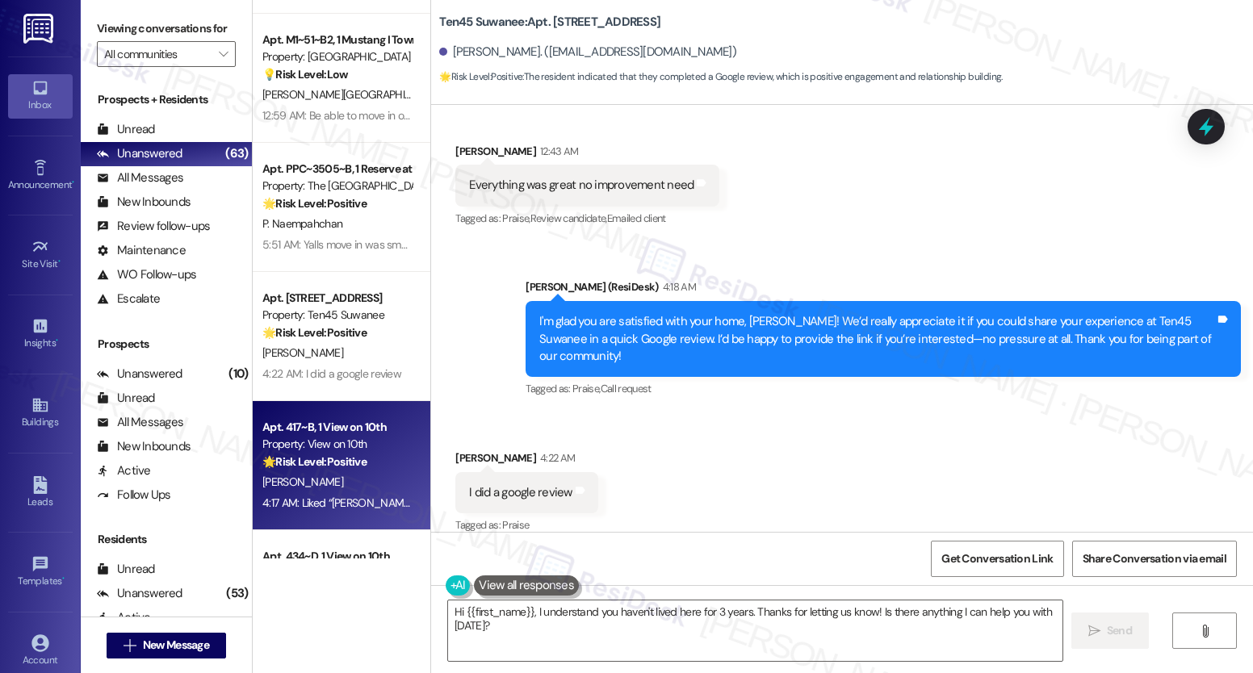
scroll to position [1699, 0]
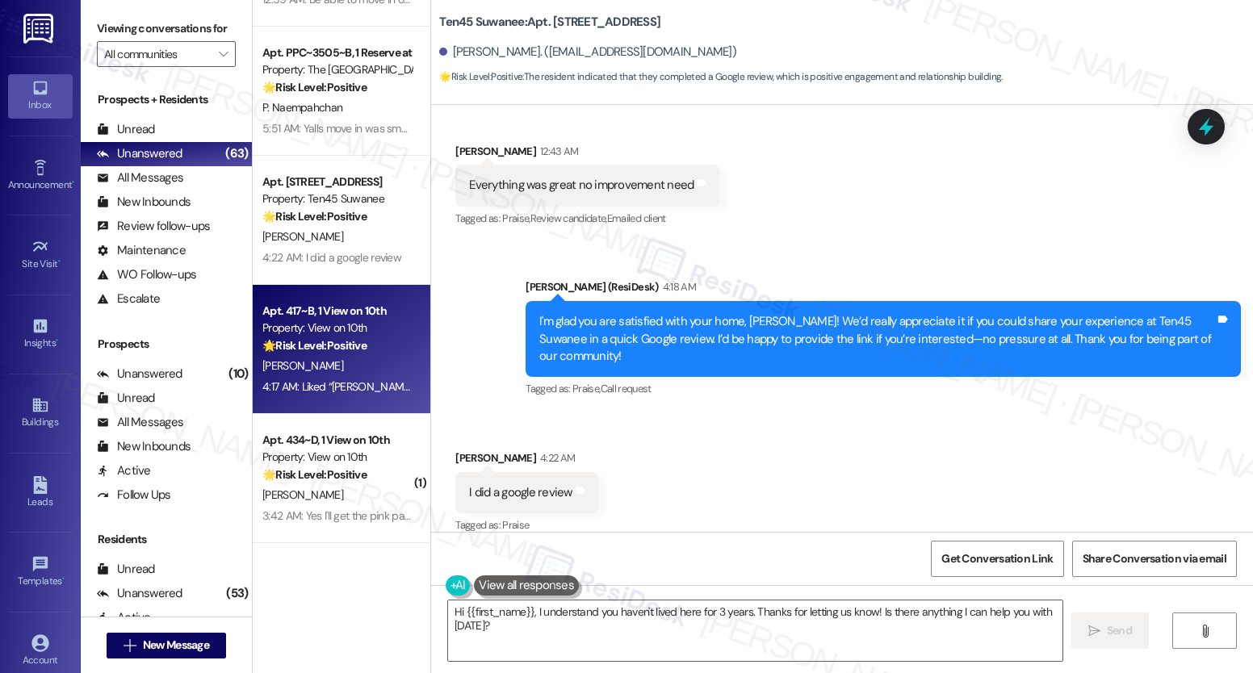
type textarea "Fetching suggested responses. Please feel free to read through the conversation…"
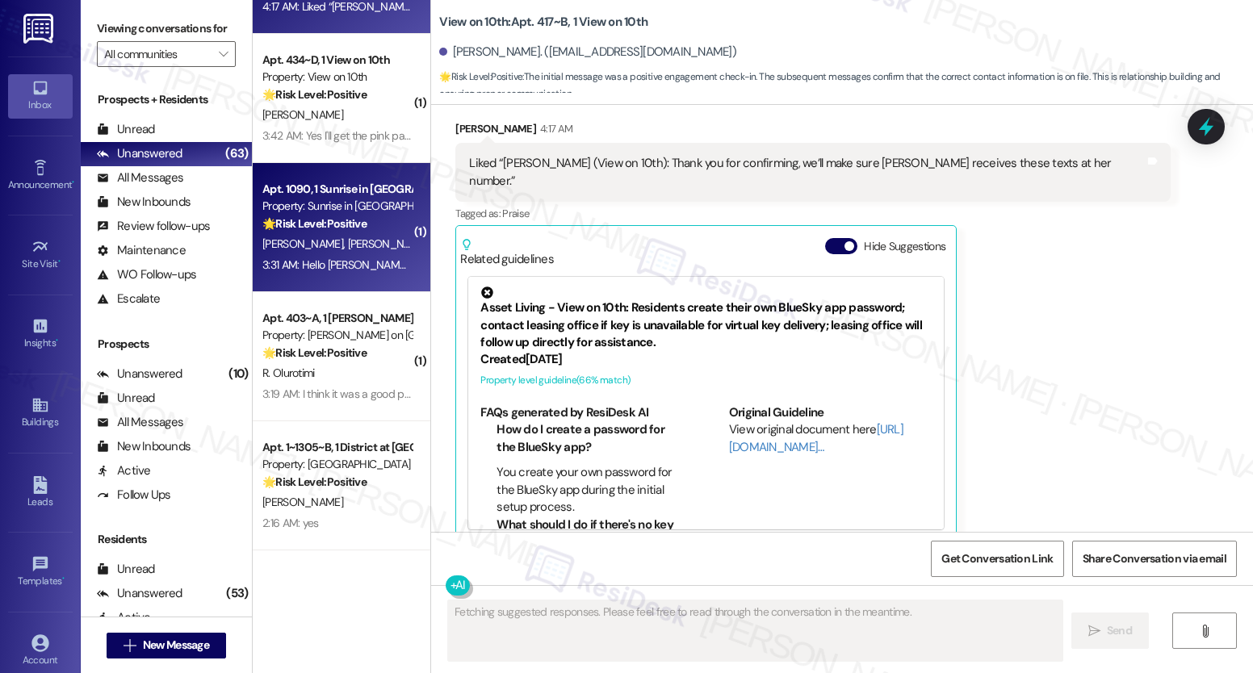
scroll to position [963, 0]
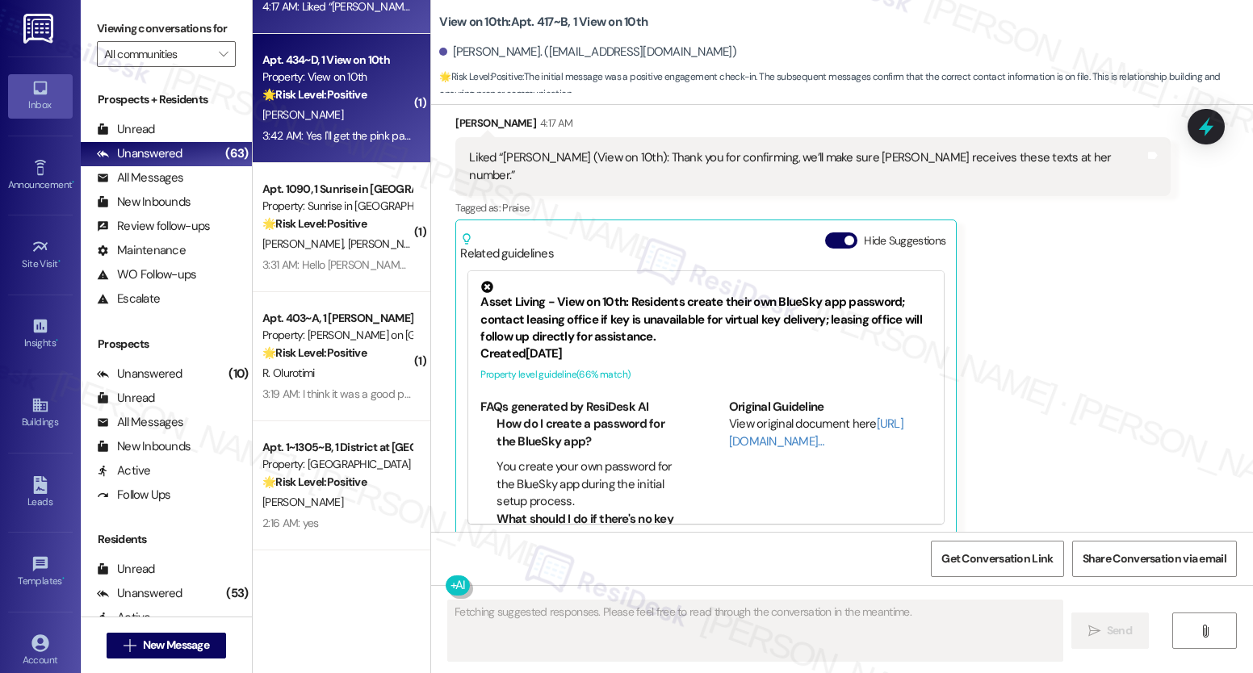
click at [317, 152] on div "Apt. 434~D, 1 View on 10th Property: View on 10th 🌟 Risk Level: Positive The in…" at bounding box center [342, 98] width 178 height 129
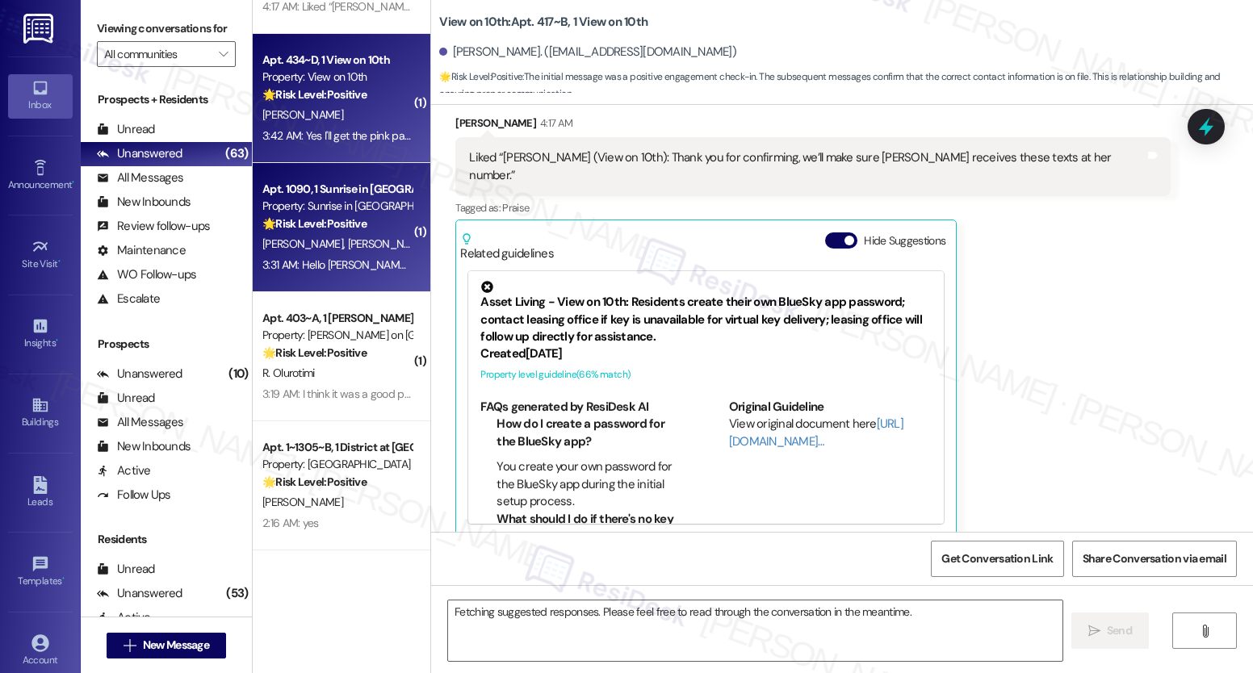
click at [314, 238] on span "[PERSON_NAME]" at bounding box center [305, 244] width 86 height 15
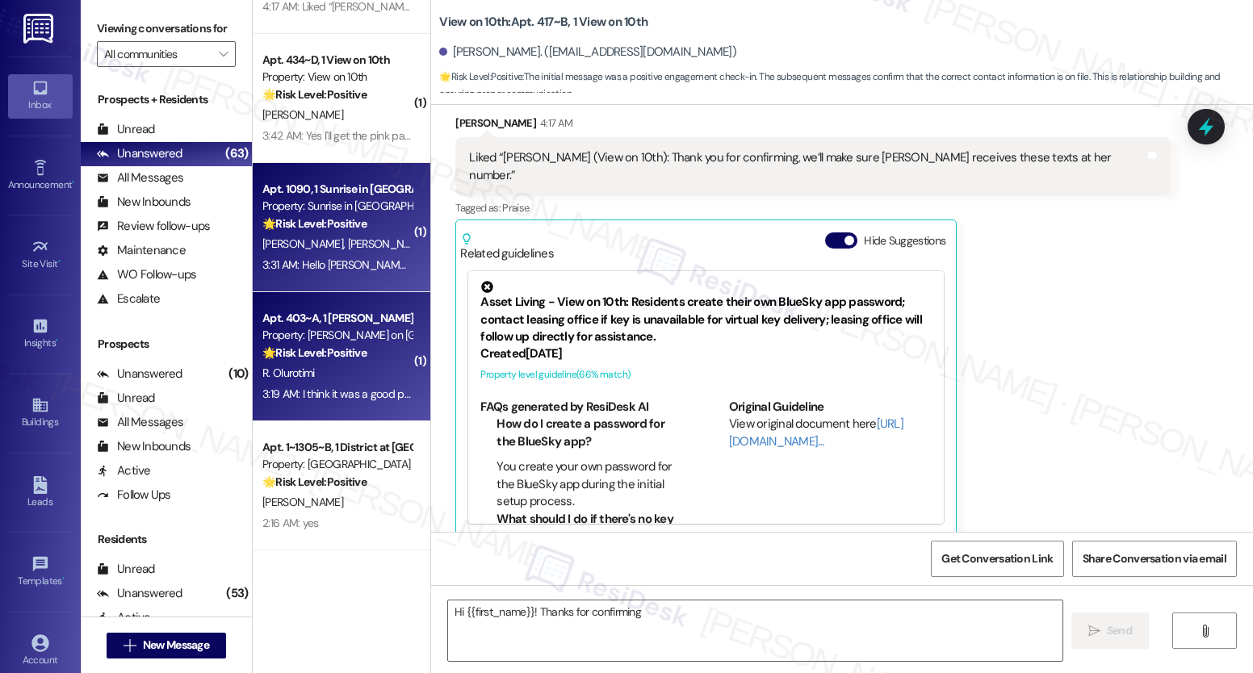
scroll to position [0, 0]
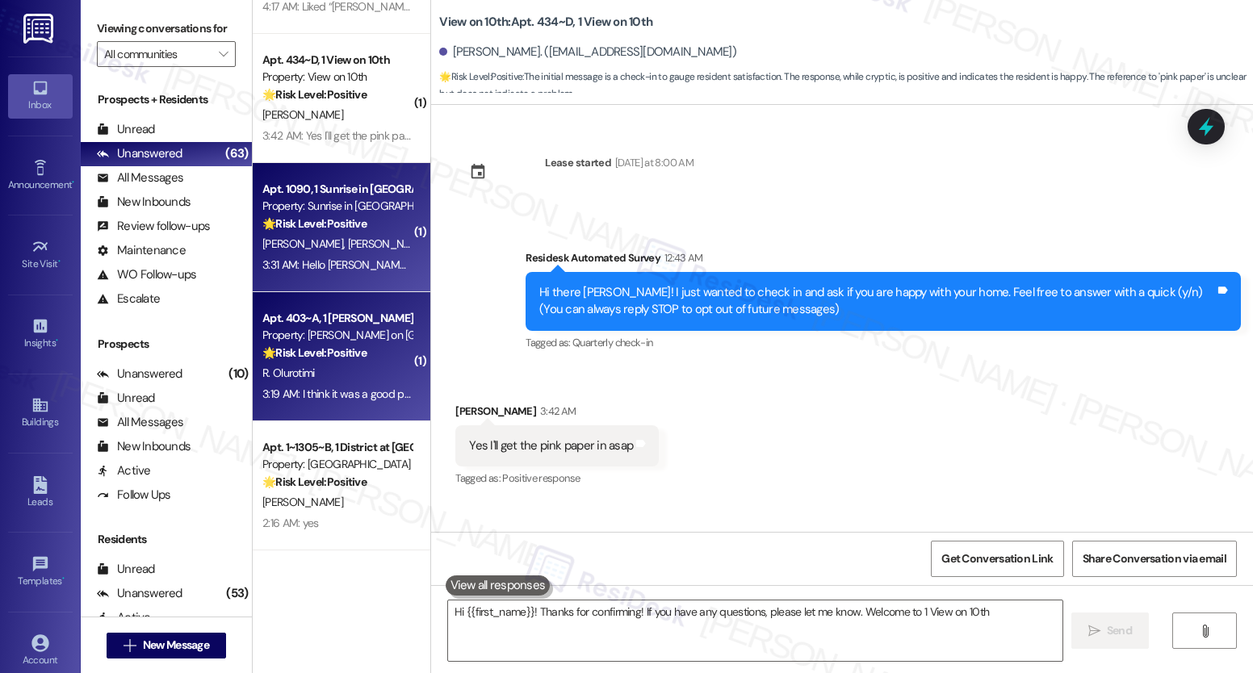
type textarea "Hi {{first_name}}! Thanks for confirming! If you have any questions, please let…"
click at [336, 347] on strong "🌟 Risk Level: Positive" at bounding box center [314, 353] width 104 height 15
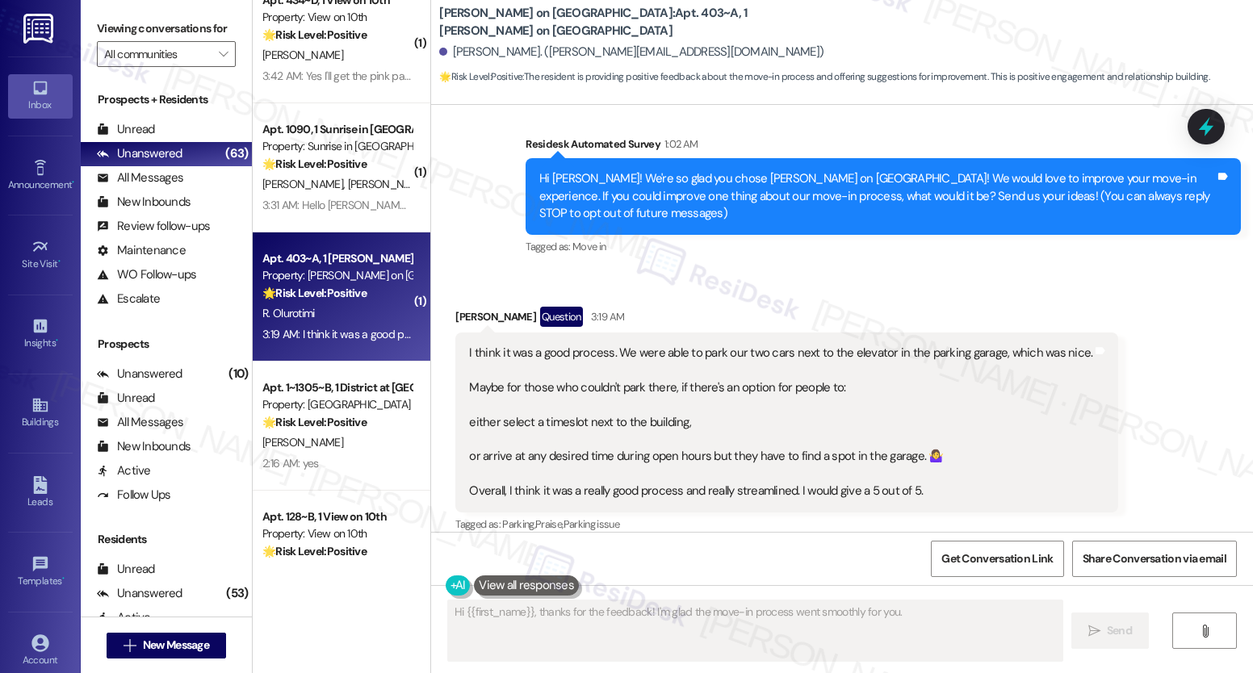
scroll to position [2082, 0]
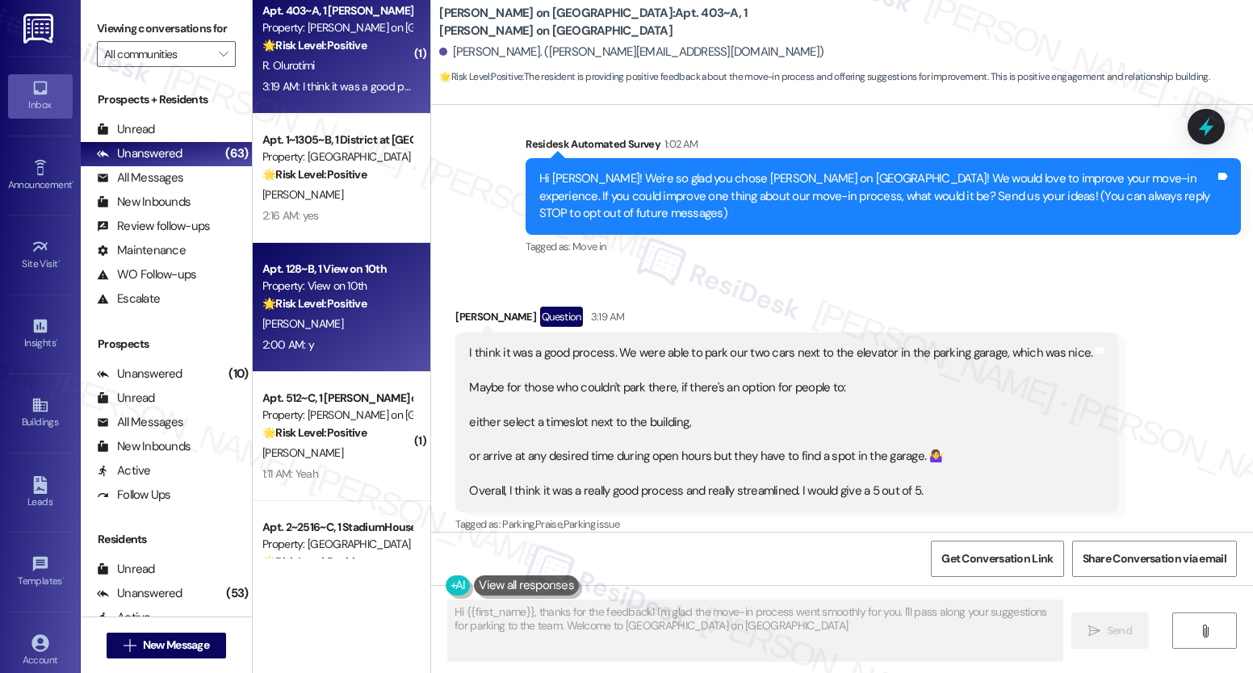
type textarea "Hi {{first_name}}, thanks for the feedback! I'm glad the move-in process went s…"
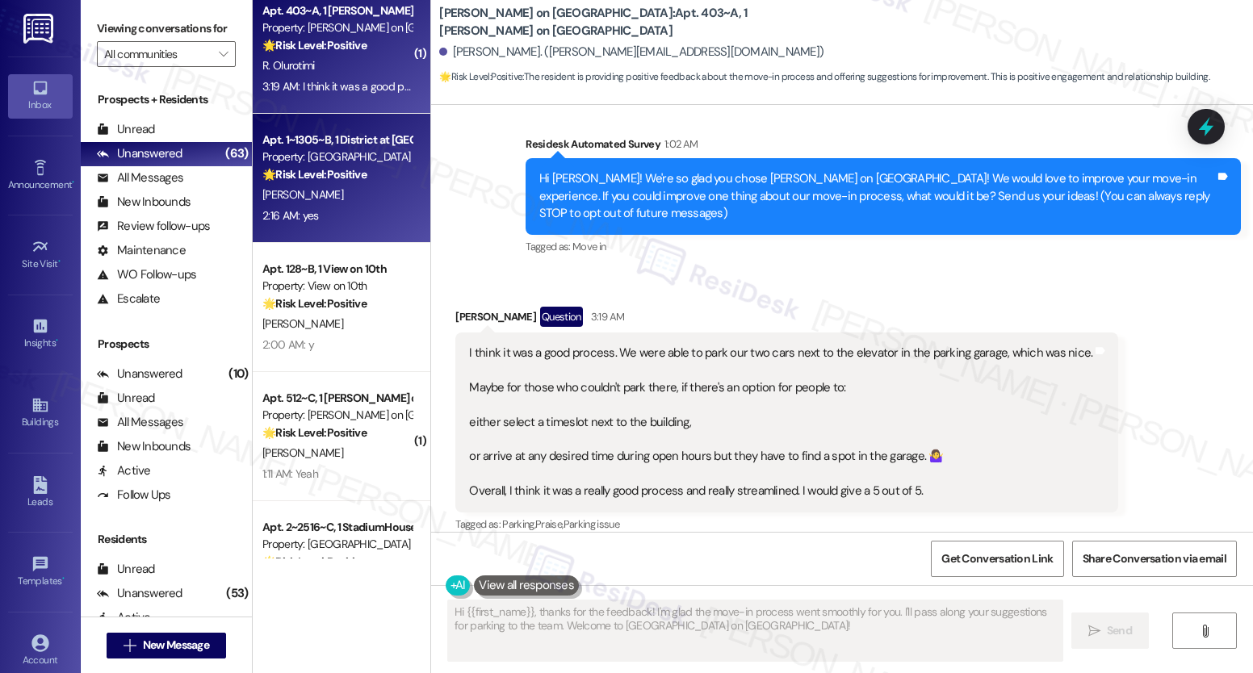
click at [346, 187] on div "[PERSON_NAME]" at bounding box center [337, 195] width 153 height 20
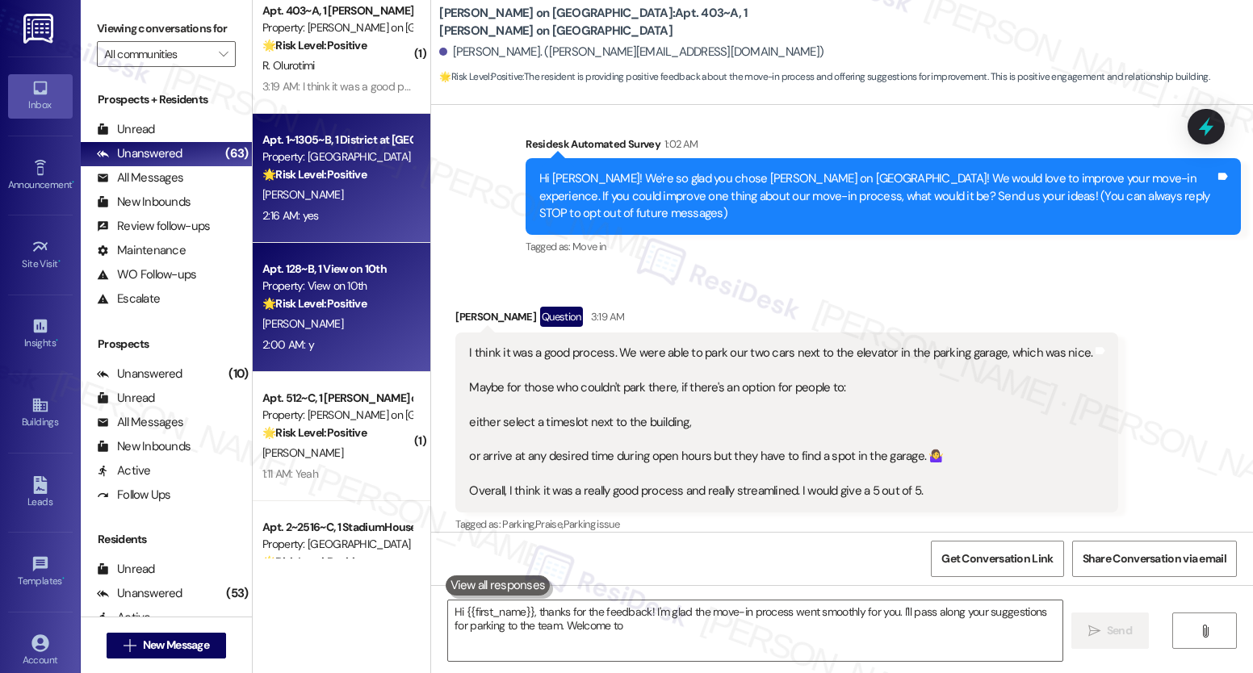
type textarea "Hi {{first_name}}, thanks for the feedback! I'm glad the move-in process went s…"
click at [327, 290] on div "Property: View on 10th" at bounding box center [336, 286] width 149 height 17
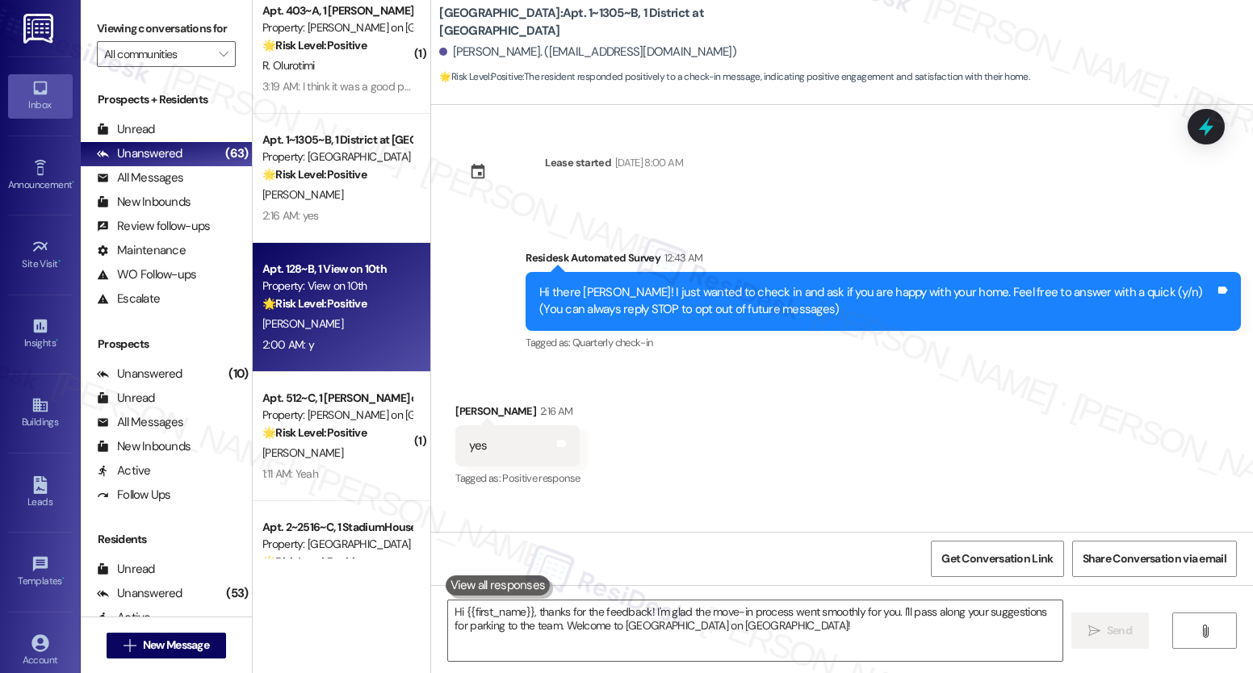
type textarea "Fetching suggested responses. Please feel free to read through the conversation…"
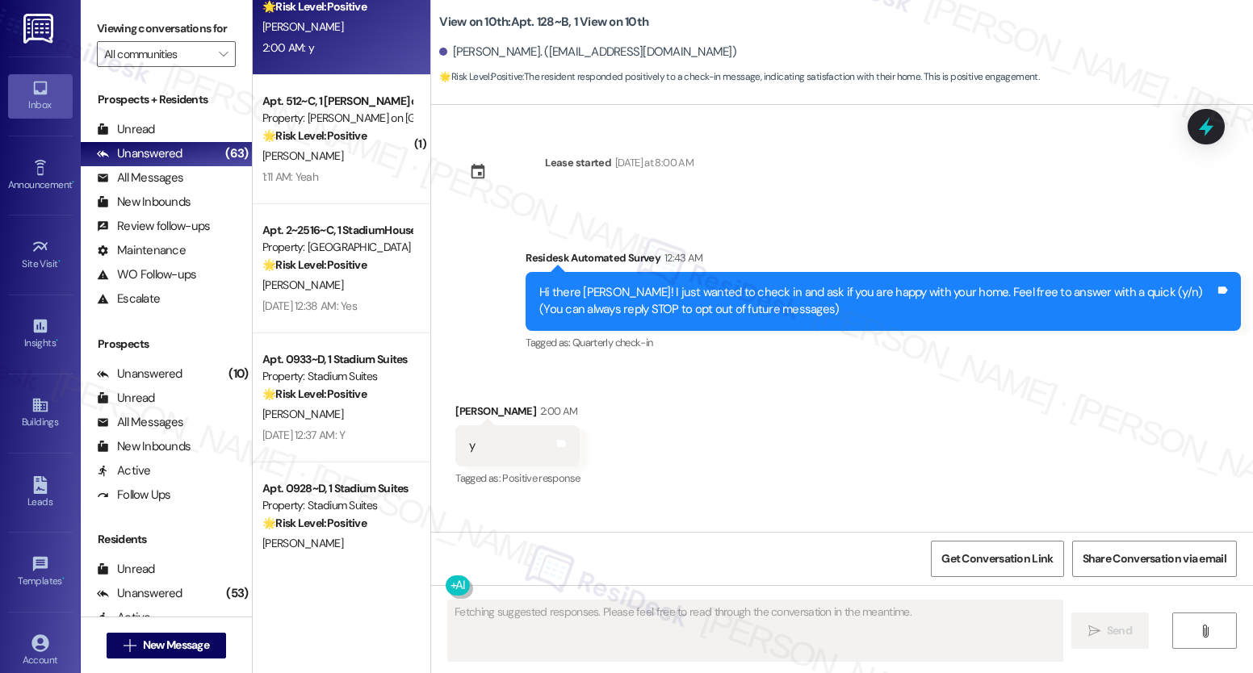
scroll to position [2381, 0]
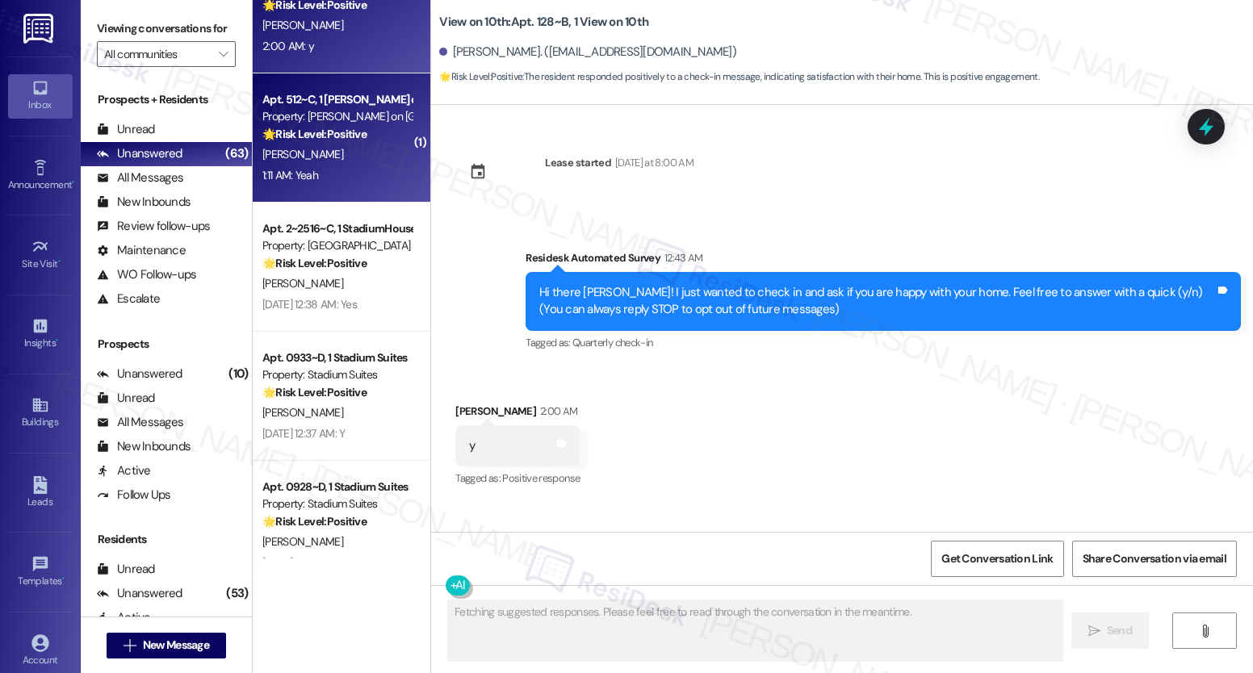
click at [325, 174] on div "1:11 AM: Yeah 1:11 AM: Yeah" at bounding box center [337, 175] width 153 height 20
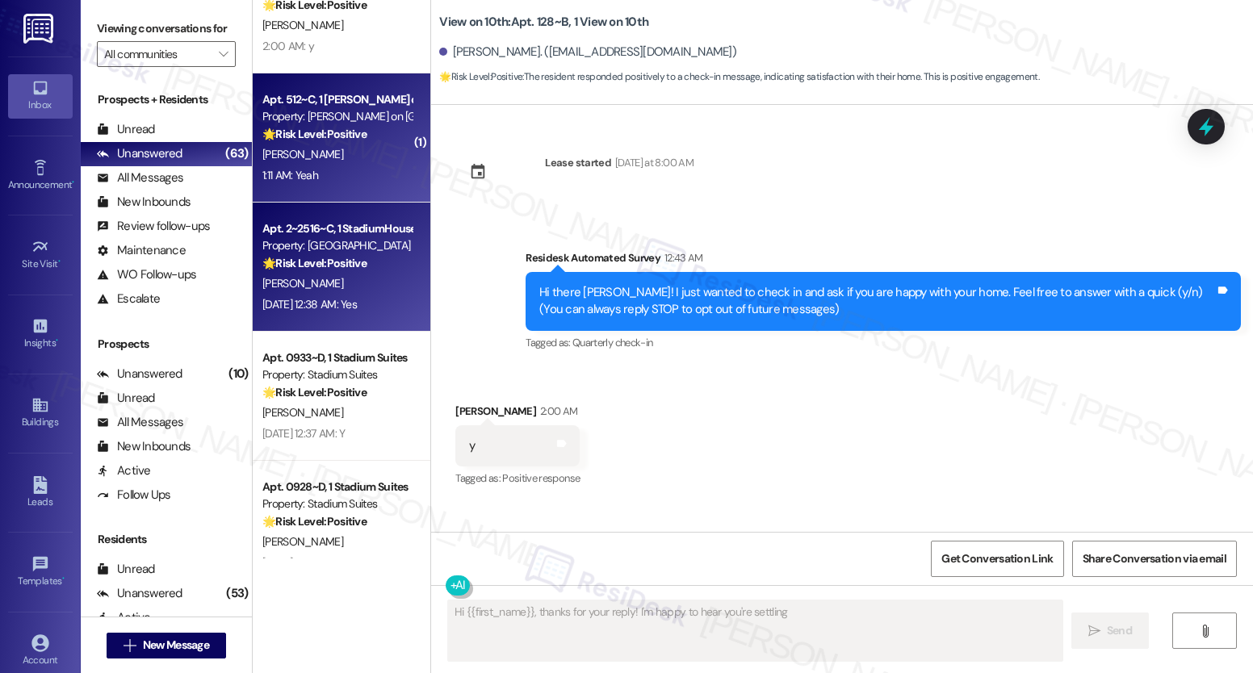
type textarea "Hi {{first_name}}, thanks for your reply! I'm happy to hear you're settling"
click at [289, 266] on strong "🌟 Risk Level: Positive" at bounding box center [314, 263] width 104 height 15
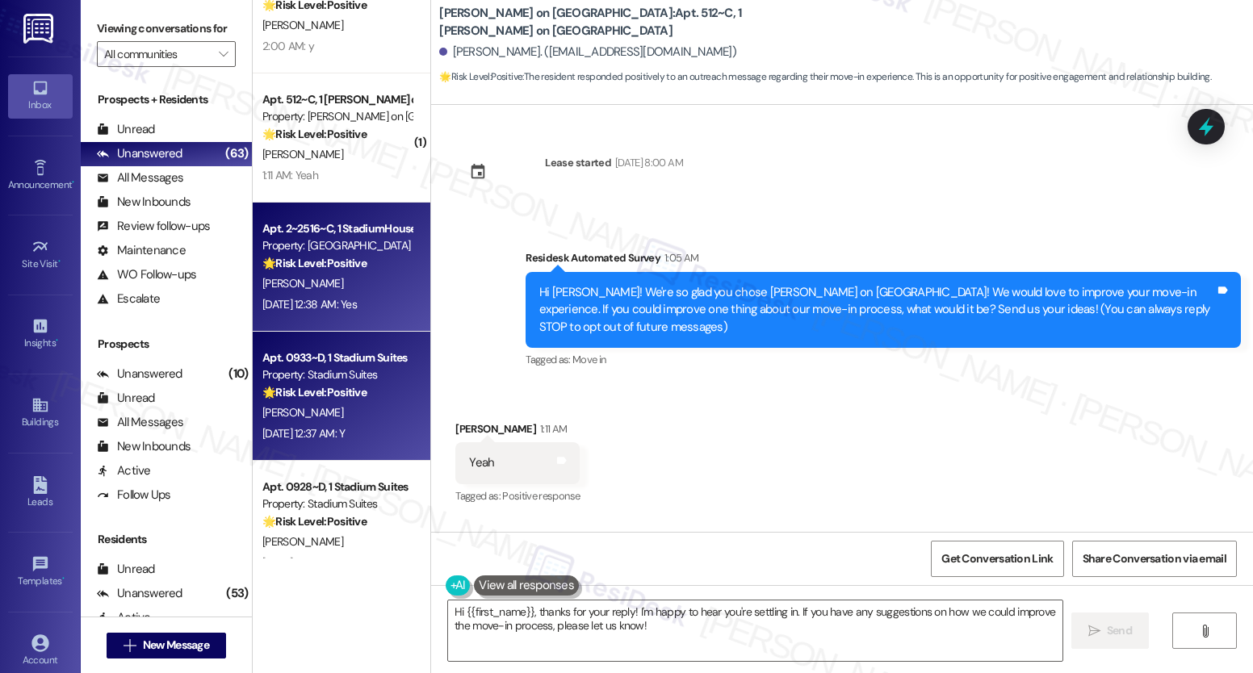
type textarea "Fetching suggested responses. Please feel free to read through the conversation…"
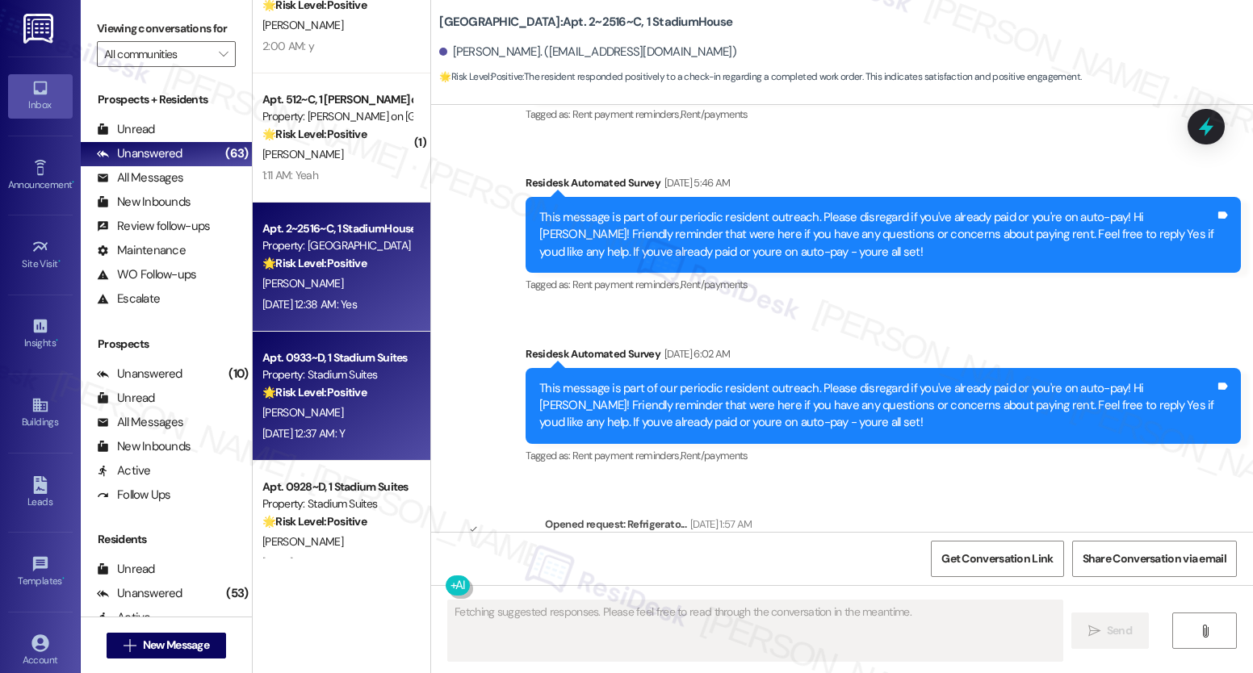
click at [287, 362] on div "Apt. 0933~D, 1 Stadium Suites" at bounding box center [336, 358] width 149 height 17
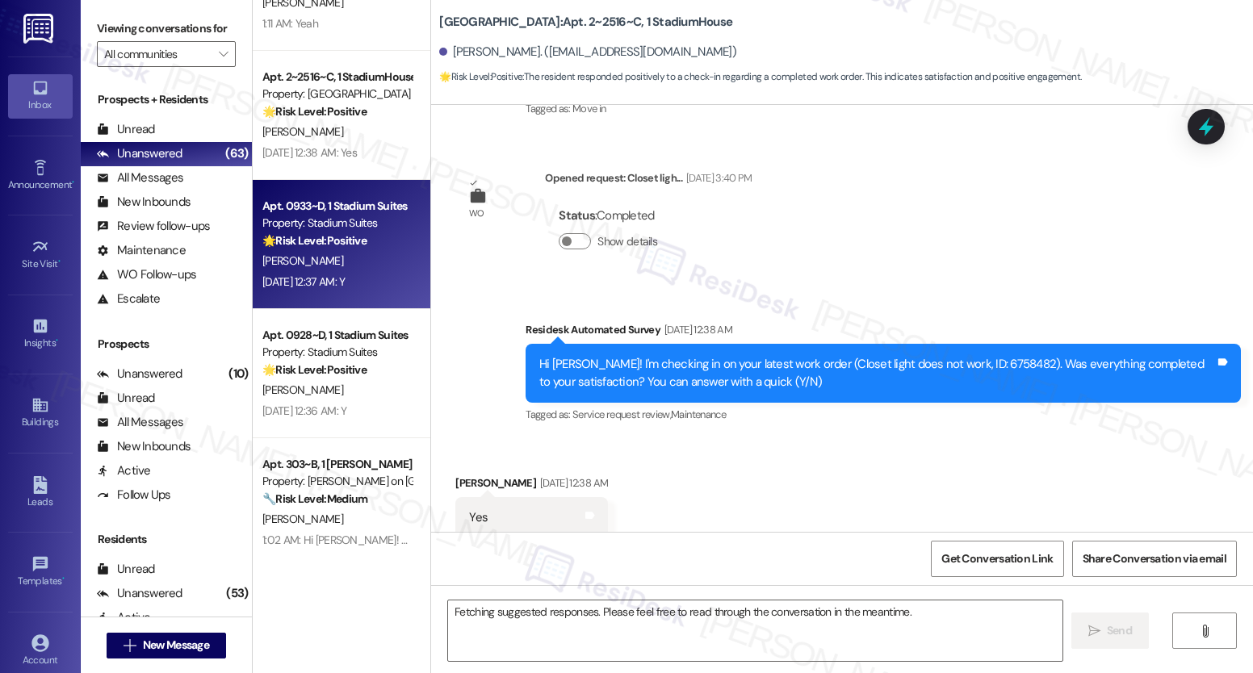
scroll to position [0, 0]
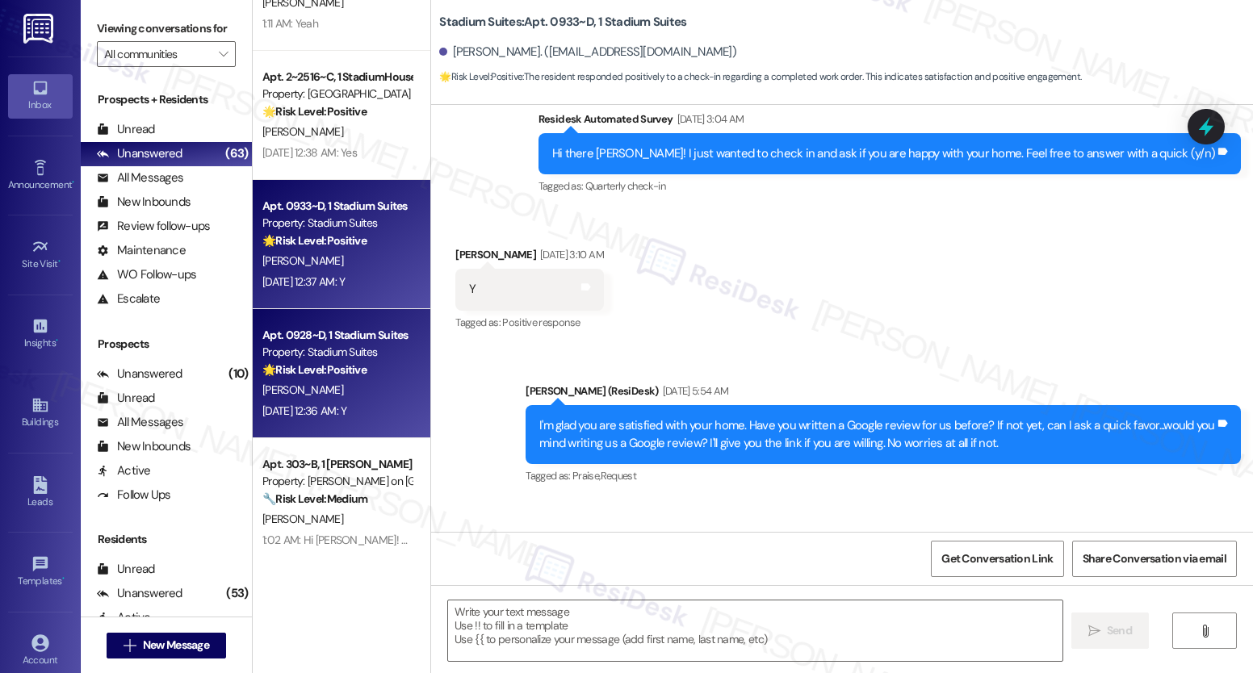
click at [289, 360] on div "Property: Stadium Suites" at bounding box center [336, 352] width 149 height 17
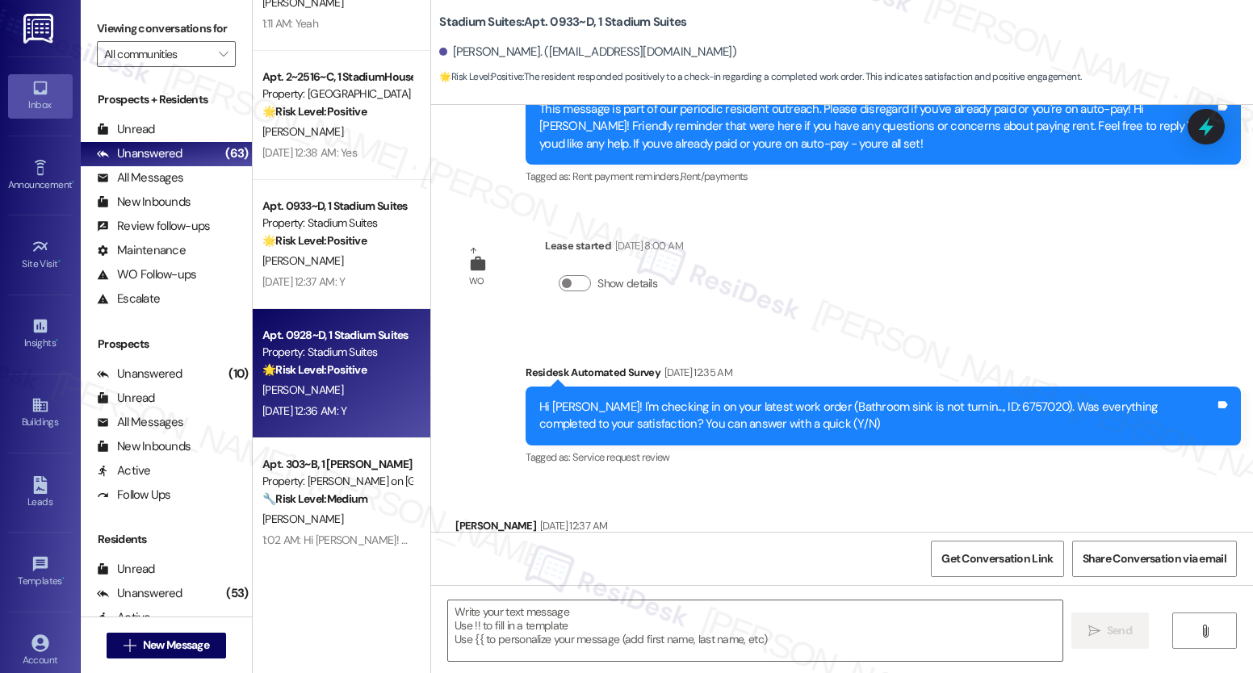
scroll to position [2688, 0]
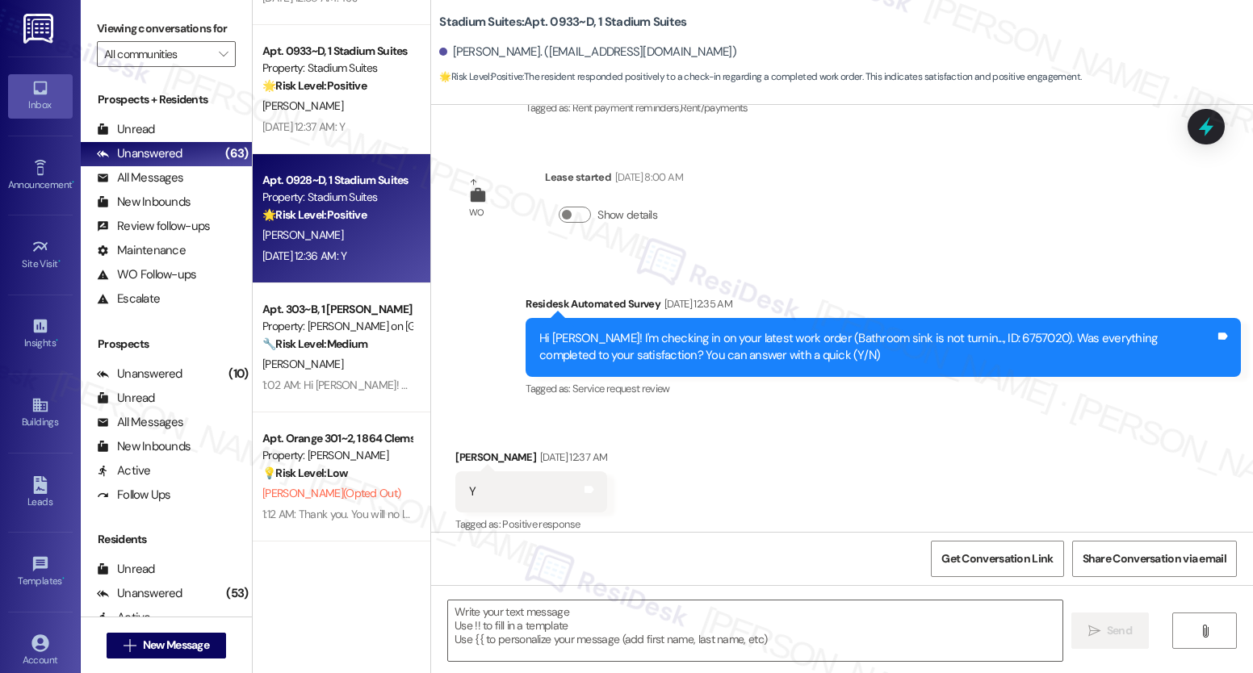
type textarea "Fetching suggested responses. Please feel free to read through the conversation…"
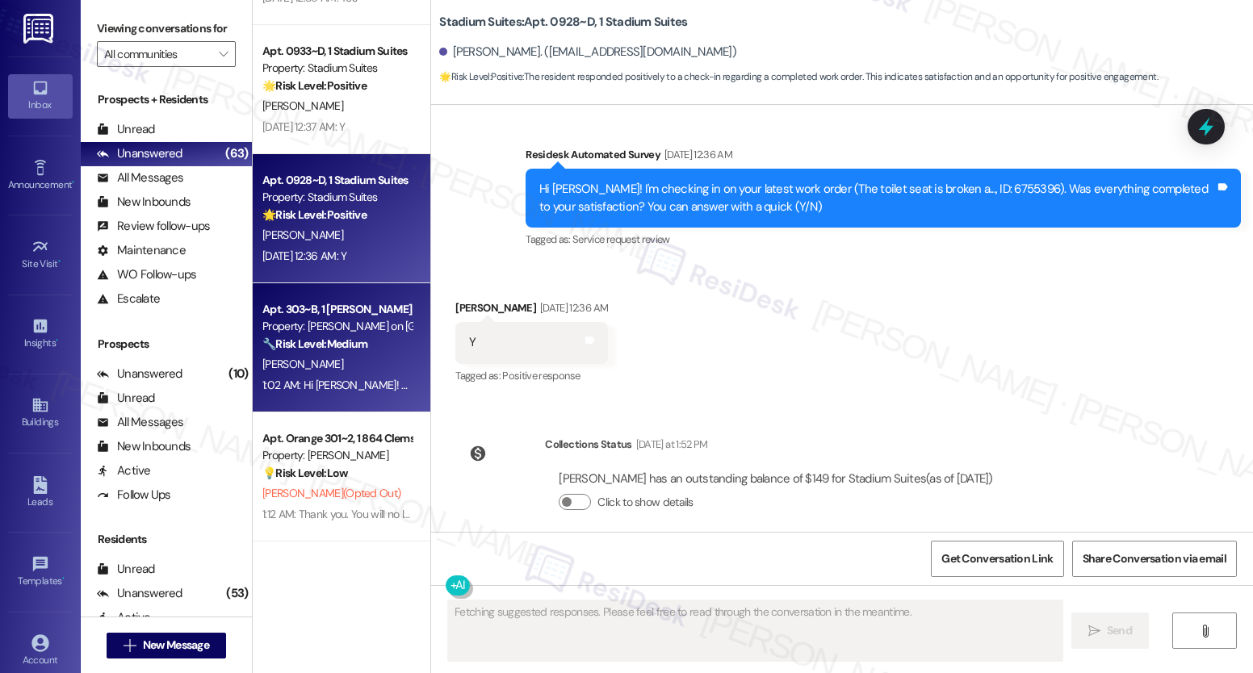
click at [291, 358] on span "[PERSON_NAME]" at bounding box center [302, 364] width 81 height 15
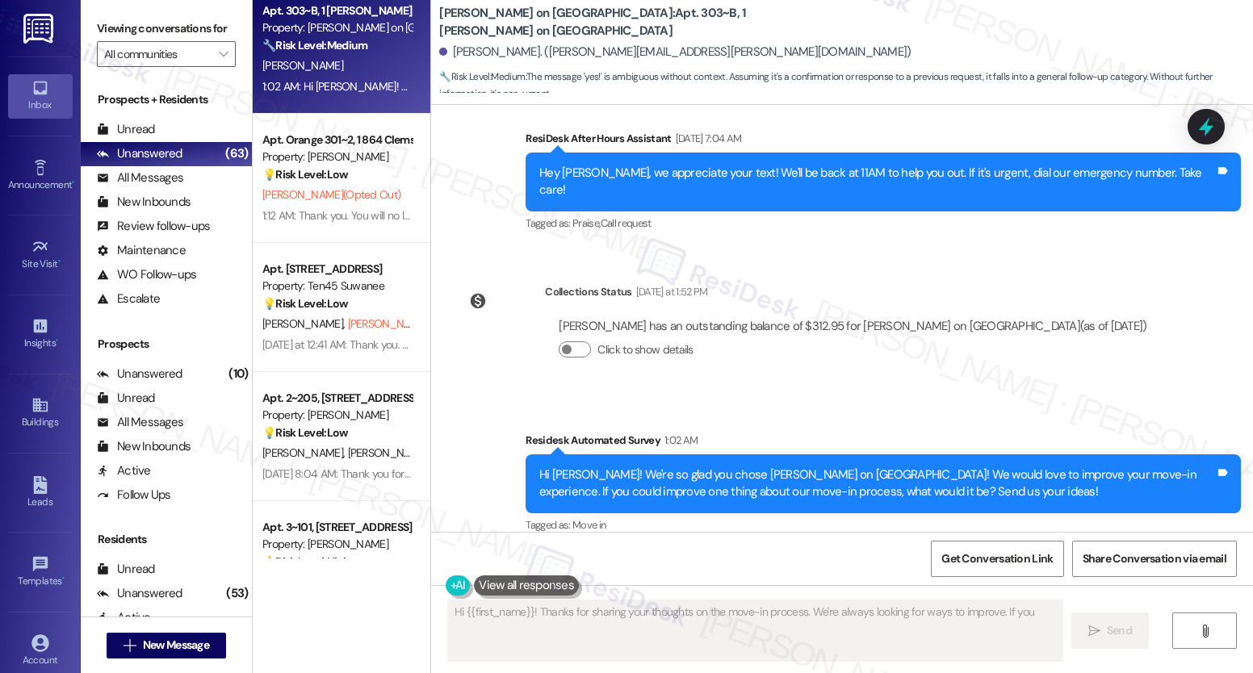
scroll to position [3017, 0]
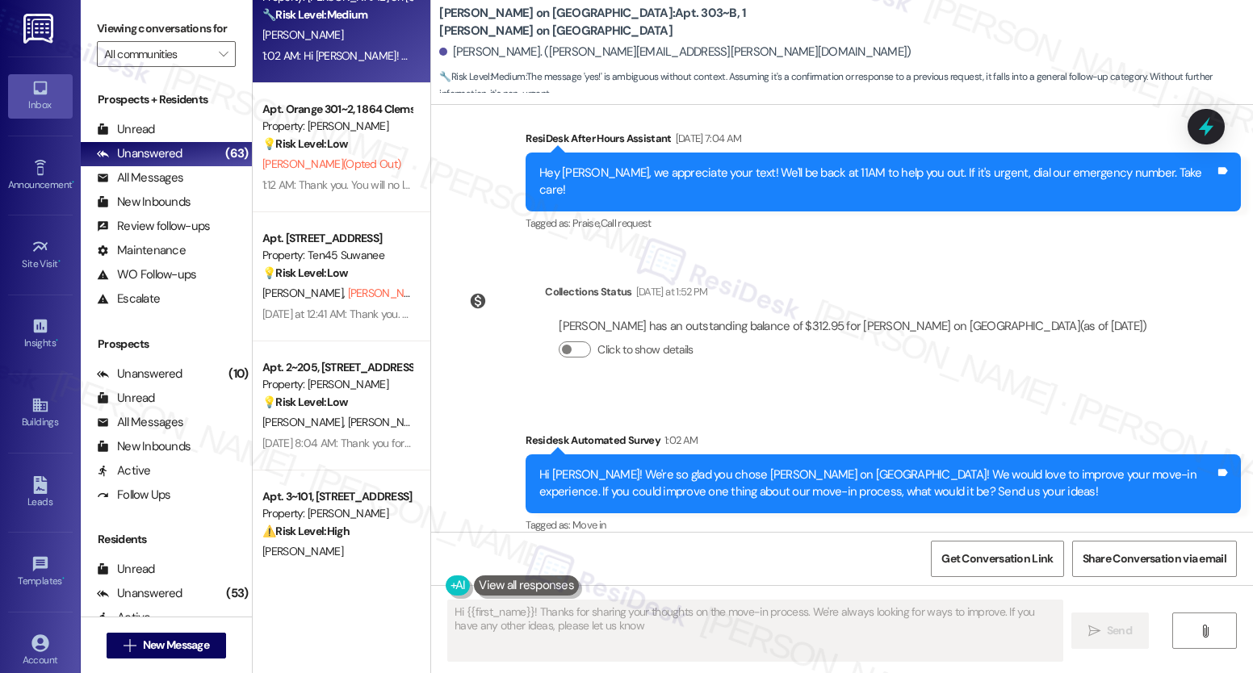
type textarea "Hi {{first_name}}! Thanks for sharing your thoughts on the move-in process. We'…"
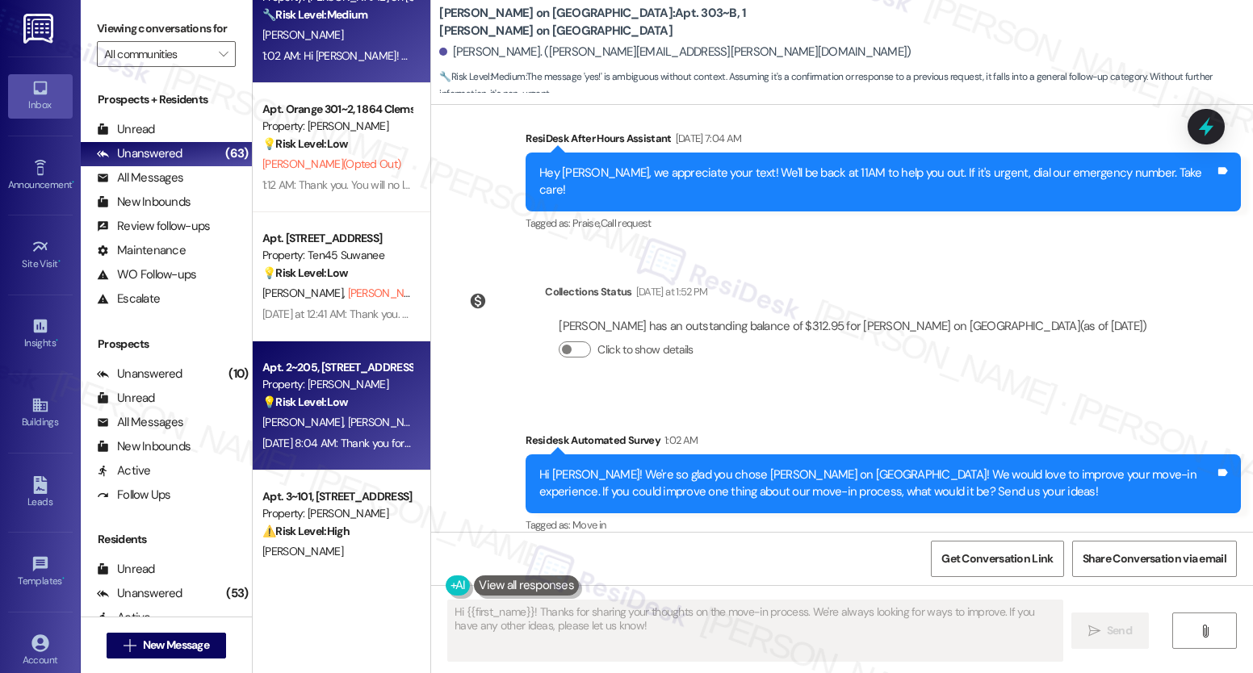
click at [285, 417] on span "[PERSON_NAME]" at bounding box center [305, 422] width 86 height 15
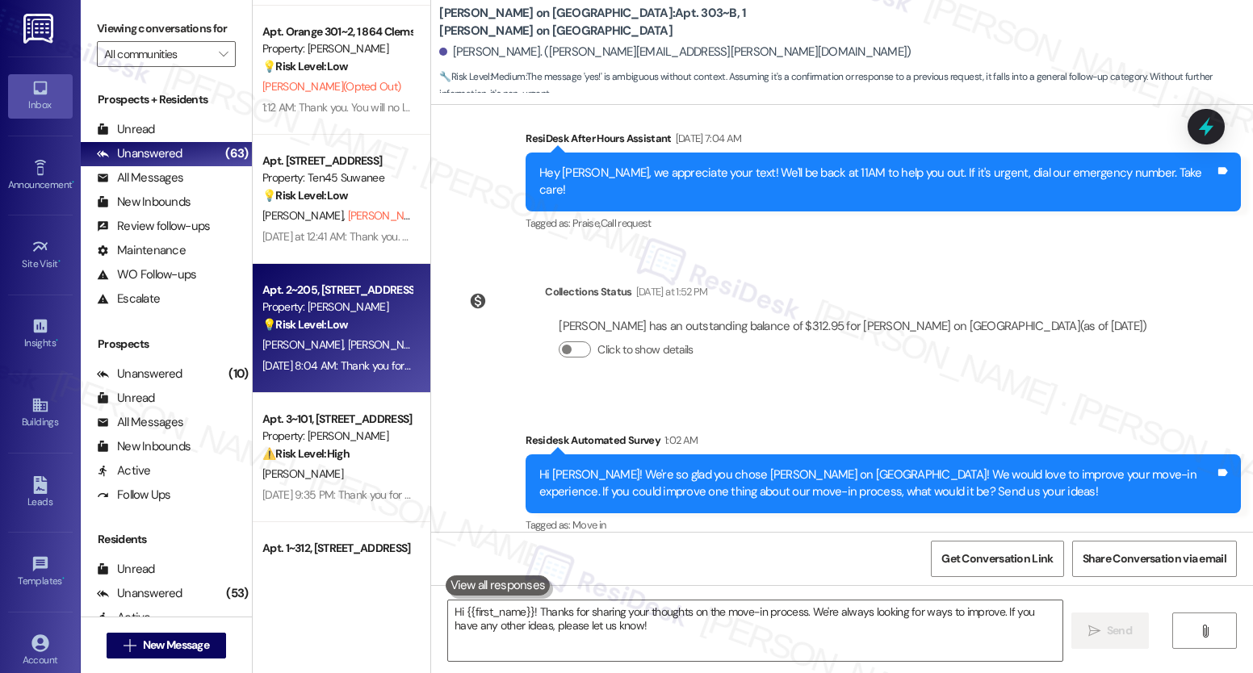
scroll to position [3517, 0]
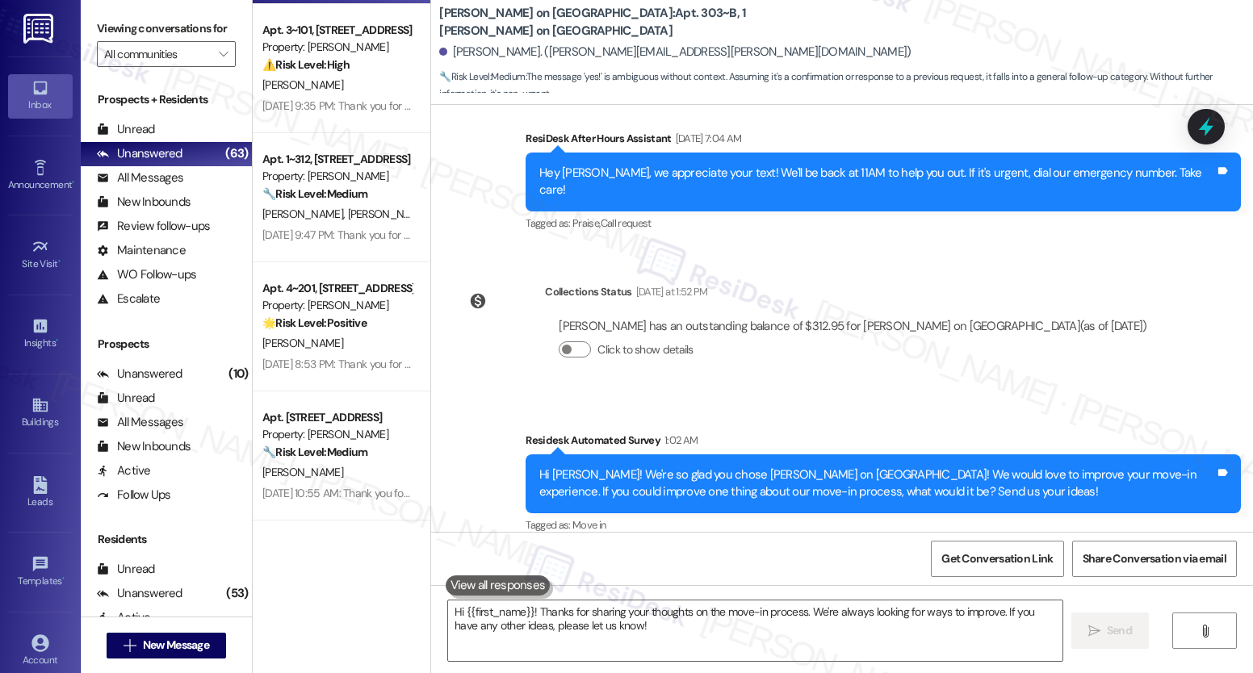
type textarea "Fetching suggested responses. Please feel free to read through the conversation…"
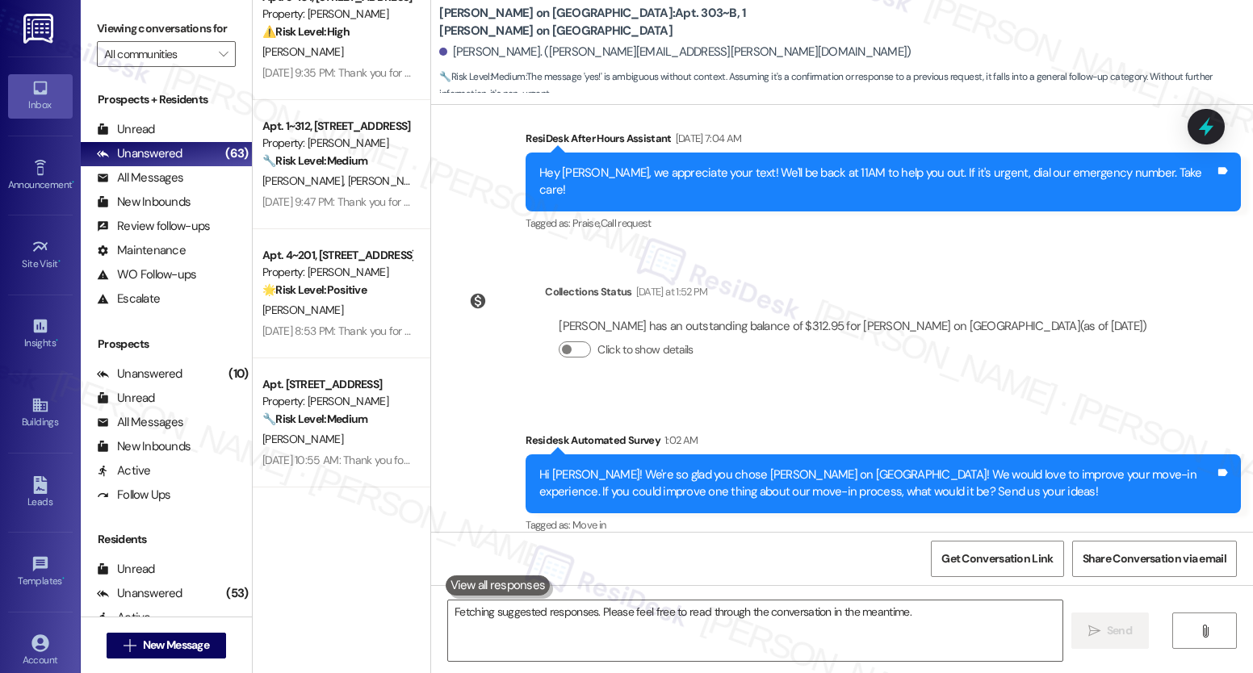
scroll to position [6237, 0]
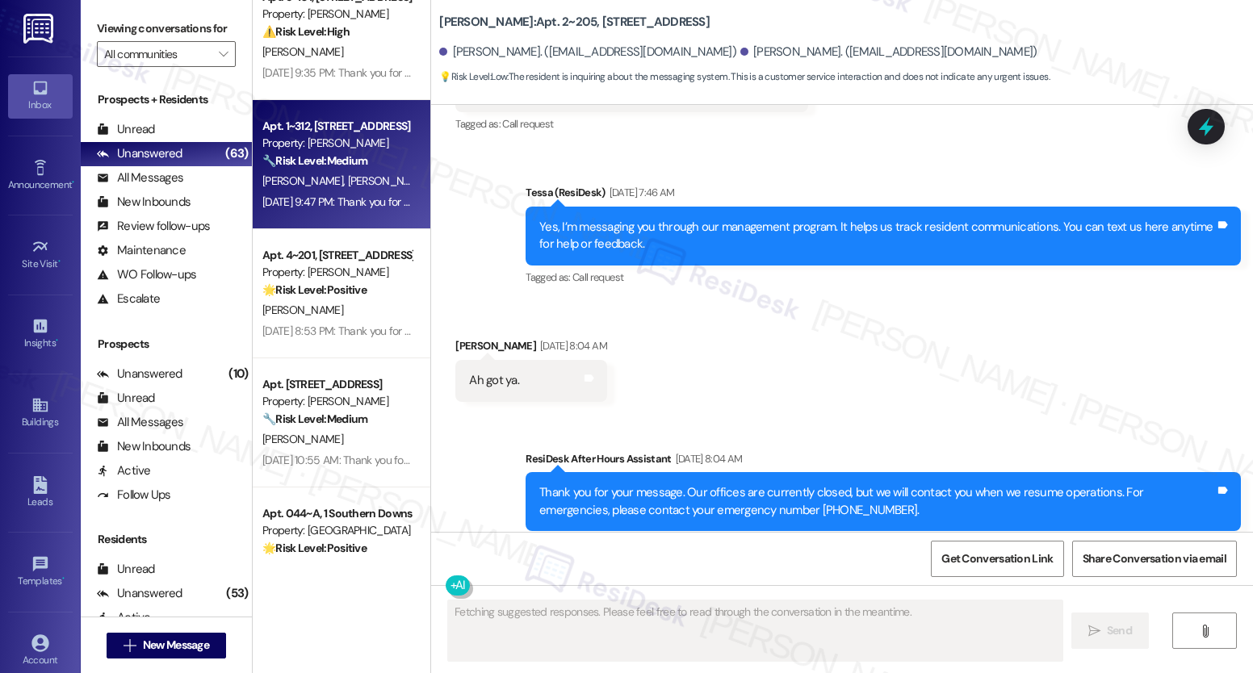
click at [347, 153] on div "🔧 Risk Level: Medium The resident is following up on a maintenance request for …" at bounding box center [336, 161] width 149 height 17
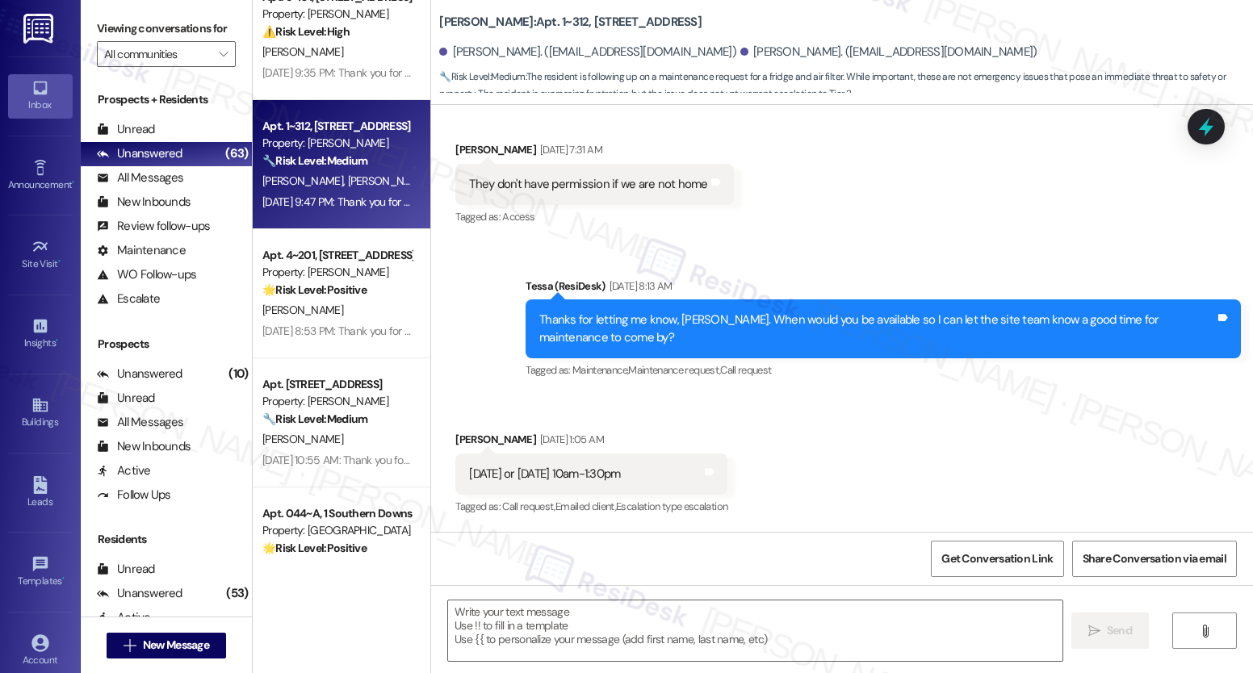
click at [346, 223] on div "Apt. 1~312, [STREET_ADDRESS] Property: [PERSON_NAME] 🔧 Risk Level: Medium The r…" at bounding box center [342, 164] width 178 height 129
type textarea "Fetching suggested responses. Please feel free to read through the conversation…"
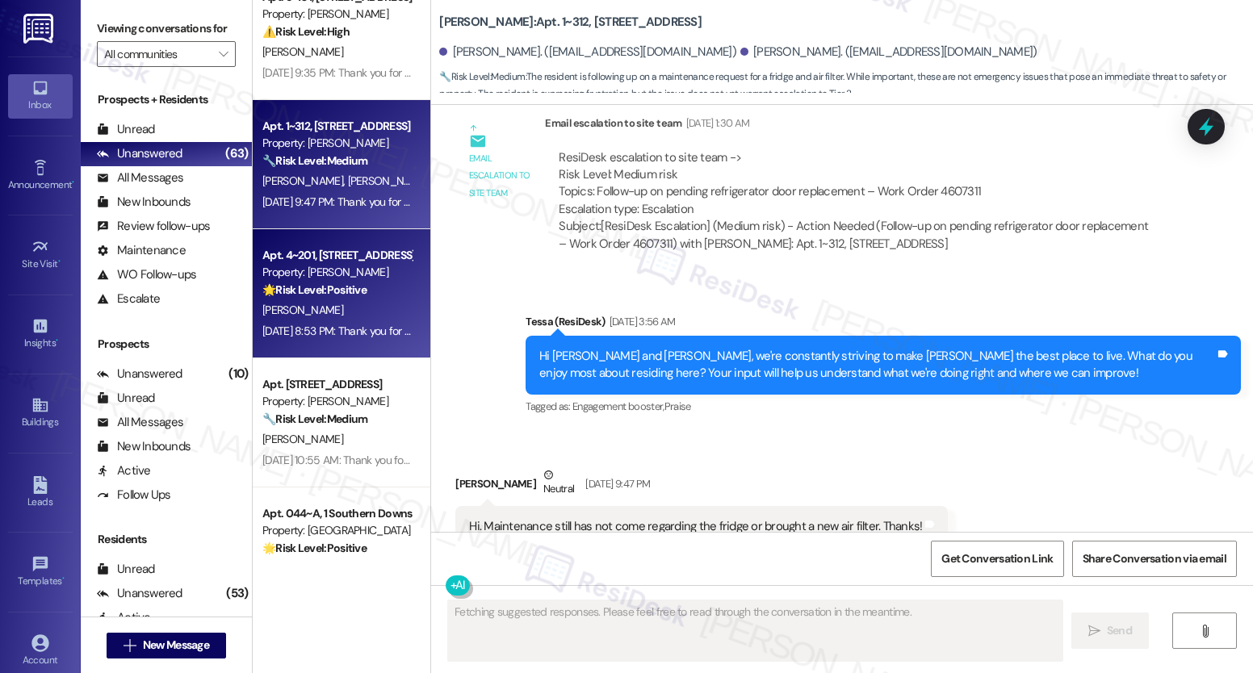
click at [316, 268] on div "Property: [PERSON_NAME]" at bounding box center [336, 272] width 149 height 17
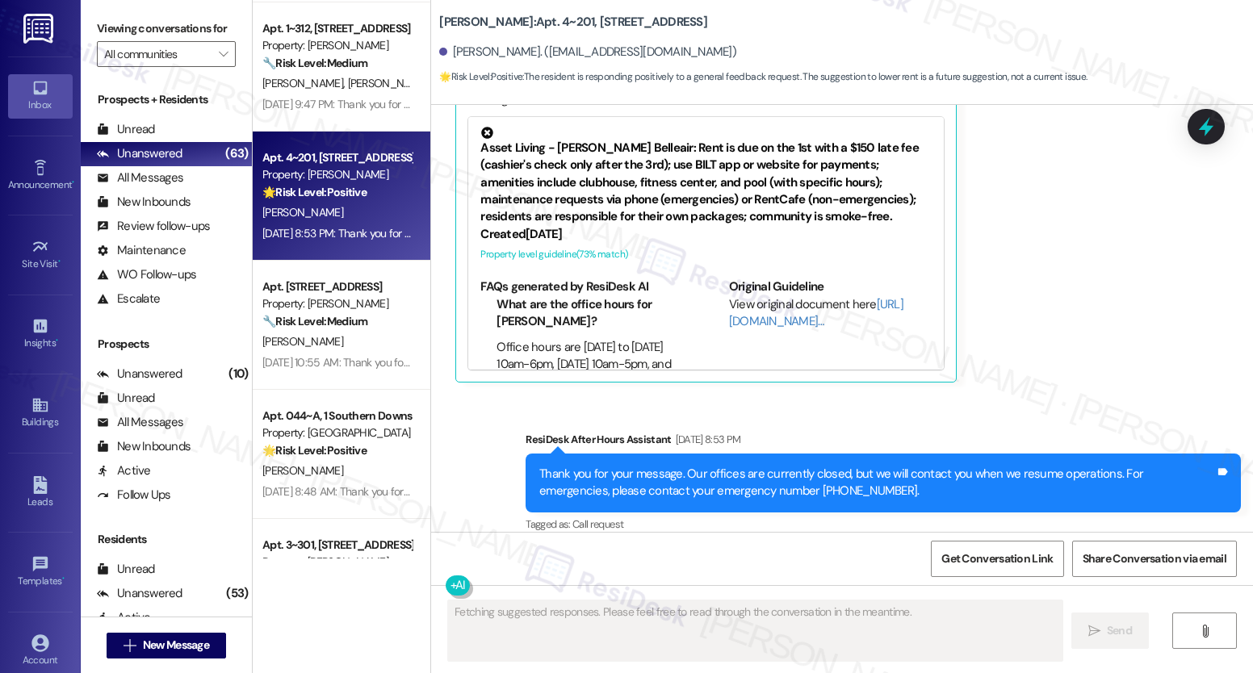
scroll to position [3639, 0]
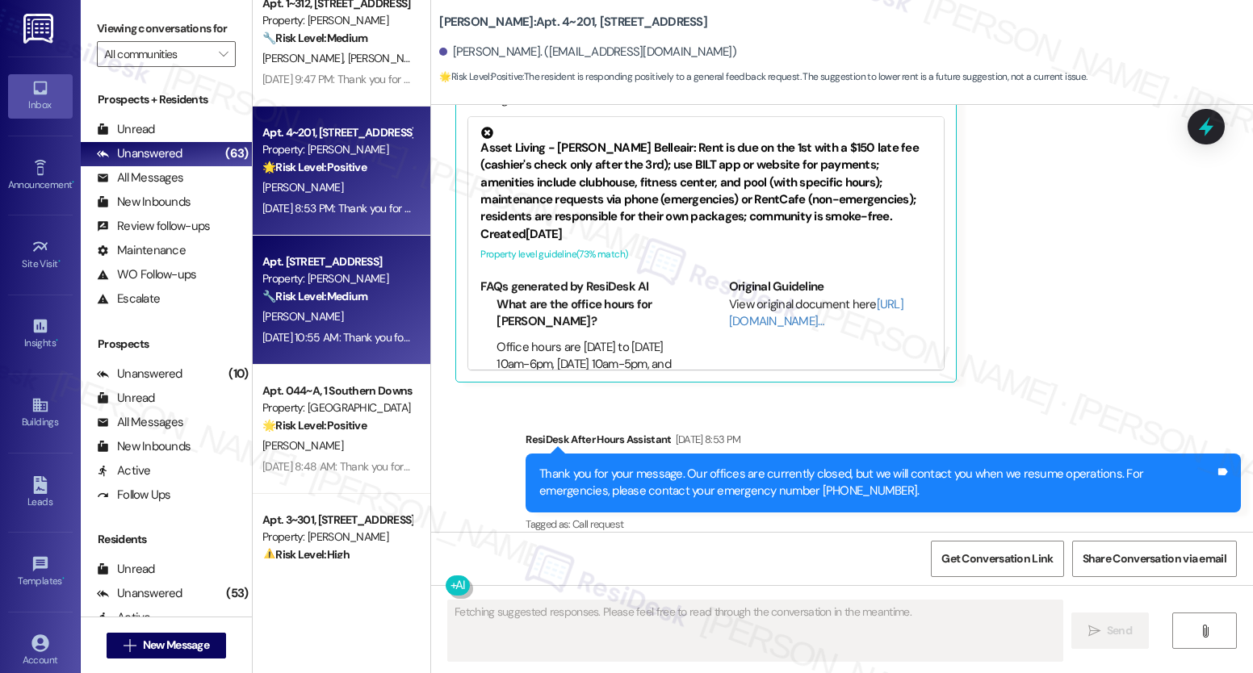
click at [298, 318] on div "[PERSON_NAME]" at bounding box center [337, 317] width 153 height 20
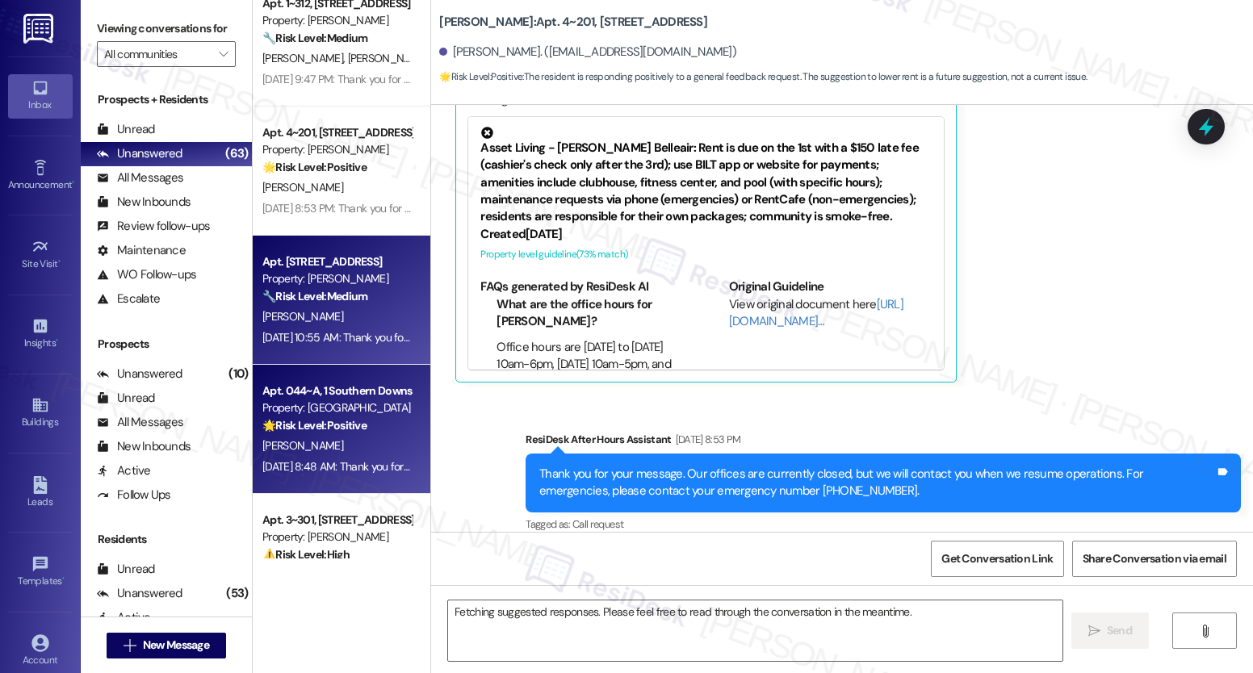
click at [289, 424] on strong "🌟 Risk Level: Positive" at bounding box center [314, 425] width 104 height 15
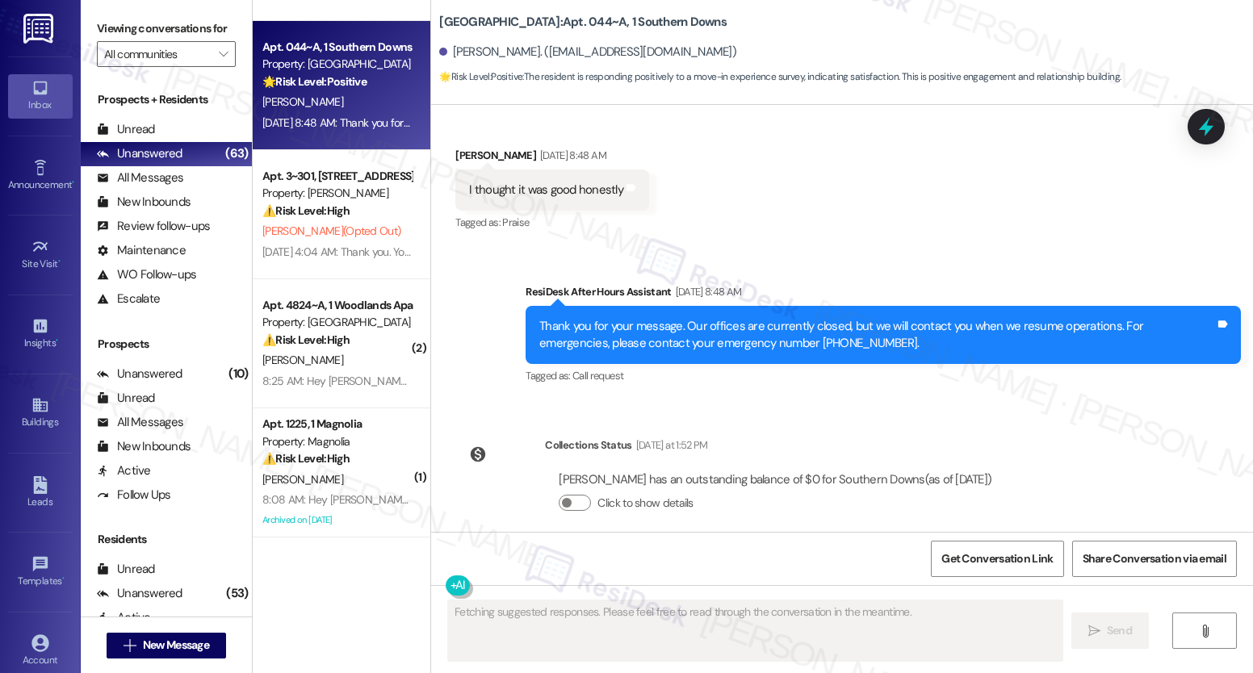
scroll to position [0, 0]
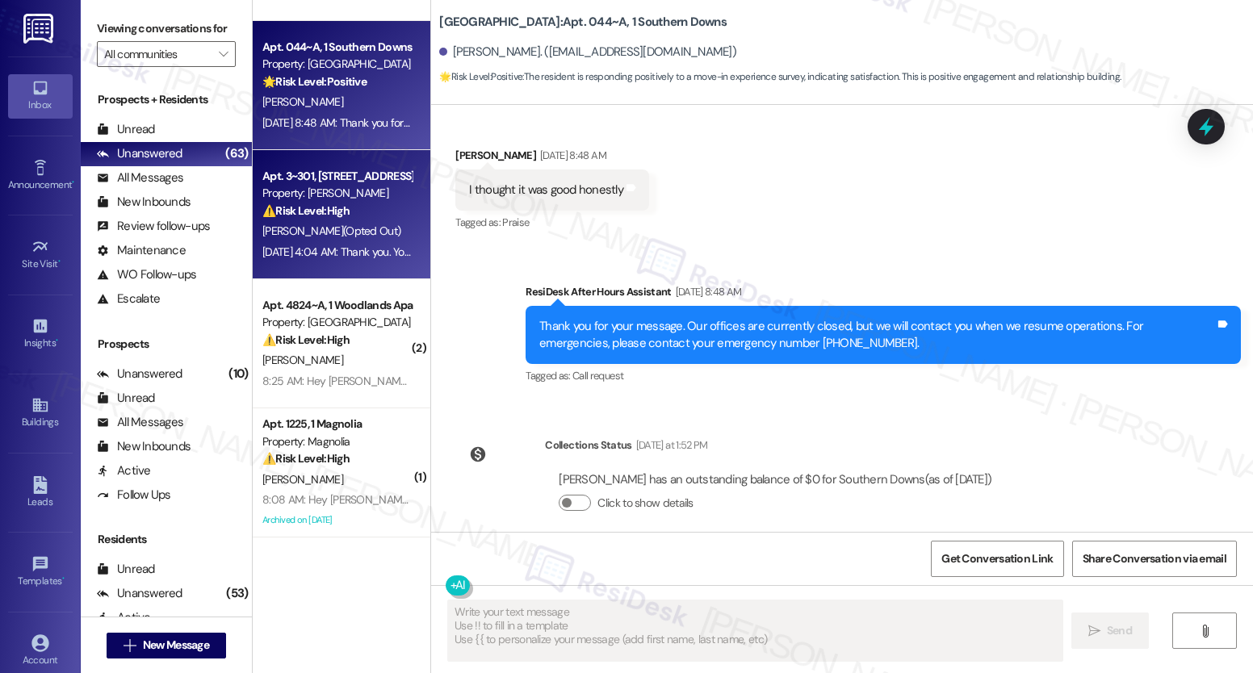
click at [318, 262] on div "[DATE] 4:04 AM: Thank you. You will no longer receive texts from this thread. P…" at bounding box center [337, 252] width 153 height 20
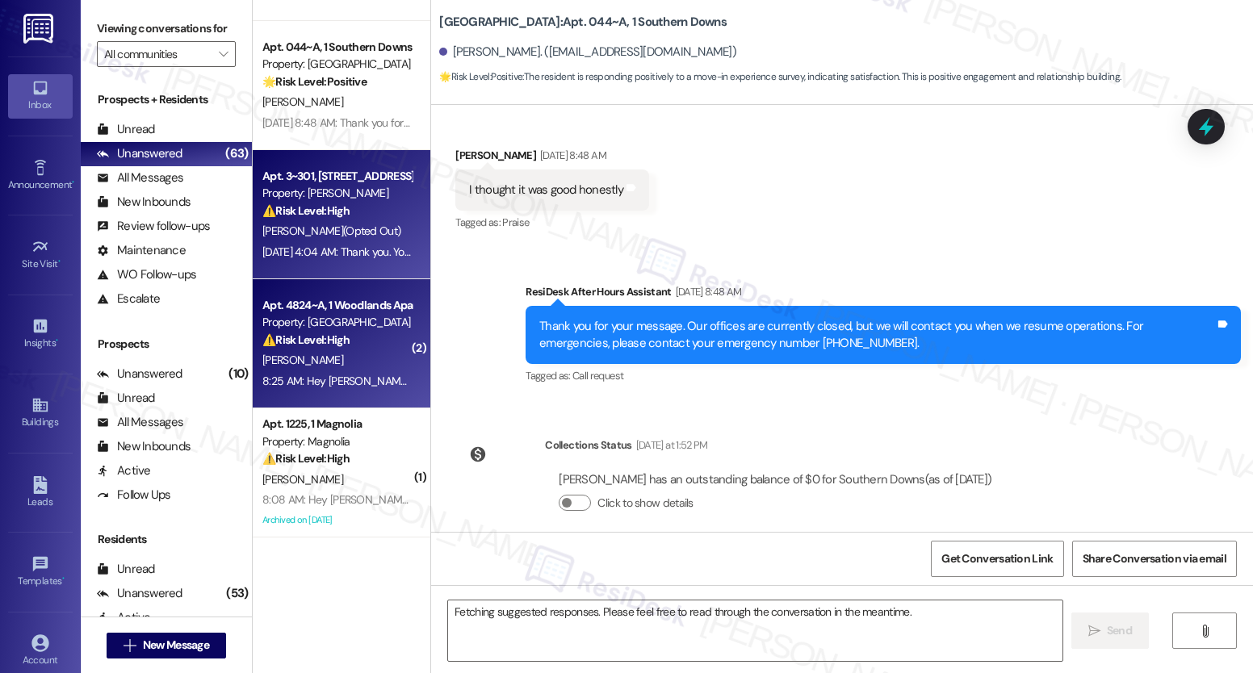
click at [304, 338] on strong "⚠️ Risk Level: High" at bounding box center [305, 340] width 87 height 15
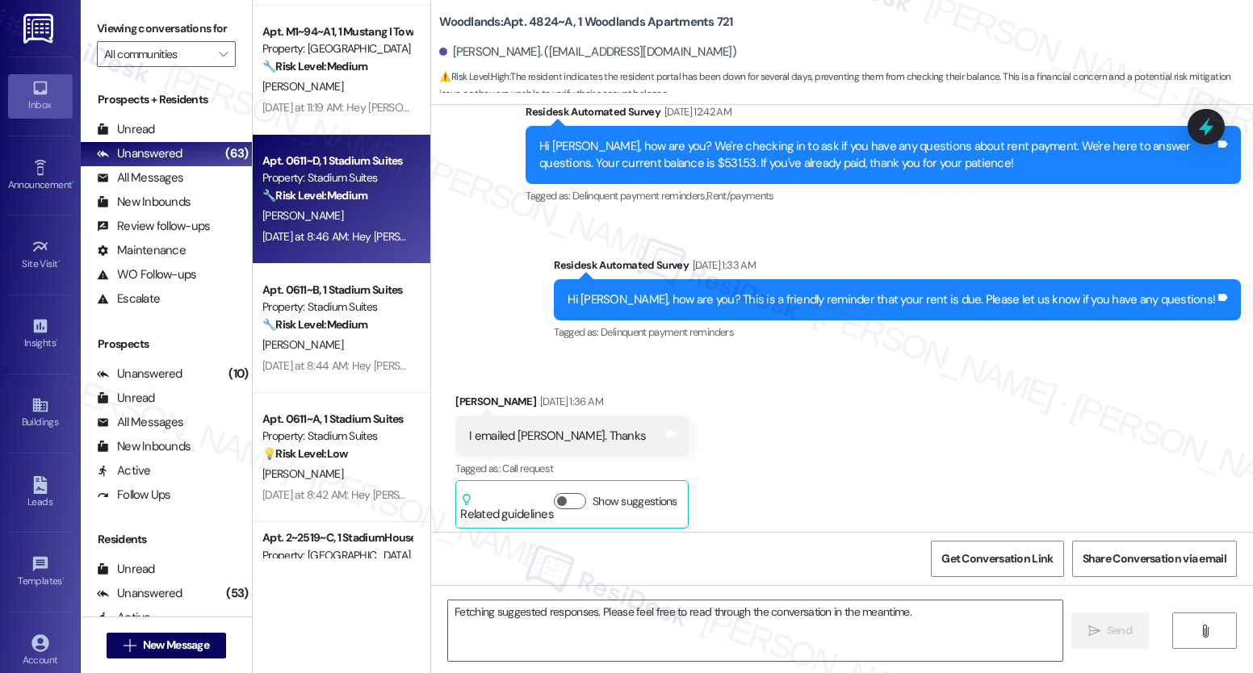
click at [323, 201] on strong "🔧 Risk Level: Medium" at bounding box center [314, 195] width 105 height 15
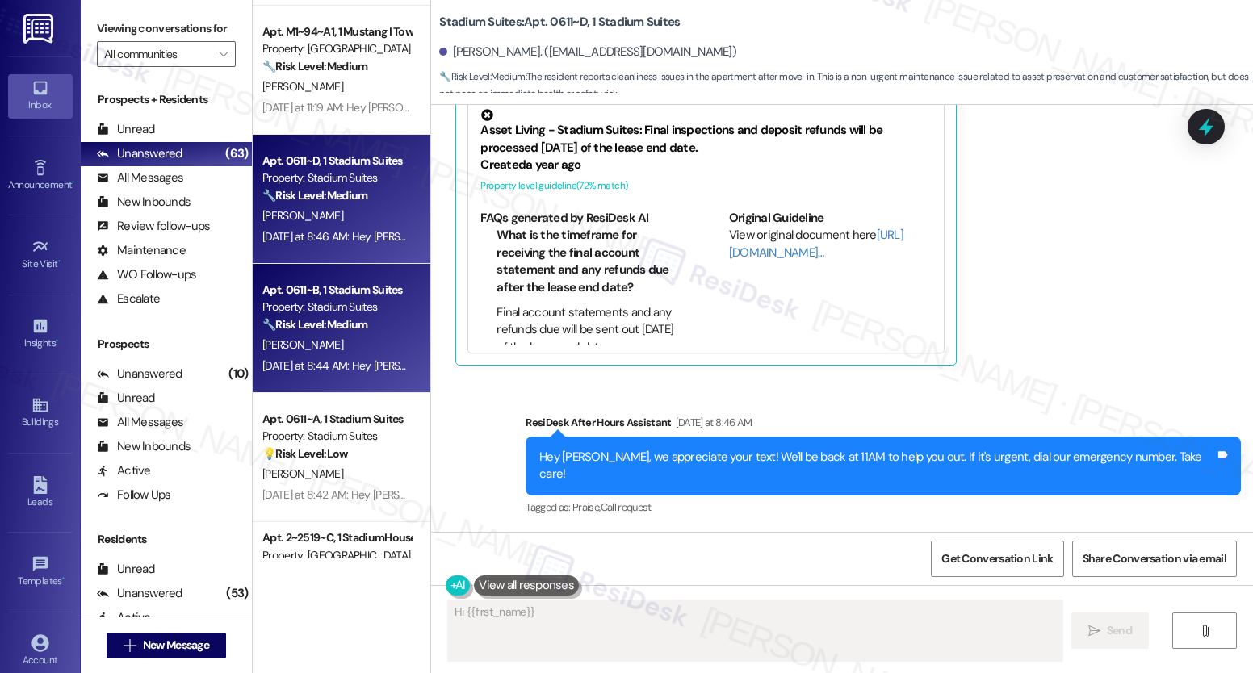
click at [316, 350] on div "[PERSON_NAME]" at bounding box center [337, 345] width 153 height 20
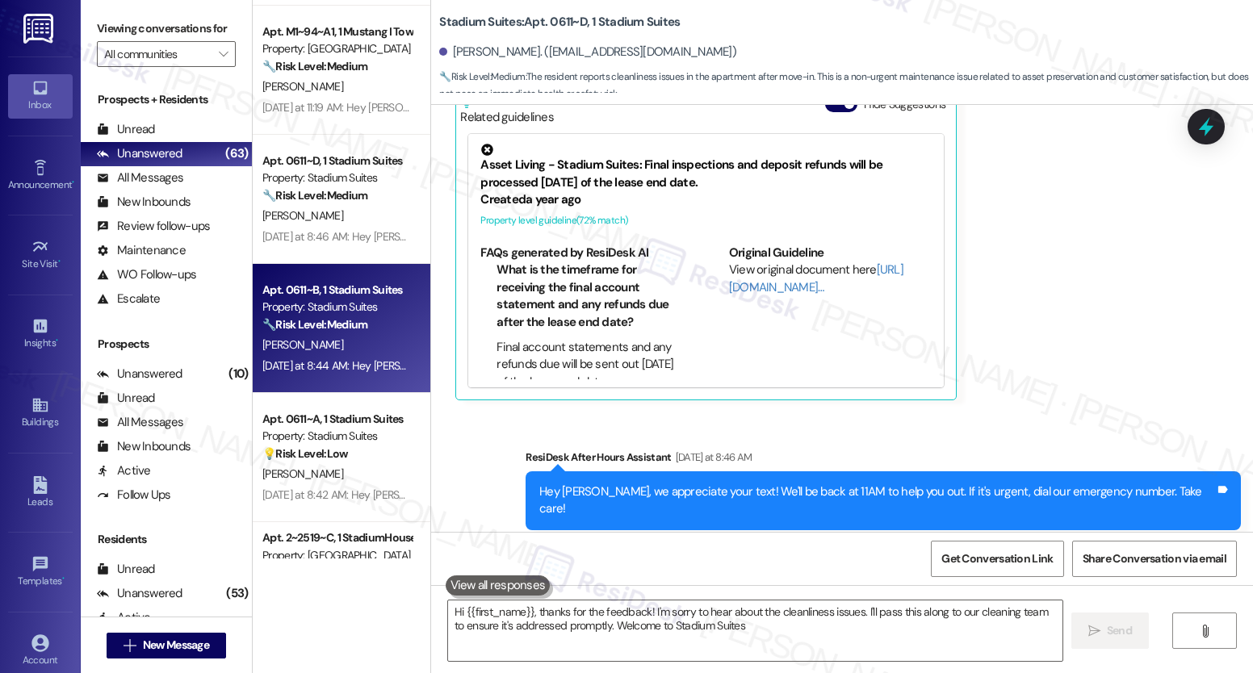
type textarea "Hi {{first_name}}, thanks for the feedback! I'm sorry to hear about the cleanli…"
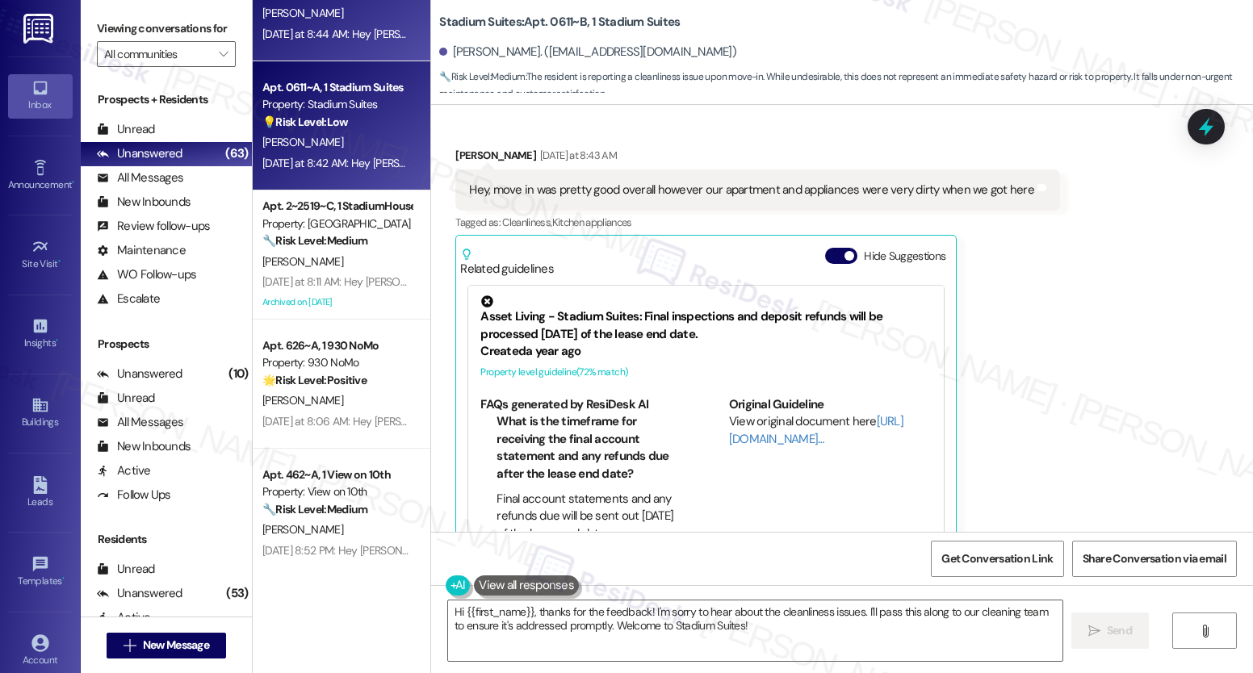
click at [330, 153] on div "[DATE] at 8:42 AM: Hey [PERSON_NAME], we appreciate your text! We'll be back at…" at bounding box center [337, 163] width 153 height 20
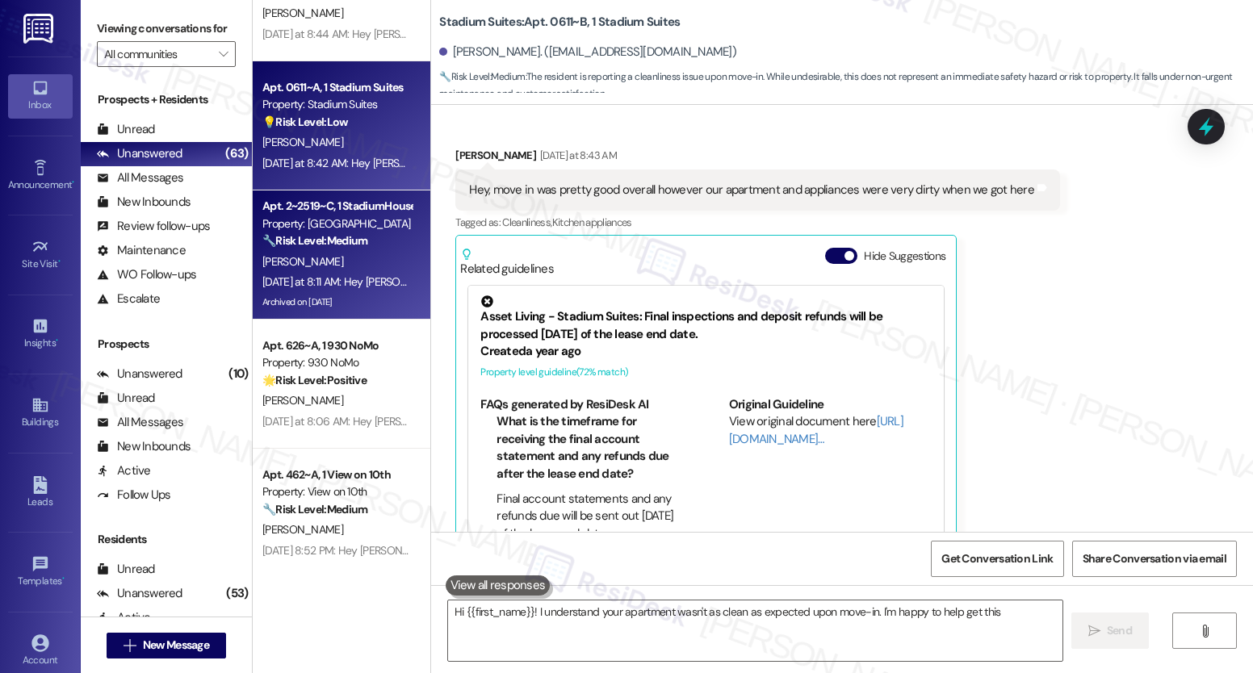
type textarea "Hi {{first_name}}! I understand your apartment wasn't as clean as expected upon…"
click at [327, 238] on strong "🔧 Risk Level: Medium" at bounding box center [314, 240] width 105 height 15
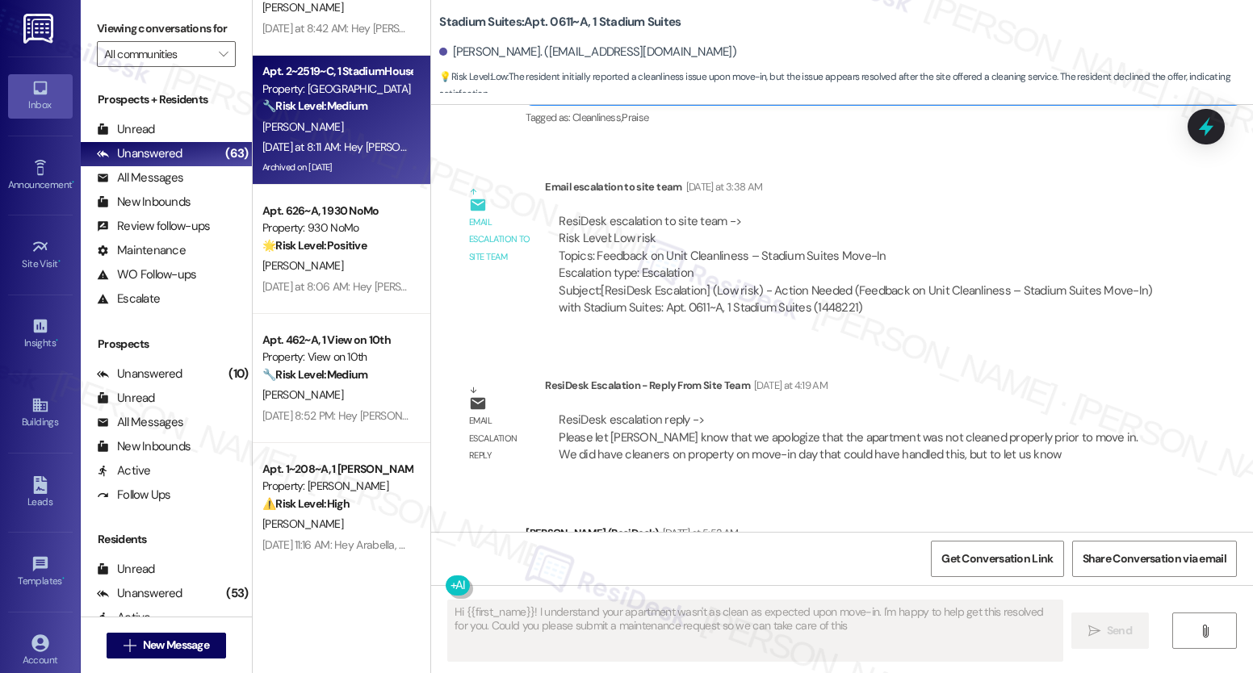
type textarea "Hi {{first_name}}! I understand your apartment wasn't as clean as expected upon…"
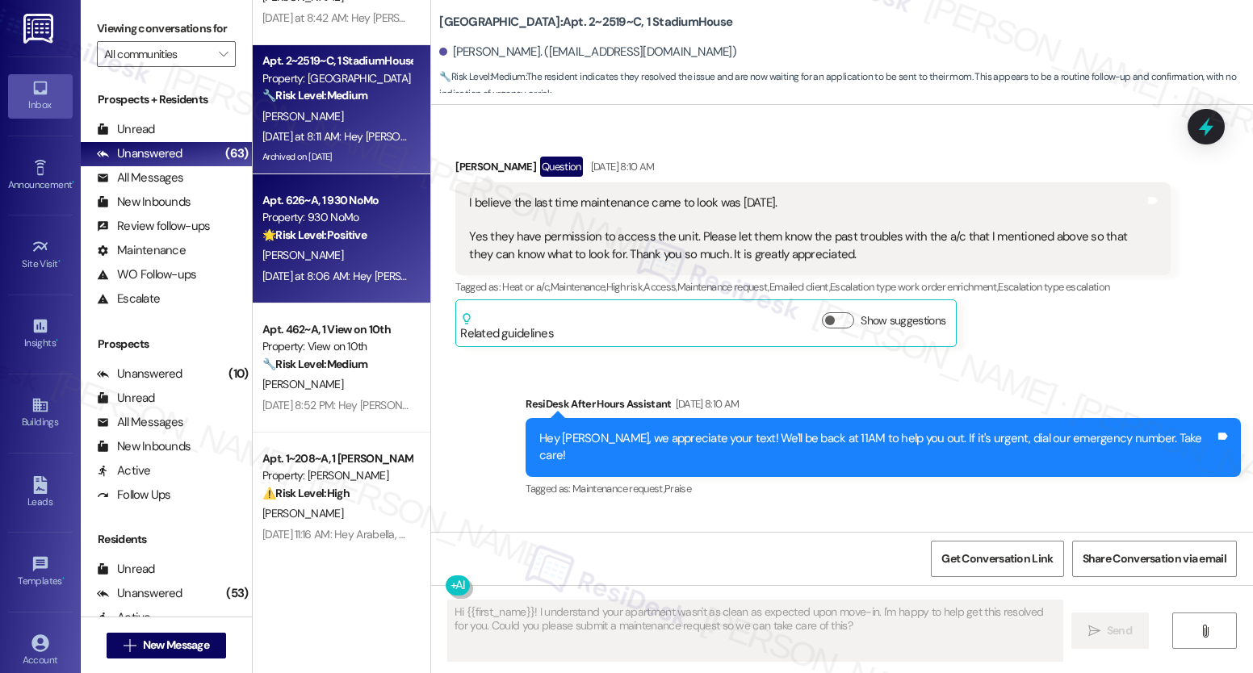
click at [335, 225] on div "Property: 930 NoMo" at bounding box center [336, 217] width 149 height 17
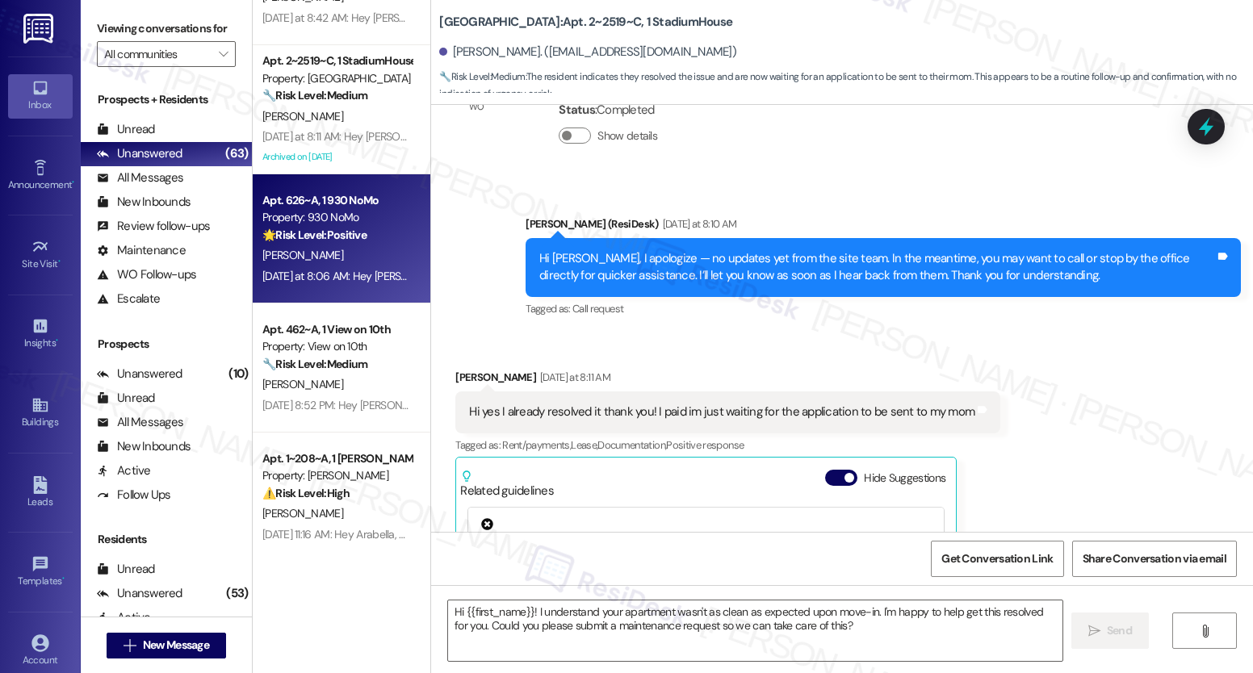
click at [305, 337] on div "Apt. 462~A, 1 View on 10th" at bounding box center [336, 329] width 149 height 17
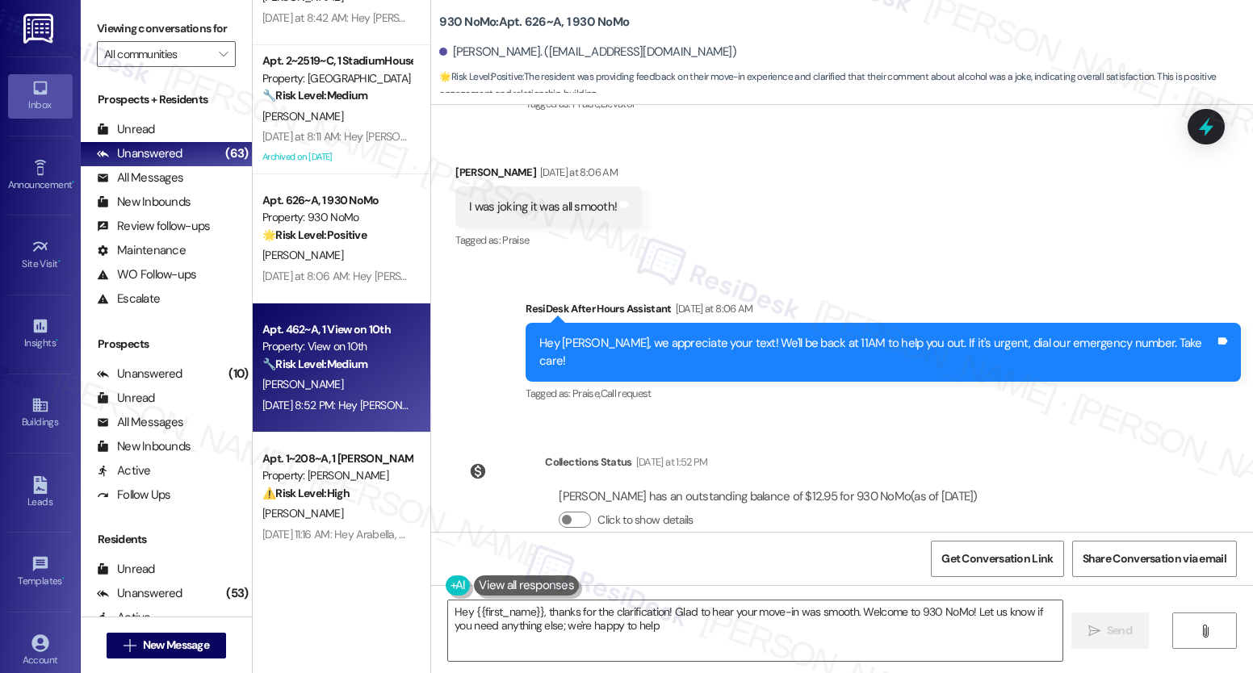
type textarea "Hey {{first_name}}, thanks for the clarification! Glad to hear your move-in was…"
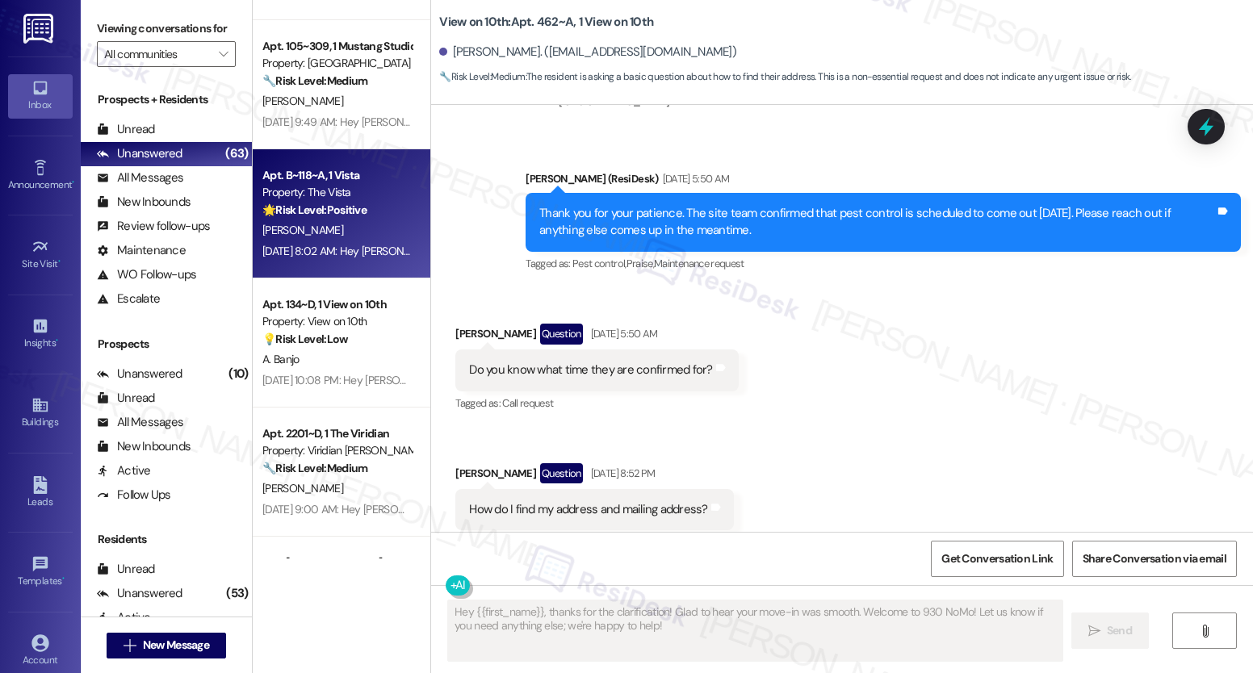
click at [341, 163] on div "Apt. B~118~A, 1 Vista Property: The Vista 🌟 Risk Level: Positive The resident i…" at bounding box center [342, 213] width 178 height 129
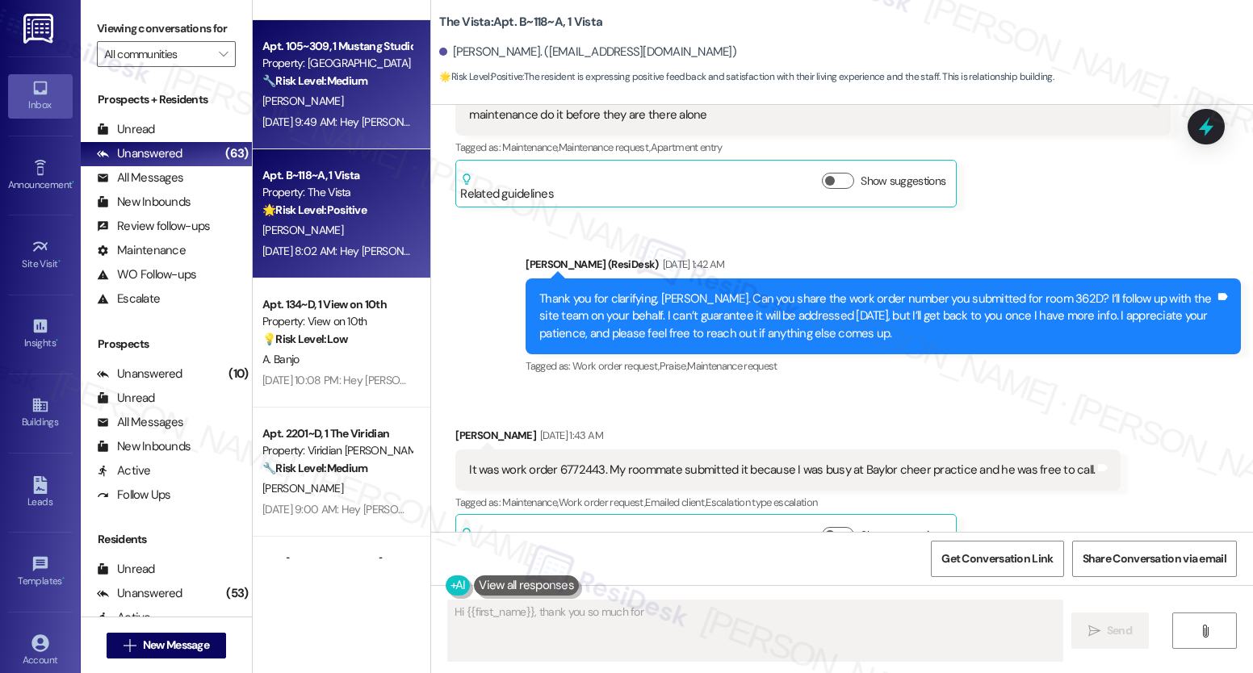
type textarea "Hi {{first_name}}, thank you so much for your"
click at [337, 93] on div "[PERSON_NAME]" at bounding box center [337, 101] width 153 height 20
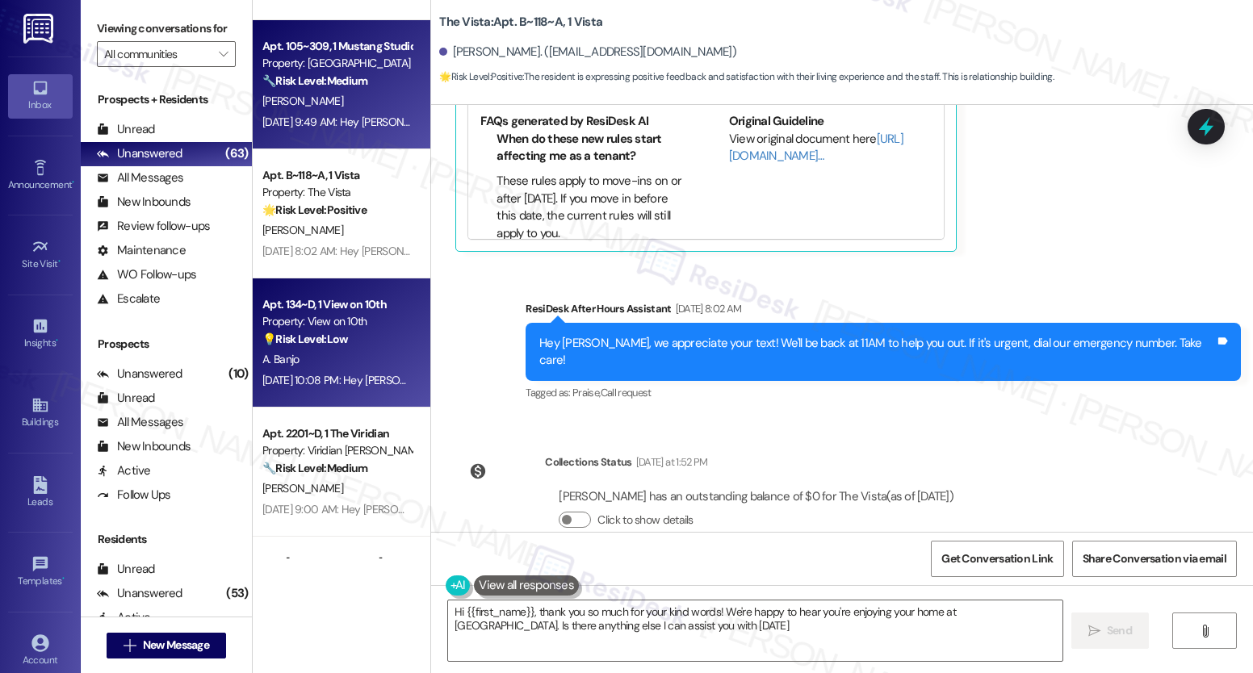
type textarea "Hi {{first_name}}, thank you so much for your kind words! We're happy to hear y…"
click at [270, 308] on div "Apt. 134~D, 1 View on 10th" at bounding box center [336, 304] width 149 height 17
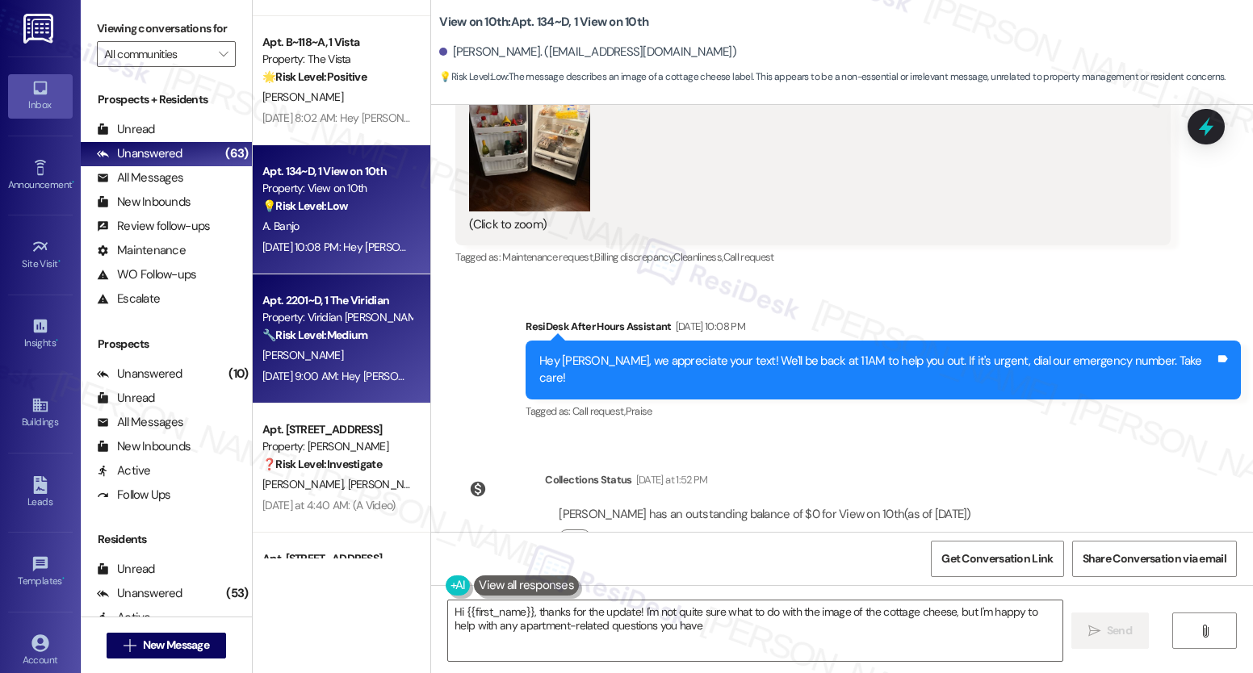
type textarea "Hi {{first_name}}, thanks for the update! I'm not quite sure what to do with th…"
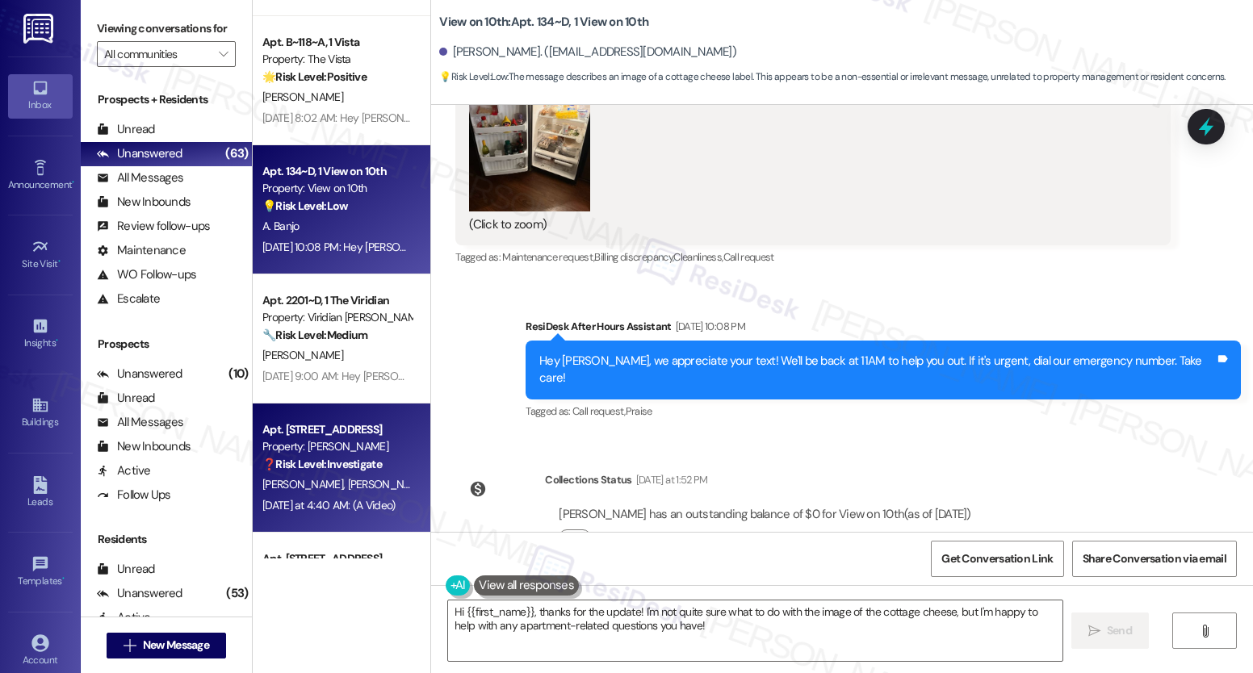
click at [317, 463] on strong "❓ Risk Level: Investigate" at bounding box center [321, 464] width 119 height 15
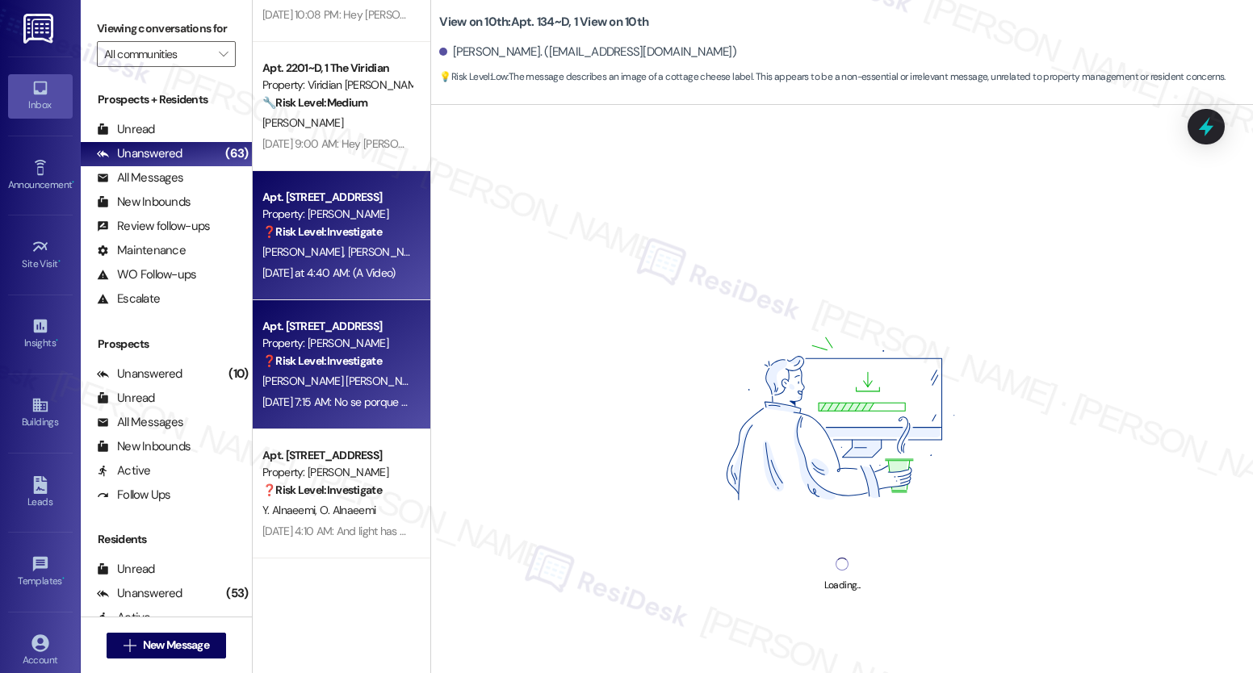
click at [308, 417] on div "Apt. 11307, [STREET_ADDRESS] Property: Brea Frisco ❓ Risk Level: Investigate [P…" at bounding box center [342, 364] width 178 height 129
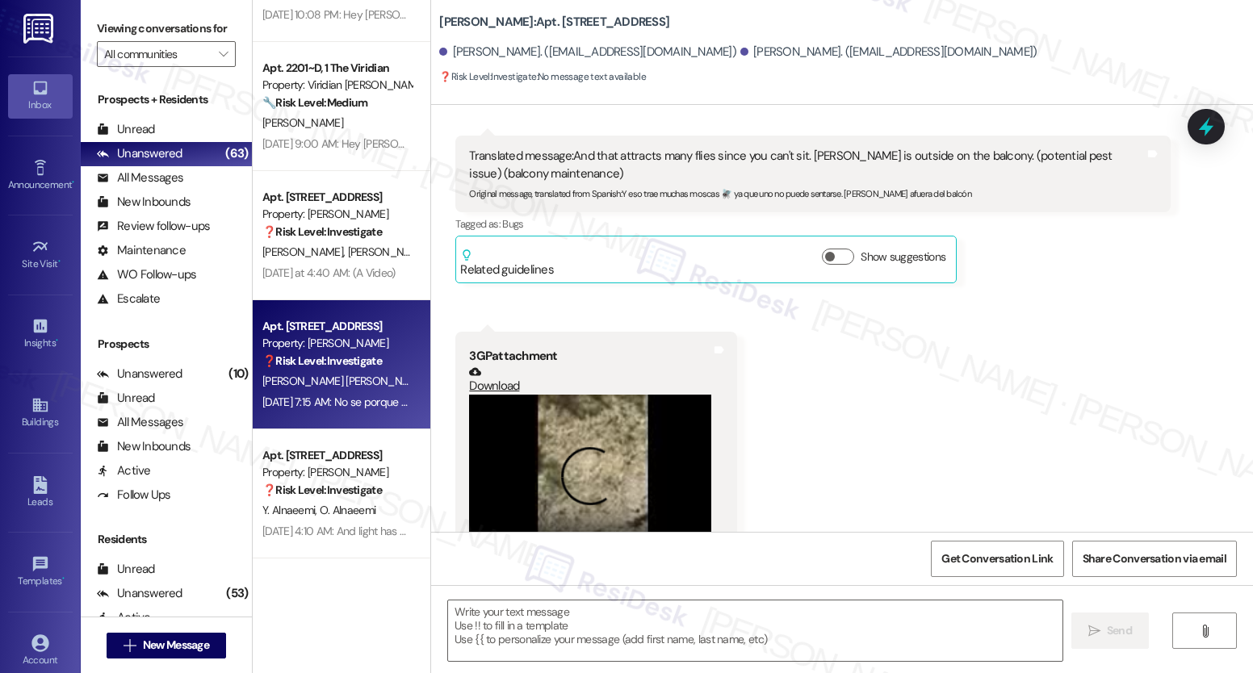
type textarea "Fetching suggested responses. Please feel free to read through the conversation…"
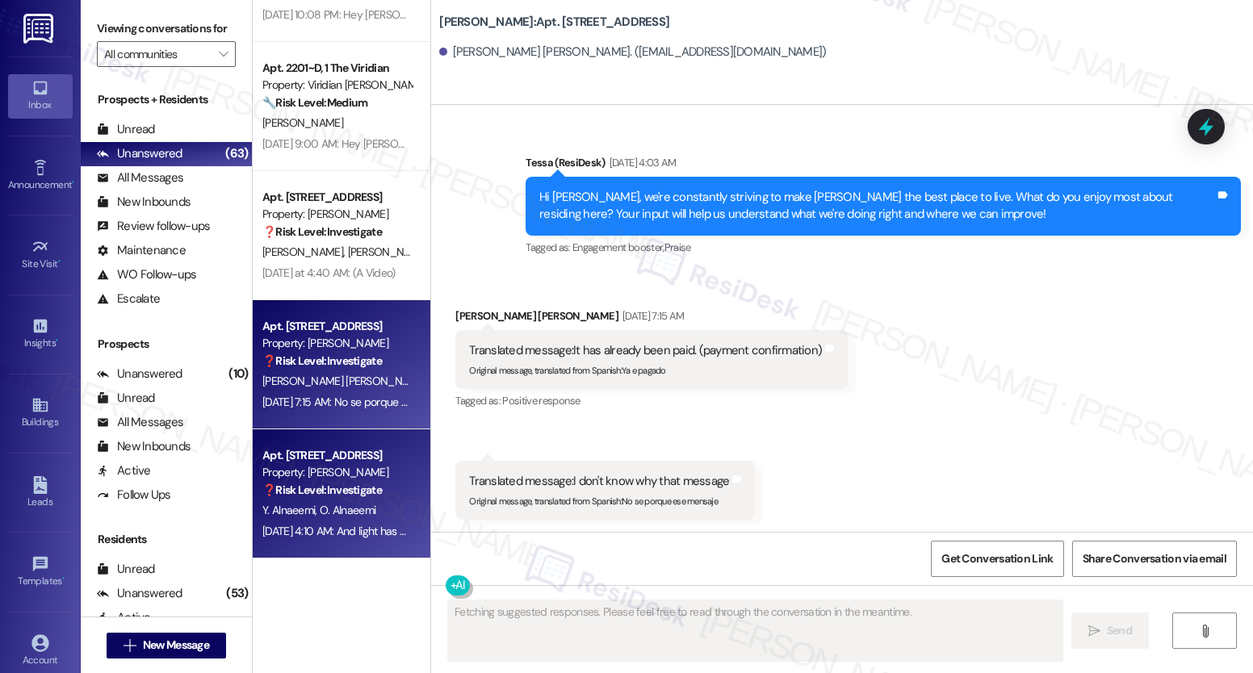
click at [316, 452] on div "Apt. [STREET_ADDRESS]" at bounding box center [336, 455] width 149 height 17
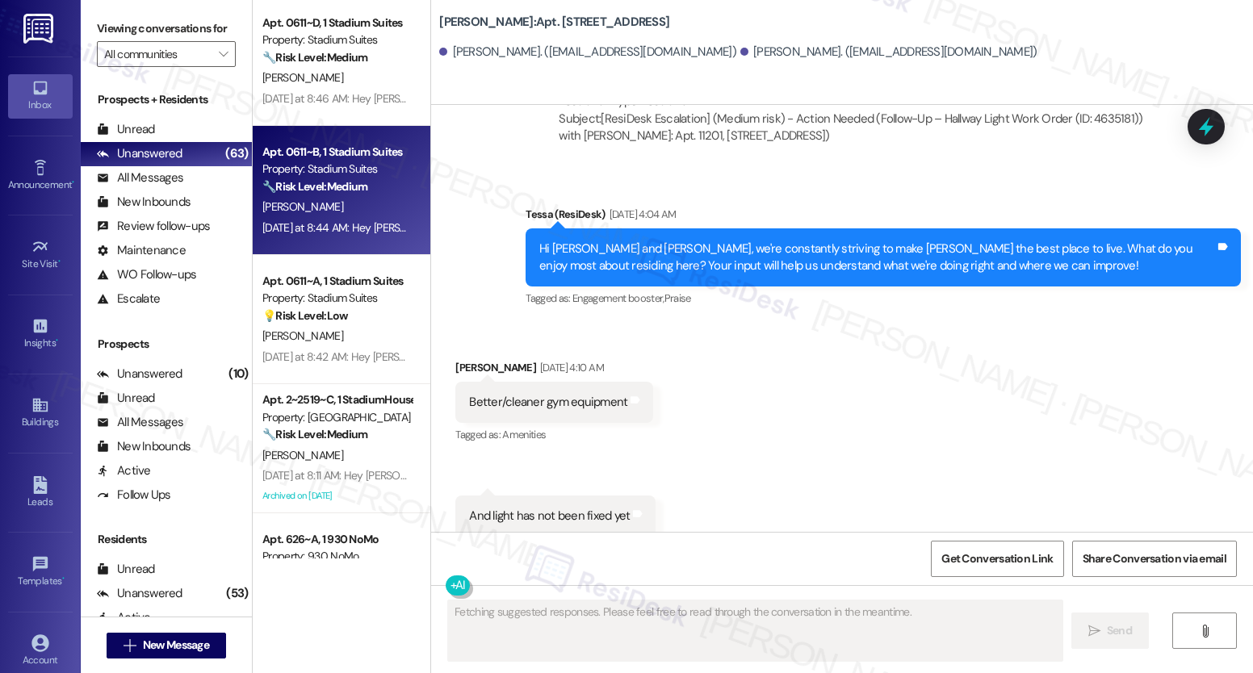
click at [327, 245] on div "Apt. 0611~B, 1 Stadium Suites Property: Stadium Suites 🔧 Risk Level: Medium The…" at bounding box center [342, 190] width 178 height 129
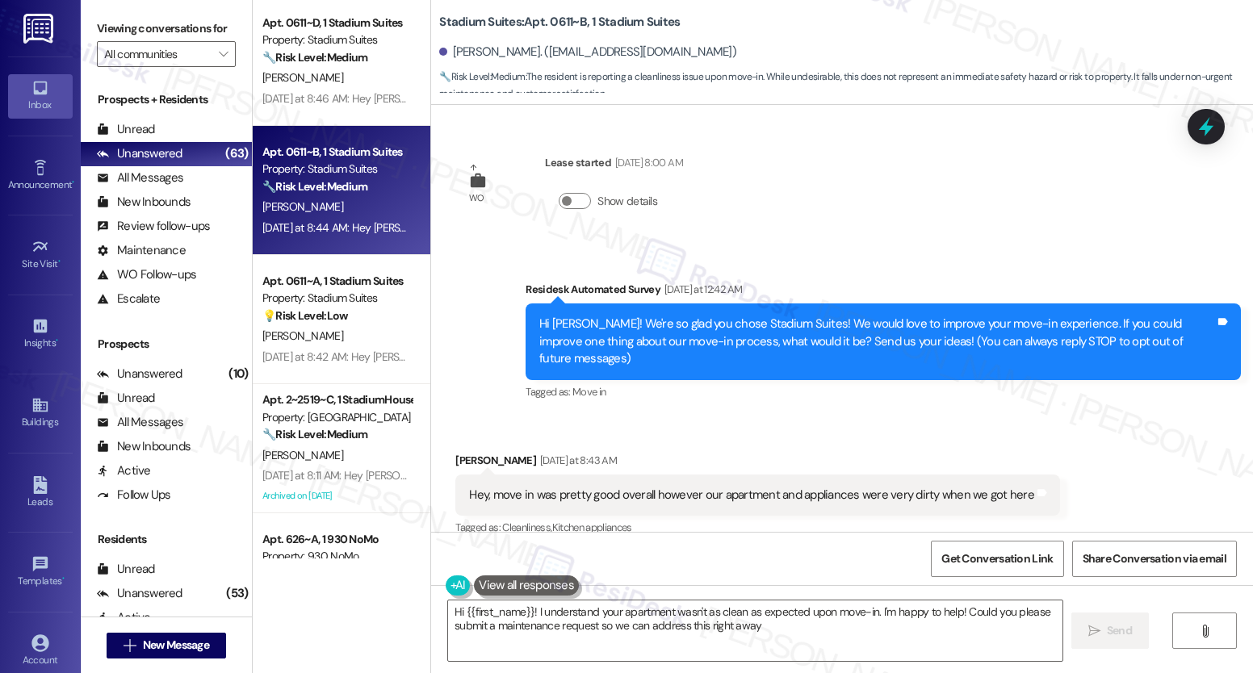
type textarea "Hi {{first_name}}! I understand your apartment wasn't as clean as expected upon…"
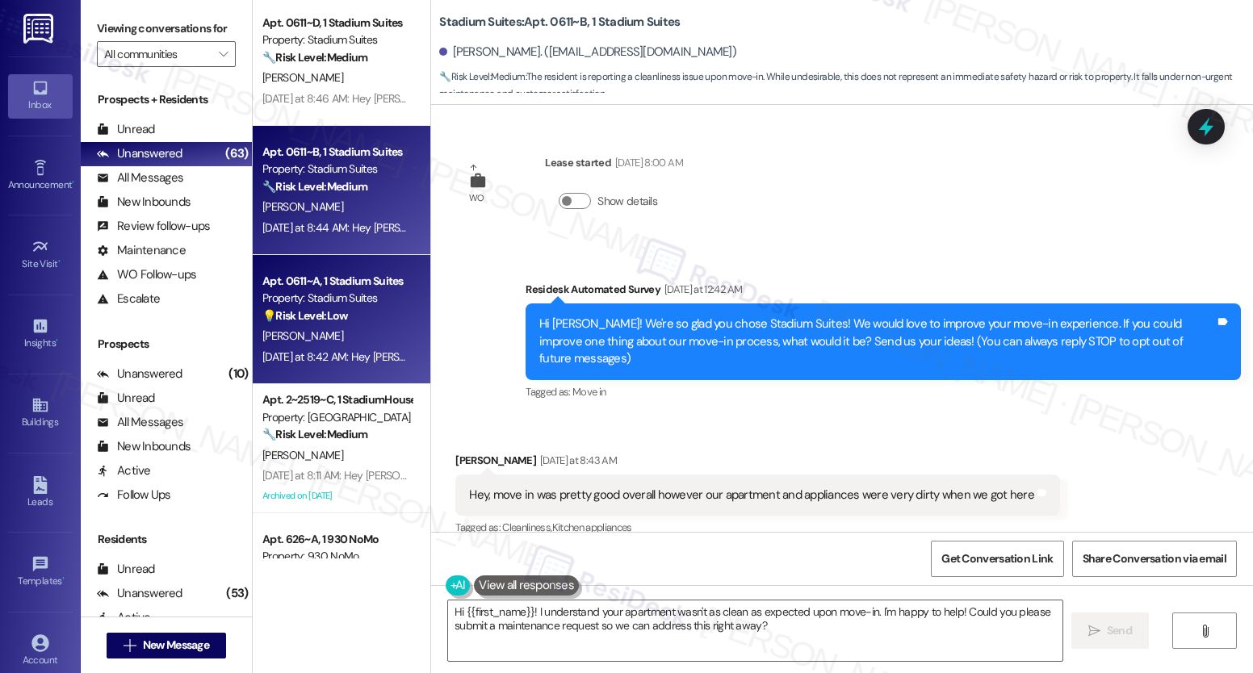
click at [350, 293] on div "Property: Stadium Suites" at bounding box center [336, 298] width 149 height 17
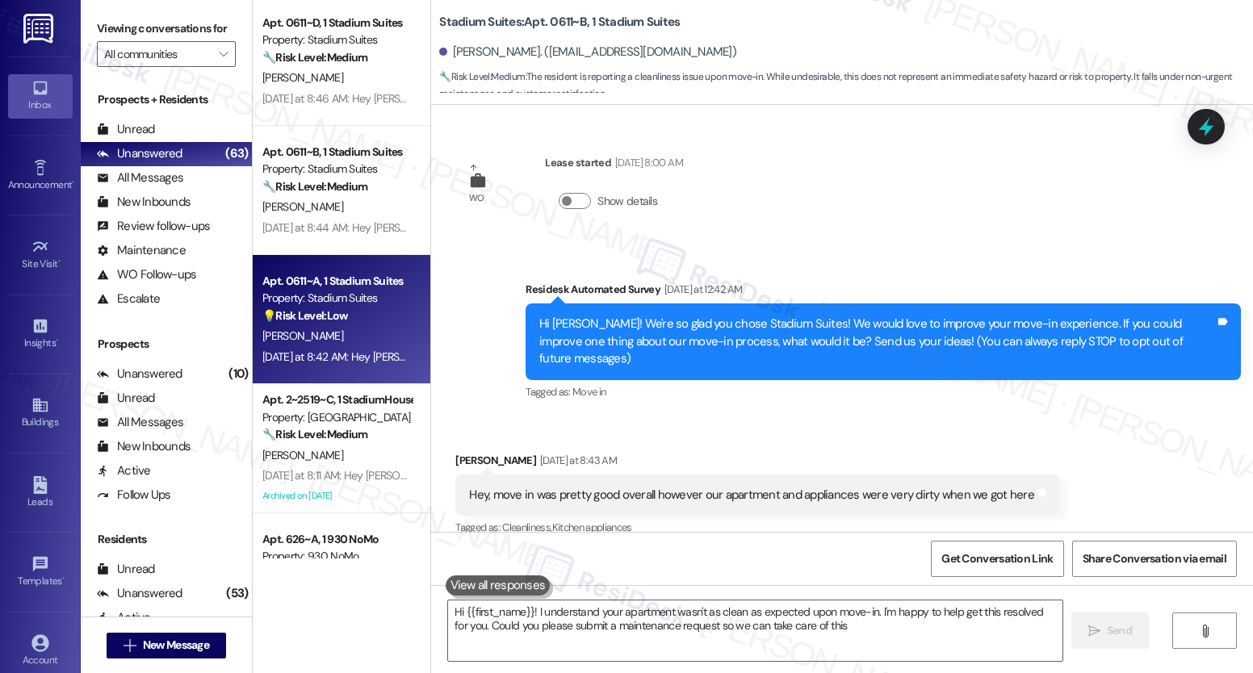
type textarea "Hi {{first_name}}! I understand your apartment wasn't as clean as expected upon…"
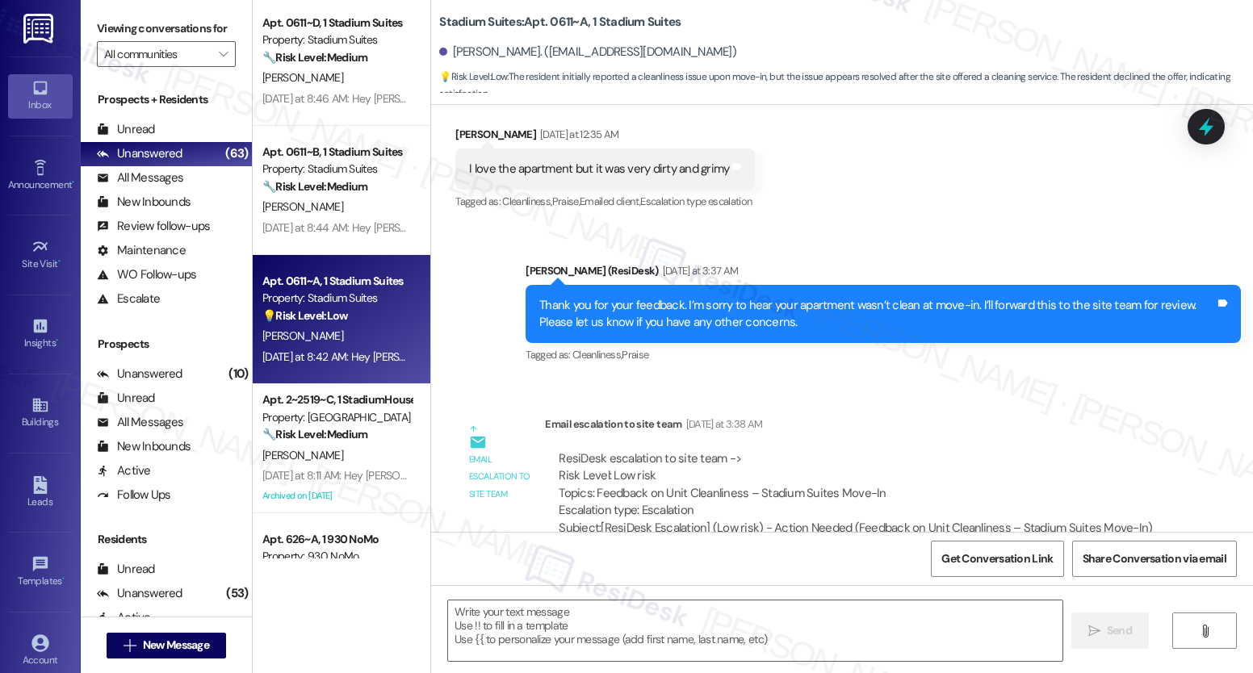
type textarea "Fetching suggested responses. Please feel free to read through the conversation…"
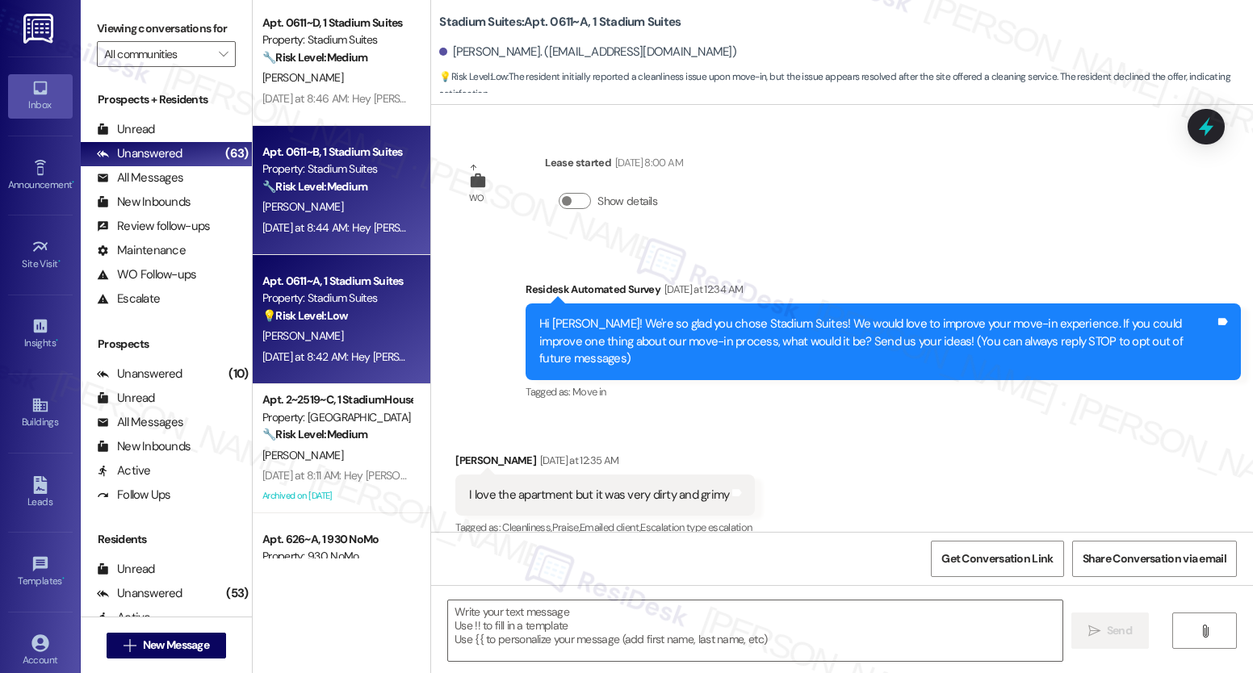
click at [370, 170] on div "Property: Stadium Suites" at bounding box center [336, 169] width 149 height 17
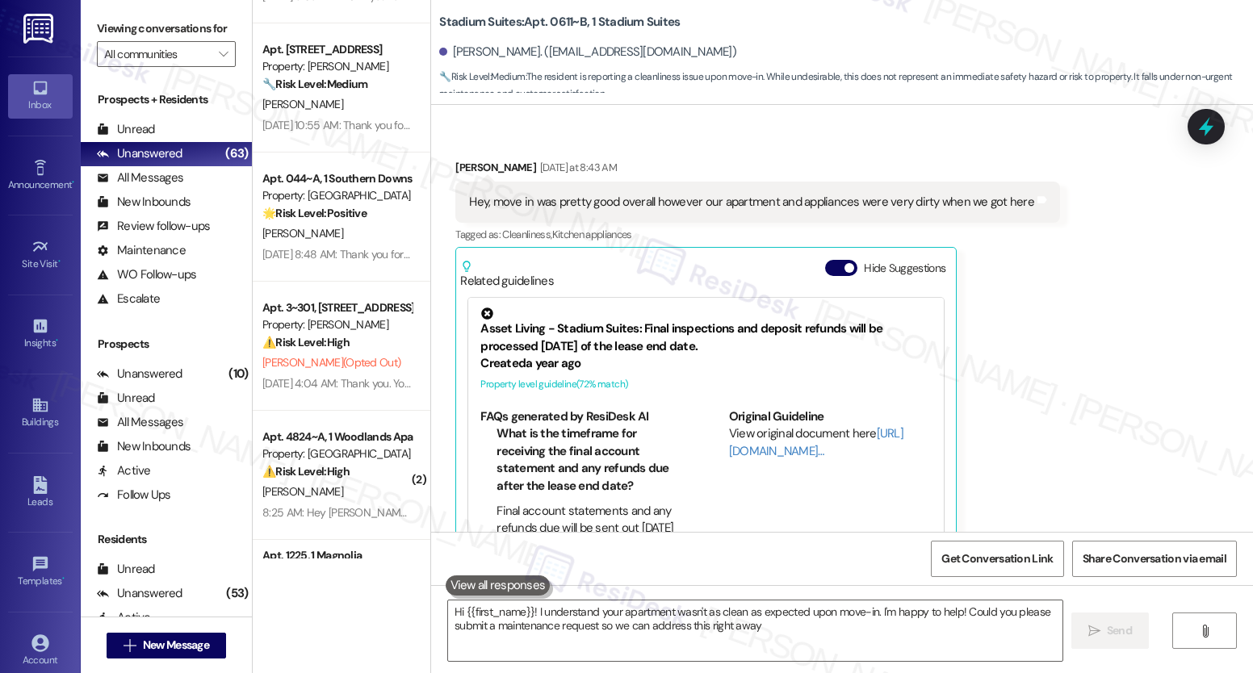
type textarea "Hi {{first_name}}! I understand your apartment wasn't as clean as expected upon…"
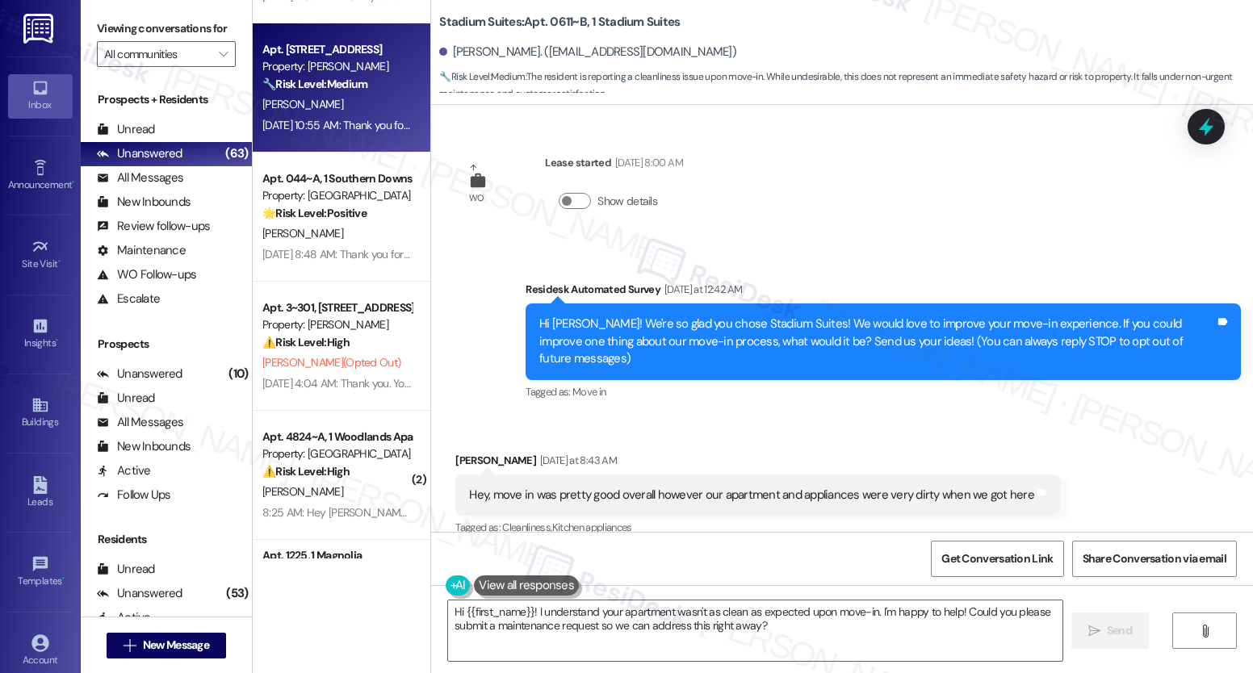
click at [316, 70] on div "Property: [PERSON_NAME]" at bounding box center [336, 66] width 149 height 17
type textarea "Hi {{first_name}}! I understand your apartment wasn't as clean as expected upon…"
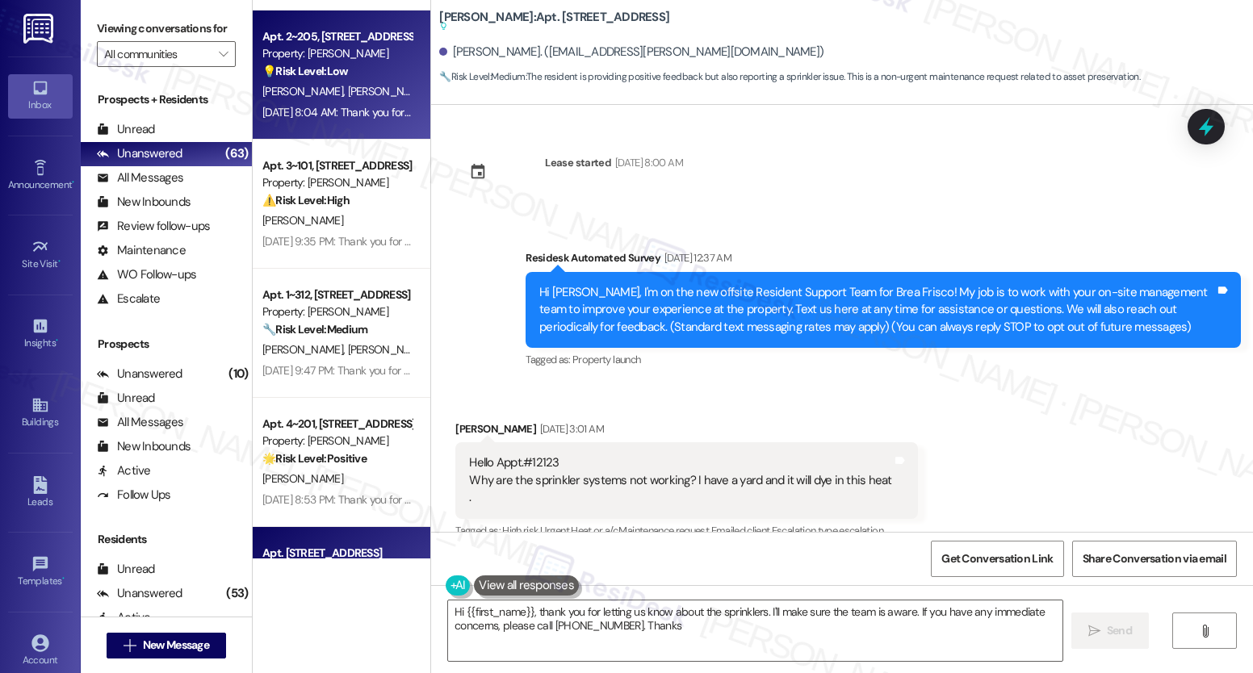
type textarea "Hi {{first_name}}, thank you for letting us know about the sprinklers. I'll mak…"
click at [396, 98] on div "[PERSON_NAME] [PERSON_NAME]" at bounding box center [337, 92] width 153 height 20
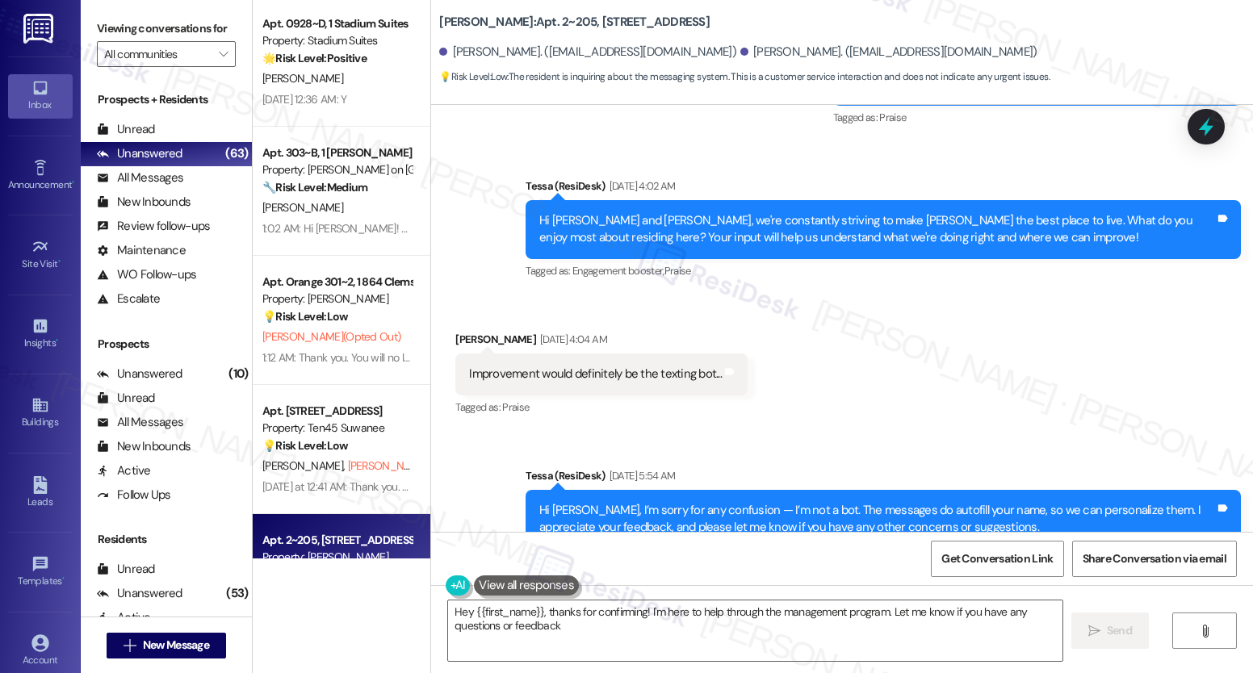
type textarea "Hey {{first_name}}, thanks for confirming! I'm here to help through the managem…"
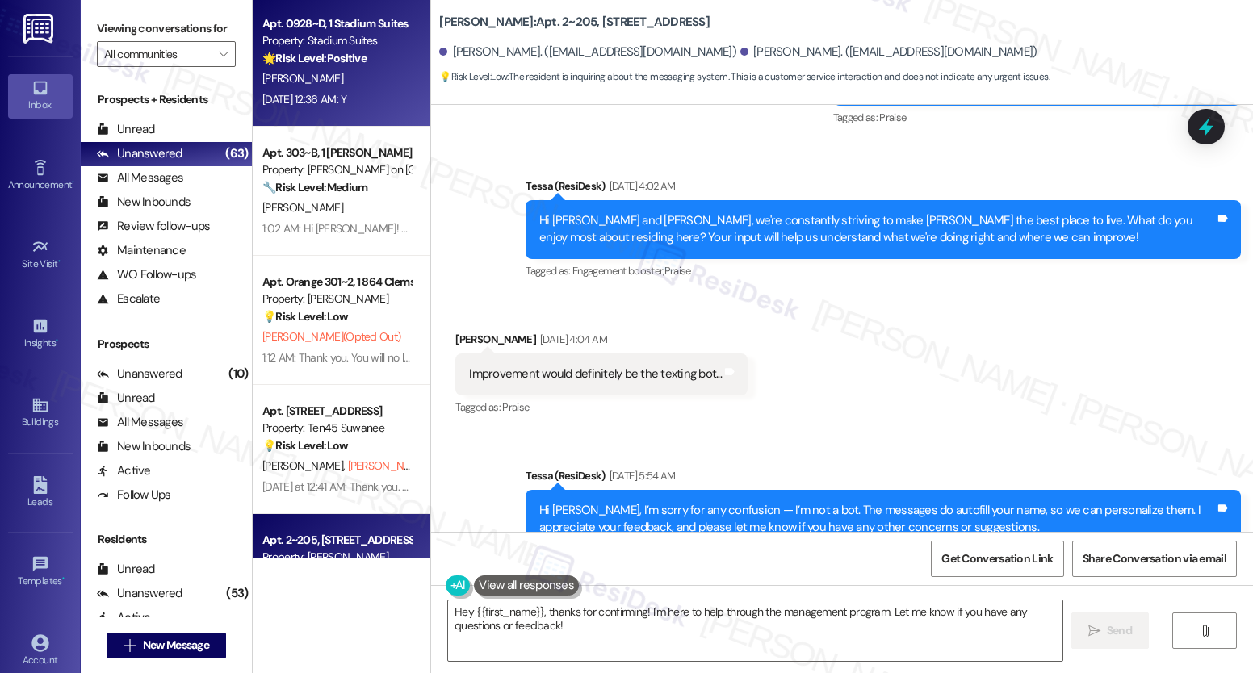
click at [369, 77] on div "[PERSON_NAME]" at bounding box center [337, 79] width 153 height 20
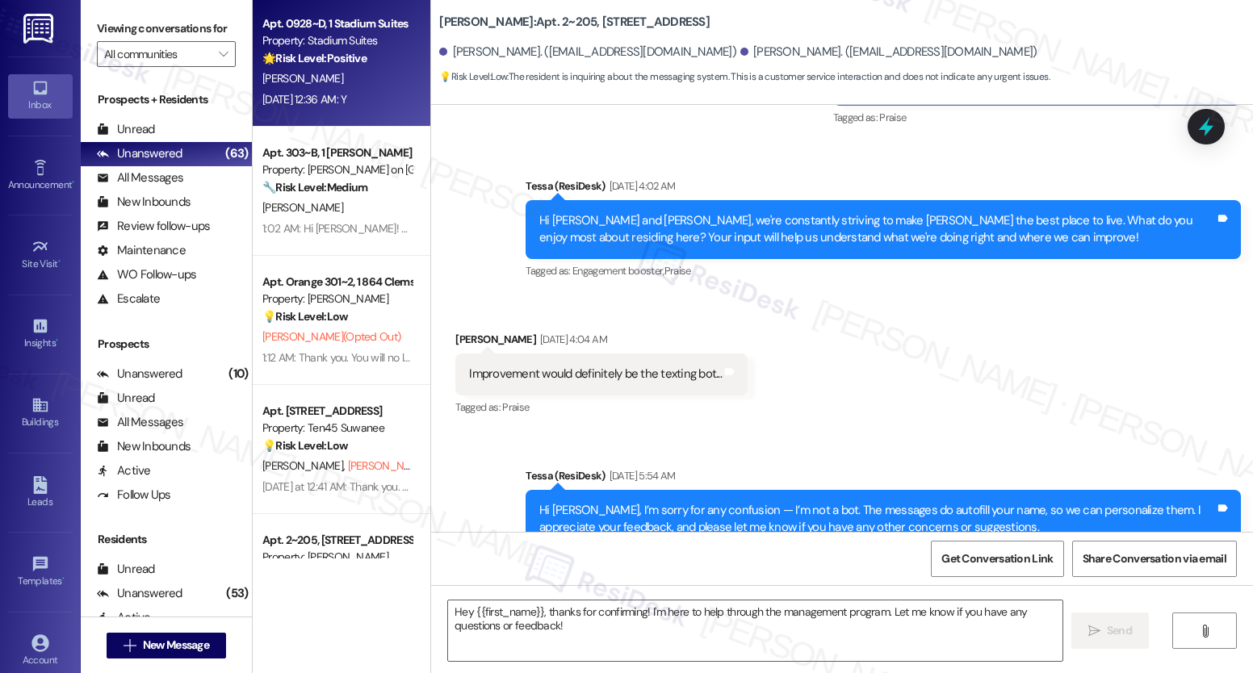
type textarea "Fetching suggested responses. Please feel free to read through the conversation…"
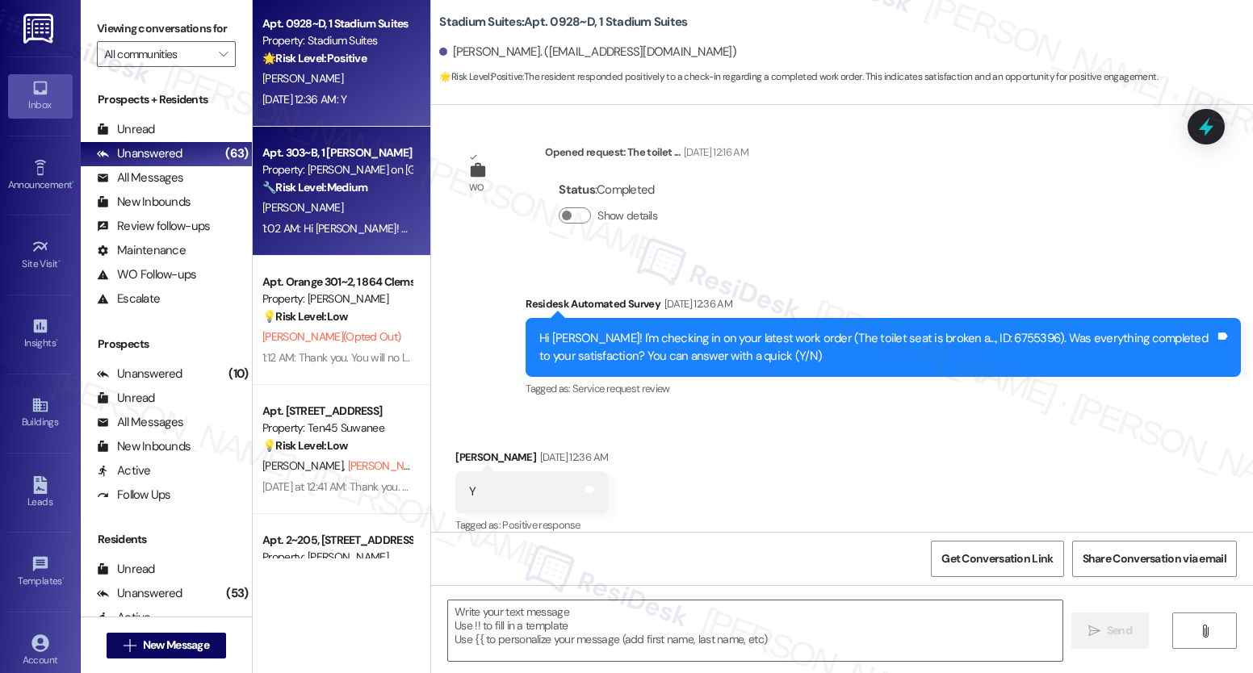
click at [362, 203] on div "[PERSON_NAME]" at bounding box center [337, 208] width 153 height 20
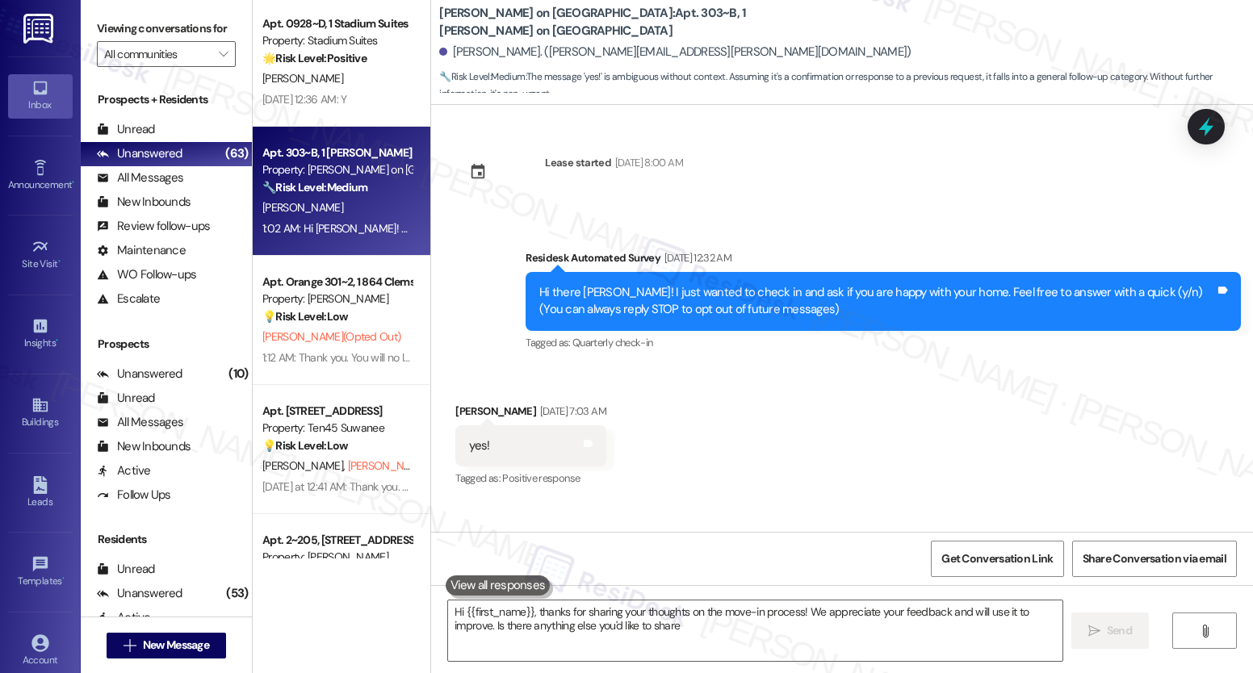
type textarea "Hi {{first_name}}, thanks for sharing your thoughts on the move-in process! We …"
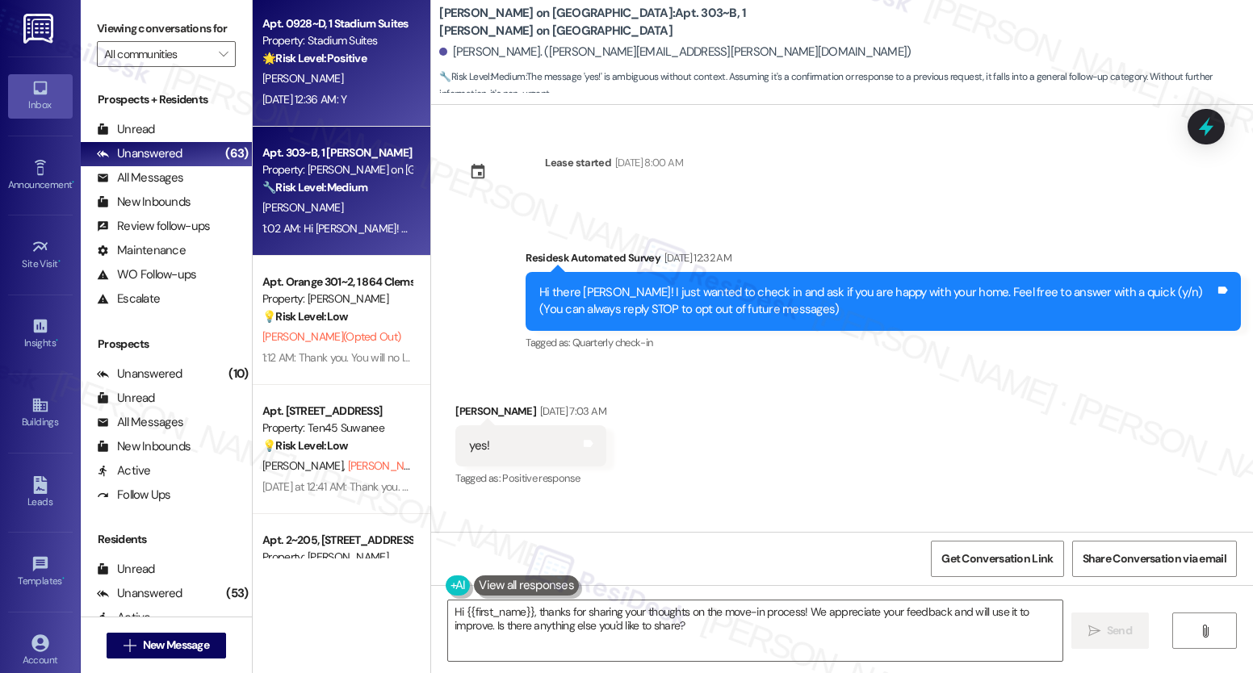
click at [326, 74] on div "[PERSON_NAME]" at bounding box center [337, 79] width 153 height 20
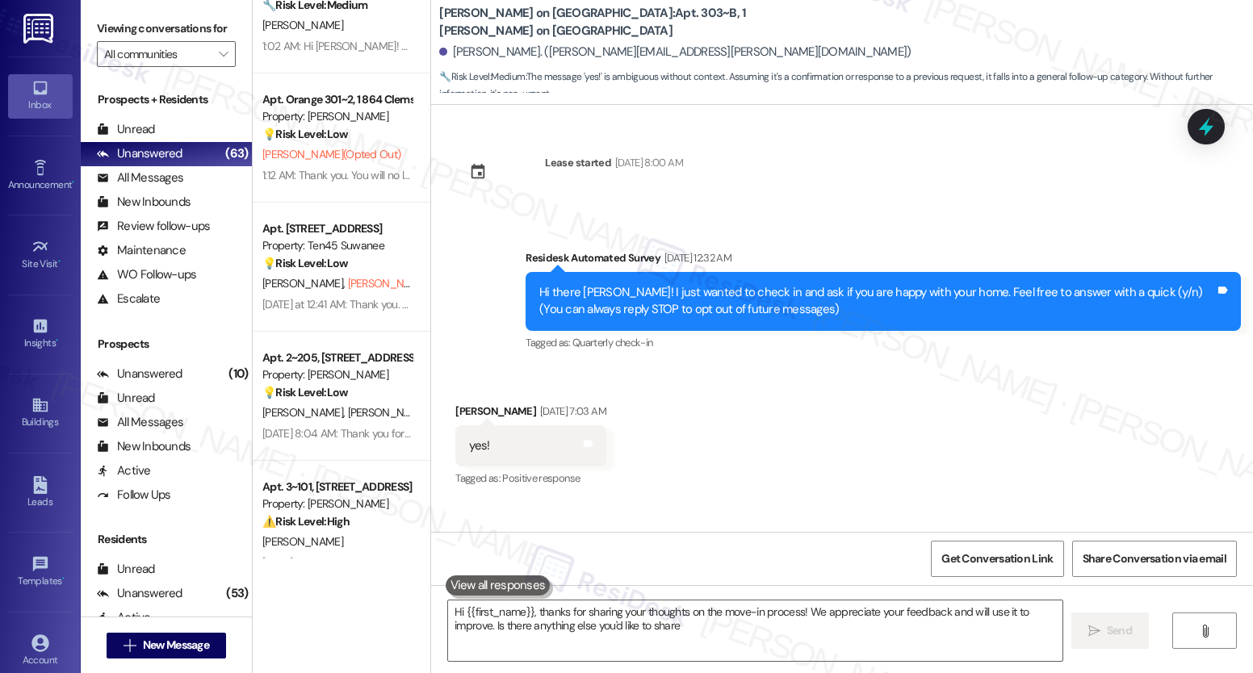
type textarea "Hi {{first_name}}, thanks for sharing your thoughts on the move-in process! We …"
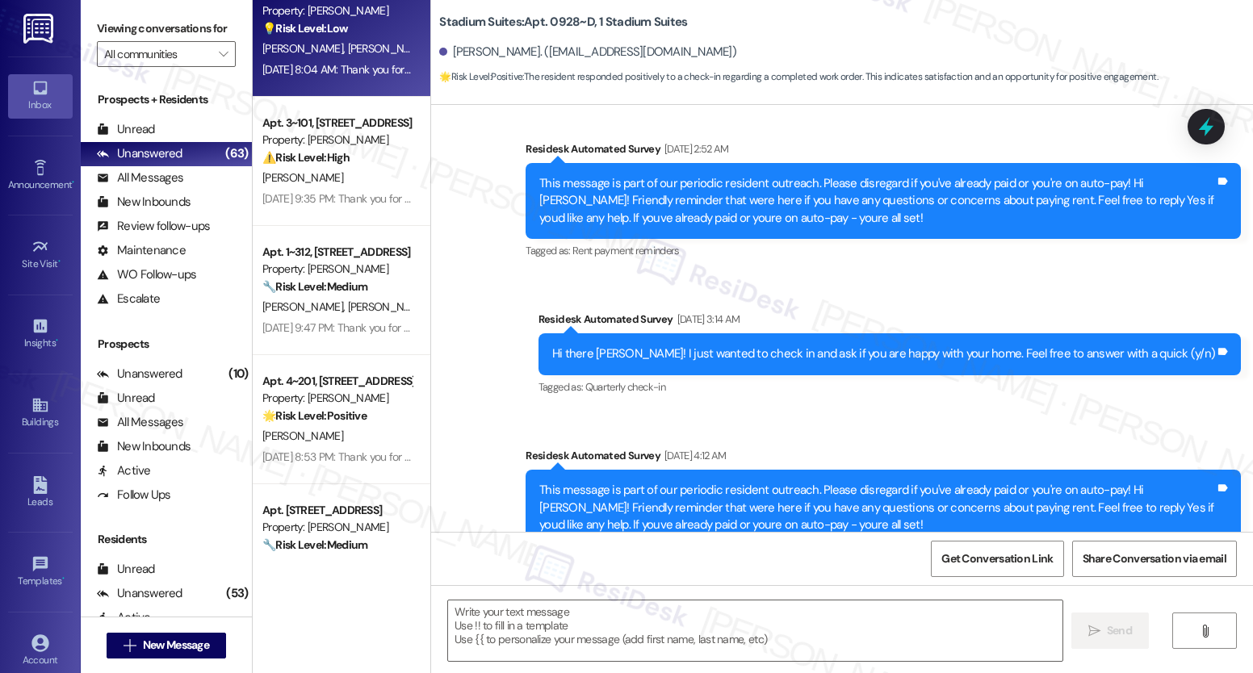
type textarea "Fetching suggested responses. Please feel free to read through the conversation…"
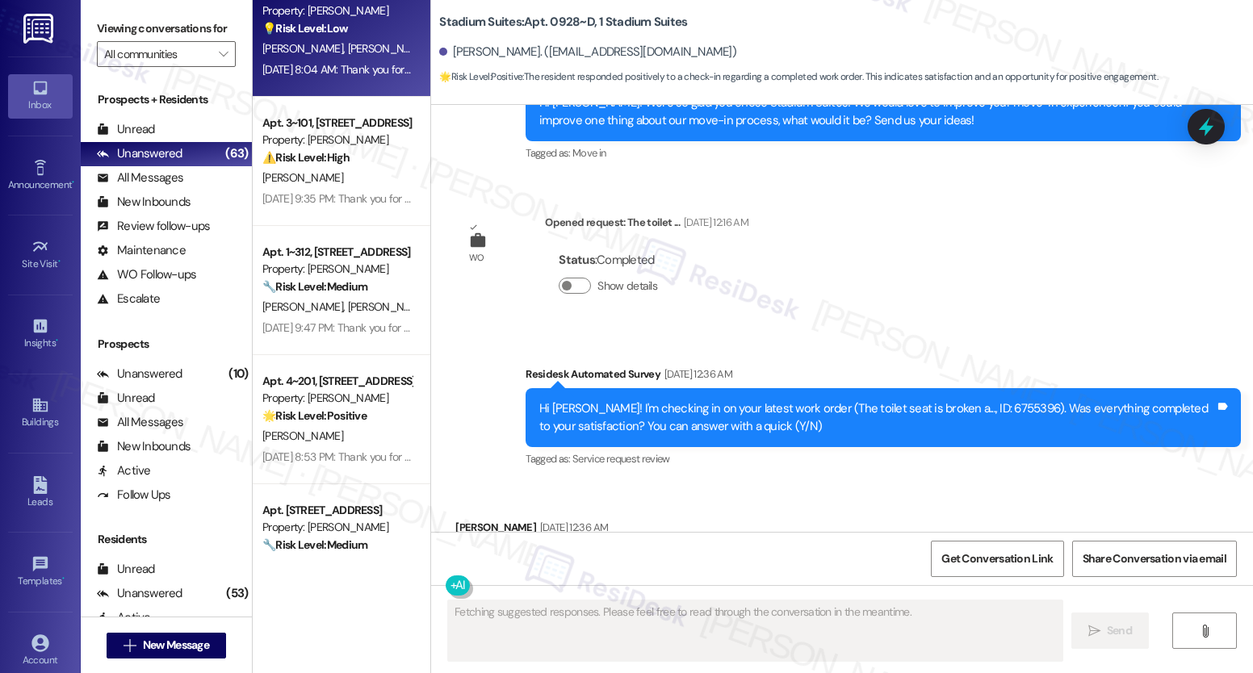
scroll to position [1249, 0]
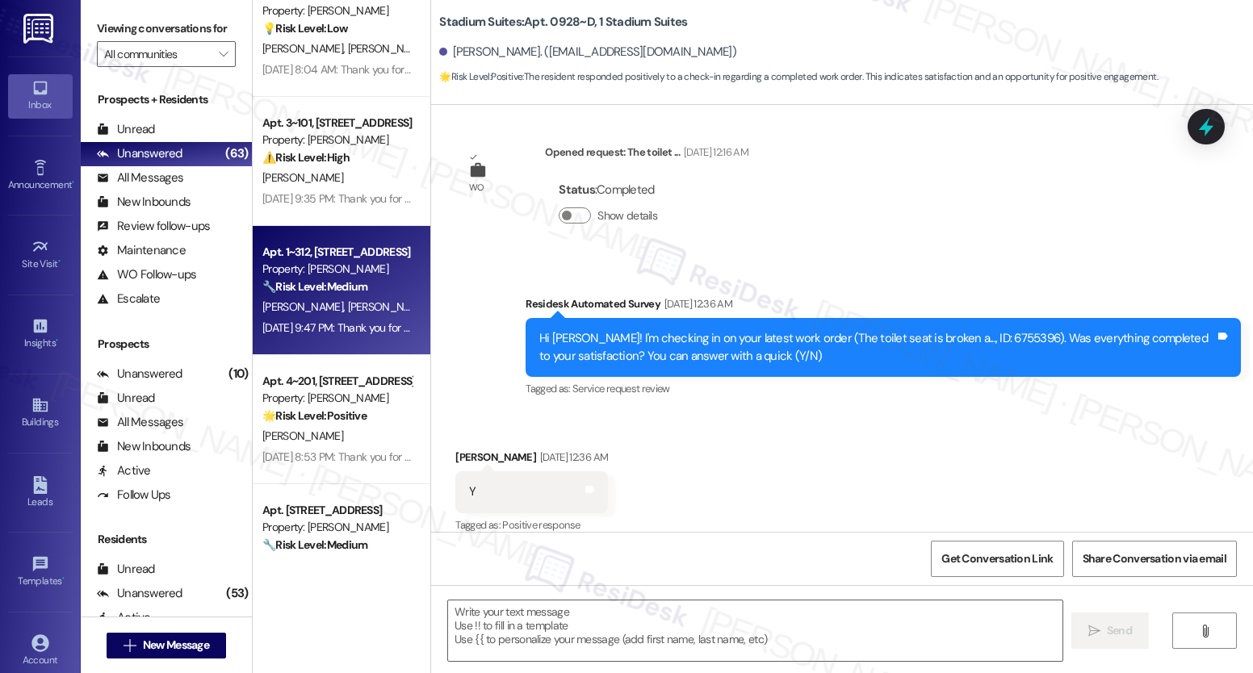
click at [349, 285] on strong "🔧 Risk Level: Medium" at bounding box center [314, 286] width 105 height 15
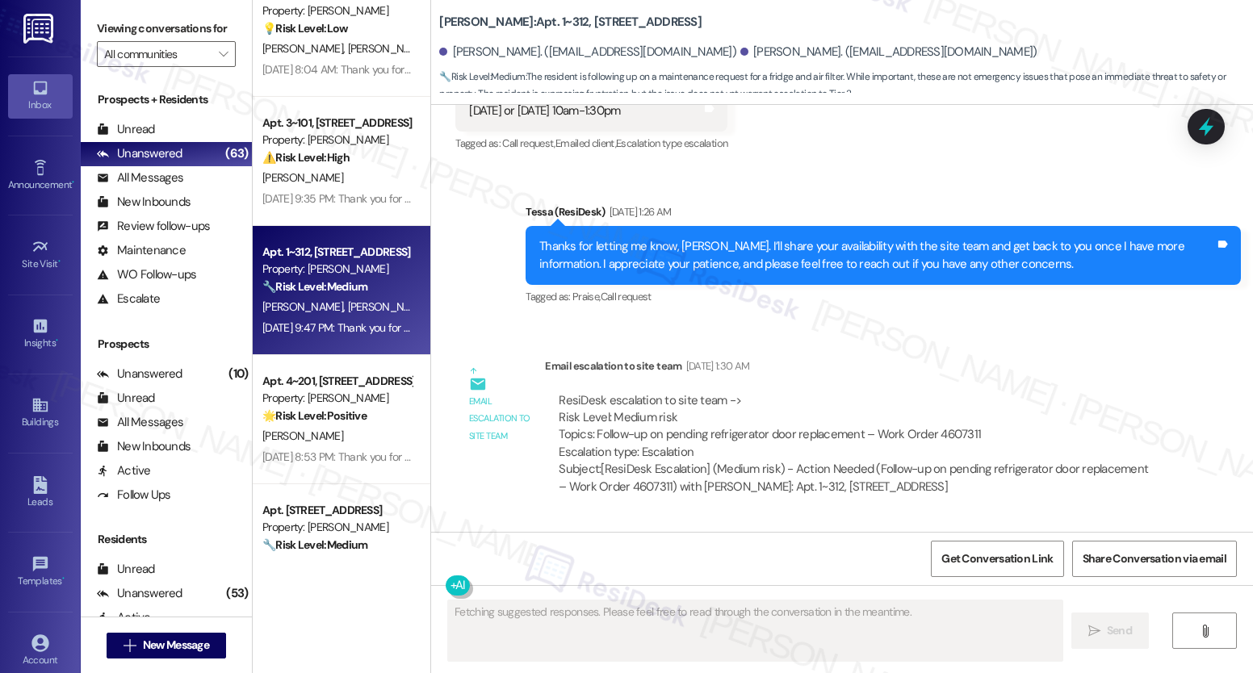
scroll to position [3291, 0]
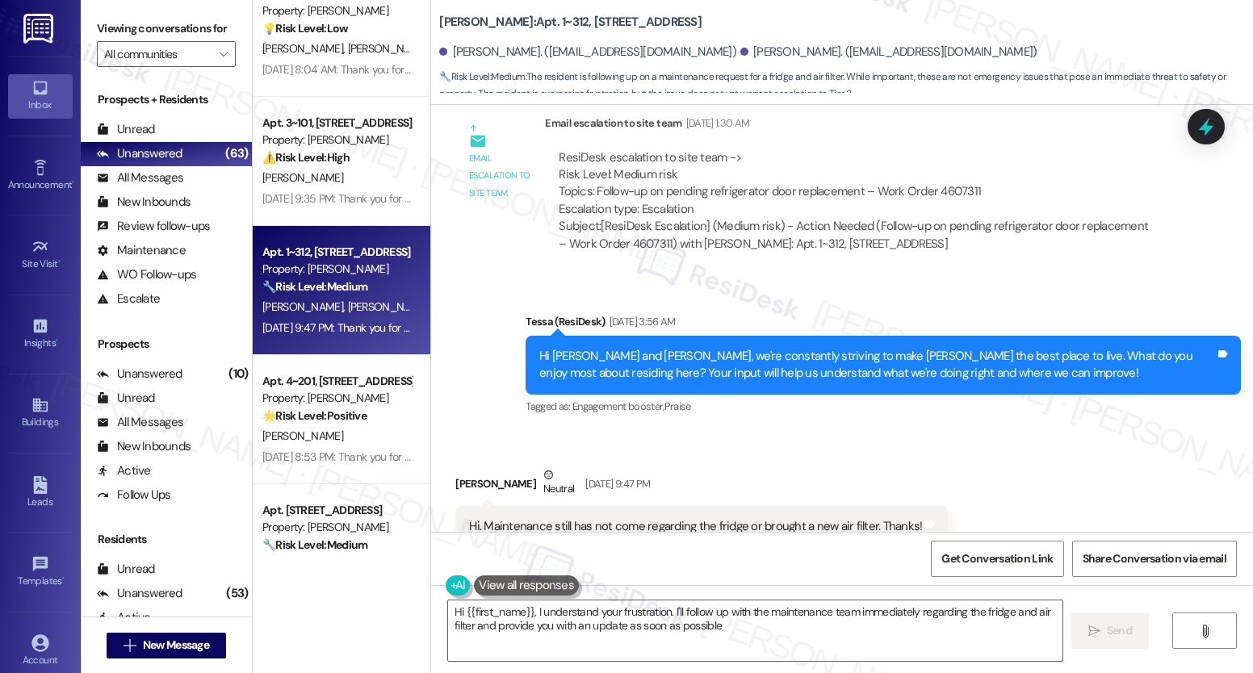
type textarea "Hi {{first_name}}, I understand your frustration. I'll follow up with the maint…"
